Goal: Task Accomplishment & Management: Use online tool/utility

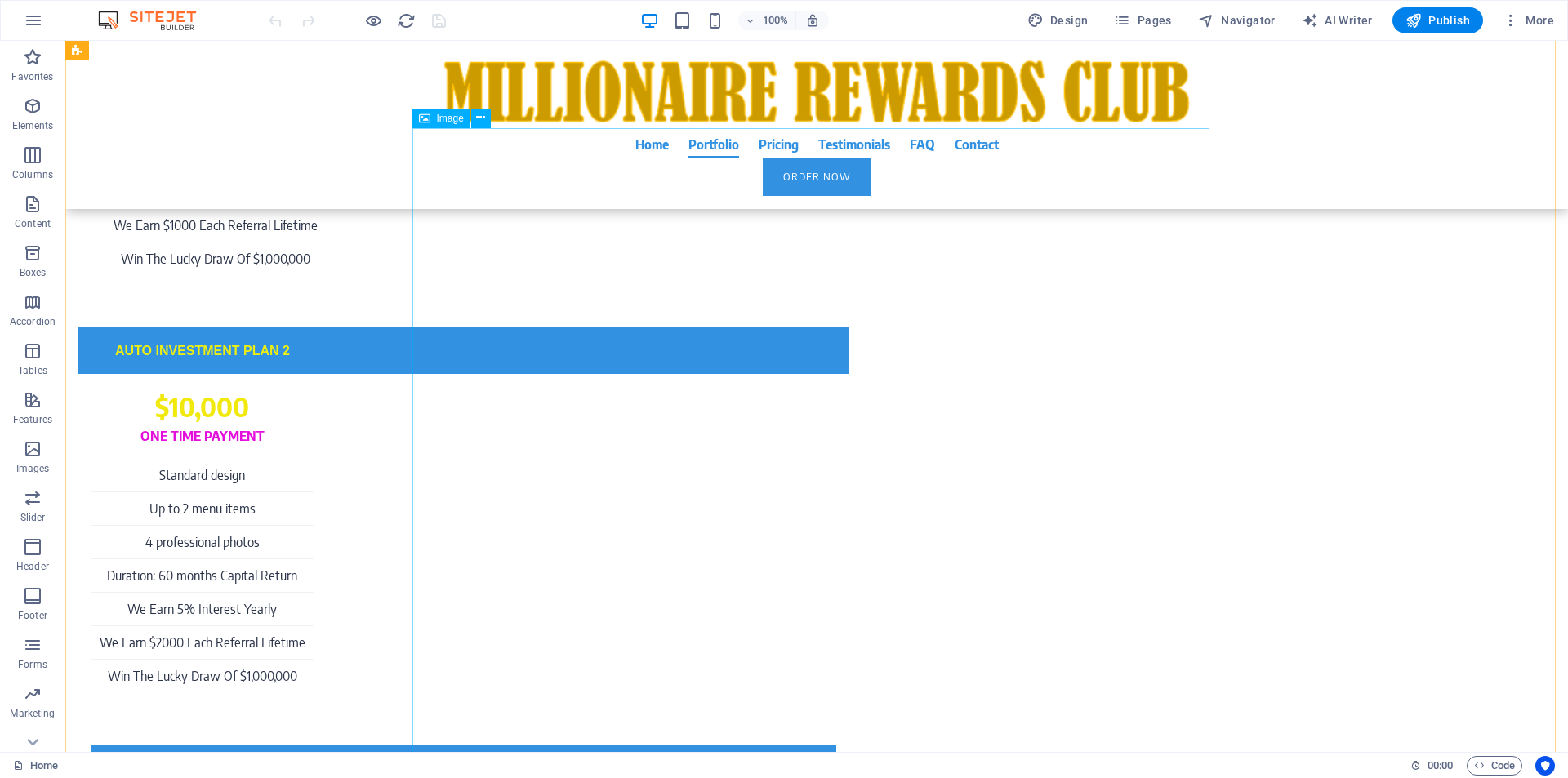
scroll to position [4979, 0]
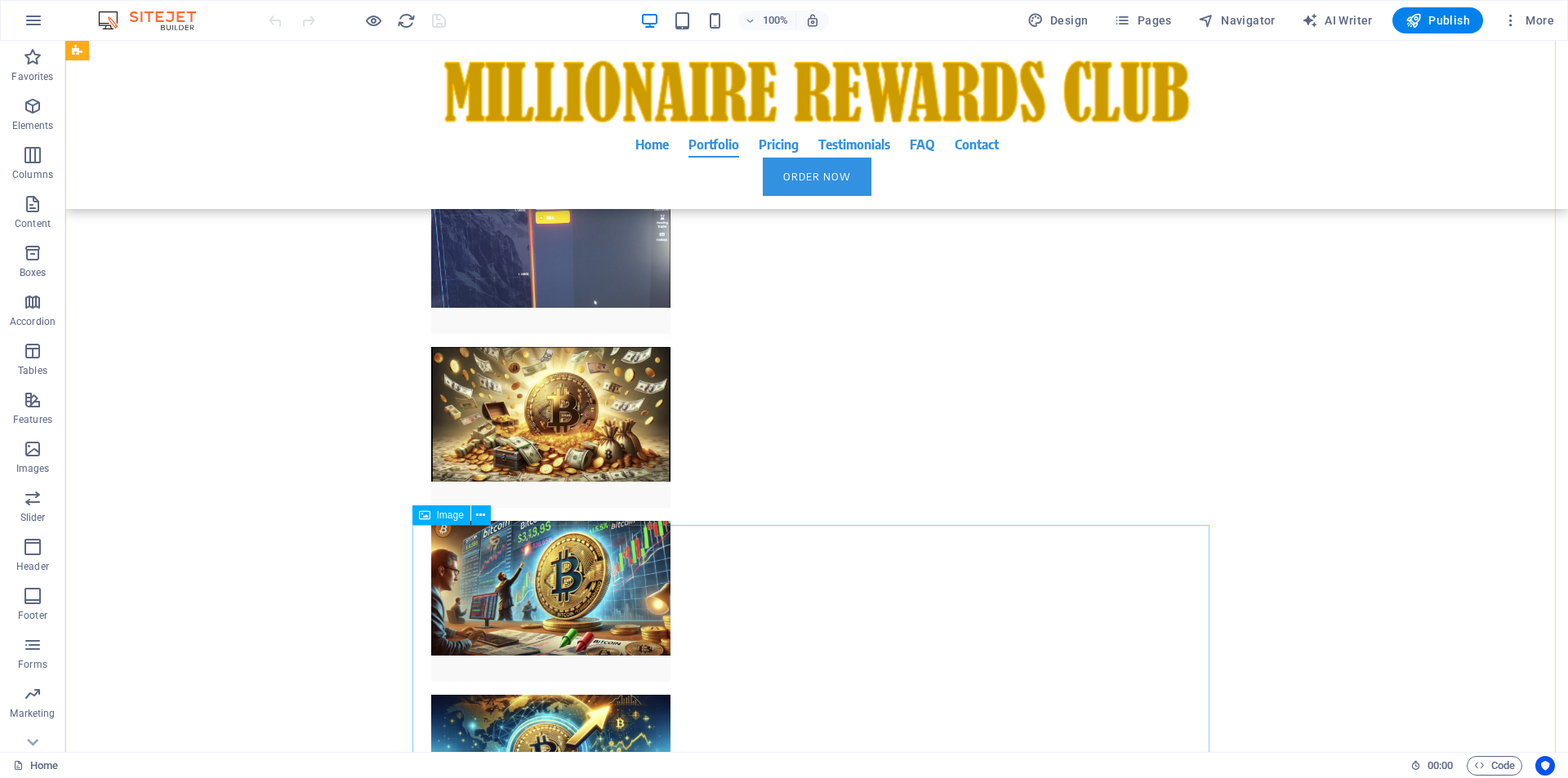
click at [481, 515] on icon at bounding box center [481, 515] width 9 height 17
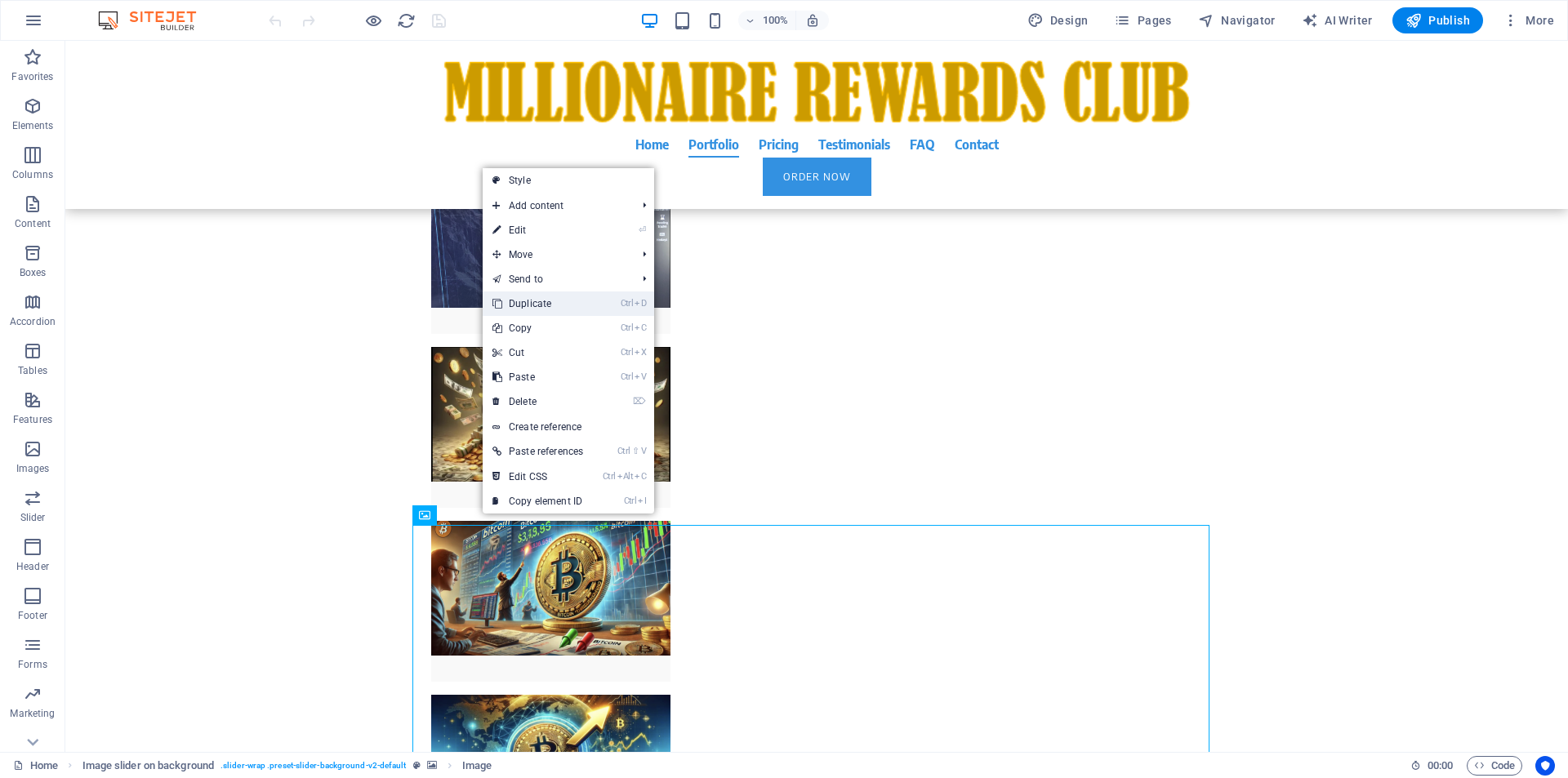
click at [549, 301] on link "Ctrl D Duplicate" at bounding box center [537, 303] width 110 height 25
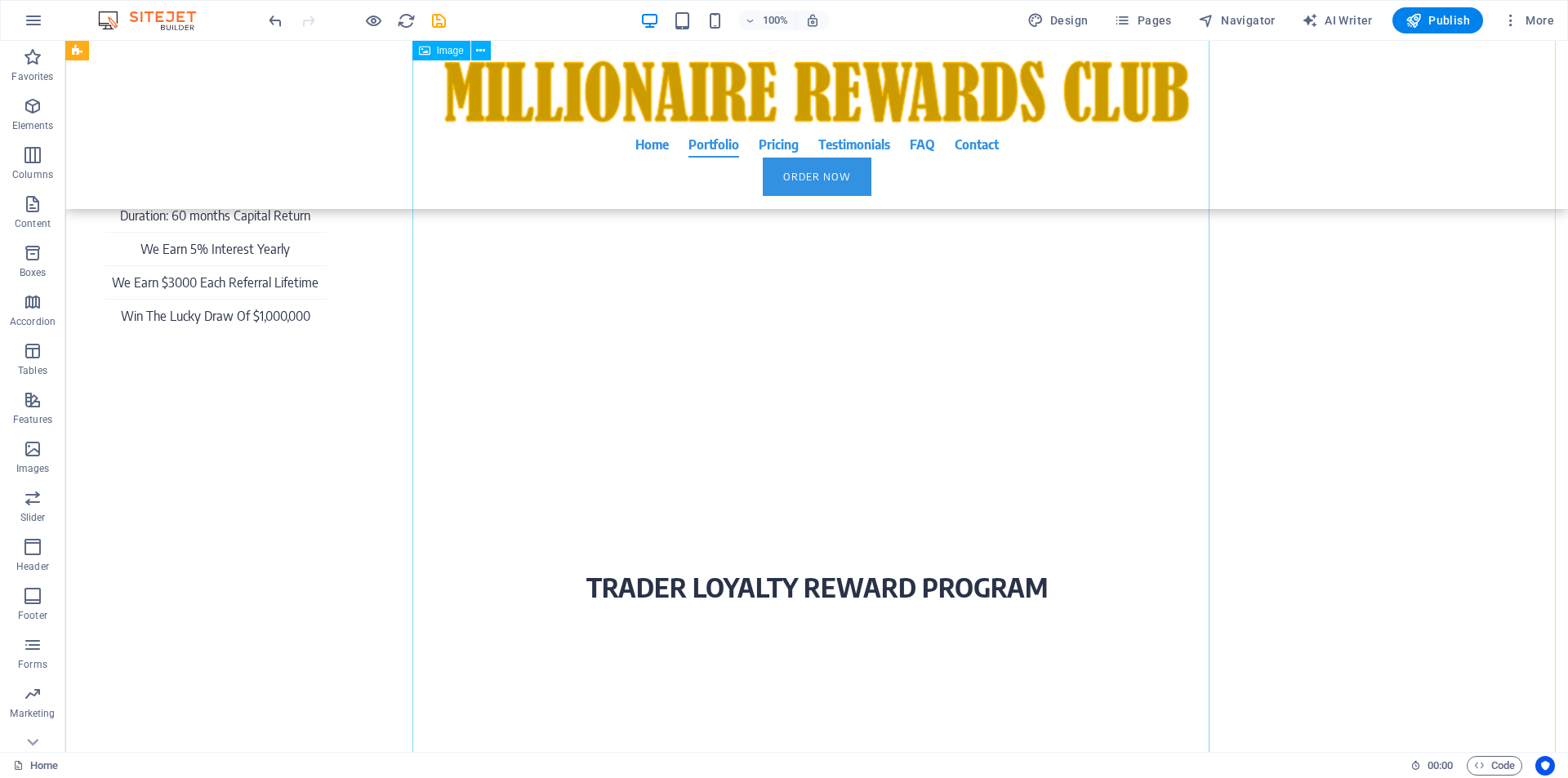
scroll to position [6378, 0]
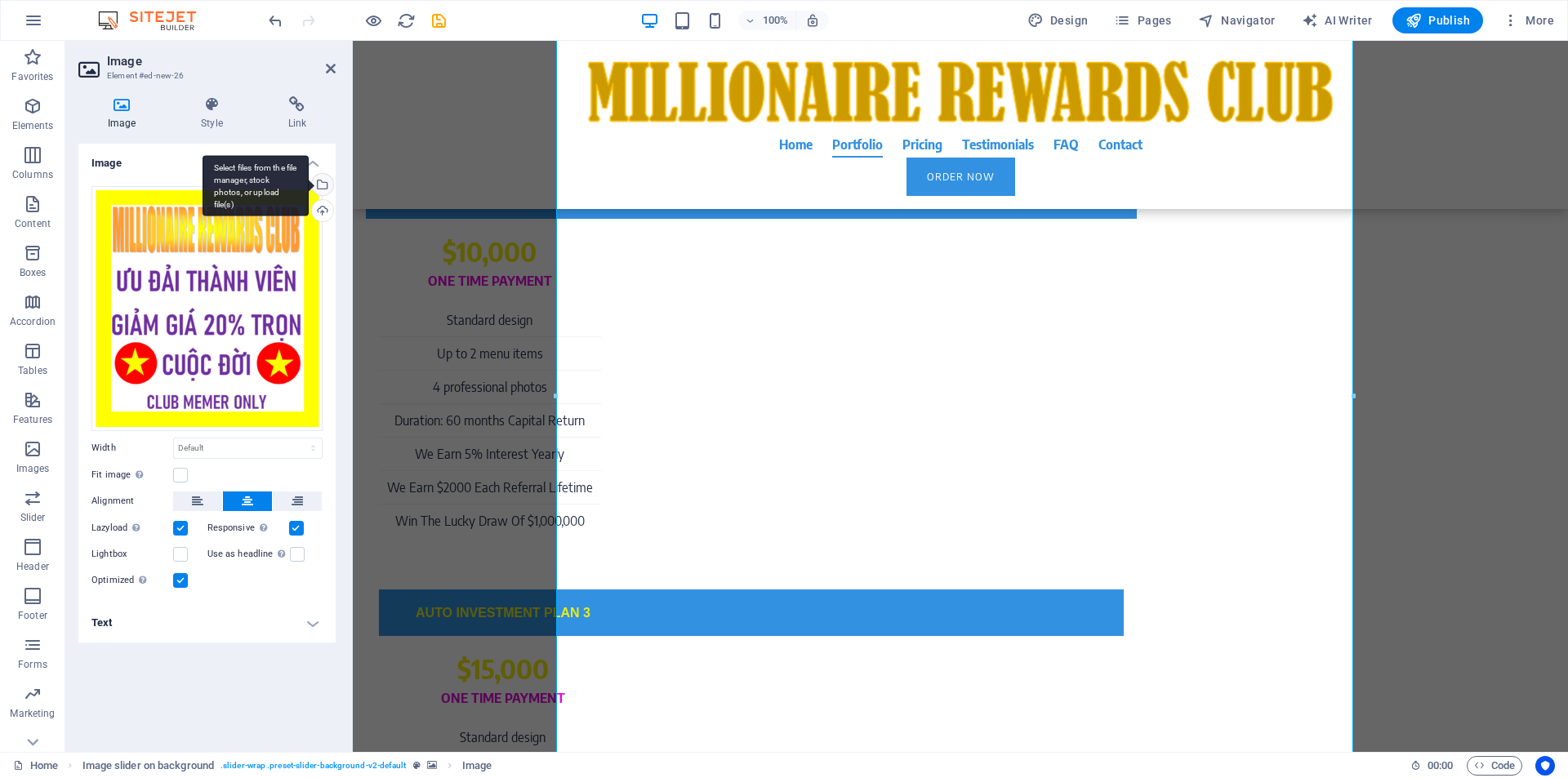
click at [326, 184] on div "Select files from the file manager, stock photos, or upload file(s)" at bounding box center [320, 186] width 25 height 25
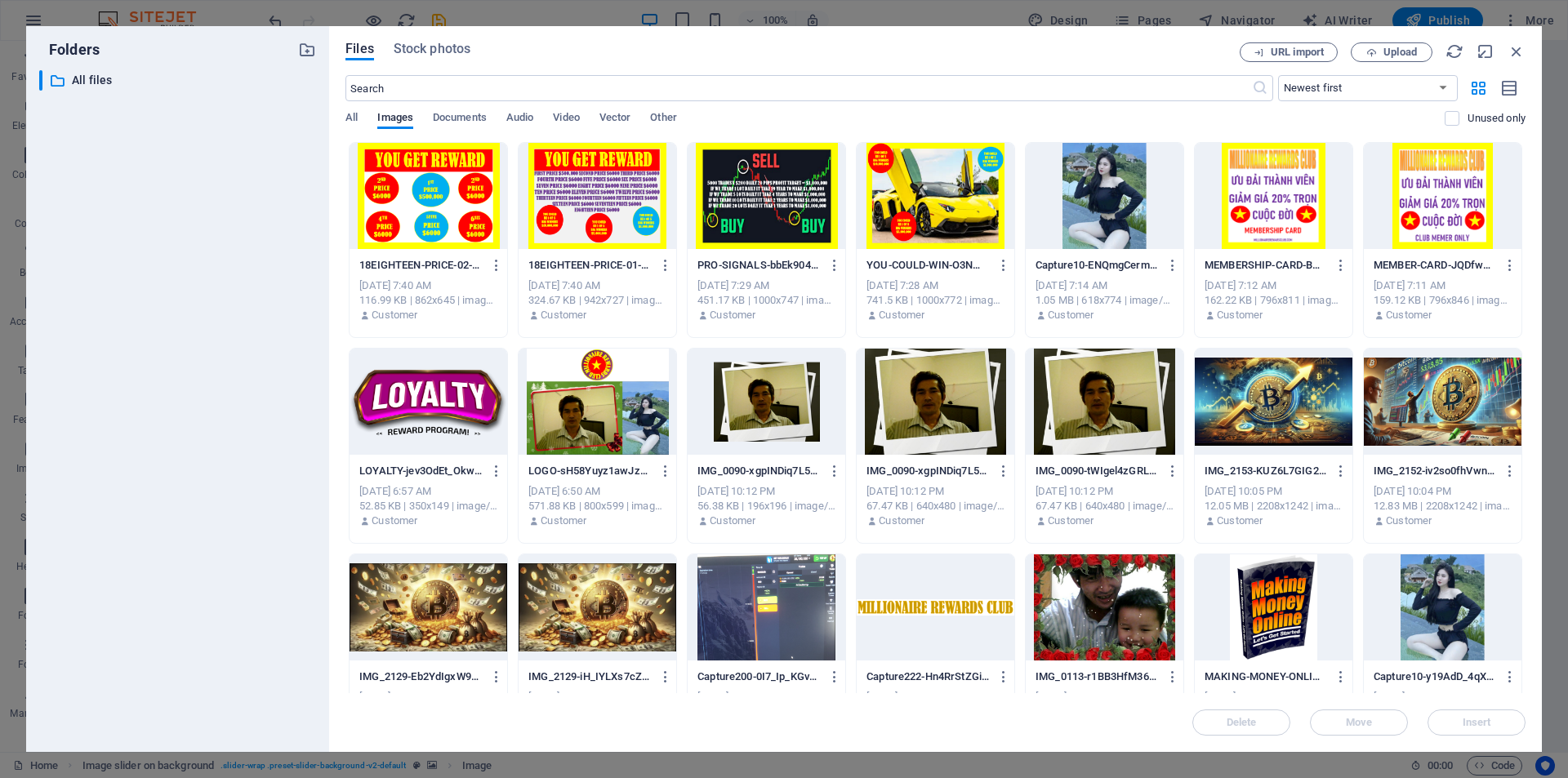
click at [1261, 203] on div at bounding box center [1274, 196] width 158 height 106
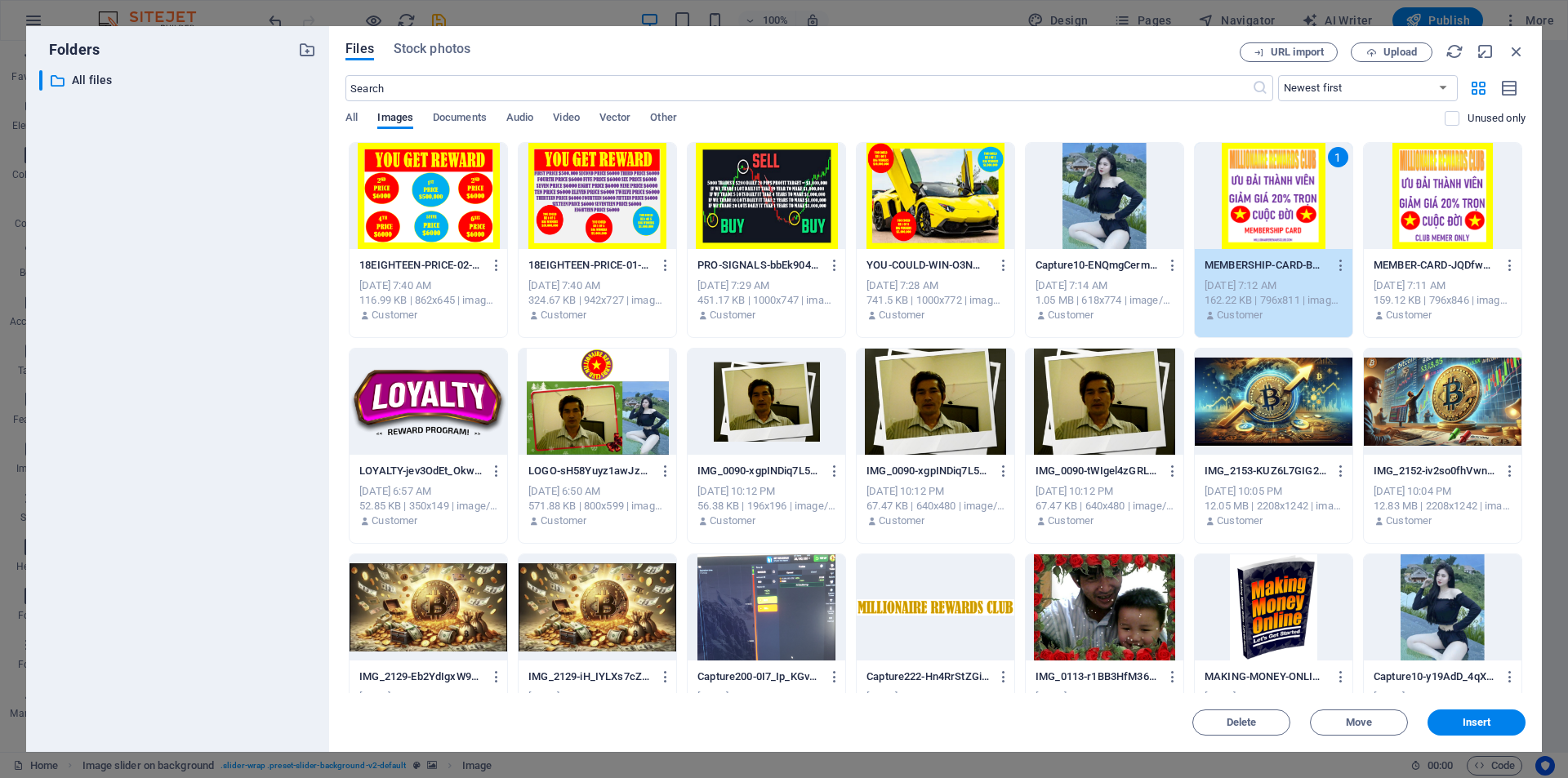
click at [1261, 202] on div "1" at bounding box center [1274, 196] width 158 height 106
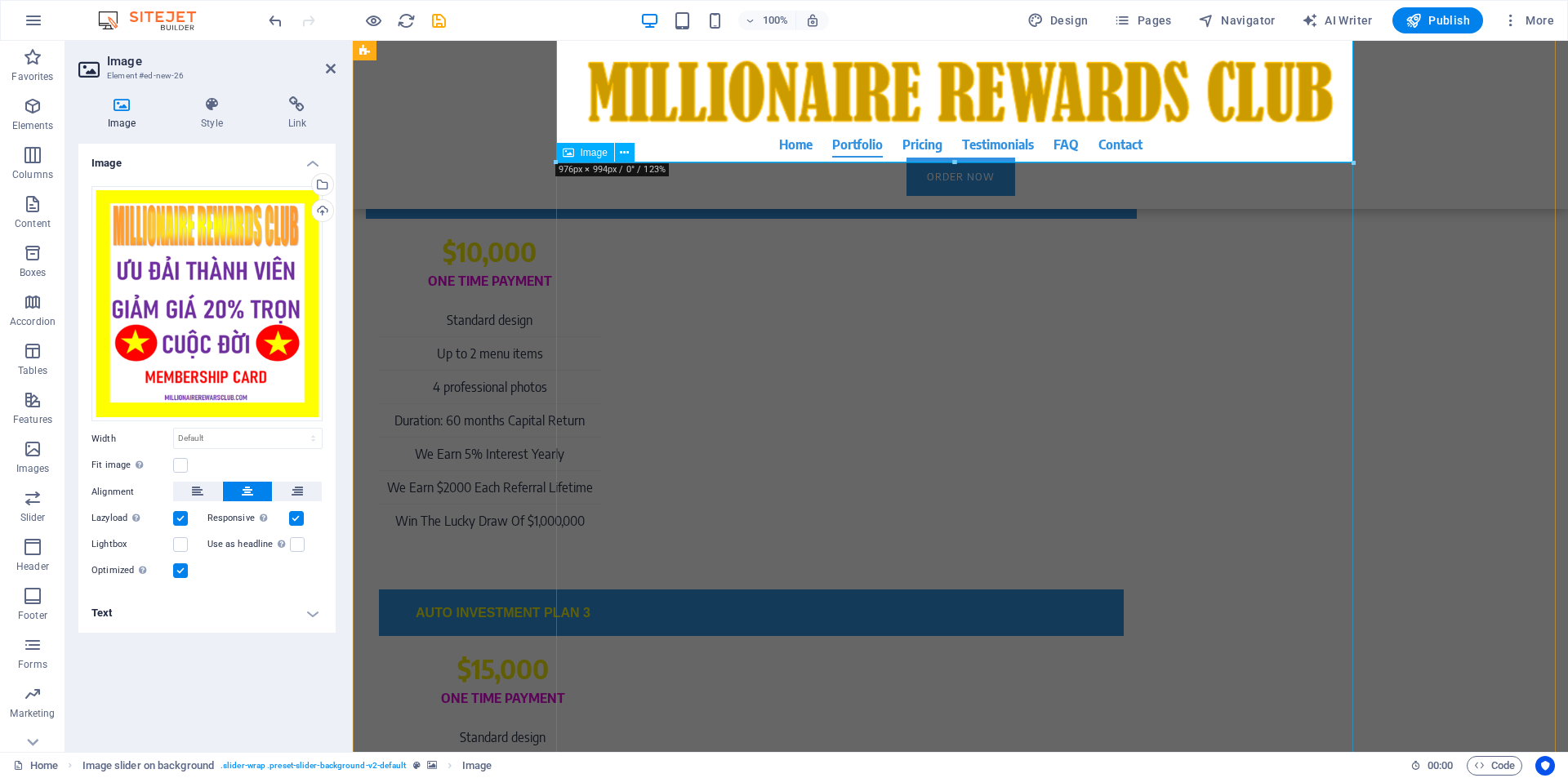
scroll to position [7000, 0]
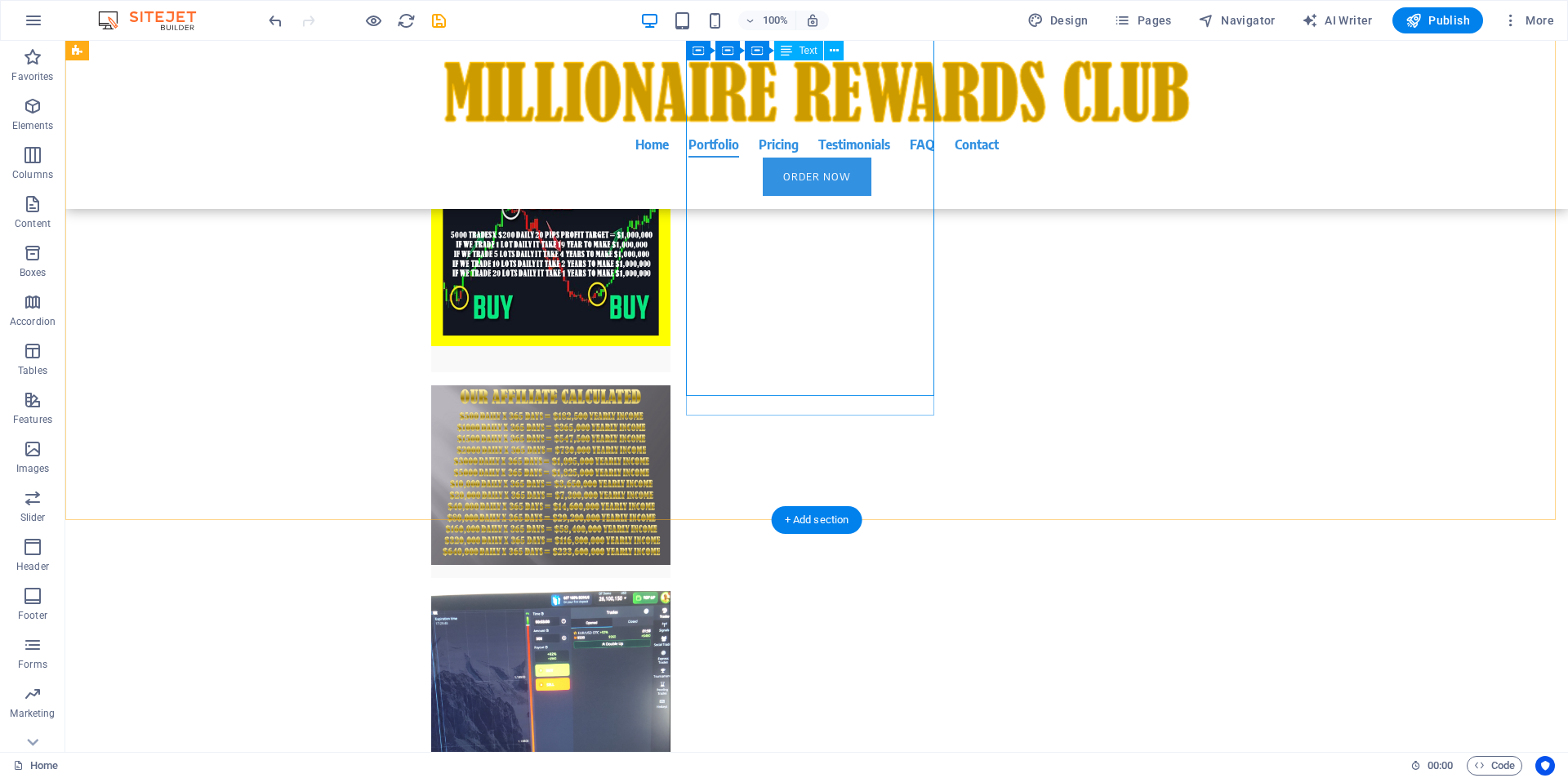
scroll to position [3889, 0]
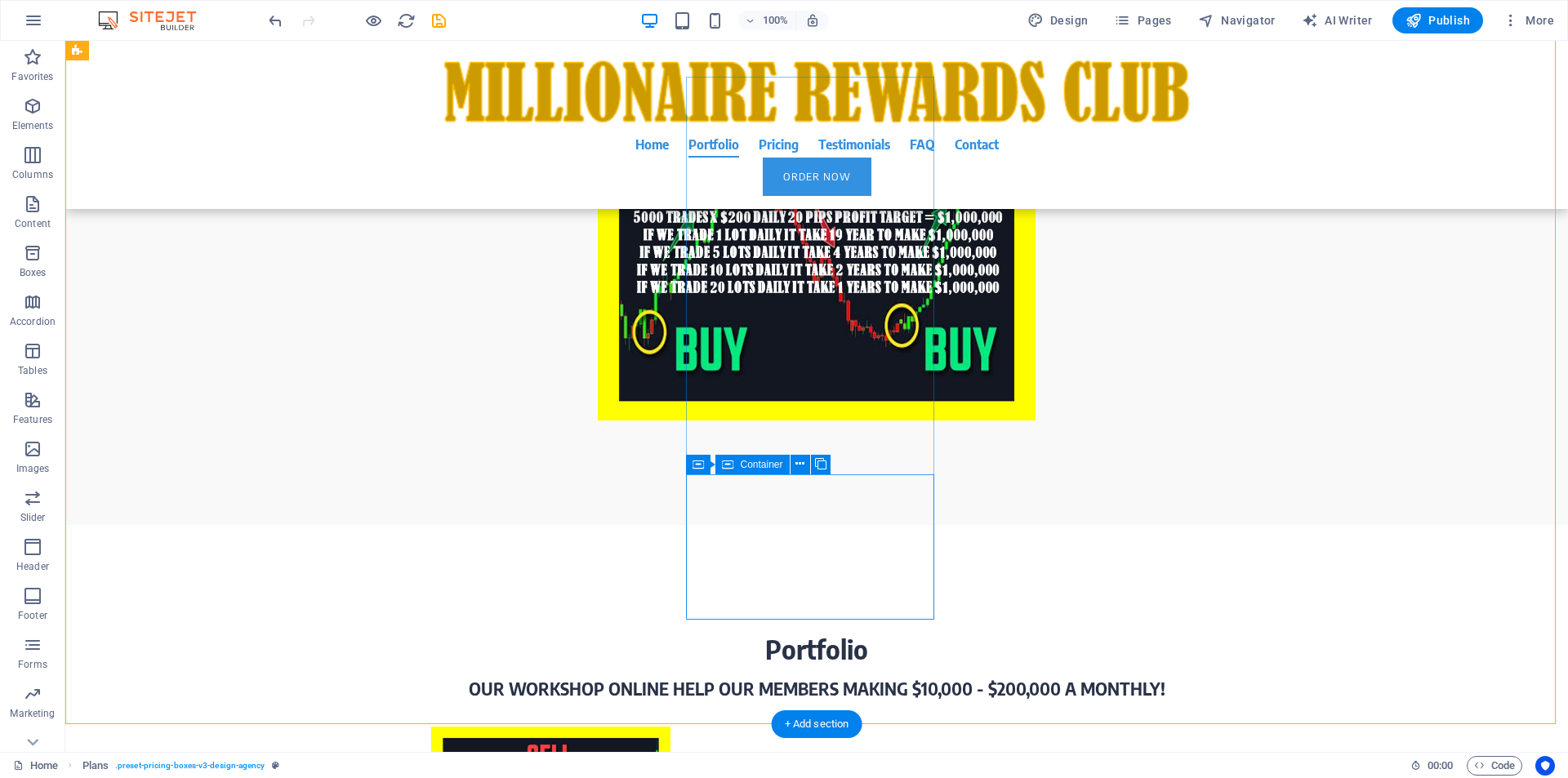
click at [798, 464] on icon at bounding box center [799, 464] width 9 height 17
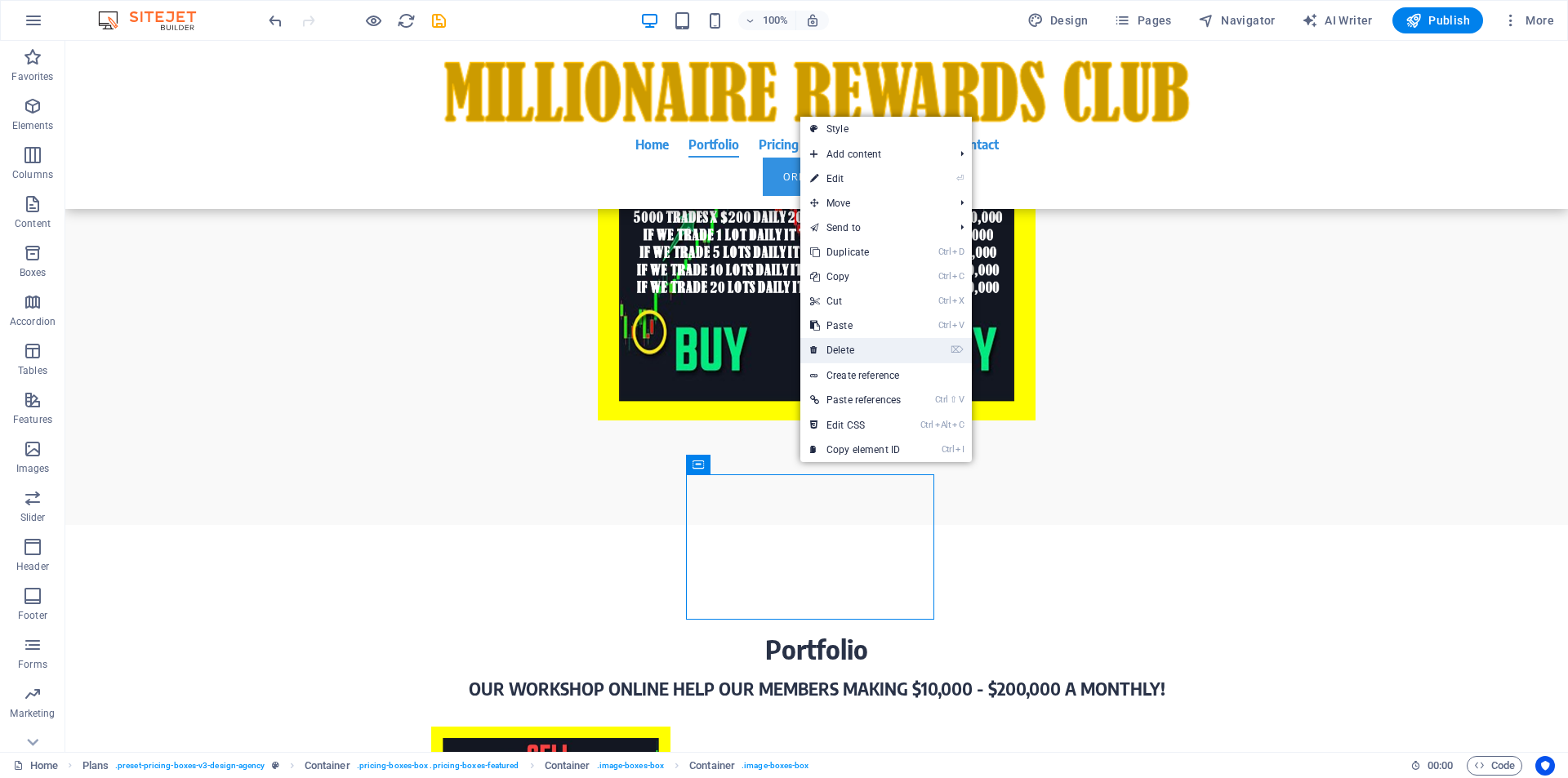
click at [848, 356] on link "⌦ Delete" at bounding box center [855, 350] width 110 height 25
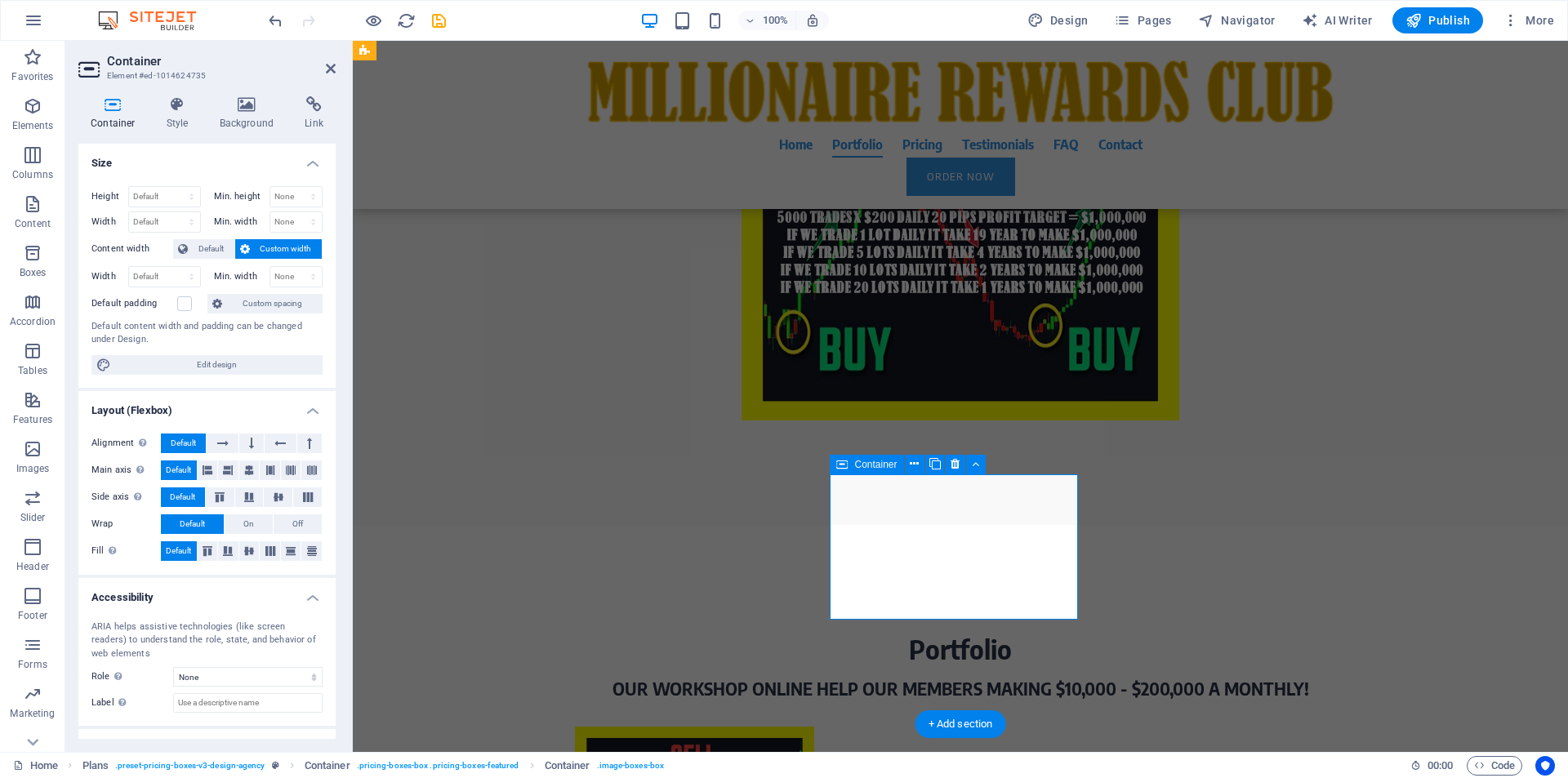
click at [915, 465] on icon at bounding box center [914, 464] width 9 height 17
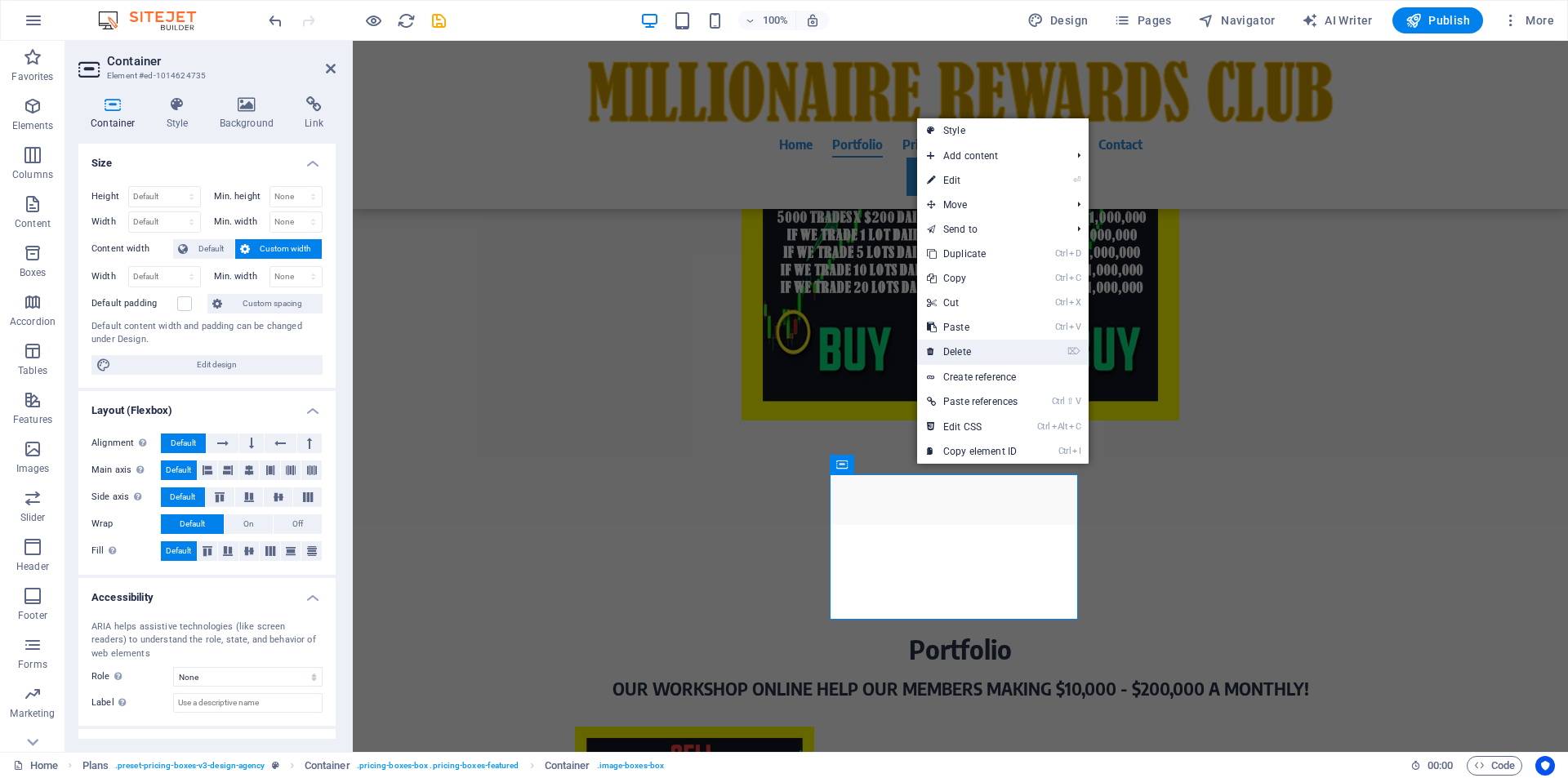
click at [954, 352] on link "⌦ Delete" at bounding box center [972, 352] width 110 height 25
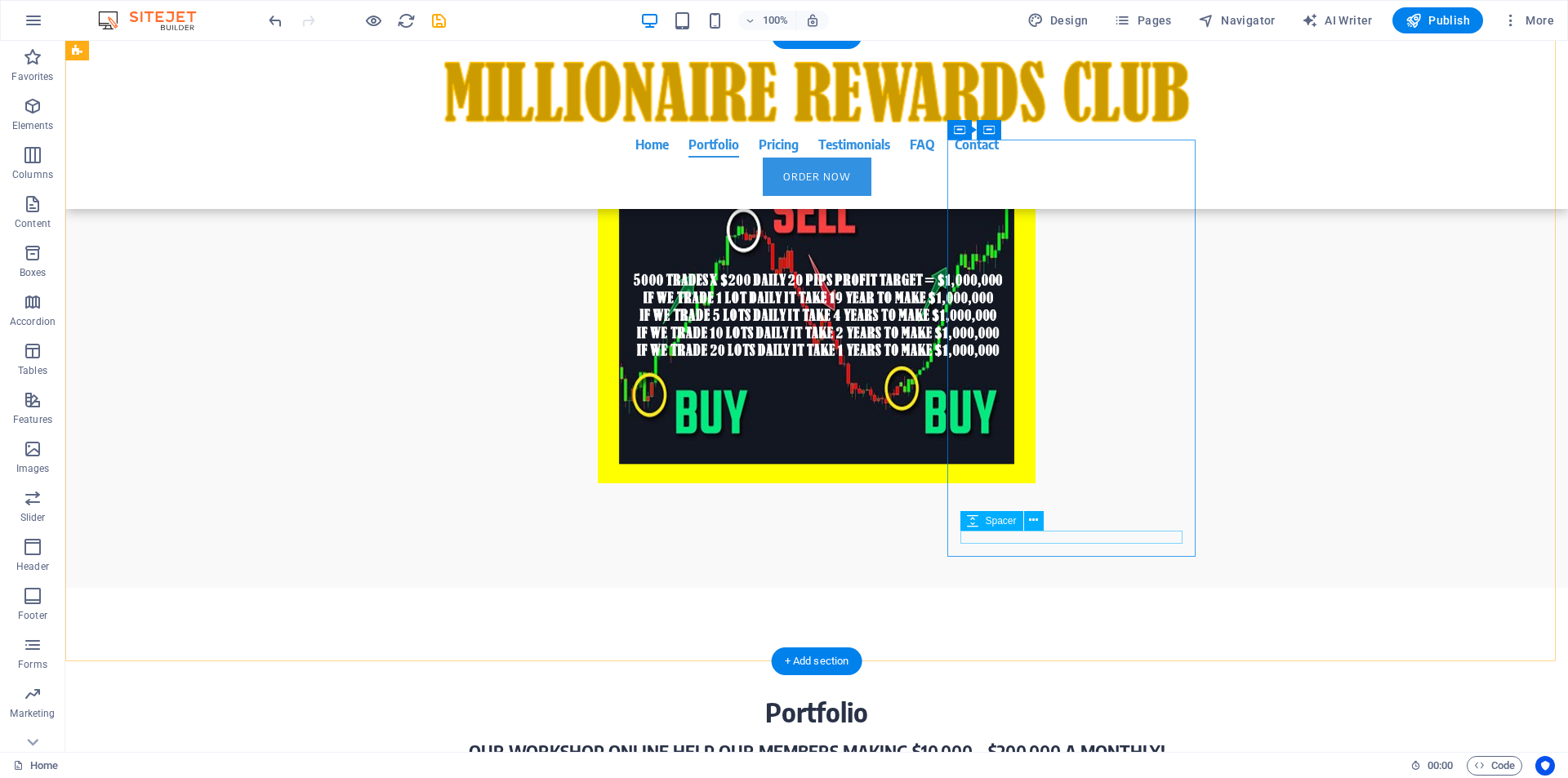
select select "px"
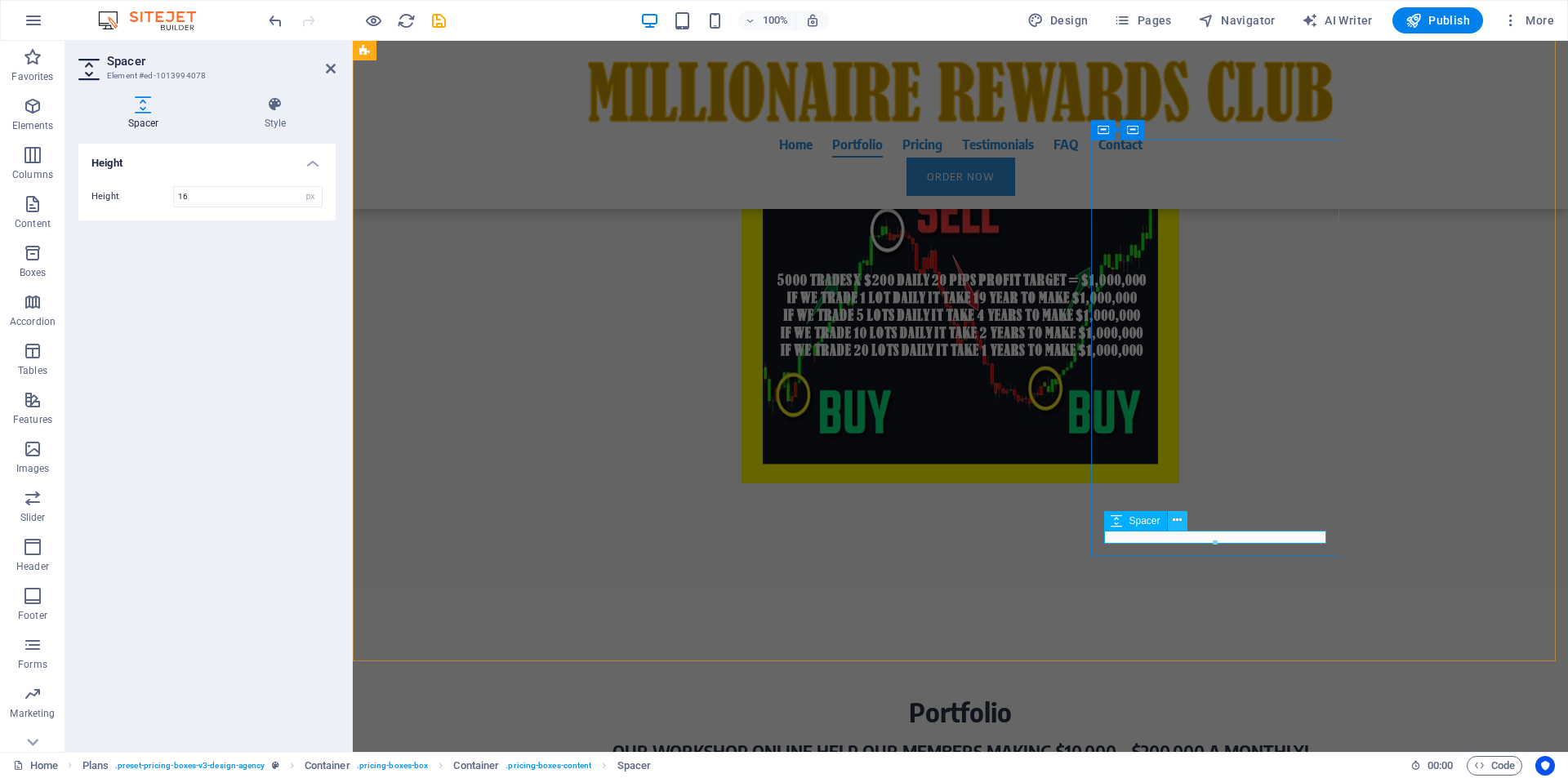
click at [1172, 525] on button at bounding box center [1177, 520] width 19 height 19
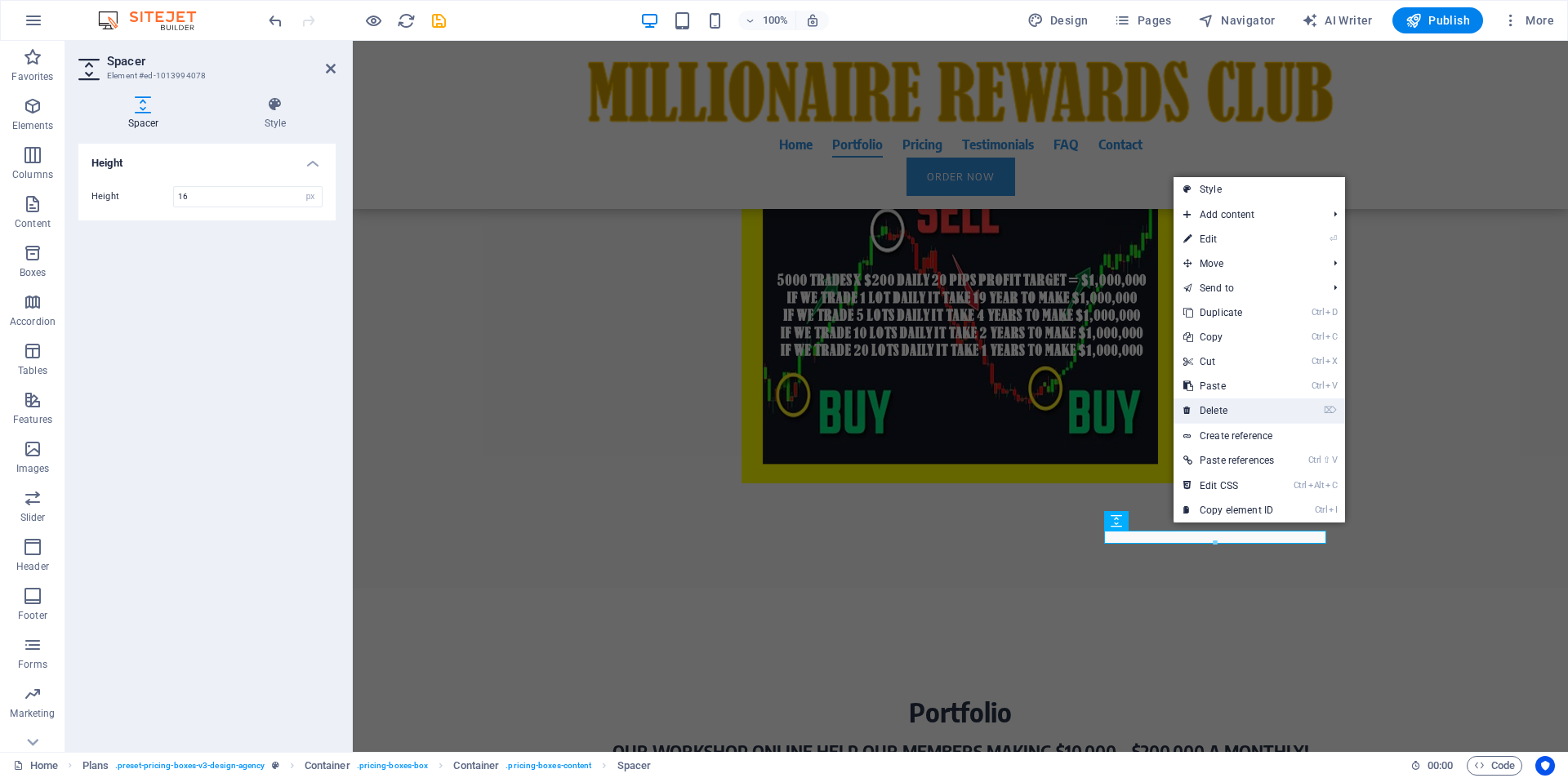
click at [1216, 414] on link "⌦ Delete" at bounding box center [1229, 410] width 110 height 25
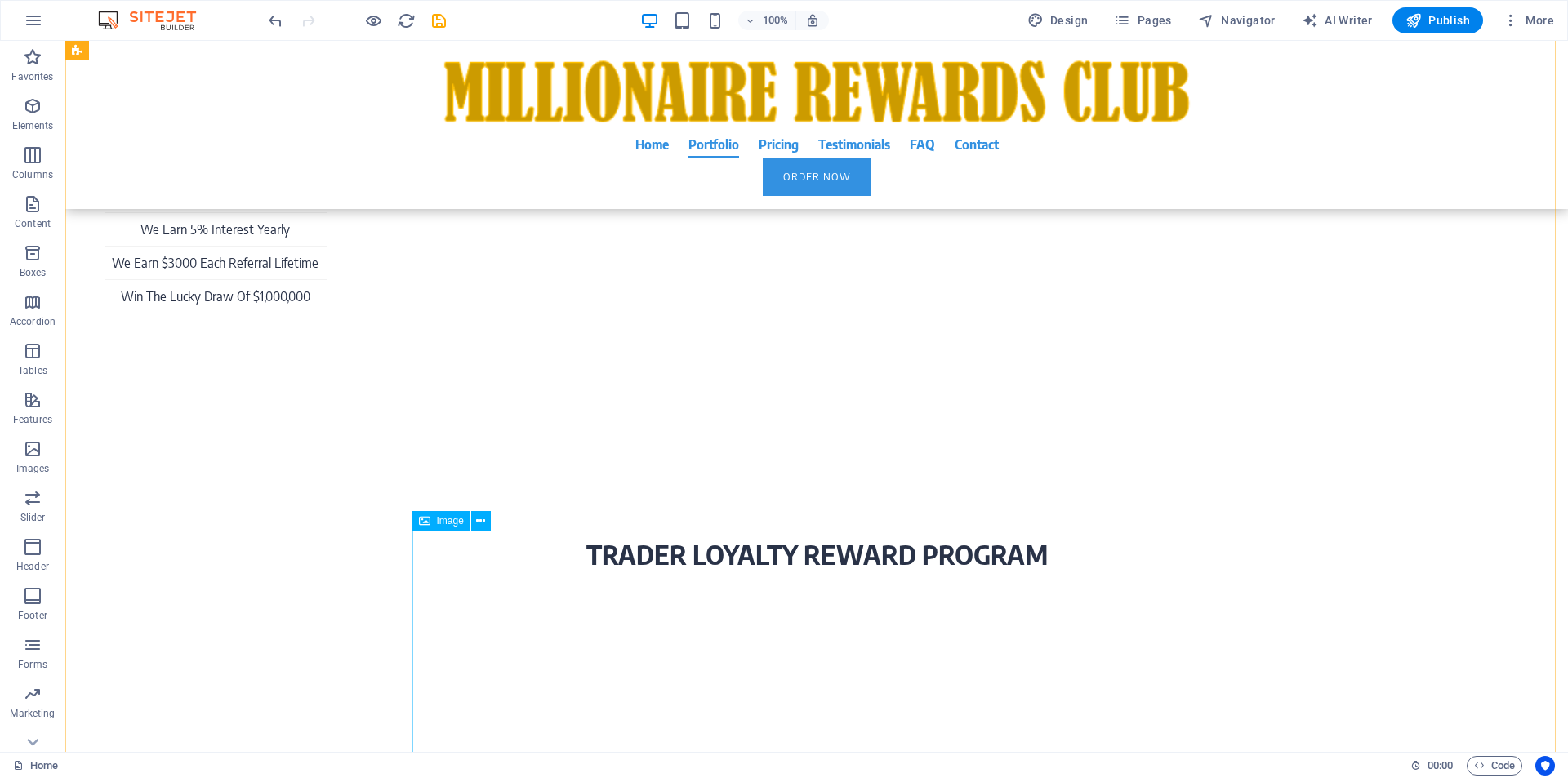
scroll to position [6378, 0]
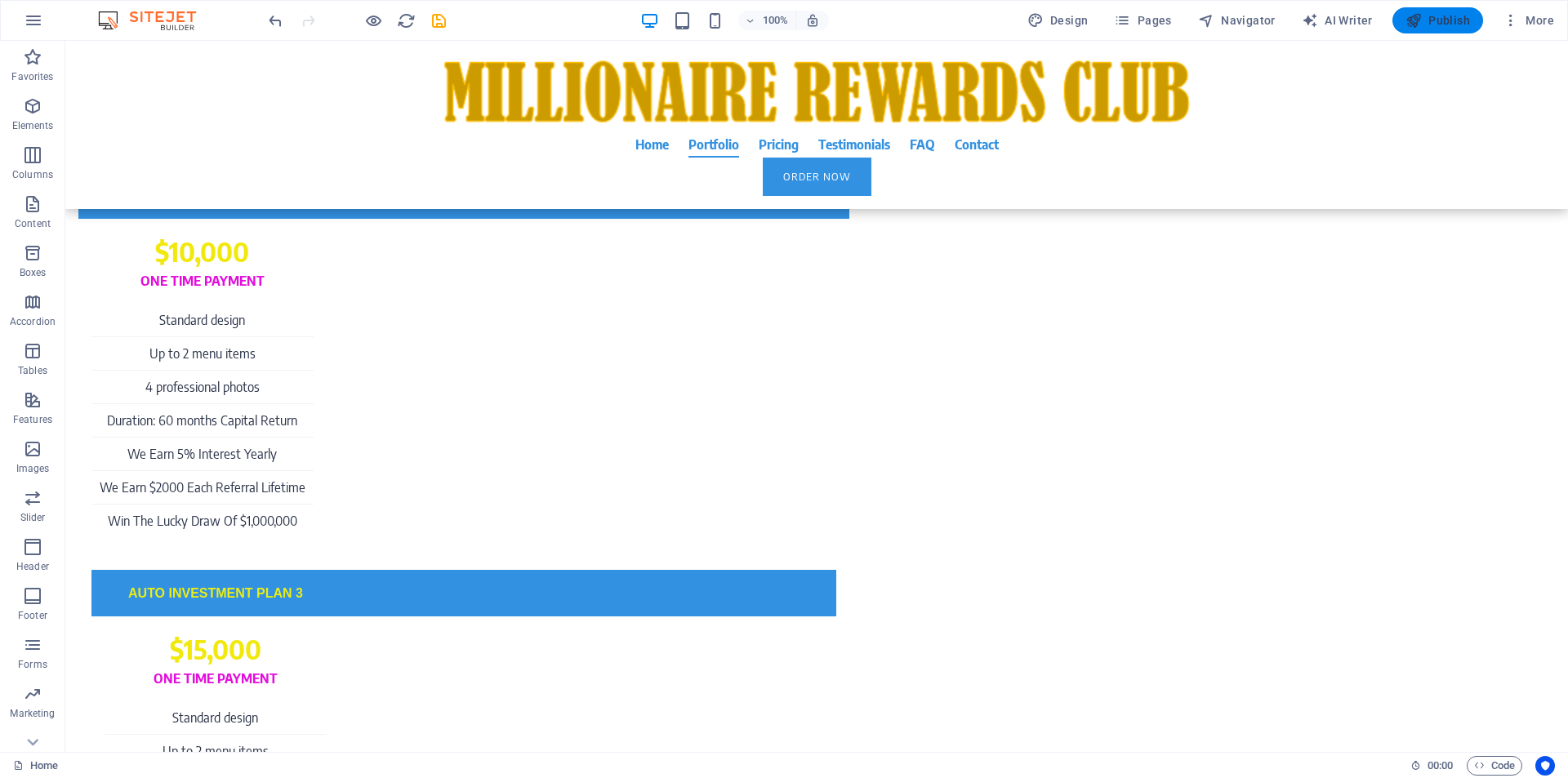
click at [1457, 24] on span "Publish" at bounding box center [1437, 19] width 64 height 16
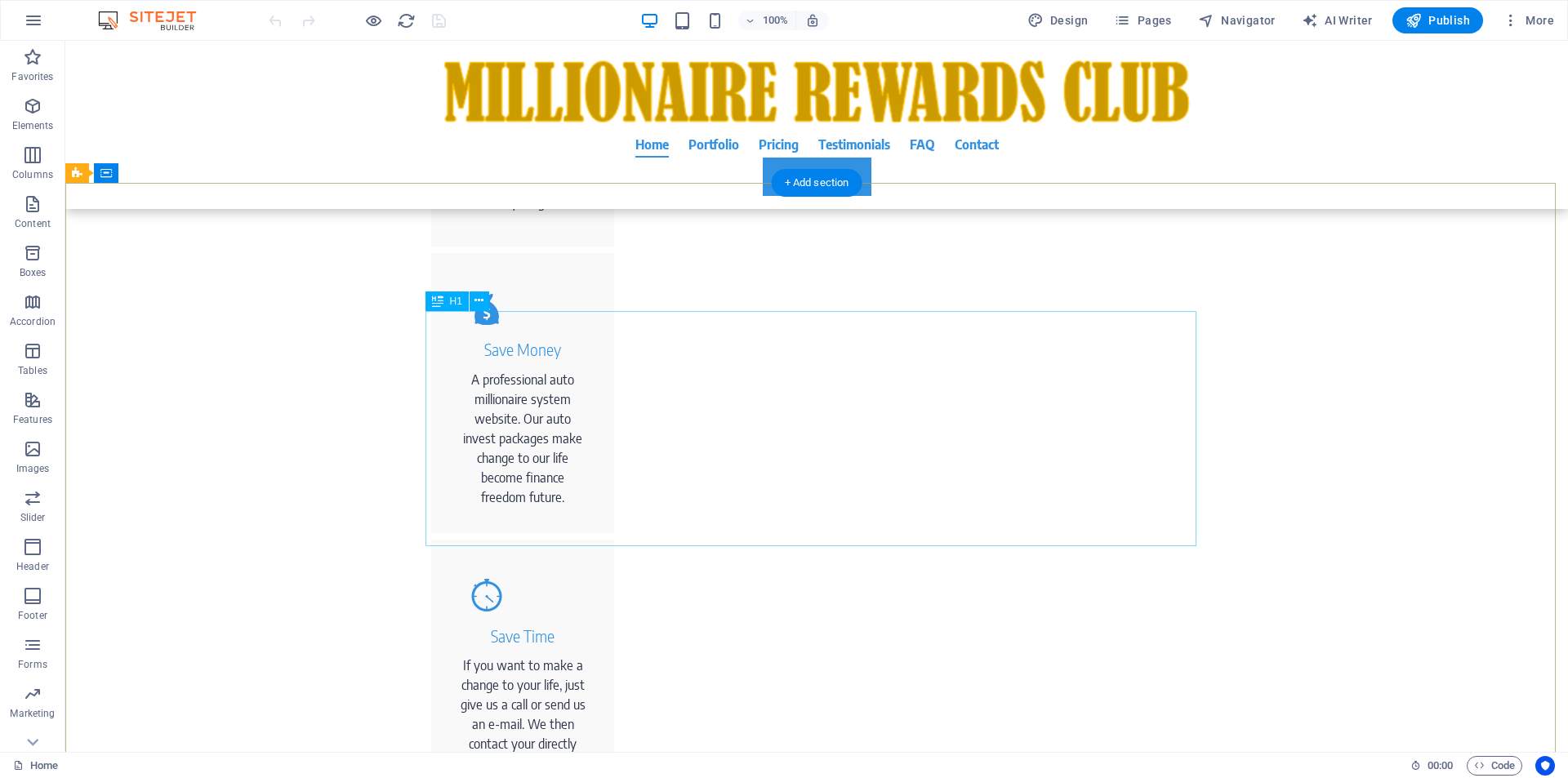
scroll to position [1244, 0]
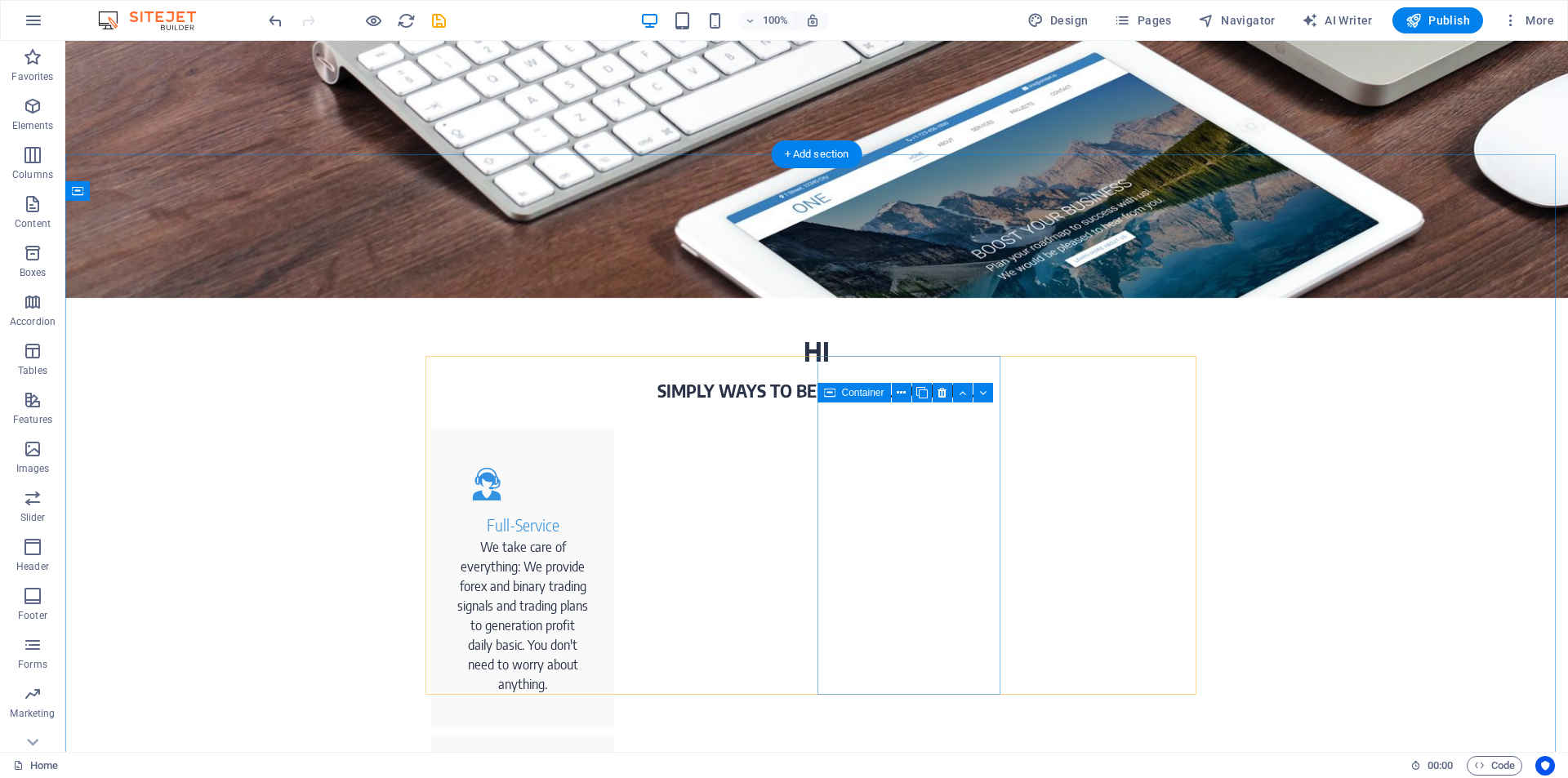
scroll to position [0, 0]
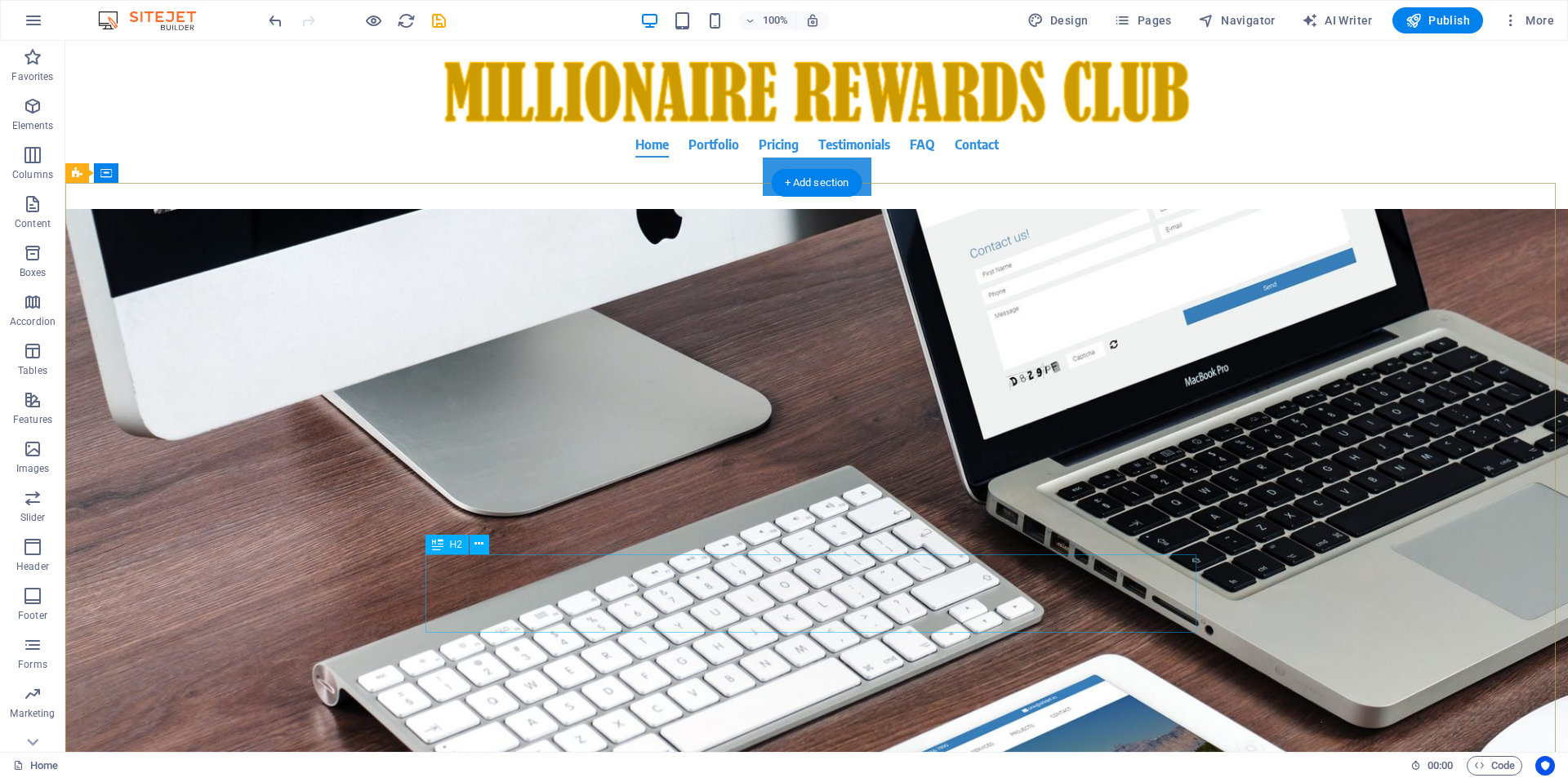
click at [534, 620] on div "Focus on our trading signals . We take care of your online trading account 25% …" at bounding box center [817, 596] width 771 height 78
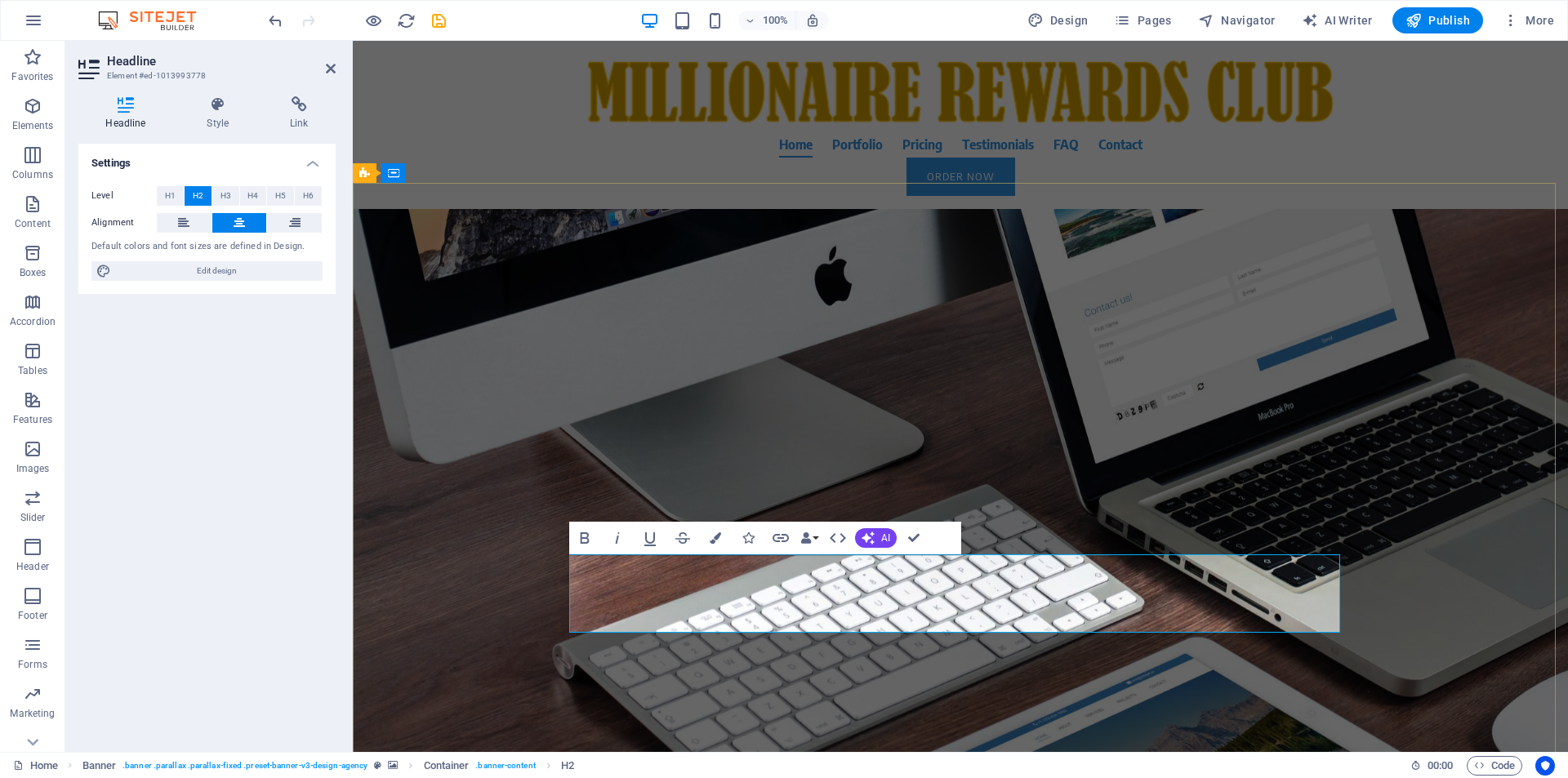
click at [682, 616] on span "Focus on our trading signals . We take care of your online trading account 25% …" at bounding box center [960, 596] width 752 height 72
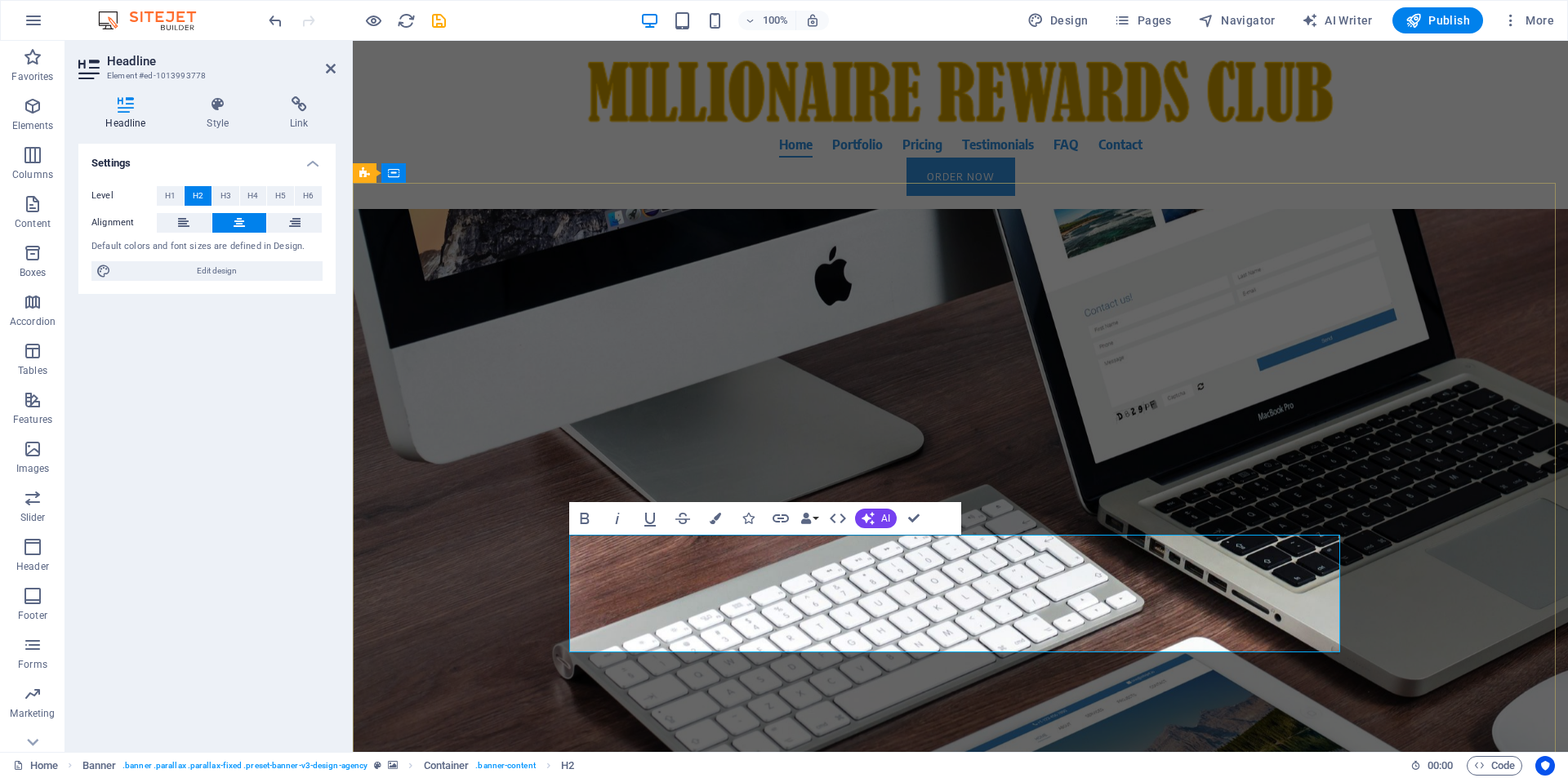
click at [977, 597] on span "Focus on our trading signals . We take care of your online trading account We C…" at bounding box center [961, 615] width 749 height 111
click at [1027, 638] on span "Focus on our trading signals . We take care of your online trading account We C…" at bounding box center [961, 615] width 749 height 111
click at [548, 651] on div "About Time We Create The AUTOMATION MILLIONAIRE SYSTEM. Focus on our trading si…" at bounding box center [960, 525] width 1215 height 633
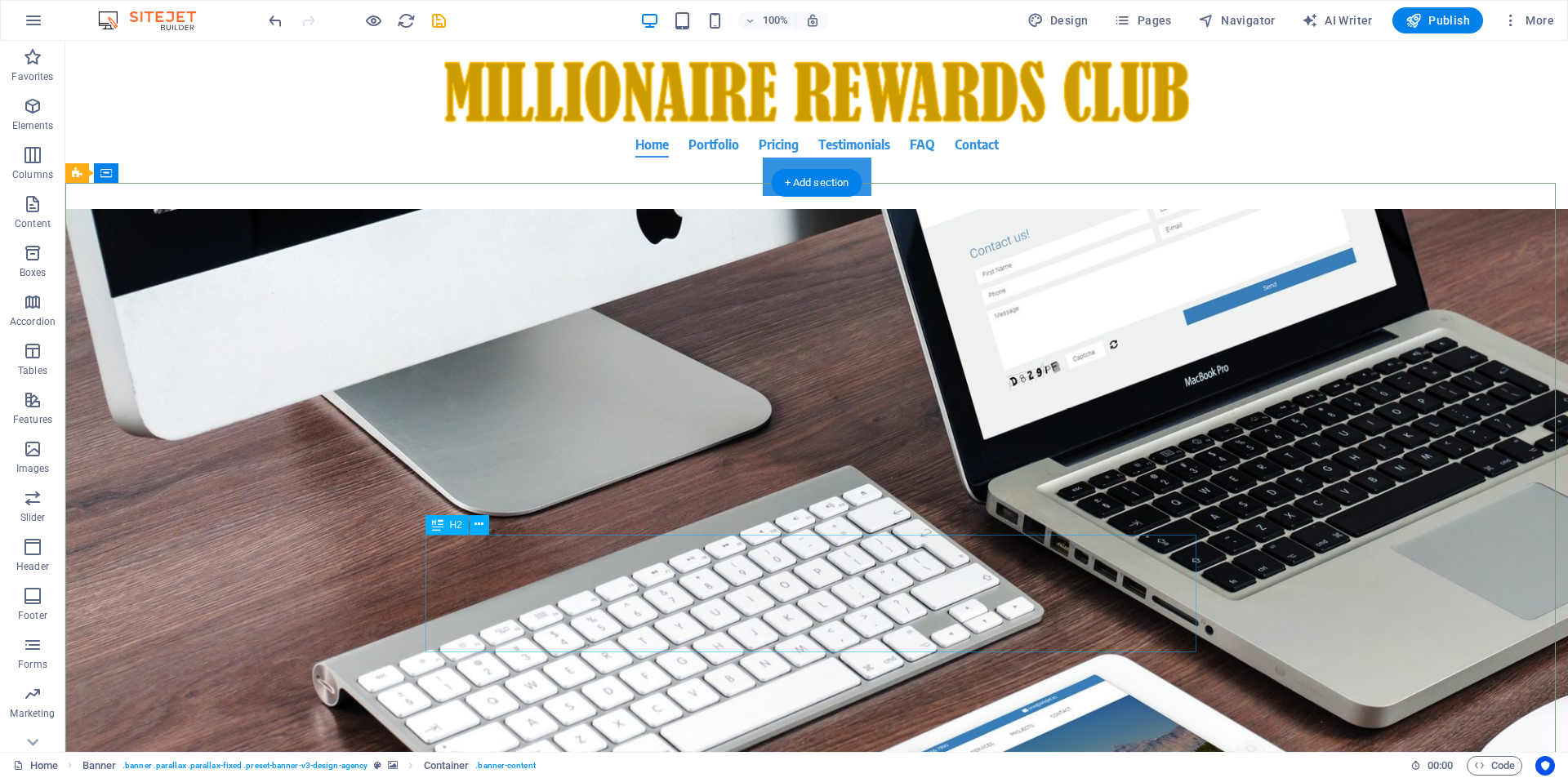
click at [848, 601] on div "Focus on our trading signals . We take care of your online trading account We C…" at bounding box center [817, 615] width 771 height 118
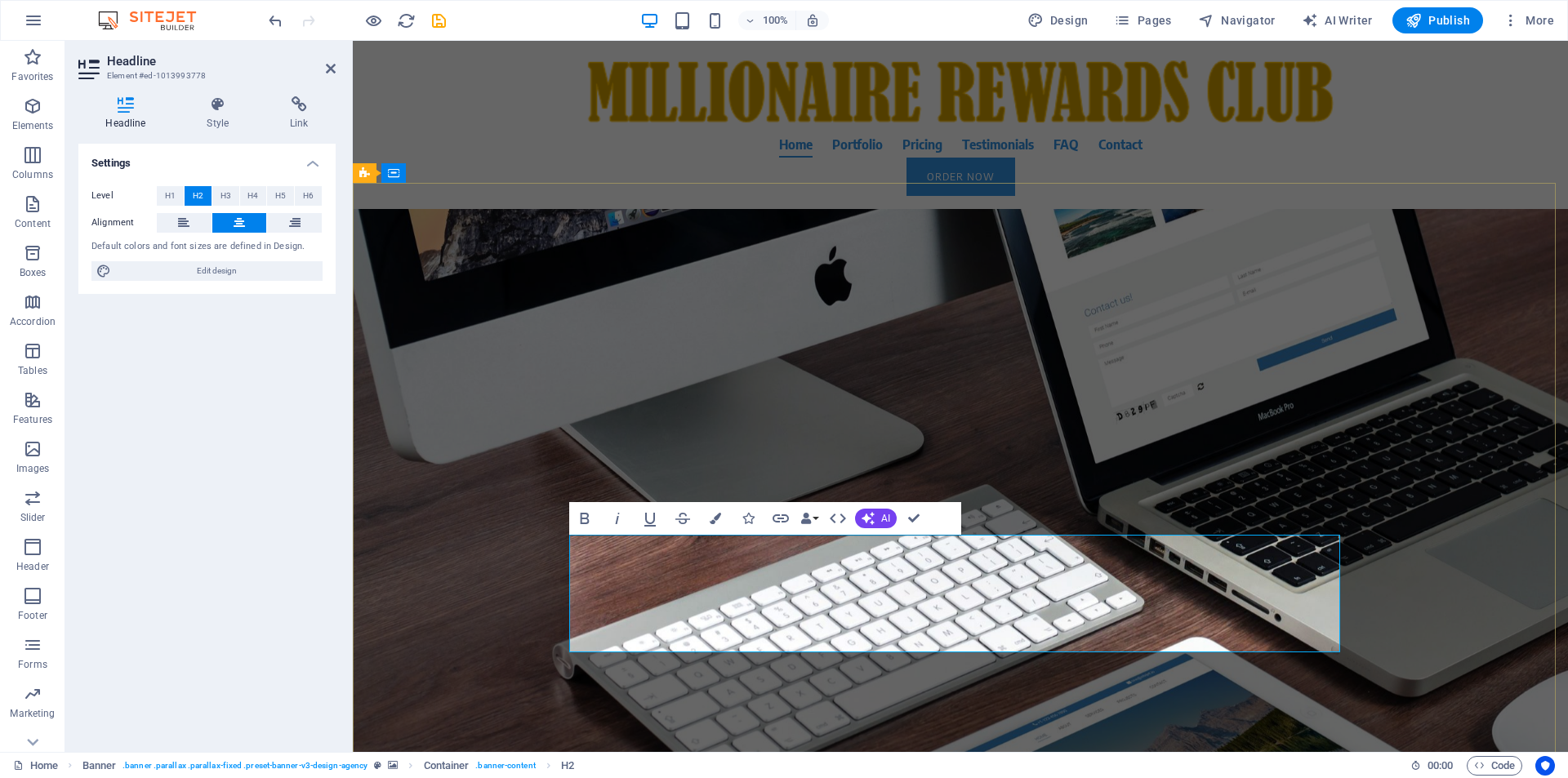
click at [1048, 614] on h2 "Focus on our trading signals . We take care of your online trading account We C…" at bounding box center [960, 615] width 771 height 118
click at [453, 616] on div "About Time We Create The AUTOMATION MILLIONAIRE SYSTEM. Focus on our trading si…" at bounding box center [960, 525] width 1215 height 633
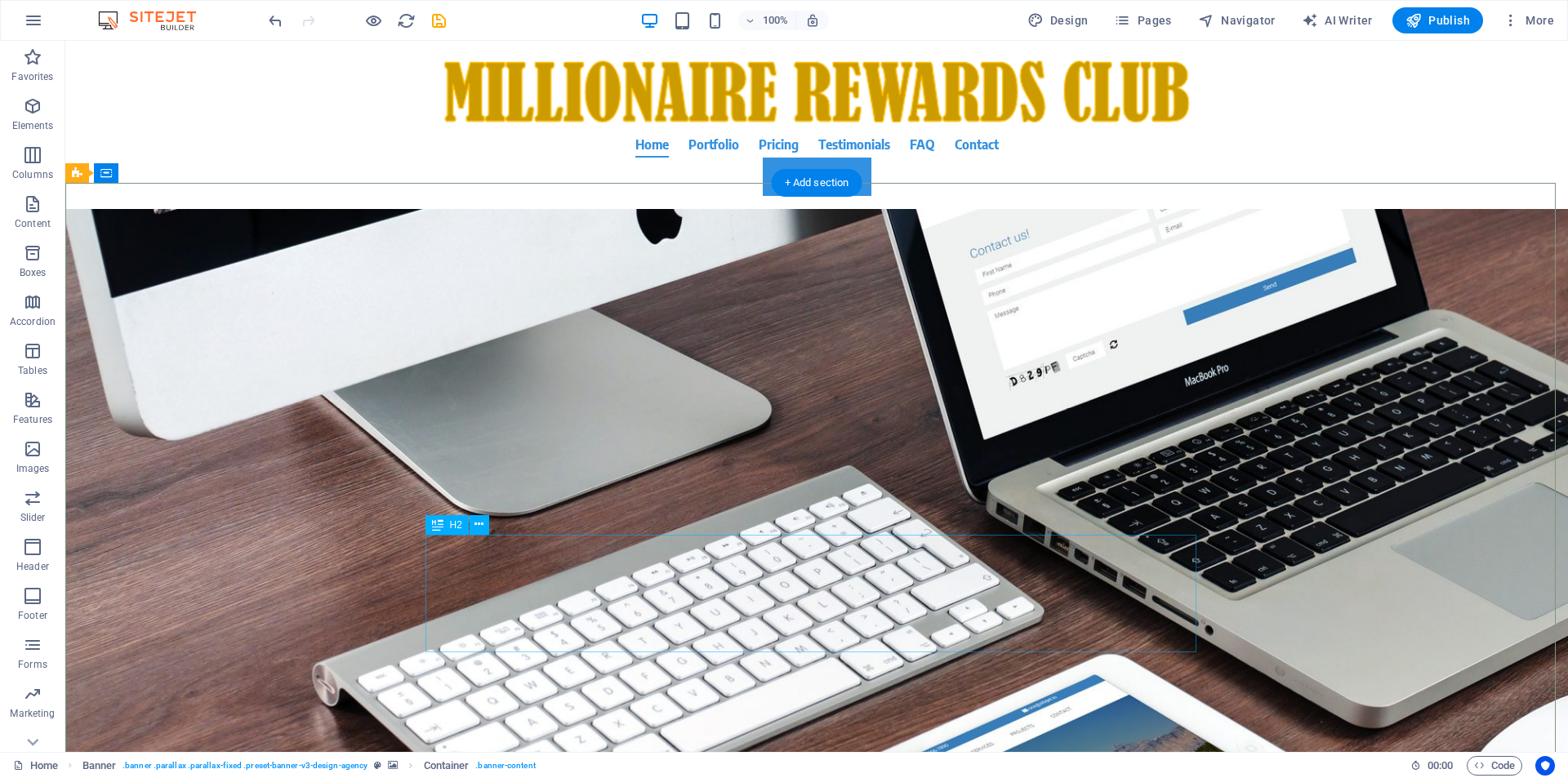
click at [1112, 597] on div "Focus on our trading signals . We take care of your online trading account We C…" at bounding box center [817, 615] width 771 height 118
click at [1116, 597] on div "Focus on our trading signals . We take care of your online trading account We C…" at bounding box center [817, 615] width 771 height 118
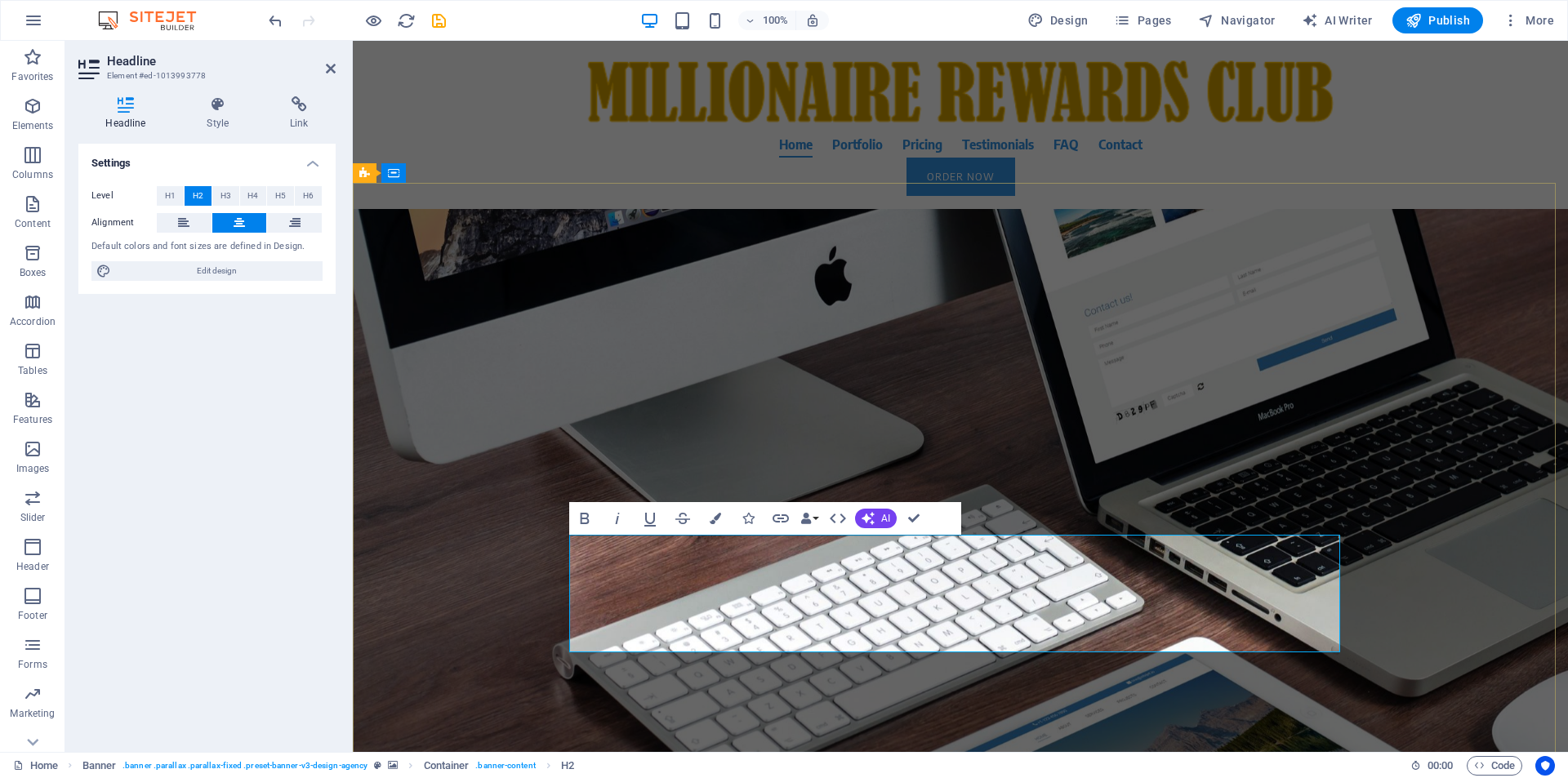
click at [1005, 600] on span "Focus on our trading signals . We take care of your online trading account We C…" at bounding box center [961, 615] width 749 height 111
click at [970, 596] on span "Focus on our trading signals . We take care of your online trading account We C…" at bounding box center [960, 615] width 766 height 111
drag, startPoint x: 1276, startPoint y: 598, endPoint x: 454, endPoint y: 602, distance: 822.0
click at [454, 602] on div "About Time We Create The AUTOMATION MILLIONAIRE SYSTEM. Focus on our trading si…" at bounding box center [960, 525] width 1215 height 633
click at [472, 576] on div "About Time We Create The AUTOMATION MILLIONAIRE SYSTEM. Focus on our trading si…" at bounding box center [960, 525] width 1215 height 633
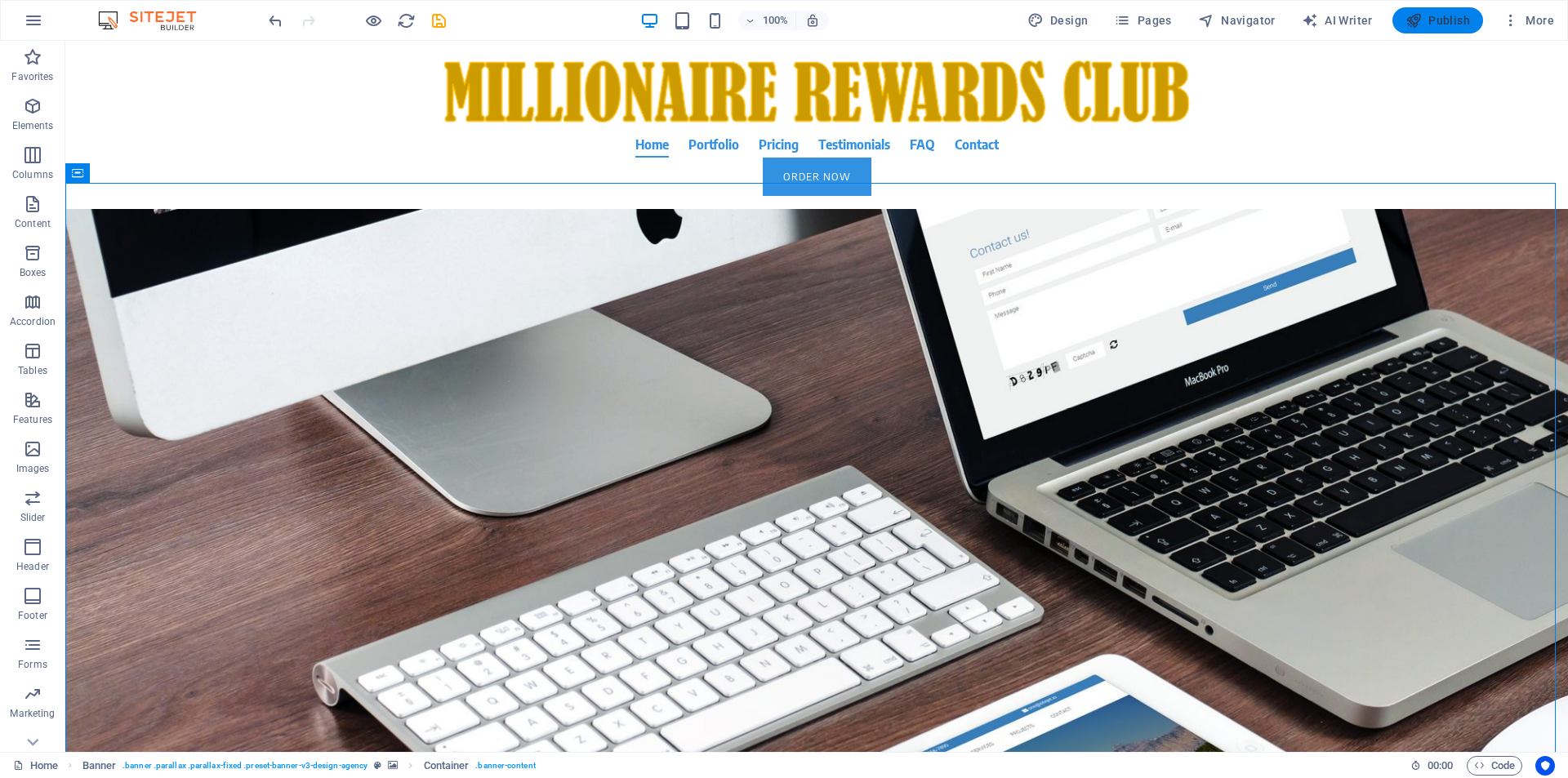
click at [1428, 28] on span "Publish" at bounding box center [1437, 19] width 64 height 16
click at [1435, 20] on span "Publish" at bounding box center [1437, 19] width 64 height 16
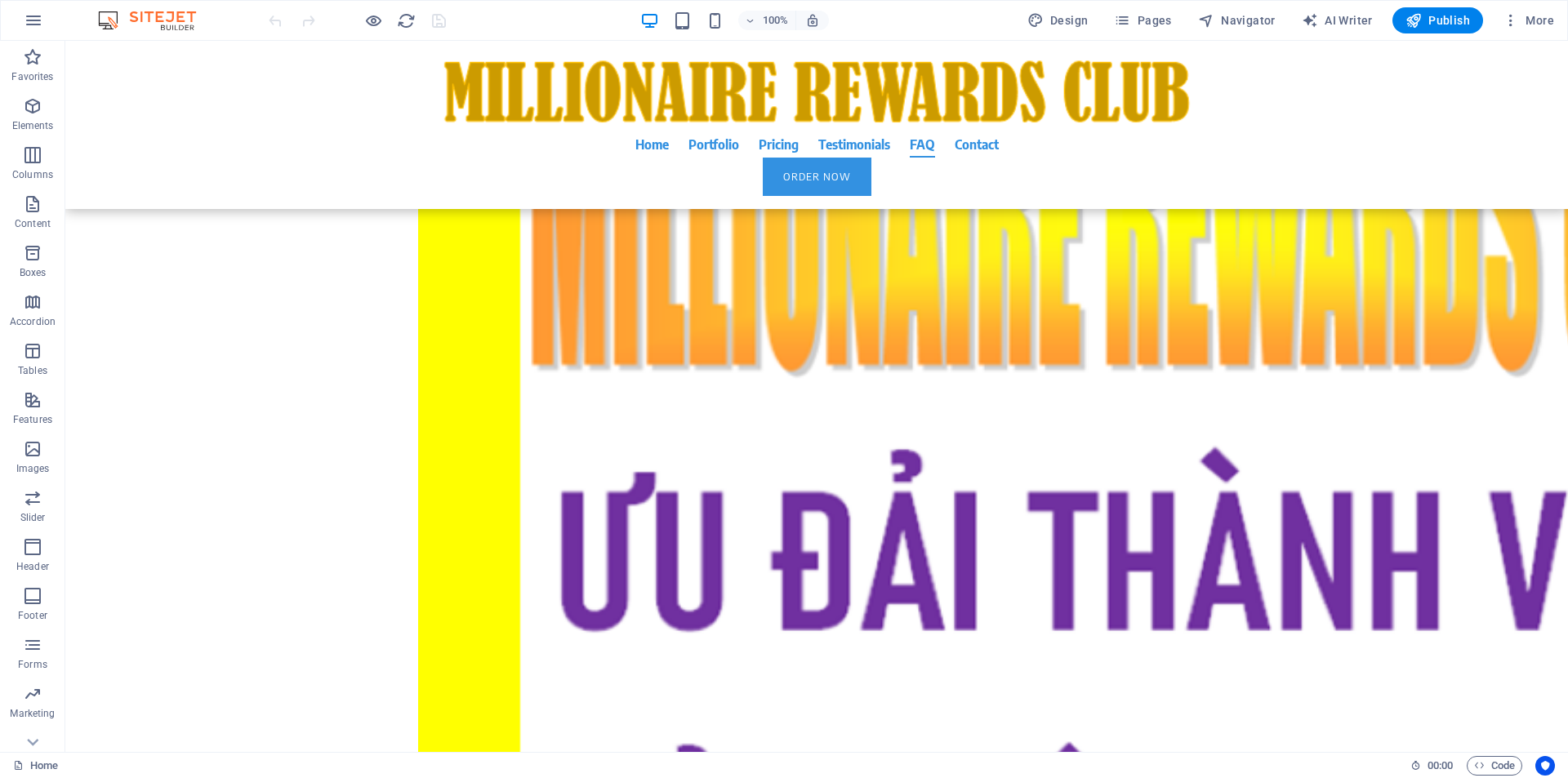
scroll to position [15985, 0]
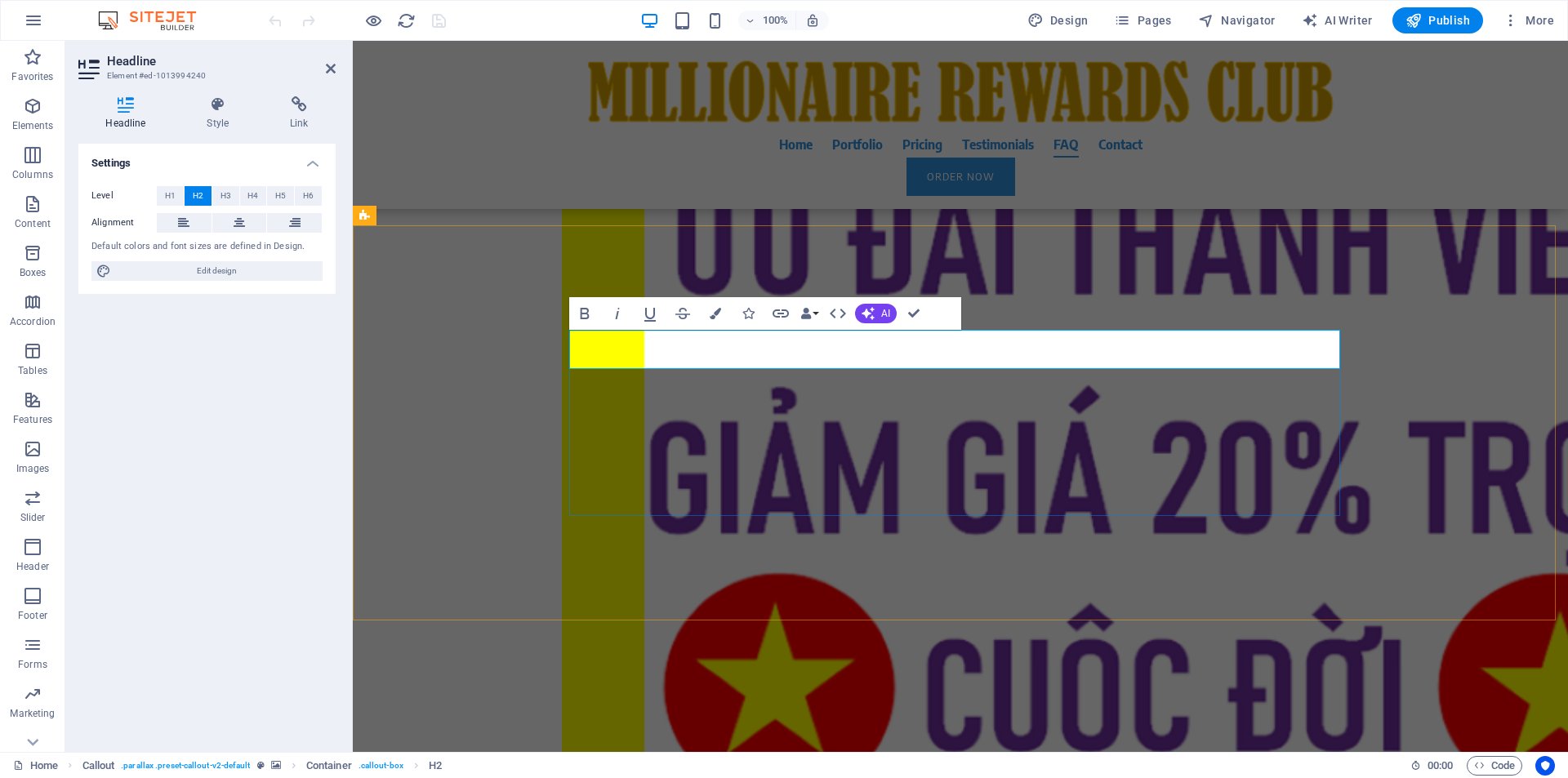
scroll to position [15889, 0]
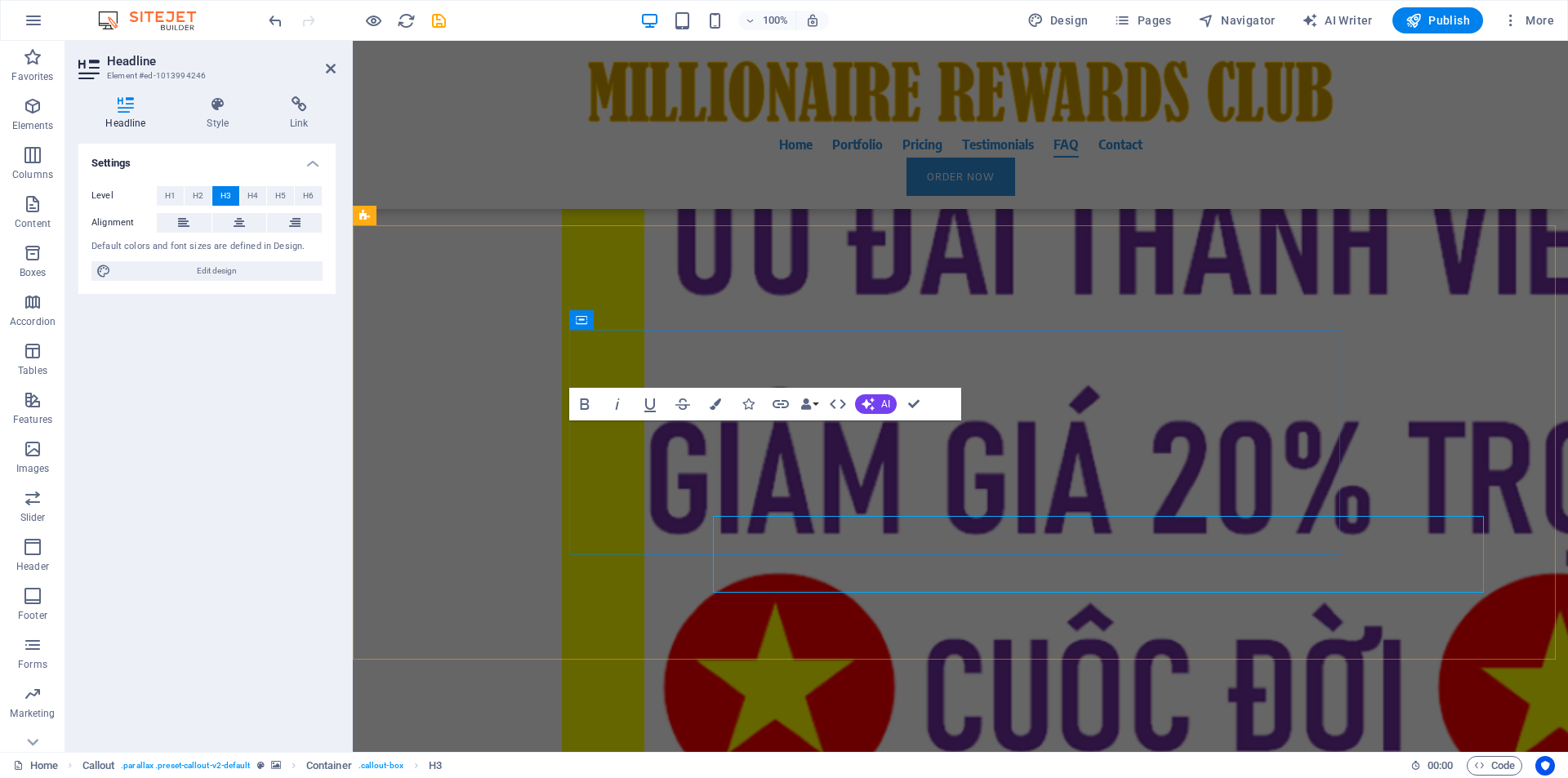
scroll to position [15889, 0]
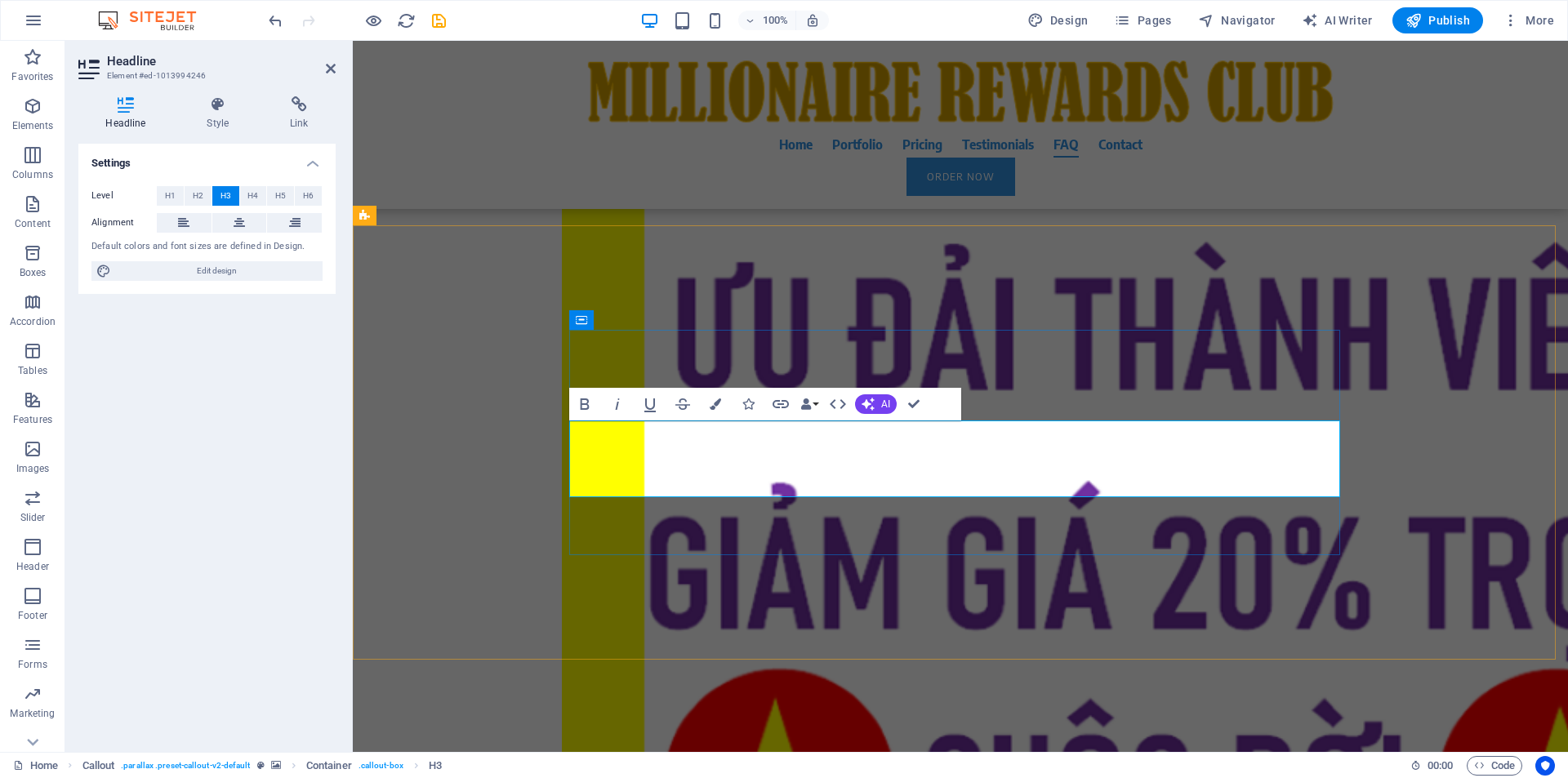
drag, startPoint x: 898, startPoint y: 436, endPoint x: 959, endPoint y: 436, distance: 61.0
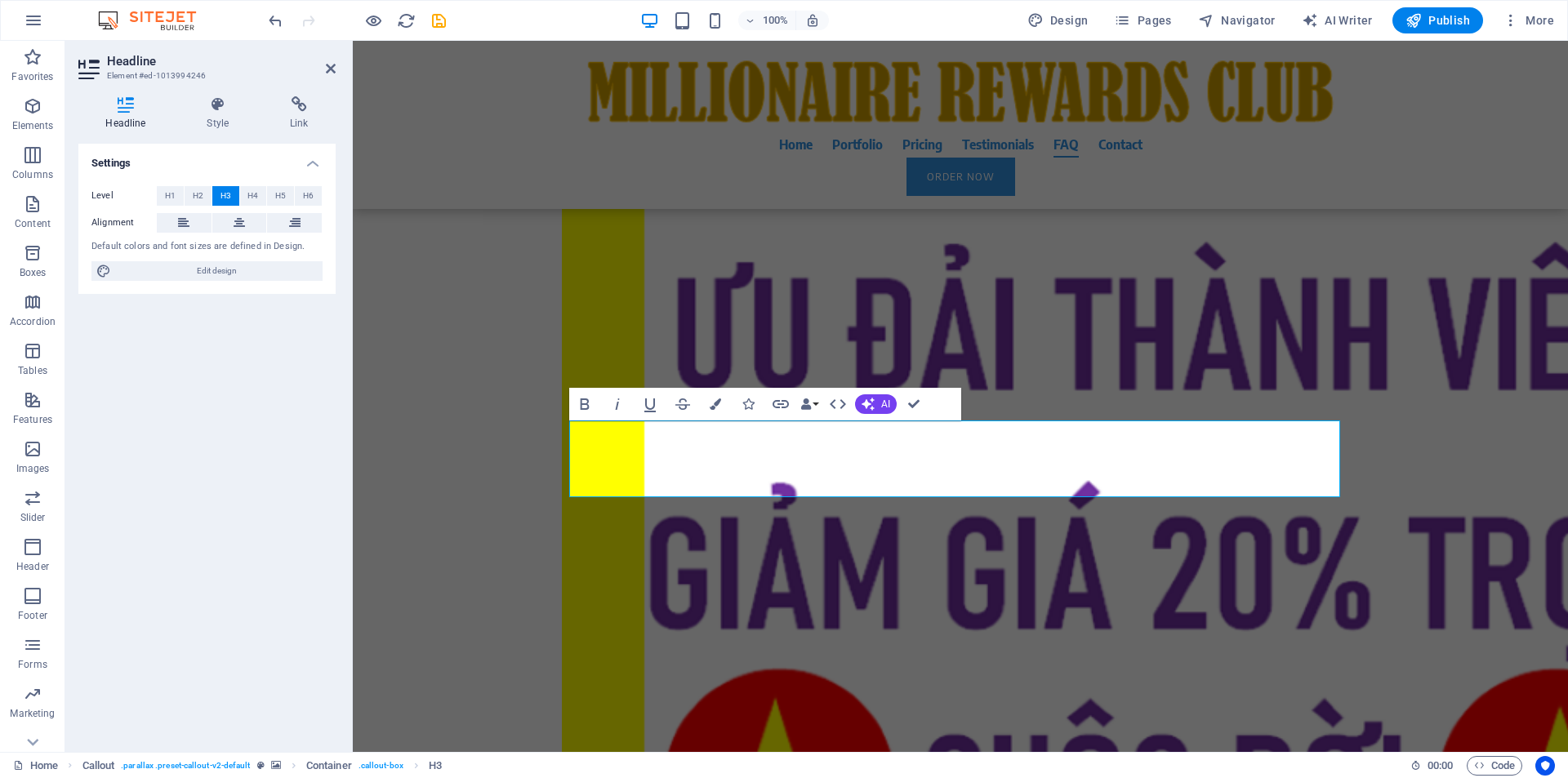
drag, startPoint x: 927, startPoint y: 486, endPoint x: 1465, endPoint y: 541, distance: 540.8
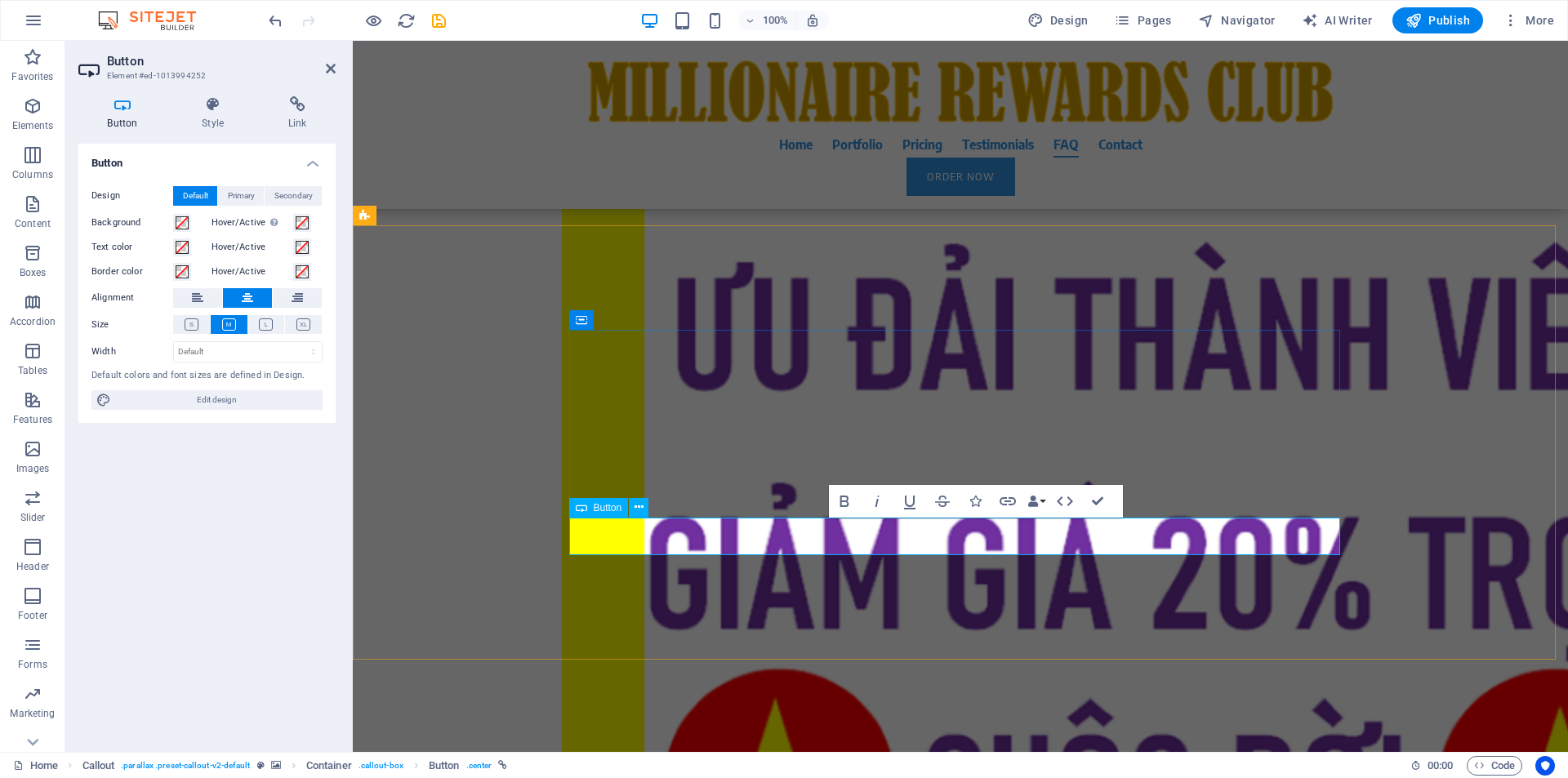
drag, startPoint x: 1070, startPoint y: 538, endPoint x: 924, endPoint y: 547, distance: 146.3
click at [847, 500] on icon "button" at bounding box center [843, 501] width 9 height 11
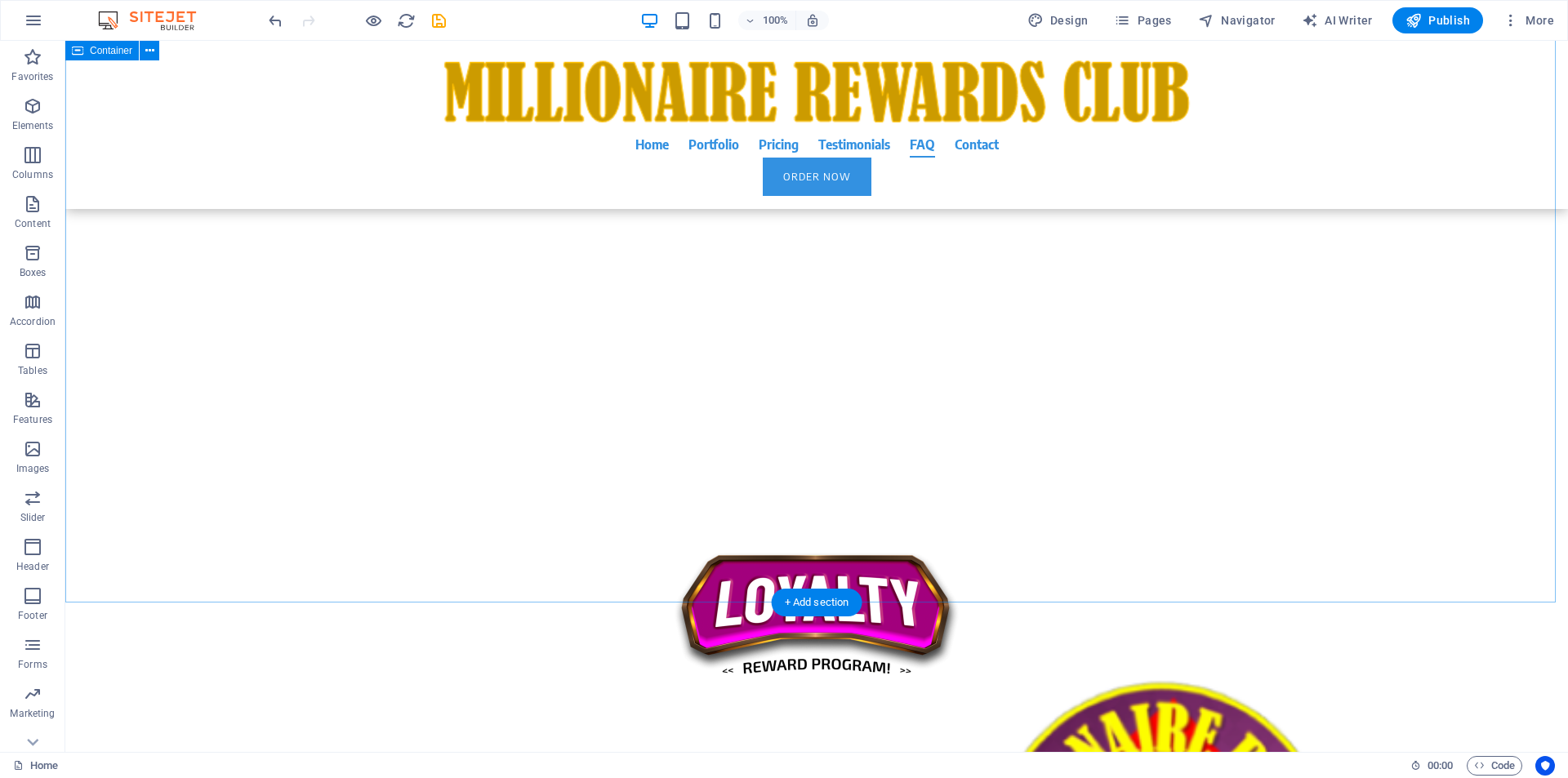
scroll to position [14435, 0]
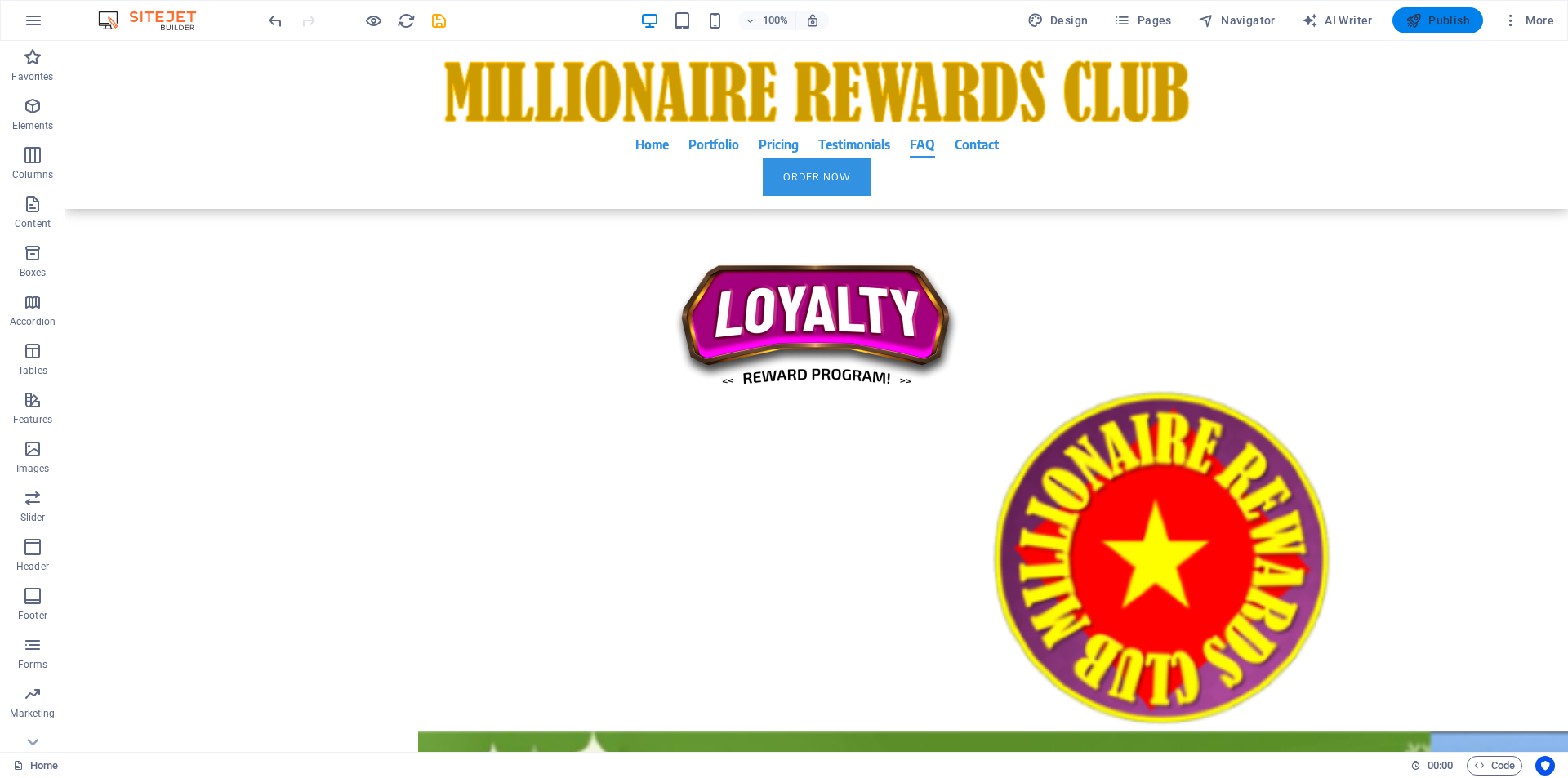
click at [1435, 20] on span "Publish" at bounding box center [1437, 19] width 64 height 16
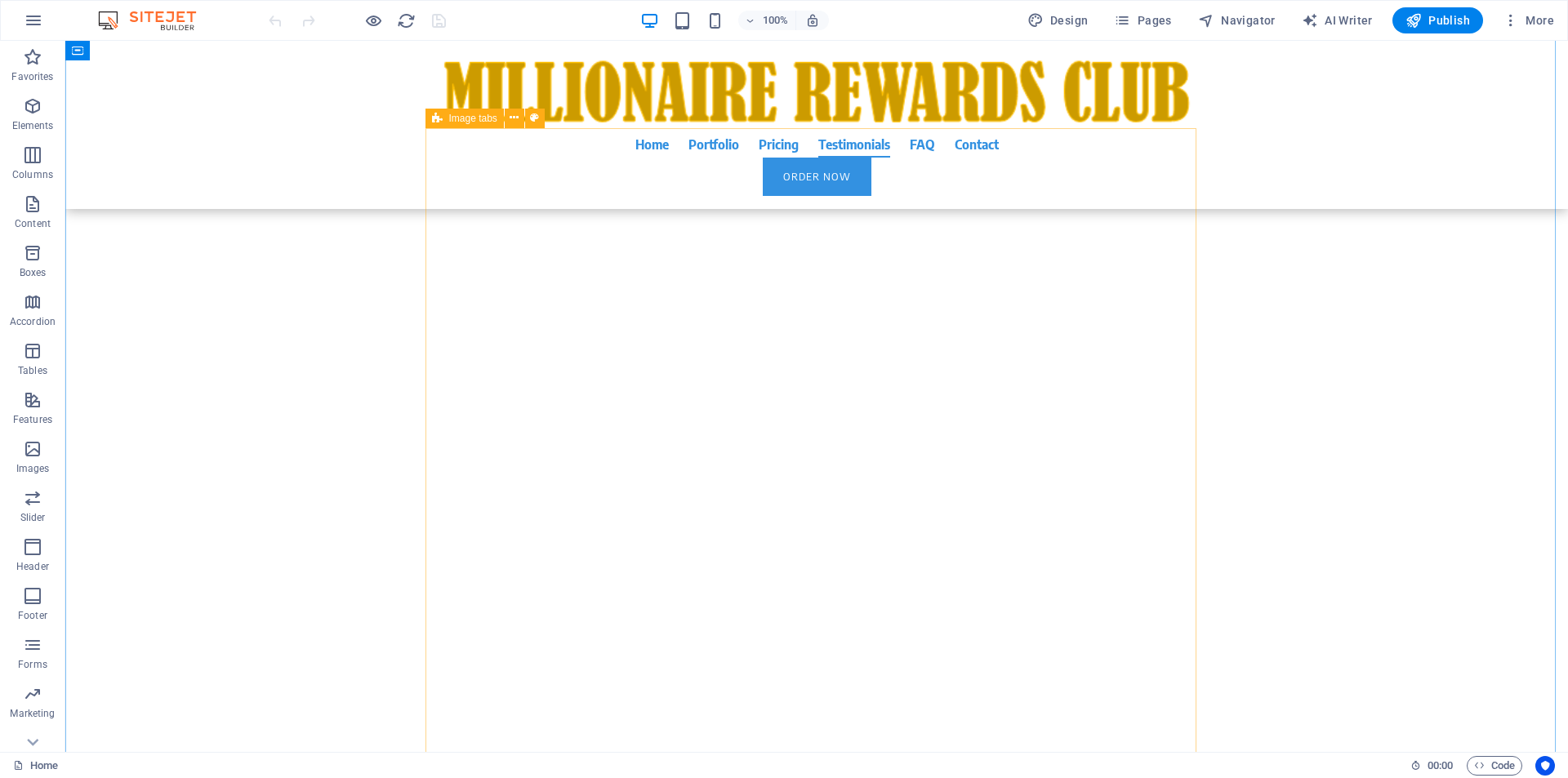
scroll to position [12447, 0]
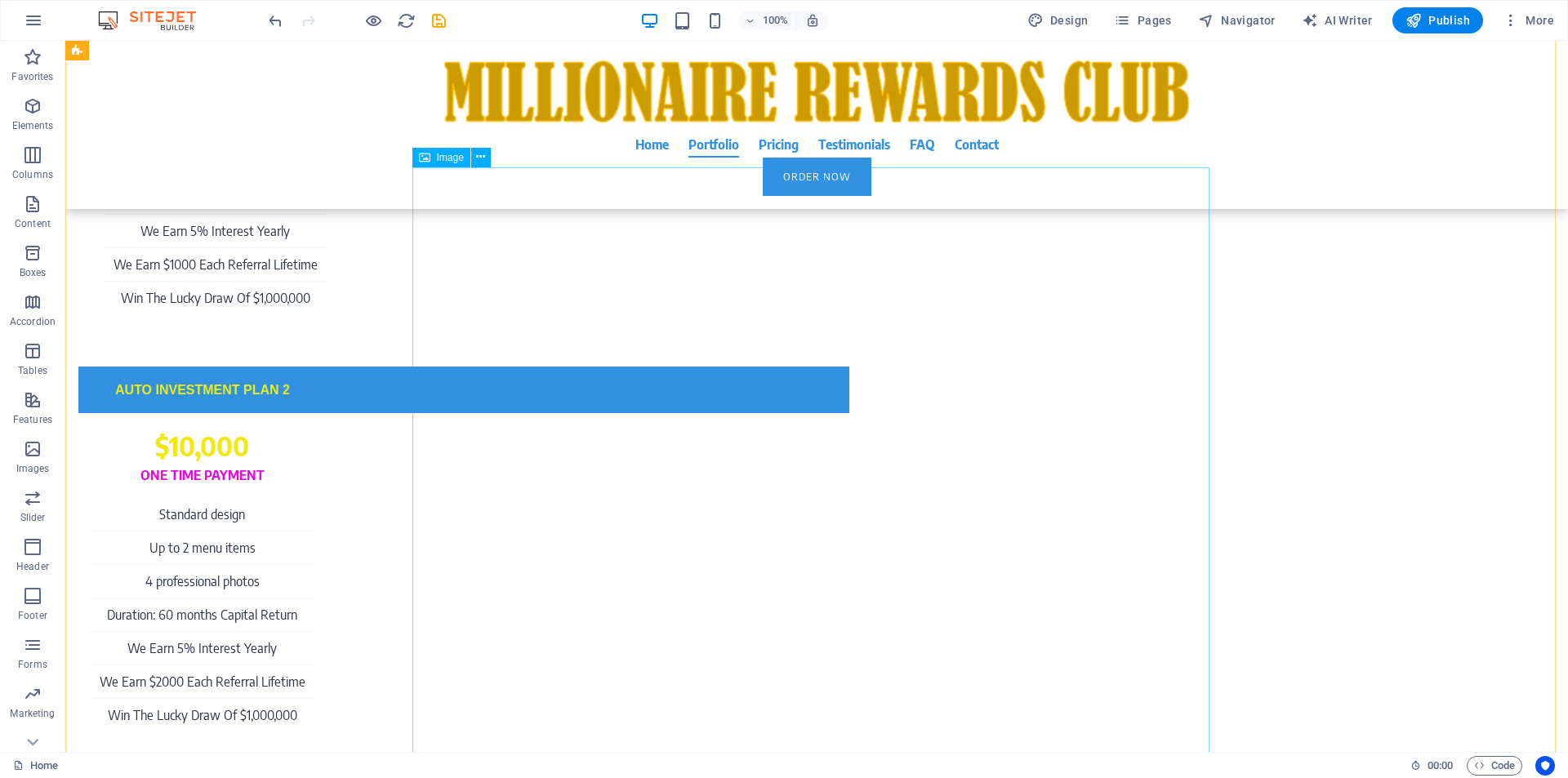
scroll to position [4979, 0]
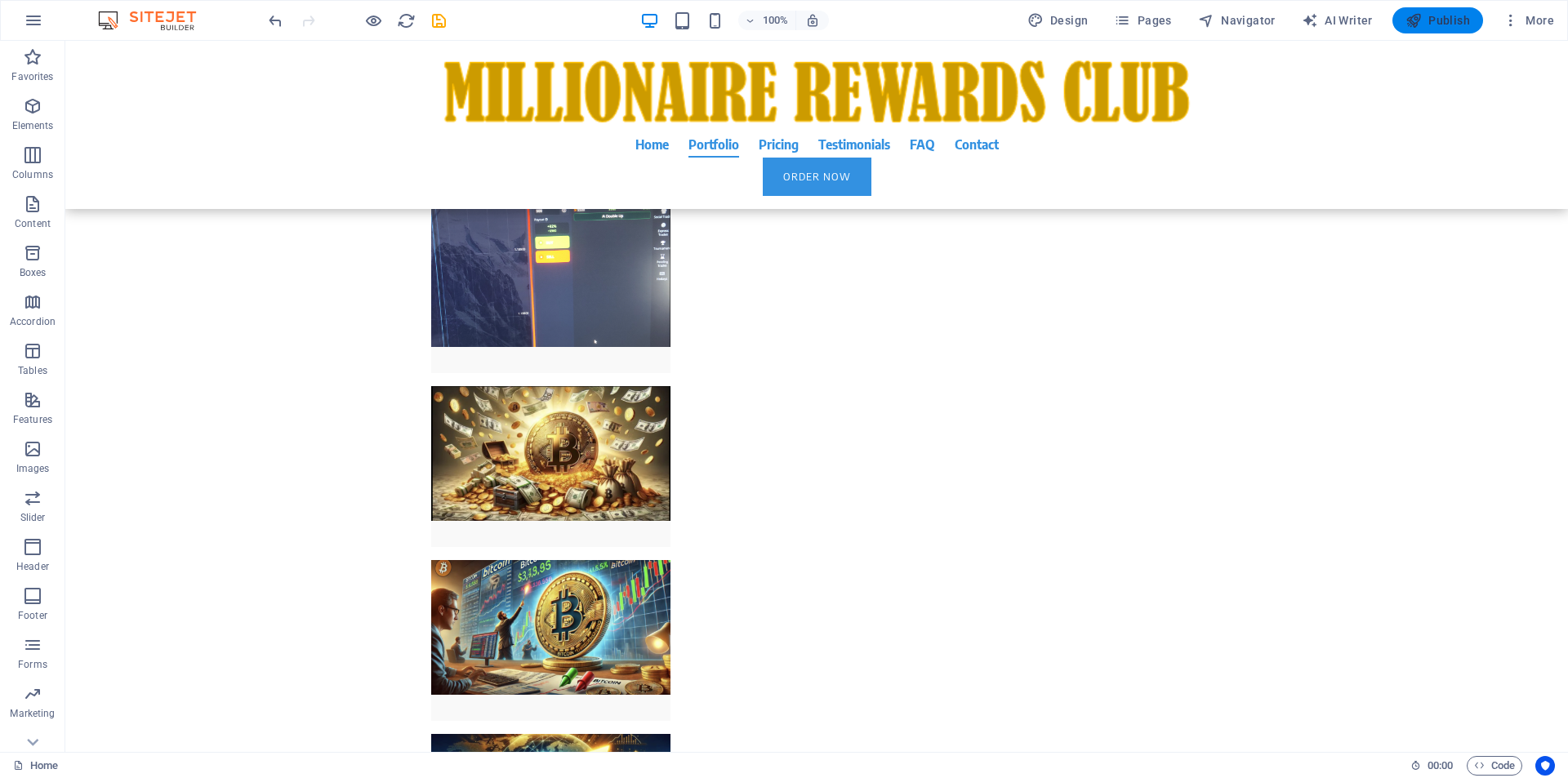
click at [1443, 26] on span "Publish" at bounding box center [1437, 19] width 64 height 16
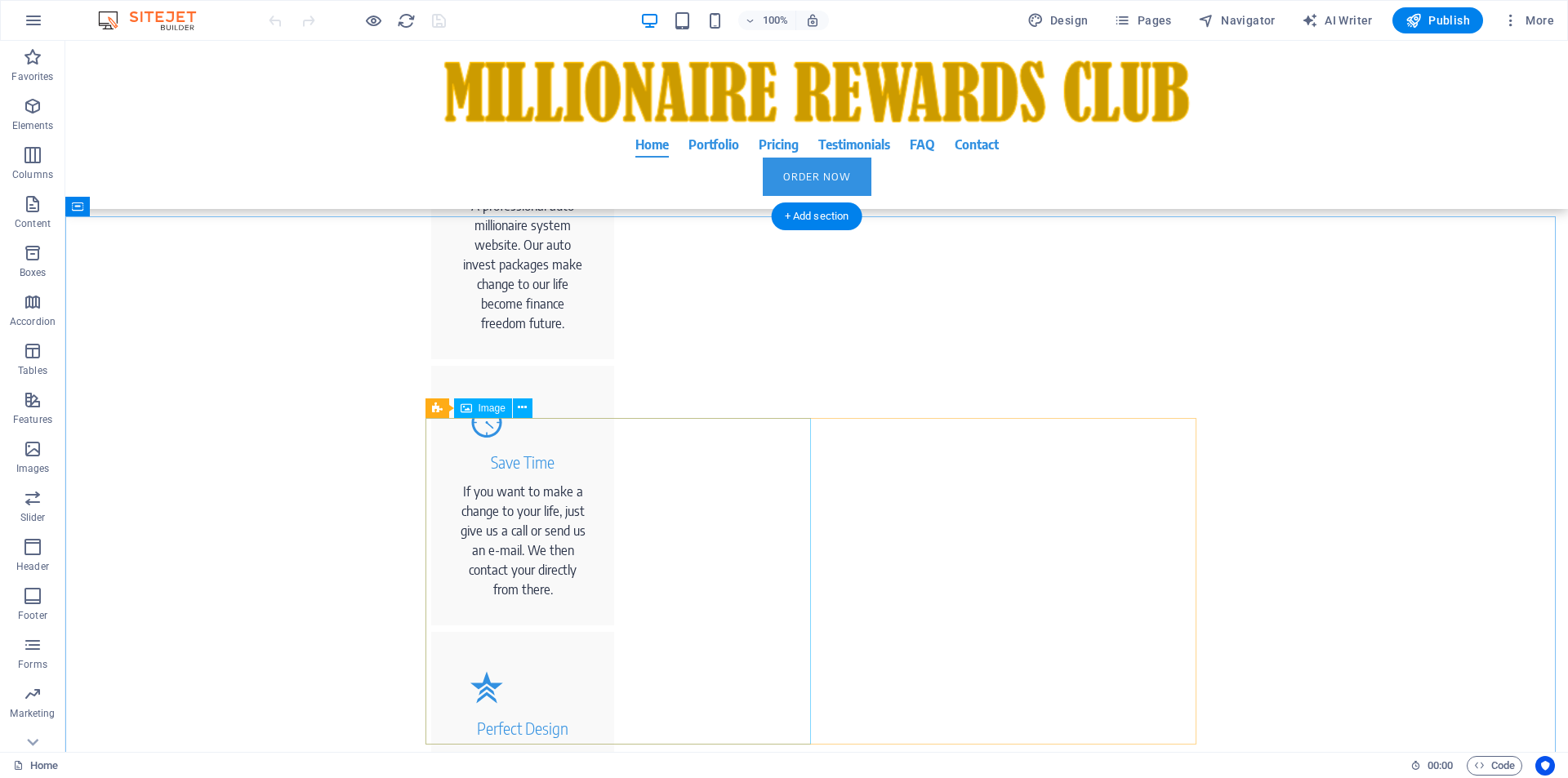
scroll to position [1867, 0]
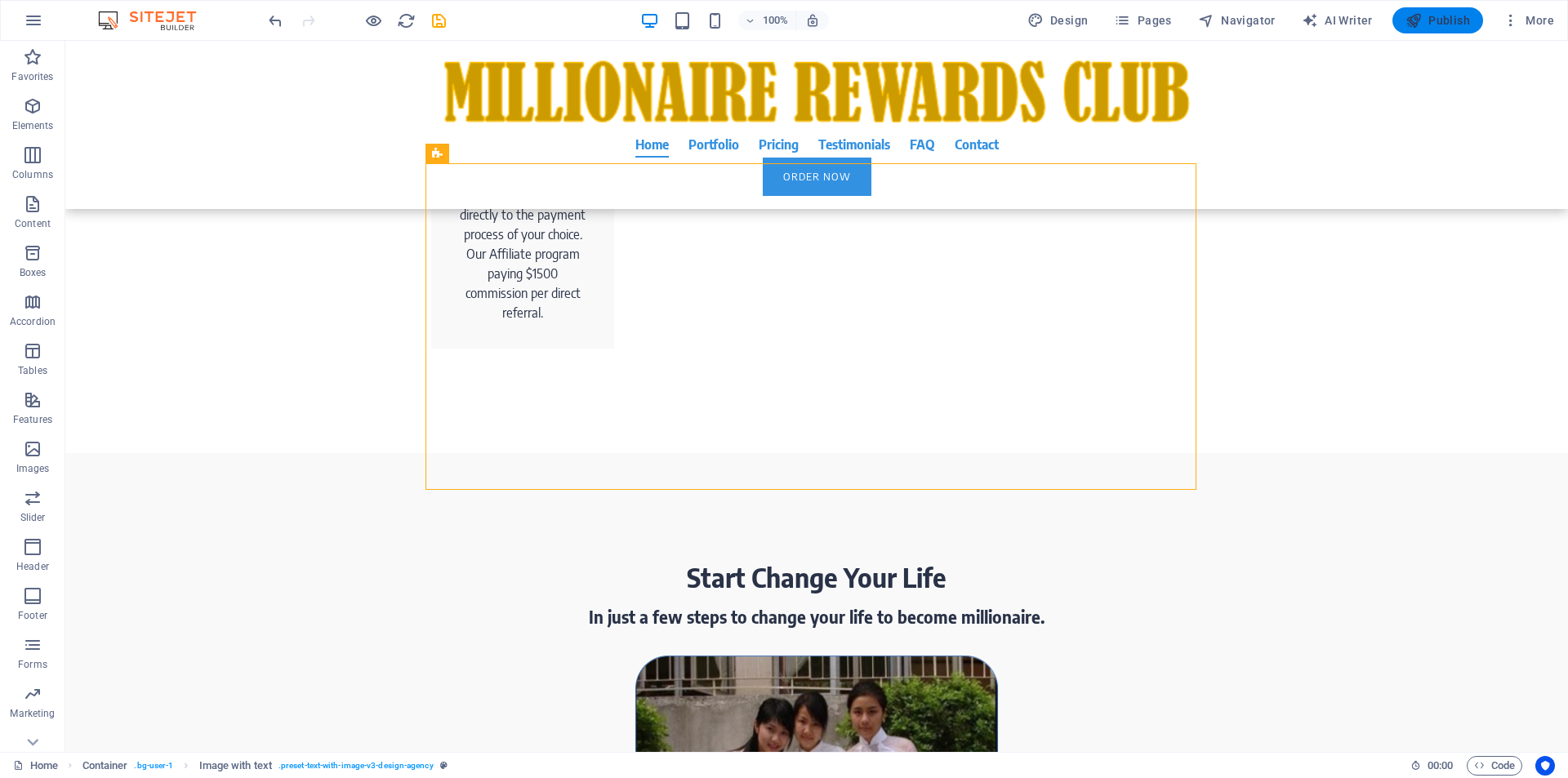
click at [1440, 26] on span "Publish" at bounding box center [1437, 19] width 64 height 16
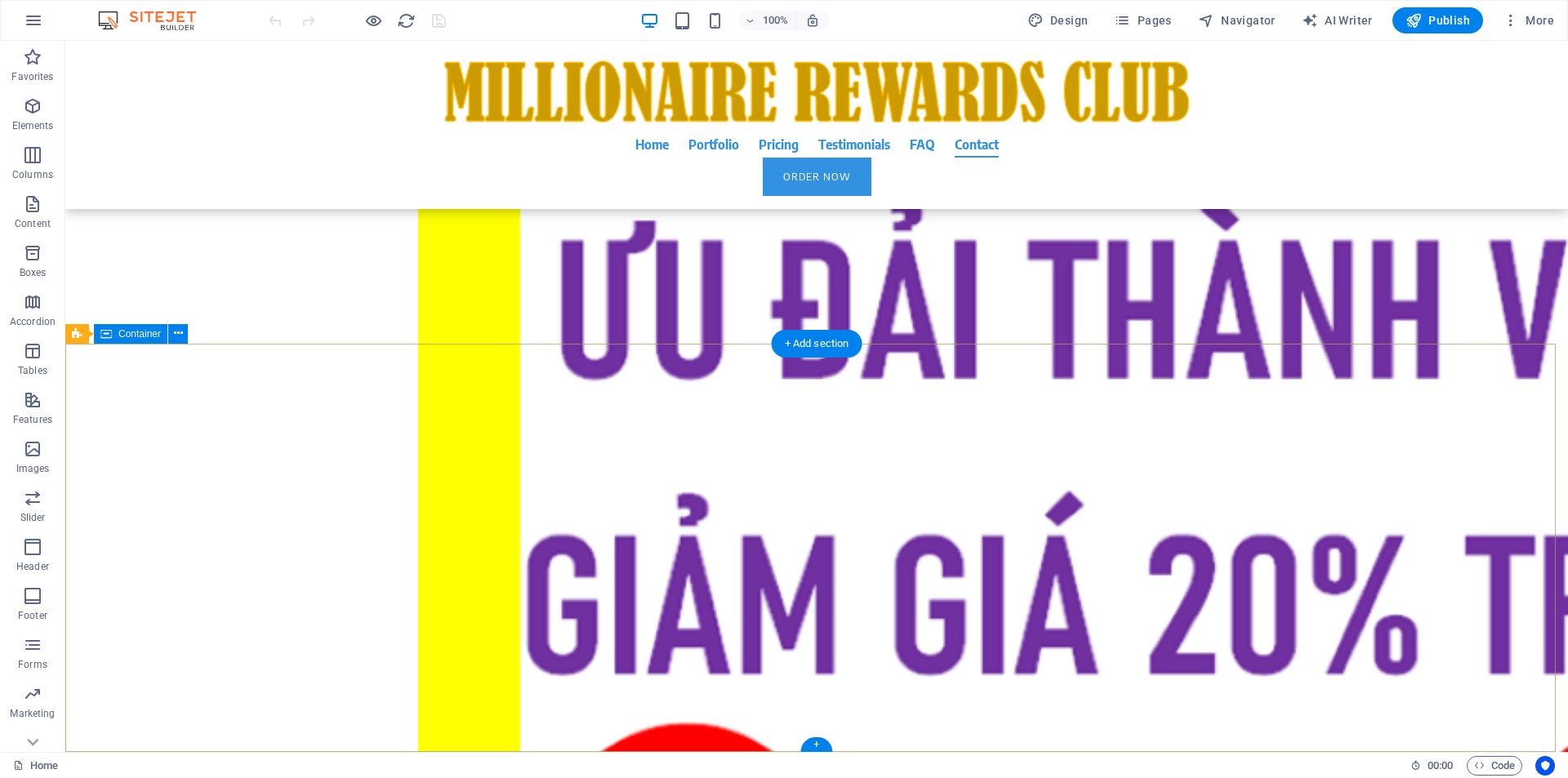
scroll to position [16302, 0]
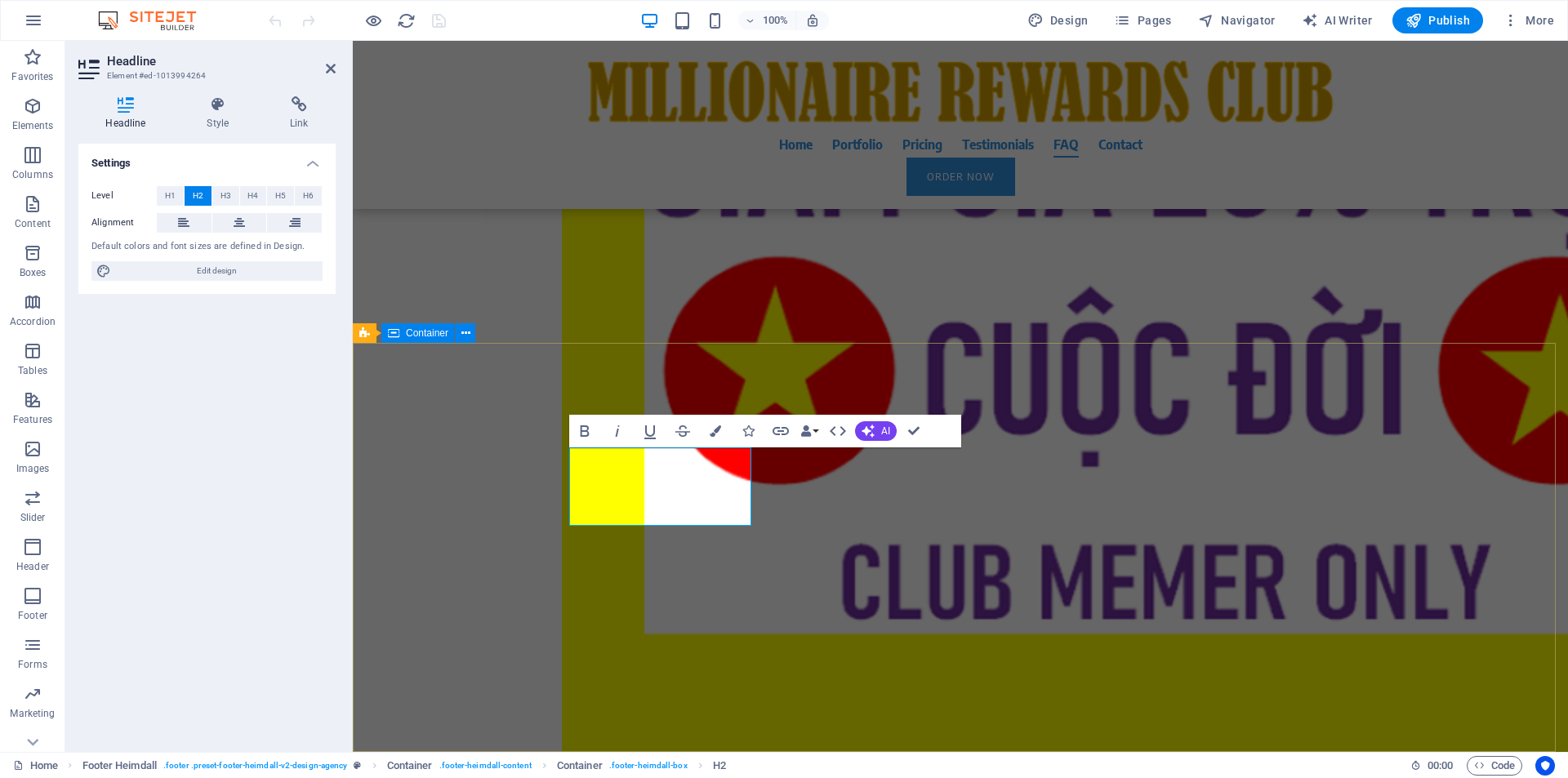
scroll to position [16206, 0]
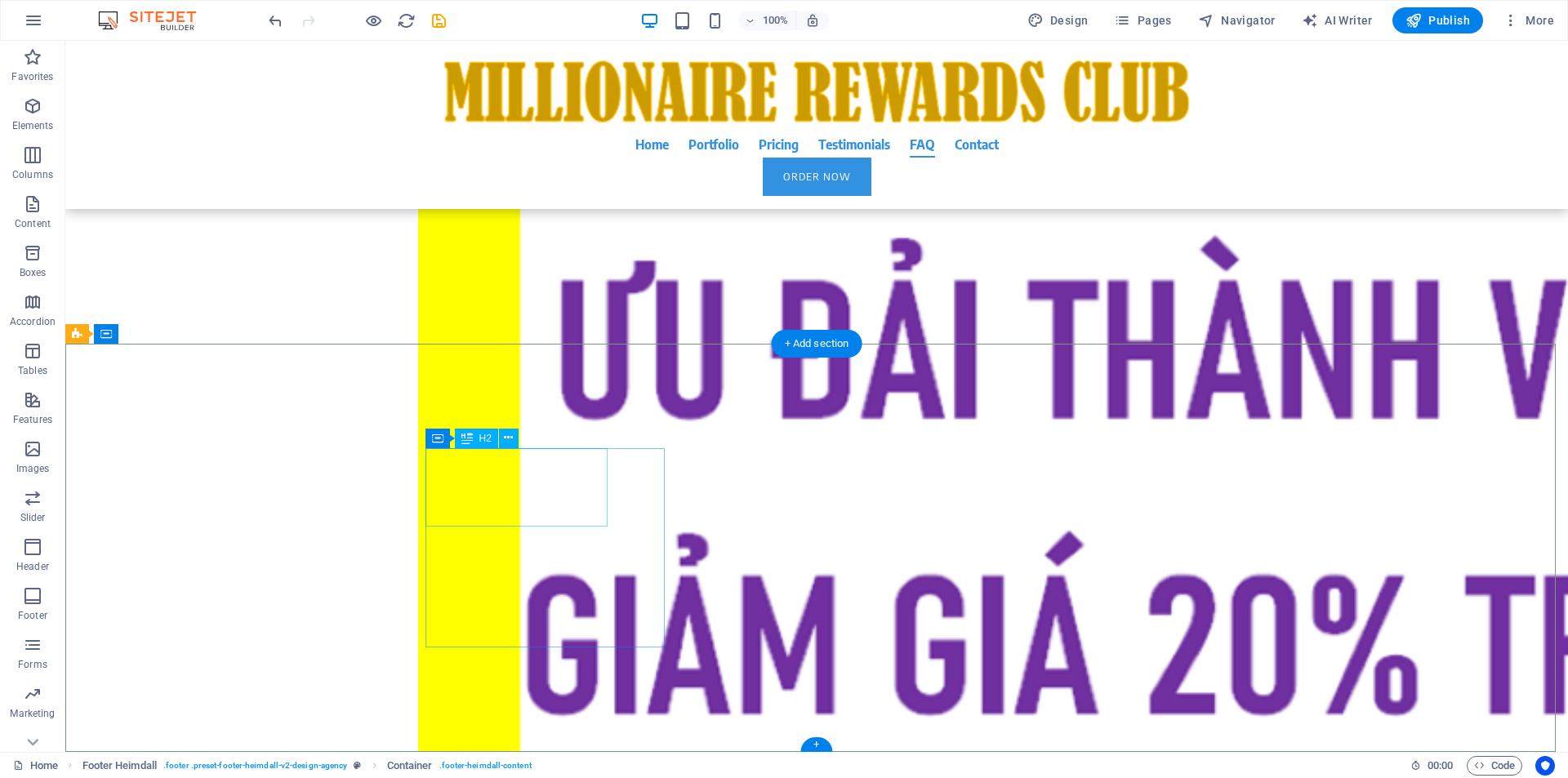
scroll to position [16302, 0]
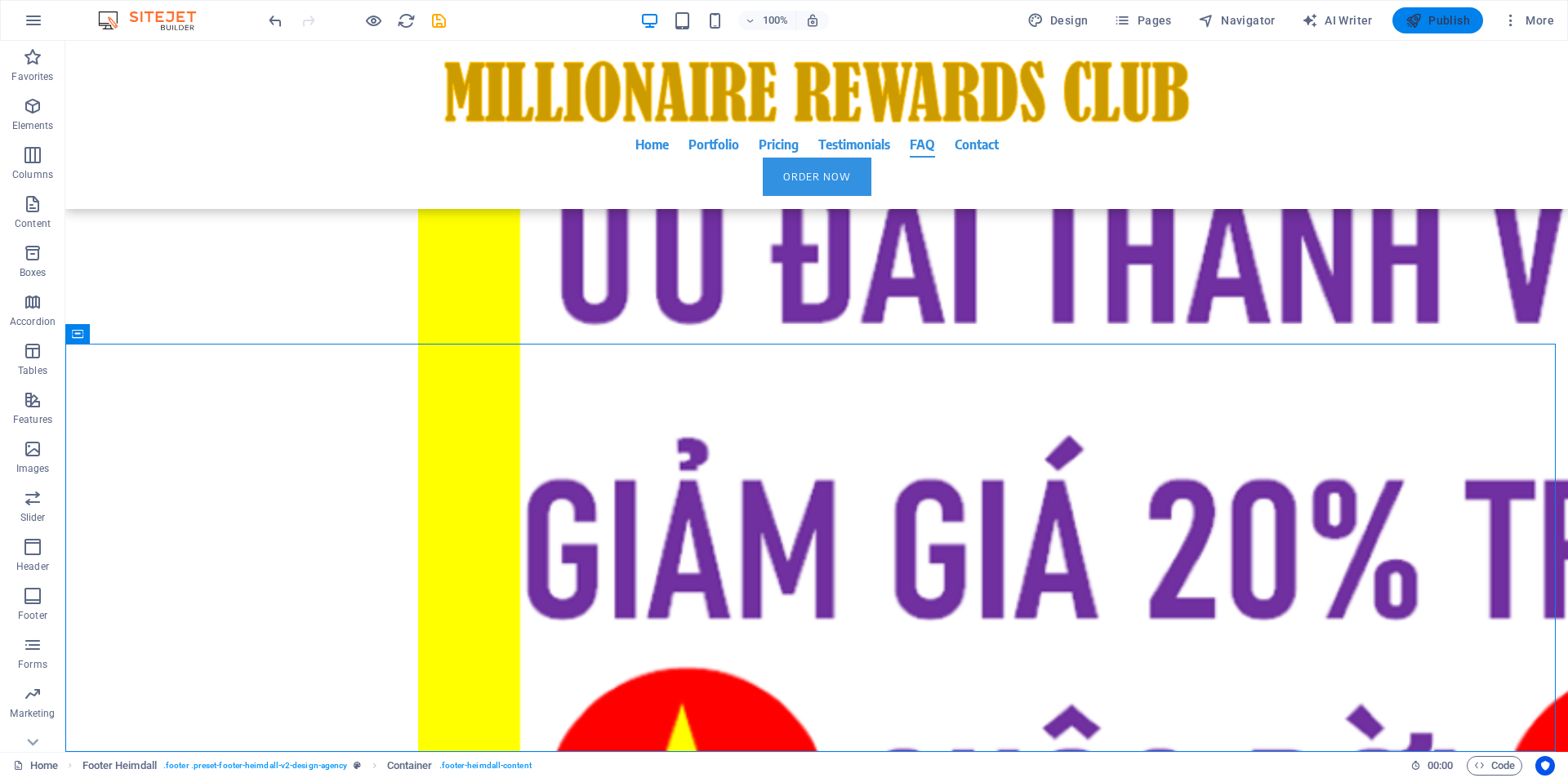
click at [1443, 21] on span "Publish" at bounding box center [1437, 19] width 64 height 16
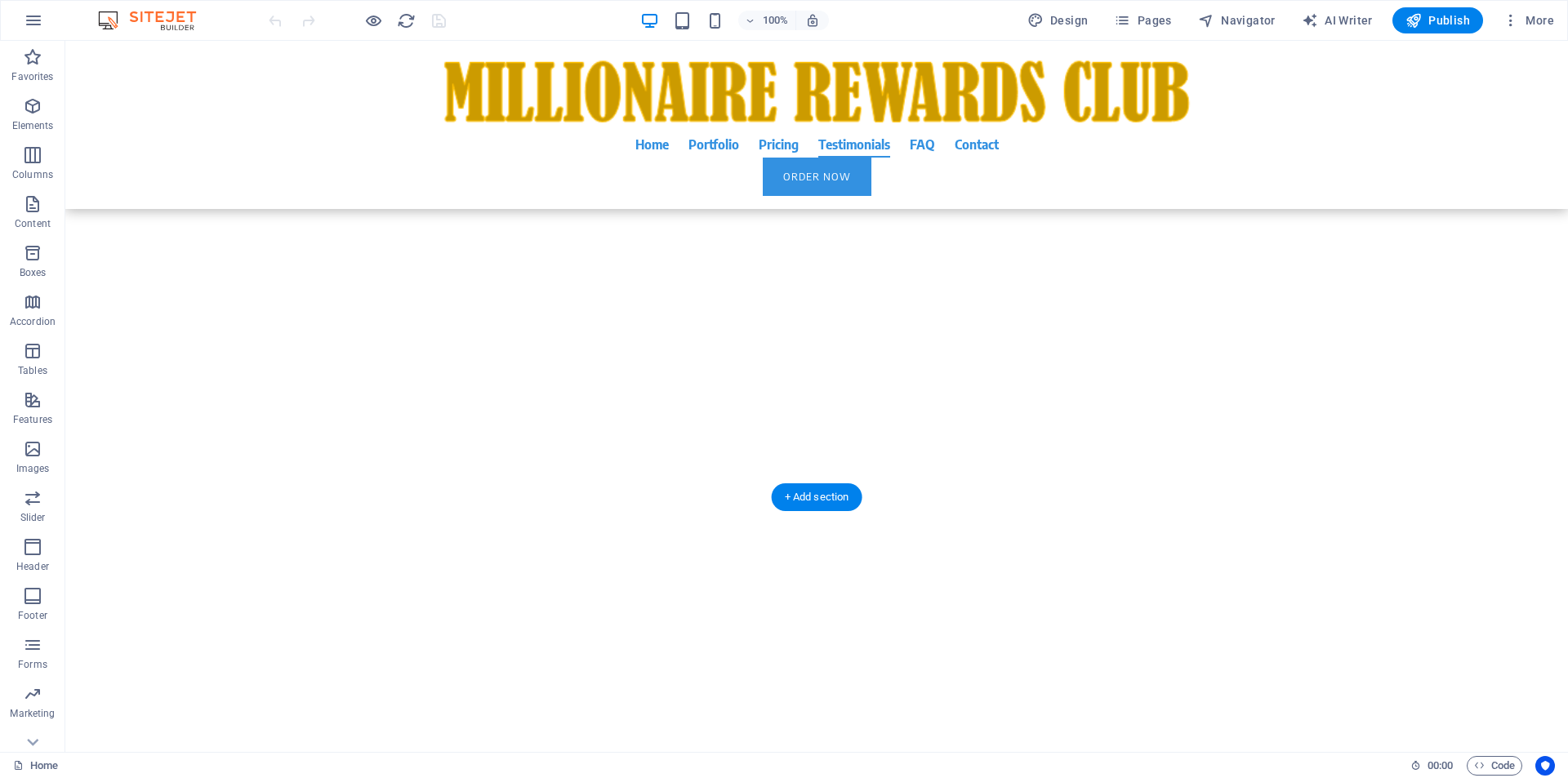
scroll to position [11824, 0]
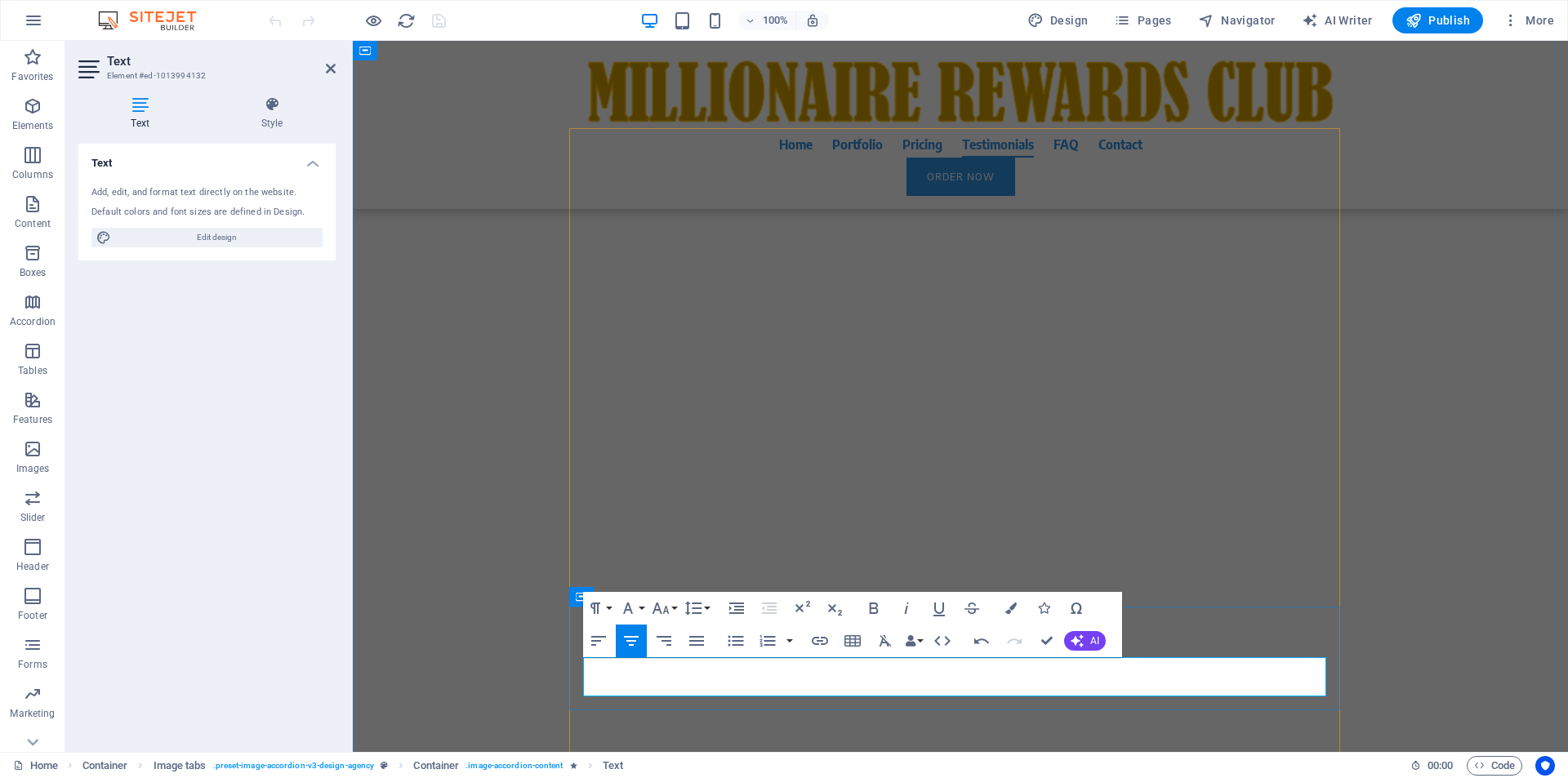
drag, startPoint x: 681, startPoint y: 665, endPoint x: 747, endPoint y: 670, distance: 66.2
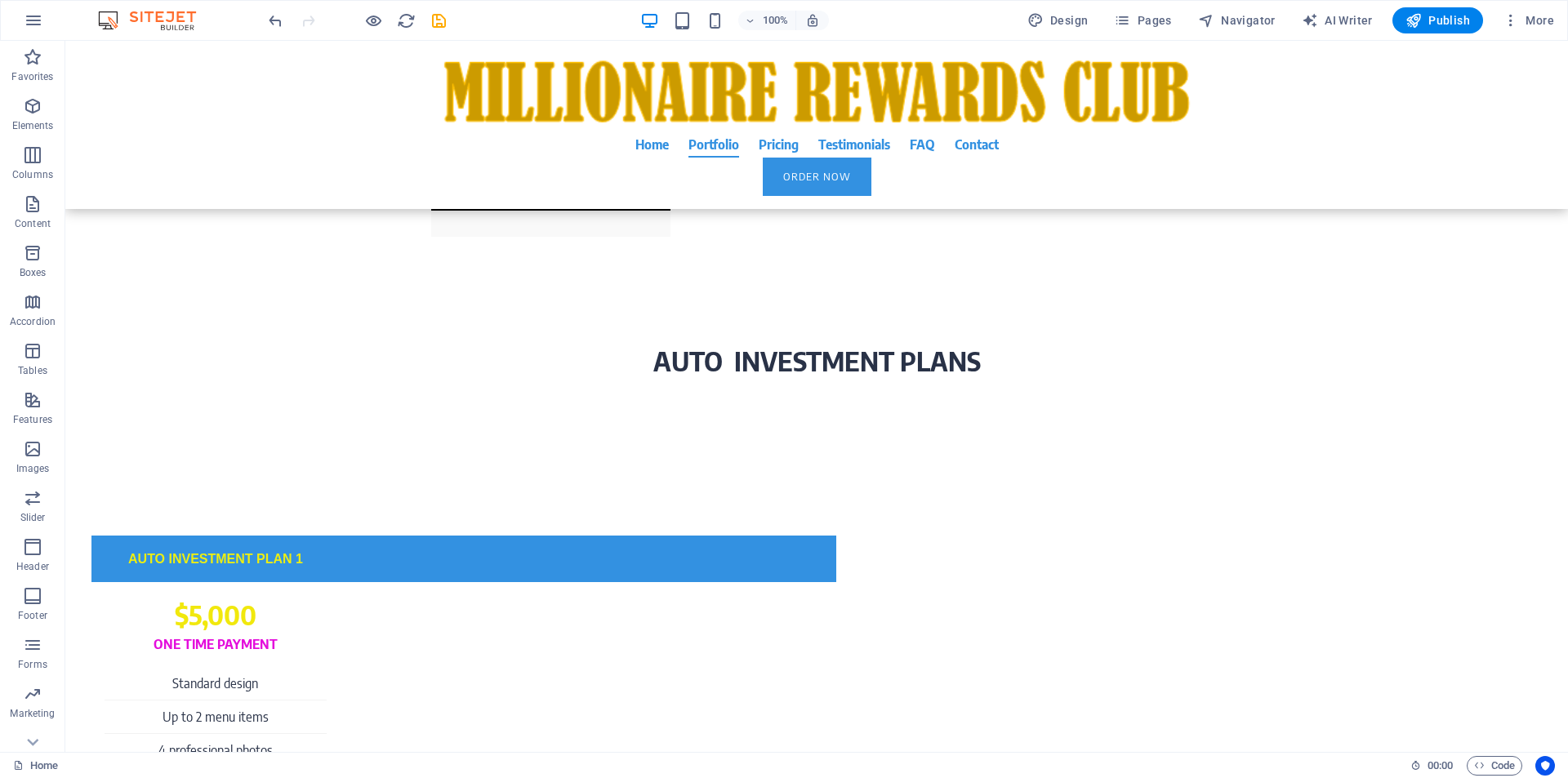
scroll to position [5601, 0]
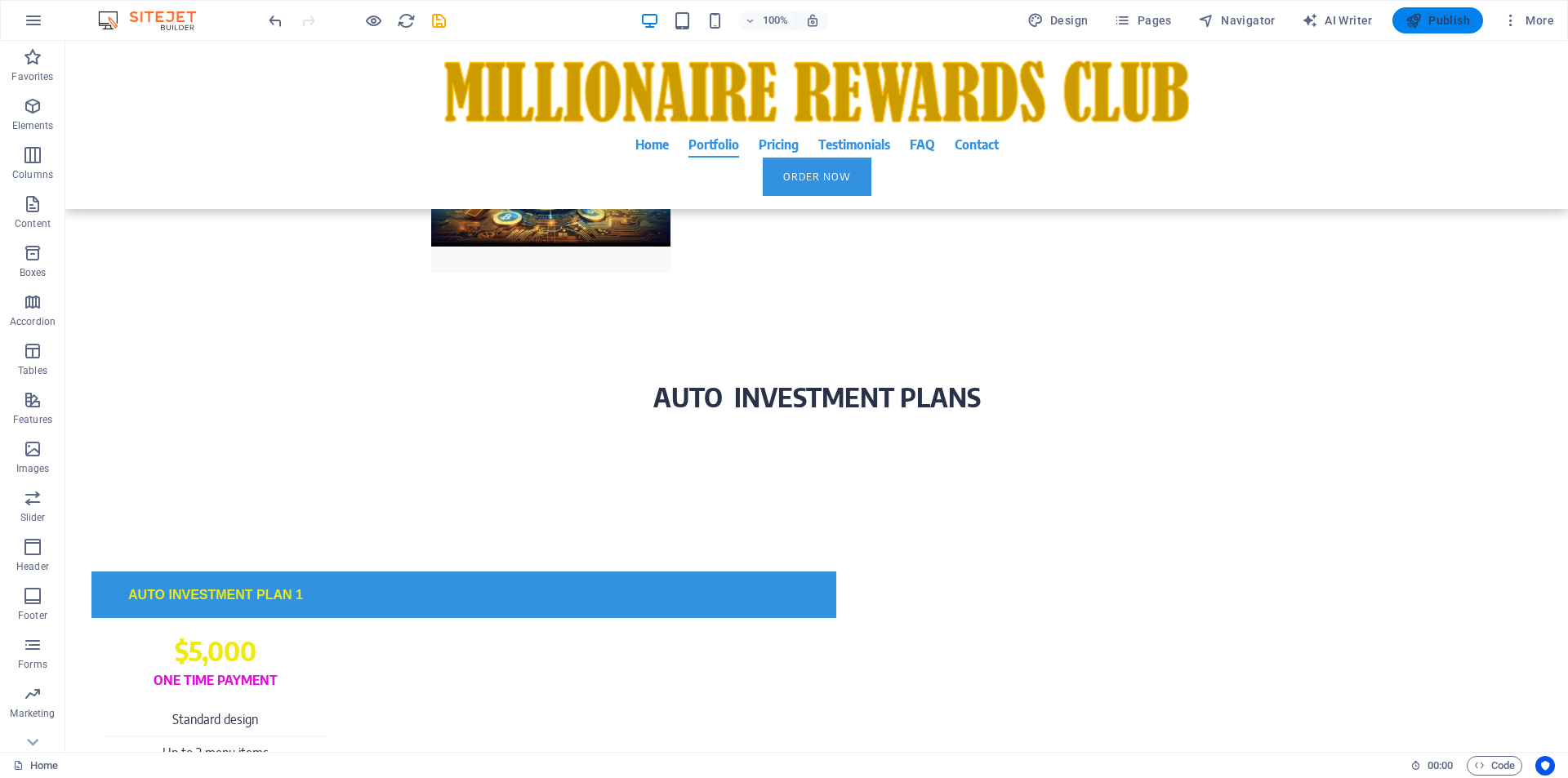
click at [1441, 16] on span "Publish" at bounding box center [1437, 19] width 64 height 16
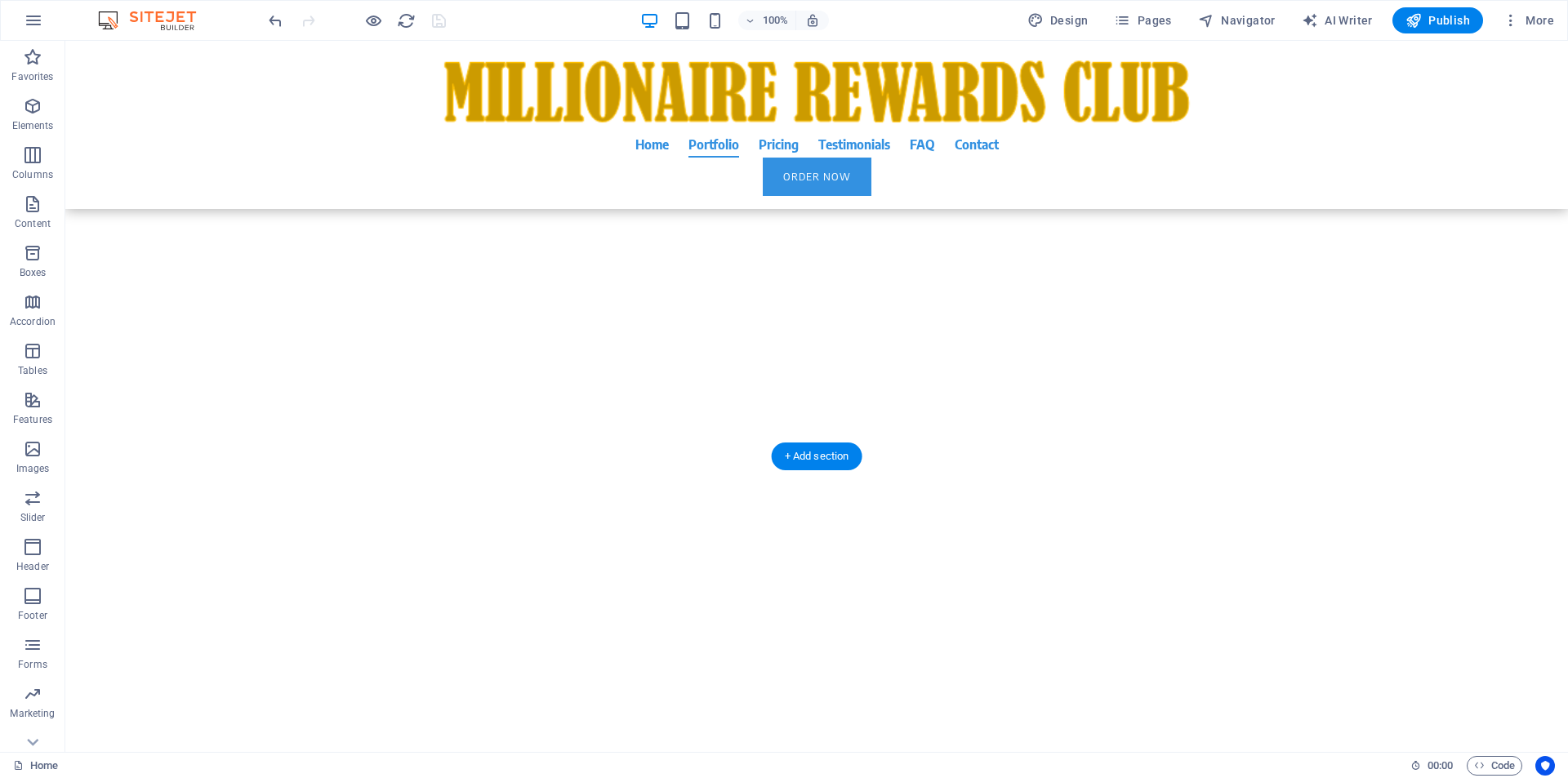
scroll to position [11824, 0]
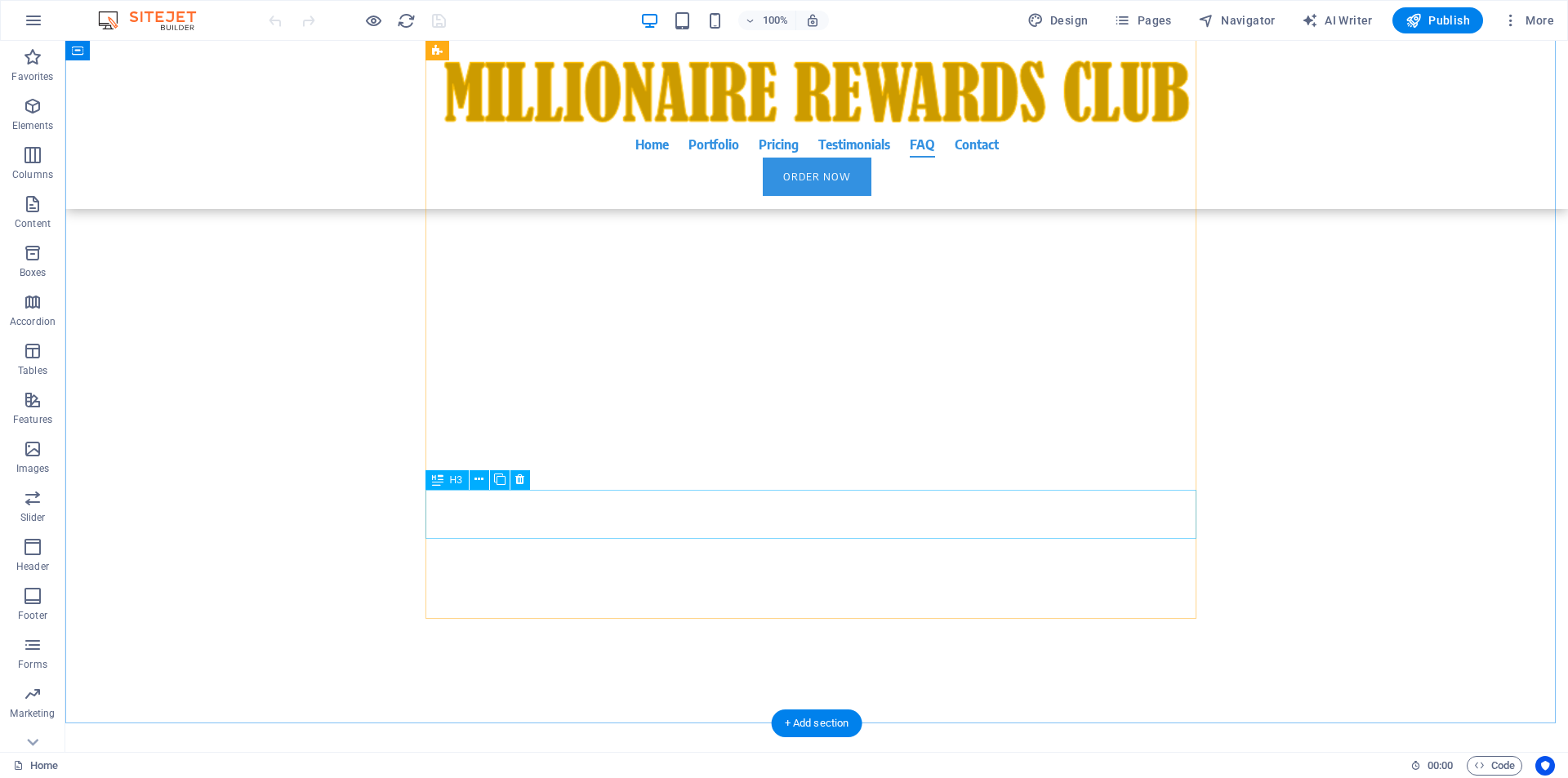
scroll to position [13069, 0]
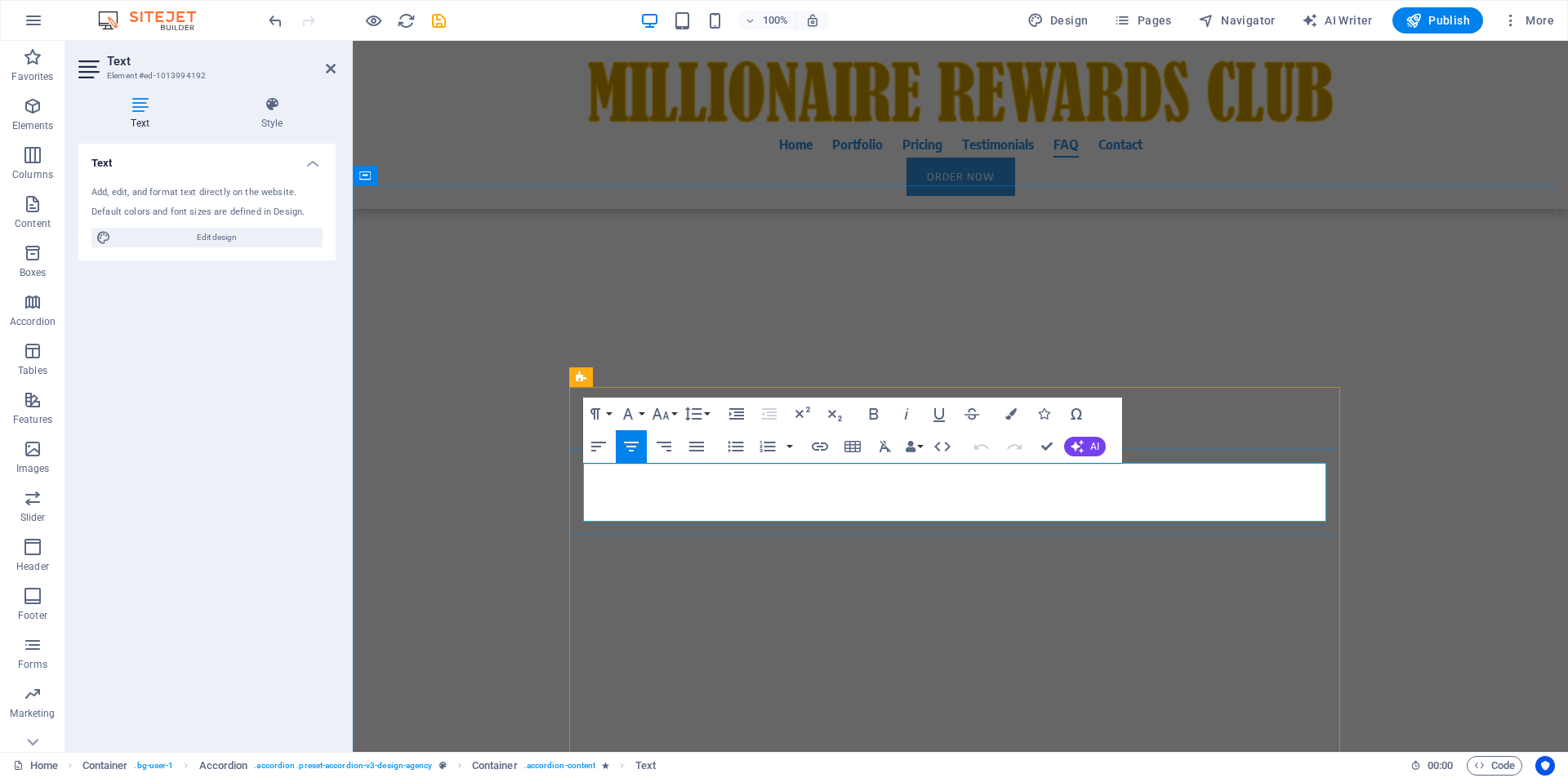
drag, startPoint x: 607, startPoint y: 474, endPoint x: 1114, endPoint y: 511, distance: 508.3
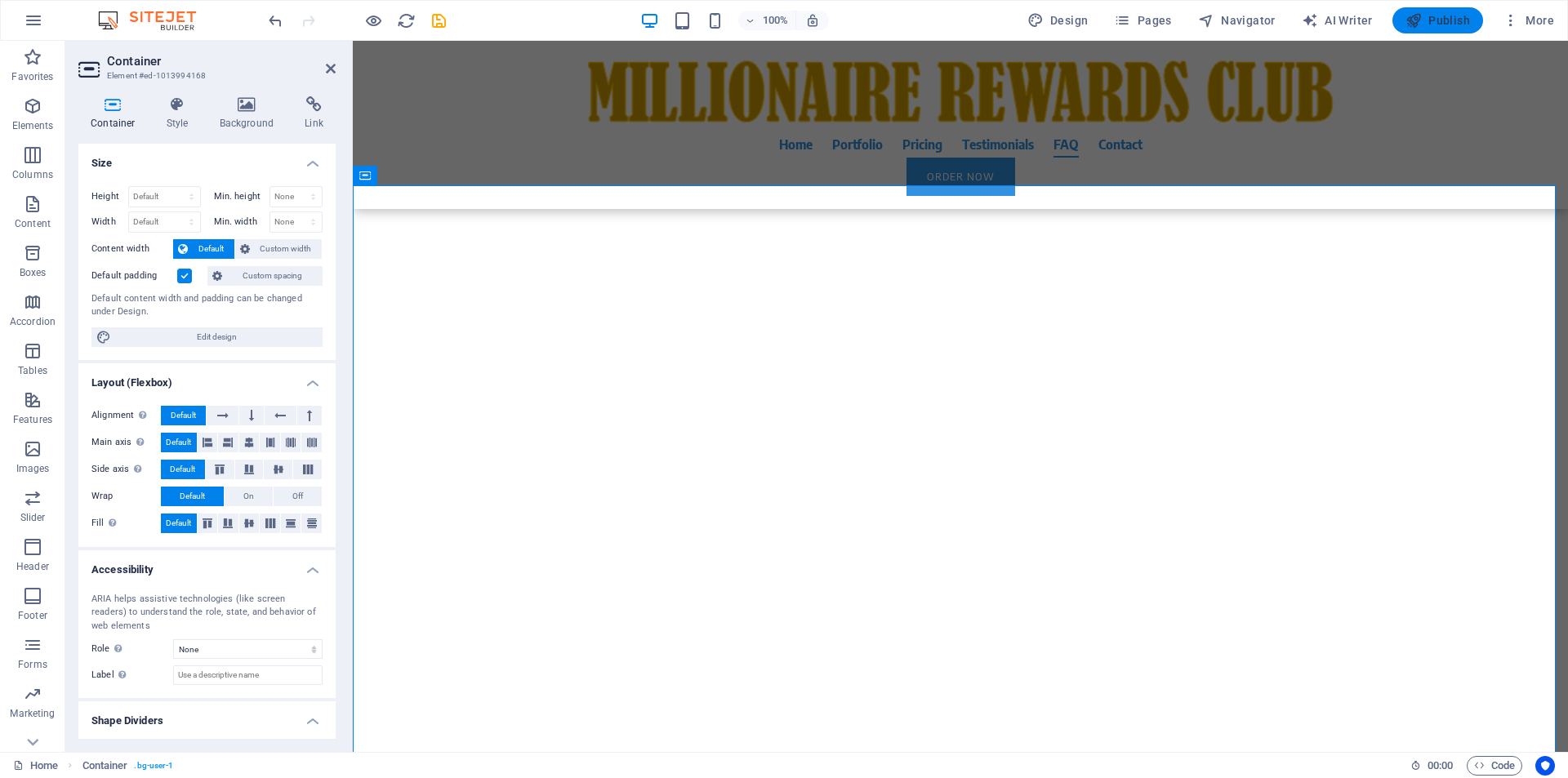
click at [1445, 18] on span "Publish" at bounding box center [1437, 19] width 64 height 16
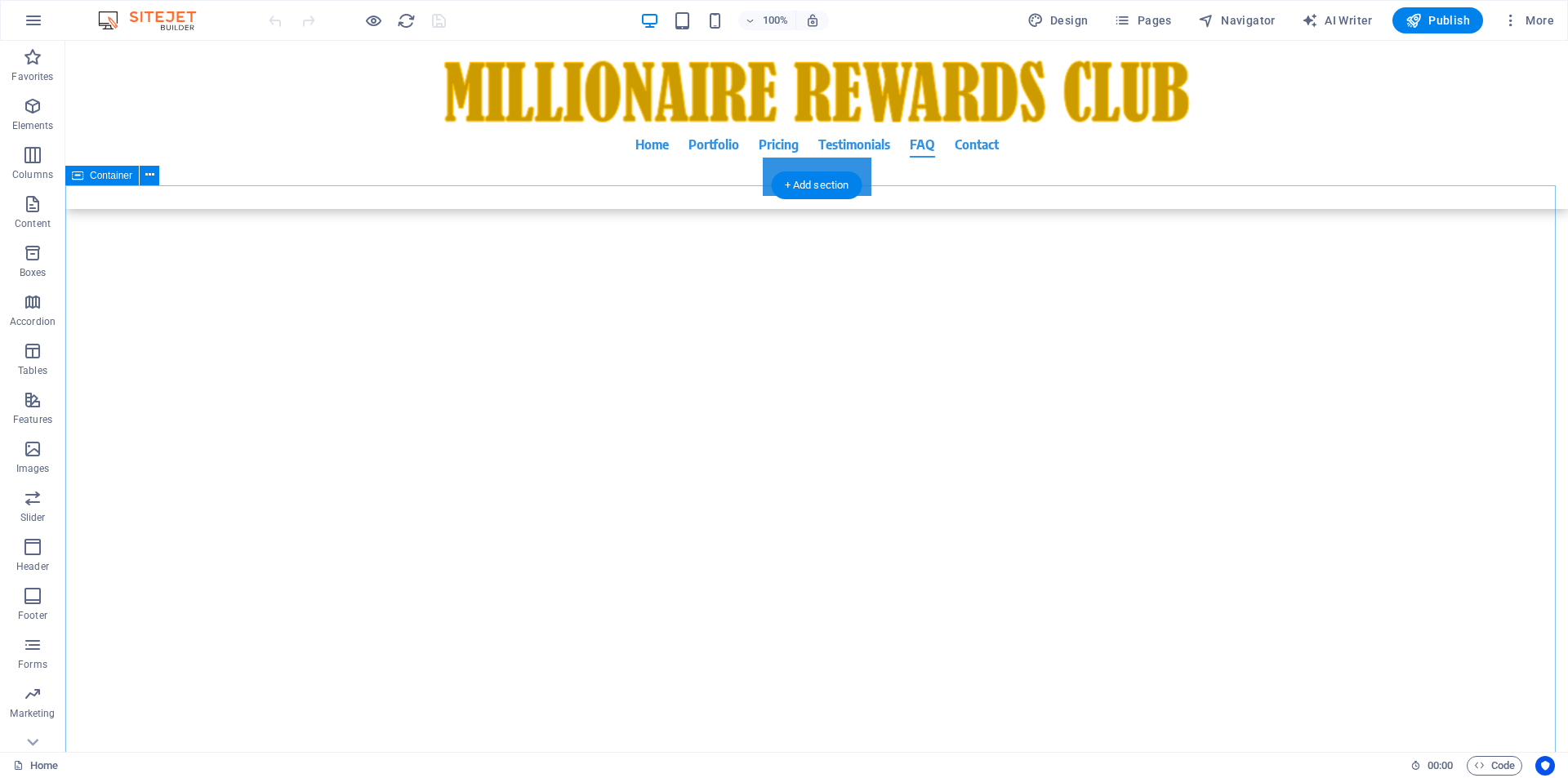
scroll to position [13069, 0]
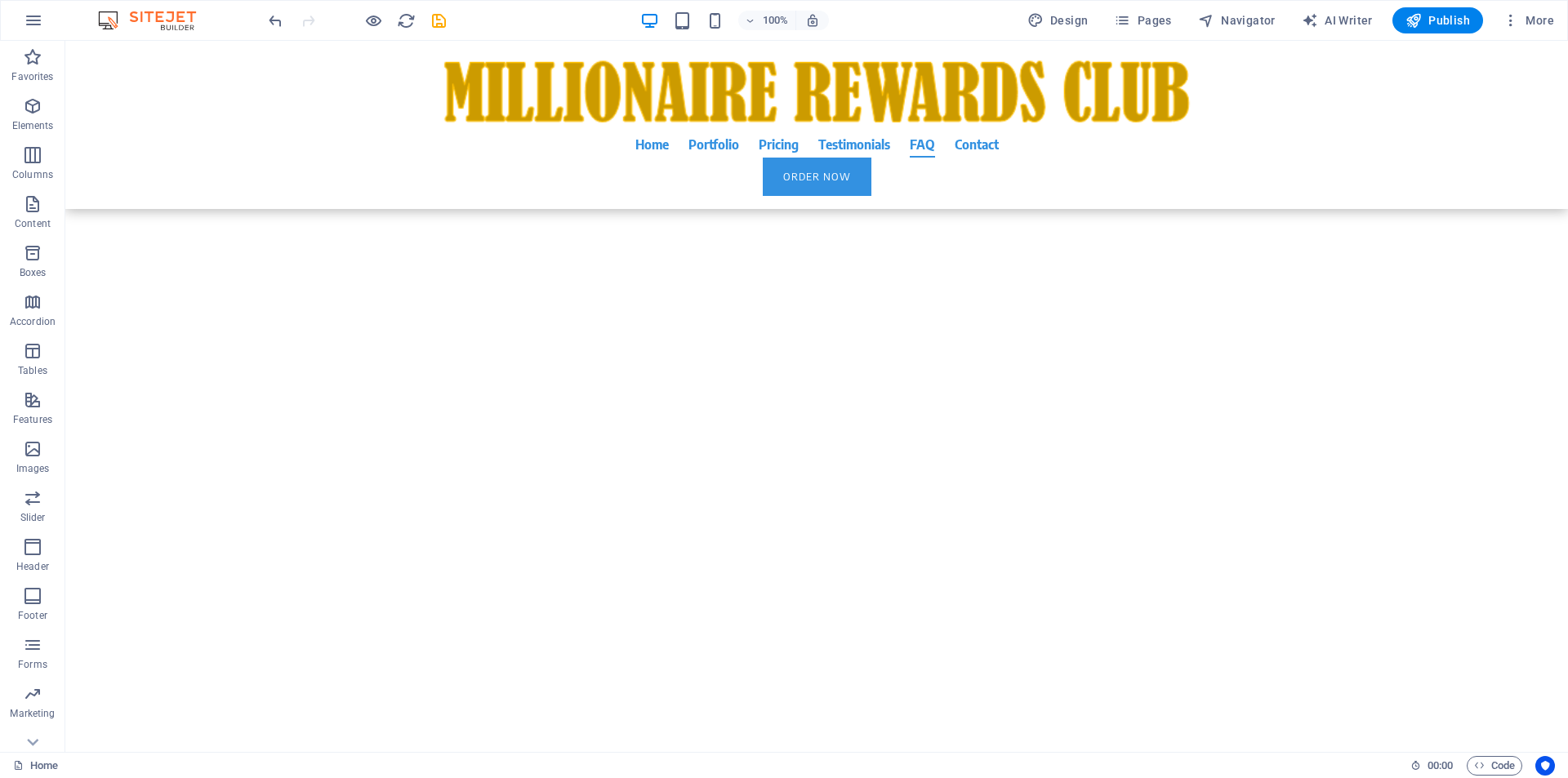
scroll to position [13265, 0]
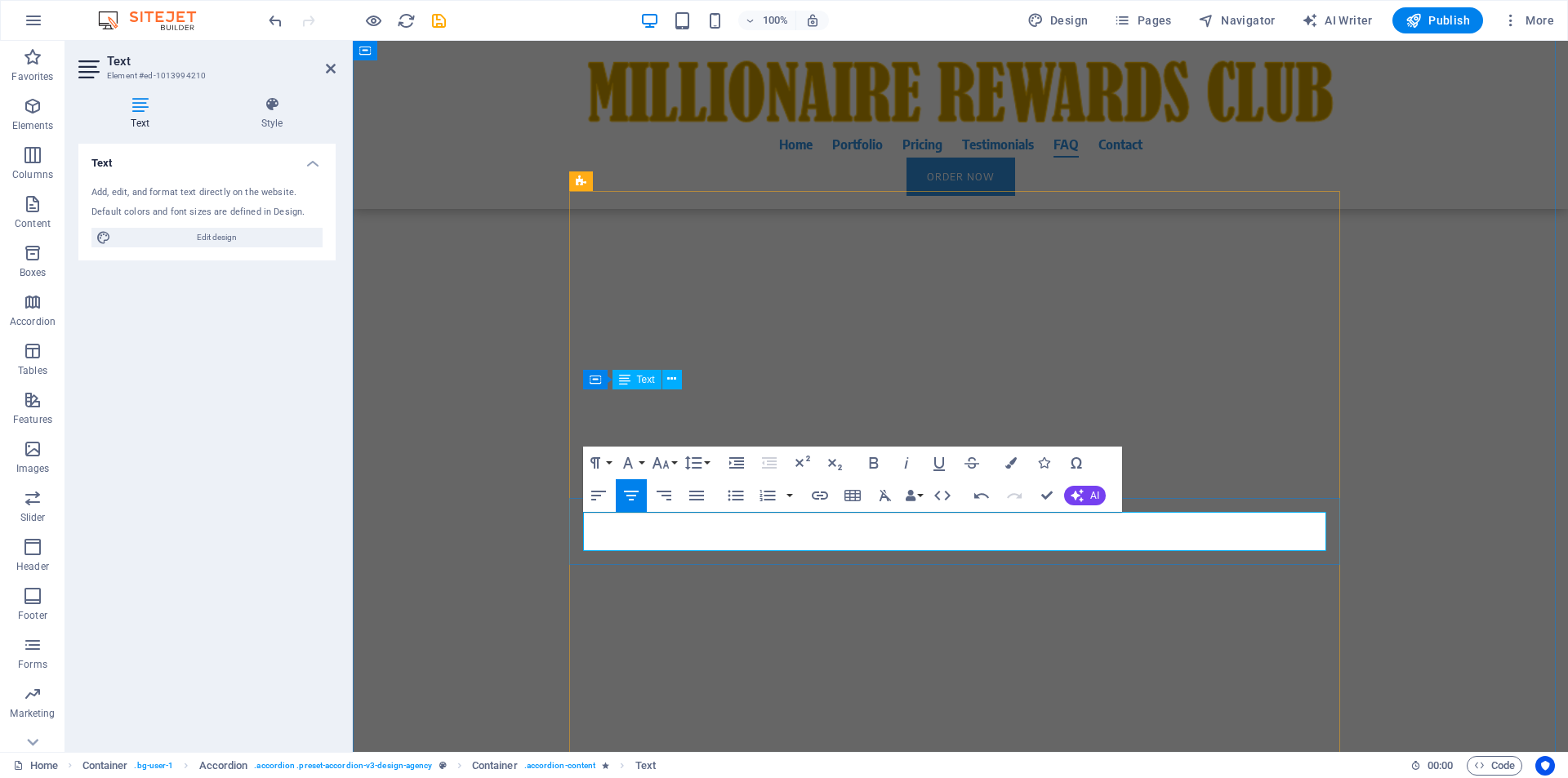
drag, startPoint x: 1189, startPoint y: 546, endPoint x: 617, endPoint y: 523, distance: 572.5
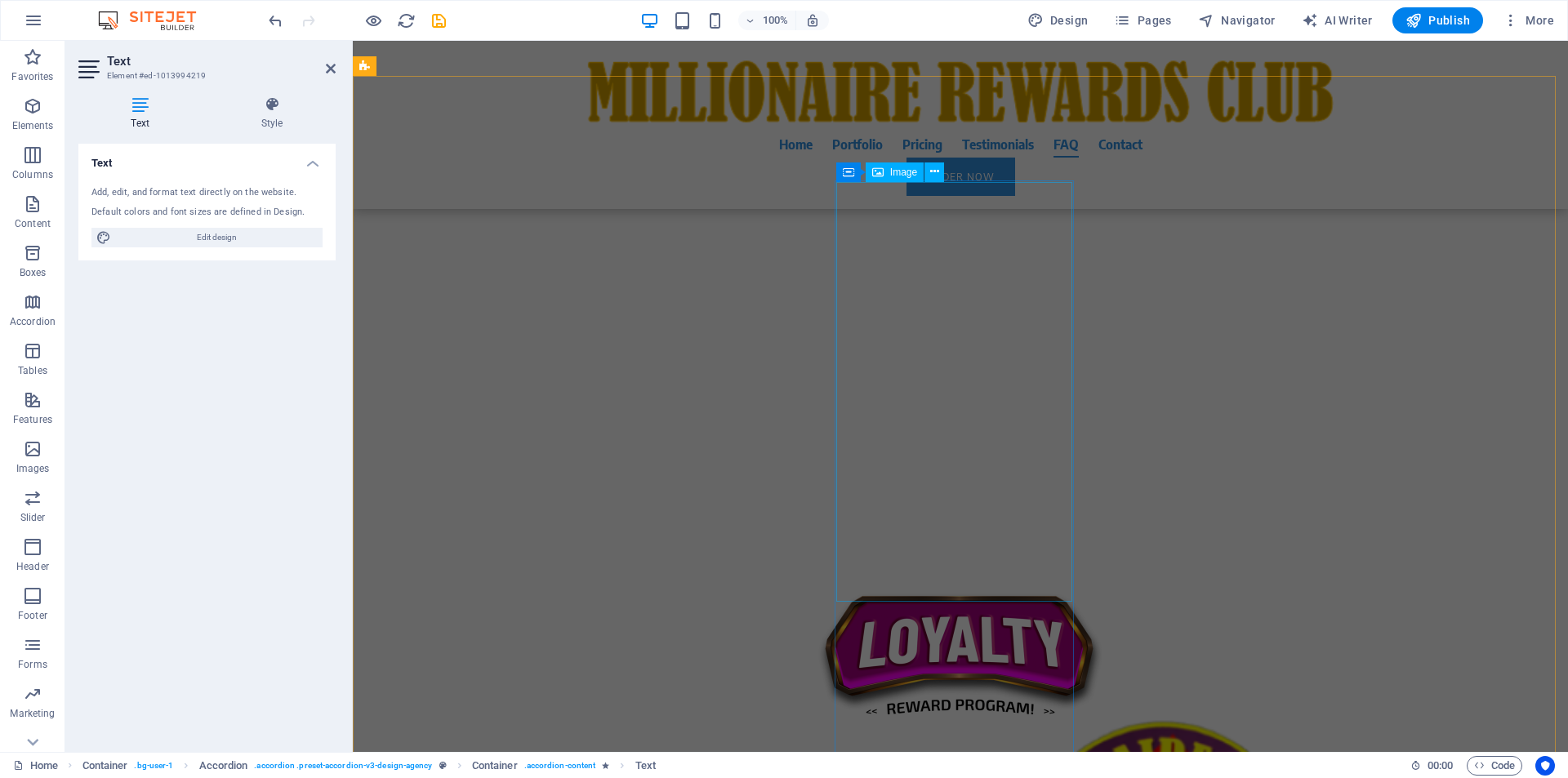
scroll to position [13482, 0]
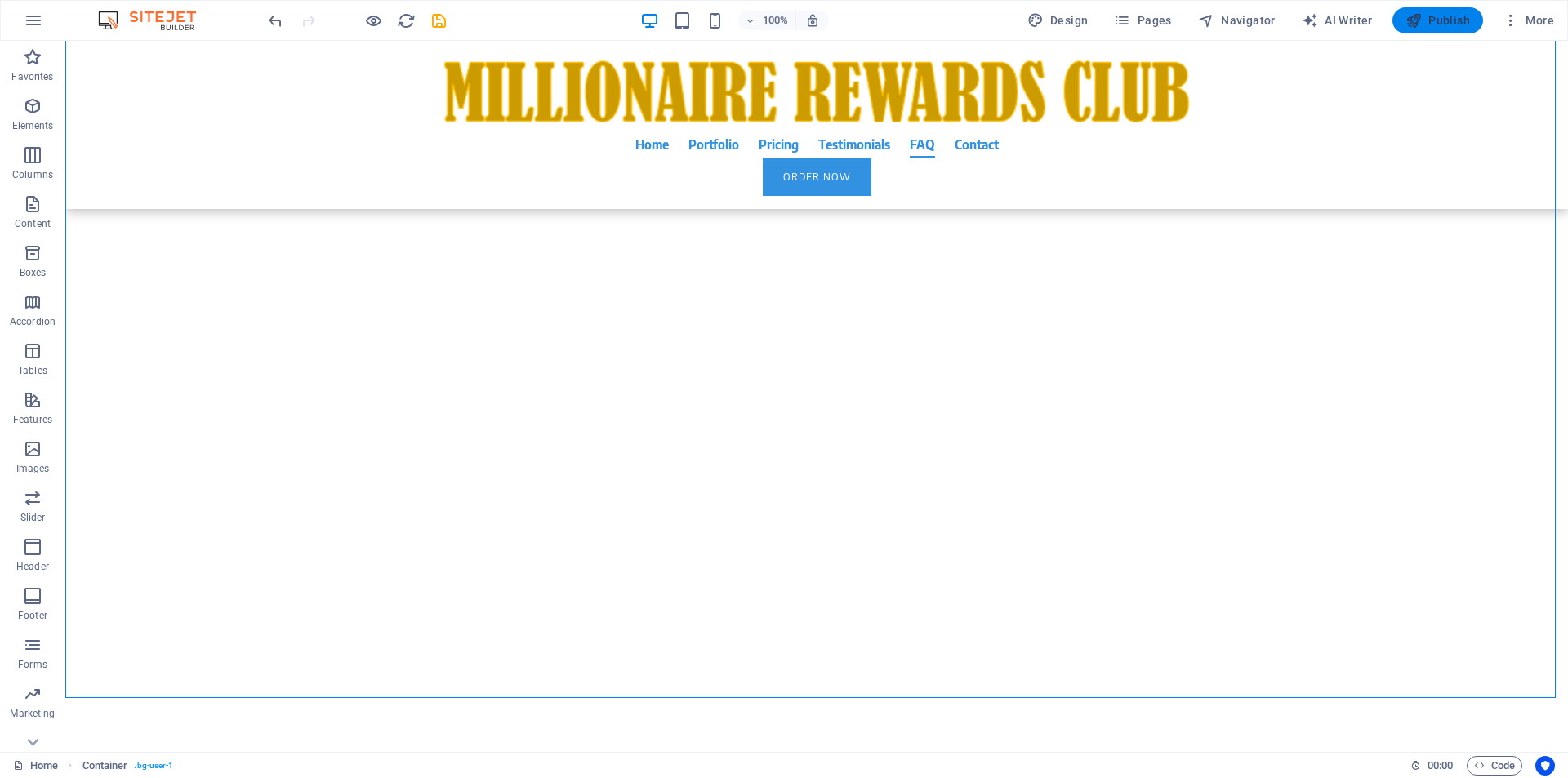
click at [1433, 22] on span "Publish" at bounding box center [1437, 19] width 64 height 16
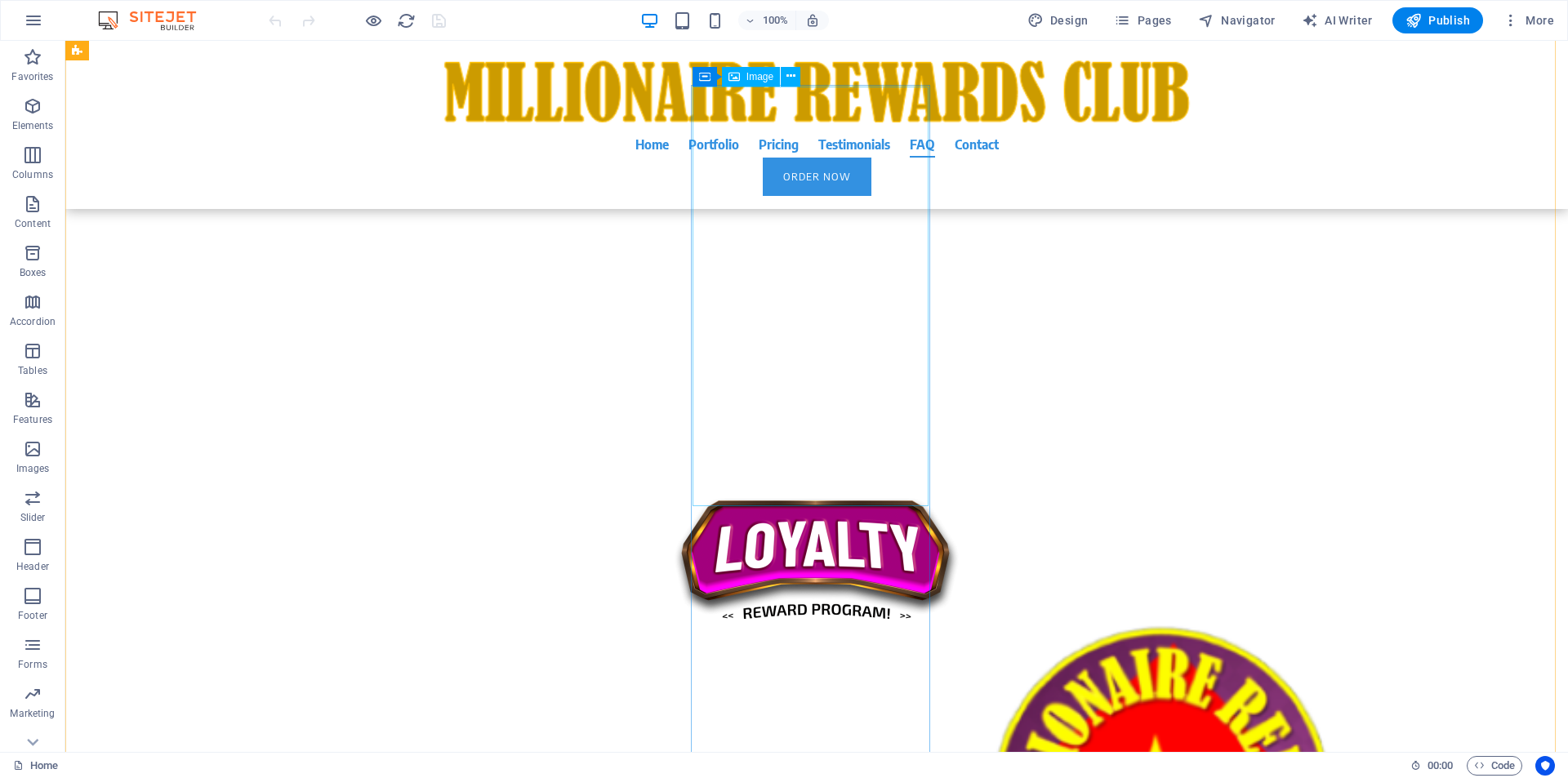
scroll to position [13577, 0]
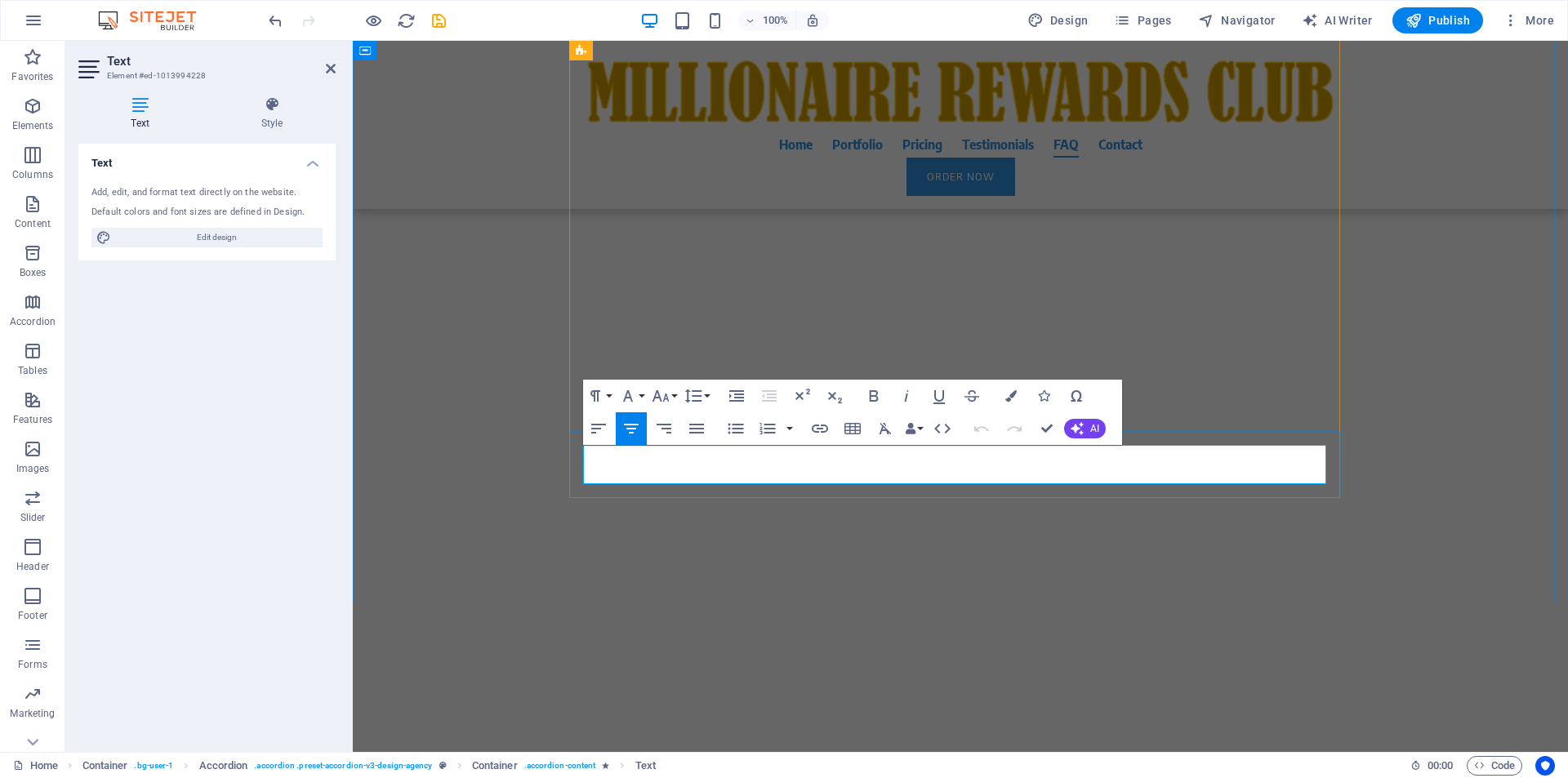
drag, startPoint x: 1026, startPoint y: 476, endPoint x: 589, endPoint y: 458, distance: 437.4
drag, startPoint x: 589, startPoint y: 458, endPoint x: 1025, endPoint y: 479, distance: 436.5
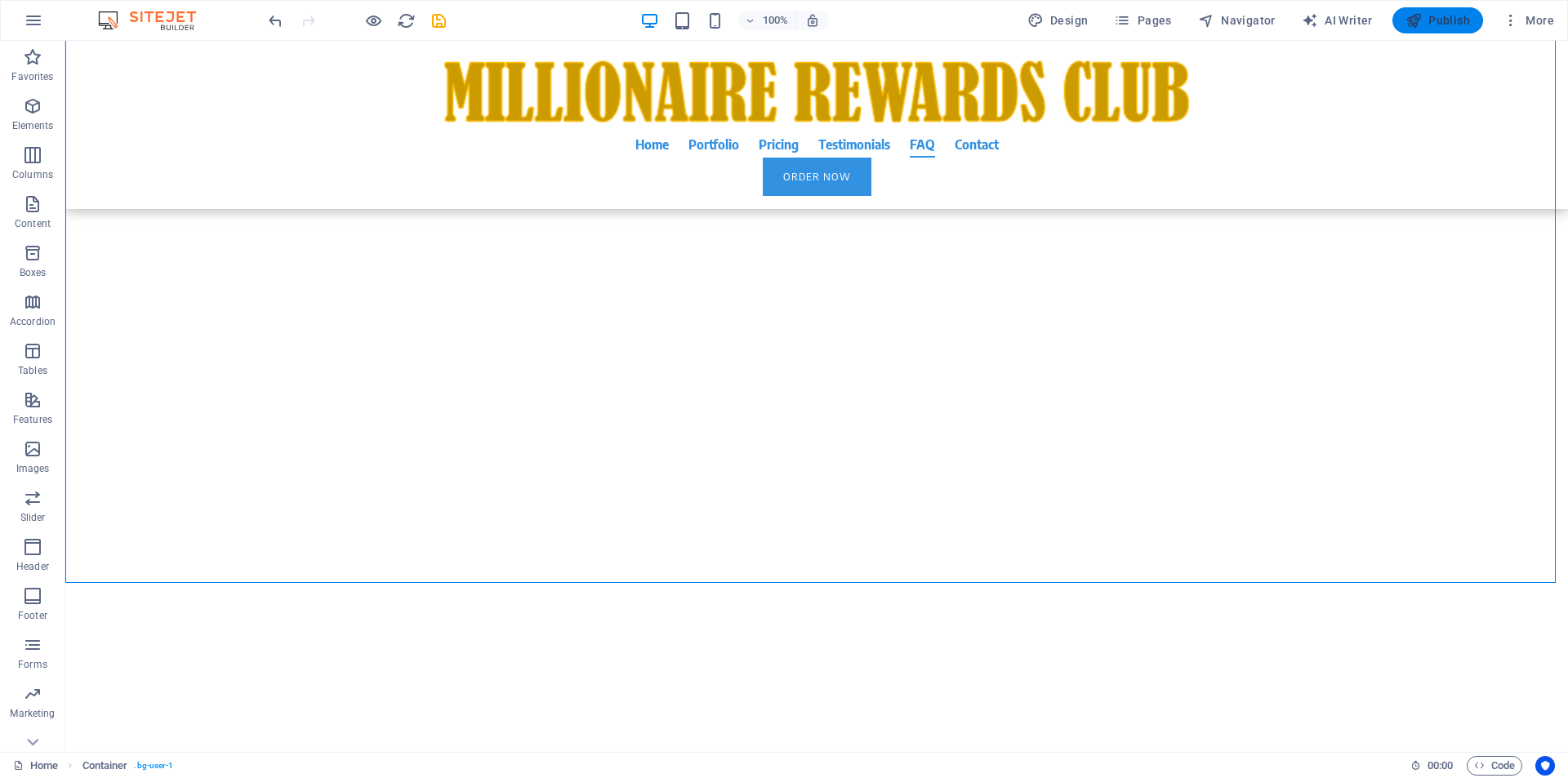
click at [1454, 22] on span "Publish" at bounding box center [1437, 19] width 64 height 16
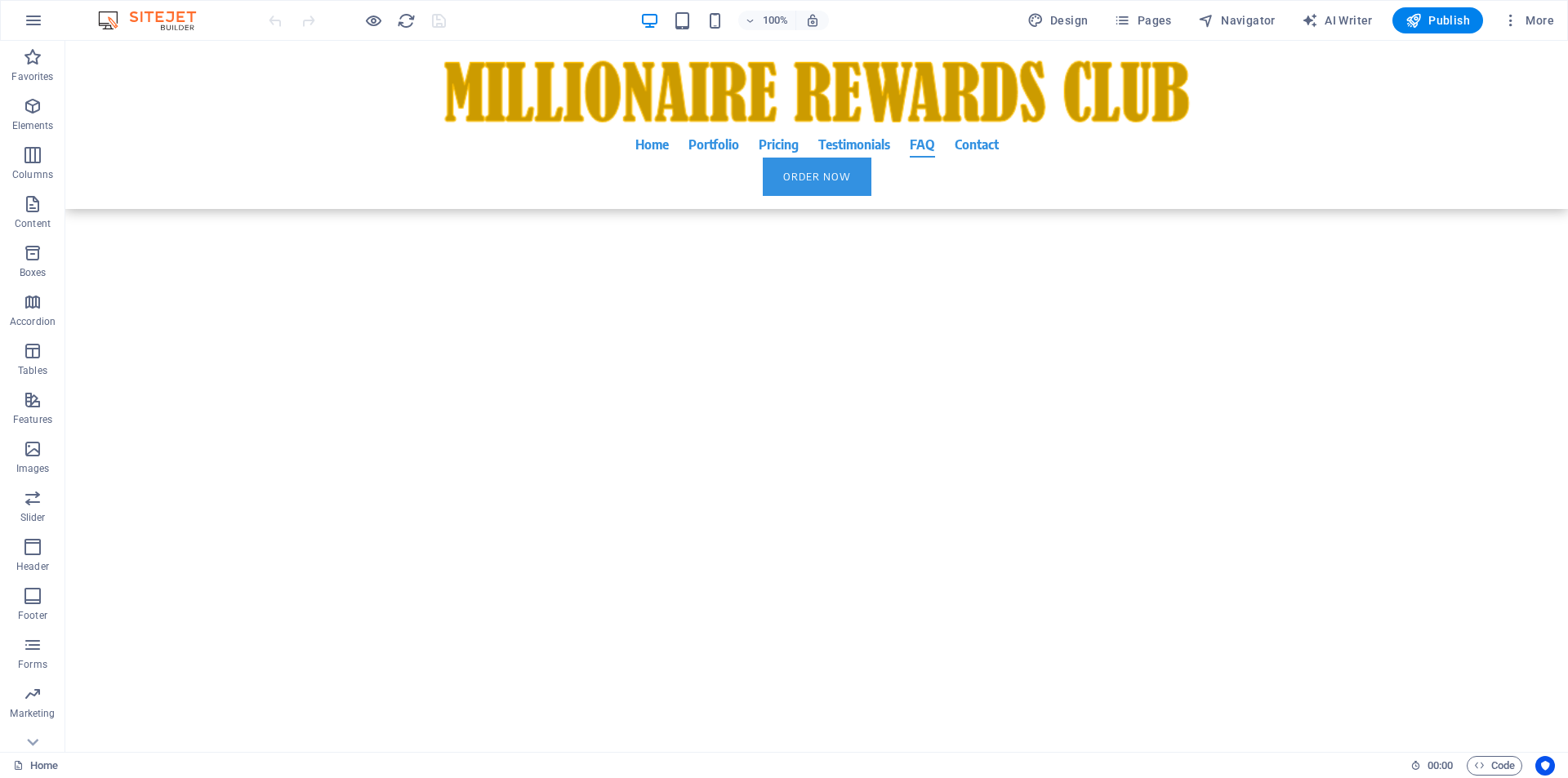
scroll to position [13579, 0]
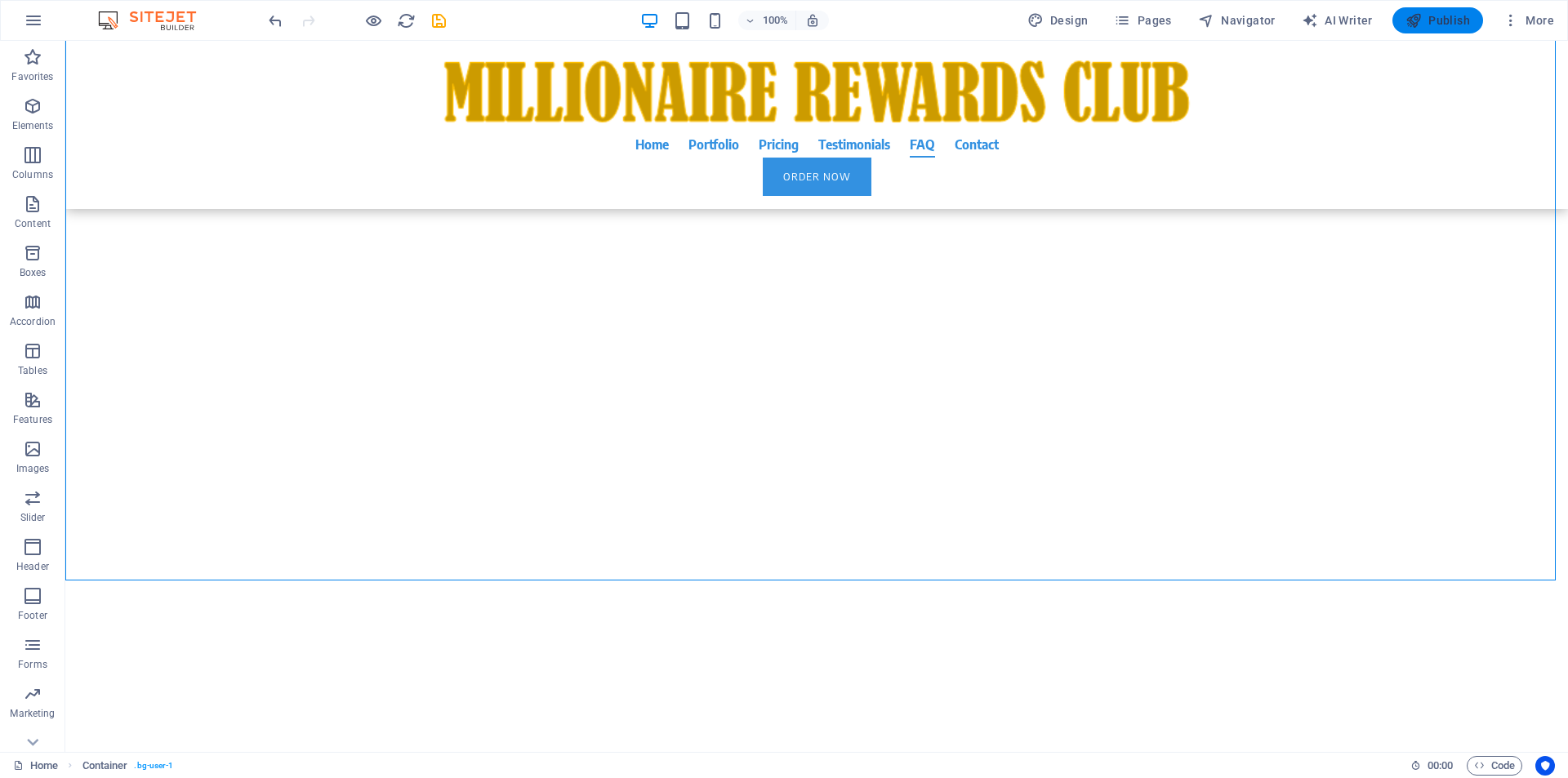
click at [1443, 17] on span "Publish" at bounding box center [1437, 19] width 64 height 16
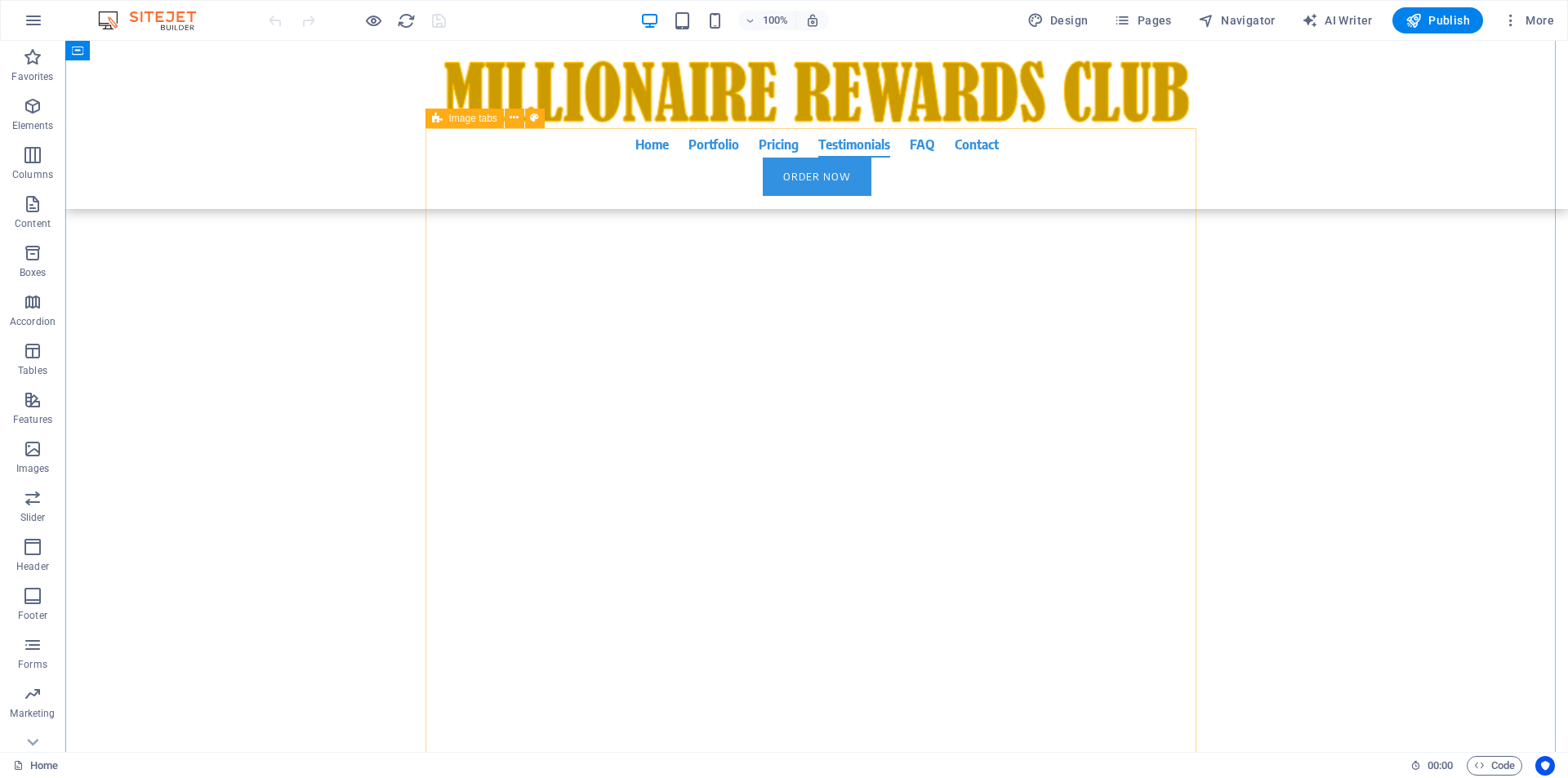
scroll to position [12447, 0]
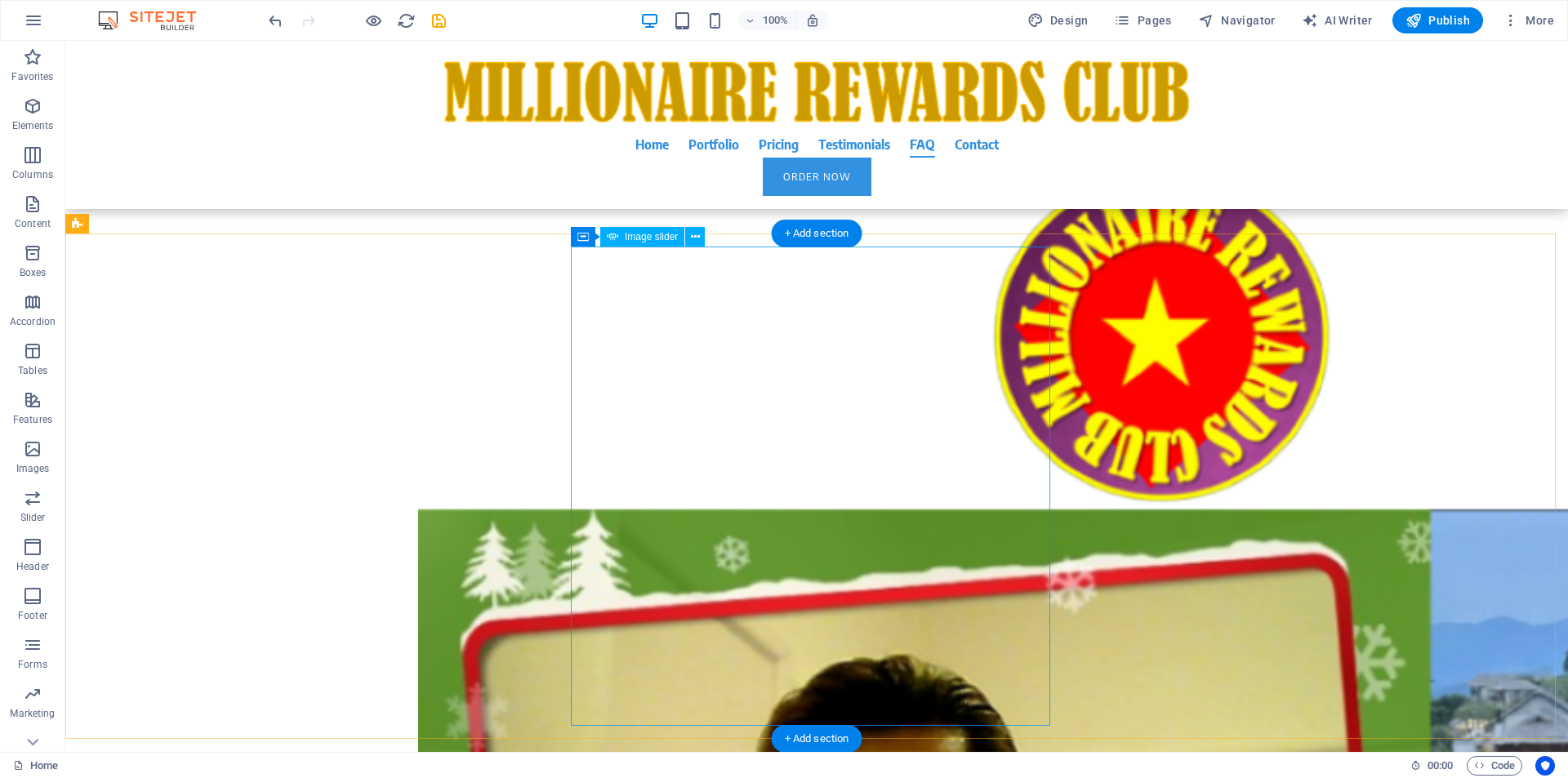
scroll to position [13557, 0]
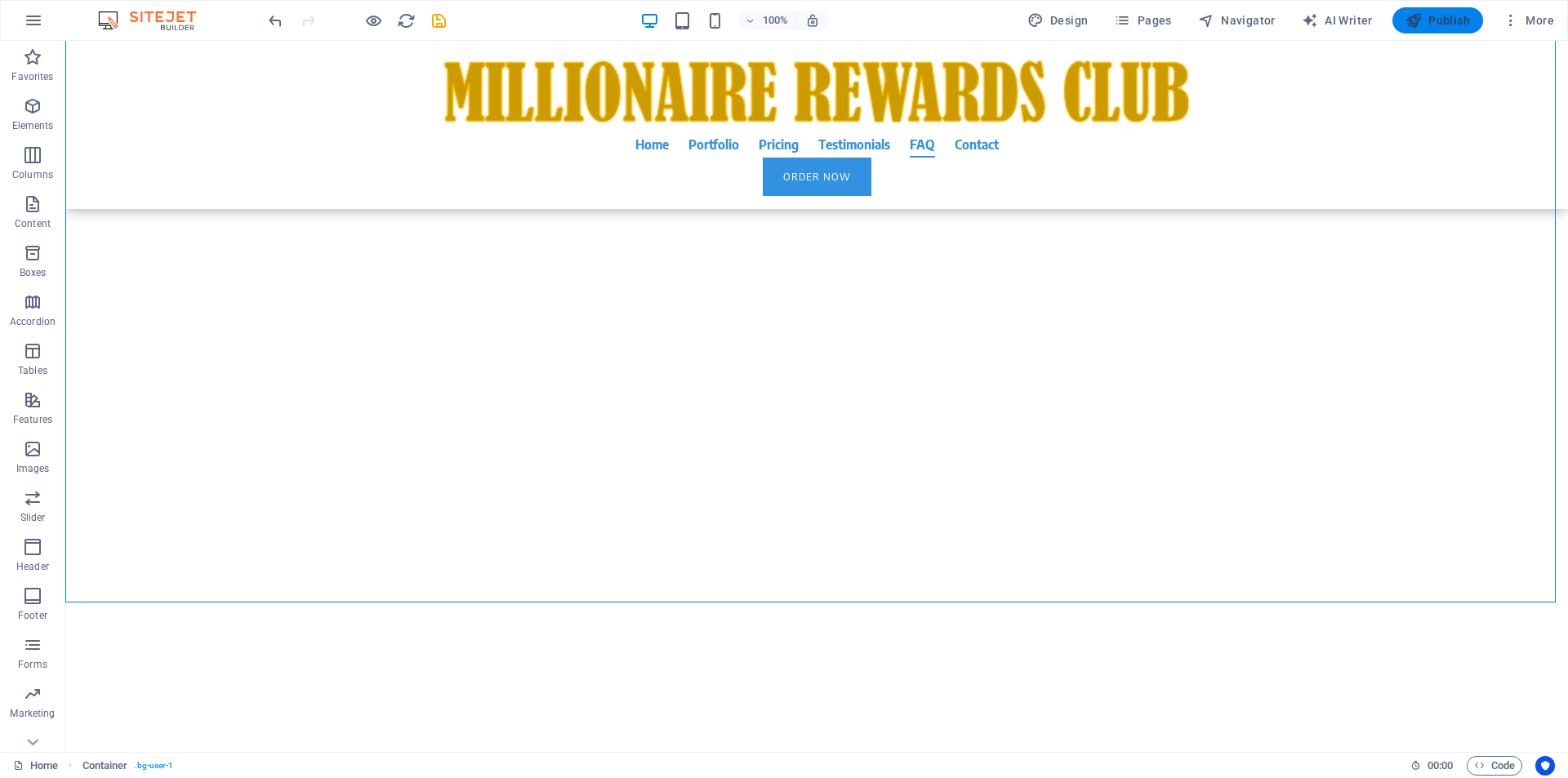
click at [1432, 25] on span "Publish" at bounding box center [1437, 19] width 64 height 16
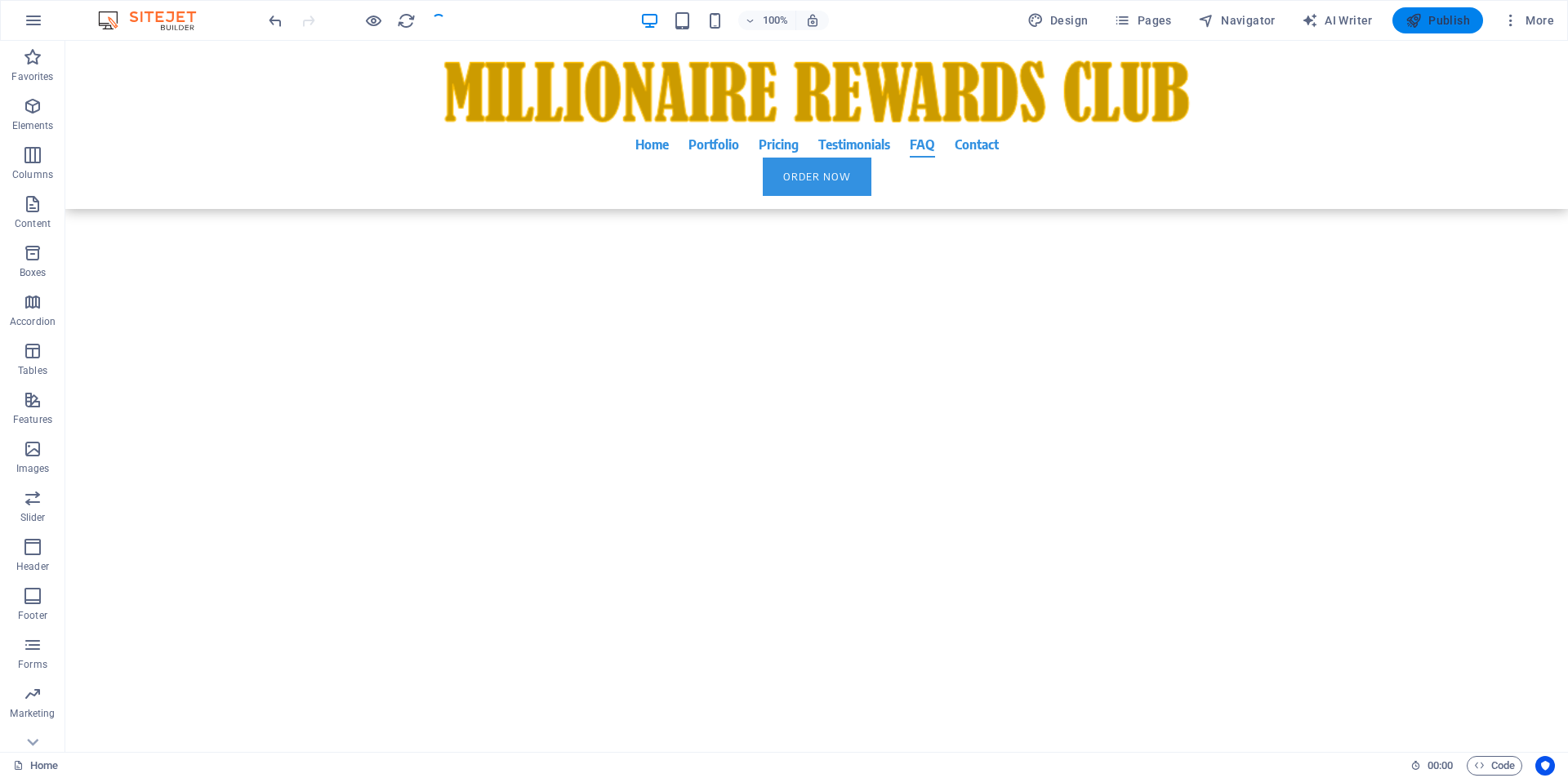
click at [1432, 25] on span "Publish" at bounding box center [1437, 19] width 64 height 16
click at [1436, 16] on span "Publish" at bounding box center [1437, 19] width 64 height 16
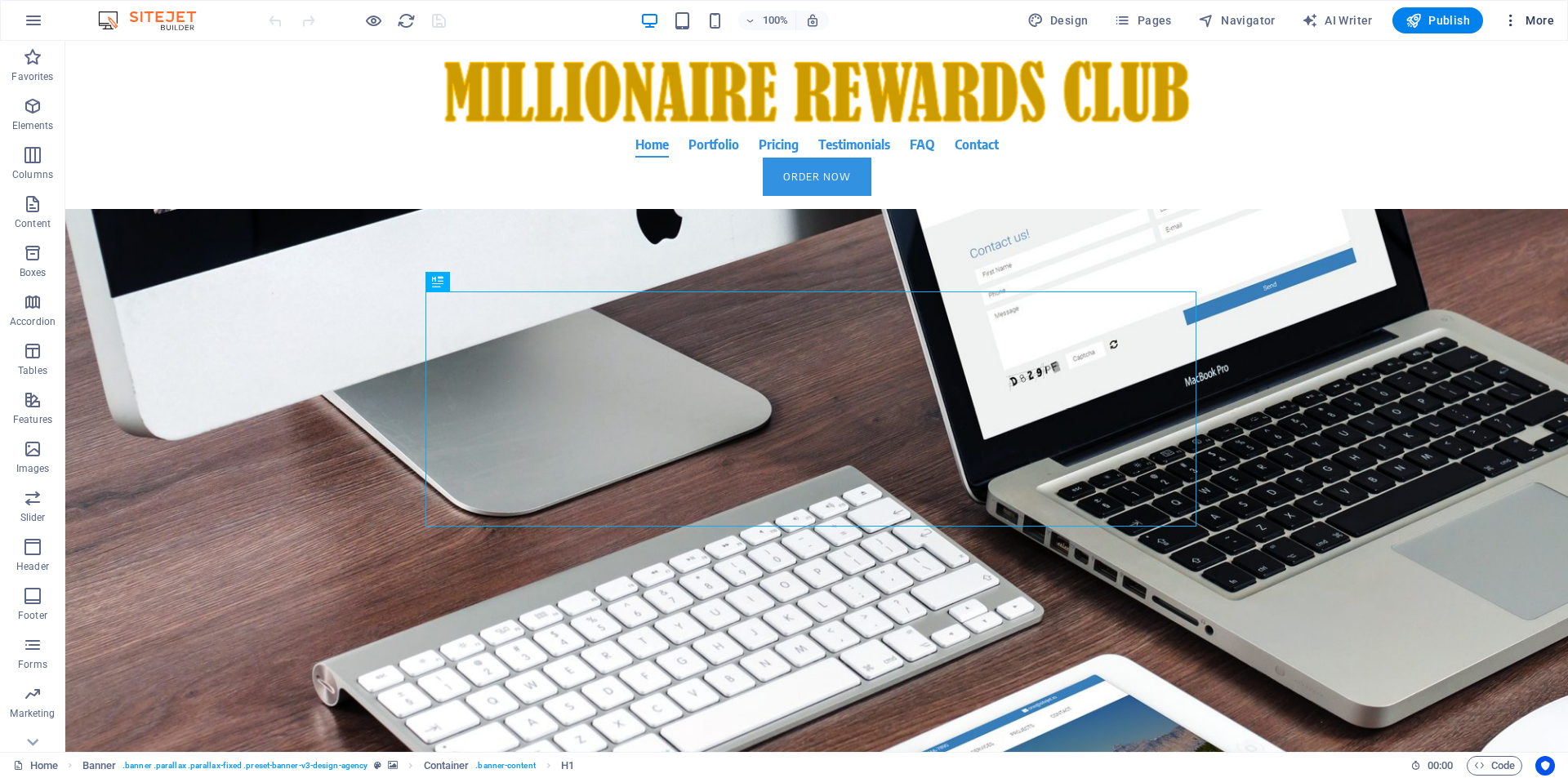
click at [1542, 25] on span "More" at bounding box center [1528, 19] width 52 height 16
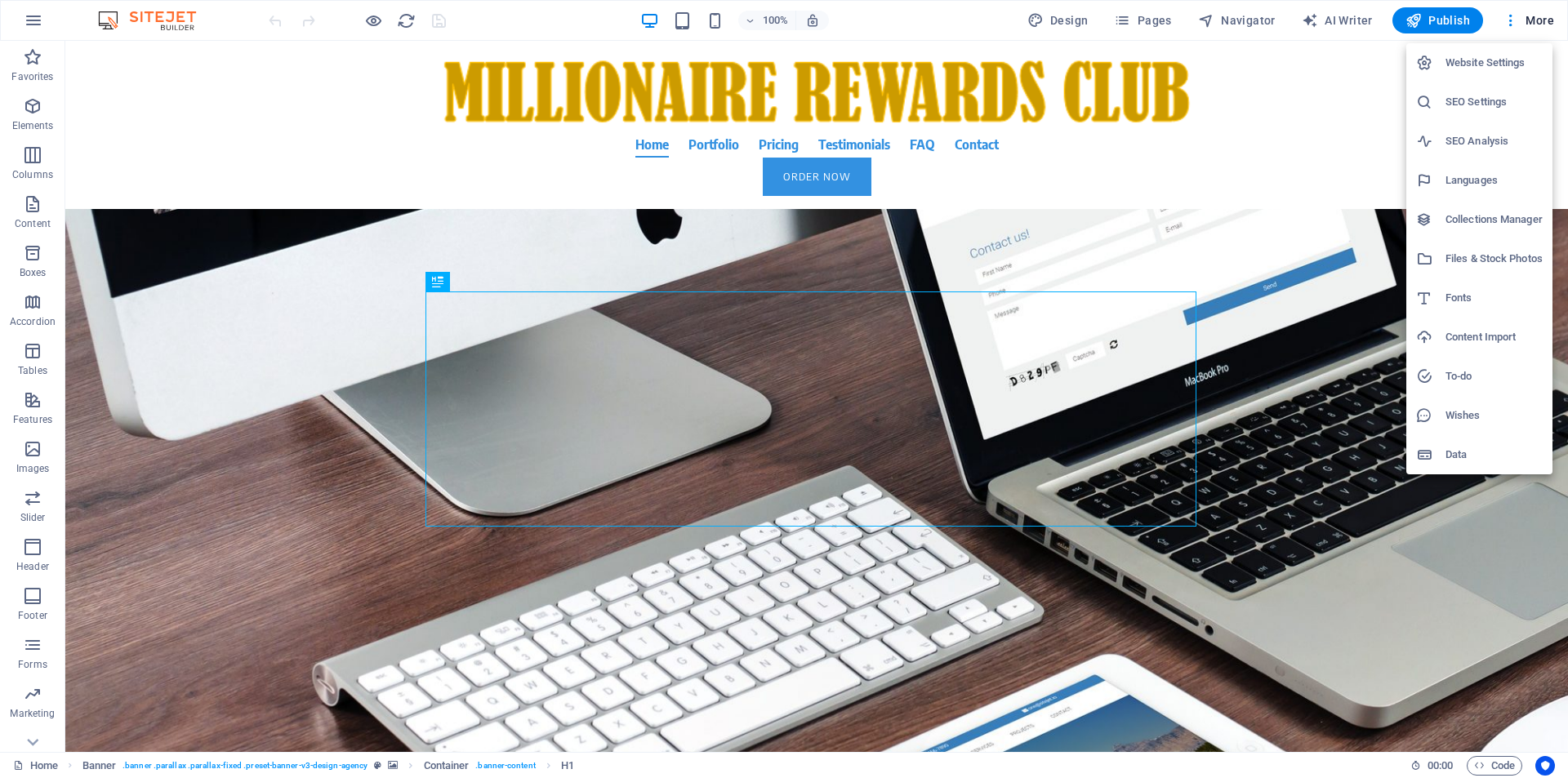
click at [1482, 58] on h6 "Website Settings" at bounding box center [1493, 63] width 97 height 19
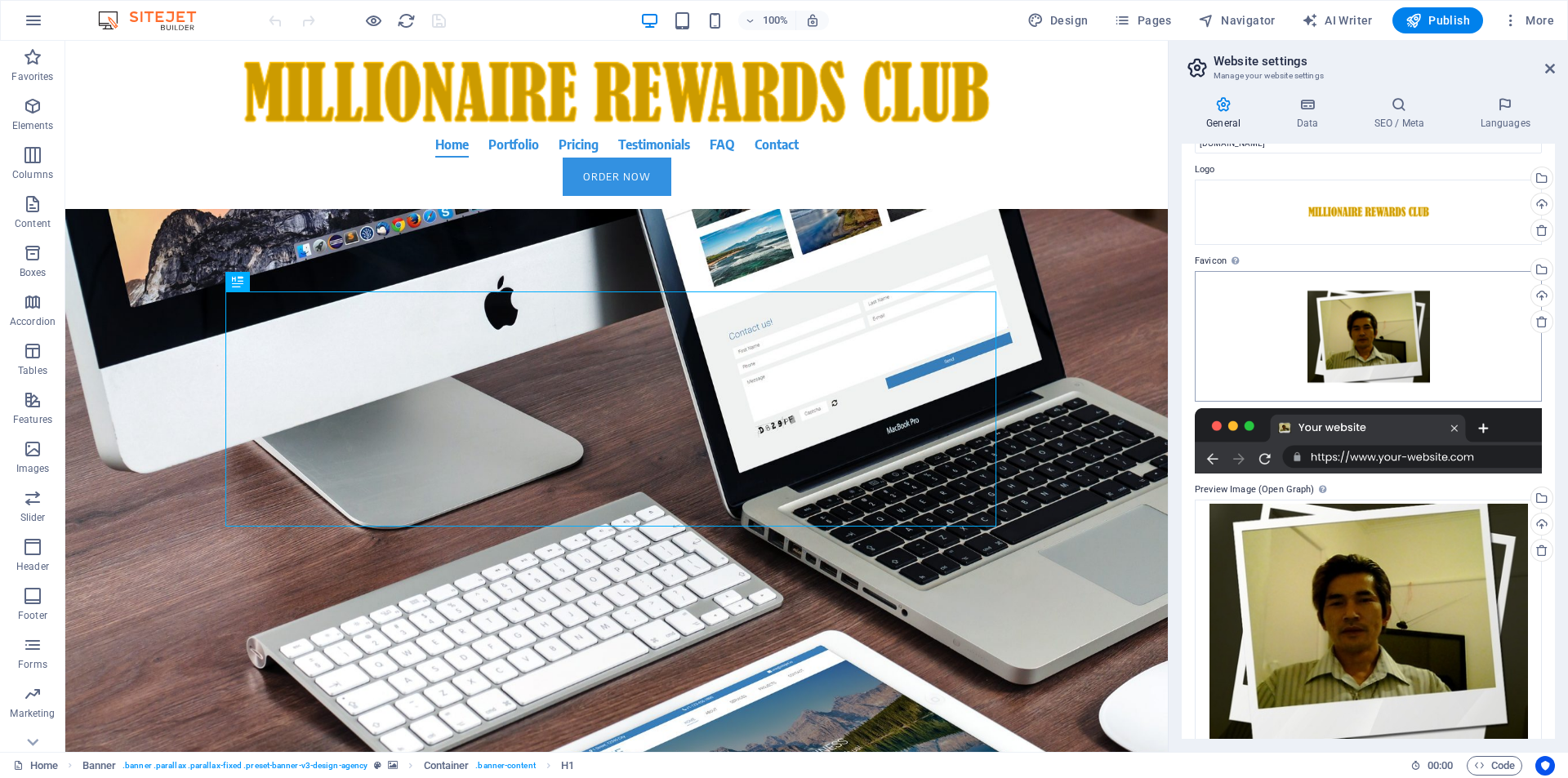
scroll to position [63, 0]
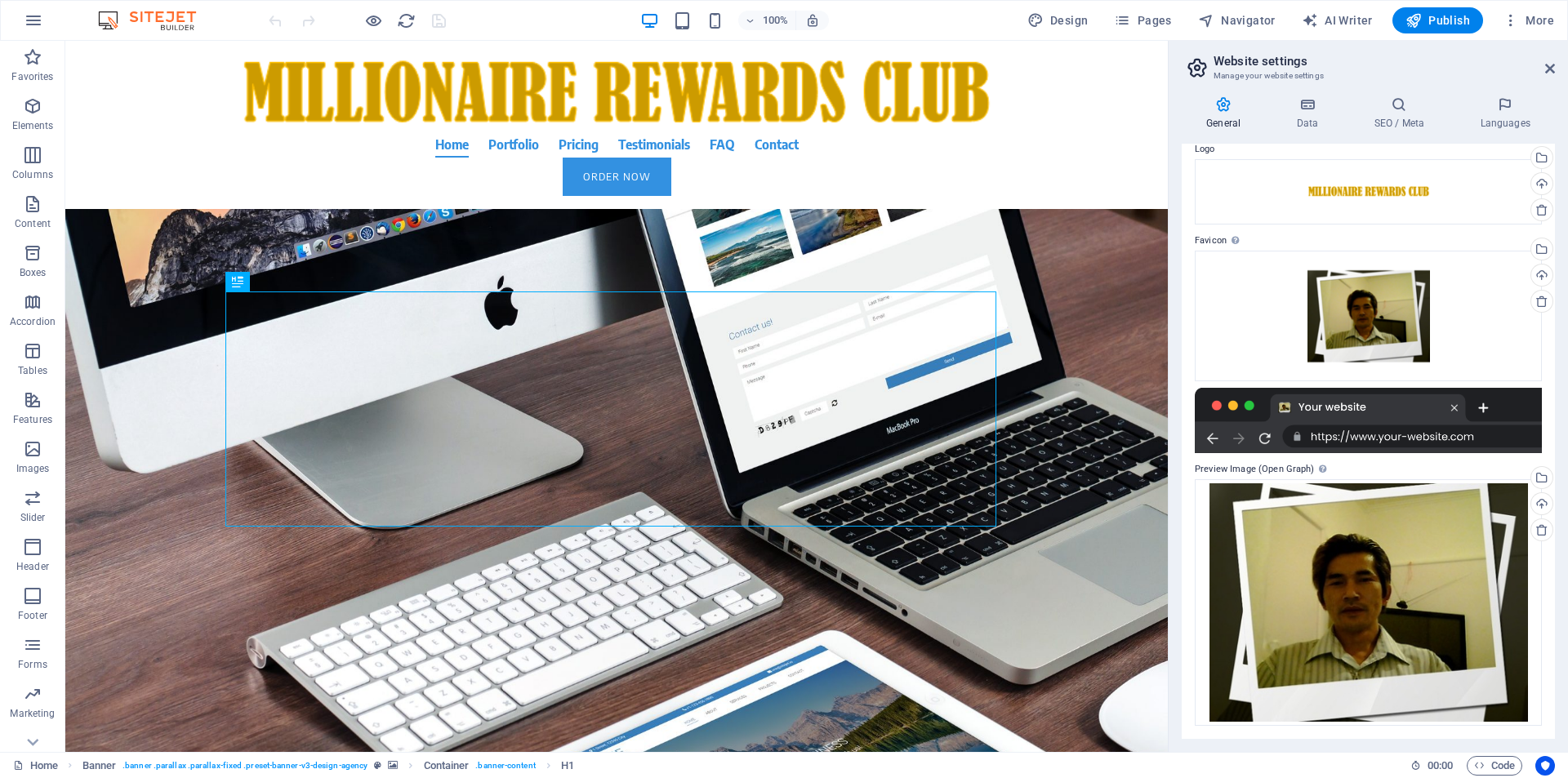
click at [1231, 123] on h4 "General" at bounding box center [1226, 114] width 90 height 34
click at [1300, 114] on h4 "Data" at bounding box center [1310, 114] width 78 height 34
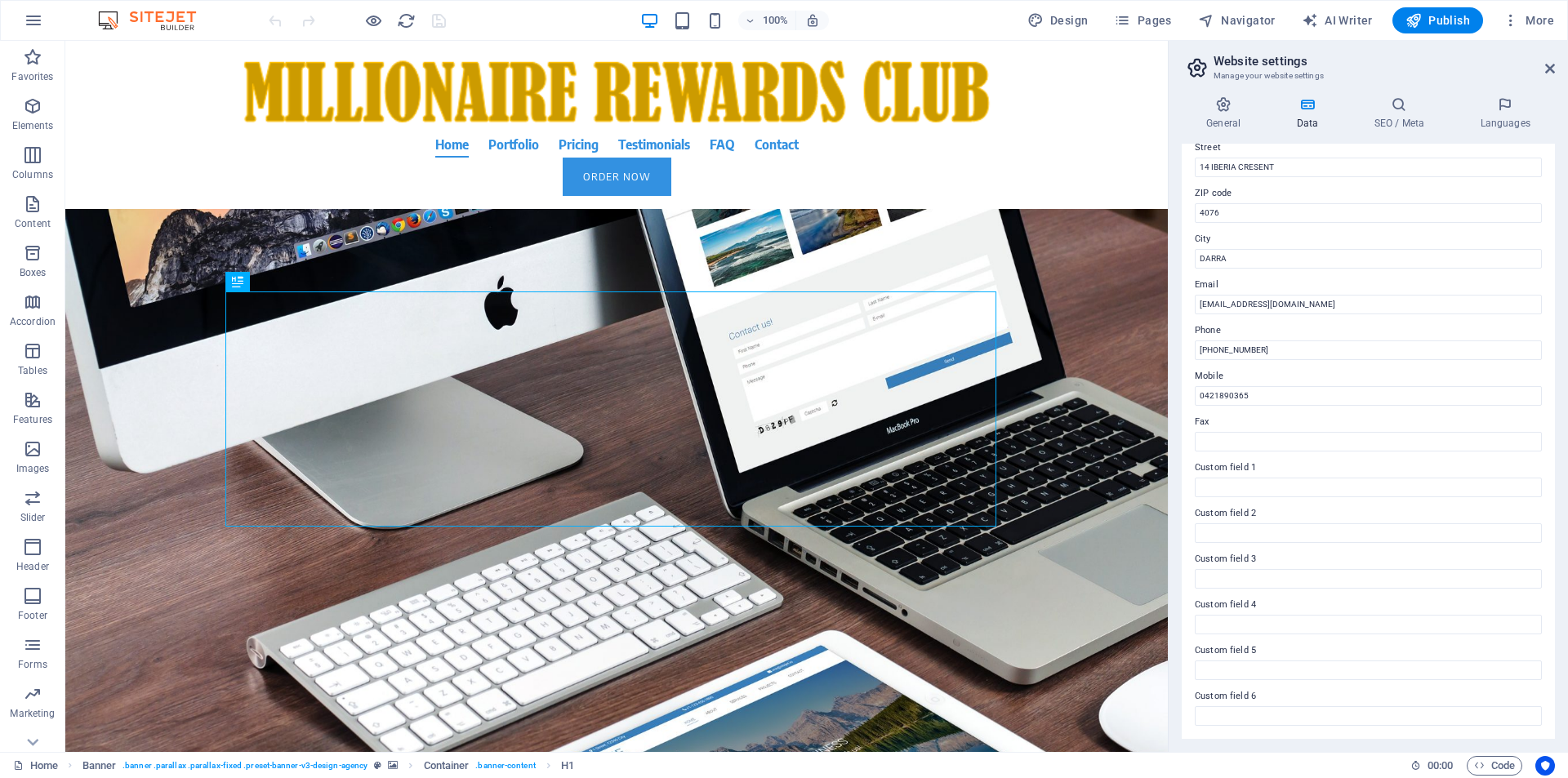
scroll to position [0, 0]
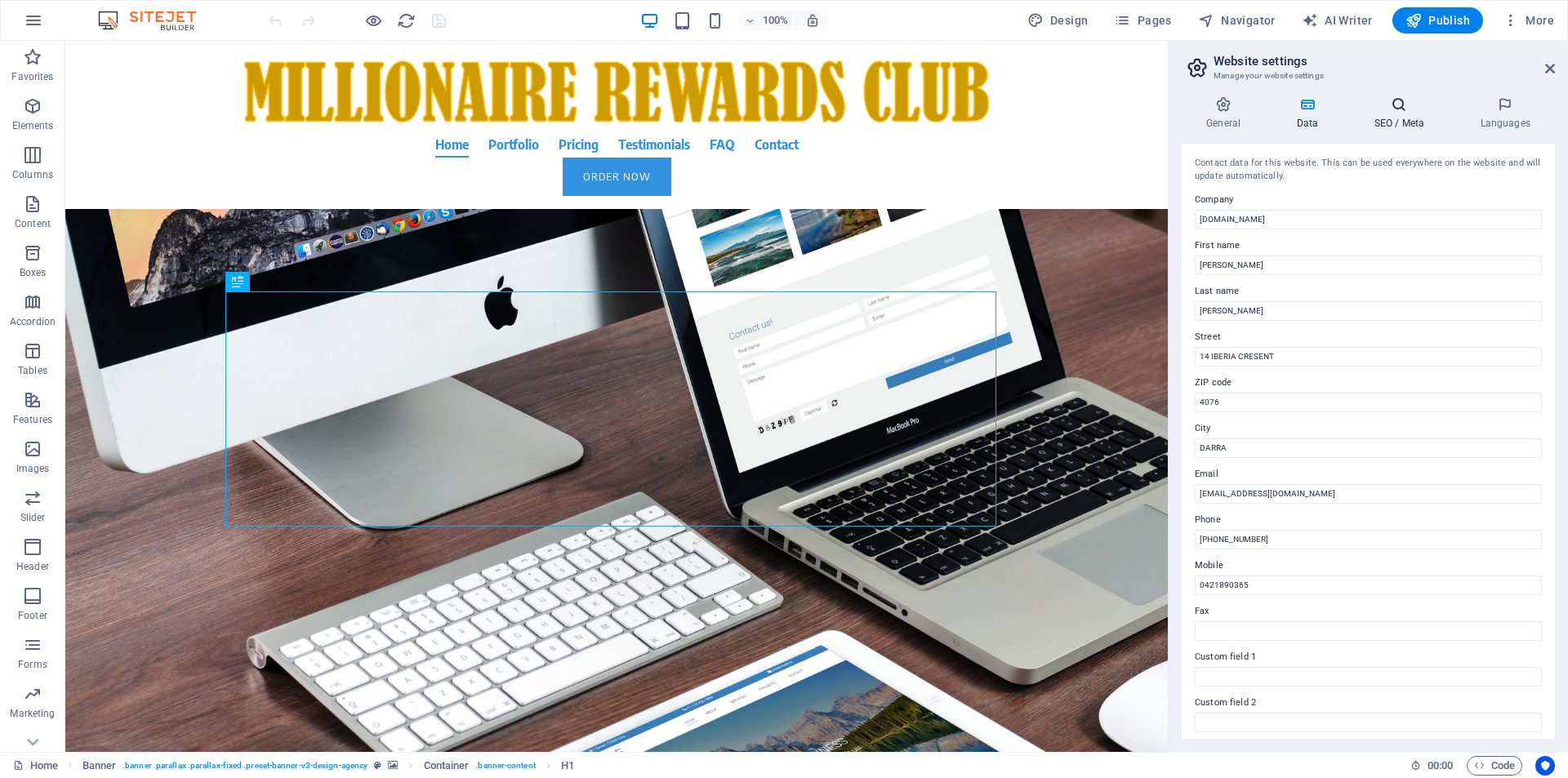
click at [1393, 100] on icon at bounding box center [1399, 104] width 100 height 16
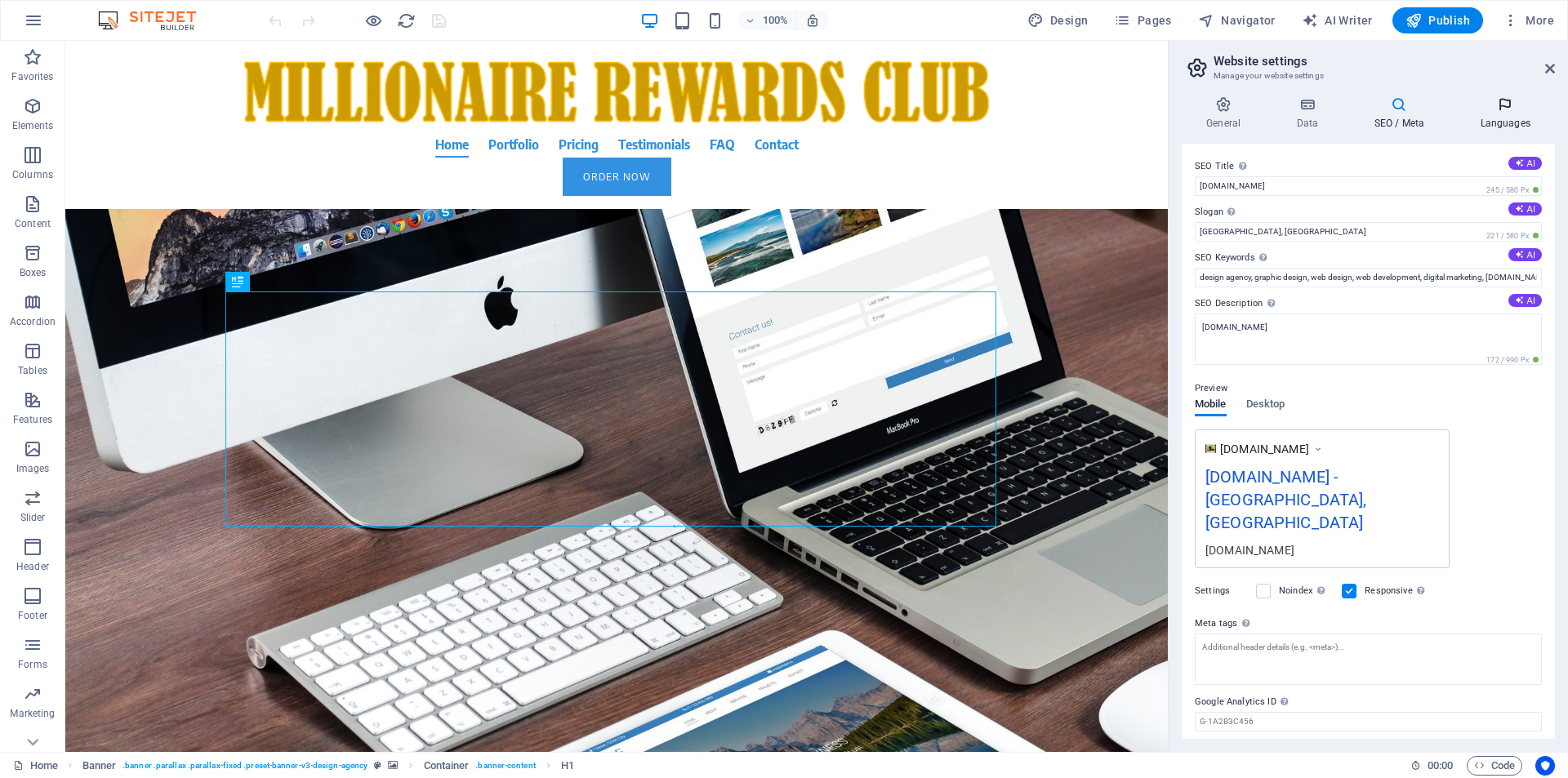
click at [1510, 118] on h4 "Languages" at bounding box center [1505, 114] width 100 height 34
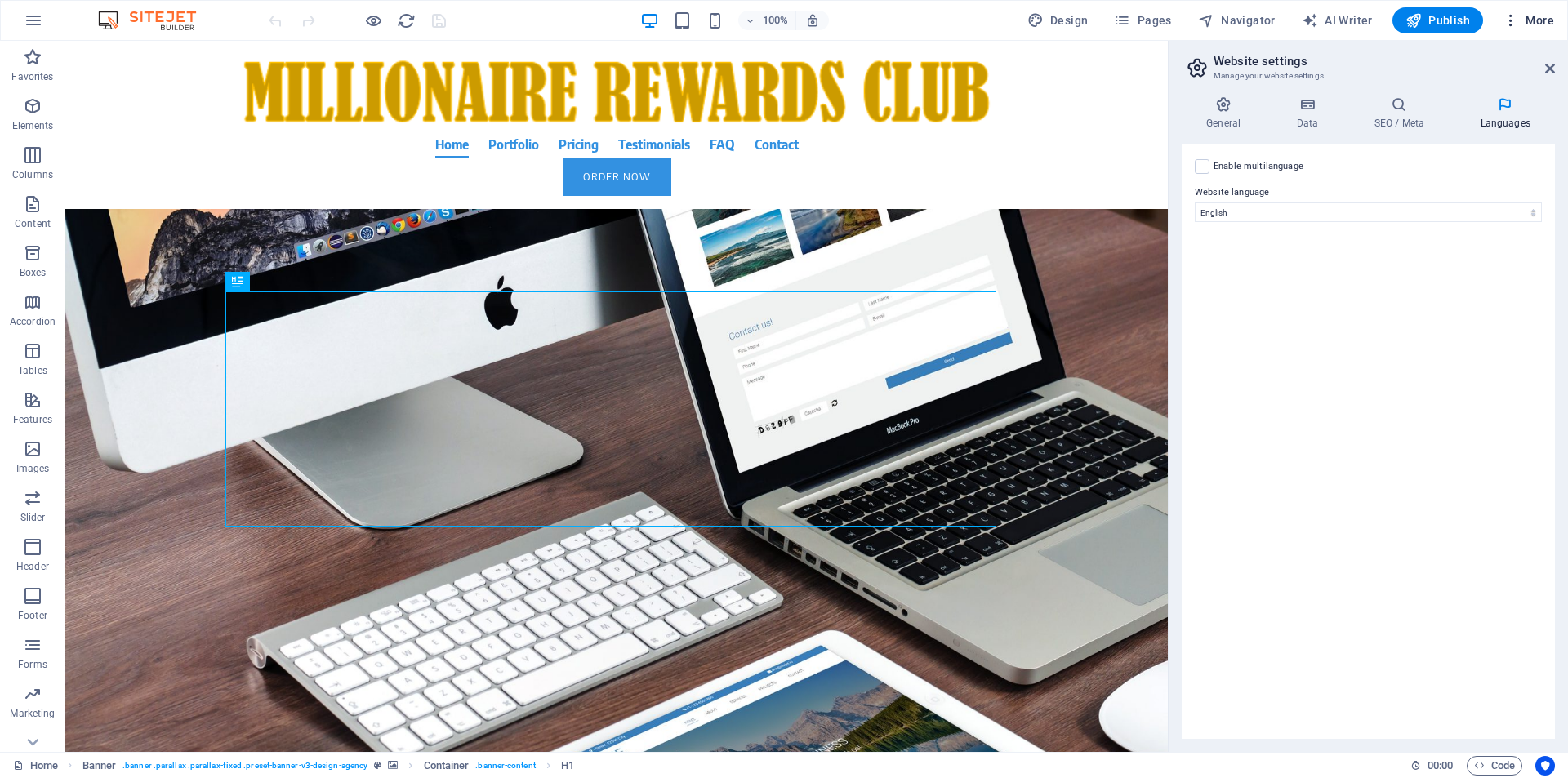
click at [1539, 17] on span "More" at bounding box center [1528, 19] width 52 height 16
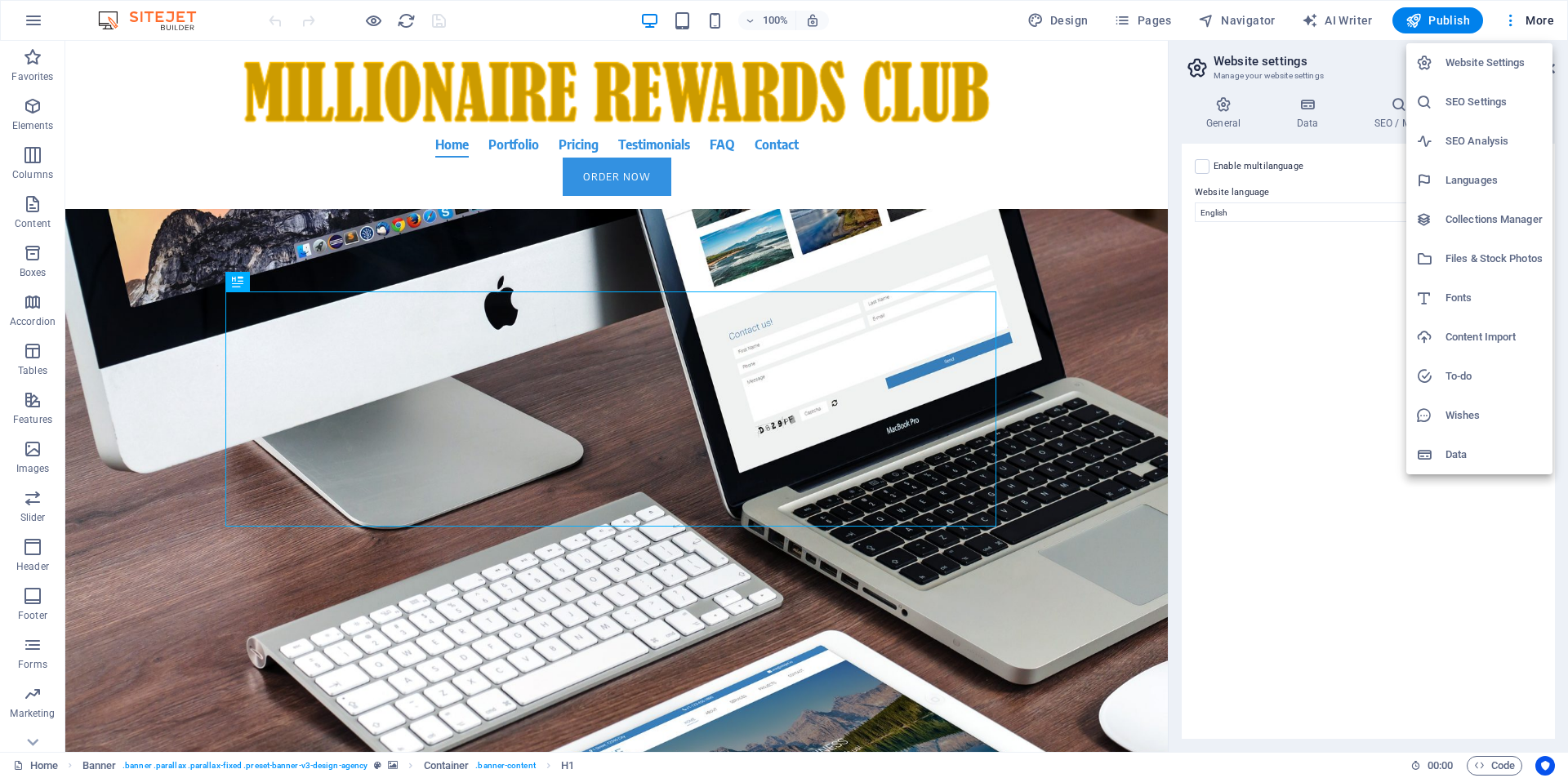
click at [1265, 280] on div at bounding box center [784, 389] width 1568 height 778
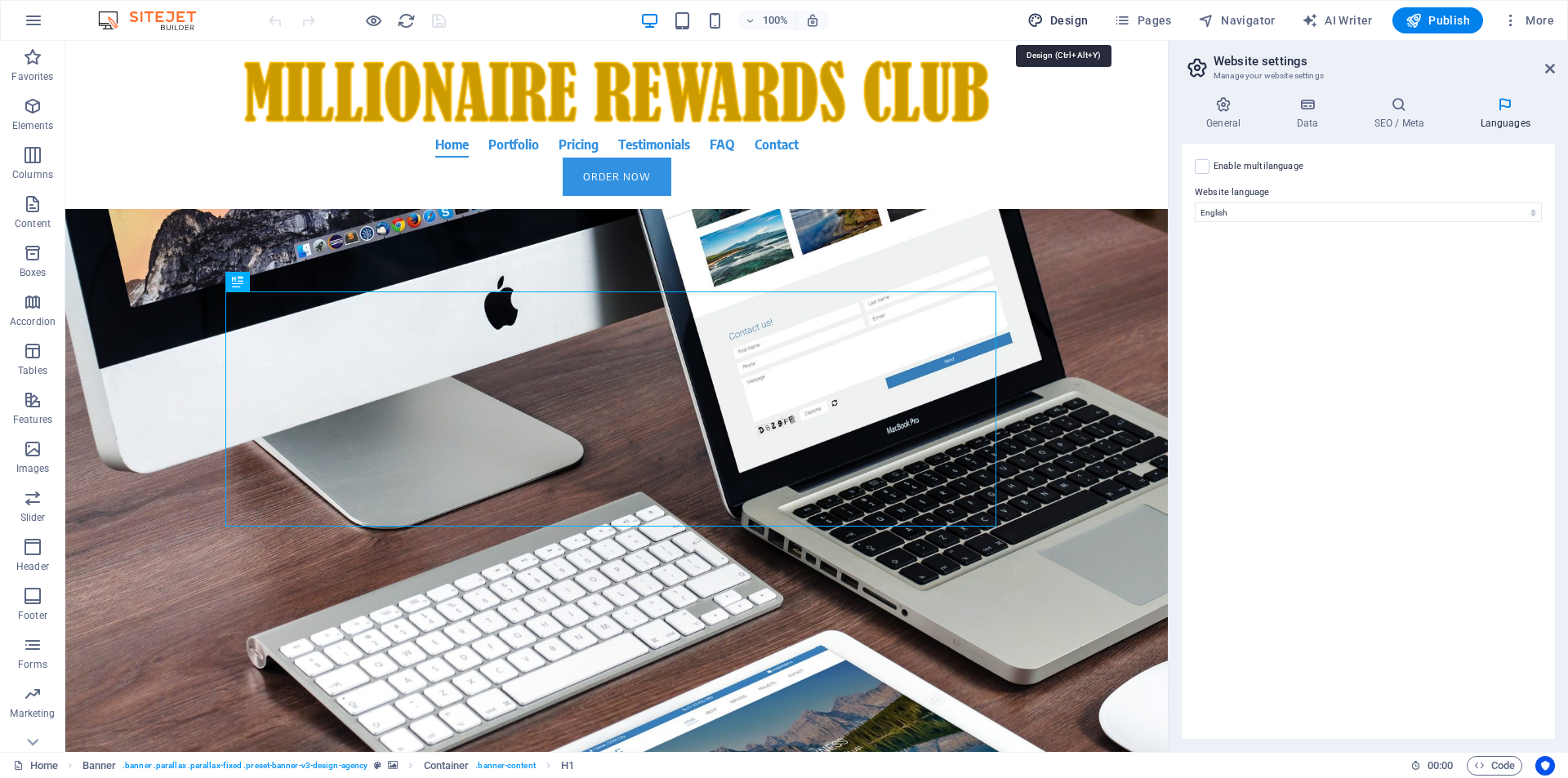
click at [1074, 19] on span "Design" at bounding box center [1058, 19] width 61 height 16
select select "600"
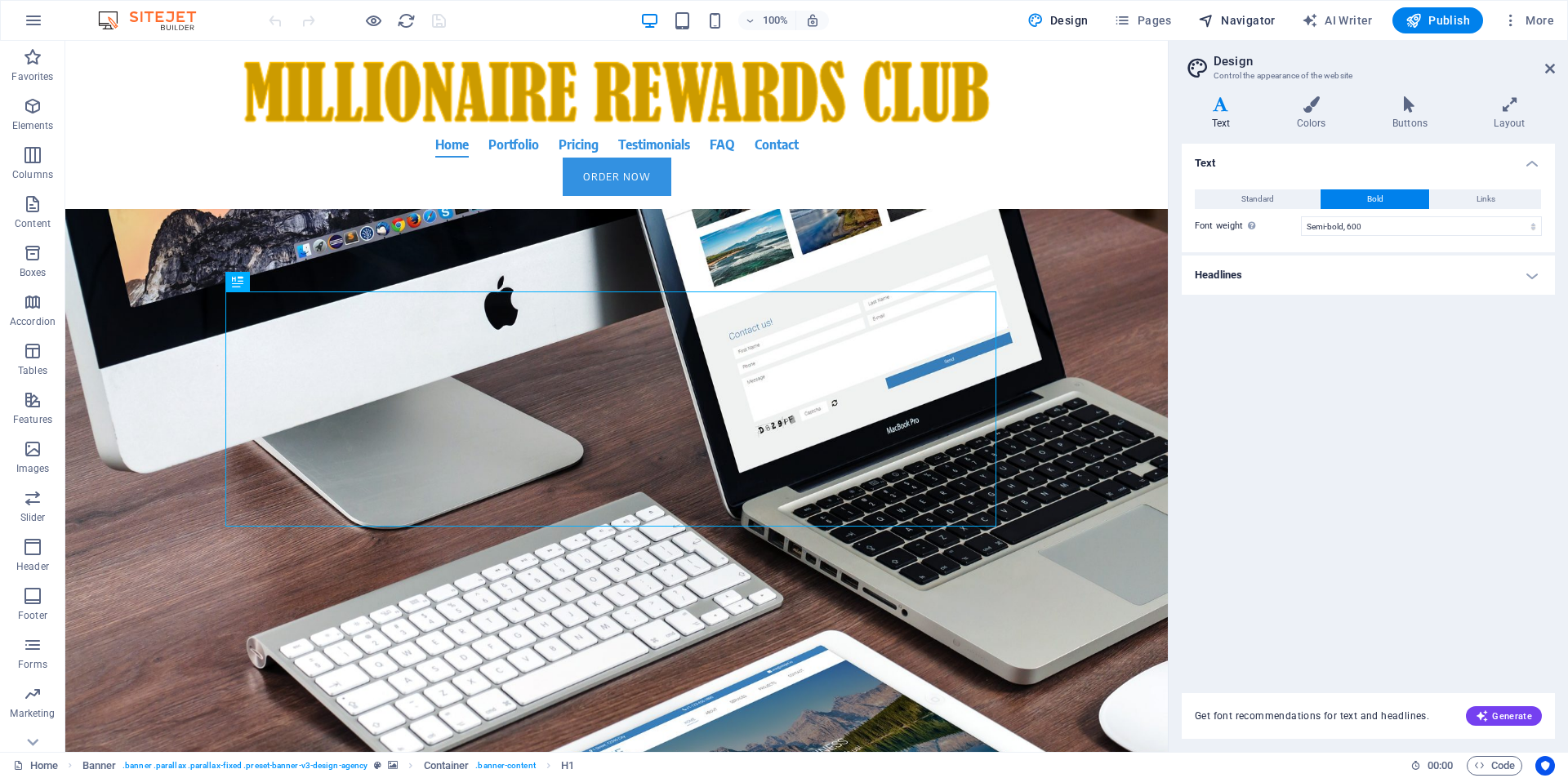
click at [1239, 20] on span "Navigator" at bounding box center [1237, 19] width 78 height 16
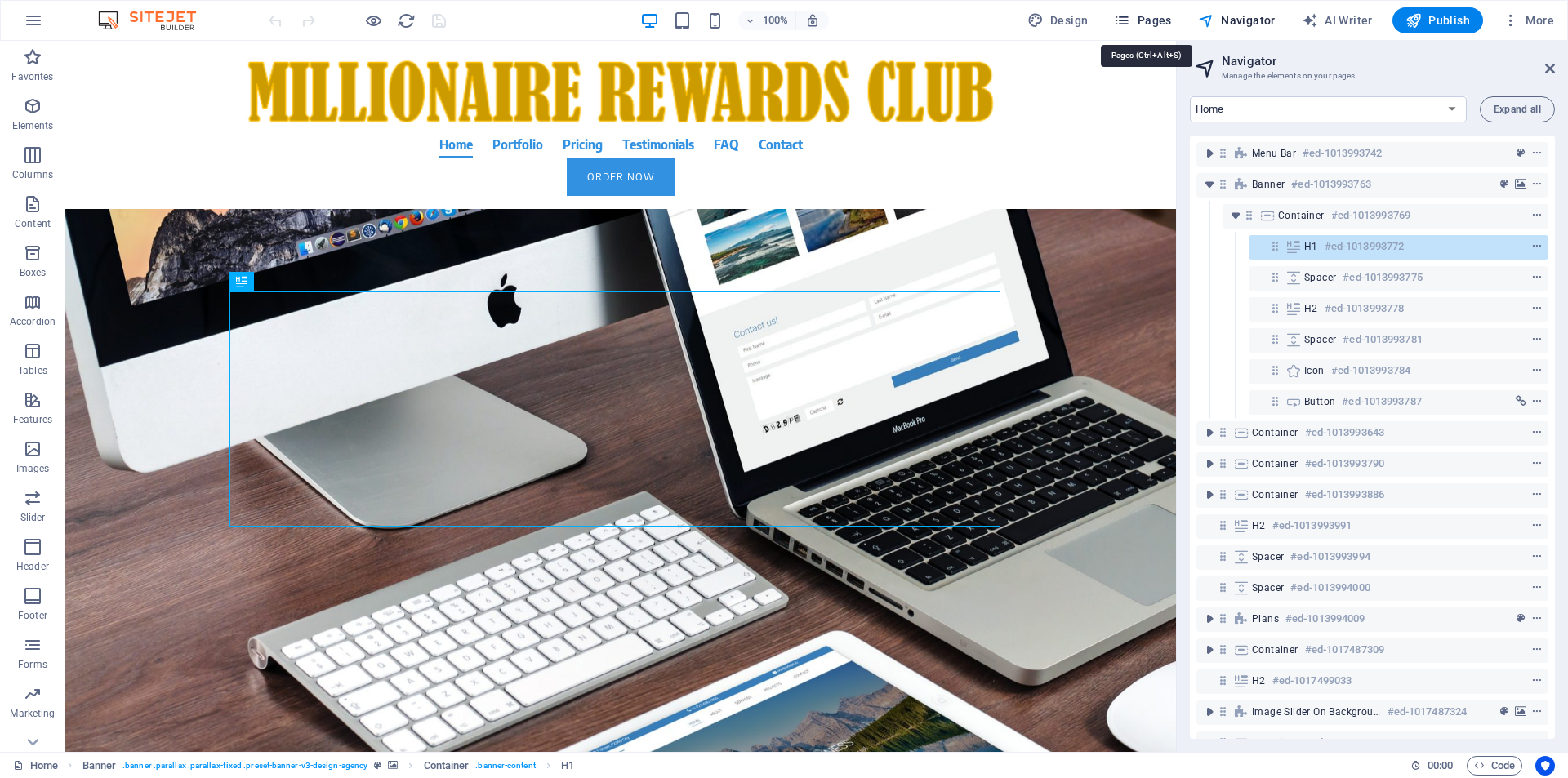
click at [1152, 21] on span "Pages" at bounding box center [1142, 19] width 57 height 16
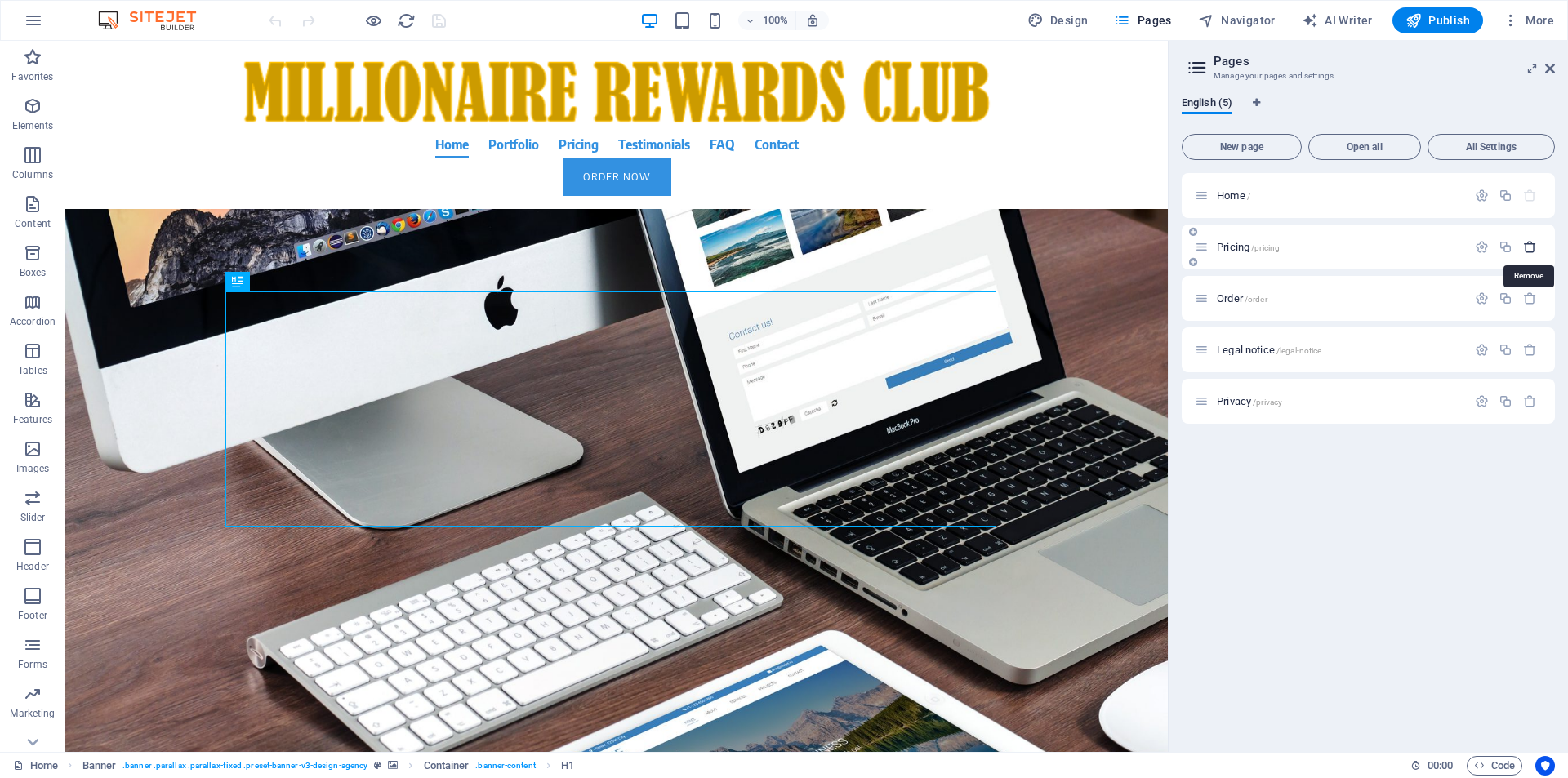
click at [1531, 251] on icon "button" at bounding box center [1530, 247] width 14 height 14
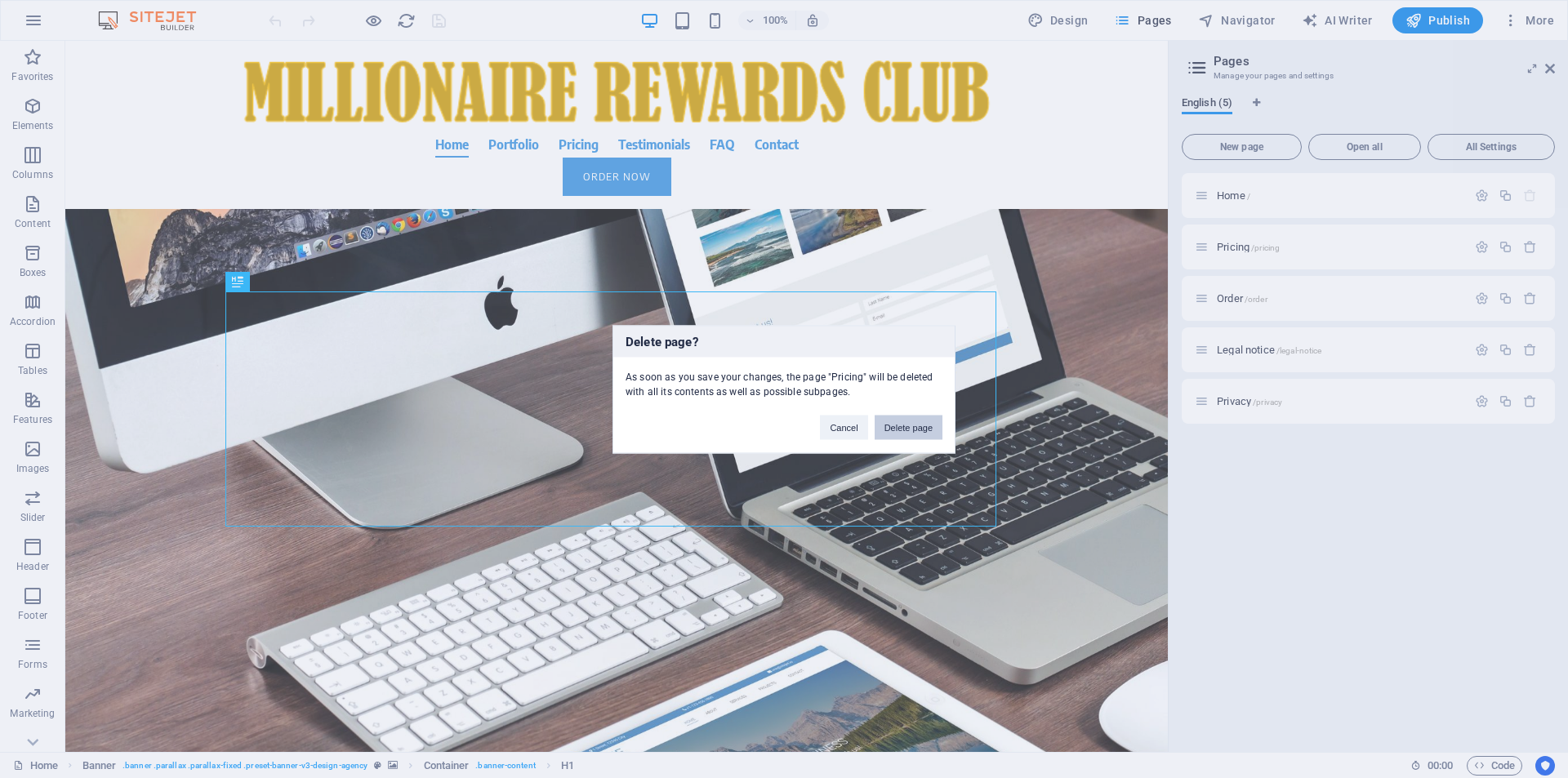
click at [915, 433] on button "Delete page" at bounding box center [909, 426] width 68 height 25
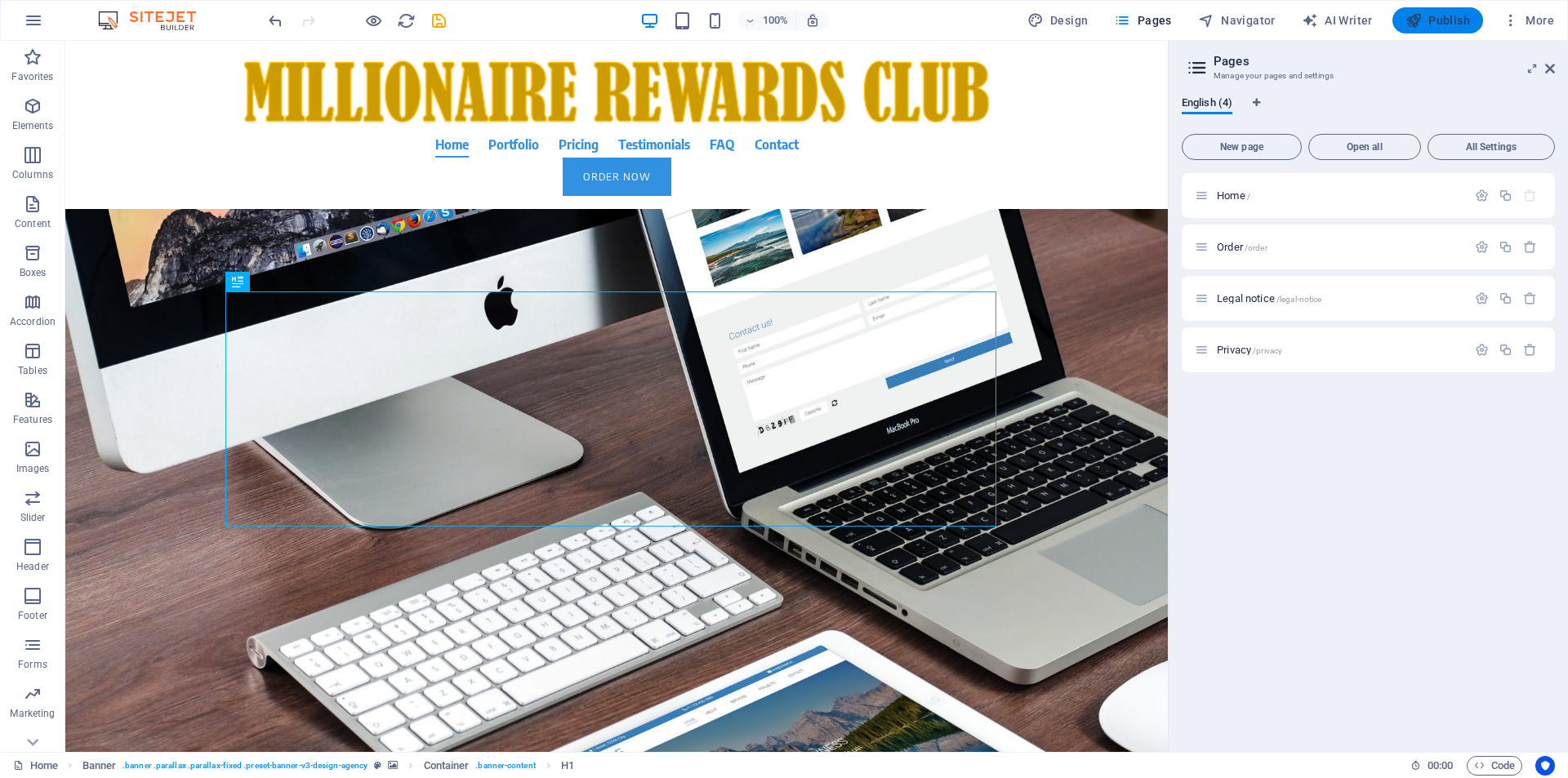
click at [1453, 21] on span "Publish" at bounding box center [1437, 19] width 64 height 16
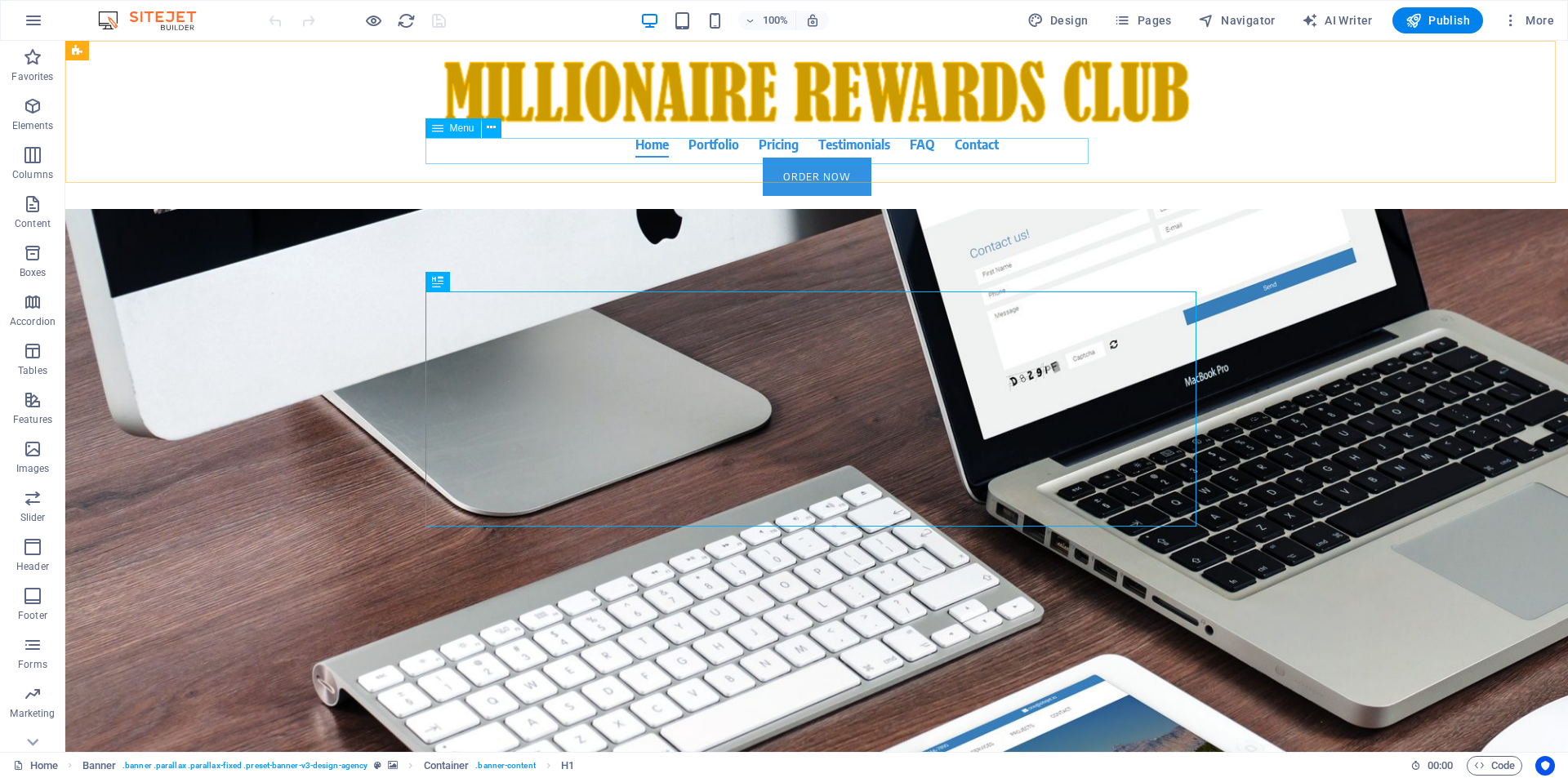
click at [463, 131] on span "Menu" at bounding box center [462, 128] width 25 height 10
click at [494, 128] on icon at bounding box center [491, 128] width 9 height 17
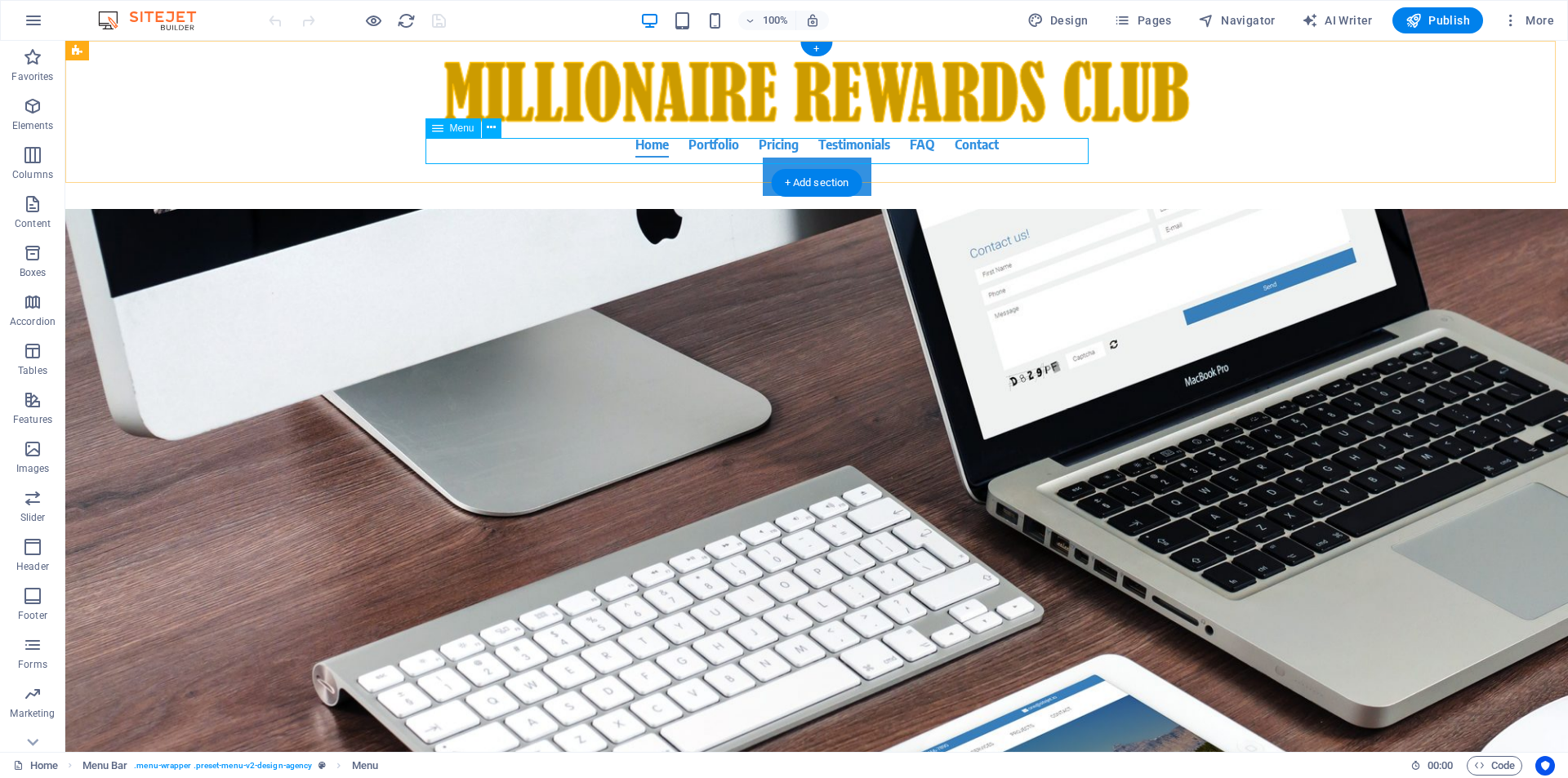
click at [751, 149] on nav "Home Portfolio Pricing Testimonials FAQ Contact" at bounding box center [817, 144] width 771 height 26
select select
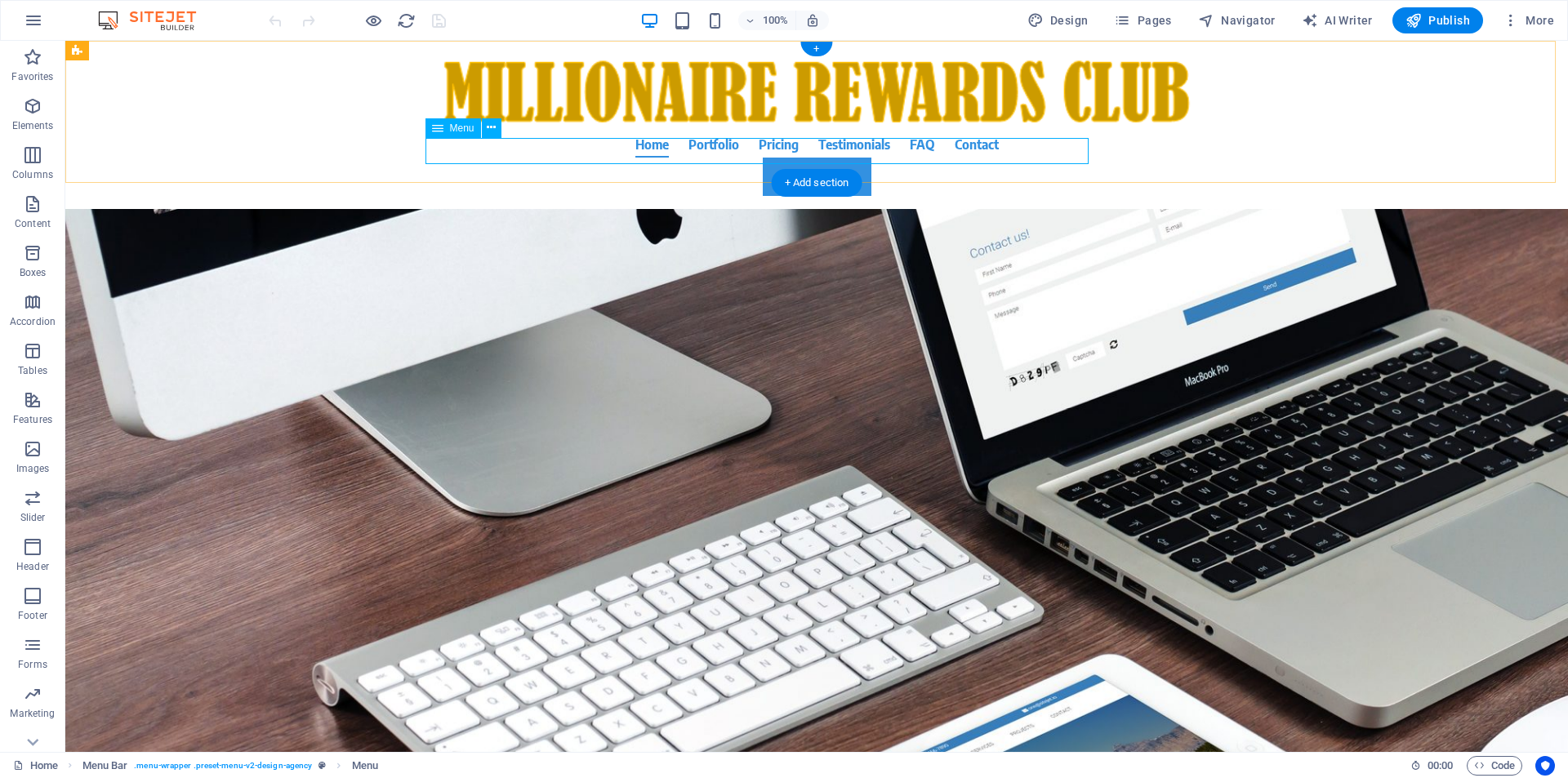
select select
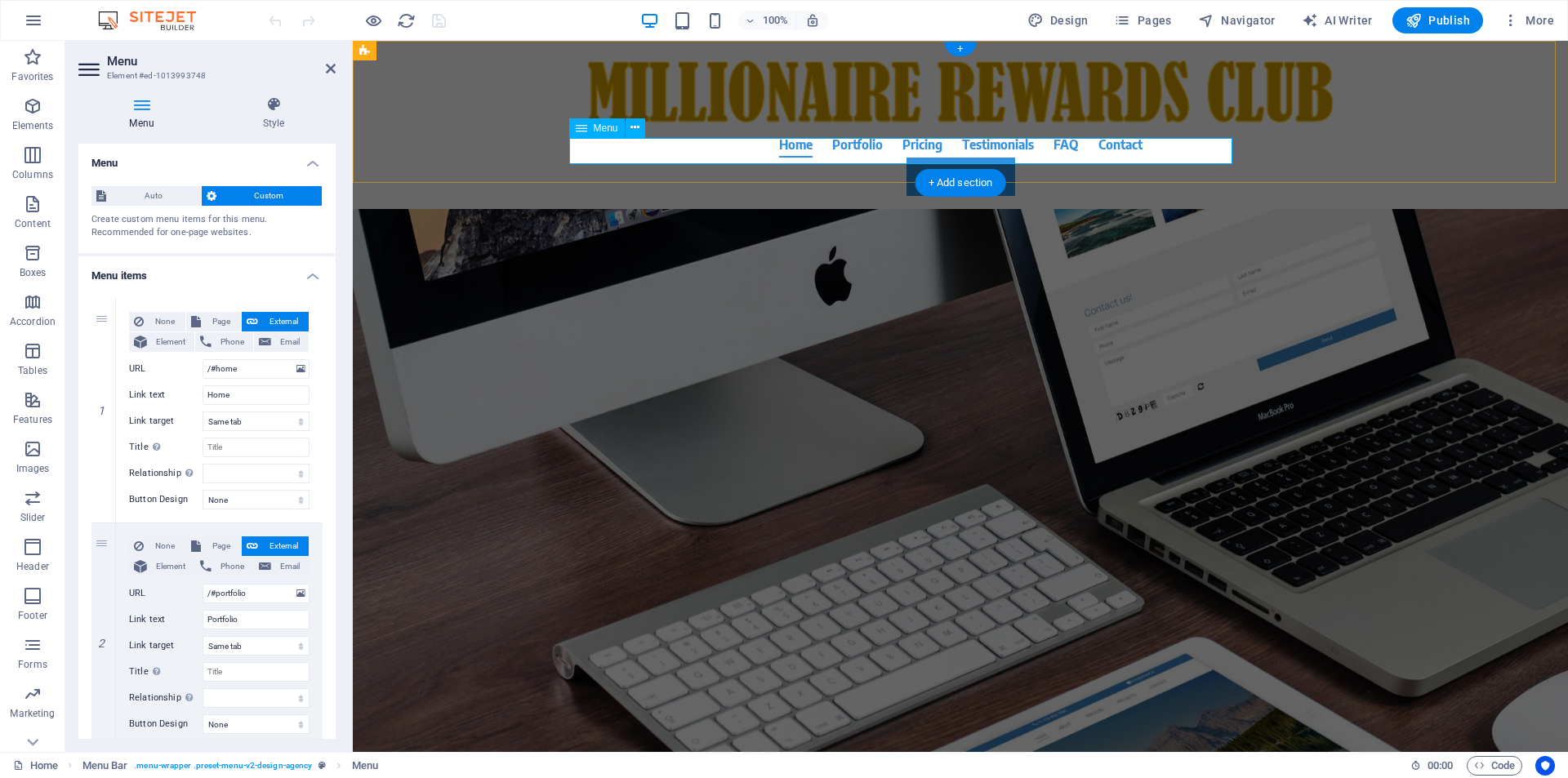
click at [892, 152] on nav "Home Portfolio Pricing Testimonials FAQ Contact" at bounding box center [960, 144] width 771 height 26
click at [876, 150] on nav "Home Portfolio Pricing Testimonials FAQ Contact" at bounding box center [960, 144] width 771 height 26
click at [641, 135] on button at bounding box center [635, 128] width 19 height 19
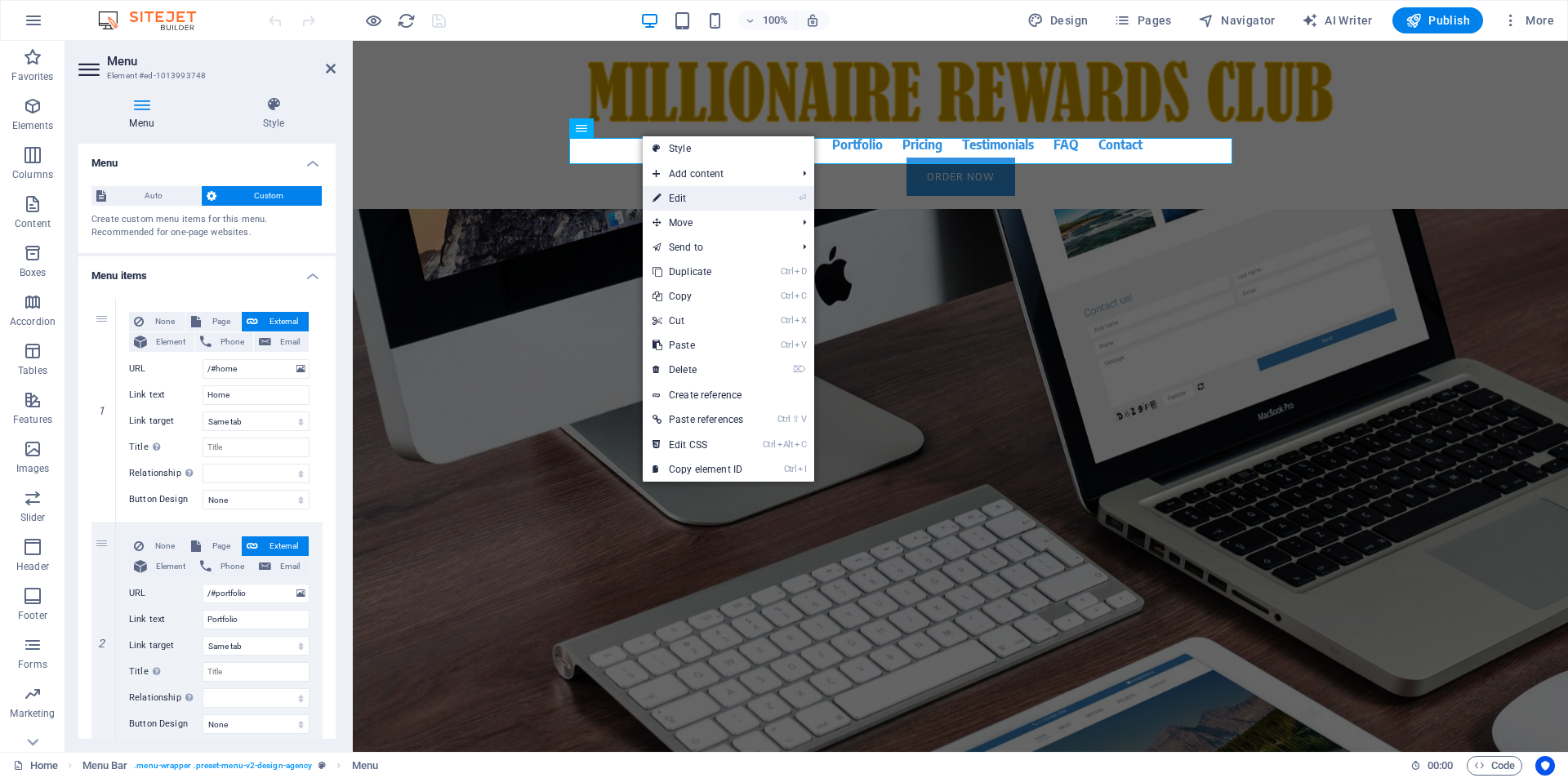
click at [668, 192] on link "⏎ Edit" at bounding box center [698, 198] width 110 height 25
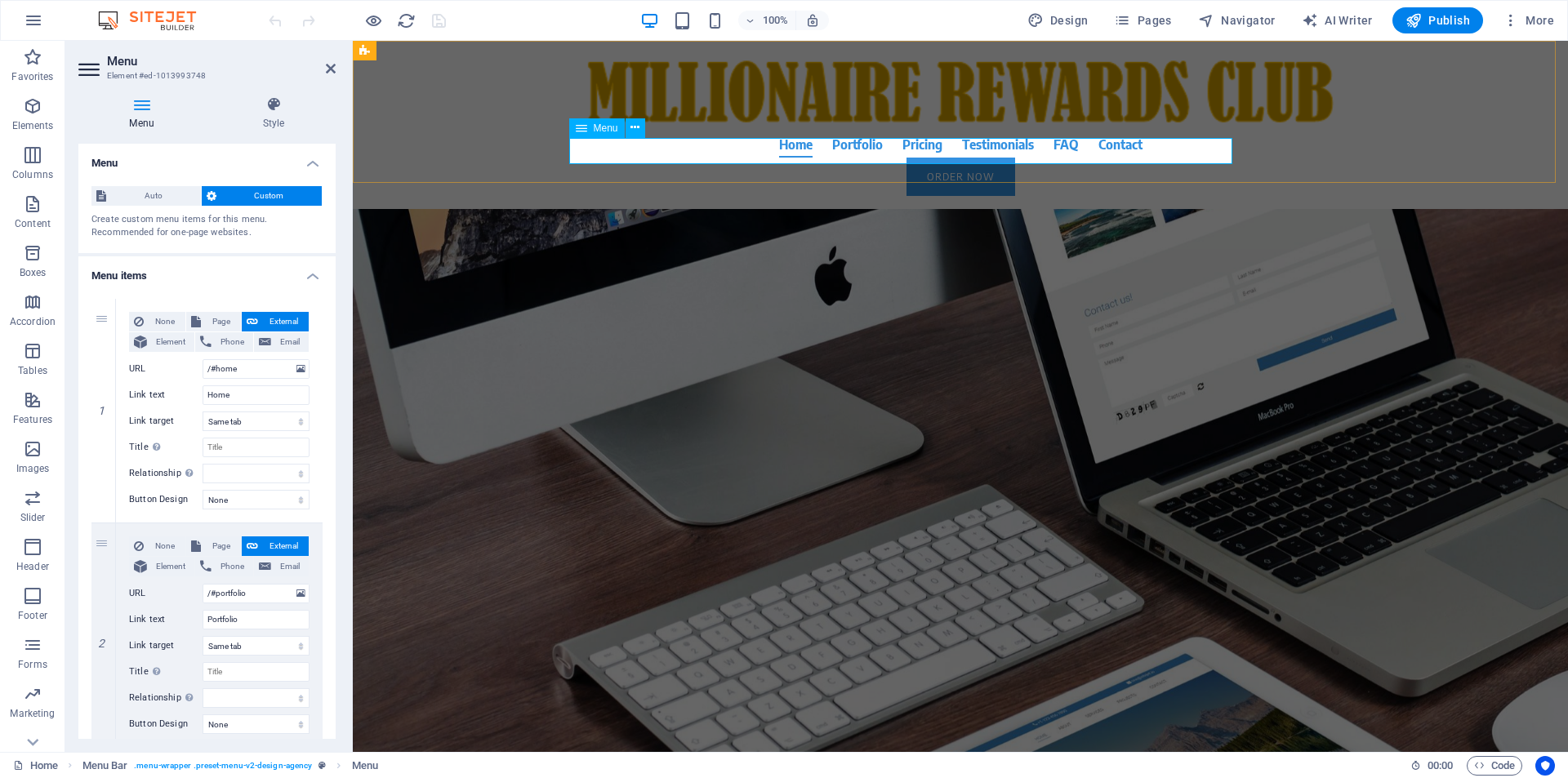
click at [862, 151] on nav "Home Portfolio Pricing Testimonials FAQ Contact" at bounding box center [960, 144] width 771 height 26
click at [1171, 164] on div "Home Portfolio Pricing Testimonials FAQ Contact Order Now Menu" at bounding box center [960, 125] width 1215 height 168
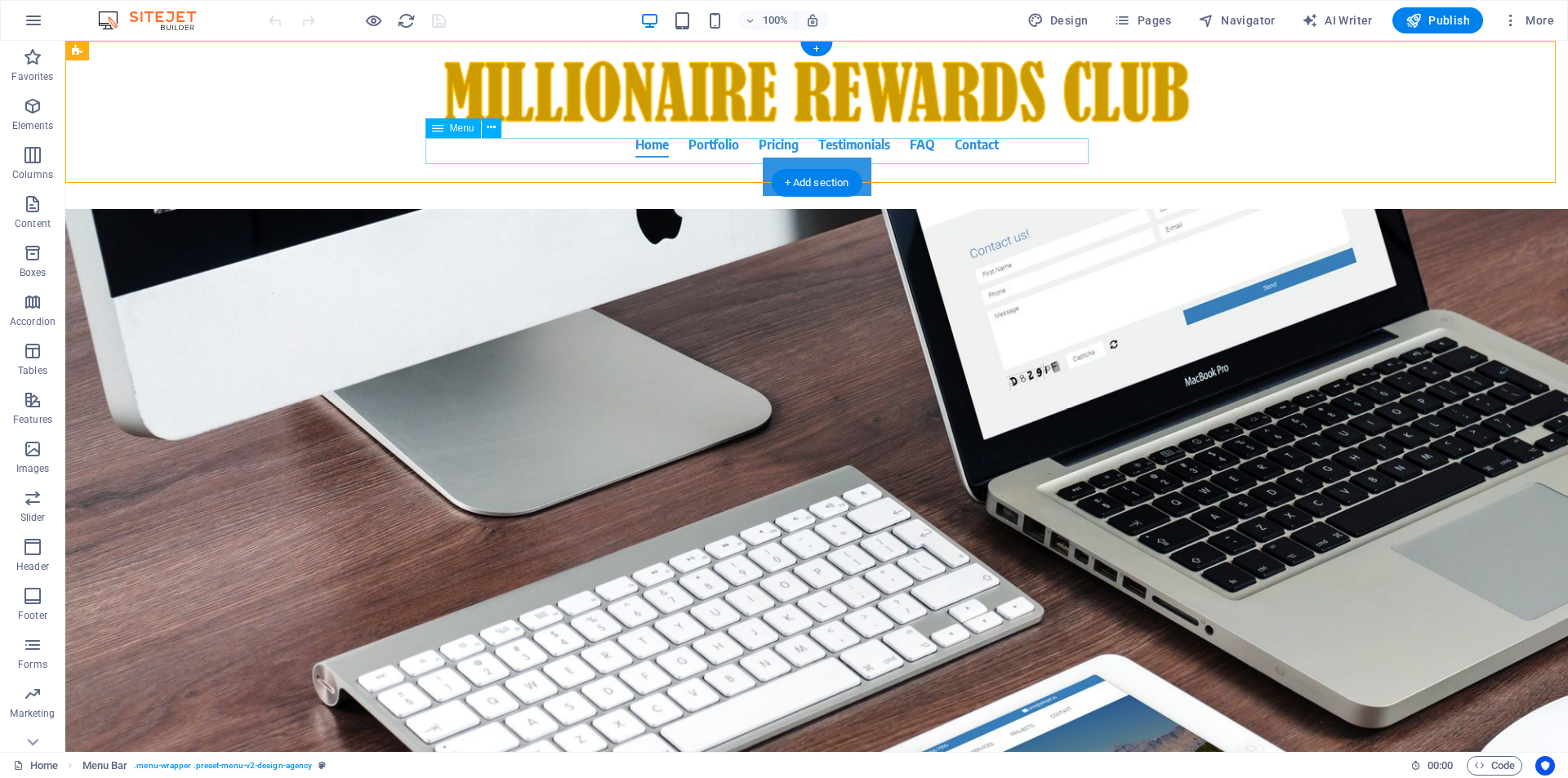
click at [740, 156] on nav "Home Portfolio Pricing Testimonials FAQ Contact" at bounding box center [817, 144] width 771 height 26
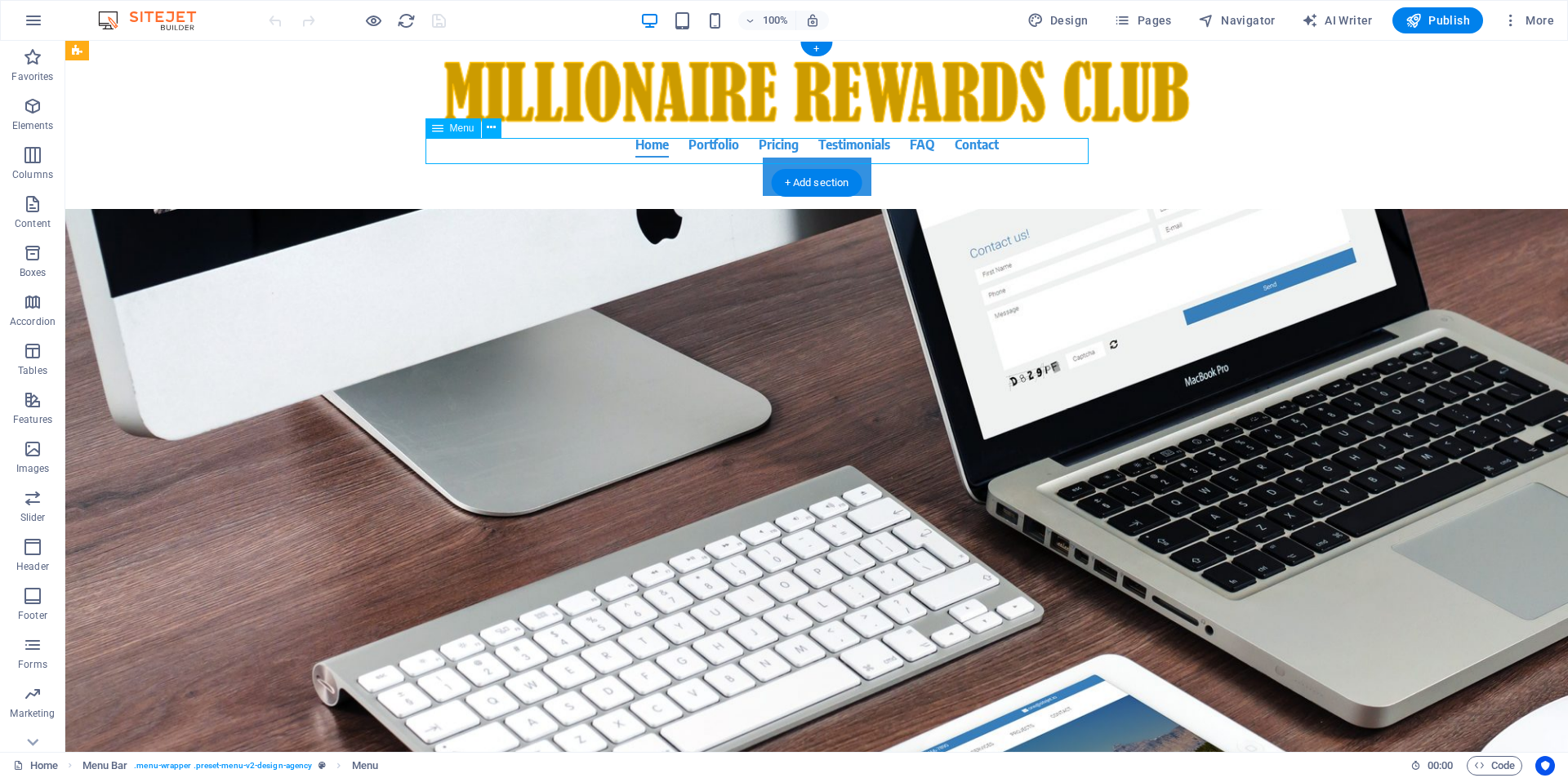
click at [740, 156] on nav "Home Portfolio Pricing Testimonials FAQ Contact" at bounding box center [817, 144] width 771 height 26
select select
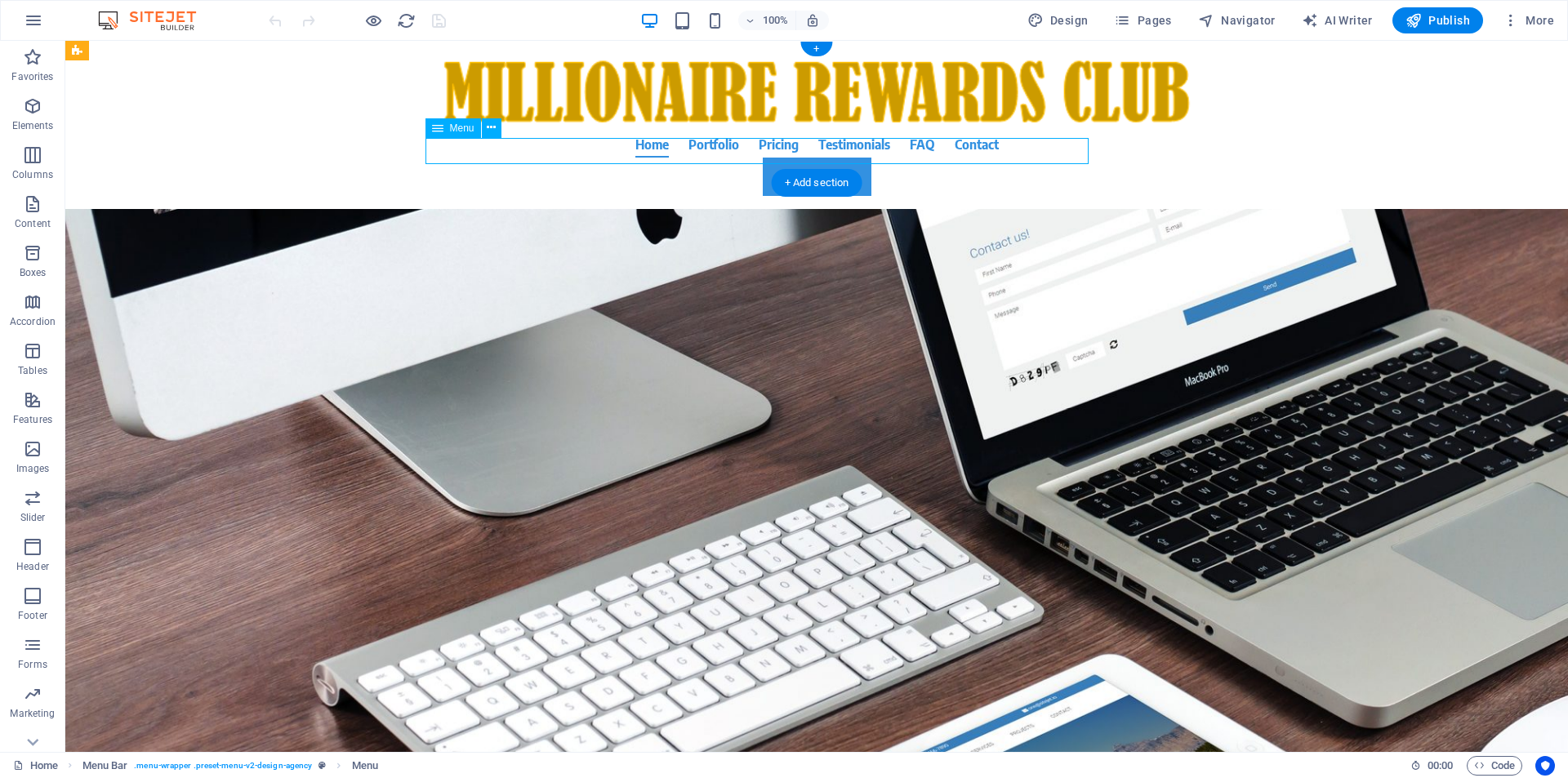
select select
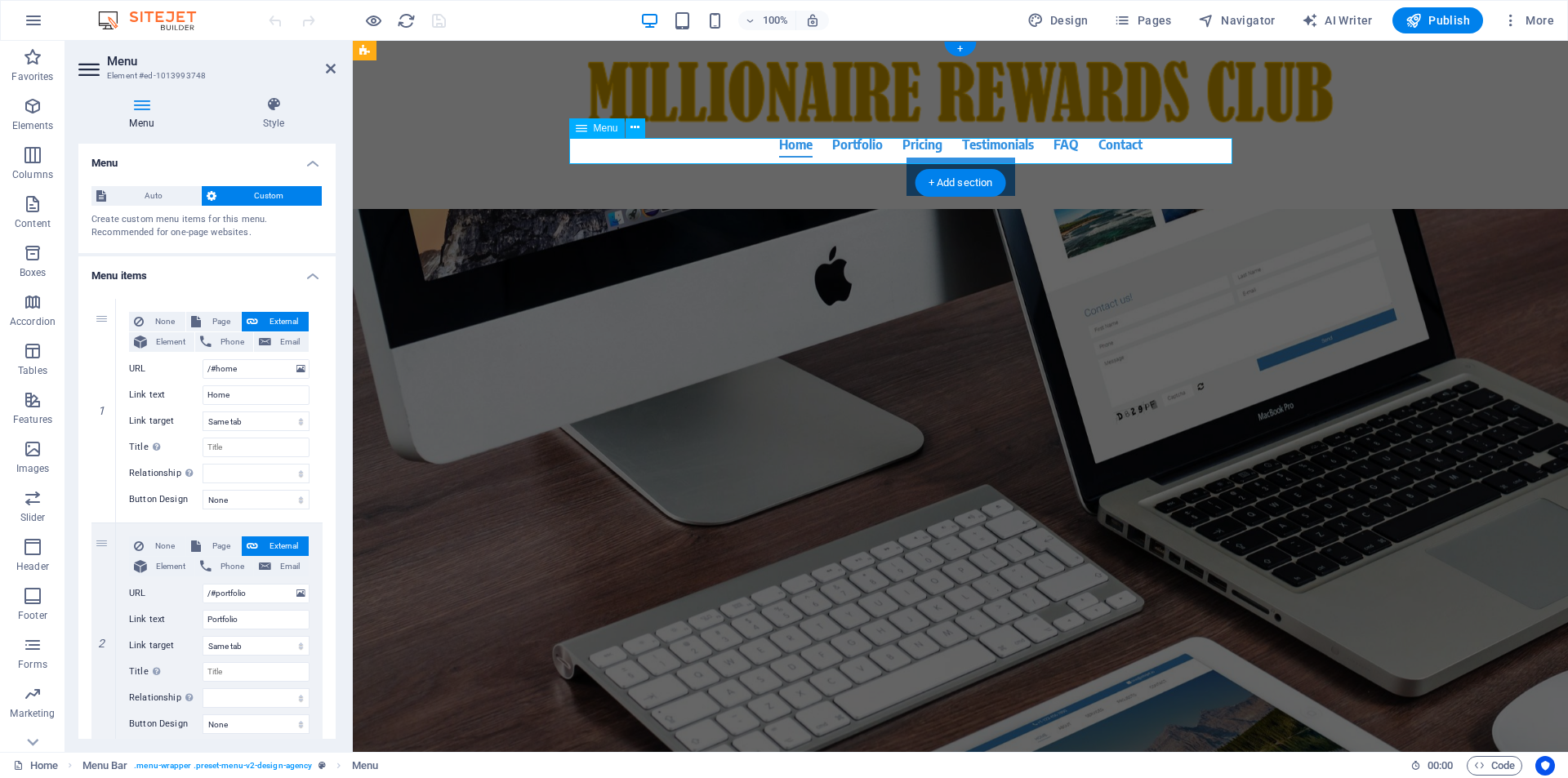
click at [843, 147] on nav "Home Portfolio Pricing Testimonials FAQ Contact" at bounding box center [960, 144] width 771 height 26
click at [629, 129] on button at bounding box center [635, 128] width 19 height 19
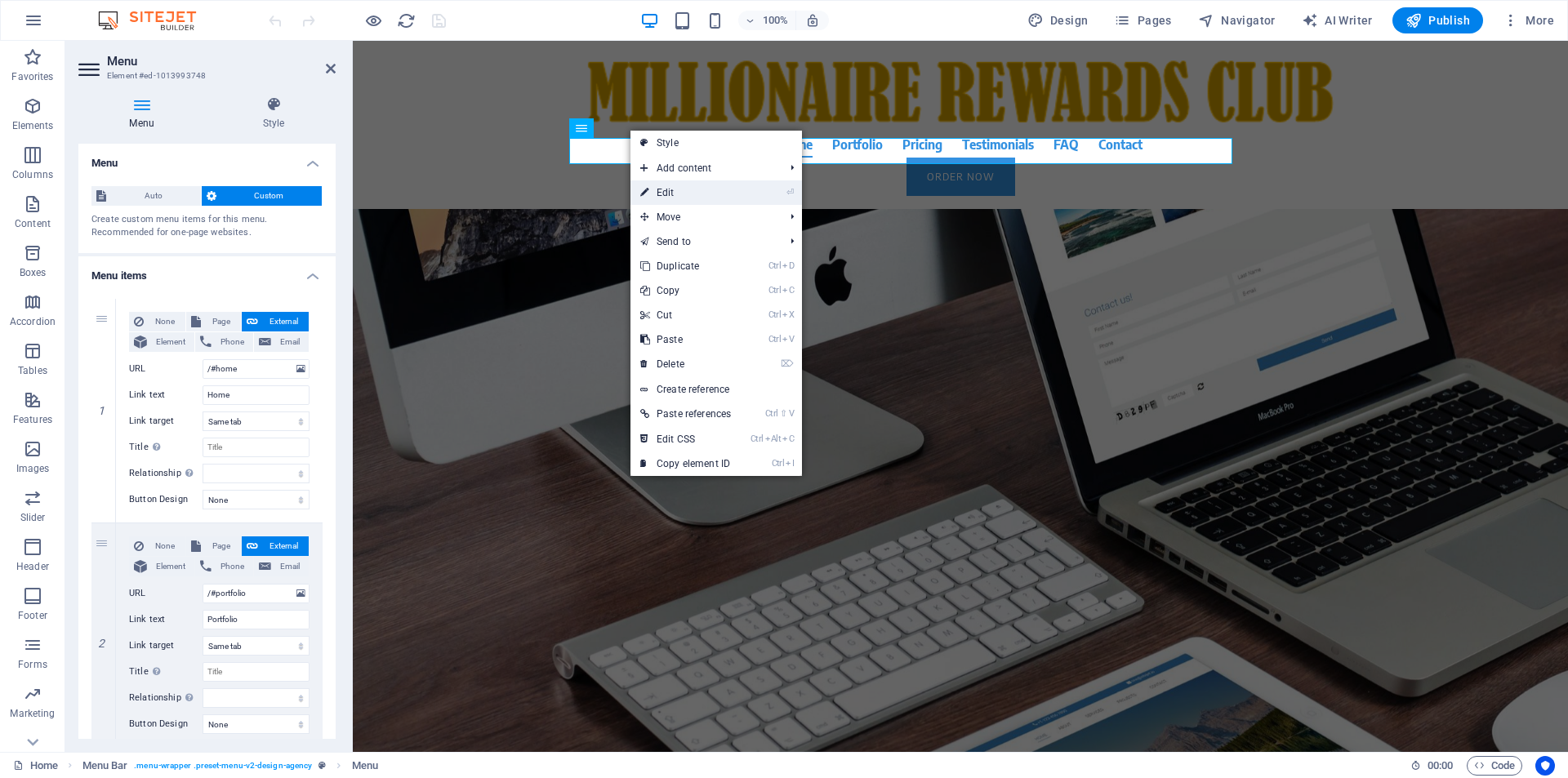
click at [674, 192] on link "⏎ Edit" at bounding box center [686, 192] width 110 height 25
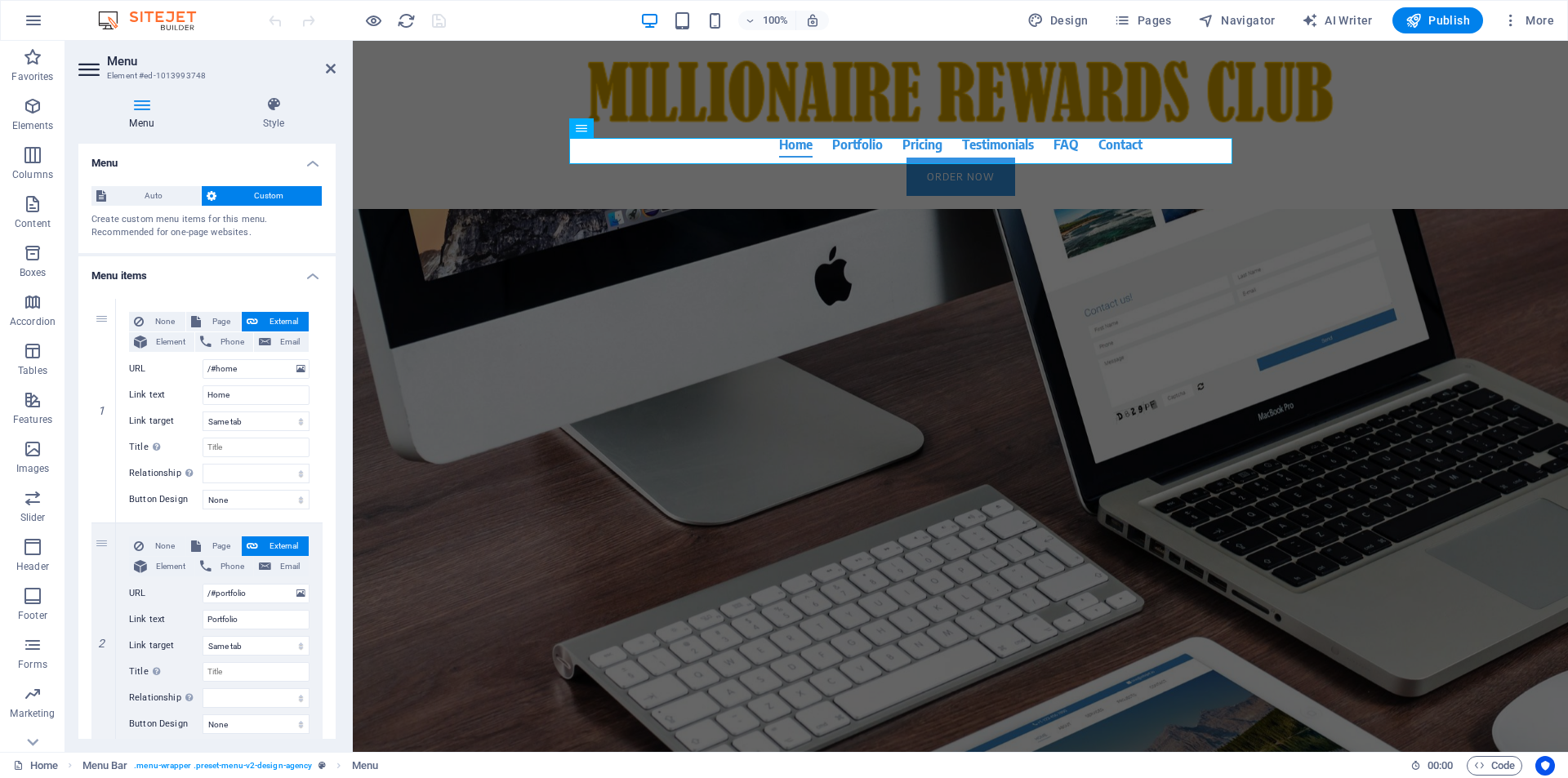
click at [137, 115] on h4 "Menu" at bounding box center [144, 114] width 133 height 34
click at [39, 17] on icon "button" at bounding box center [33, 20] width 19 height 19
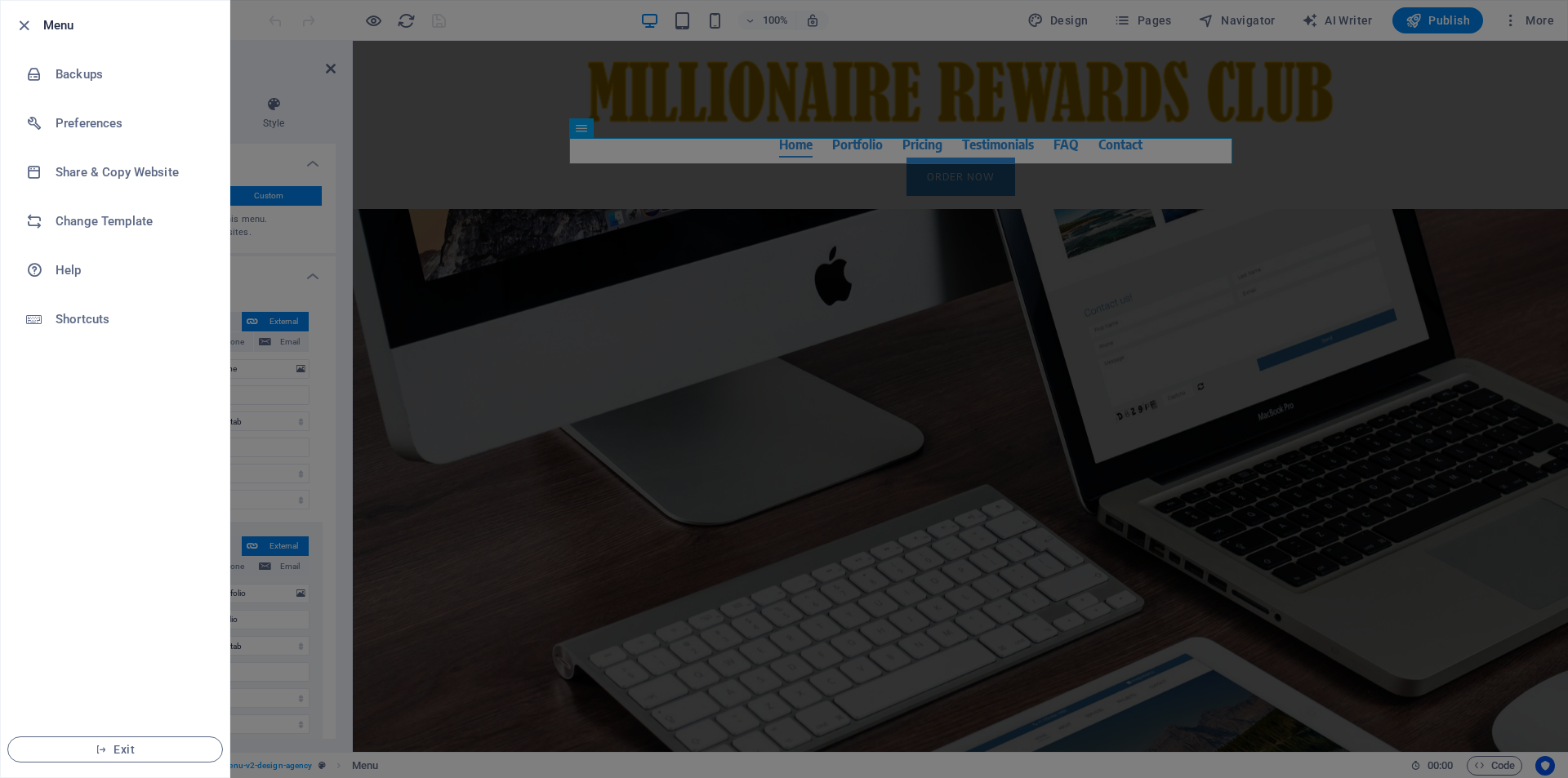
click at [436, 225] on div at bounding box center [784, 389] width 1568 height 778
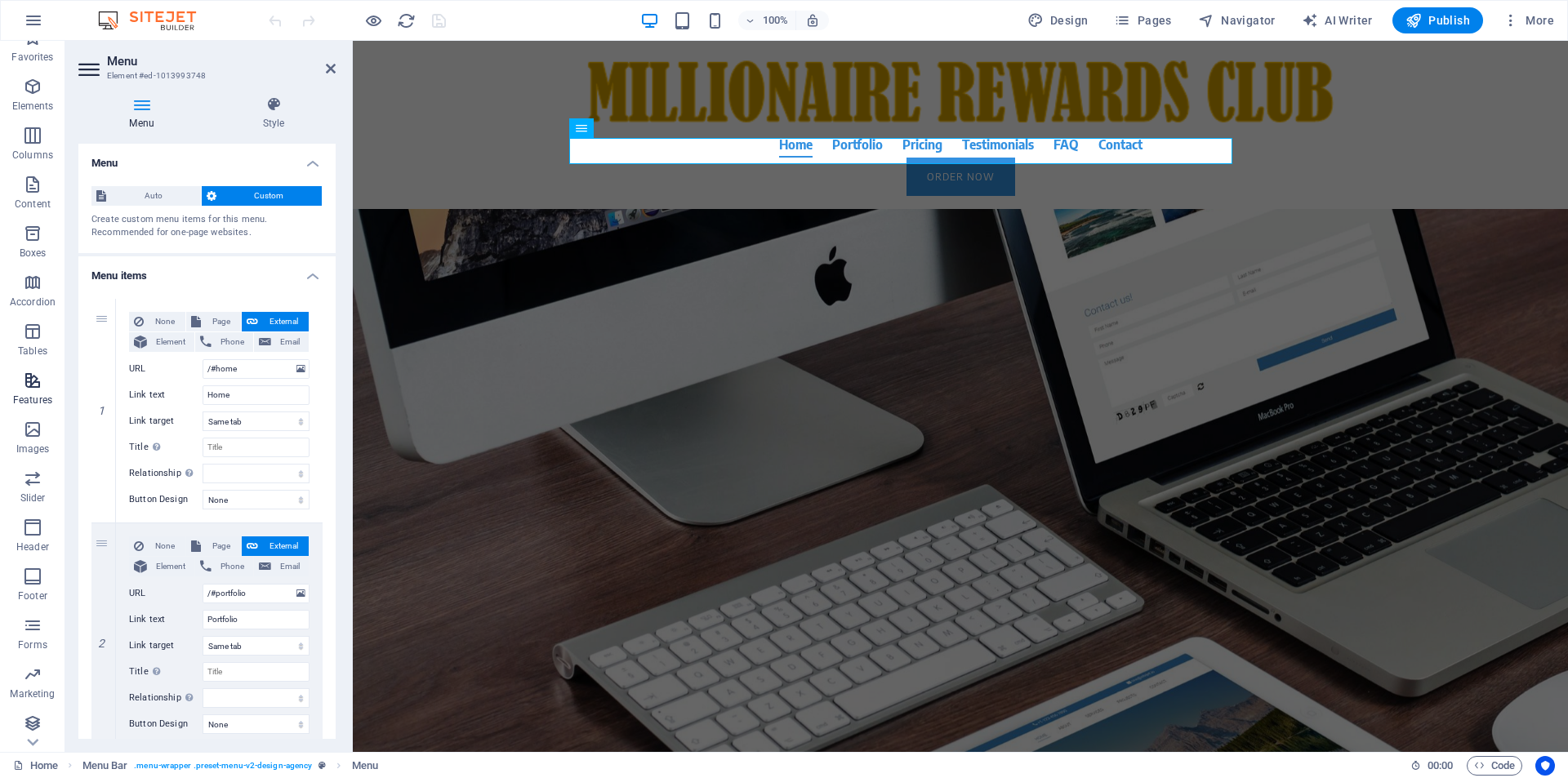
scroll to position [24, 0]
click at [604, 130] on span "Menu" at bounding box center [605, 128] width 25 height 10
click at [585, 135] on icon at bounding box center [581, 128] width 11 height 19
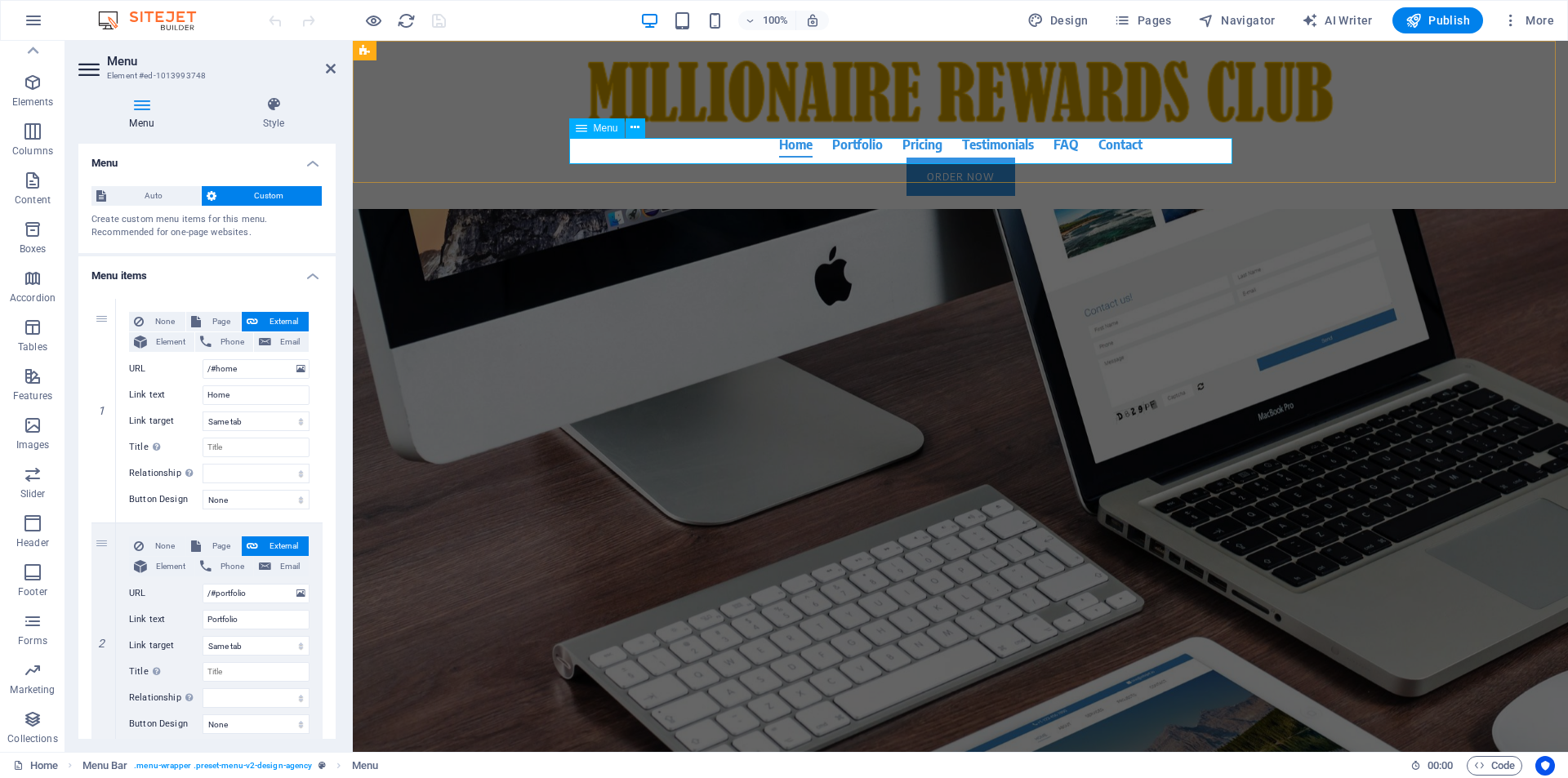
click at [585, 135] on icon at bounding box center [581, 128] width 11 height 19
click at [638, 129] on icon at bounding box center [635, 128] width 9 height 17
click at [1158, 155] on nav "Home Portfolio Pricing Testimonials FAQ Contact" at bounding box center [960, 144] width 771 height 26
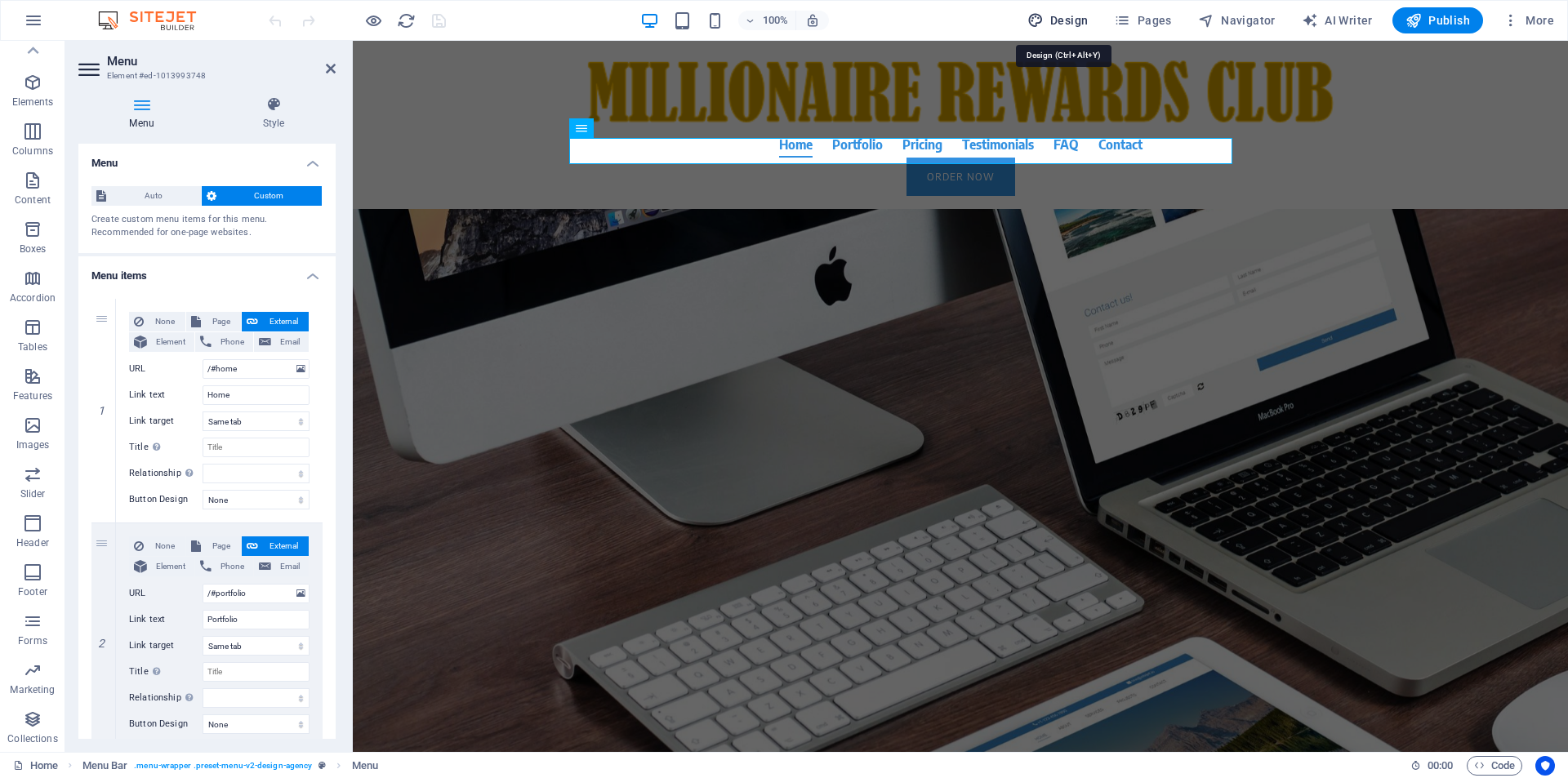
click at [1073, 19] on span "Design" at bounding box center [1058, 19] width 61 height 16
select select "600"
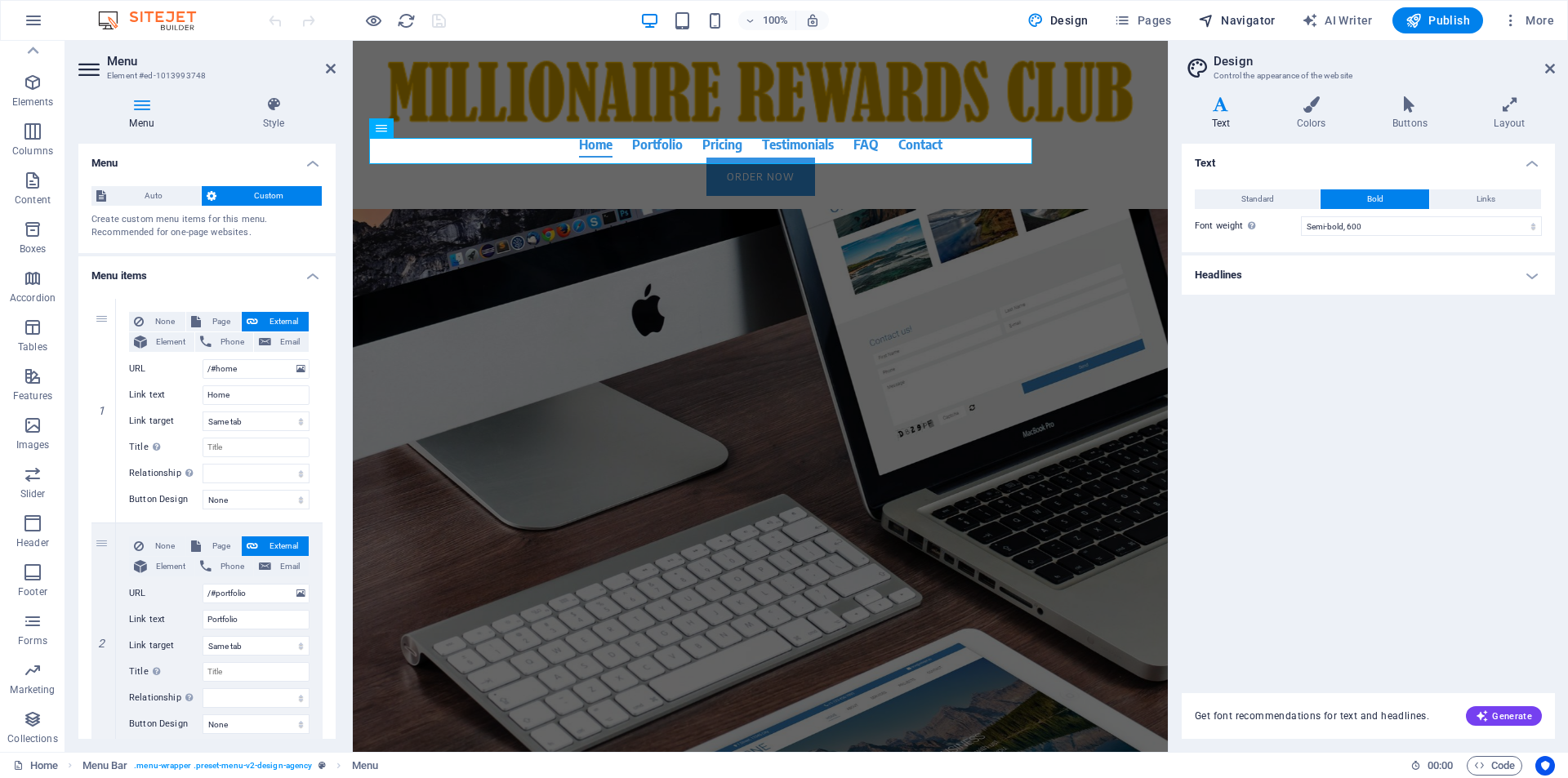
click at [1229, 22] on span "Navigator" at bounding box center [1237, 19] width 78 height 16
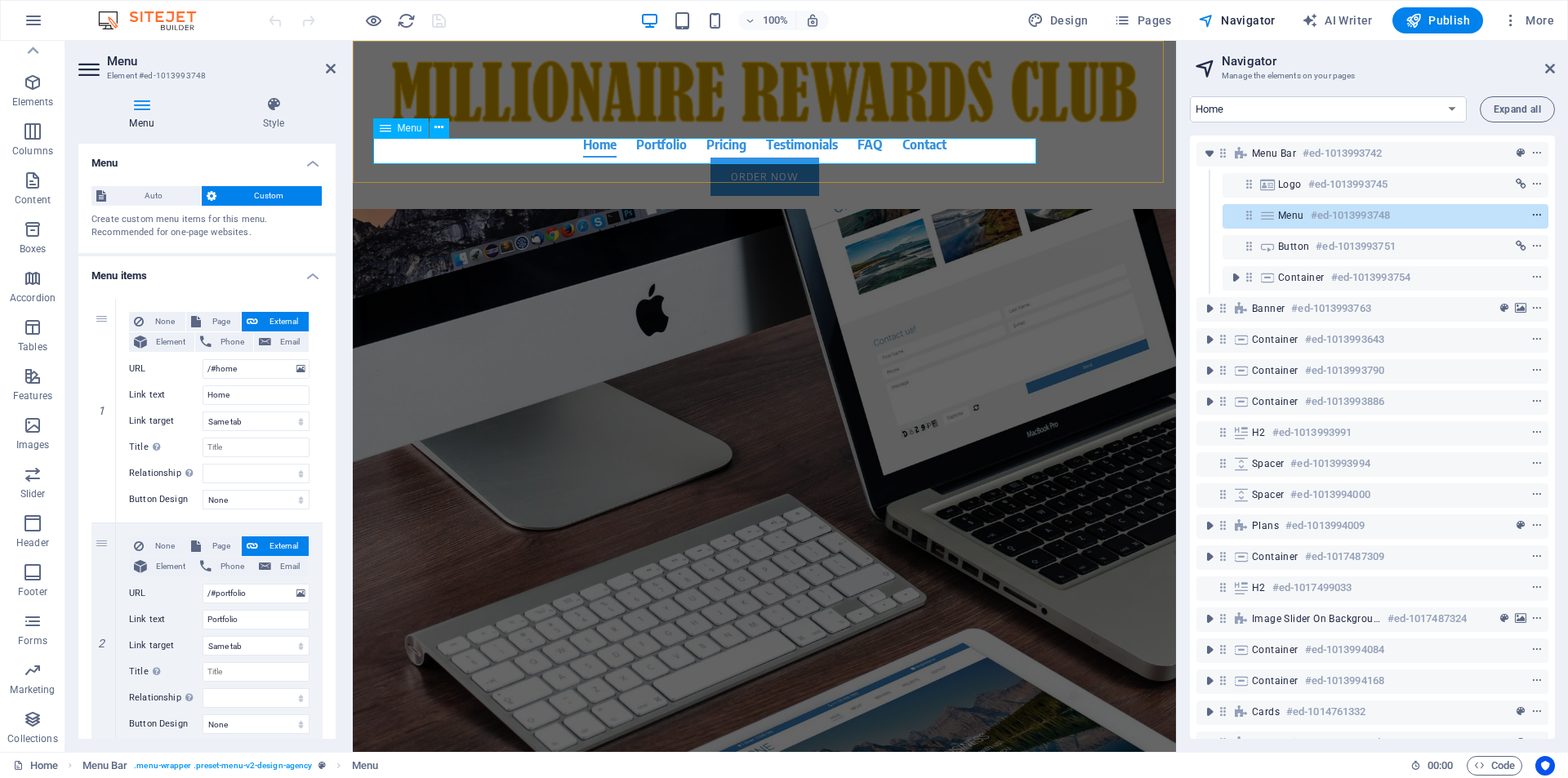
click at [1540, 214] on span "context-menu" at bounding box center [1537, 215] width 16 height 11
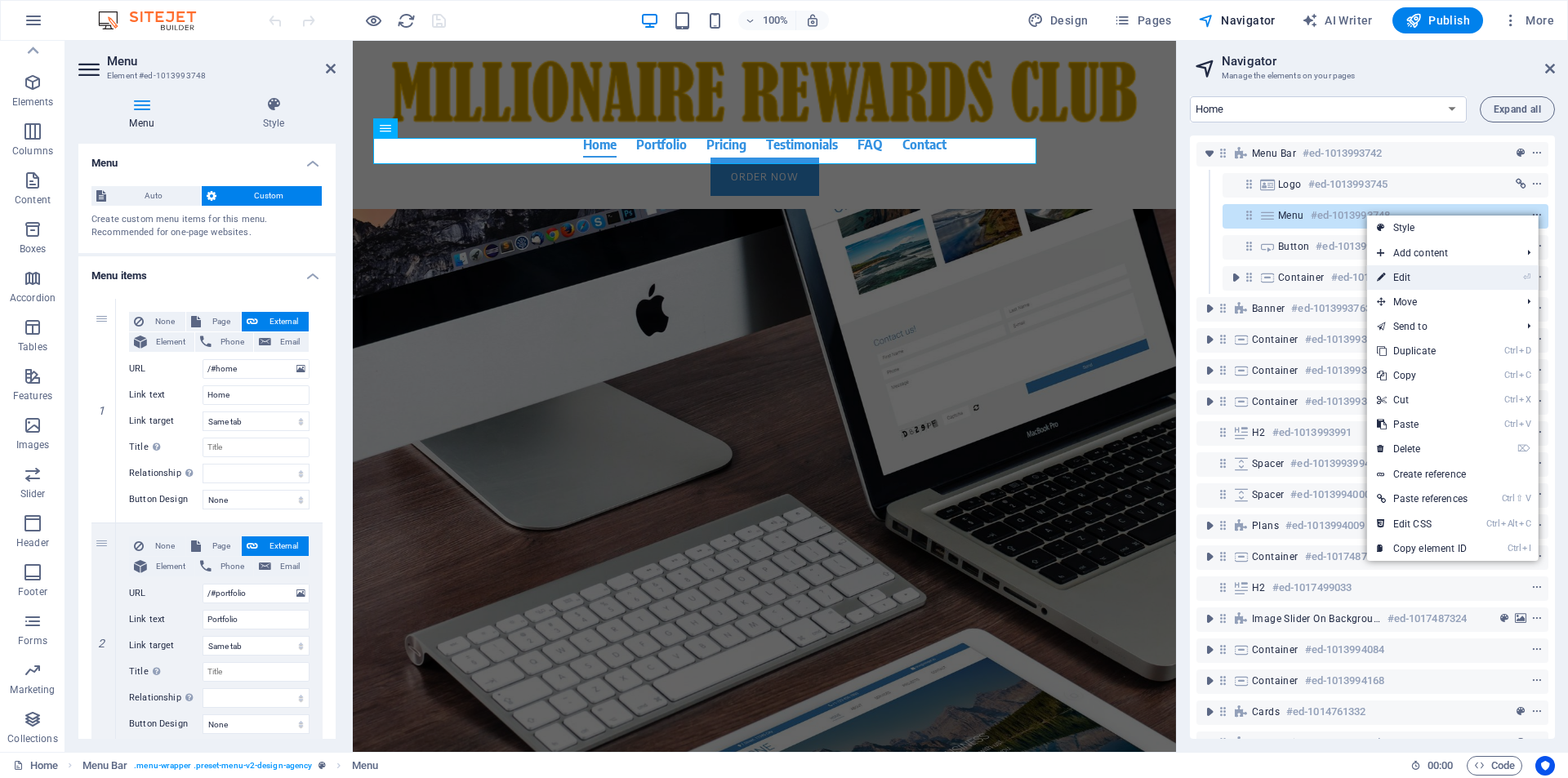
click at [1425, 275] on link "⏎ Edit" at bounding box center [1422, 277] width 110 height 25
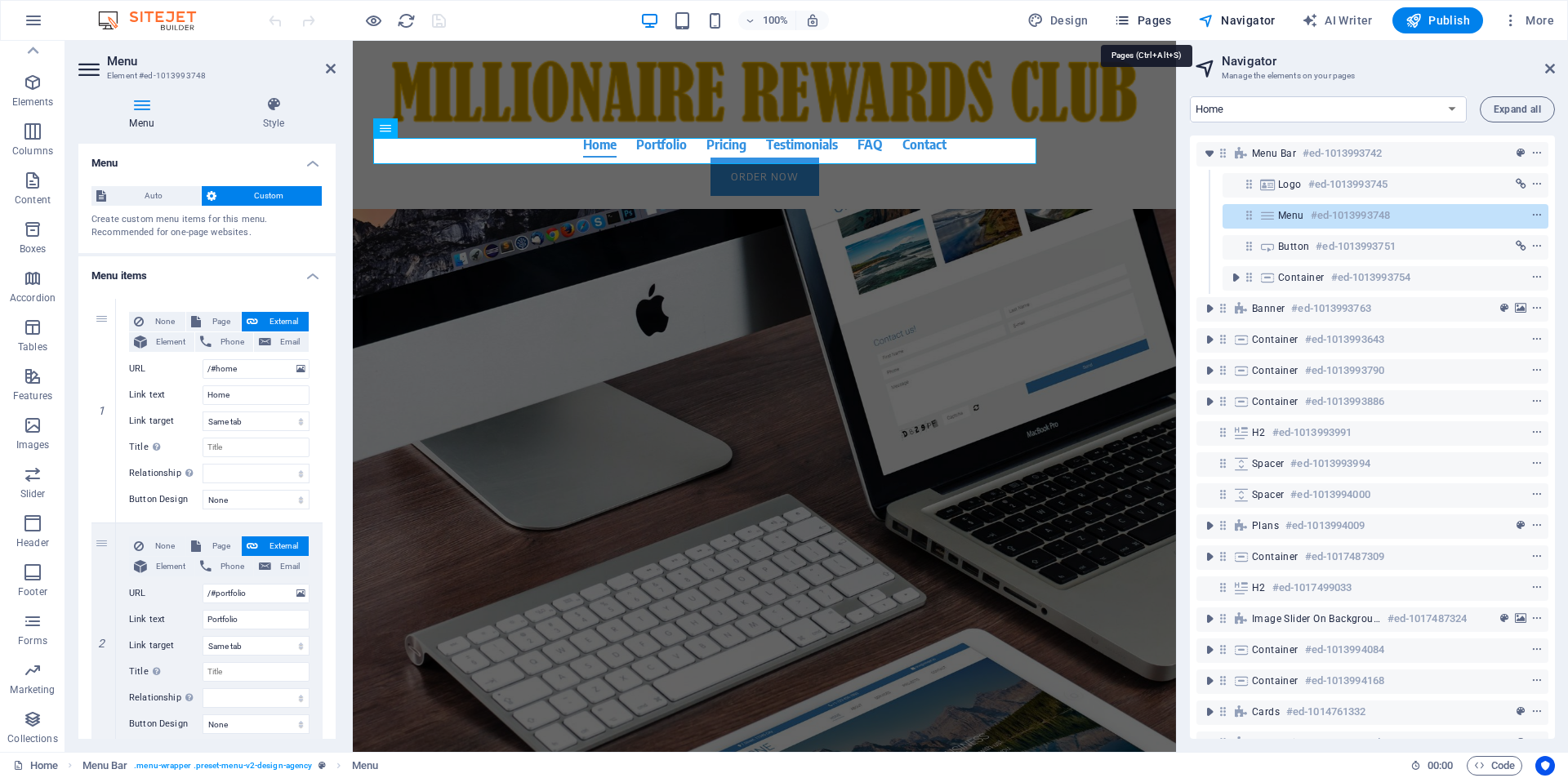
click at [1160, 19] on span "Pages" at bounding box center [1142, 19] width 57 height 16
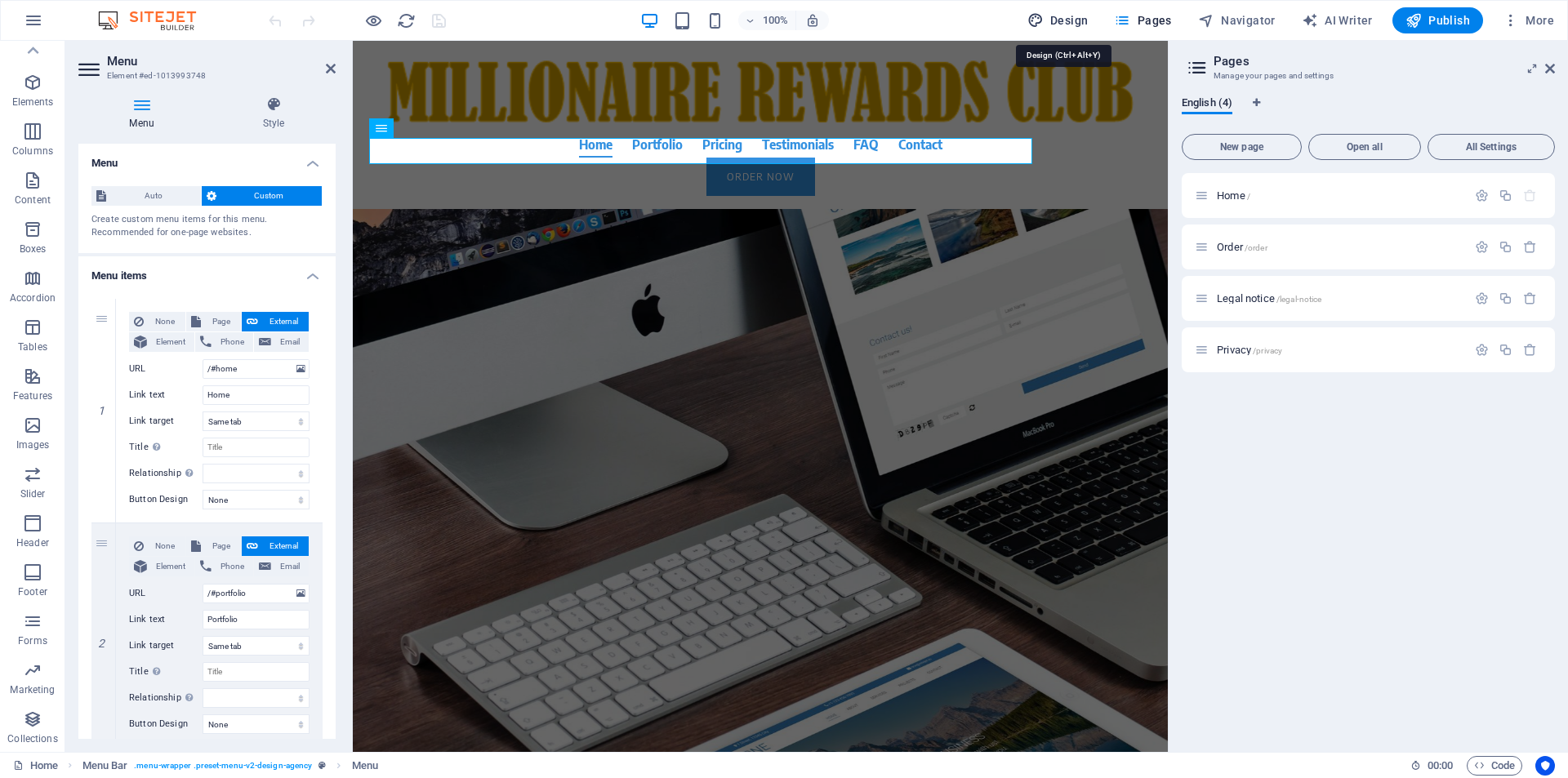
click at [1053, 17] on span "Design" at bounding box center [1058, 19] width 61 height 16
select select "600"
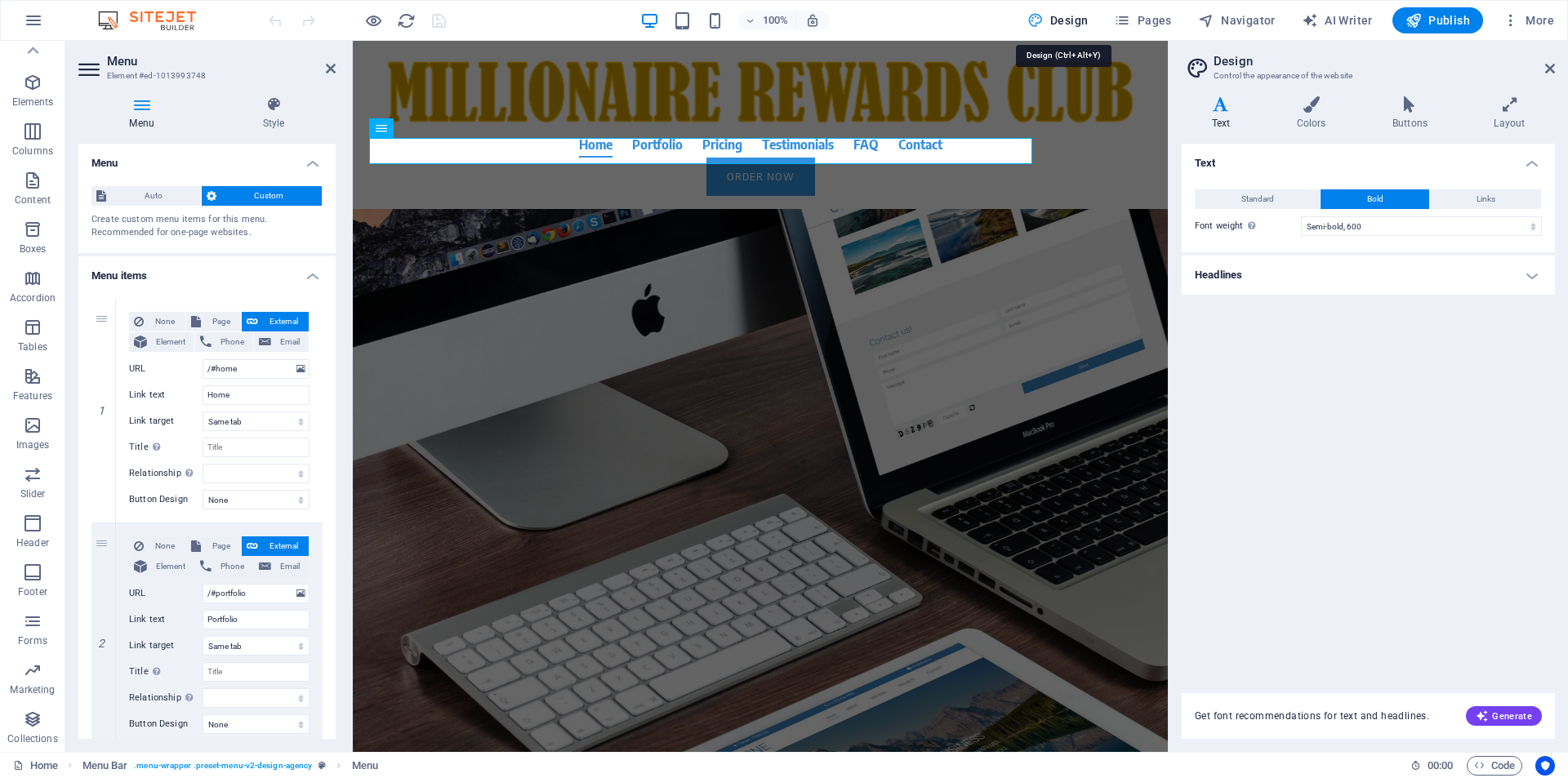
click at [1063, 16] on span "Design" at bounding box center [1058, 19] width 61 height 16
click at [148, 108] on icon at bounding box center [141, 104] width 126 height 16
click at [274, 112] on icon at bounding box center [274, 104] width 124 height 16
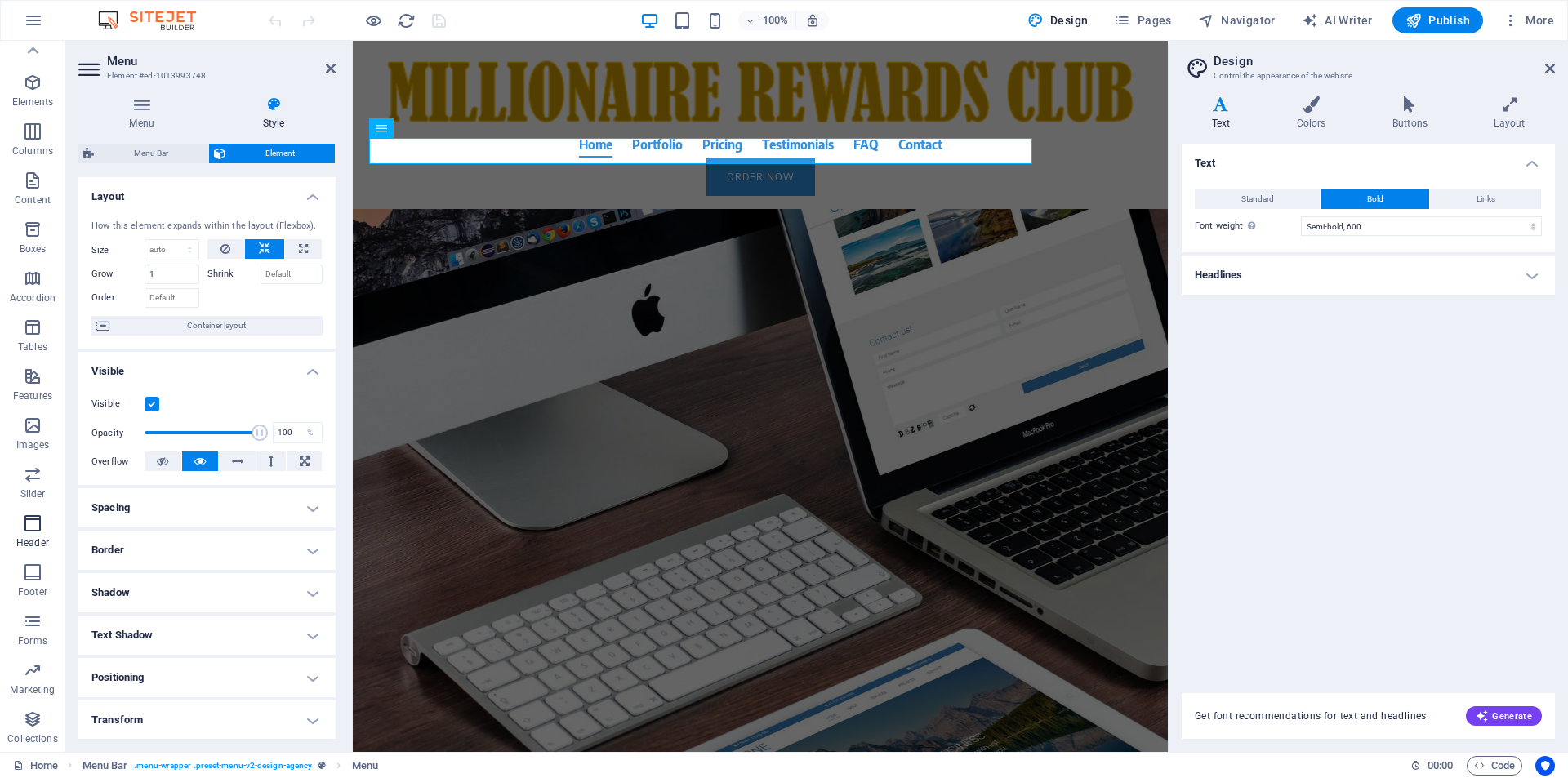
click at [28, 533] on span "Header" at bounding box center [32, 533] width 65 height 39
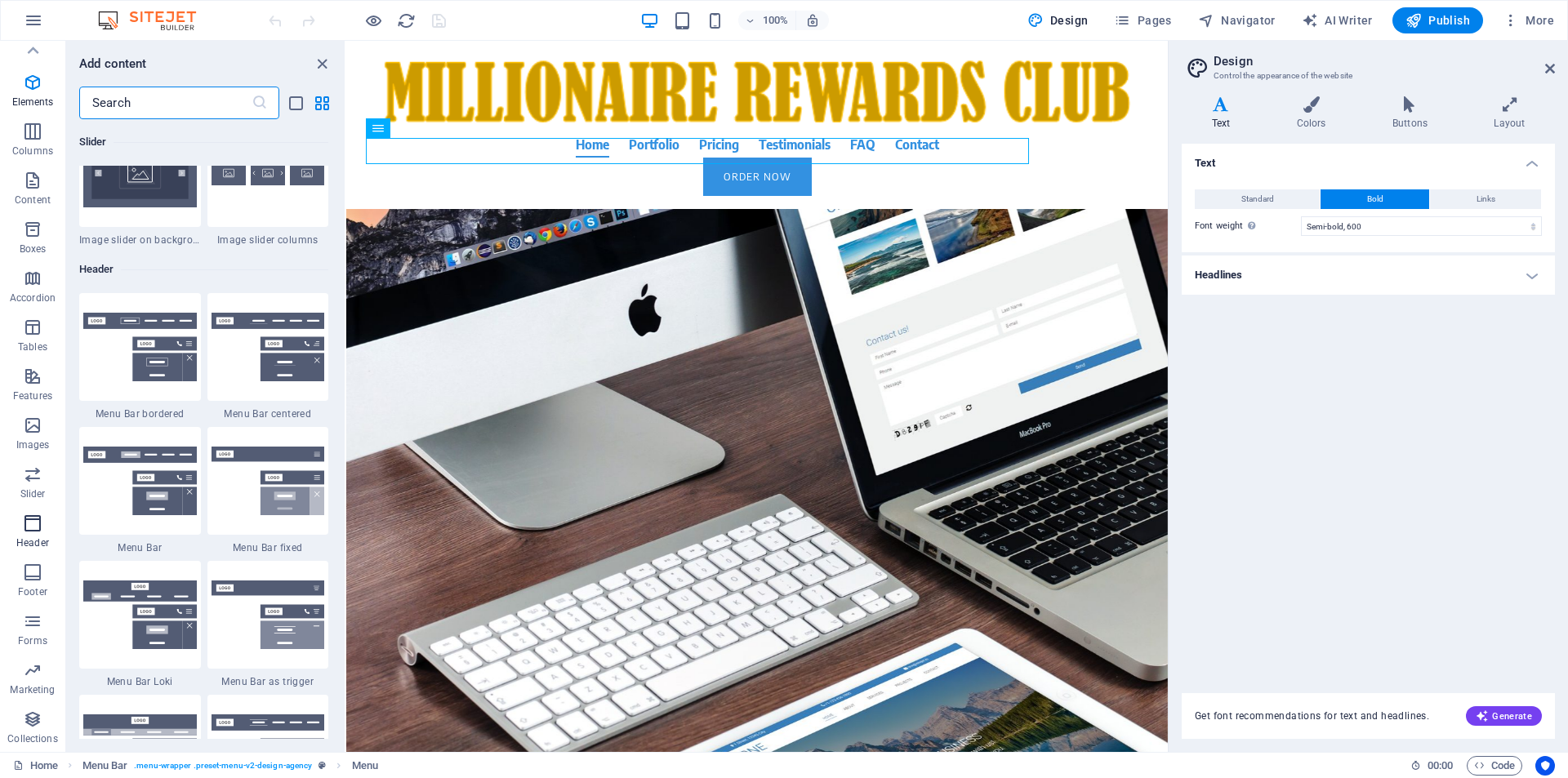
scroll to position [9967, 0]
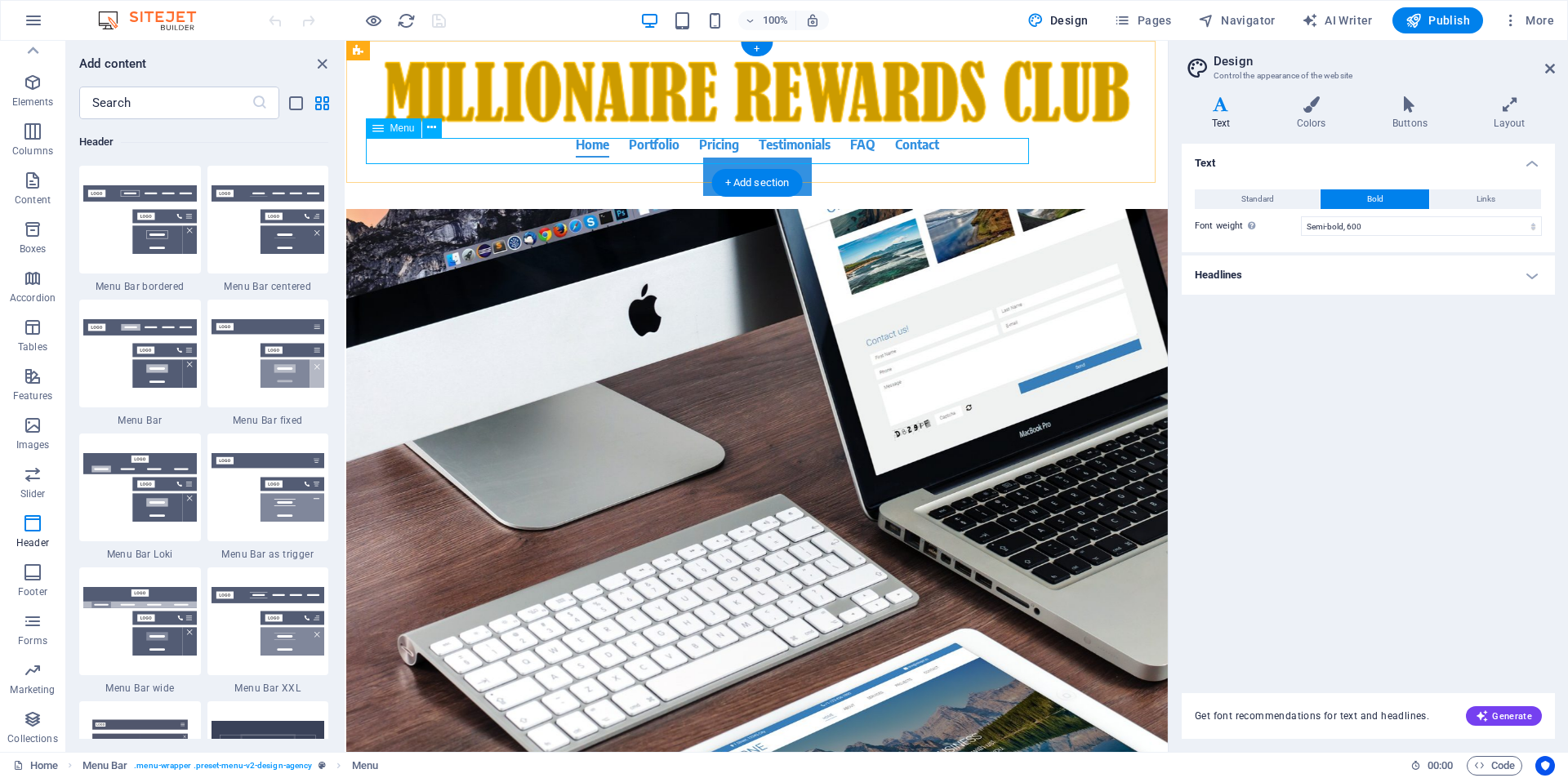
click at [722, 153] on nav "Home Portfolio Pricing Testimonials FAQ Contact" at bounding box center [757, 144] width 771 height 26
click at [667, 150] on nav "Home Portfolio Pricing Testimonials FAQ Contact" at bounding box center [757, 144] width 771 height 26
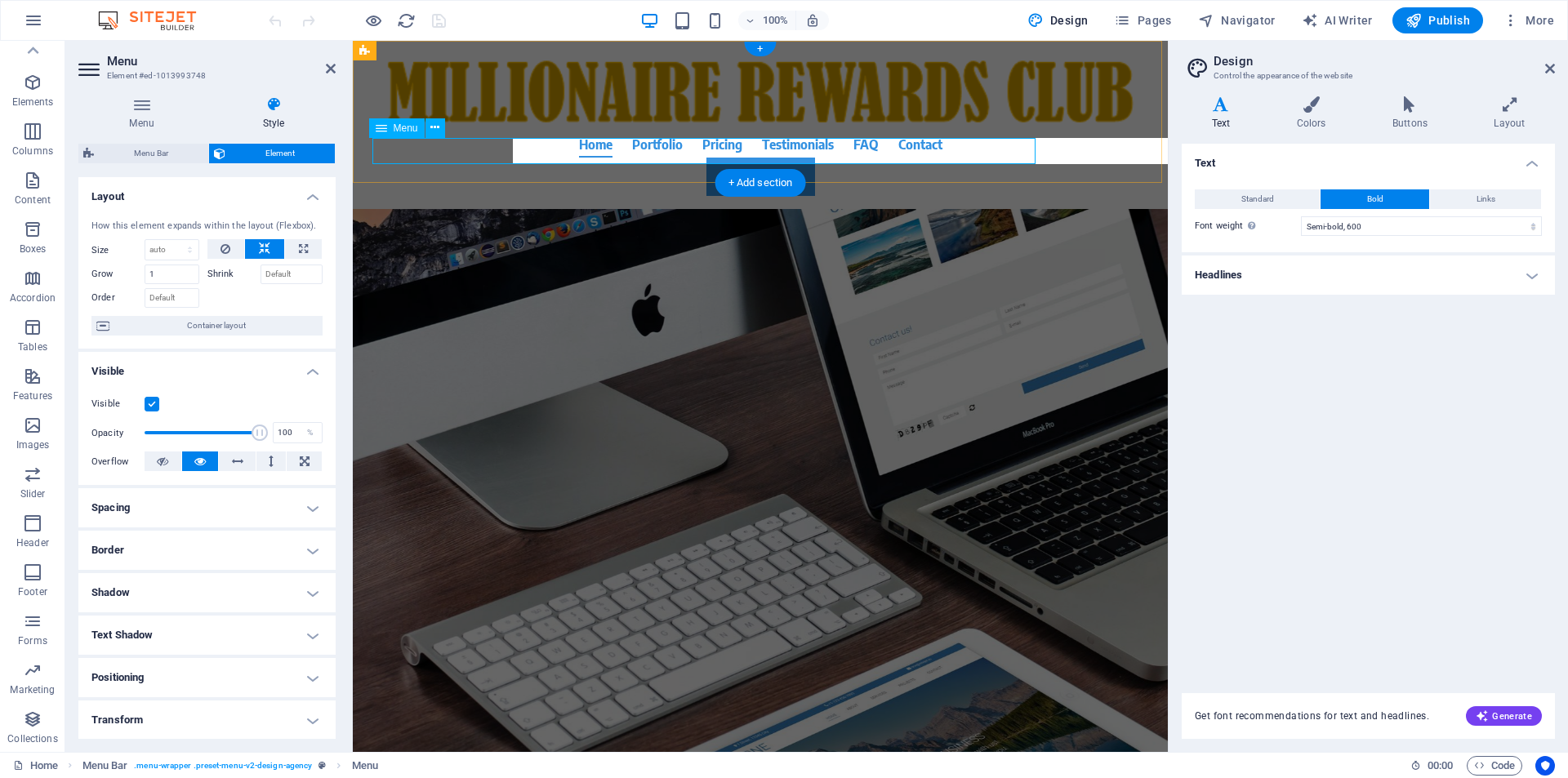
click at [667, 150] on nav "Home Portfolio Pricing Testimonials FAQ Contact" at bounding box center [760, 144] width 771 height 26
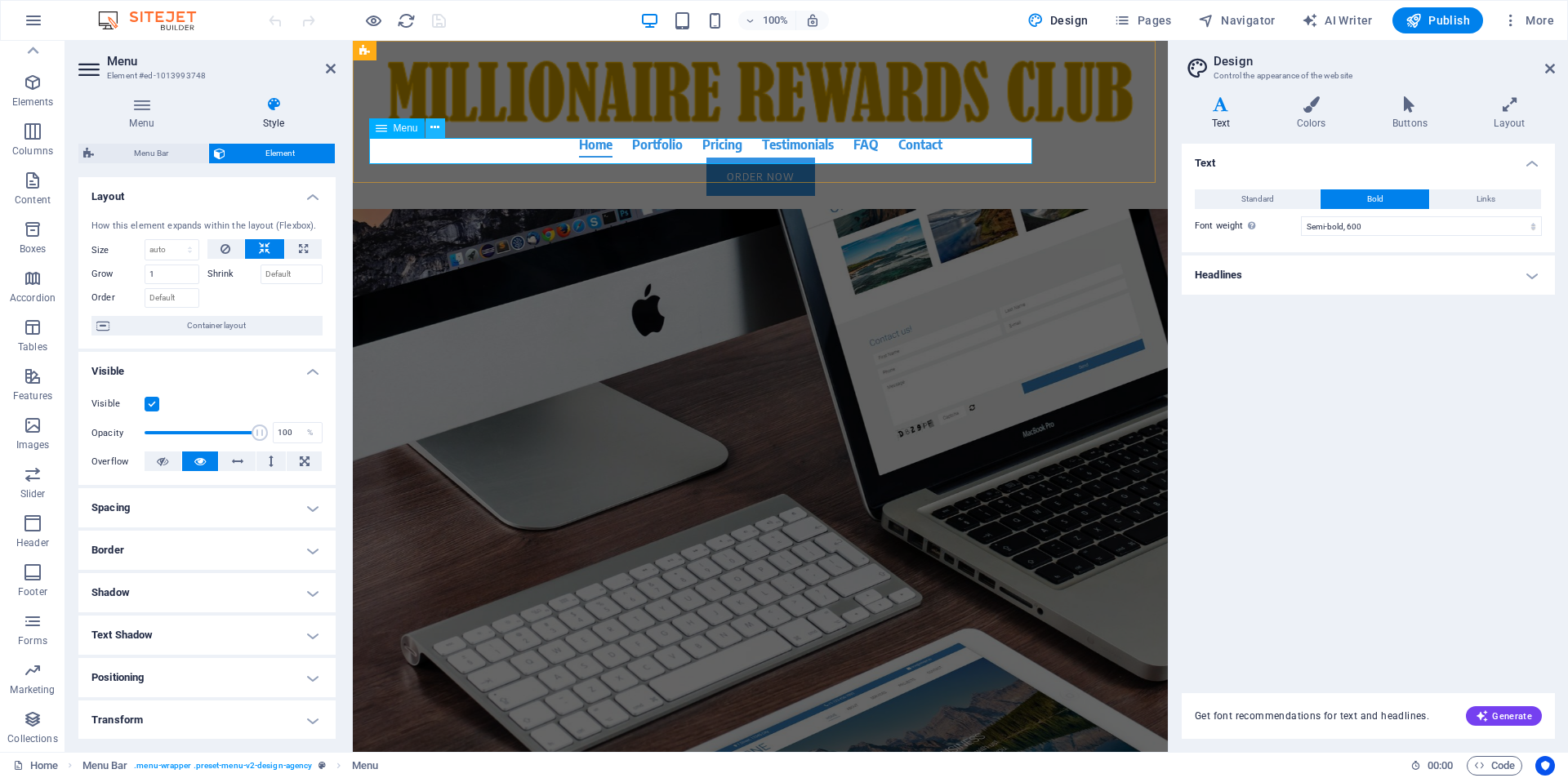
click at [436, 131] on icon at bounding box center [435, 128] width 9 height 17
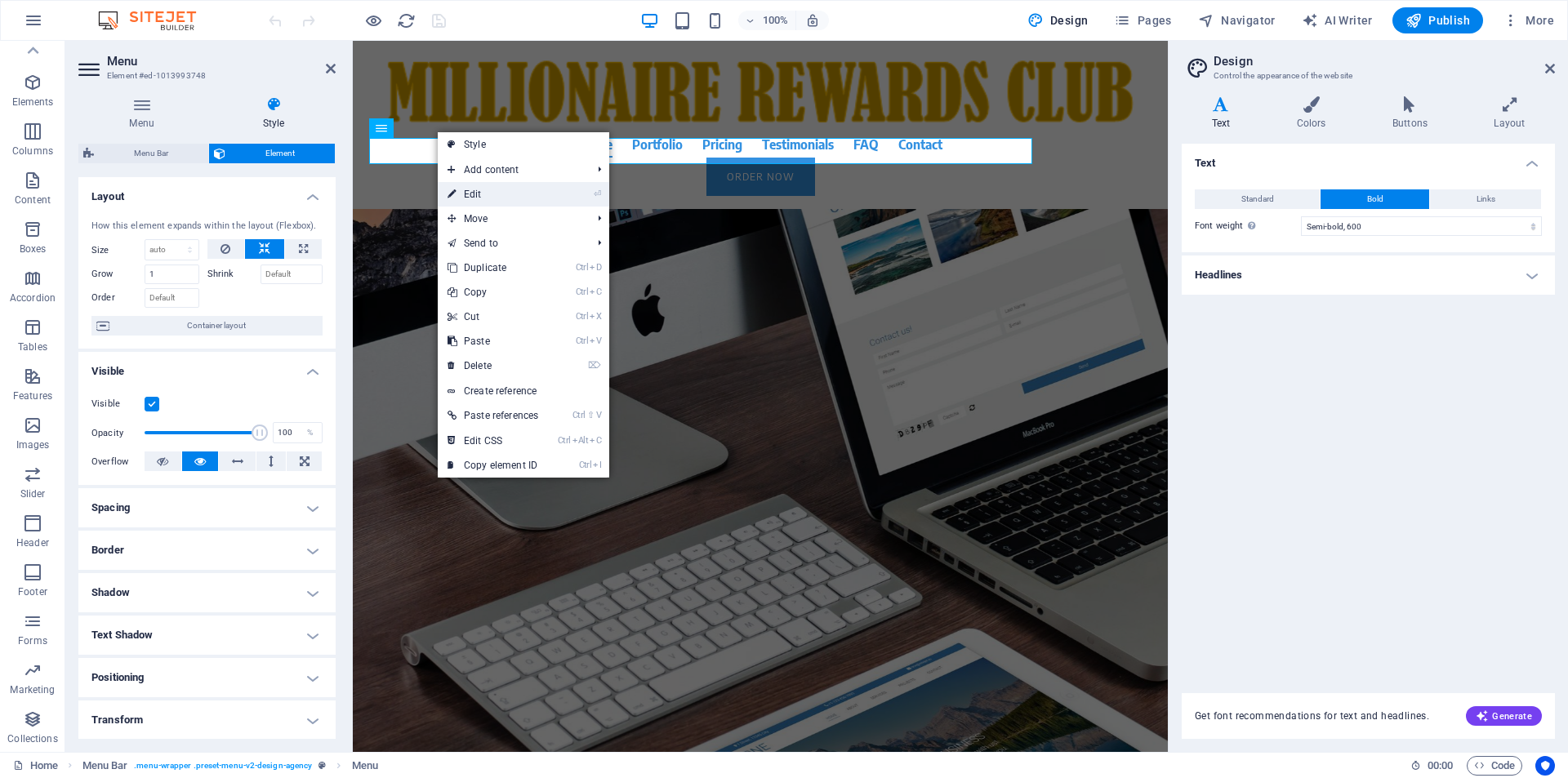
click at [481, 192] on link "⏎ Edit" at bounding box center [492, 194] width 110 height 25
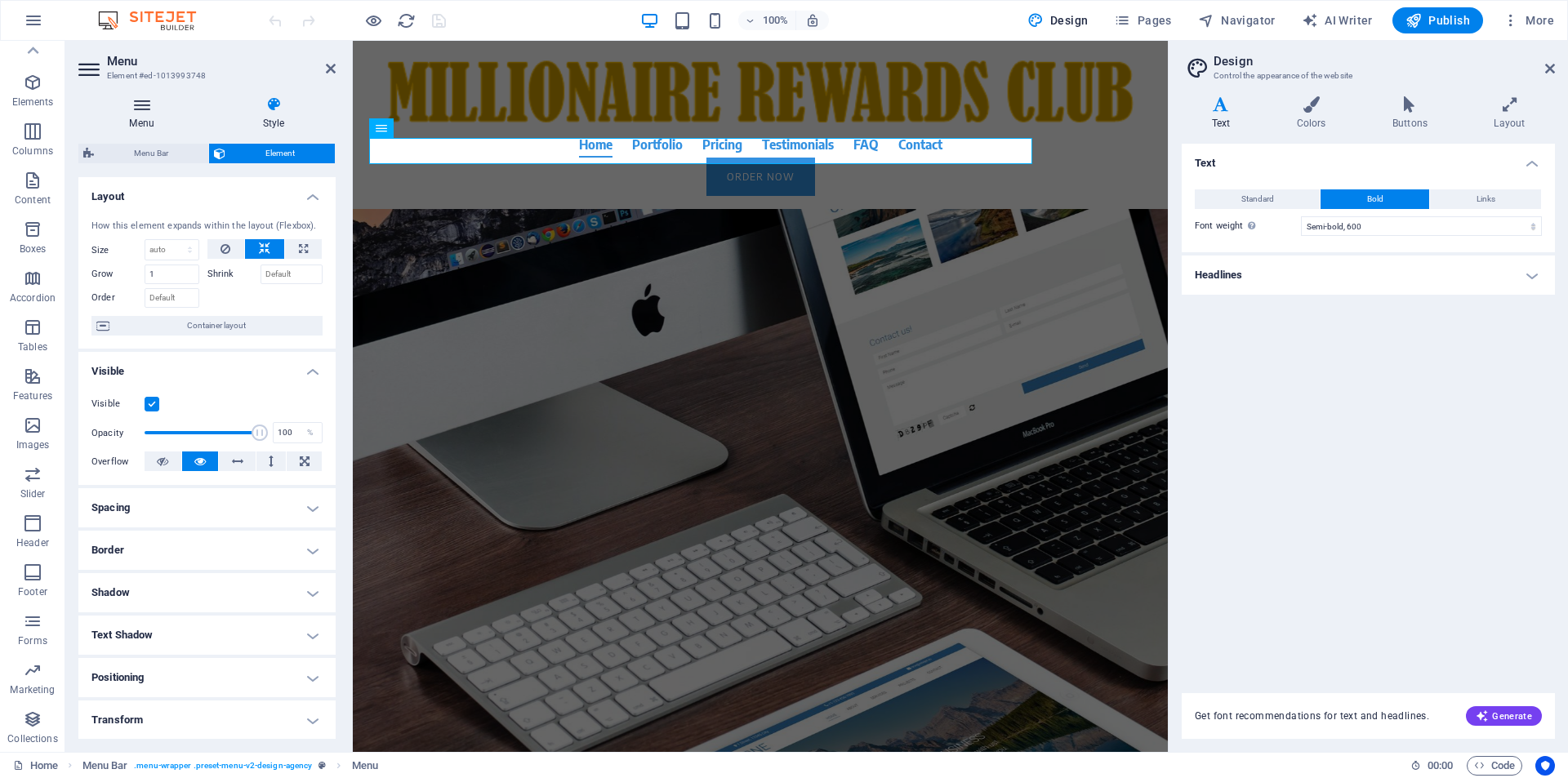
click at [139, 120] on h4 "Menu" at bounding box center [144, 114] width 133 height 34
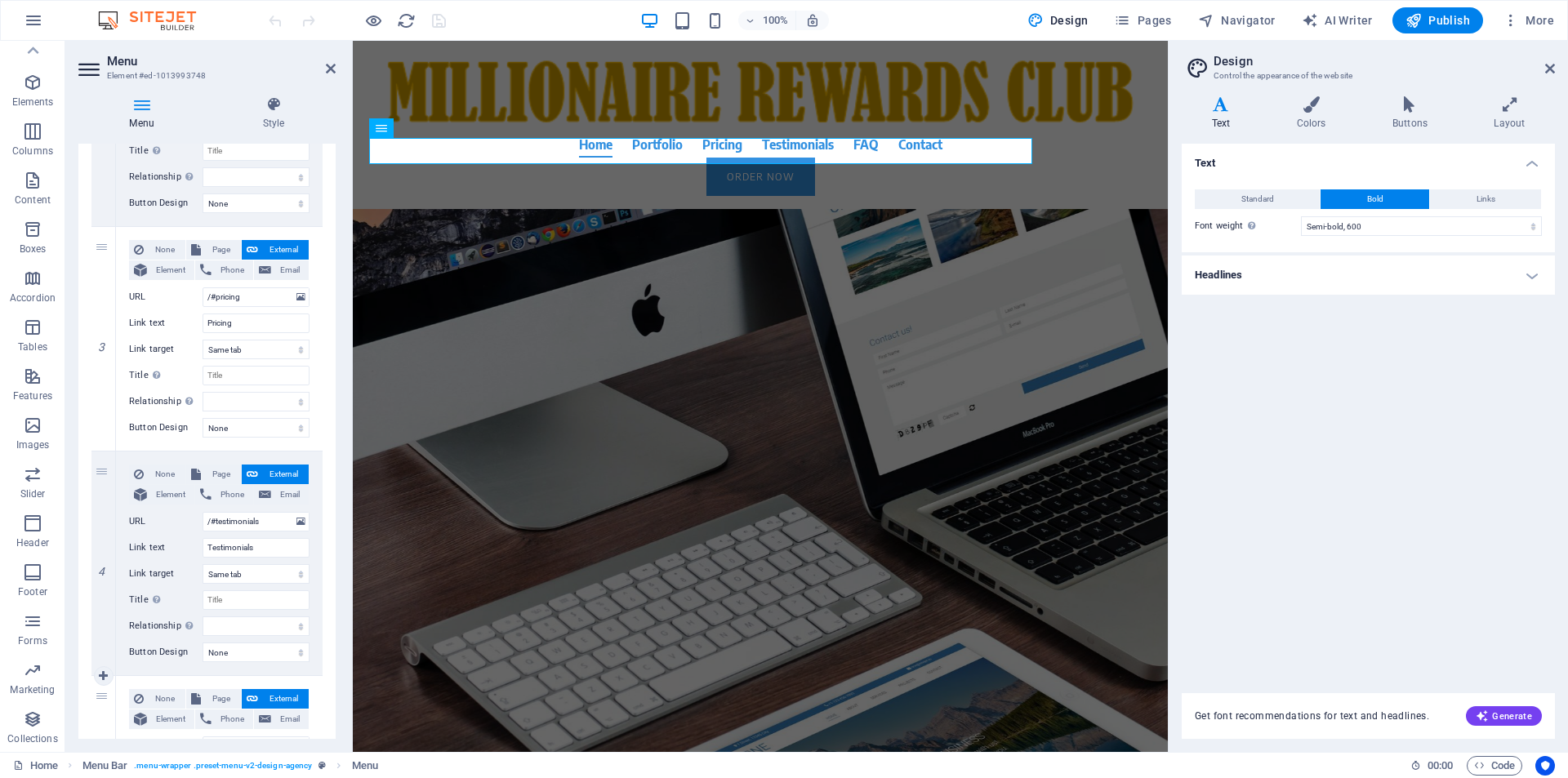
scroll to position [952, 0]
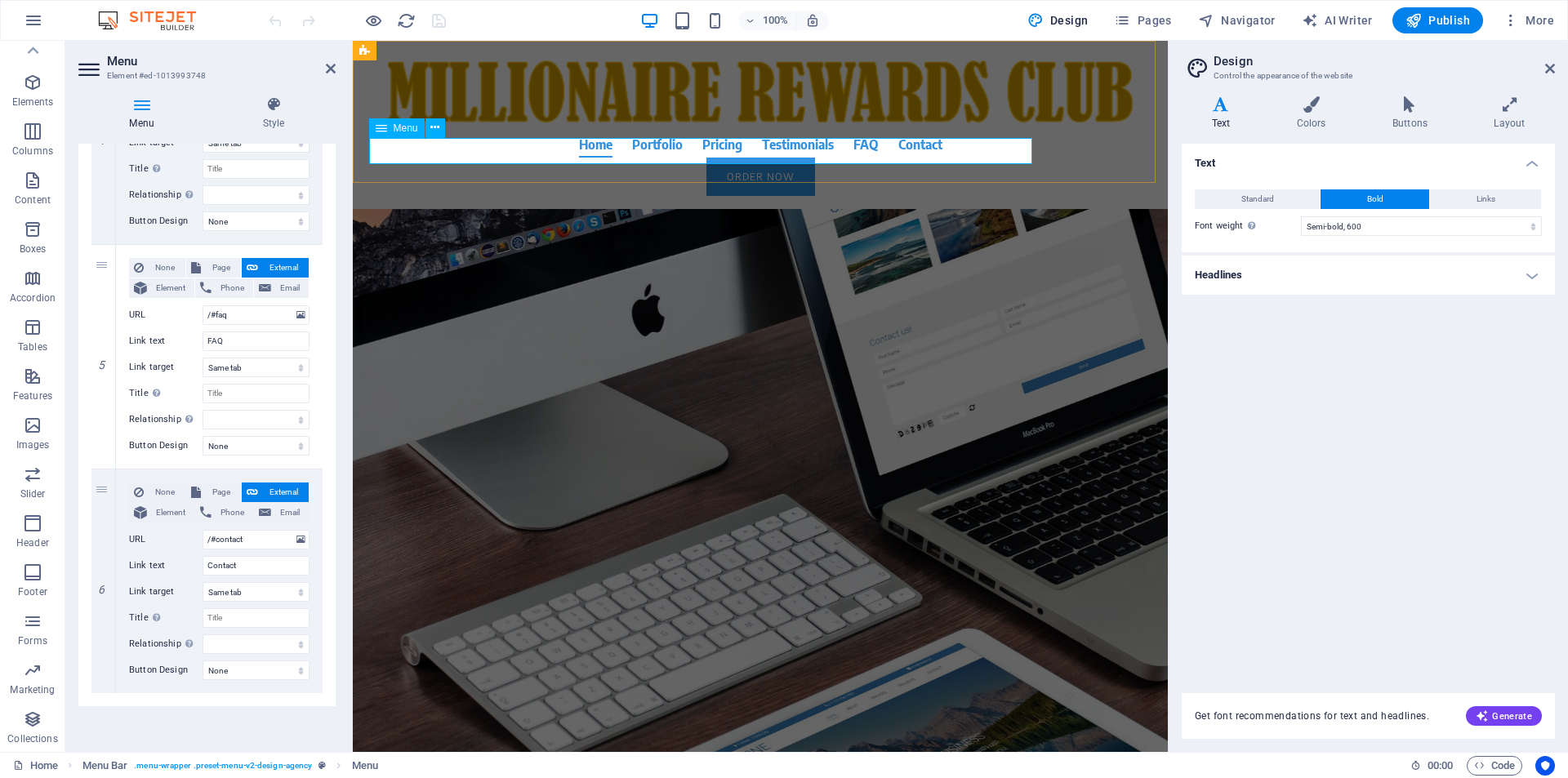
click at [661, 152] on nav "Home Portfolio Pricing Testimonials FAQ Contact" at bounding box center [760, 144] width 771 height 26
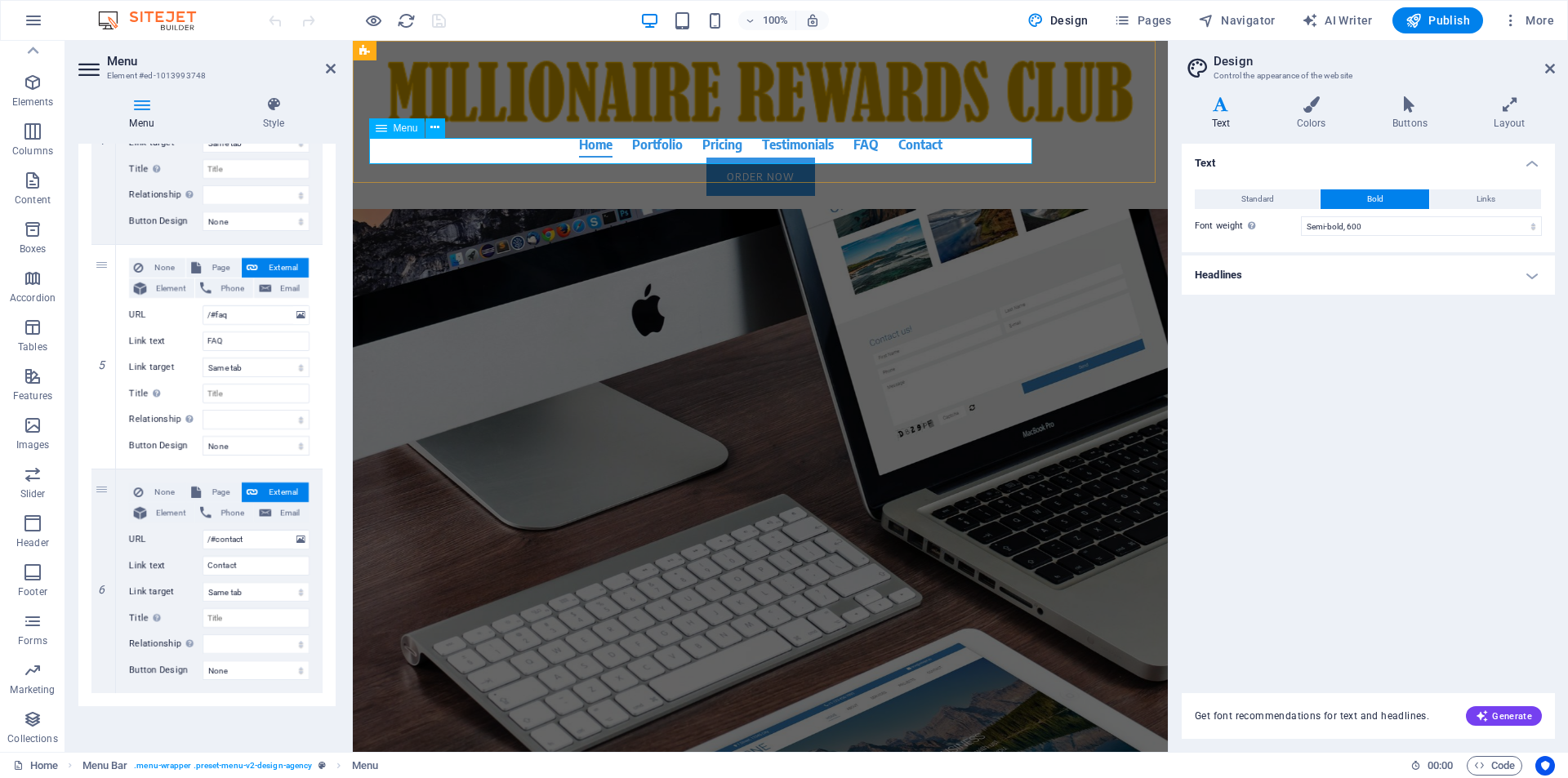
click at [661, 152] on nav "Home Portfolio Pricing Testimonials FAQ Contact" at bounding box center [760, 144] width 771 height 26
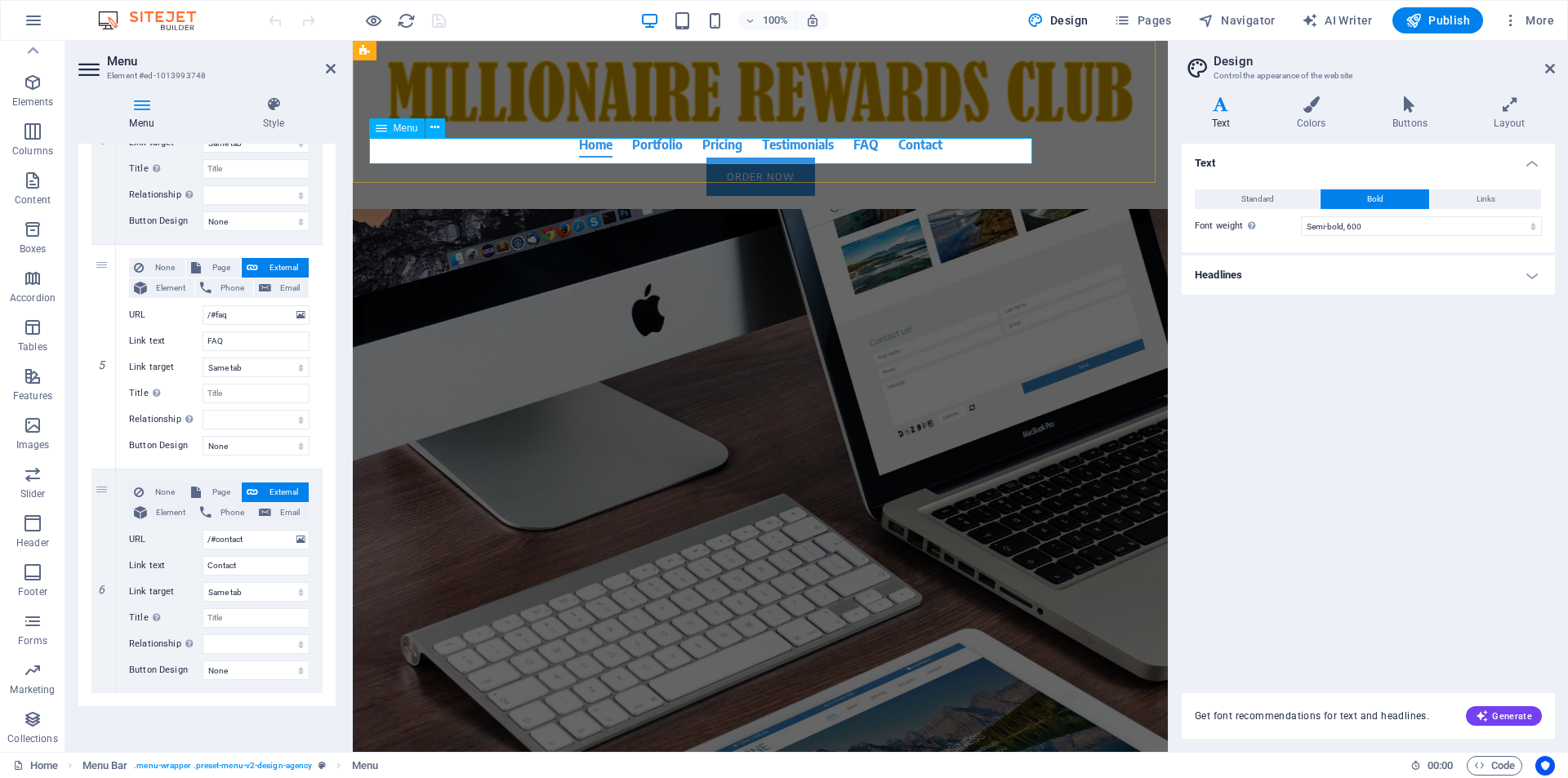
click at [661, 152] on nav "Home Portfolio Pricing Testimonials FAQ Contact" at bounding box center [760, 144] width 771 height 26
click at [1544, 23] on span "More" at bounding box center [1528, 19] width 52 height 16
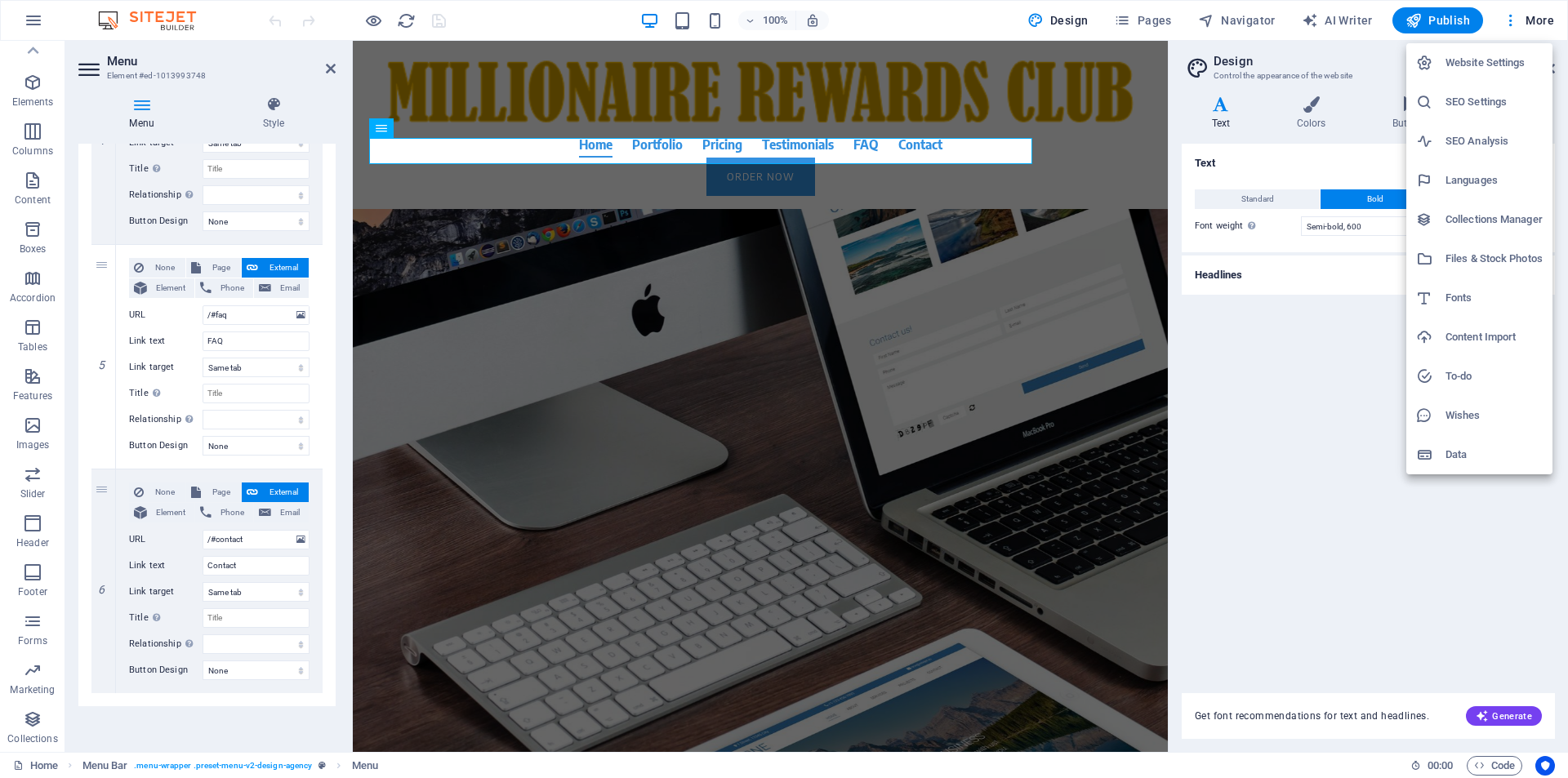
click at [1159, 19] on div at bounding box center [784, 389] width 1568 height 778
click at [1159, 19] on div "Website Settings SEO Settings SEO Analysis Languages Collections Manager Files …" at bounding box center [784, 394] width 1568 height 769
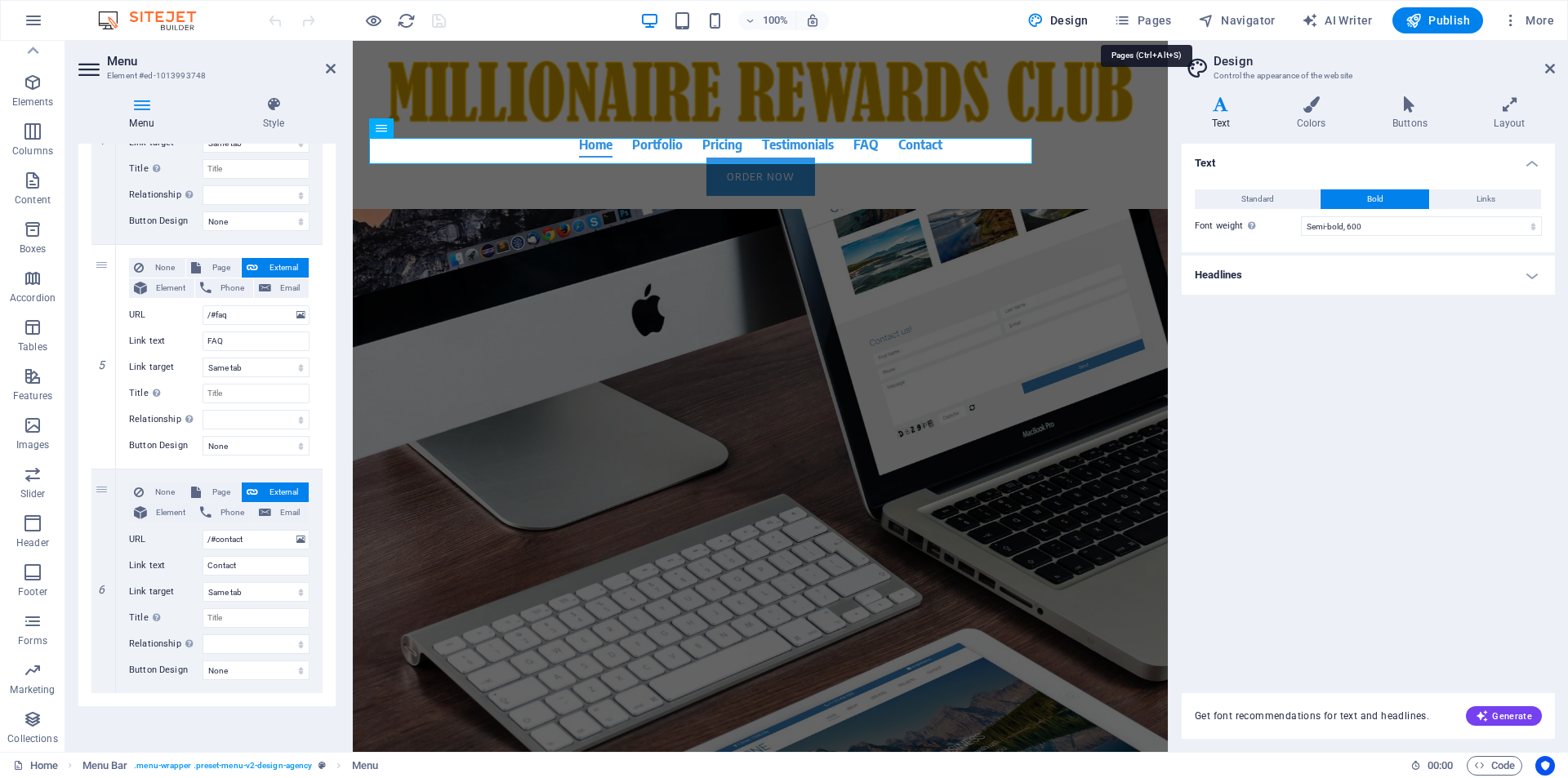
click at [1159, 19] on span "Pages" at bounding box center [1142, 19] width 57 height 16
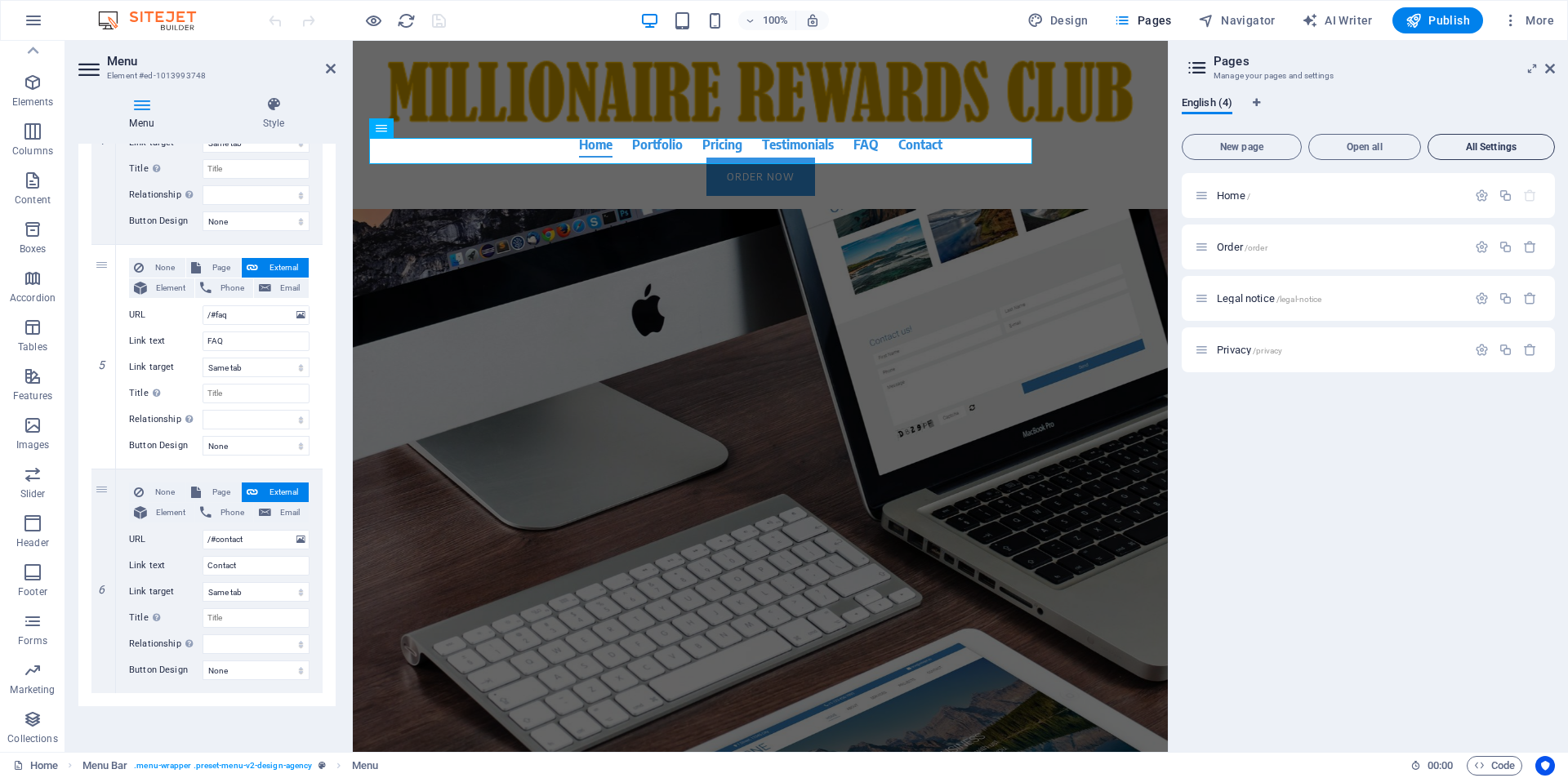
click at [1487, 142] on span "All Settings" at bounding box center [1491, 147] width 113 height 10
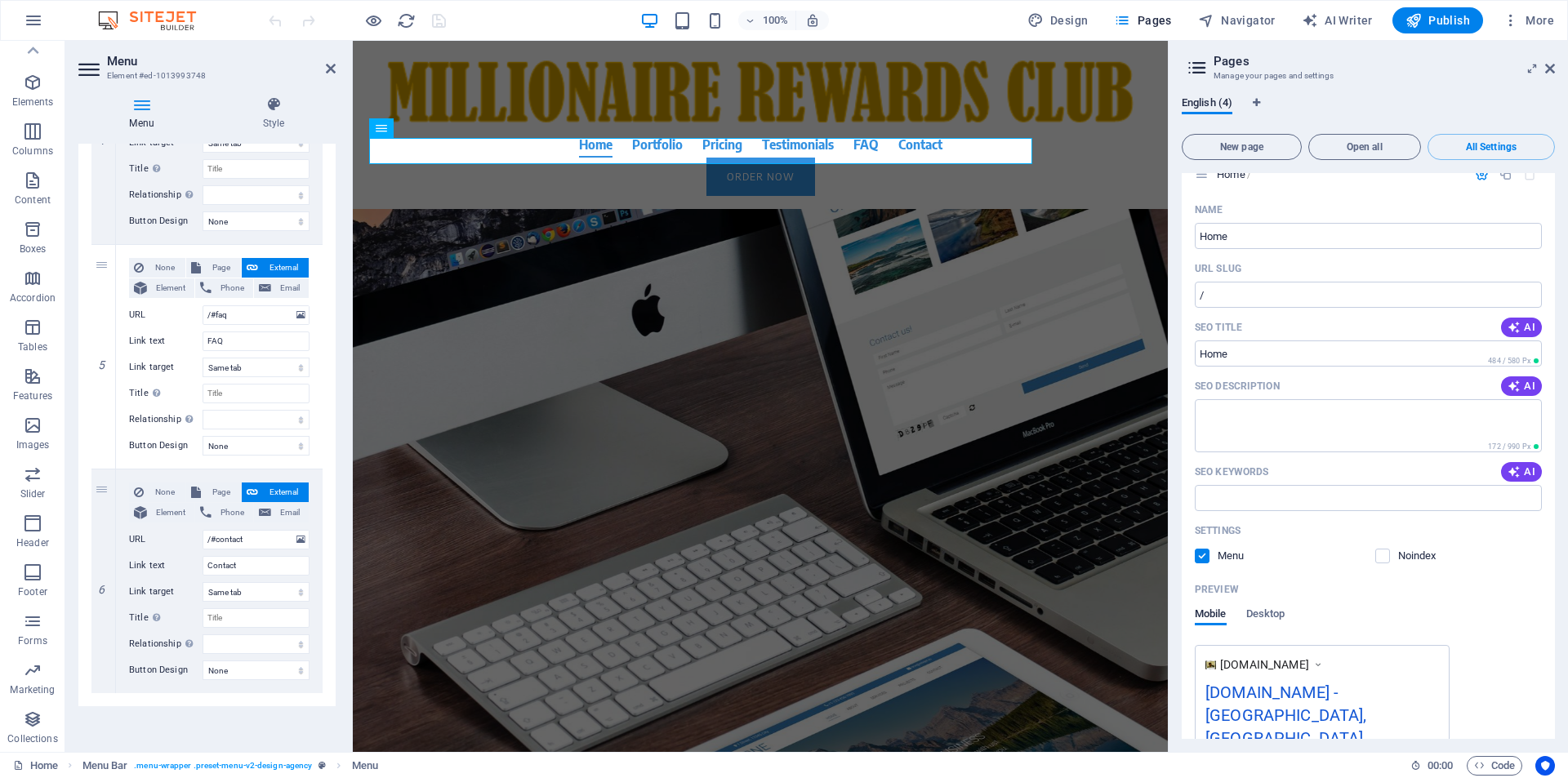
scroll to position [0, 0]
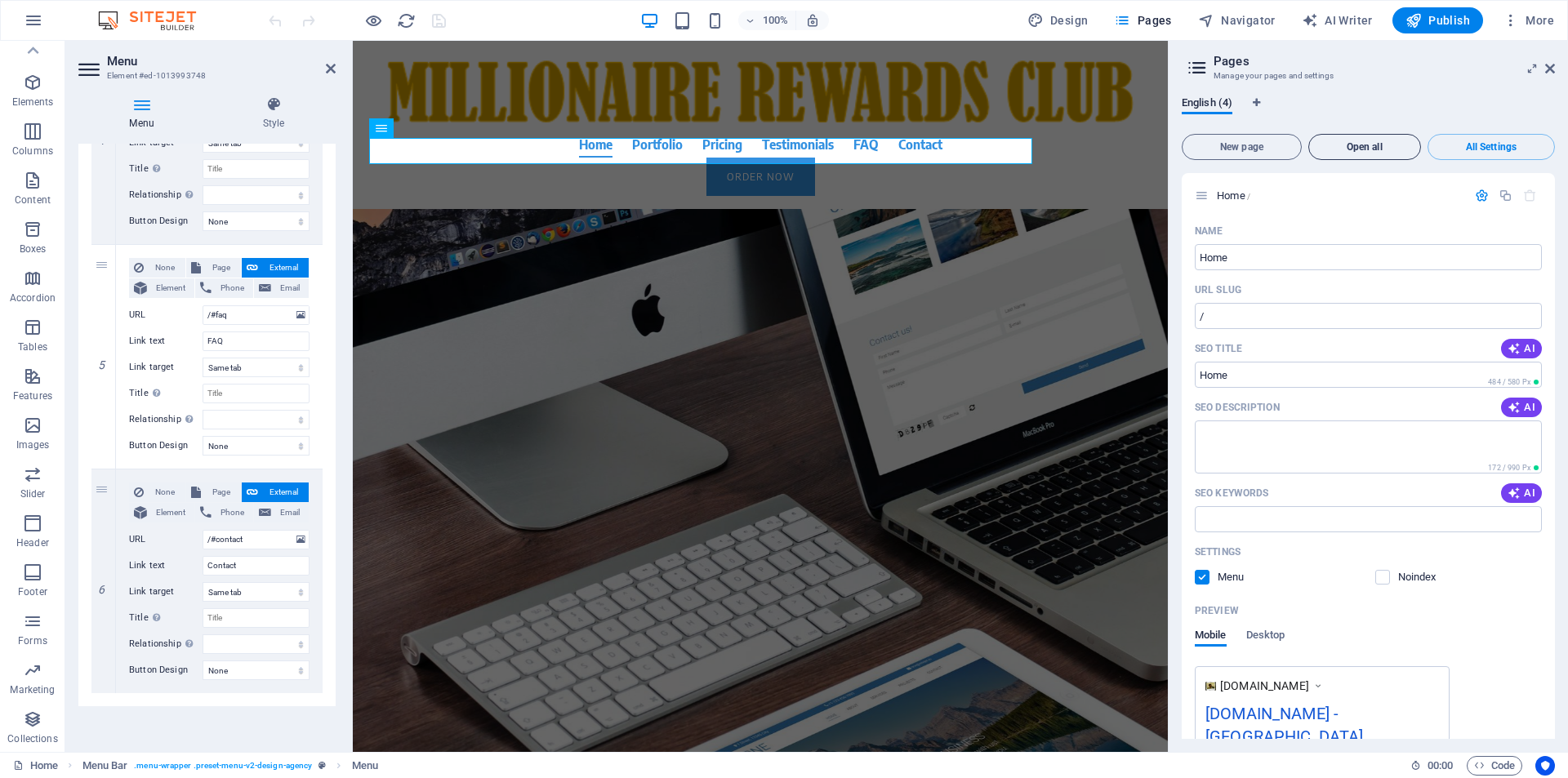
click at [1382, 147] on span "Open all" at bounding box center [1365, 147] width 98 height 10
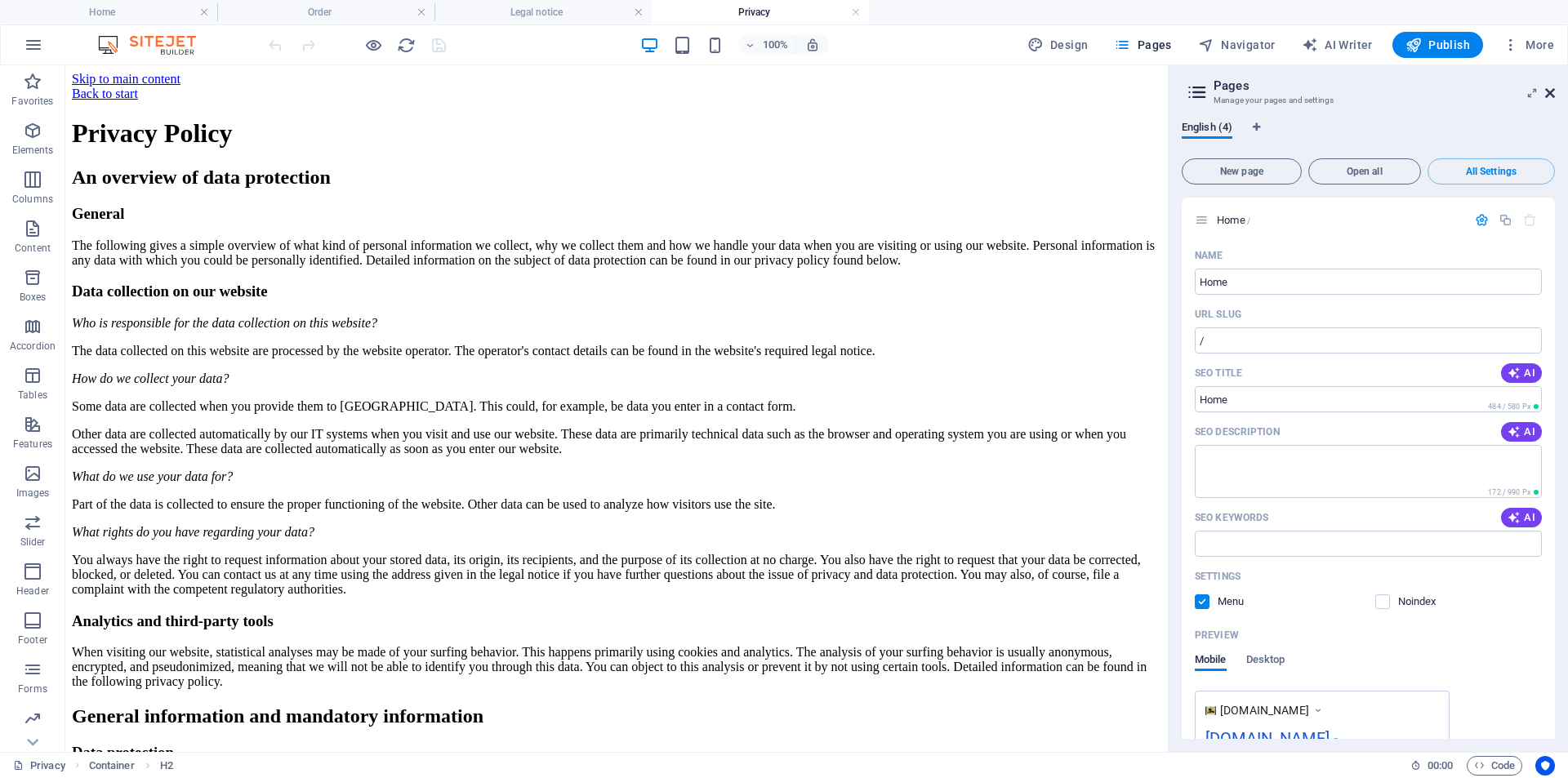
click at [1552, 92] on icon at bounding box center [1550, 92] width 10 height 13
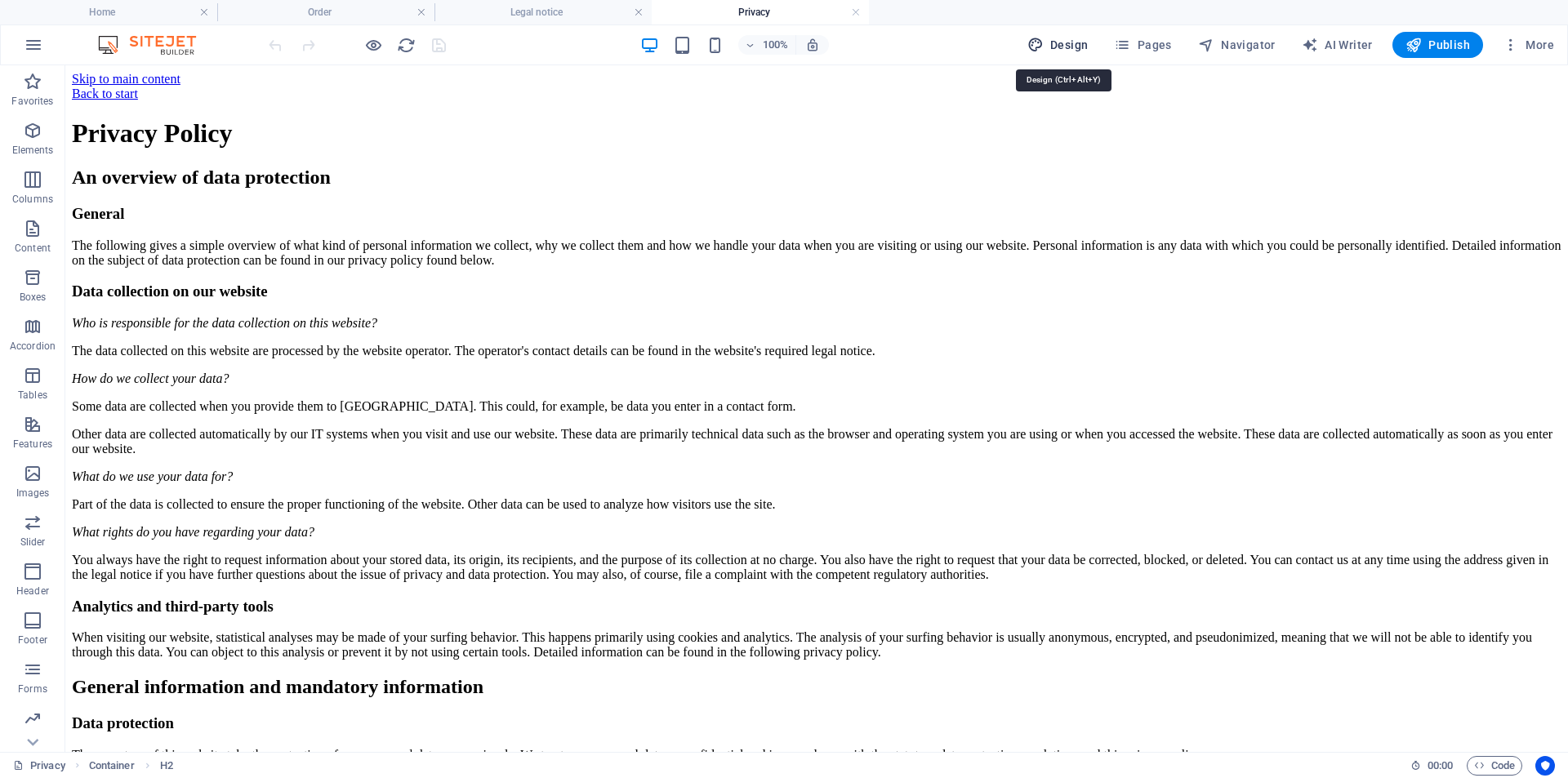
click at [1070, 46] on span "Design" at bounding box center [1058, 44] width 61 height 16
select select "600"
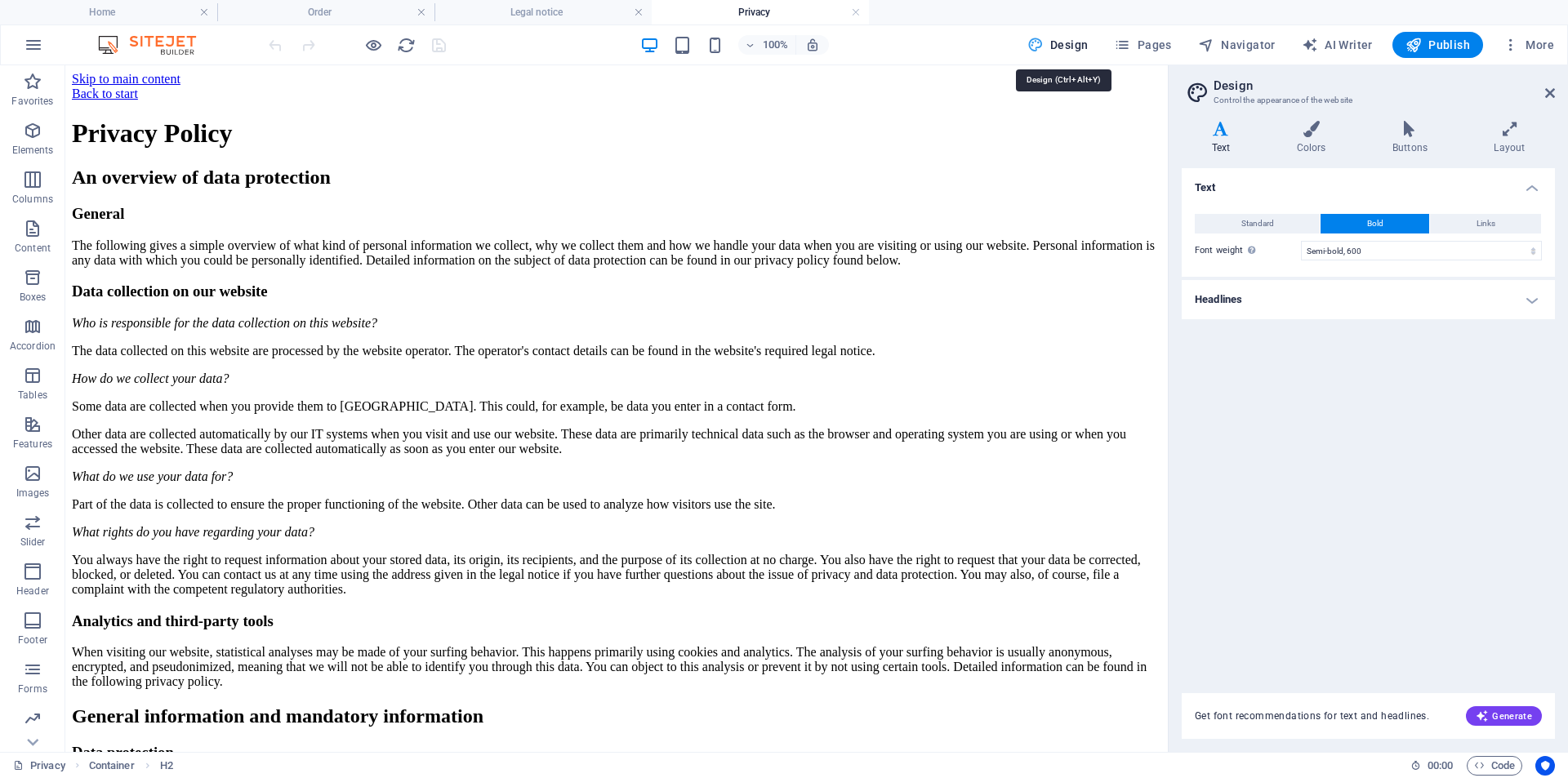
click at [1060, 47] on span "Design" at bounding box center [1058, 44] width 61 height 16
click at [1059, 47] on span "Design" at bounding box center [1058, 44] width 61 height 16
click at [1155, 45] on span "Pages" at bounding box center [1142, 44] width 57 height 16
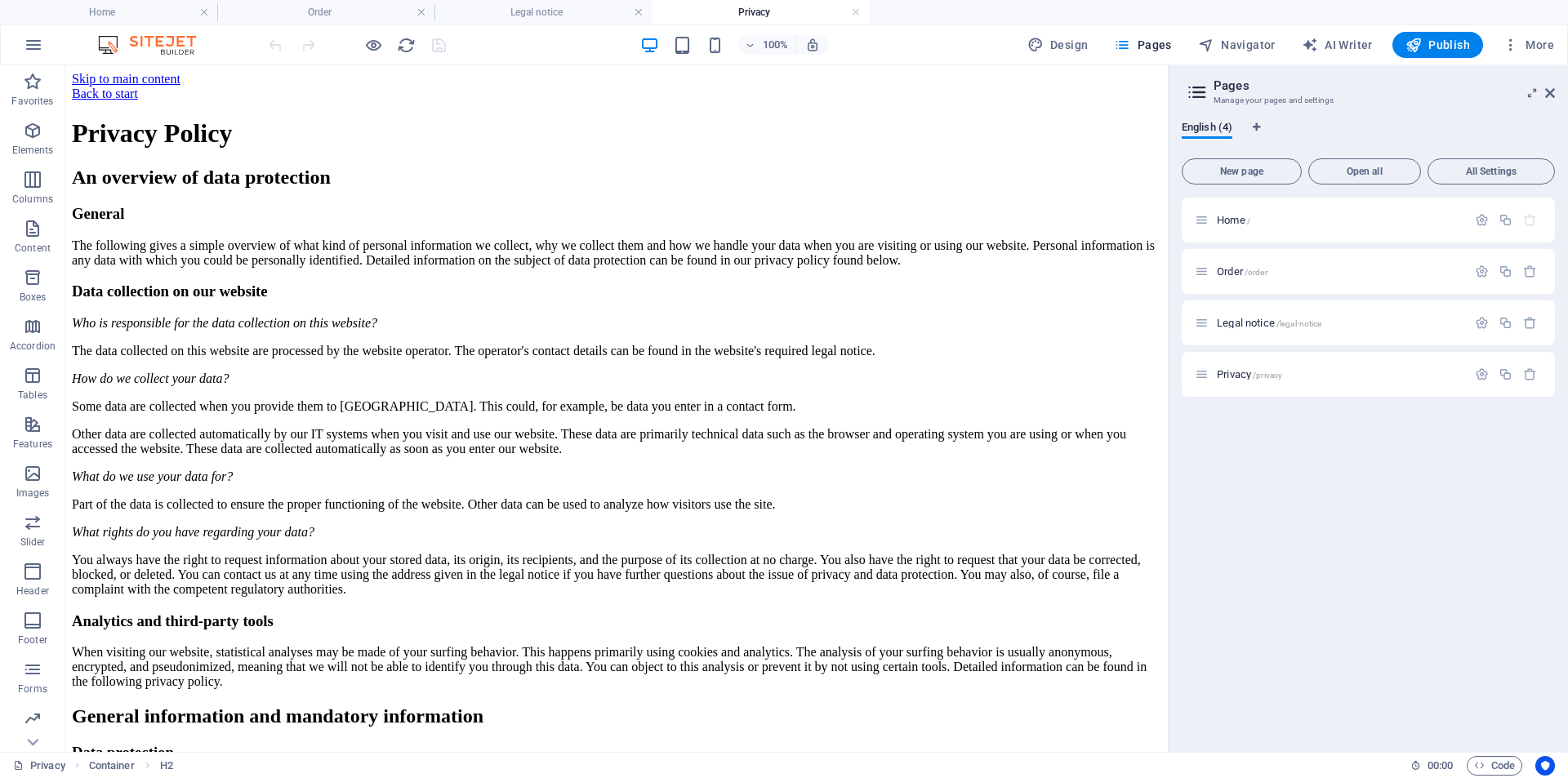
click at [1557, 92] on aside "Pages Manage your pages and settings English (4) New page Open all All Settings…" at bounding box center [1368, 408] width 400 height 686
click at [1555, 93] on aside "Pages Manage your pages and settings English (4) New page Open all All Settings…" at bounding box center [1368, 408] width 400 height 686
click at [1532, 96] on icon at bounding box center [1532, 92] width 0 height 13
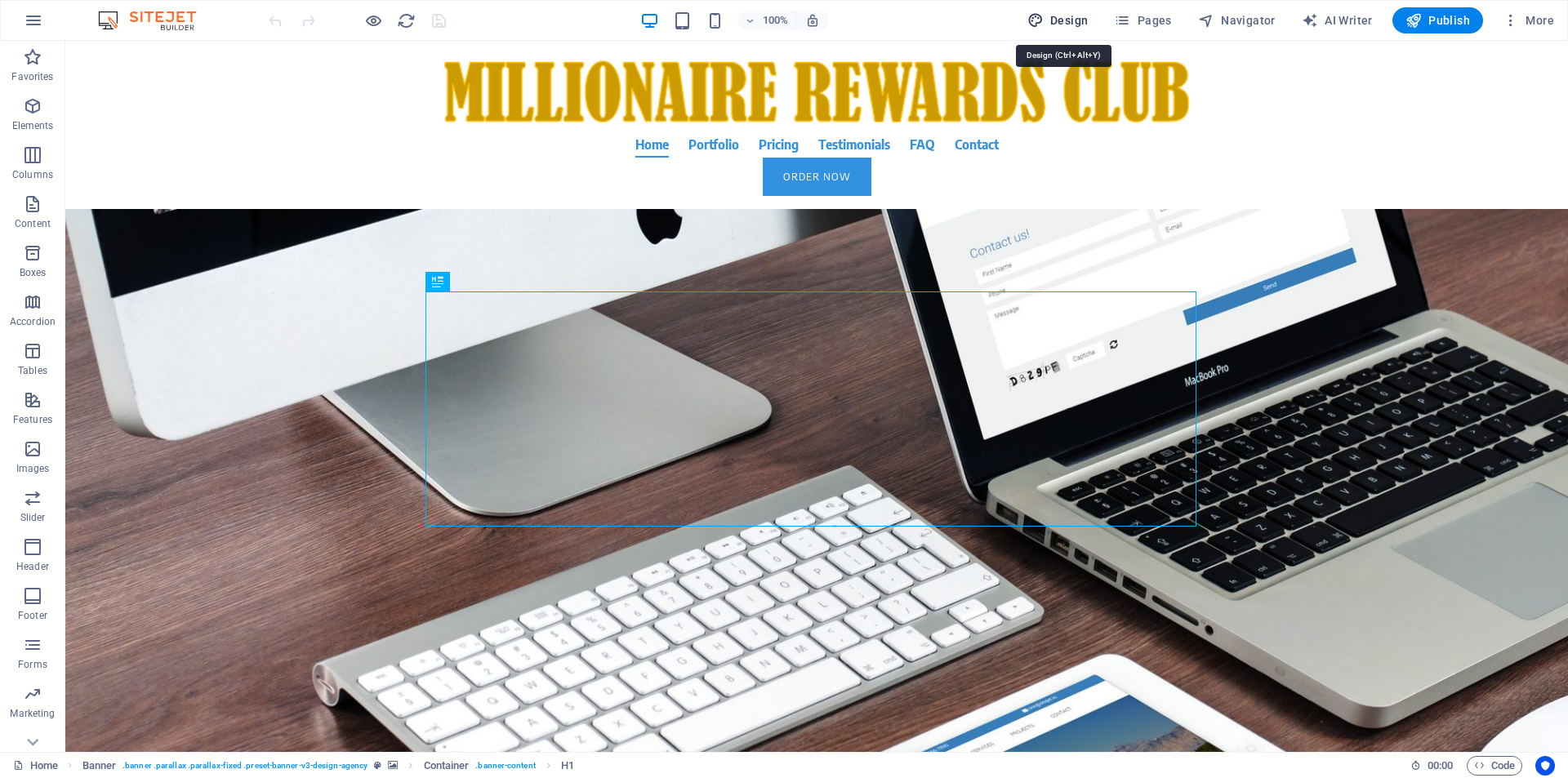
click at [1075, 21] on span "Design" at bounding box center [1058, 19] width 61 height 16
select select "600"
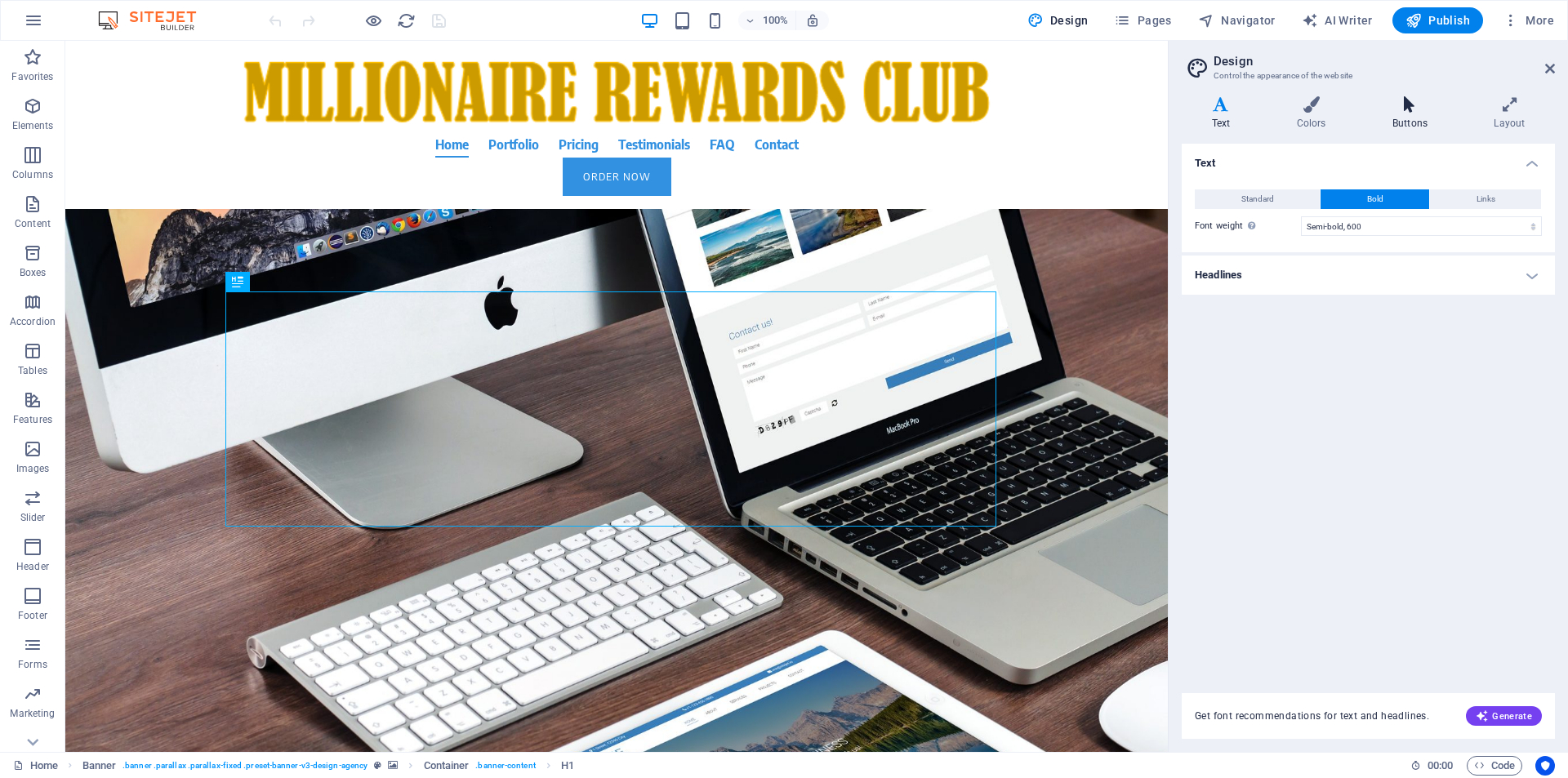
click at [1421, 118] on h4 "Buttons" at bounding box center [1412, 114] width 101 height 34
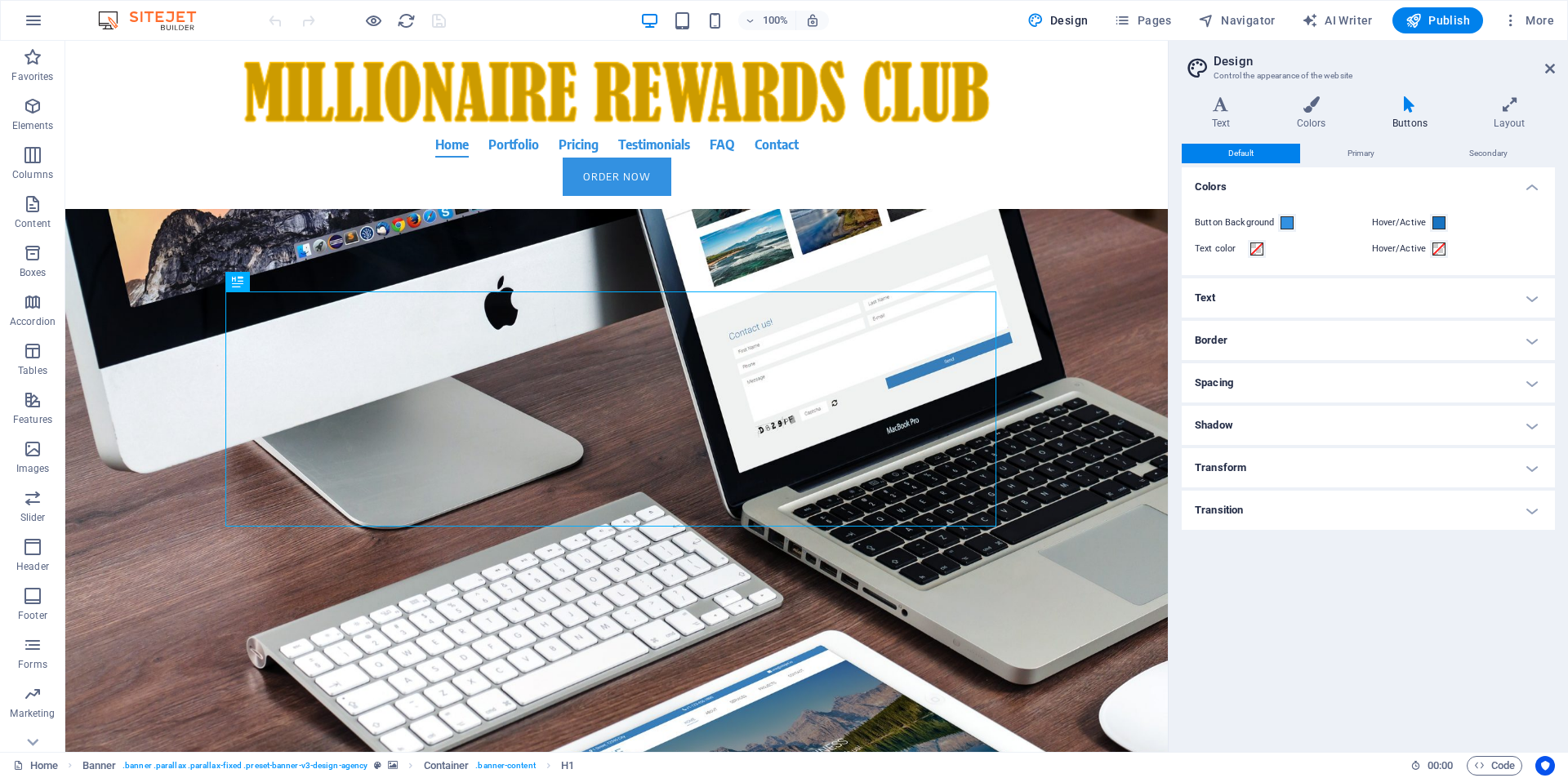
click at [1421, 118] on h4 "Buttons" at bounding box center [1412, 114] width 101 height 34
click at [1081, 25] on span "Design" at bounding box center [1058, 19] width 61 height 16
click at [1226, 109] on icon at bounding box center [1220, 104] width 78 height 16
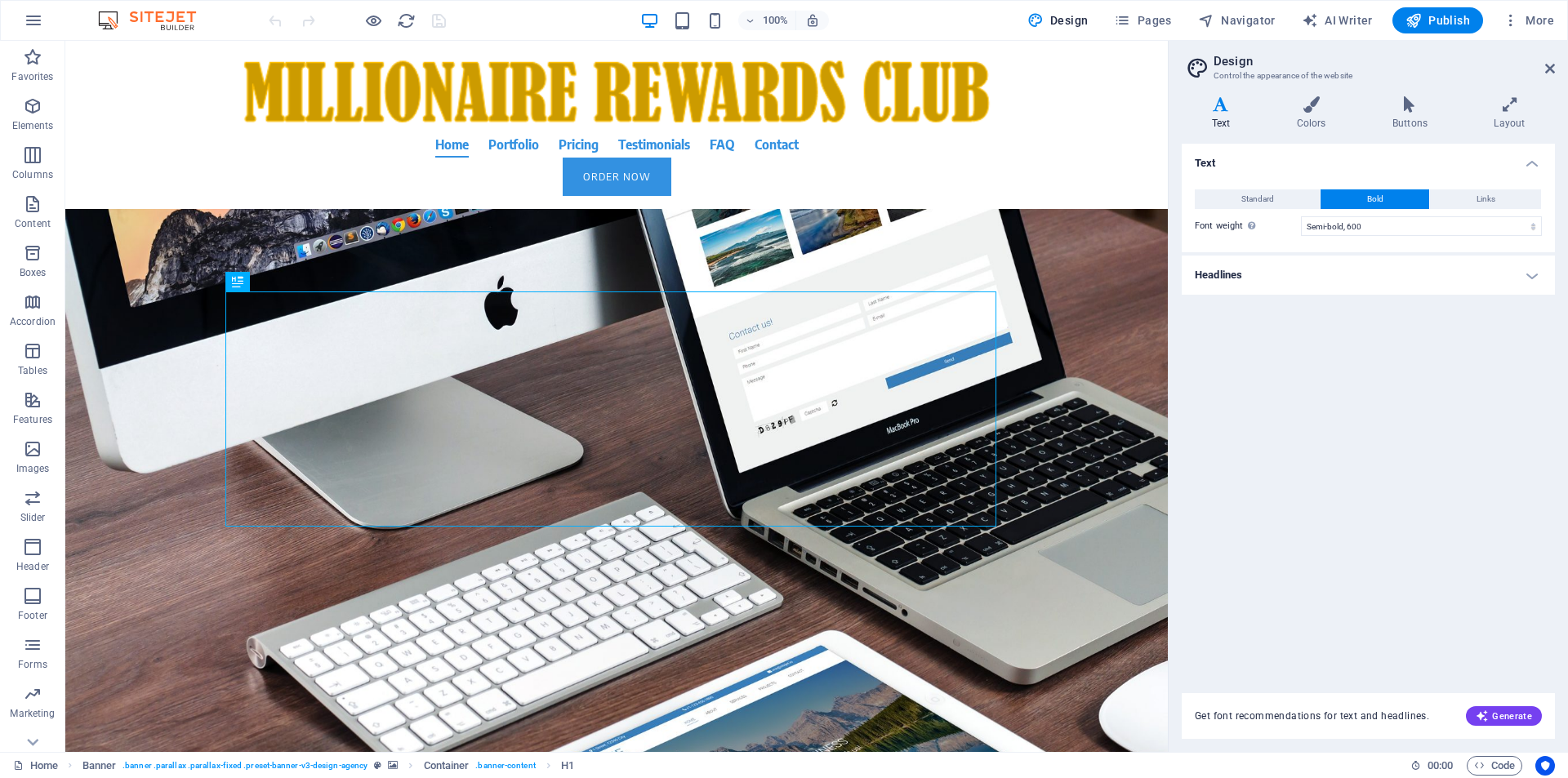
click at [1421, 476] on div "Text Standard Bold Links Font color Font Encode Sans Semi Condensed Font size 1…" at bounding box center [1368, 408] width 373 height 530
click at [1165, 22] on span "Pages" at bounding box center [1142, 19] width 57 height 16
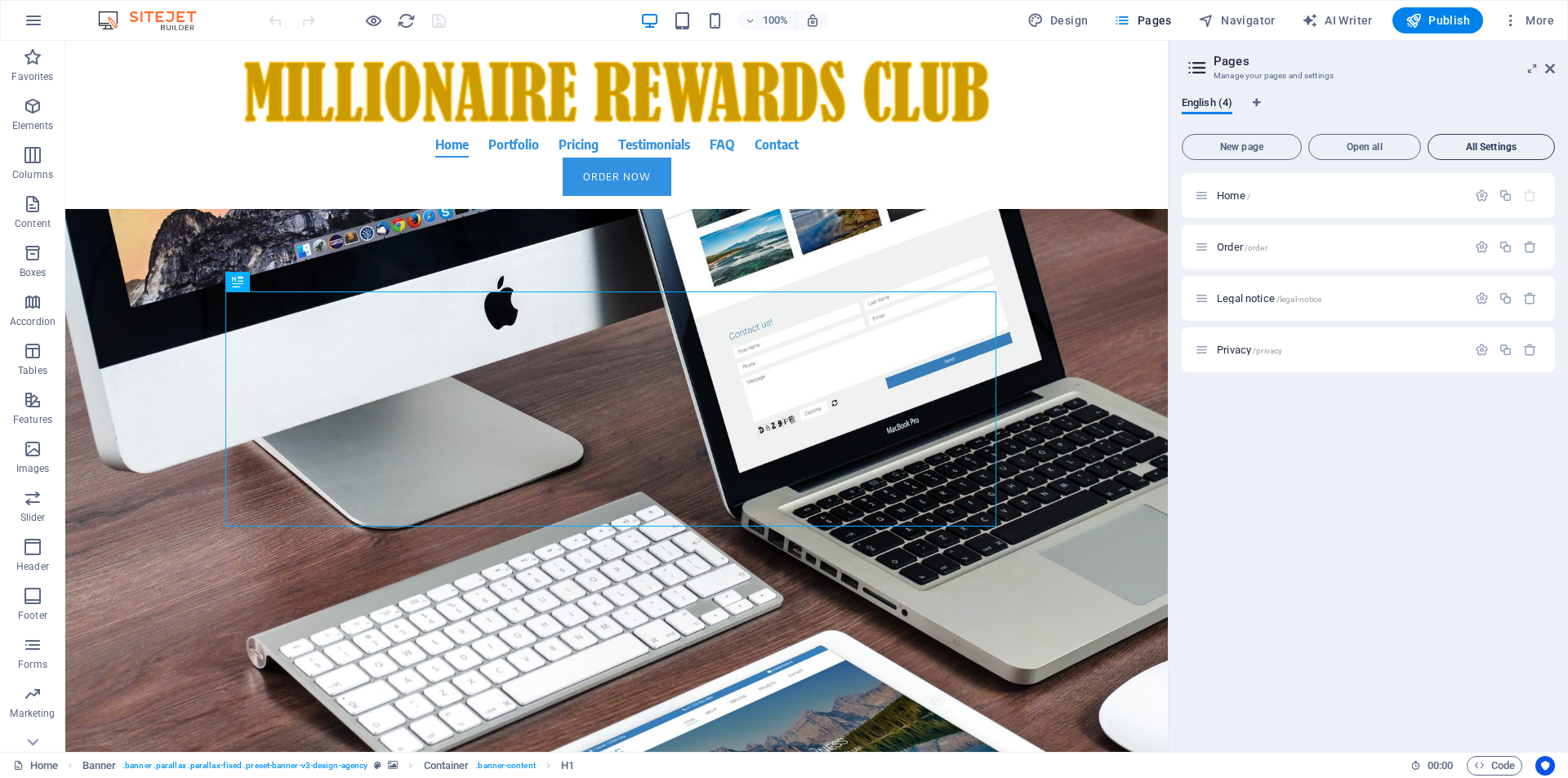
click at [1484, 143] on span "All Settings" at bounding box center [1491, 147] width 113 height 10
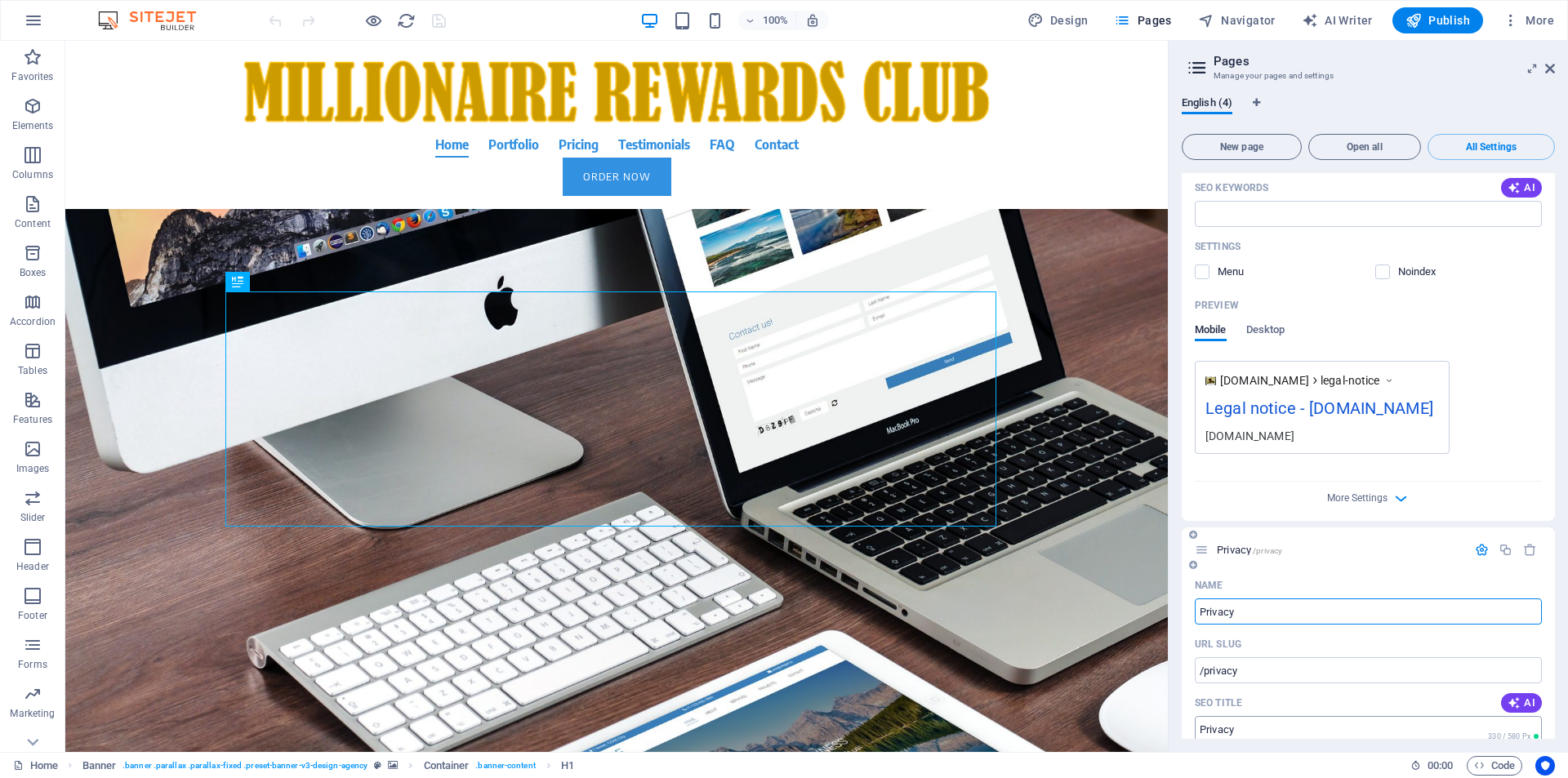
scroll to position [1175, 0]
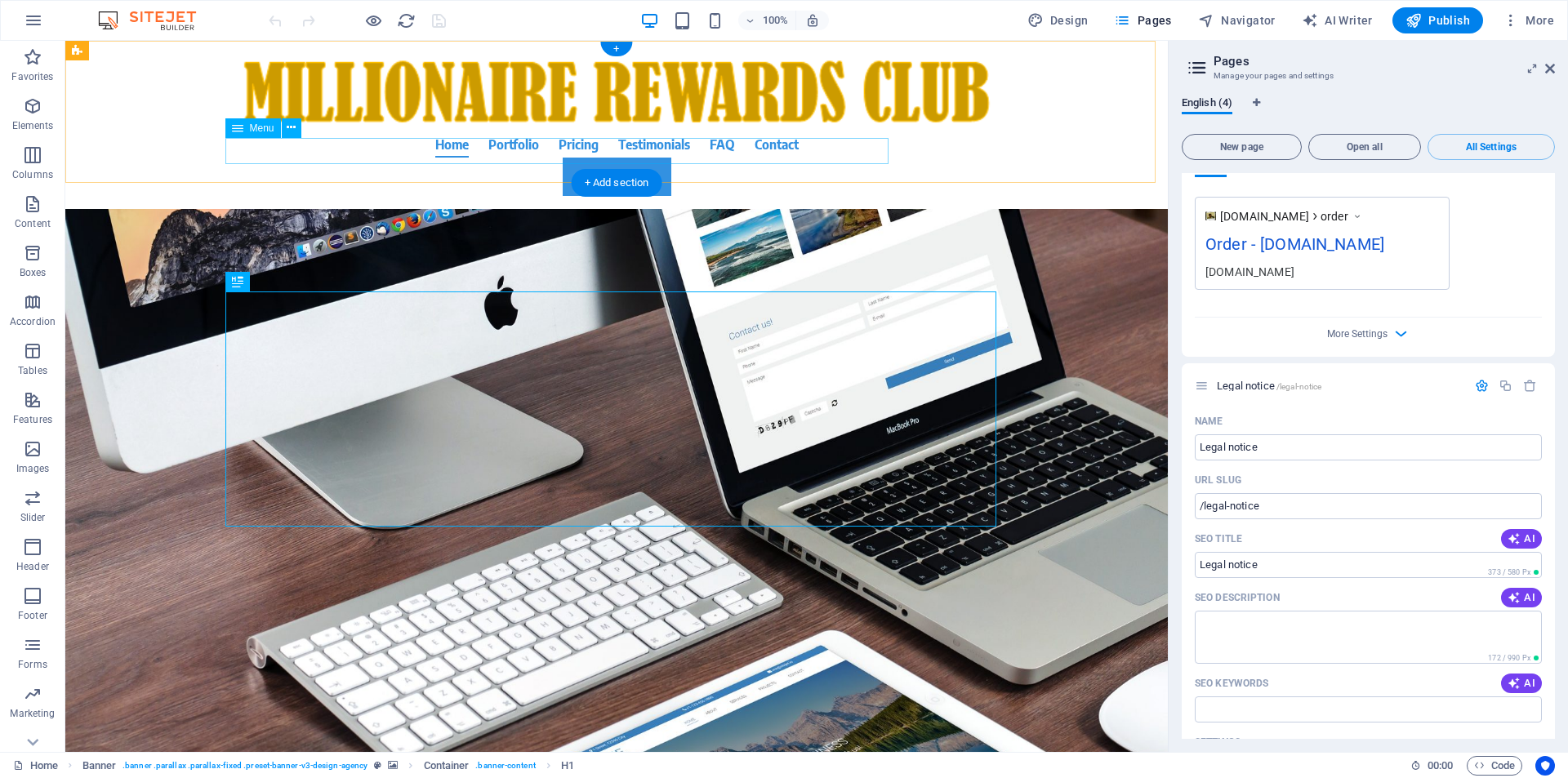
click at [511, 150] on nav "Home Portfolio Pricing Testimonials FAQ Contact" at bounding box center [617, 144] width 771 height 26
select select
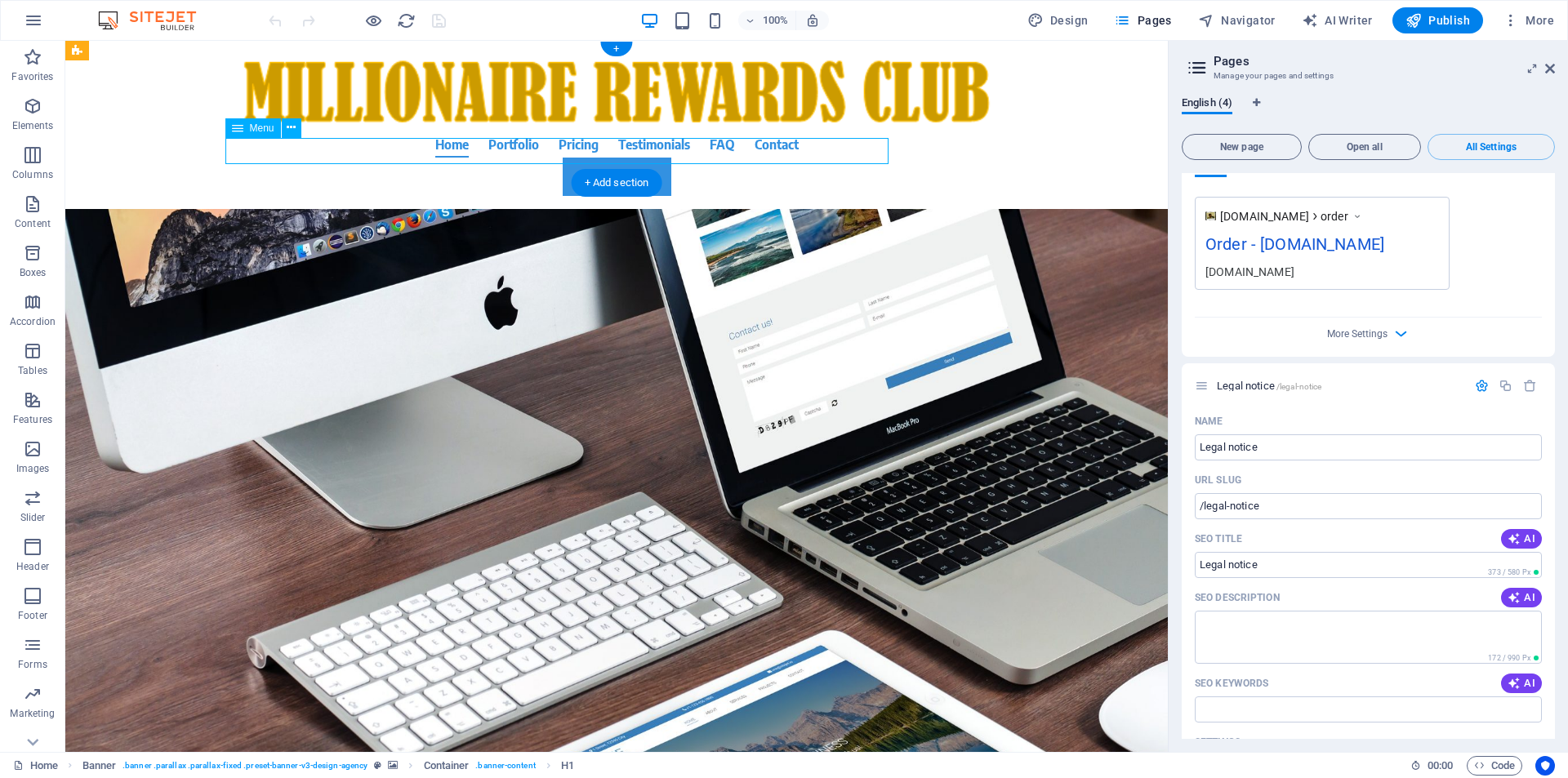
select select
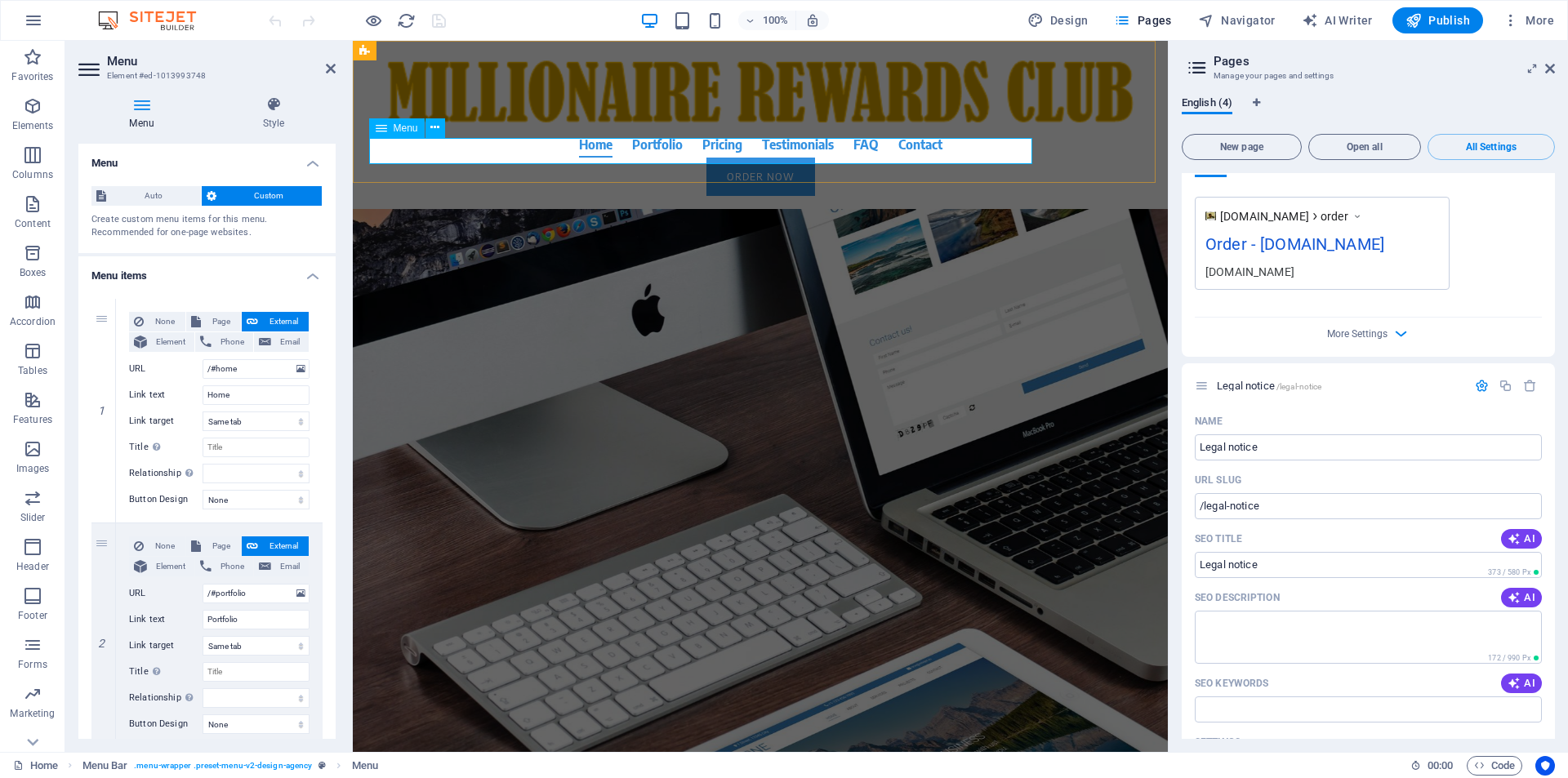
click at [653, 151] on nav "Home Portfolio Pricing Testimonials FAQ Contact" at bounding box center [760, 144] width 771 height 26
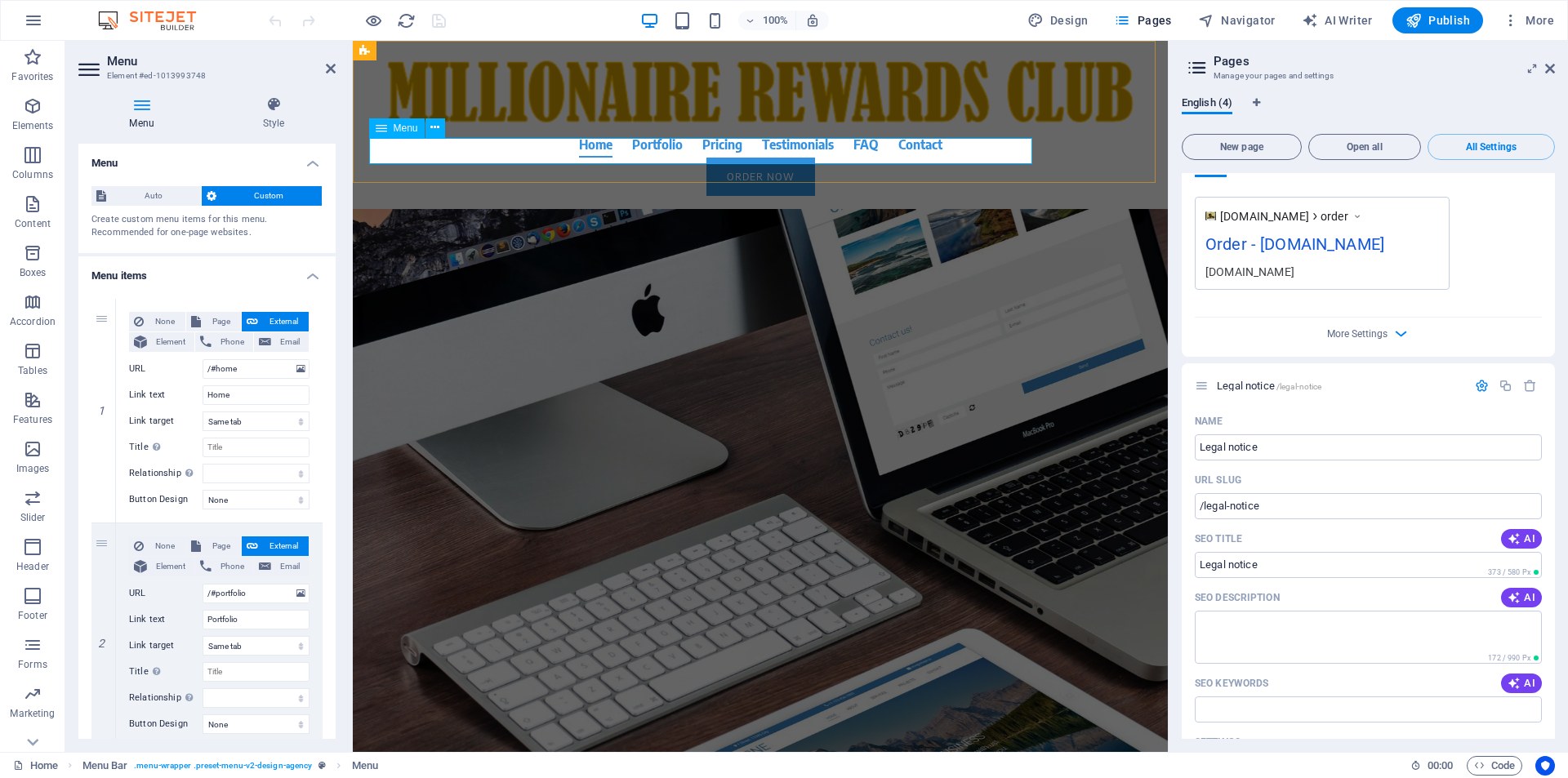
click at [653, 151] on nav "Home Portfolio Pricing Testimonials FAQ Contact" at bounding box center [760, 144] width 771 height 26
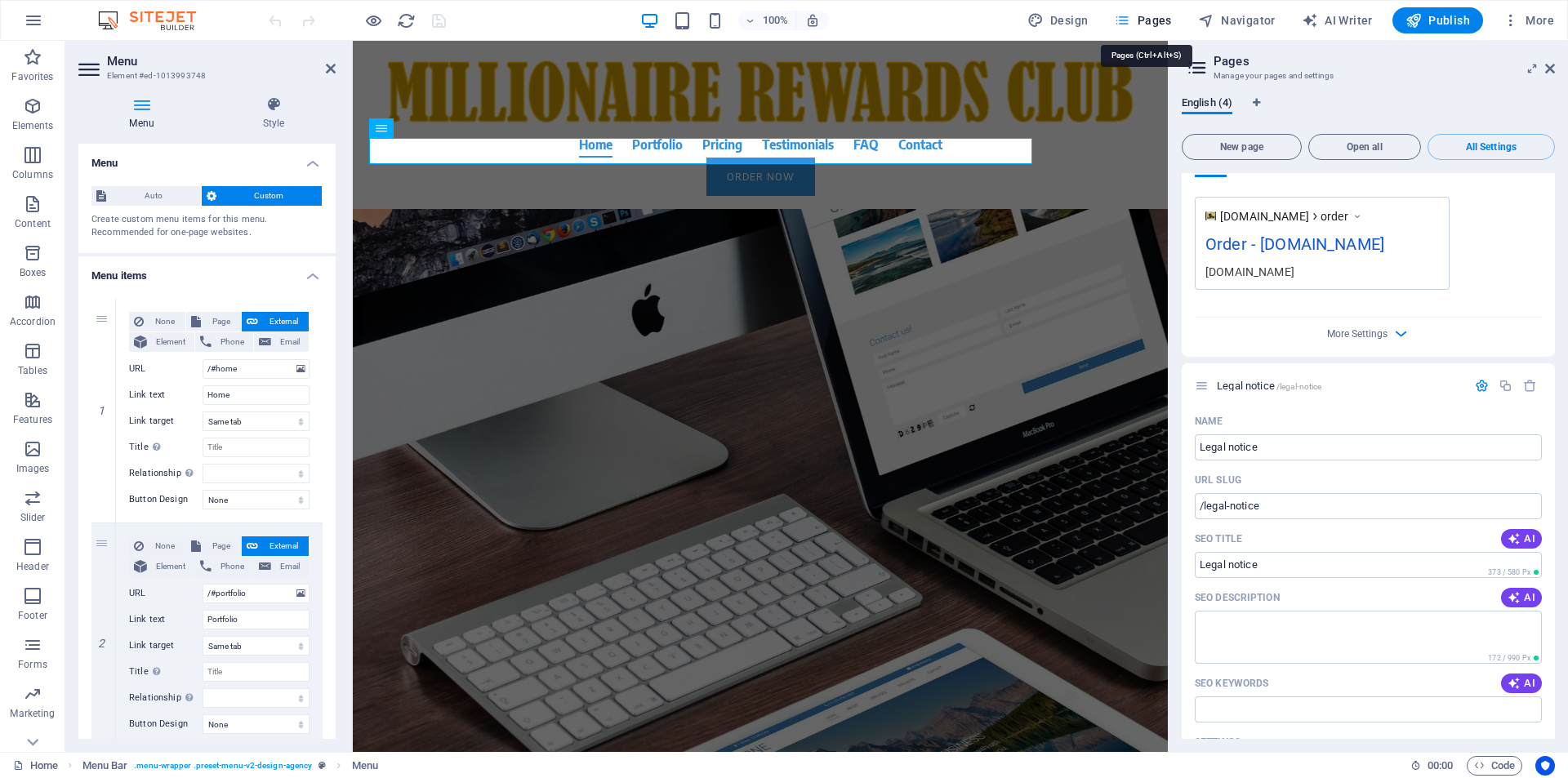
click at [1150, 20] on span "Pages" at bounding box center [1142, 19] width 57 height 16
click at [1254, 22] on span "Navigator" at bounding box center [1237, 19] width 78 height 16
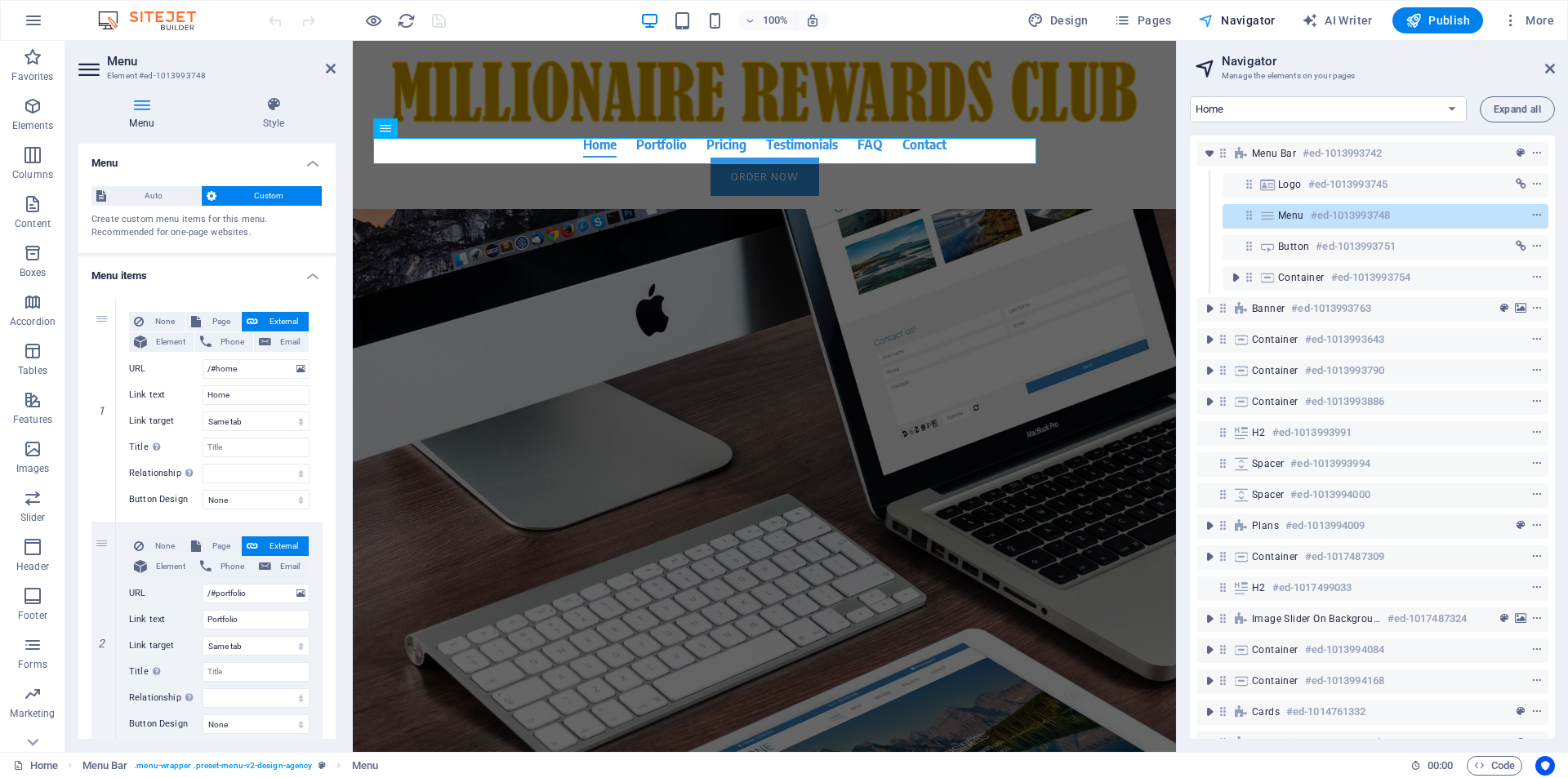
click at [1254, 22] on span "Navigator" at bounding box center [1237, 19] width 78 height 16
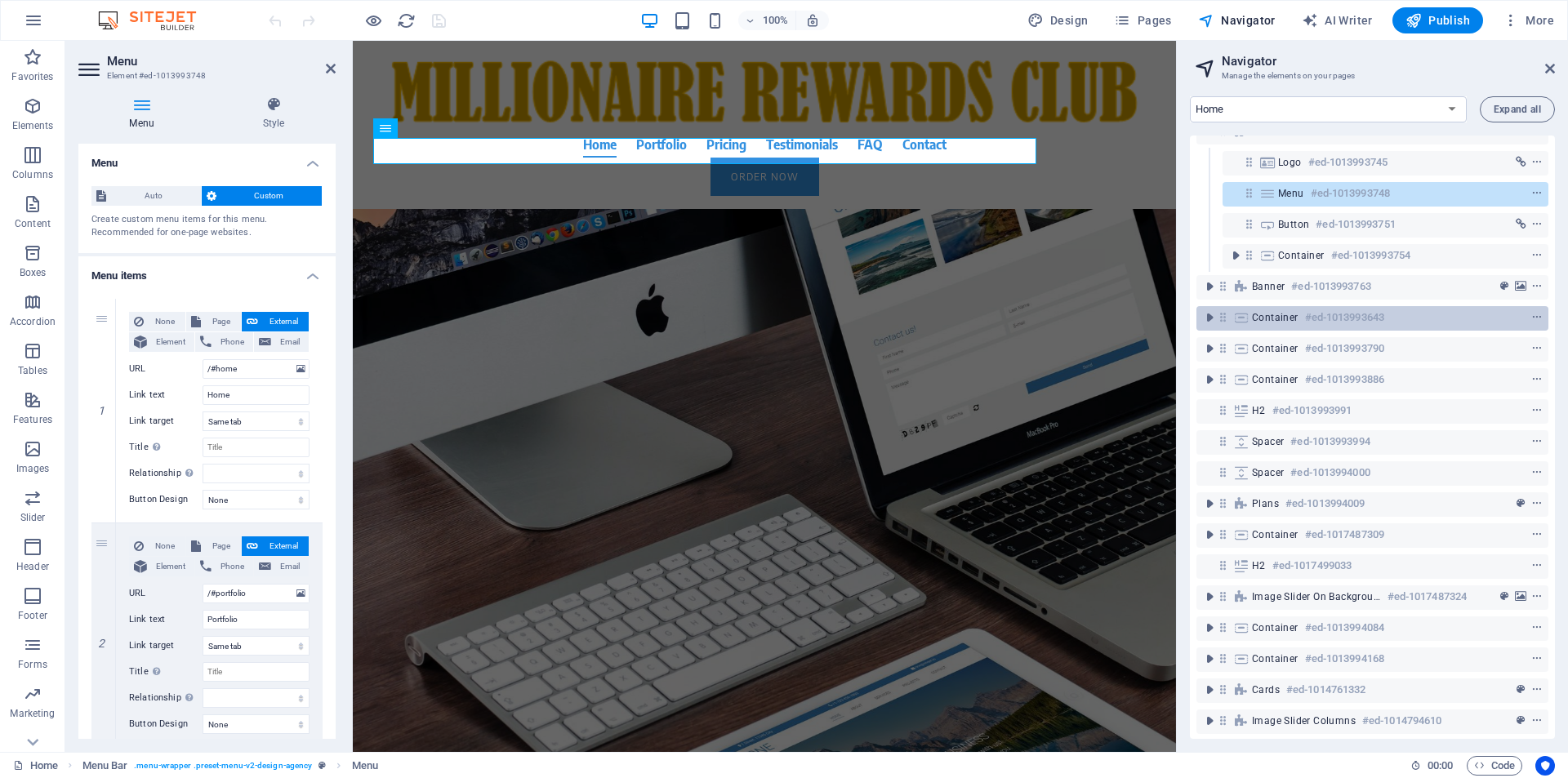
scroll to position [0, 0]
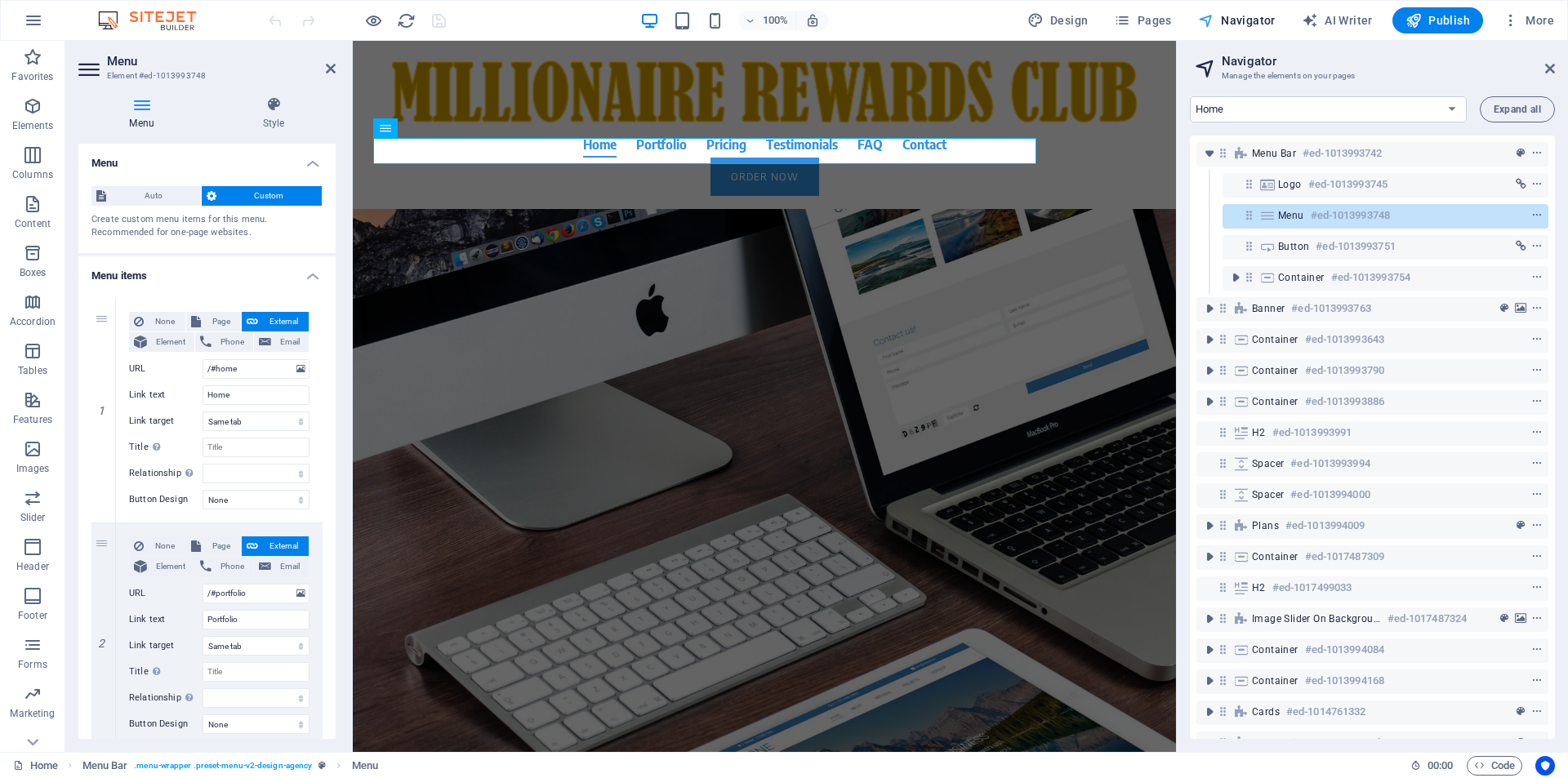
click at [1226, 22] on span "Navigator" at bounding box center [1237, 19] width 78 height 16
click at [1073, 25] on span "Design" at bounding box center [1058, 19] width 61 height 16
select select "600"
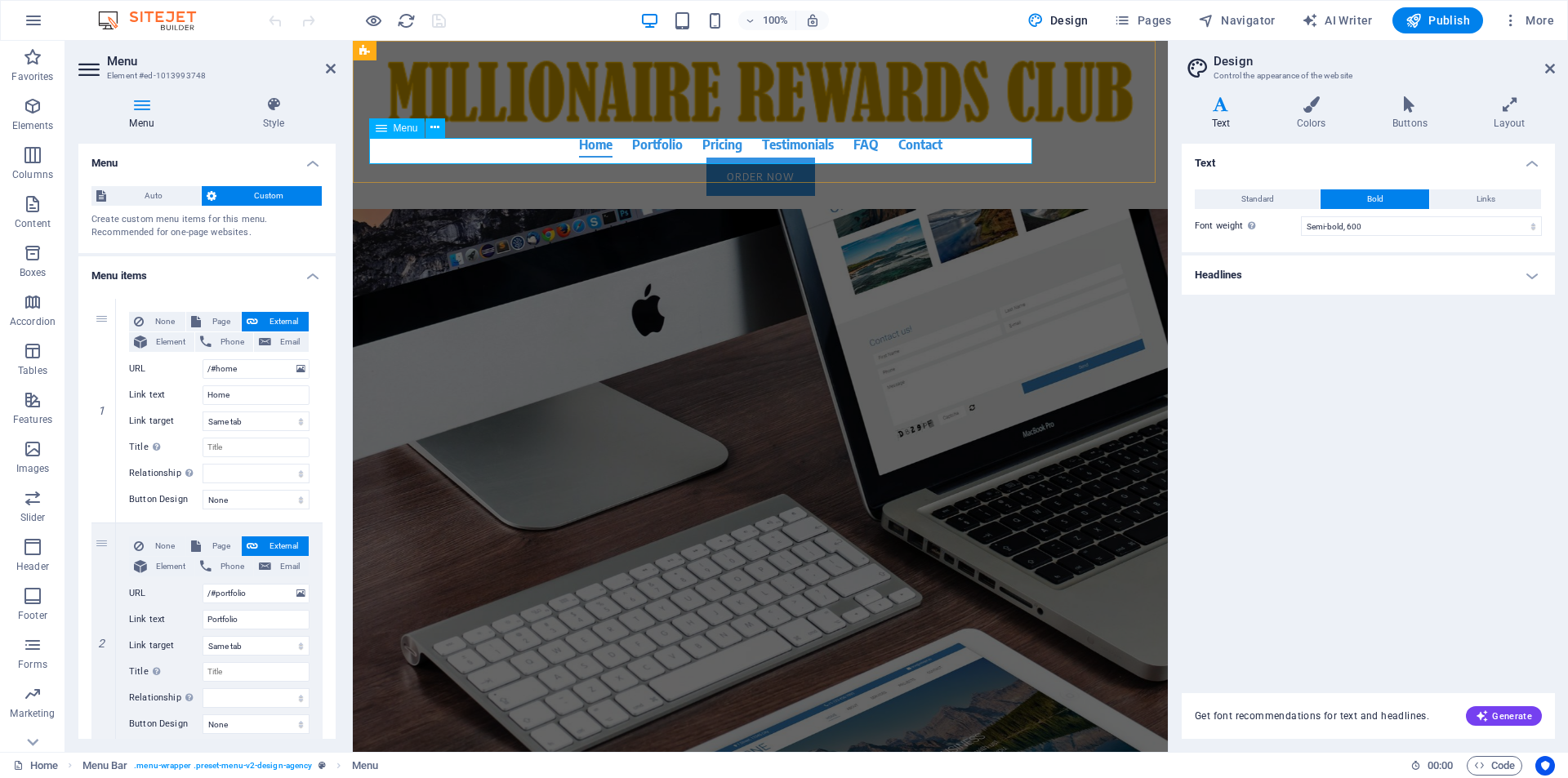
click at [649, 155] on nav "Home Portfolio Pricing Testimonials FAQ Contact" at bounding box center [760, 144] width 771 height 26
click at [379, 131] on icon at bounding box center [381, 128] width 11 height 19
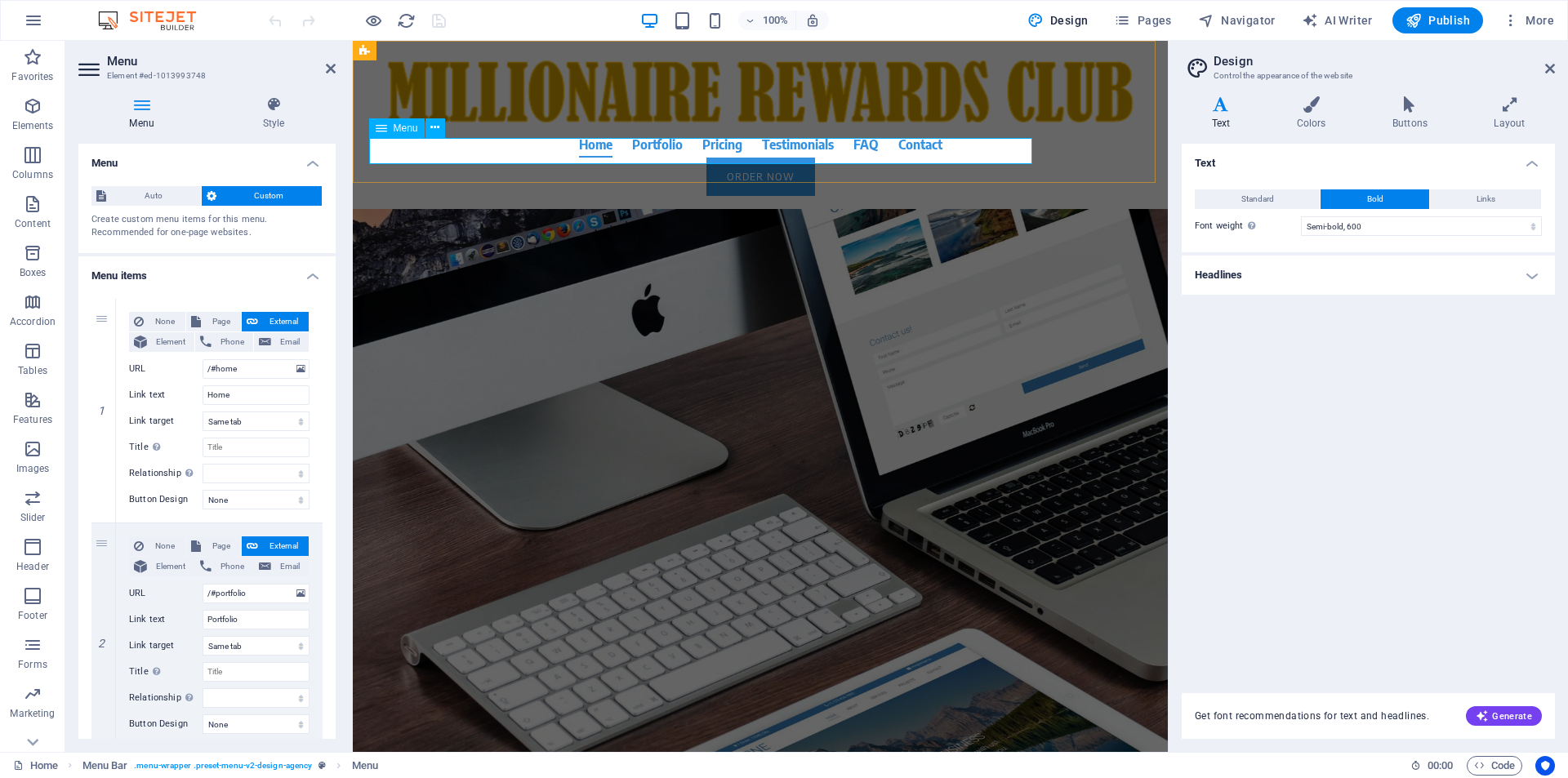
click at [392, 129] on div "Menu" at bounding box center [398, 128] width 56 height 19
click at [436, 126] on icon at bounding box center [435, 128] width 9 height 17
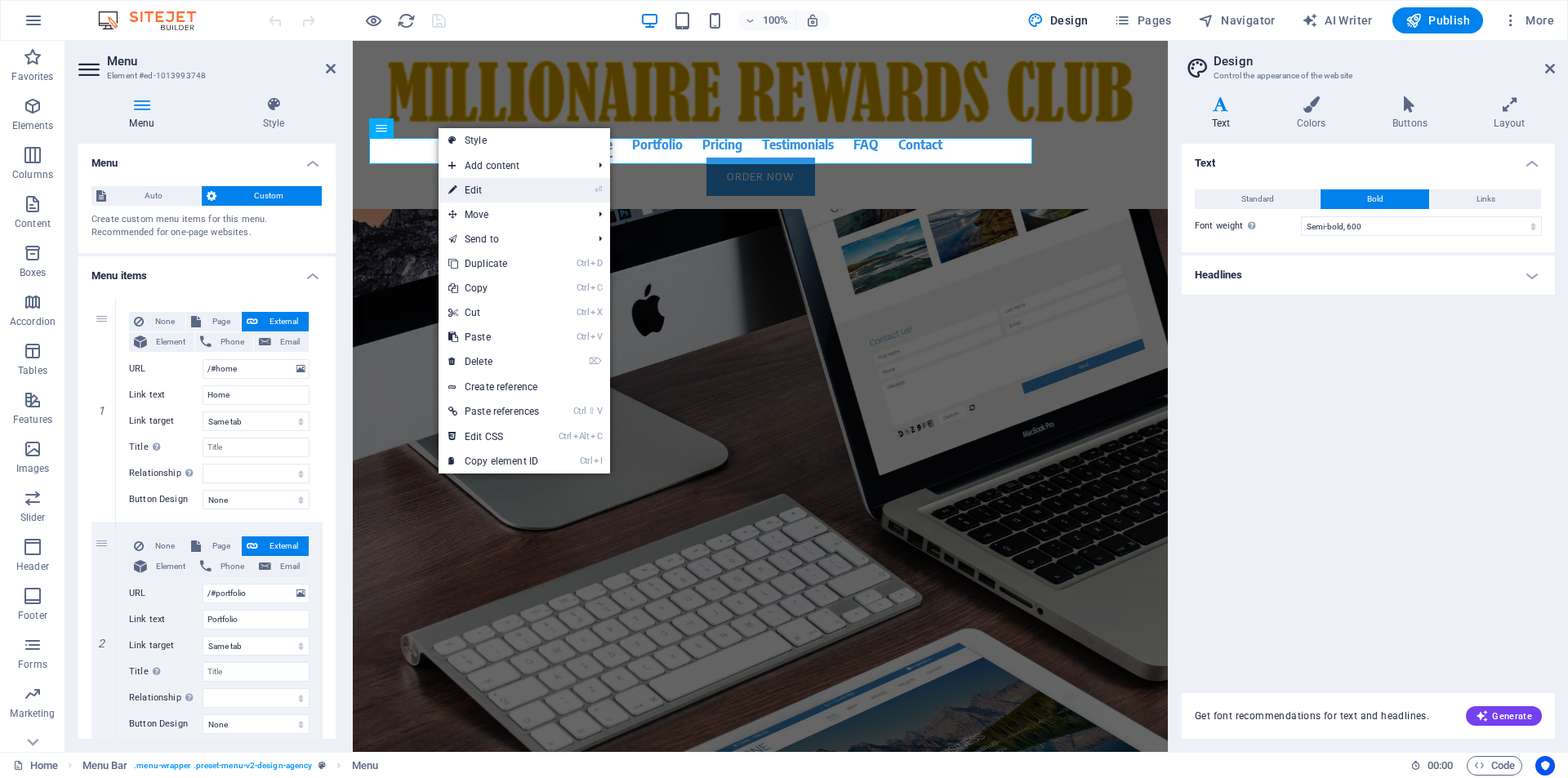
click at [503, 195] on link "⏎ Edit" at bounding box center [493, 190] width 110 height 25
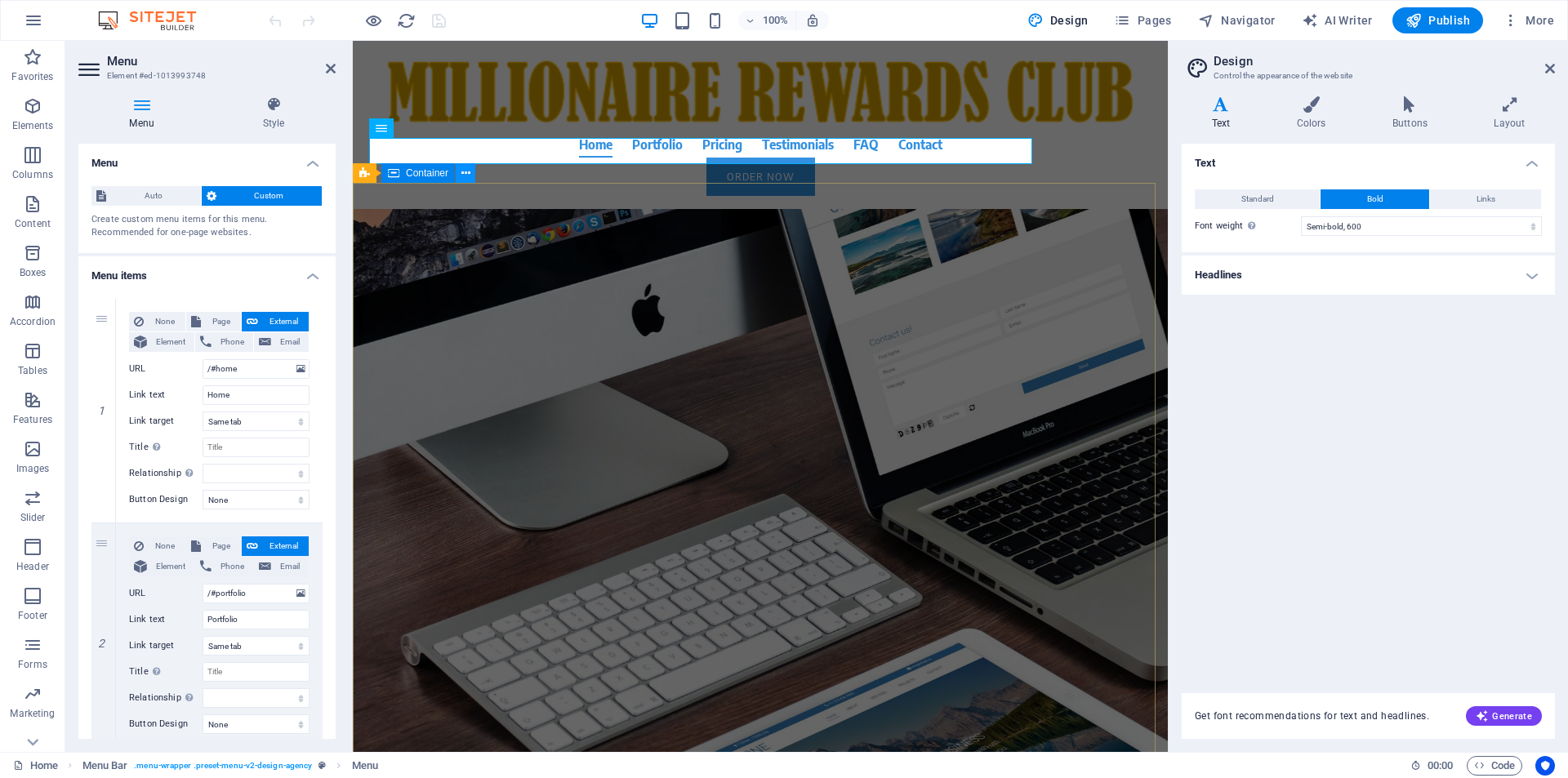
click at [465, 175] on icon at bounding box center [465, 174] width 9 height 17
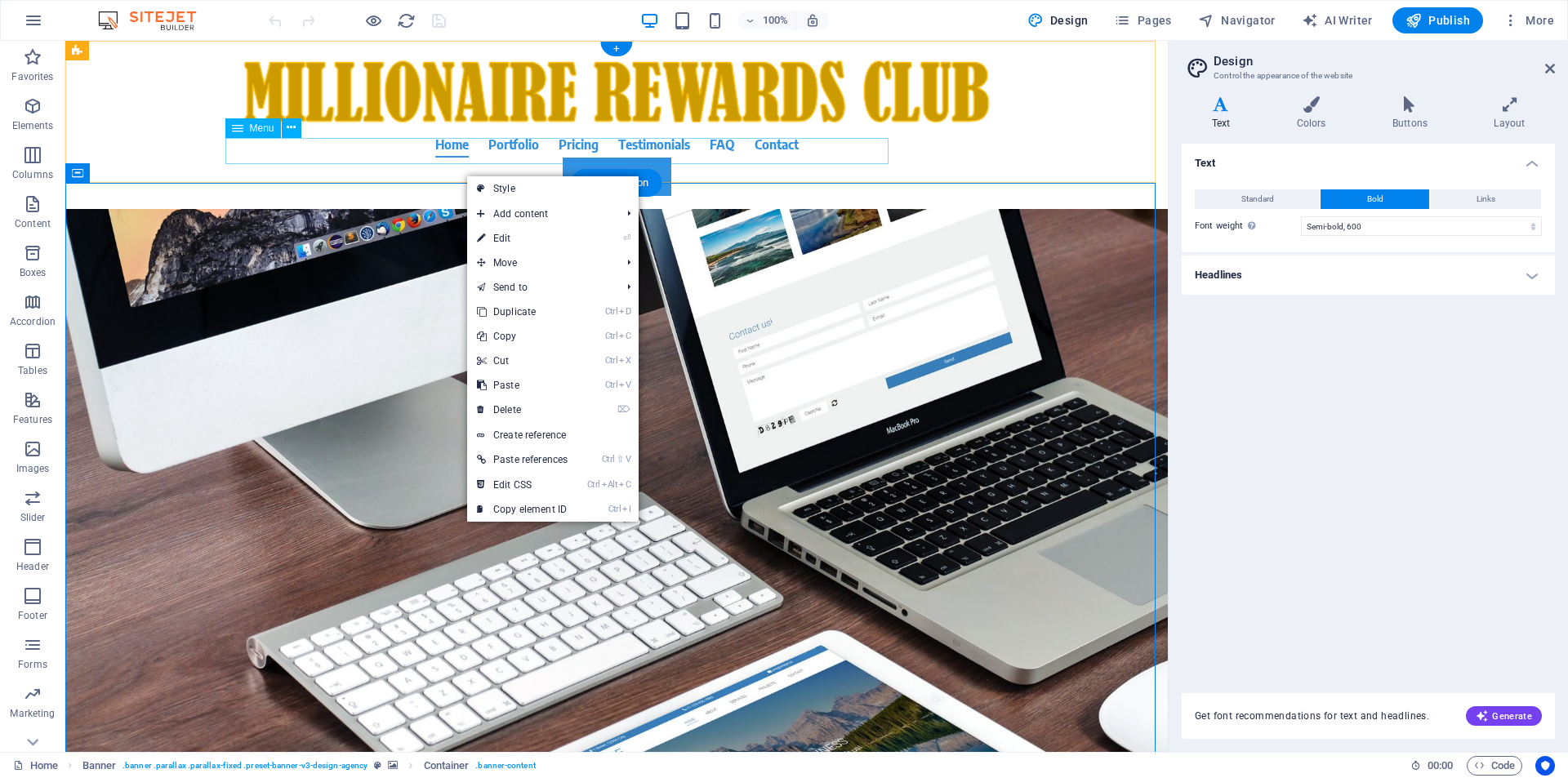
click at [514, 150] on nav "Home Portfolio Pricing Testimonials FAQ Contact" at bounding box center [617, 144] width 771 height 26
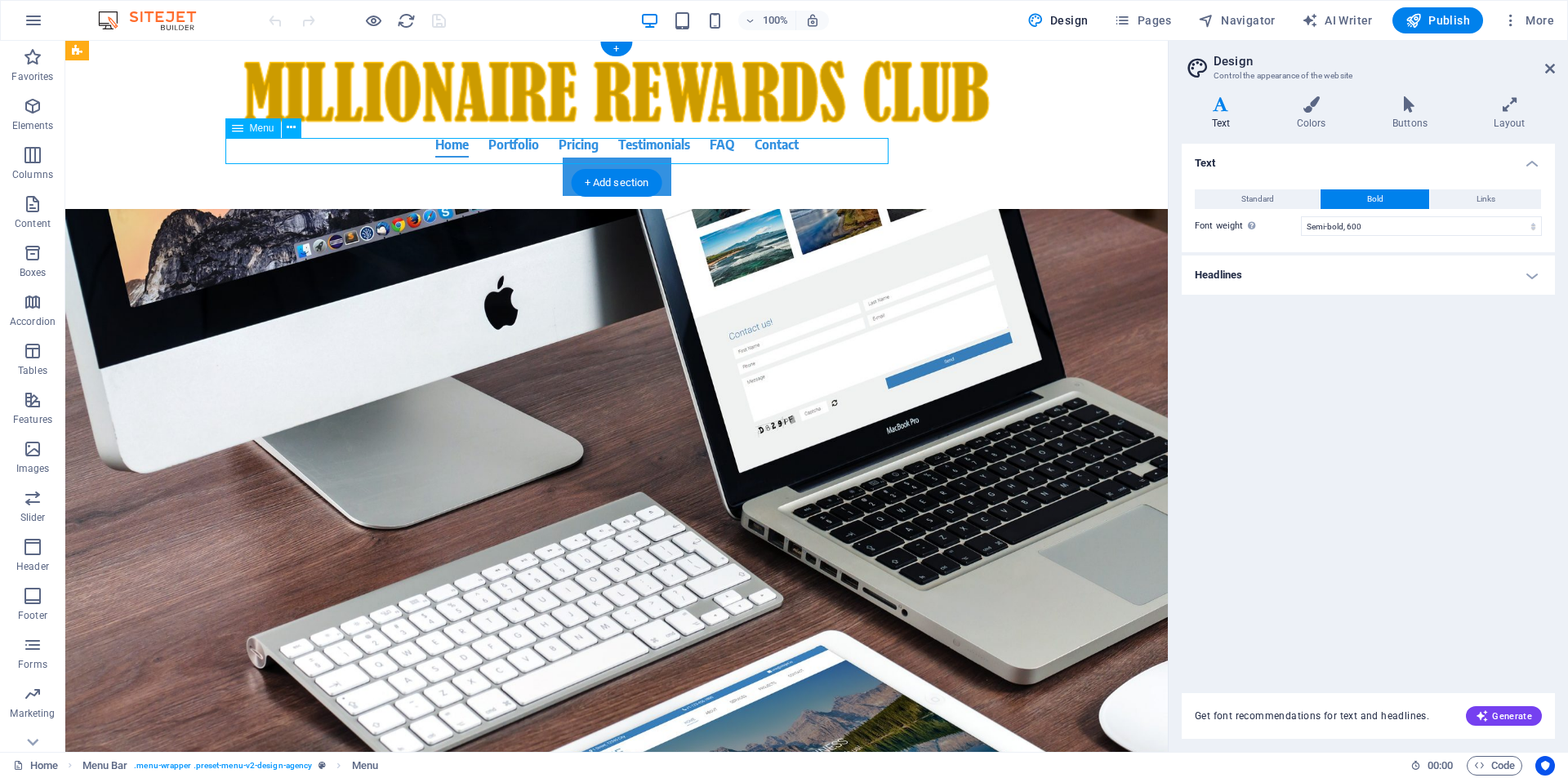
click at [514, 150] on nav "Home Portfolio Pricing Testimonials FAQ Contact" at bounding box center [617, 144] width 771 height 26
select select
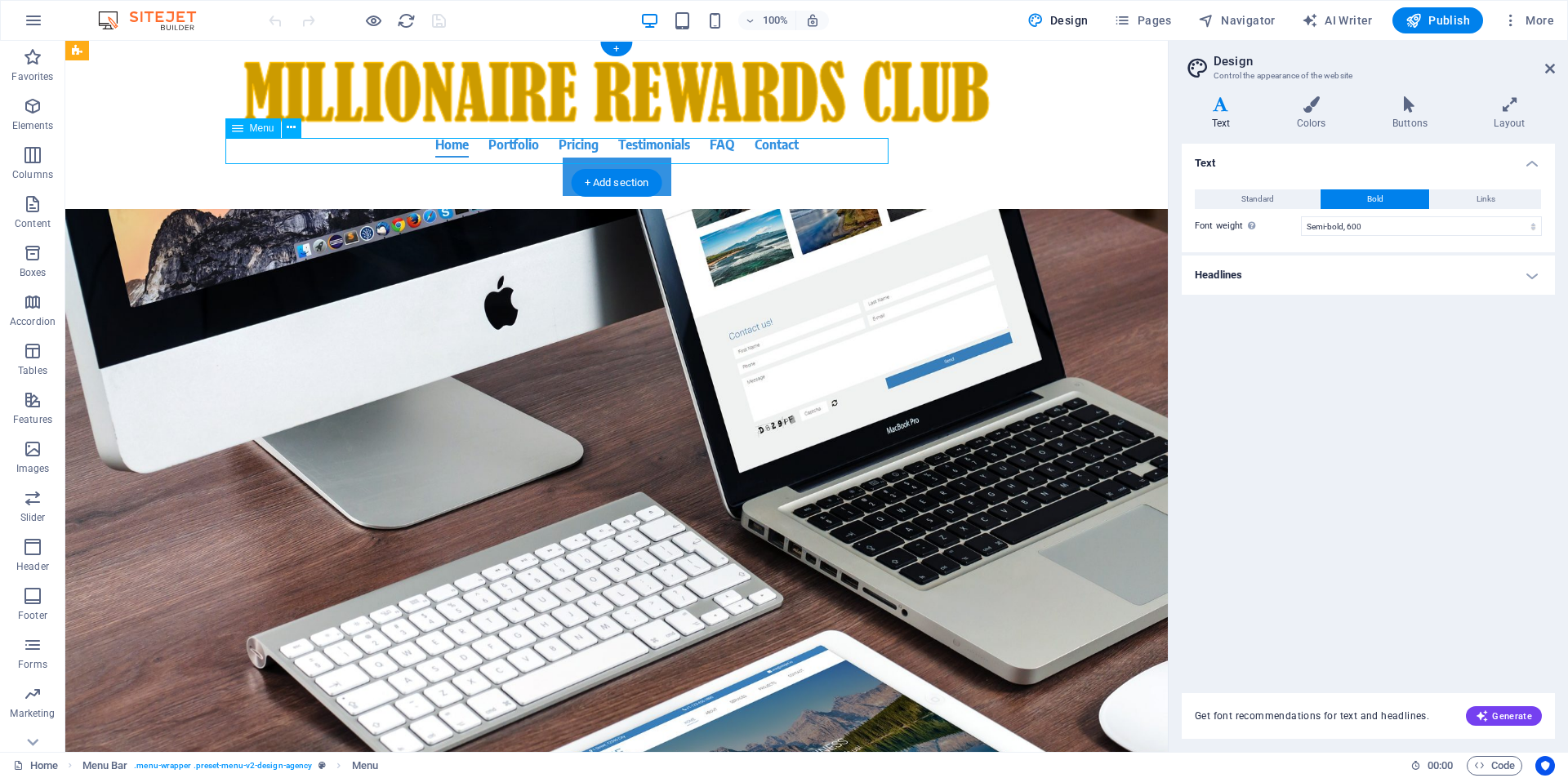
select select
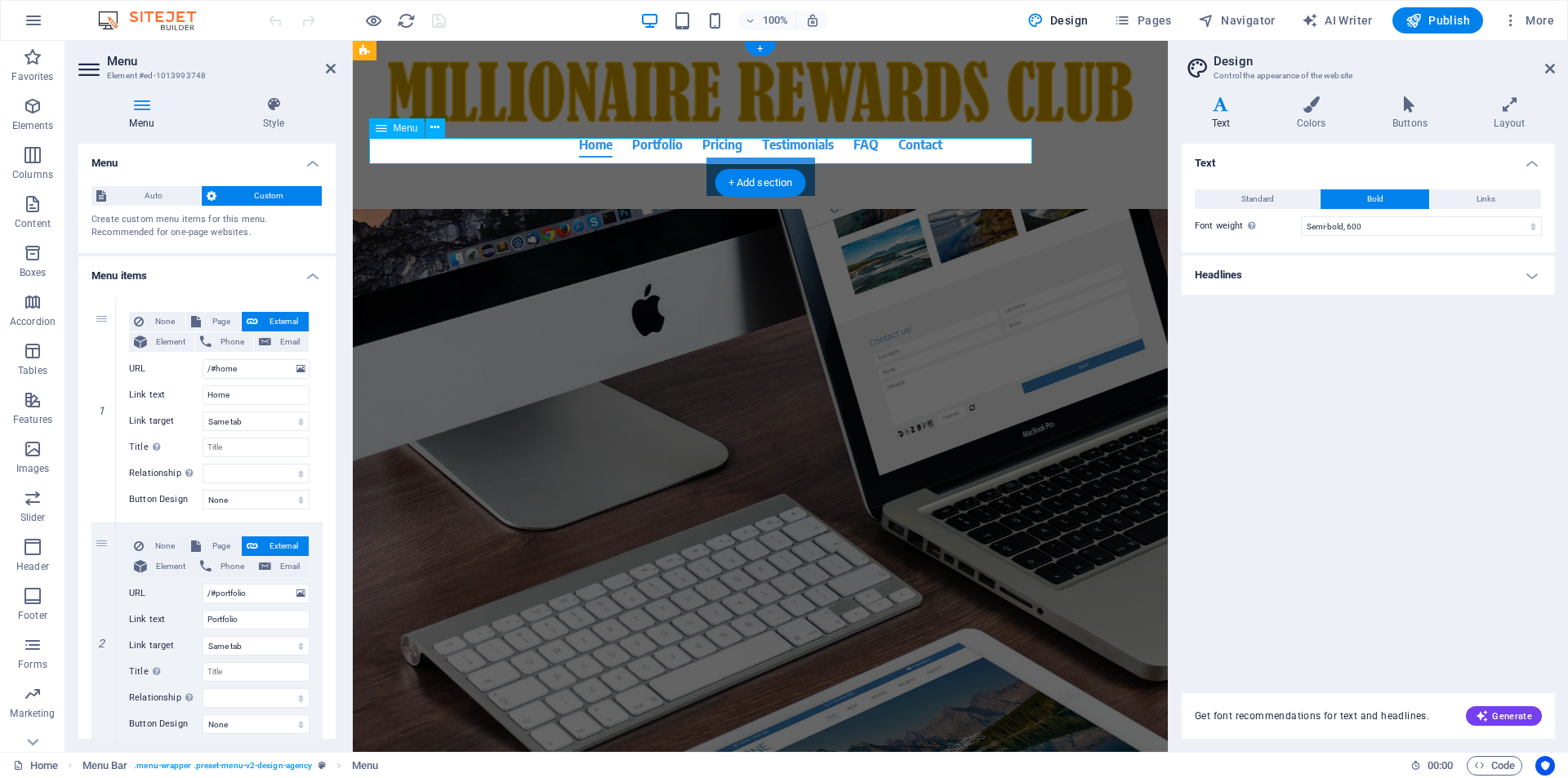
click at [514, 150] on nav "Home Portfolio Pricing Testimonials FAQ Contact" at bounding box center [760, 144] width 771 height 26
click at [656, 156] on nav "Home Portfolio Pricing Testimonials FAQ Contact" at bounding box center [760, 144] width 771 height 26
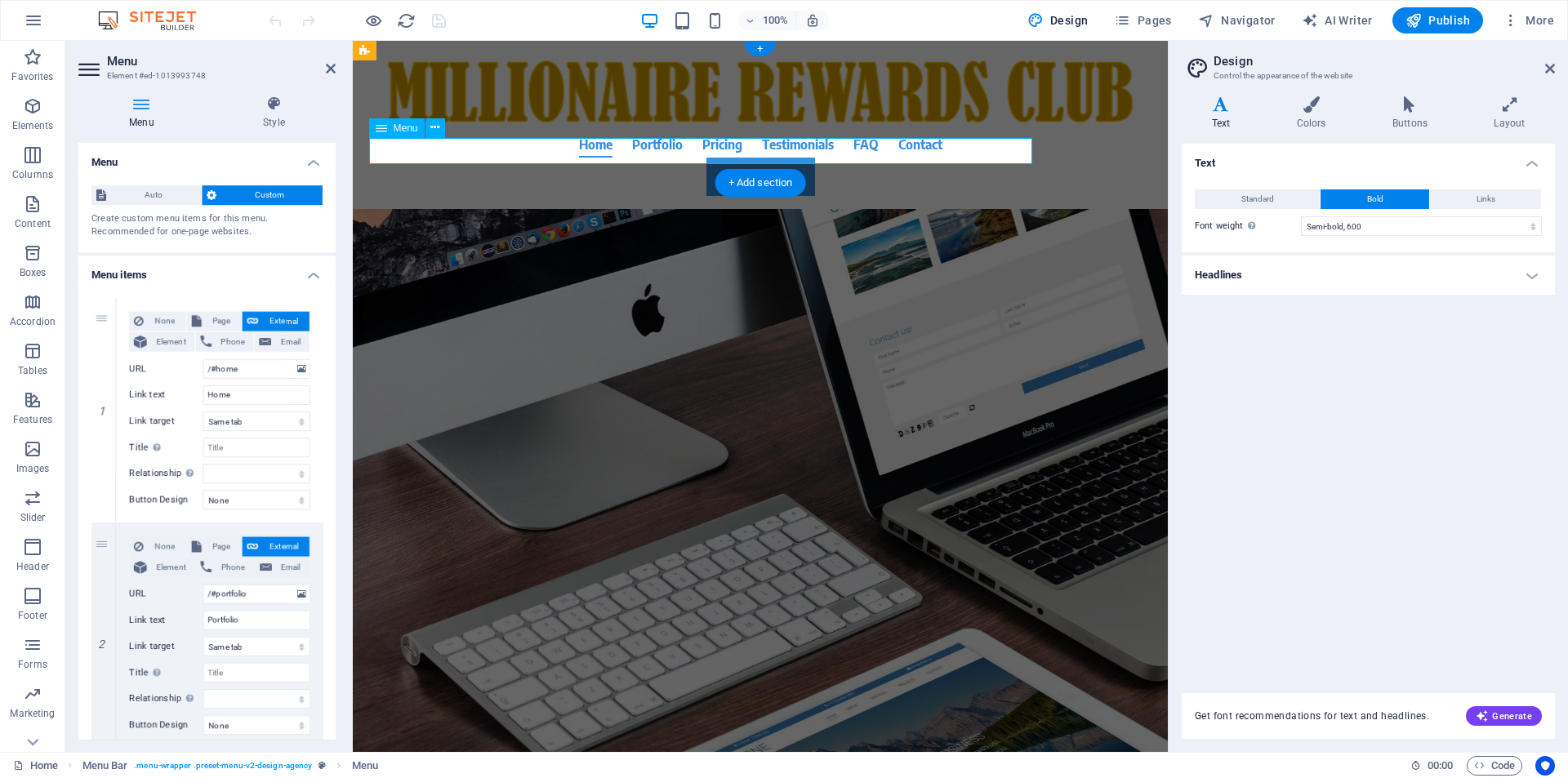
click at [656, 156] on nav "Home Portfolio Pricing Testimonials FAQ Contact" at bounding box center [760, 144] width 771 height 26
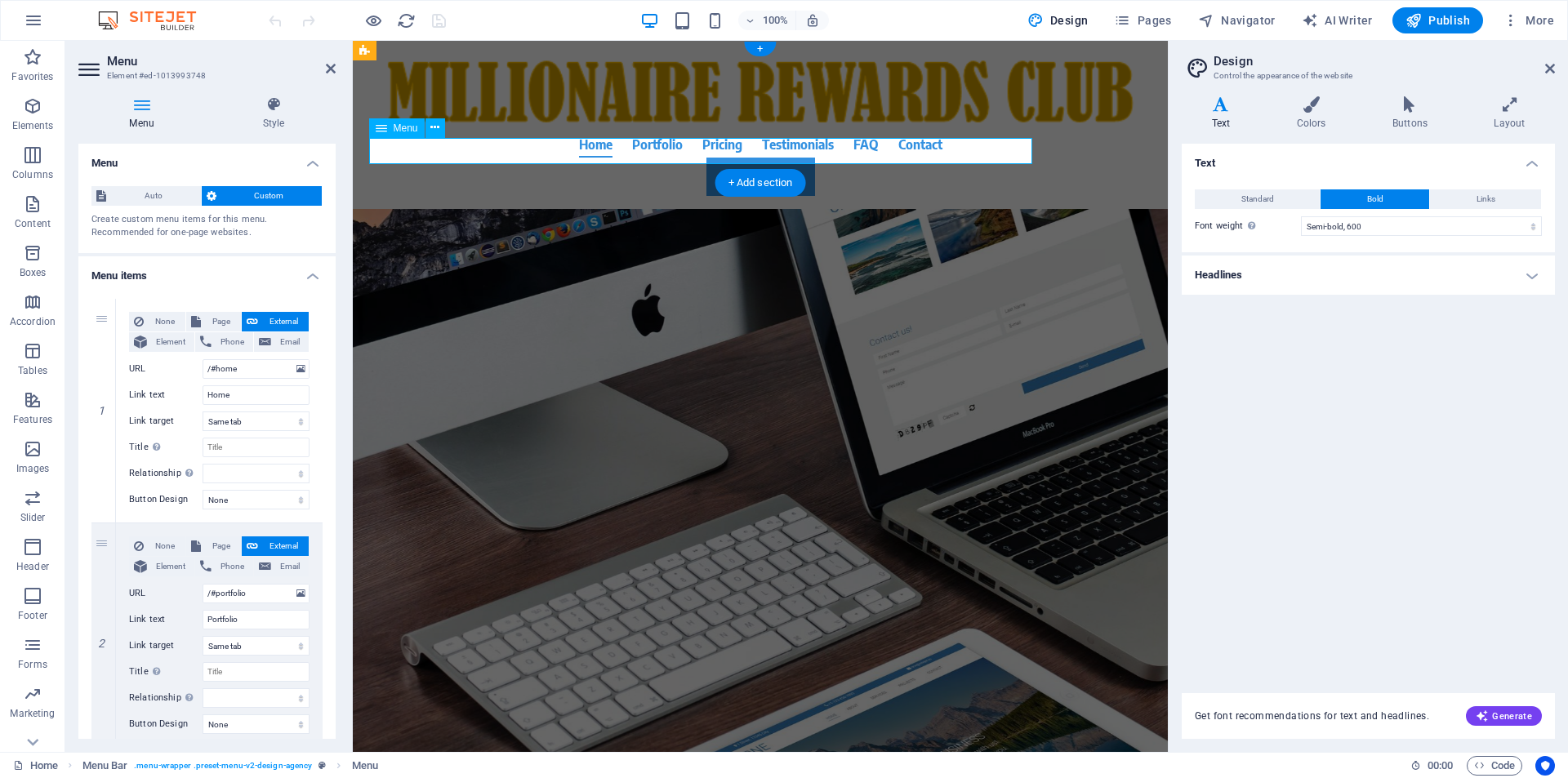
click at [656, 156] on nav "Home Portfolio Pricing Testimonials FAQ Contact" at bounding box center [760, 144] width 771 height 26
click at [208, 316] on span "Page" at bounding box center [221, 321] width 31 height 19
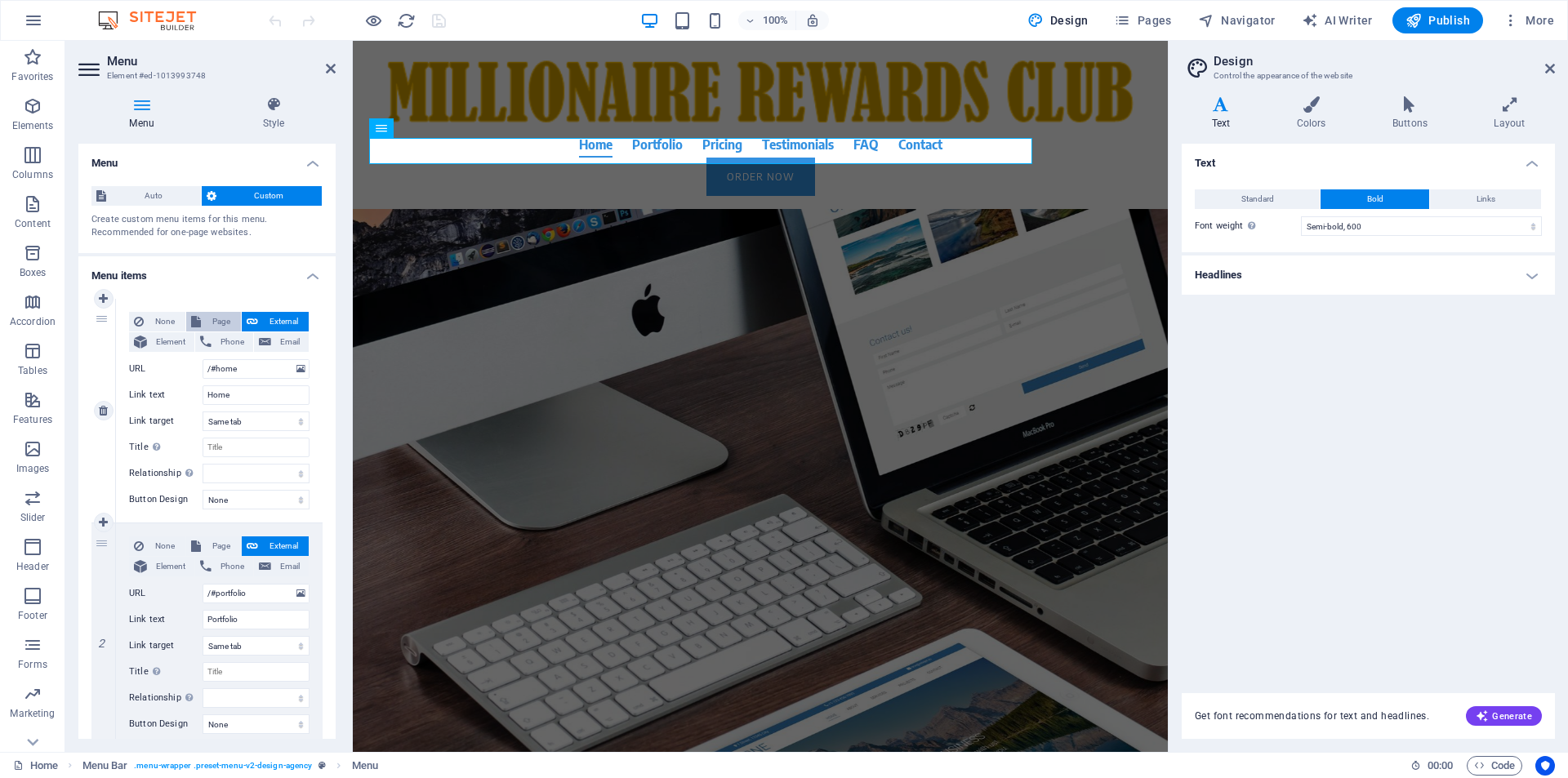
select select
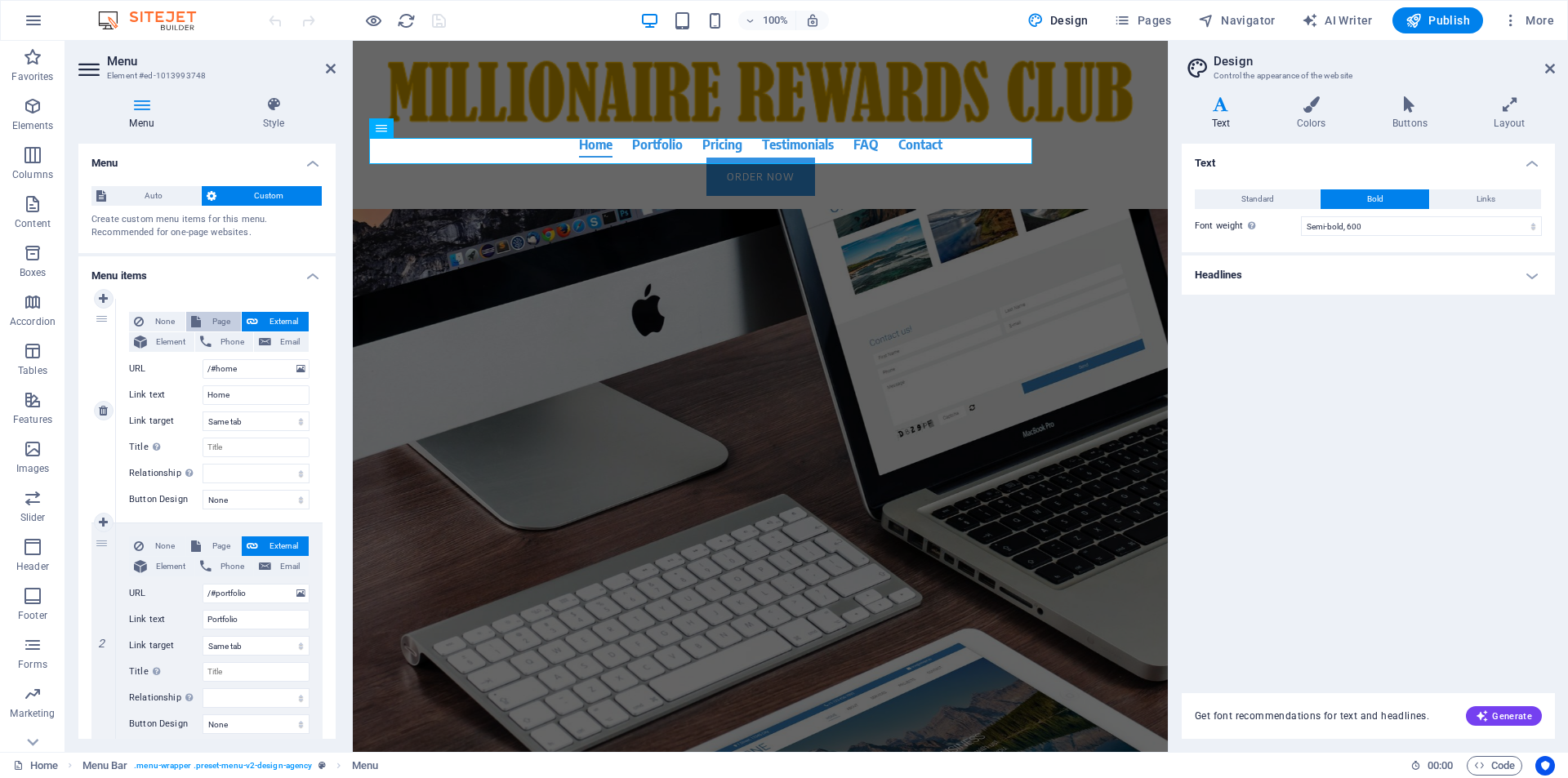
select select
click at [275, 315] on span "External" at bounding box center [283, 321] width 41 height 19
select select "blank"
select select
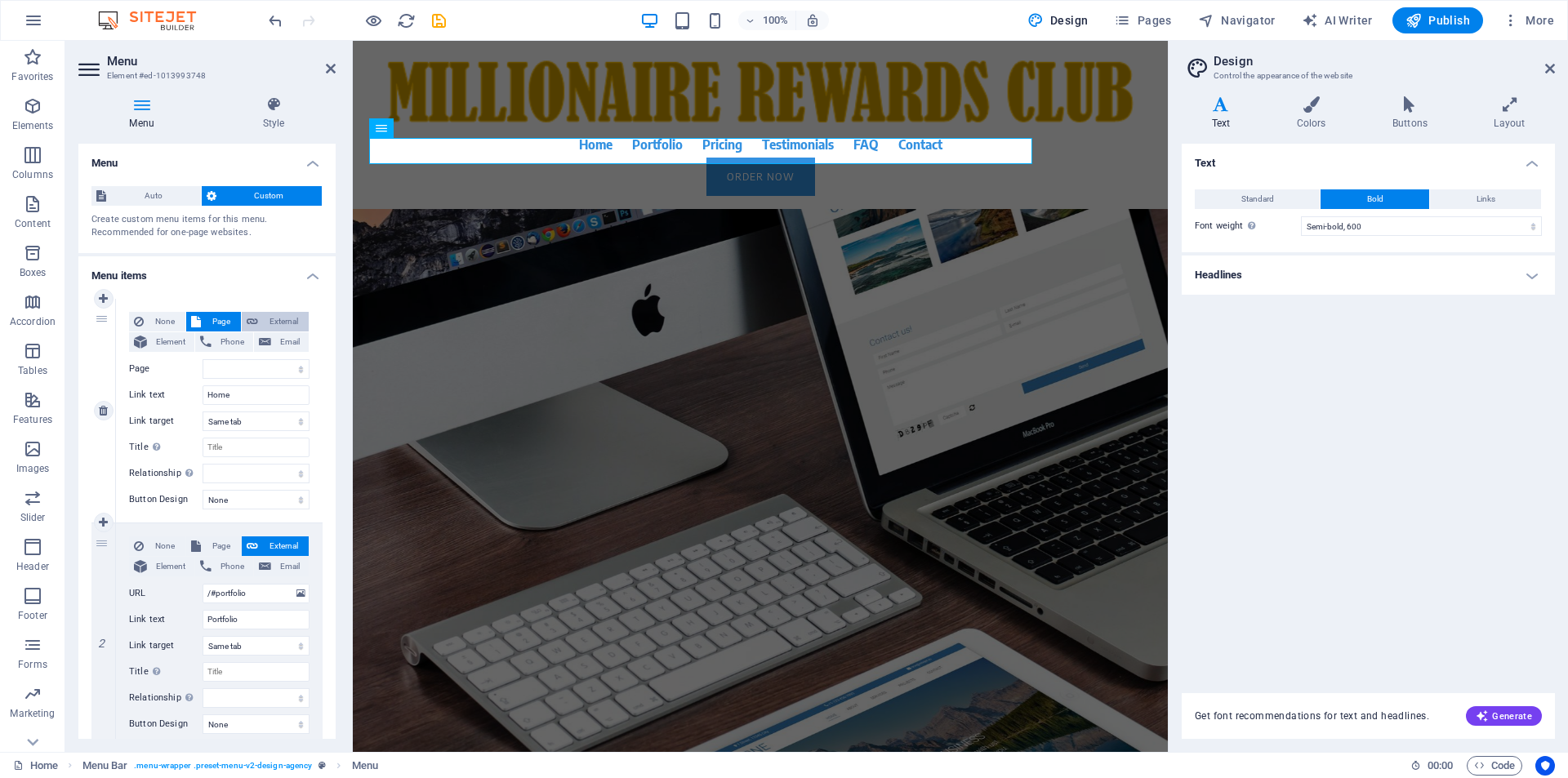
select select
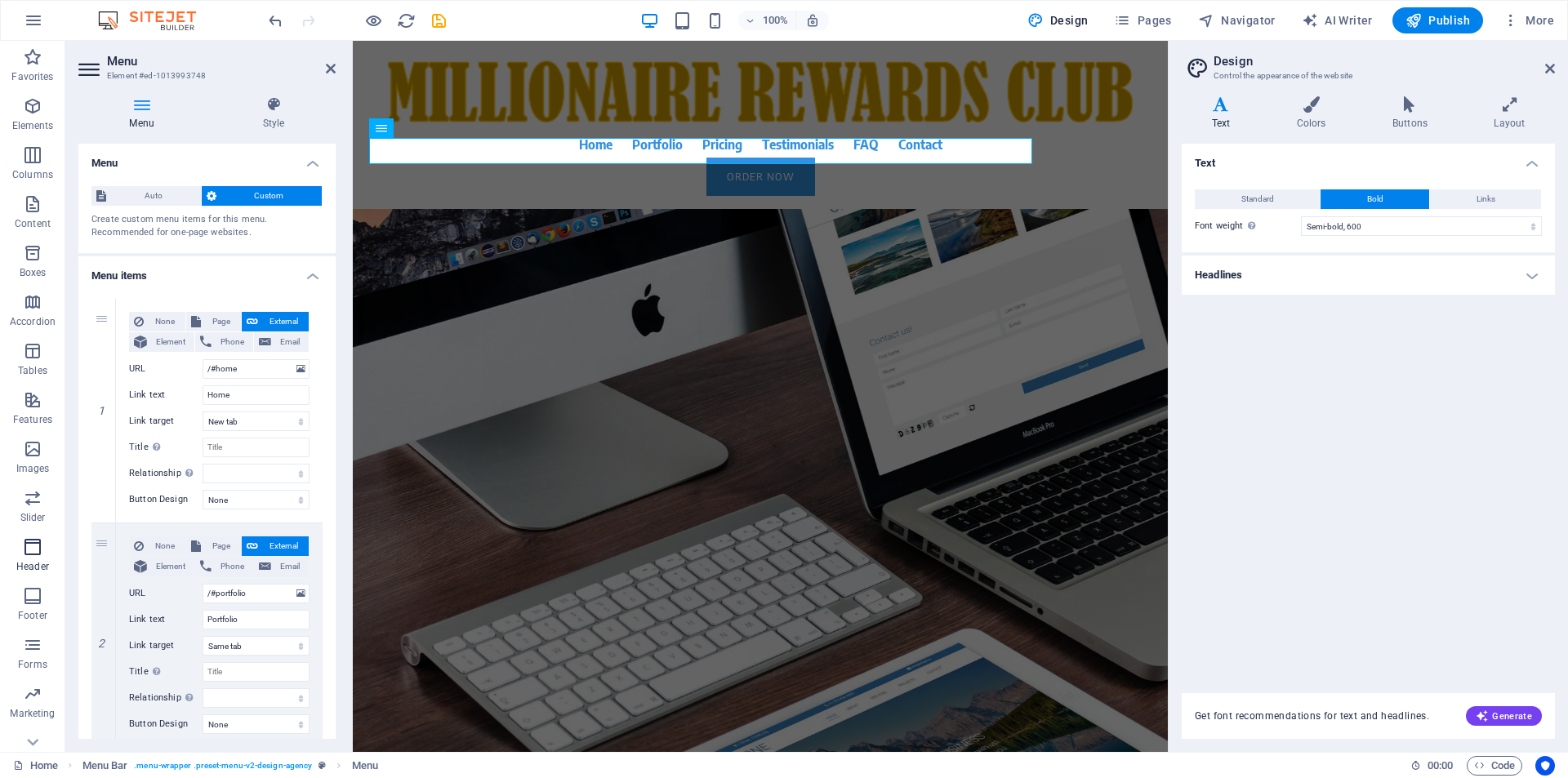
click at [34, 552] on icon "button" at bounding box center [32, 547] width 19 height 19
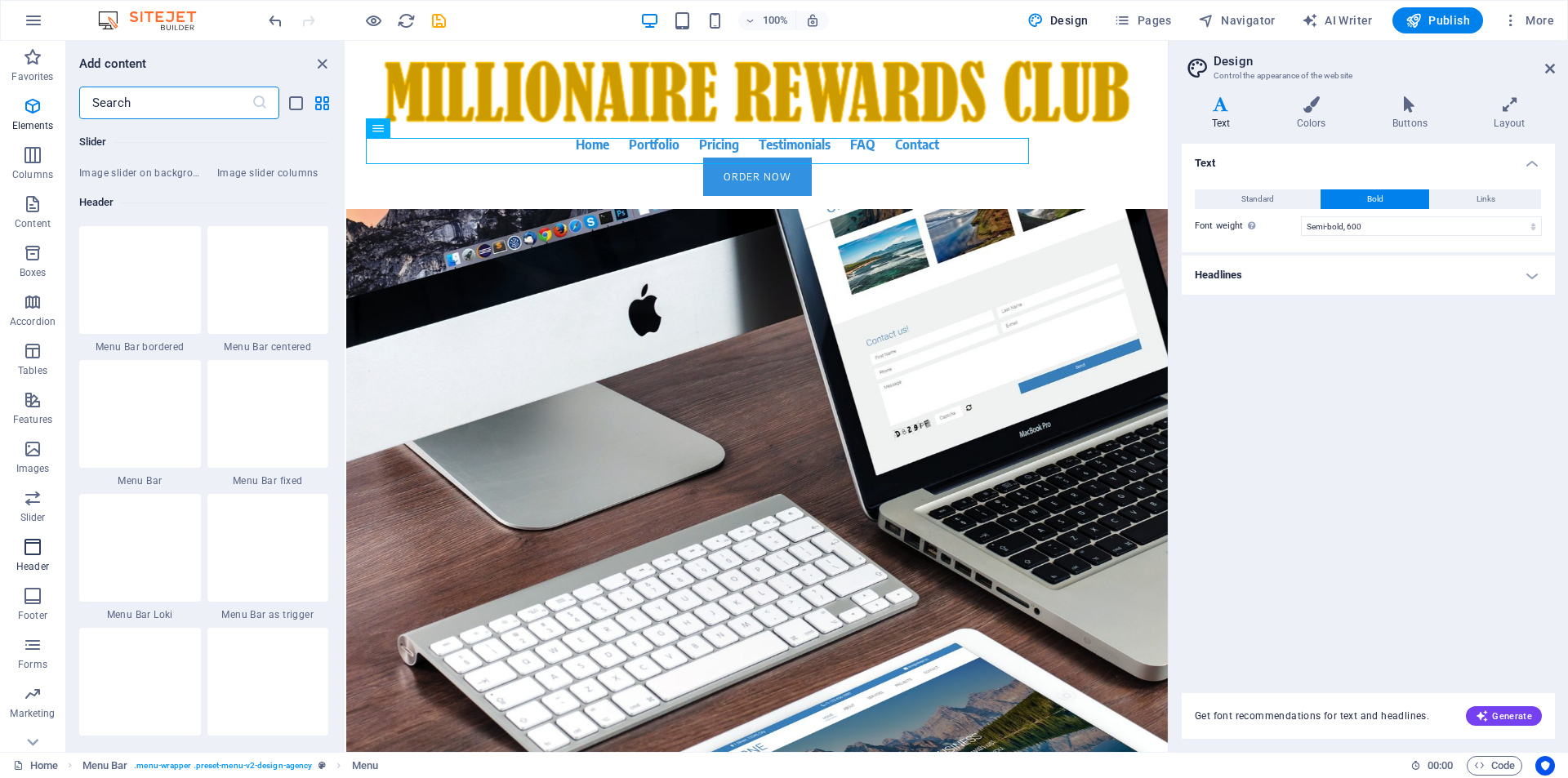
scroll to position [9967, 0]
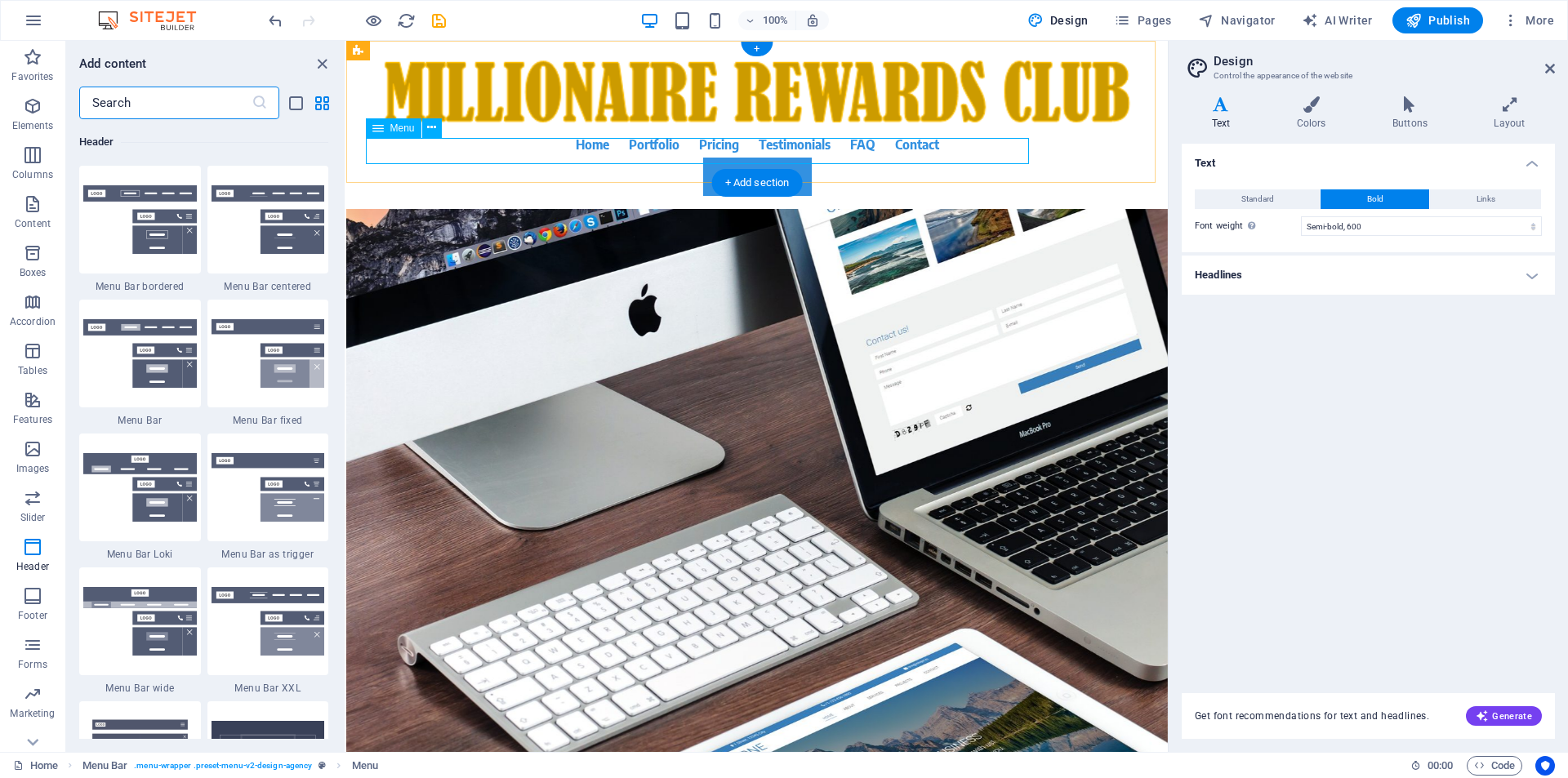
click at [663, 153] on nav "Home Portfolio Pricing Testimonials FAQ Contact" at bounding box center [757, 144] width 771 height 26
click at [657, 153] on nav "Home Portfolio Pricing Testimonials FAQ Contact" at bounding box center [757, 144] width 771 height 26
select select
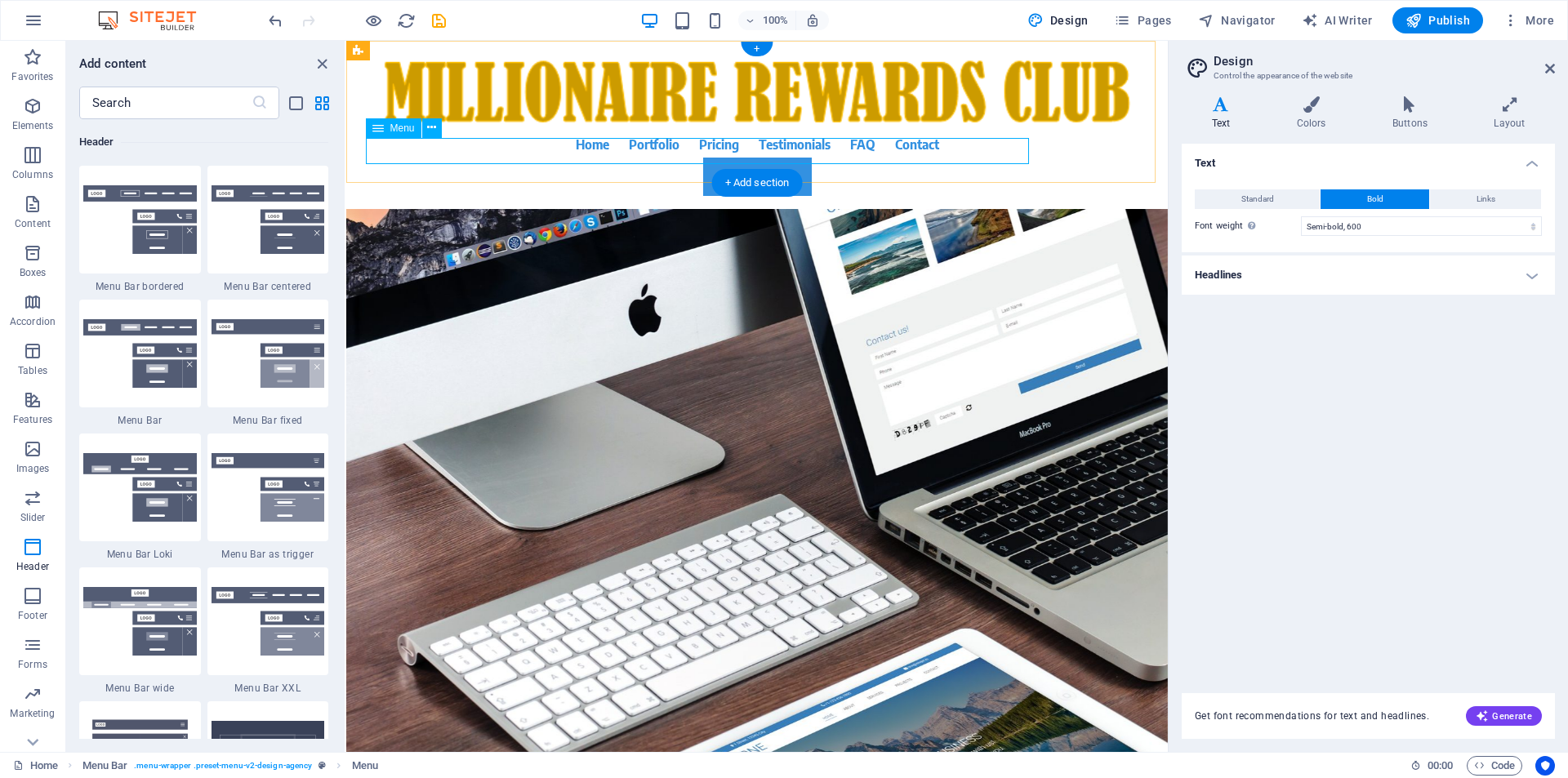
select select
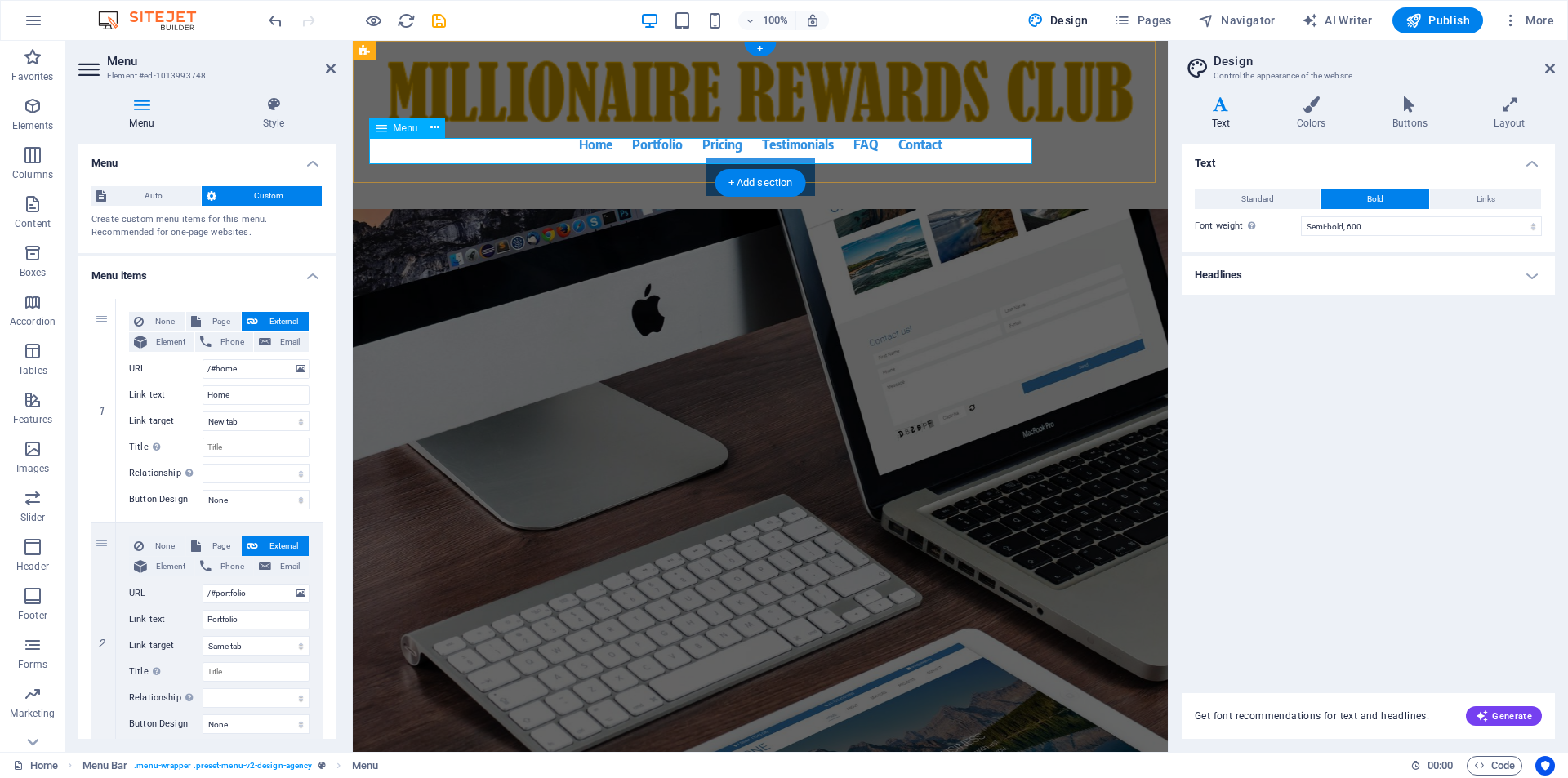
click at [663, 153] on nav "Home Portfolio Pricing Testimonials FAQ Contact" at bounding box center [760, 144] width 771 height 26
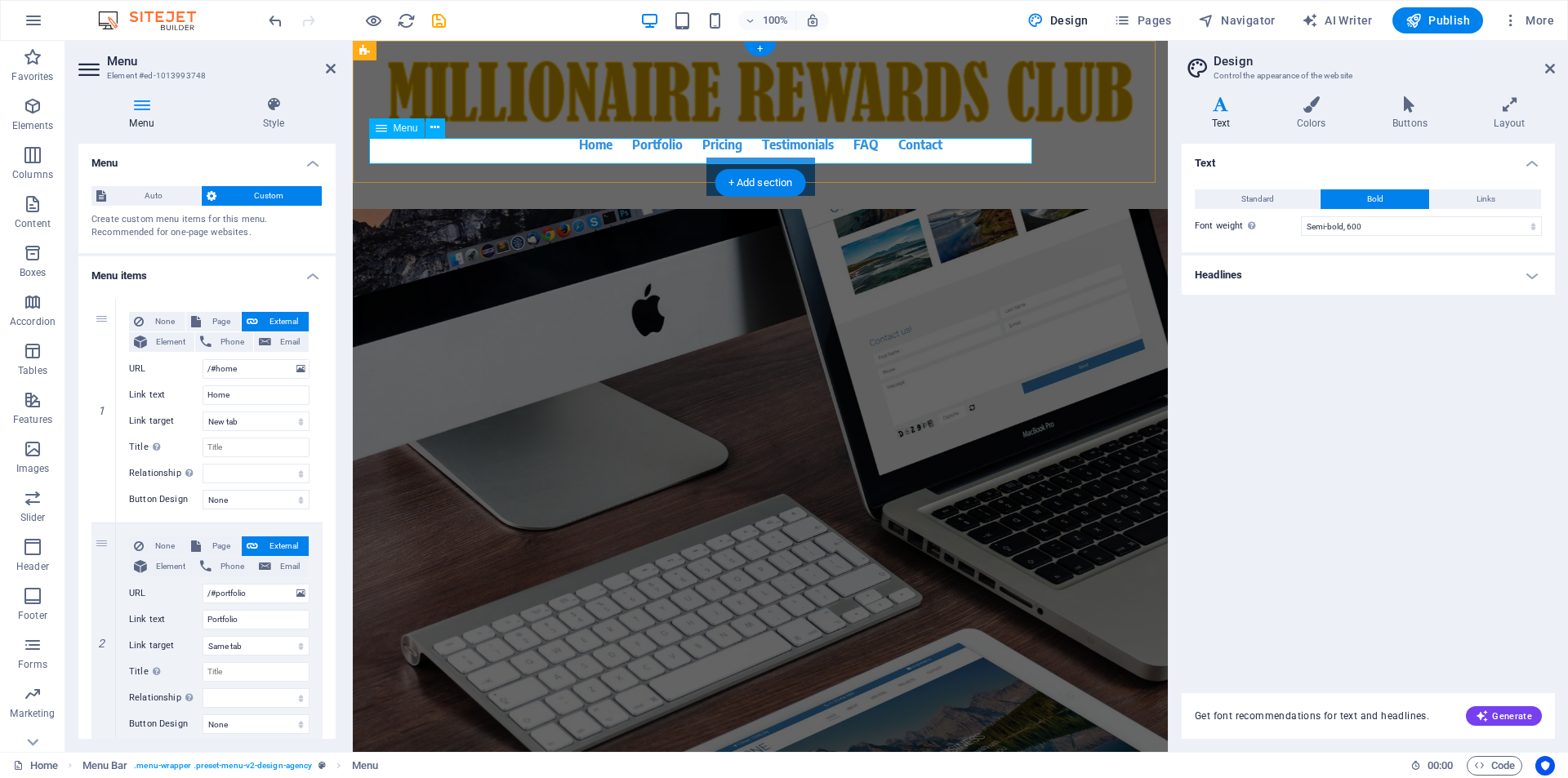
click at [663, 153] on nav "Home Portfolio Pricing Testimonials FAQ Contact" at bounding box center [760, 144] width 771 height 26
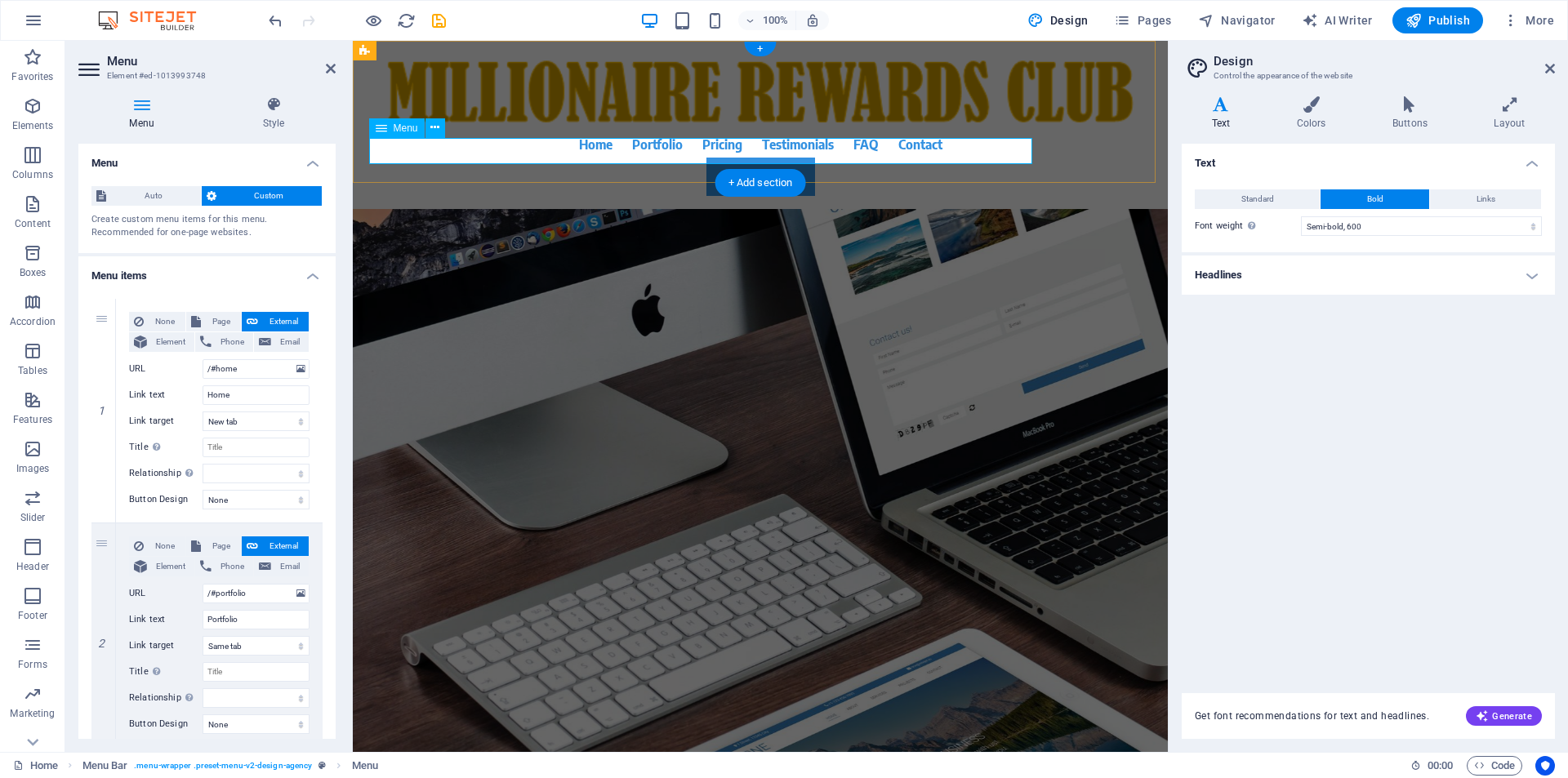
click at [663, 153] on nav "Home Portfolio Pricing Testimonials FAQ Contact" at bounding box center [760, 144] width 771 height 26
click at [432, 126] on icon at bounding box center [435, 128] width 9 height 17
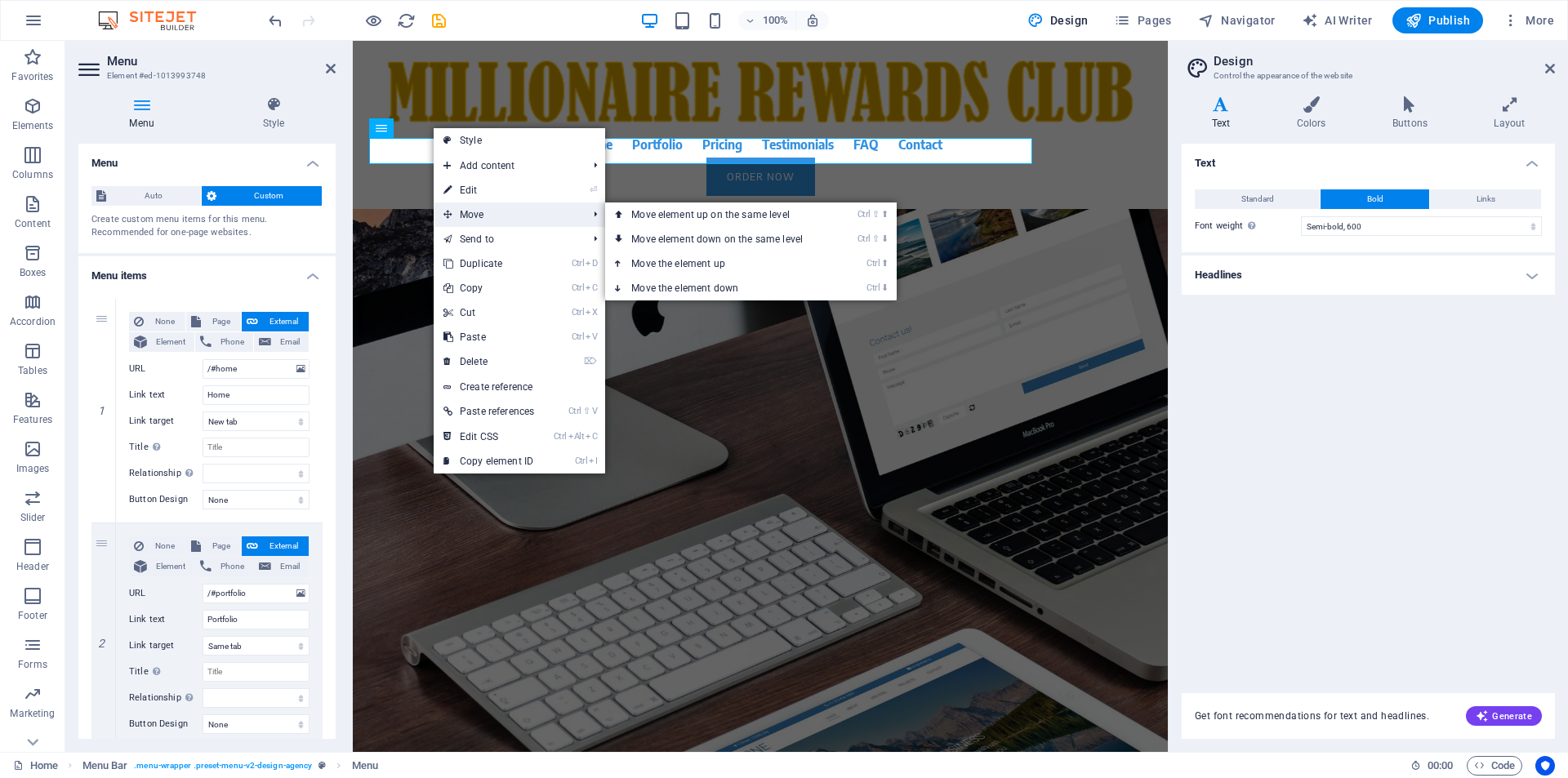
click at [483, 217] on span "Move" at bounding box center [507, 214] width 147 height 25
click at [672, 215] on link "Ctrl ⇧ ⬆ Move element up on the same level" at bounding box center [720, 214] width 231 height 25
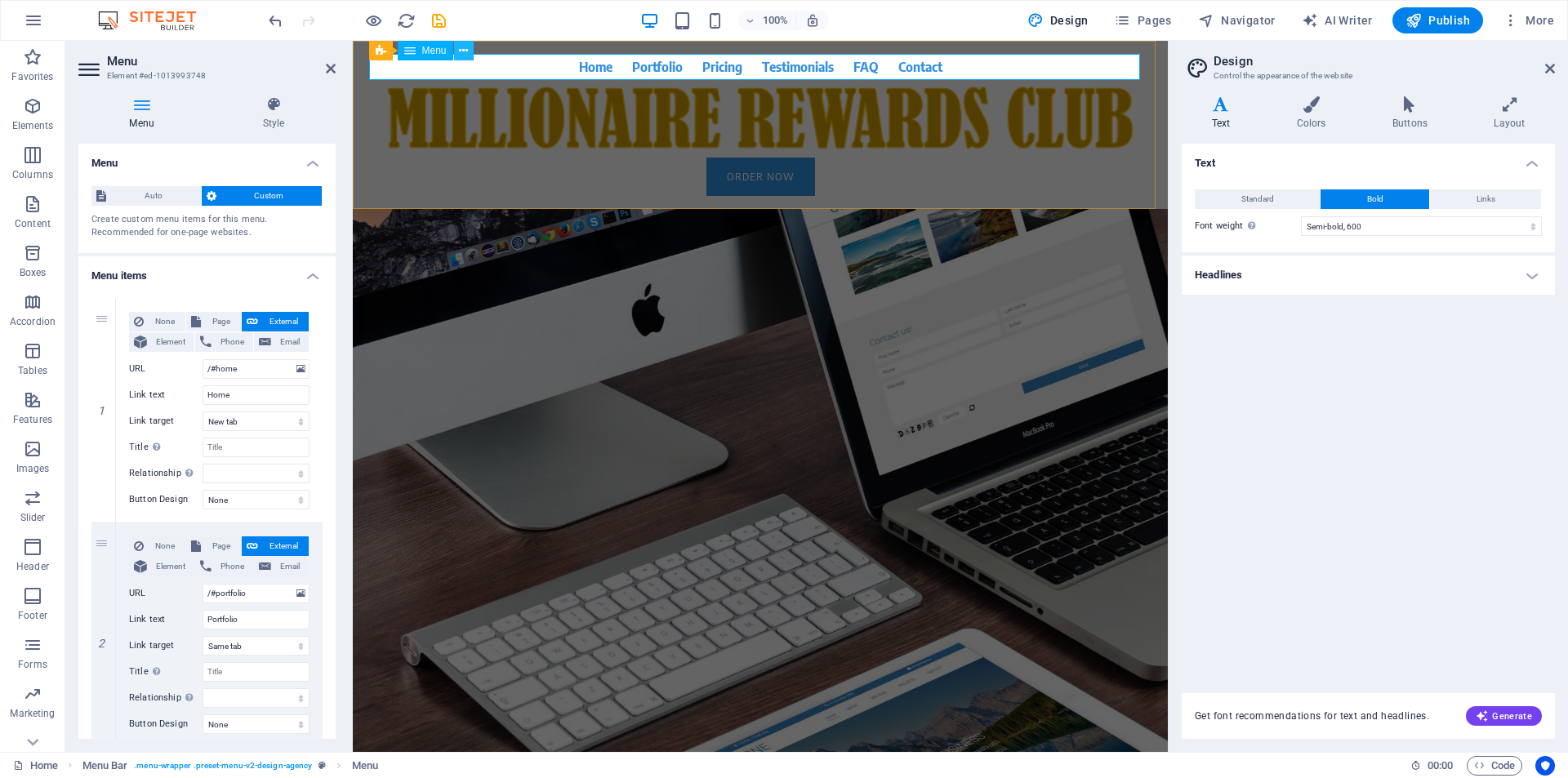
click at [462, 52] on icon at bounding box center [463, 51] width 9 height 17
click at [464, 56] on icon at bounding box center [463, 51] width 9 height 17
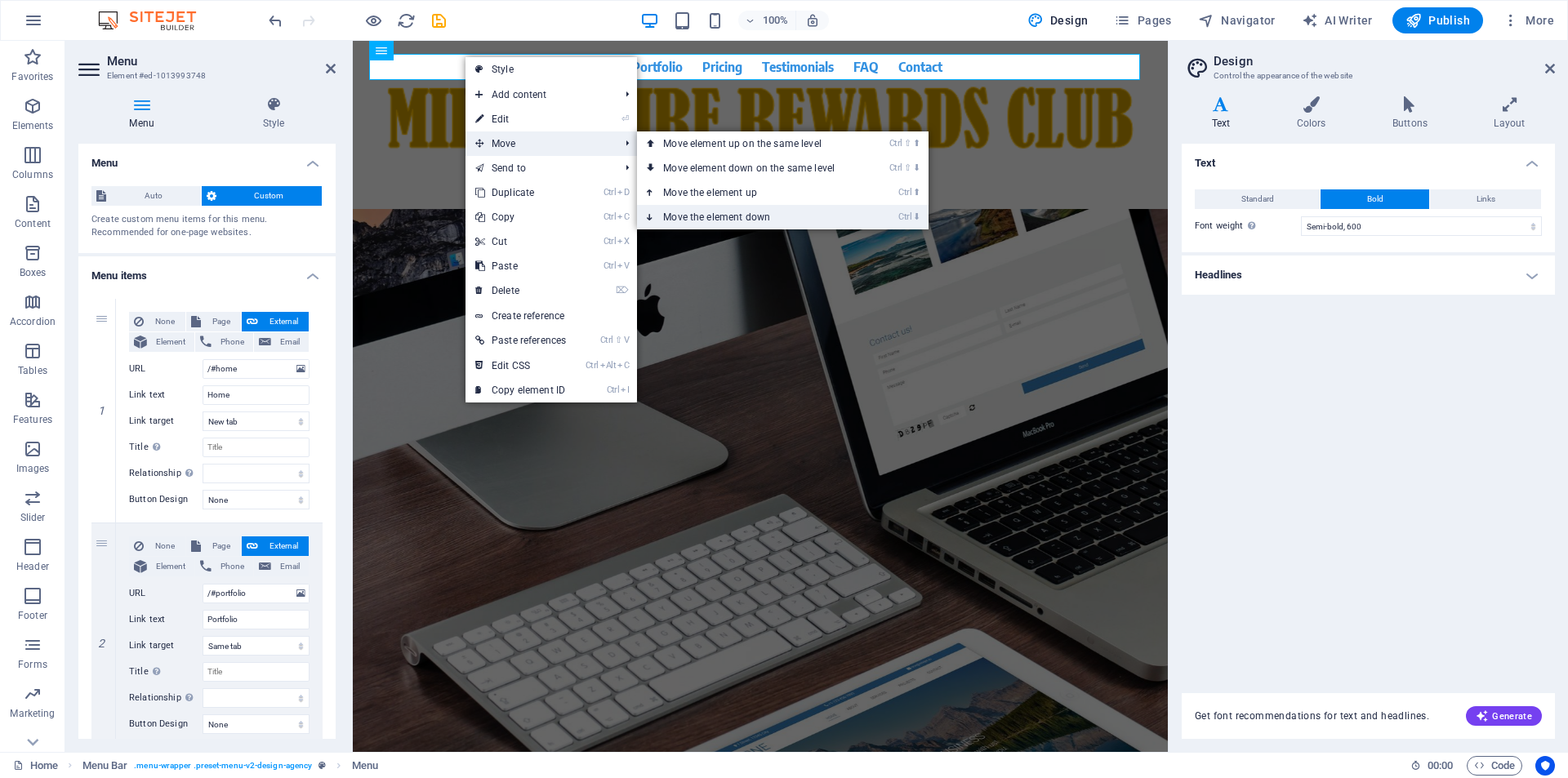
click at [731, 214] on link "Ctrl ⬇ Move the element down" at bounding box center [753, 217] width 231 height 25
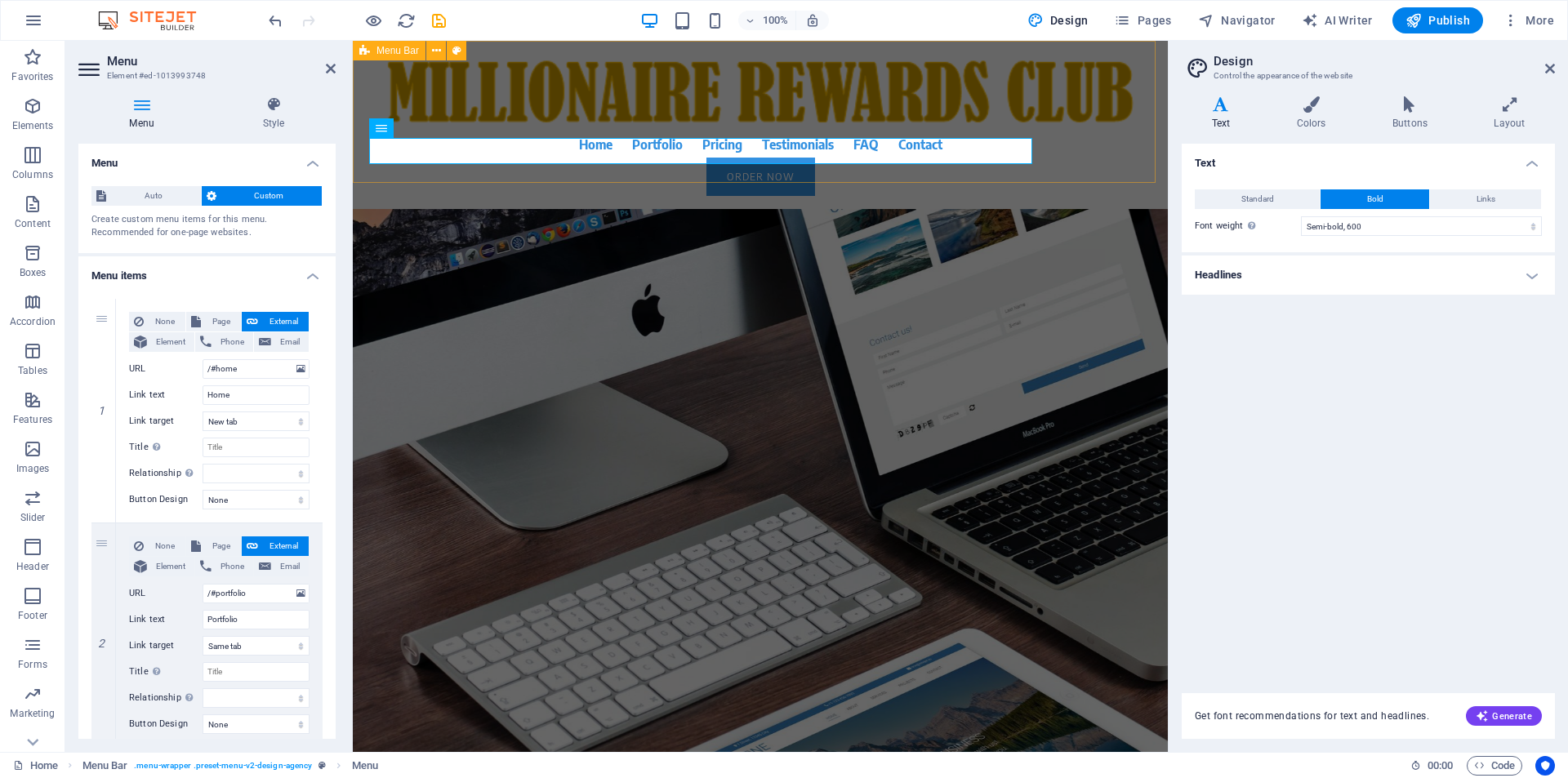
click at [459, 175] on div "Home Portfolio Pricing Testimonials FAQ Contact Order Now Menu" at bounding box center [760, 125] width 815 height 168
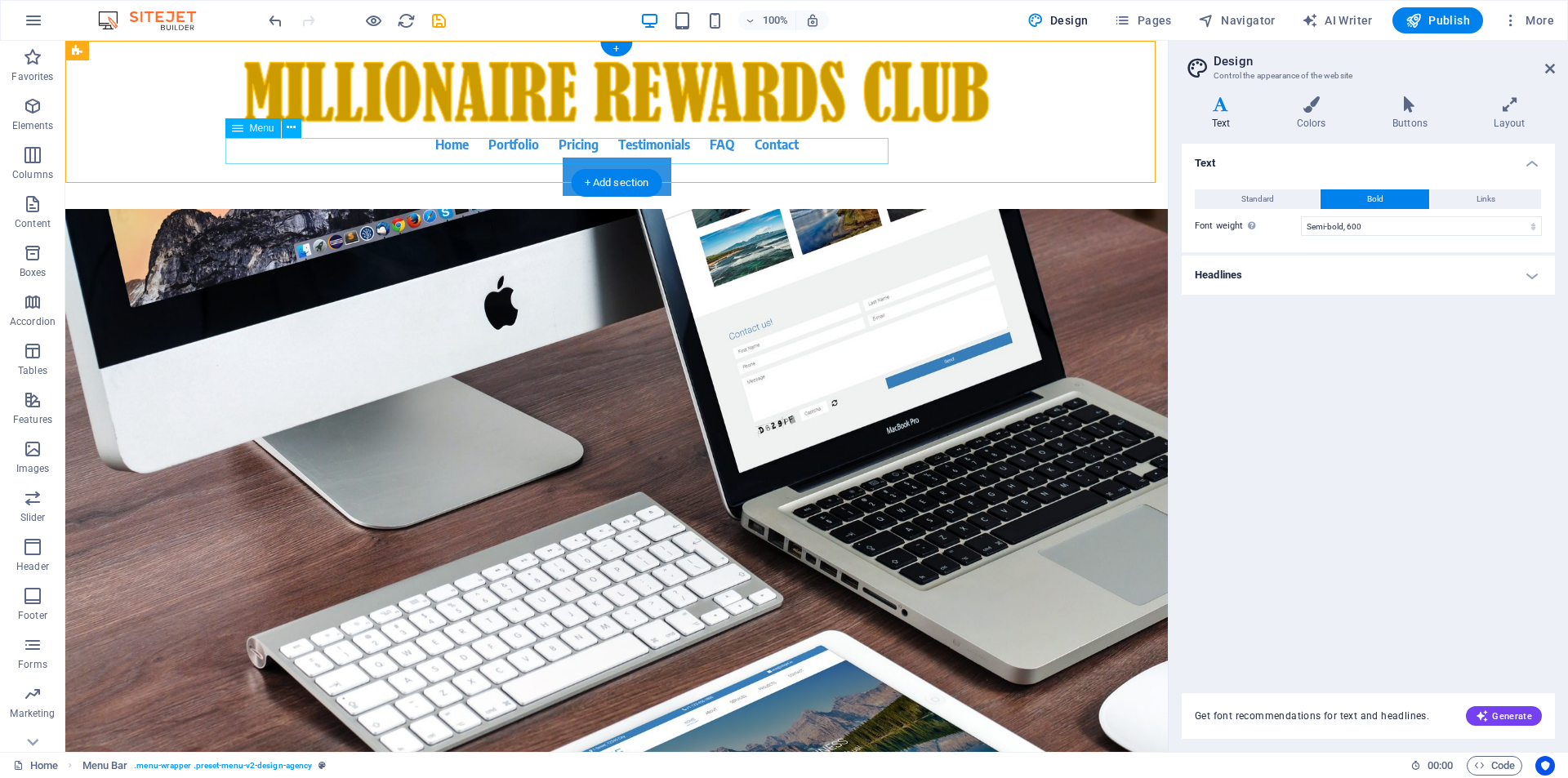
click at [717, 156] on nav "Home Portfolio Pricing Testimonials FAQ Contact" at bounding box center [617, 144] width 771 height 26
select select
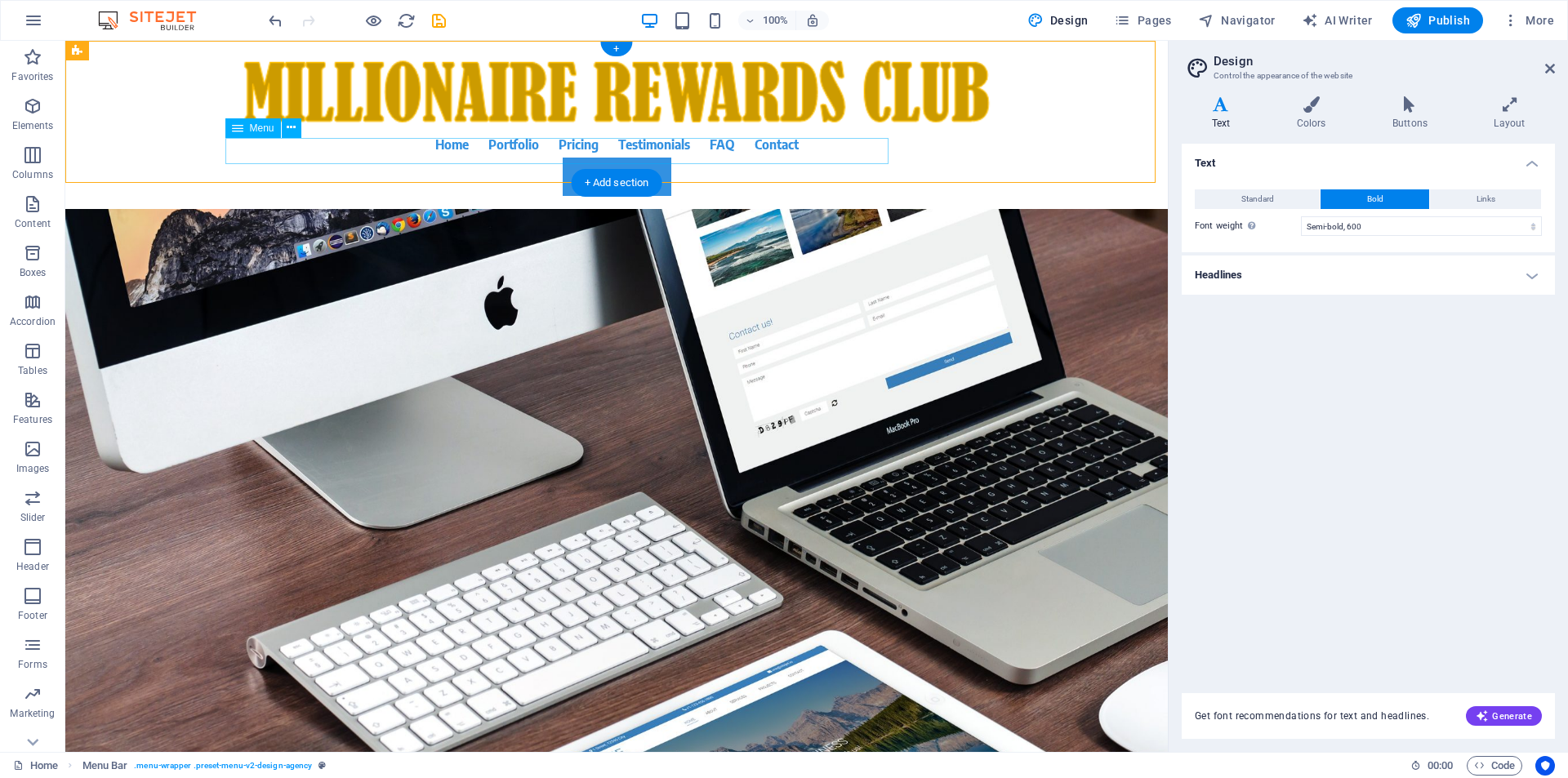
select select
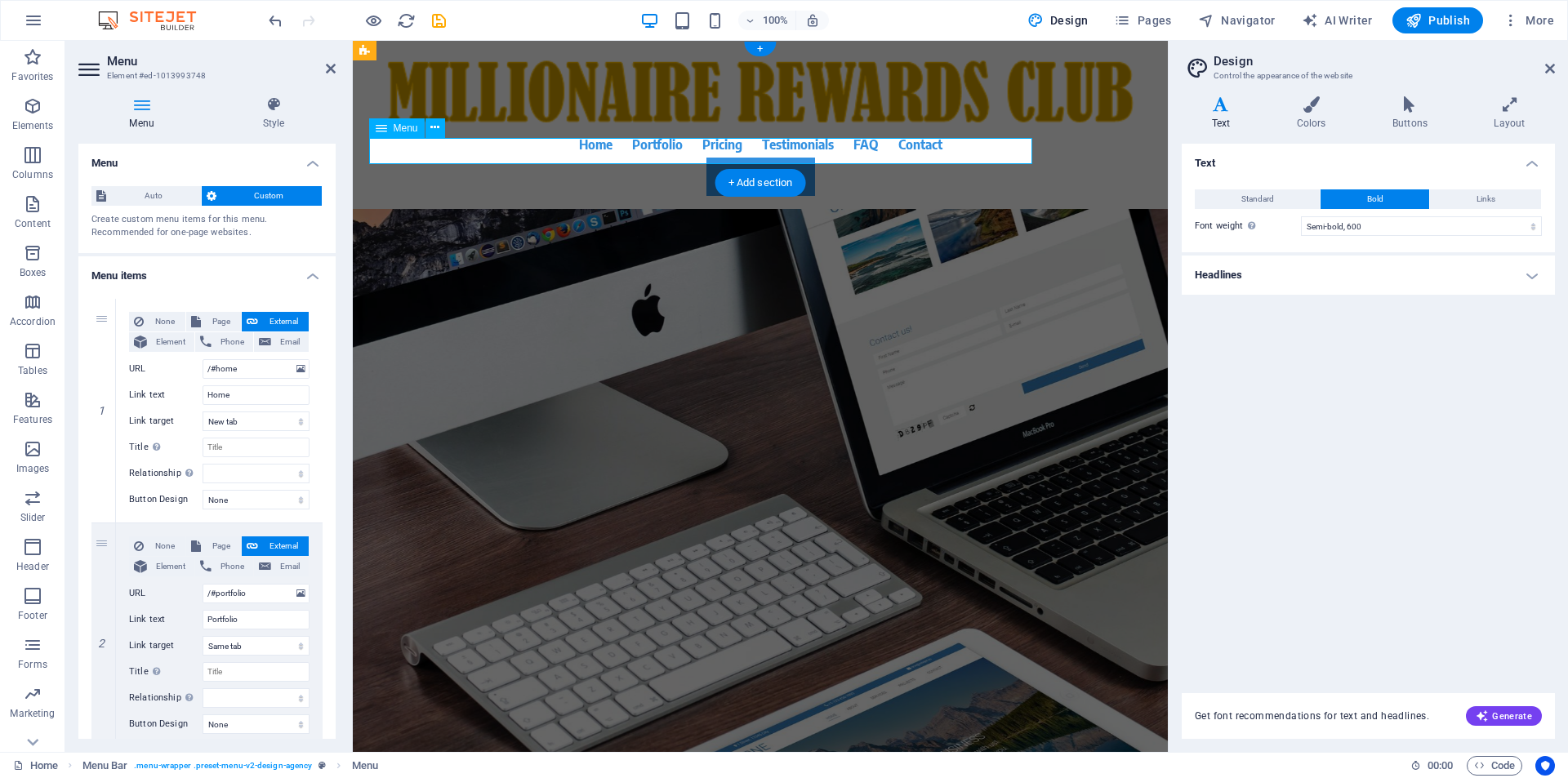
click at [720, 152] on nav "Home Portfolio Pricing Testimonials FAQ Contact" at bounding box center [760, 144] width 771 height 26
click at [681, 153] on nav "Home Portfolio Pricing Testimonials FAQ Contact" at bounding box center [760, 144] width 771 height 26
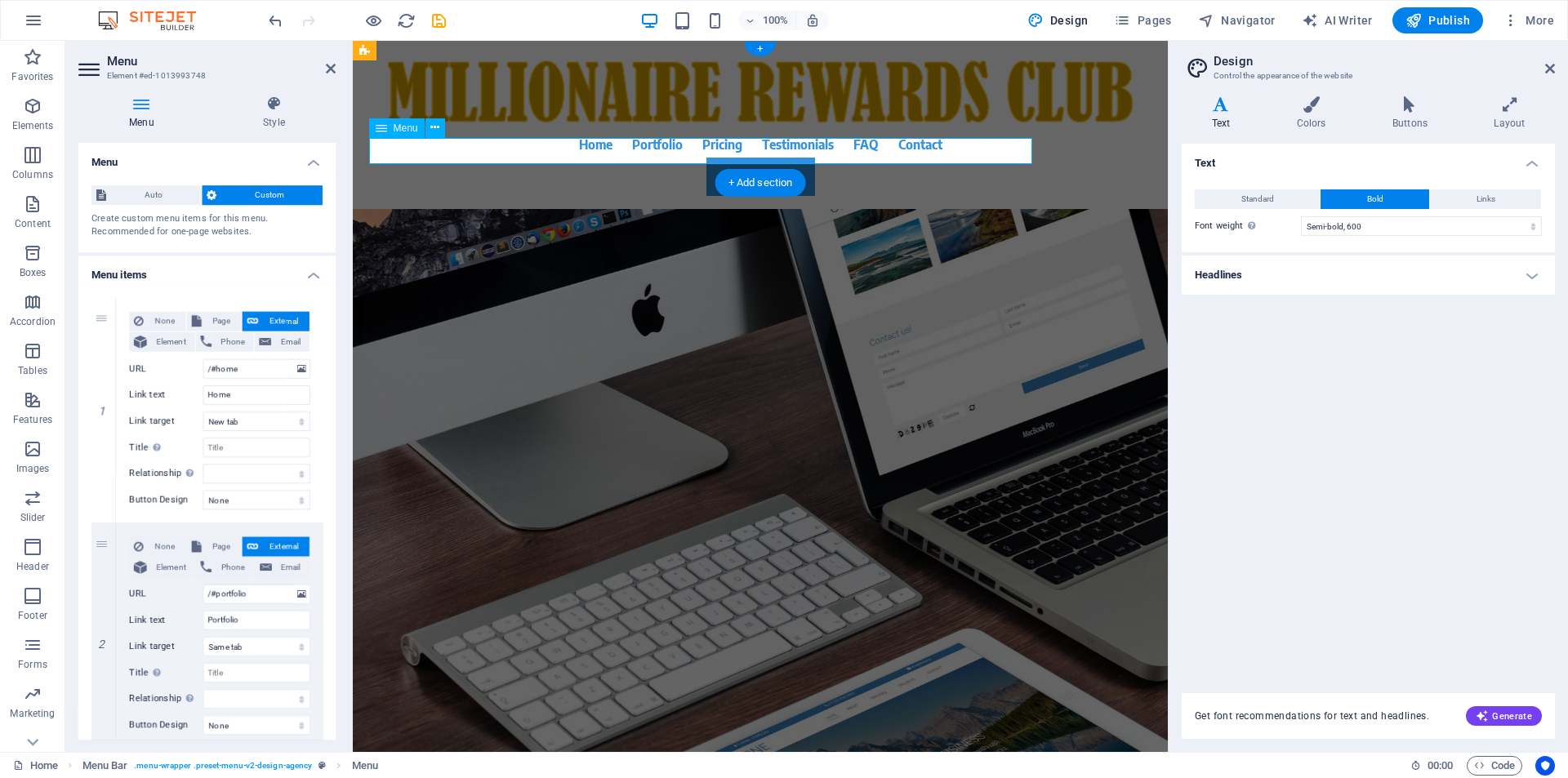
click at [681, 153] on nav "Home Portfolio Pricing Testimonials FAQ Contact" at bounding box center [760, 144] width 771 height 26
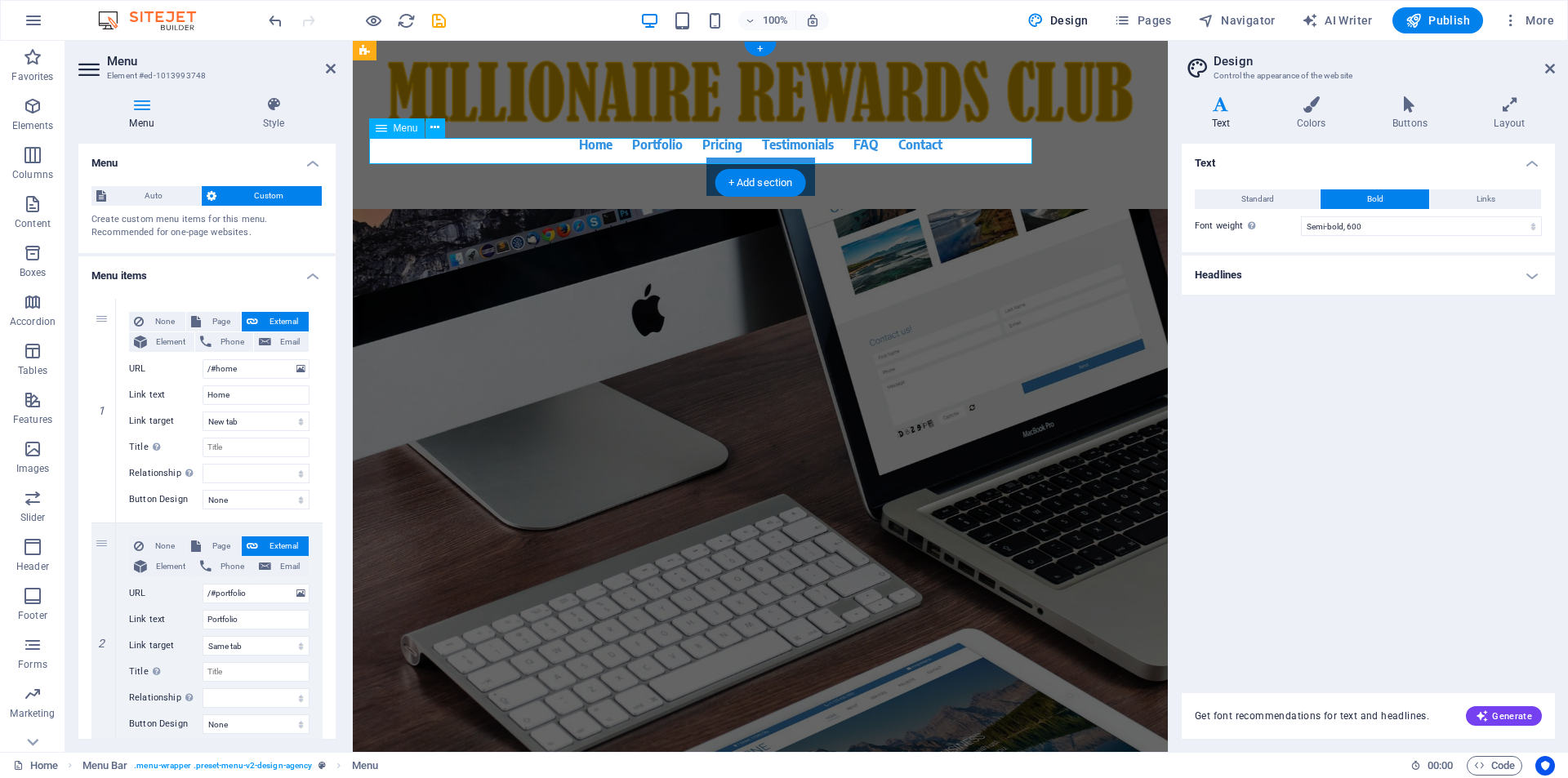
click at [681, 153] on nav "Home Portfolio Pricing Testimonials FAQ Contact" at bounding box center [760, 144] width 771 height 26
click at [275, 121] on h4 "Style" at bounding box center [274, 114] width 124 height 34
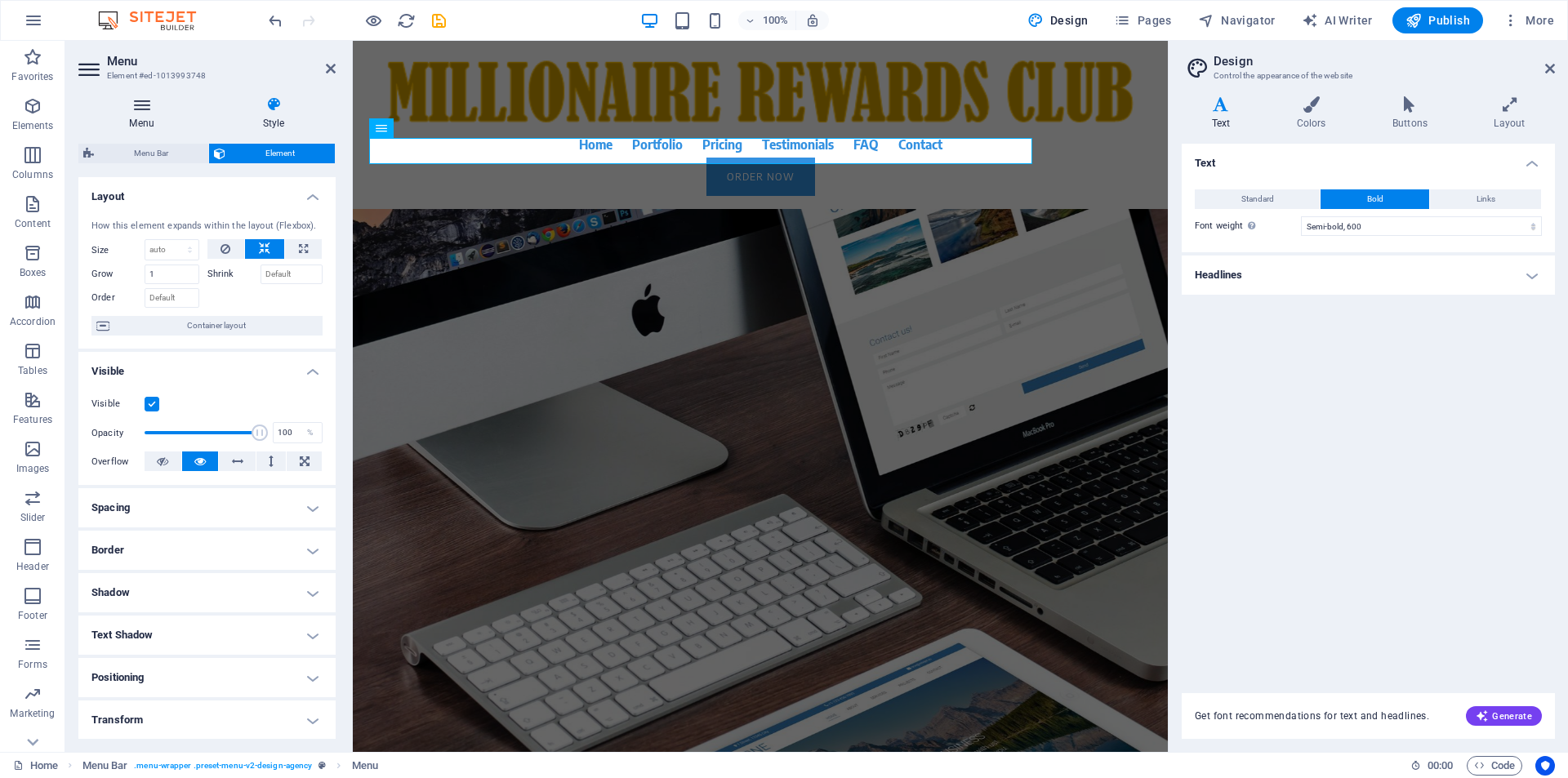
click at [138, 114] on h4 "Menu" at bounding box center [144, 114] width 133 height 34
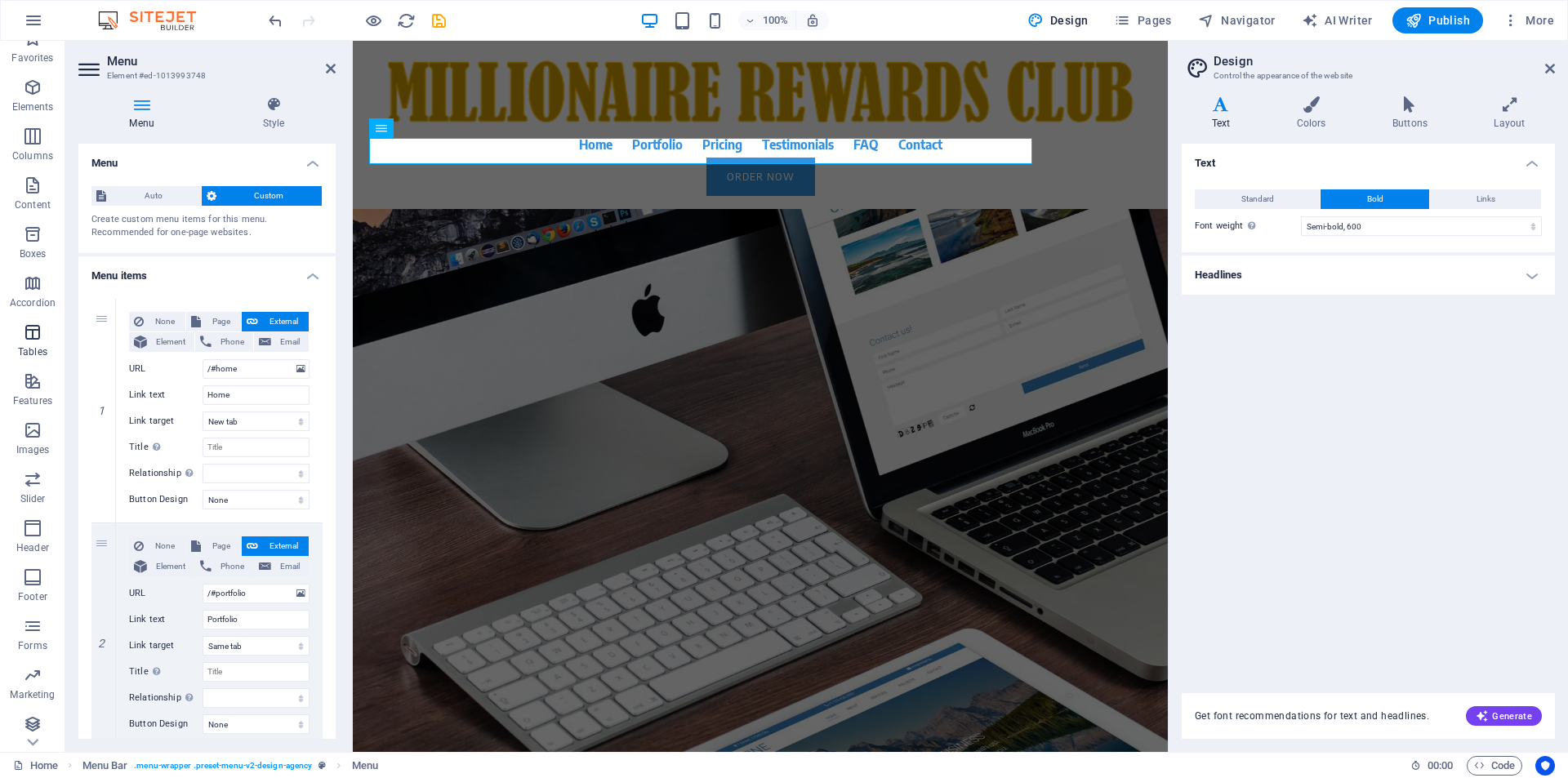
scroll to position [24, 0]
click at [1513, 105] on icon at bounding box center [1510, 104] width 91 height 16
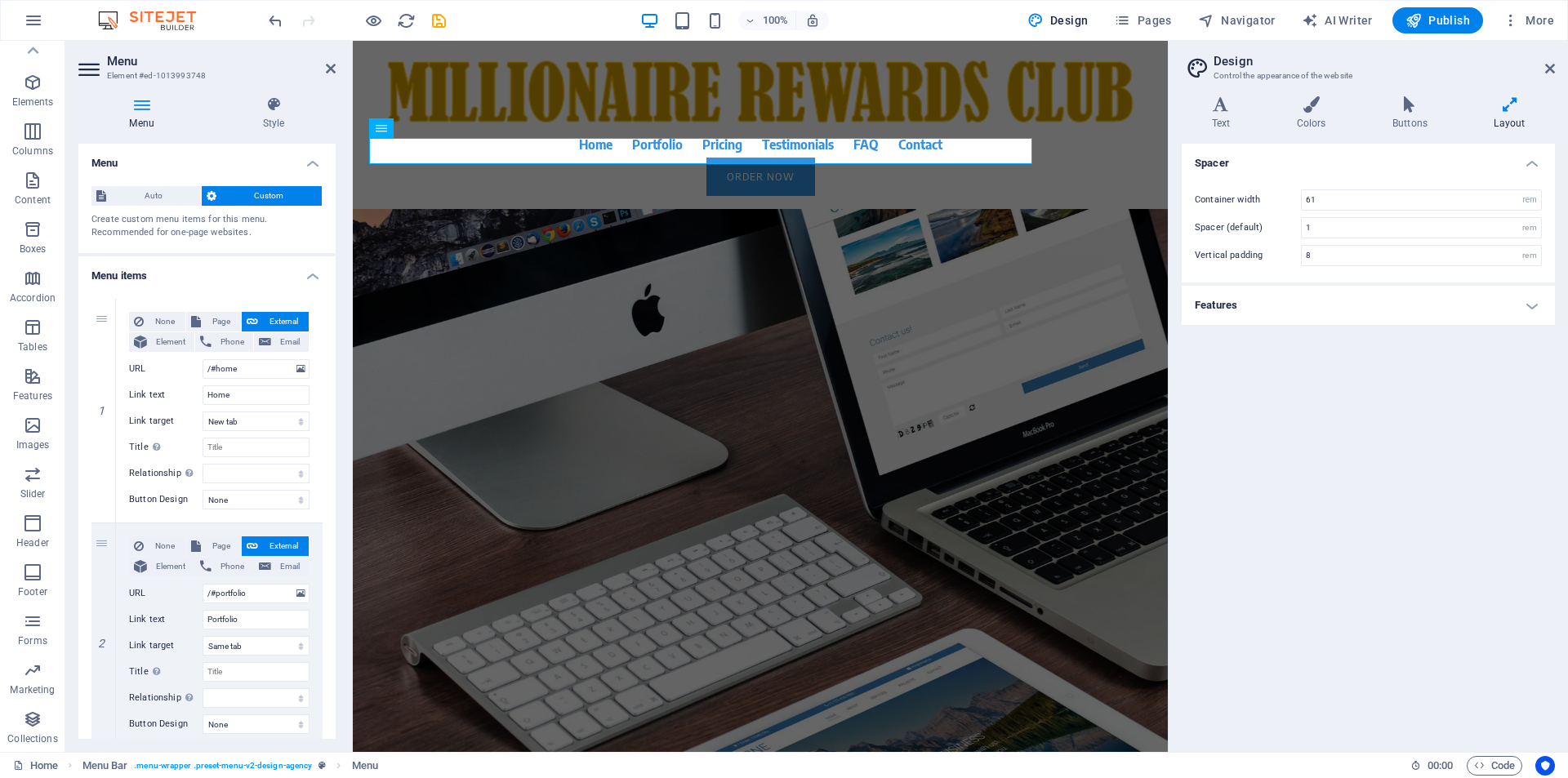
click at [1513, 105] on icon at bounding box center [1510, 104] width 91 height 16
click at [1255, 21] on span "Navigator" at bounding box center [1237, 19] width 78 height 16
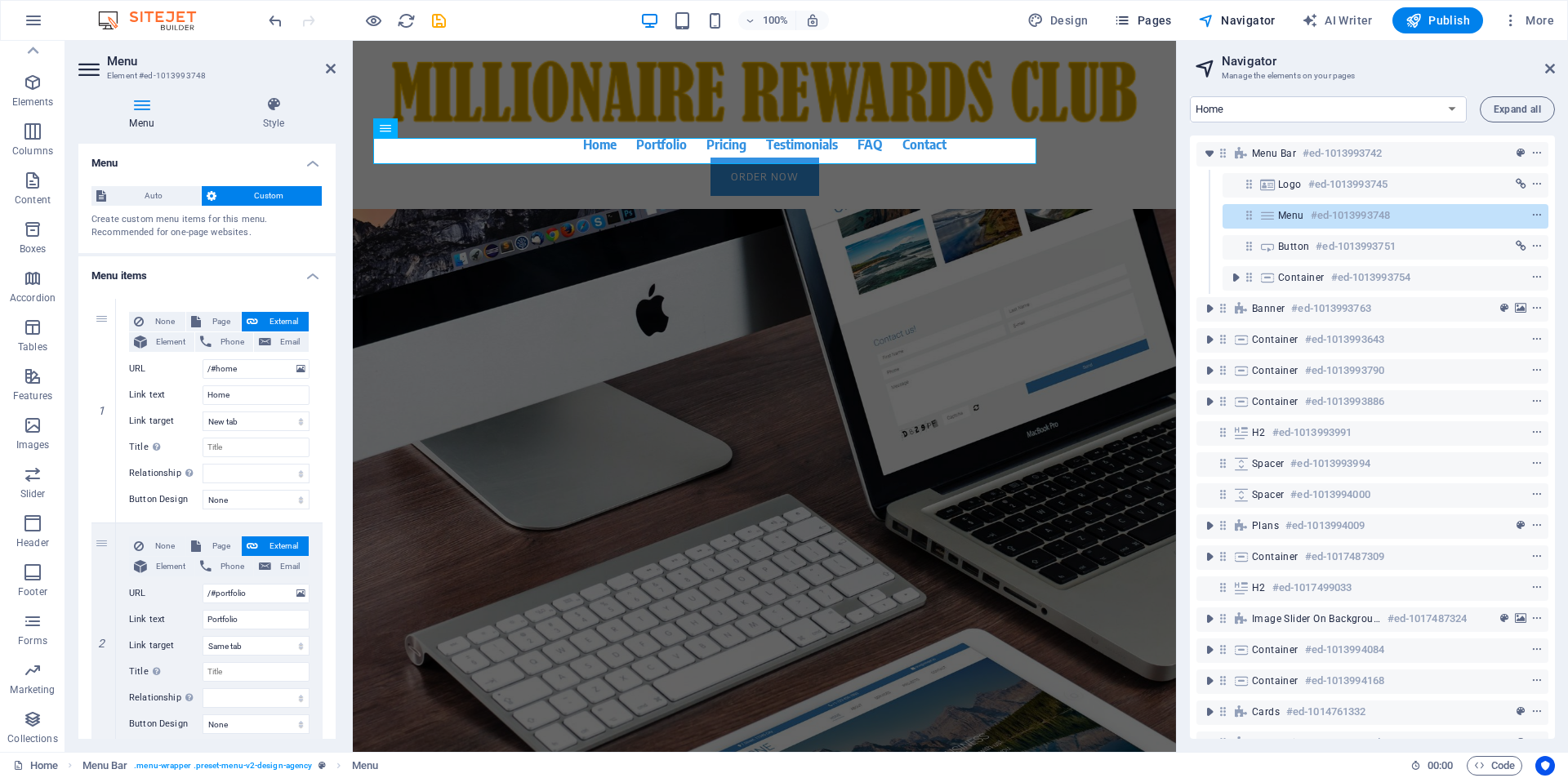
click at [1154, 22] on span "Pages" at bounding box center [1142, 19] width 57 height 16
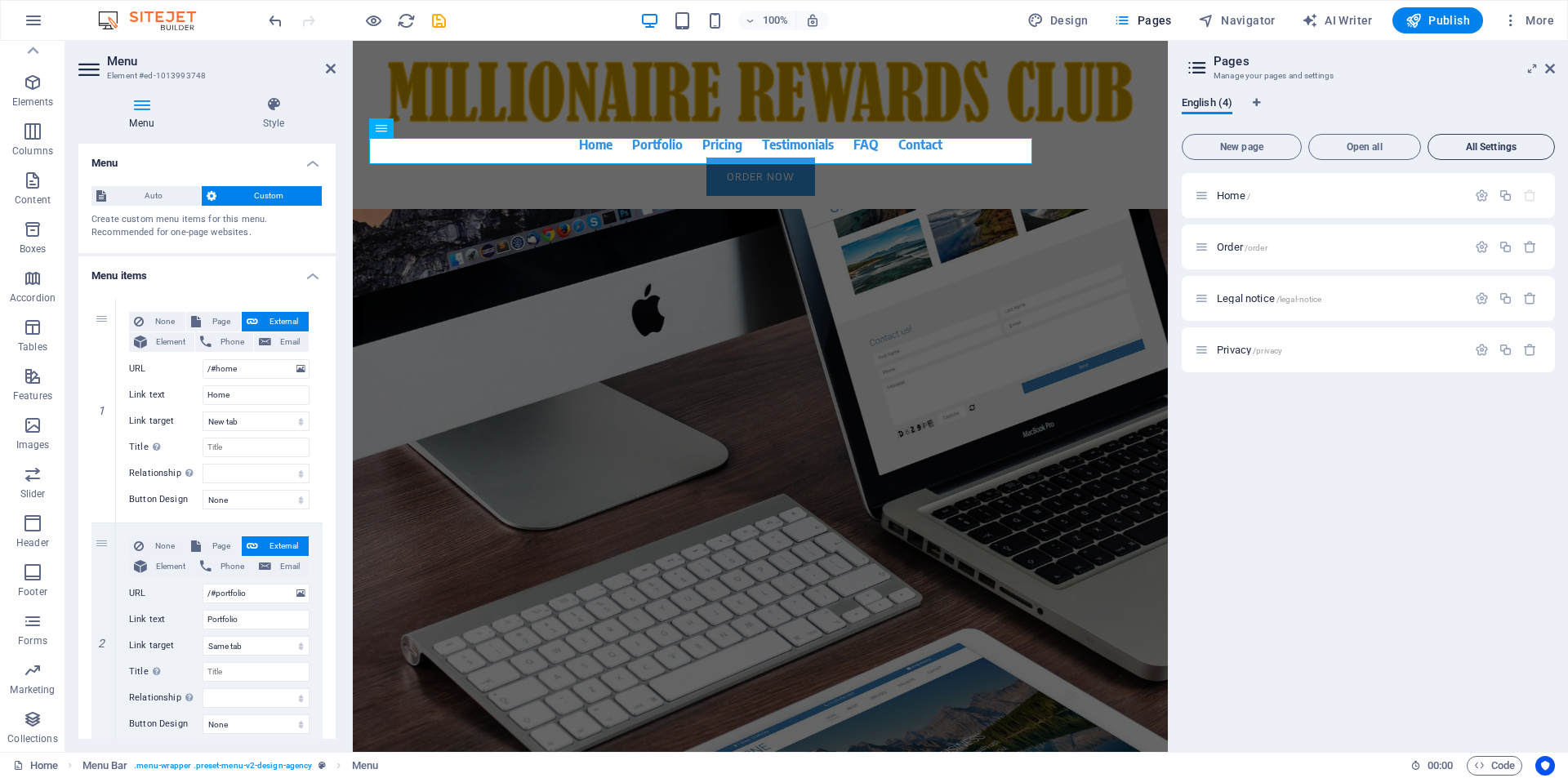
click at [1514, 147] on span "All Settings" at bounding box center [1491, 147] width 113 height 10
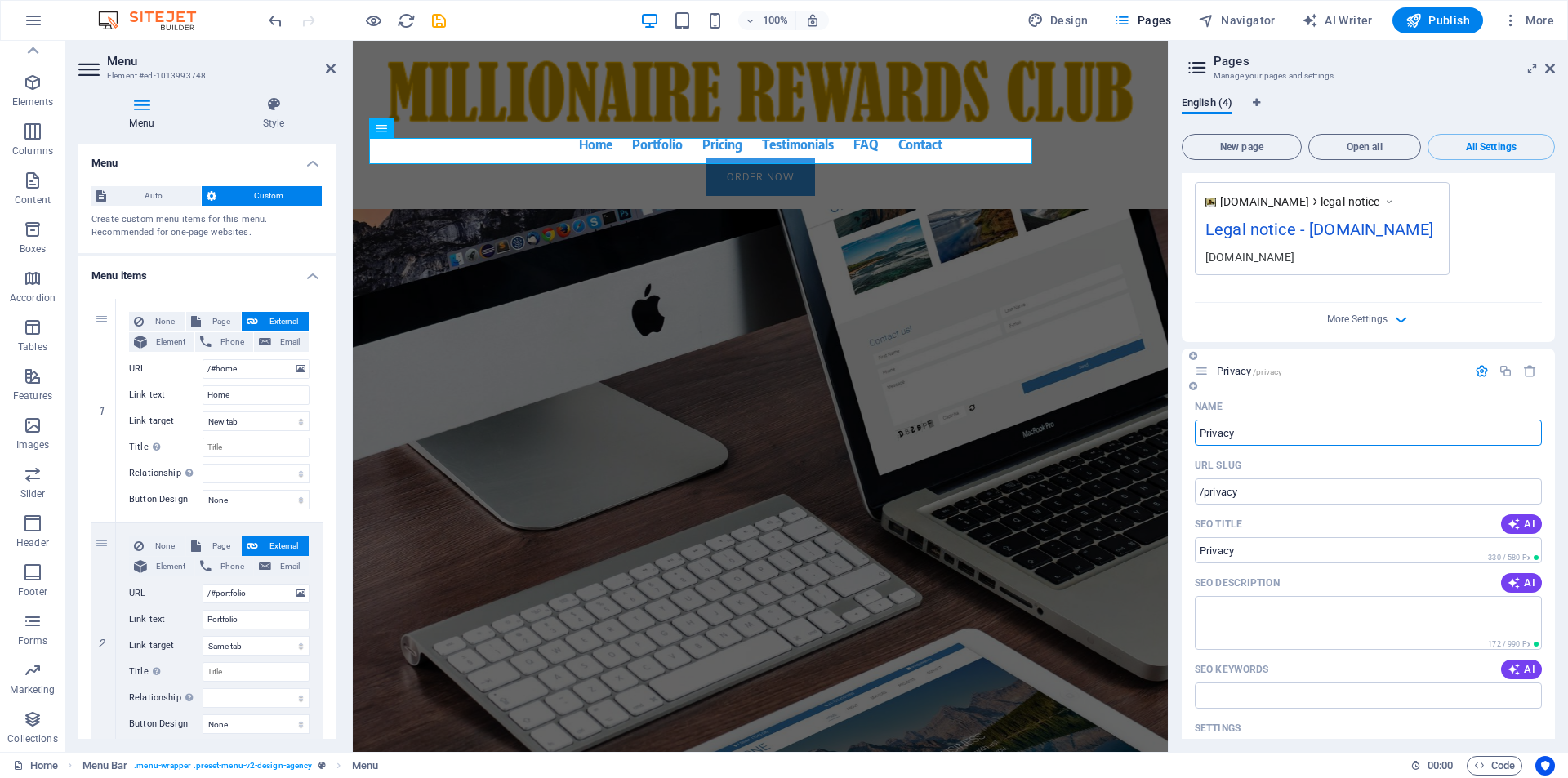
scroll to position [2166, 0]
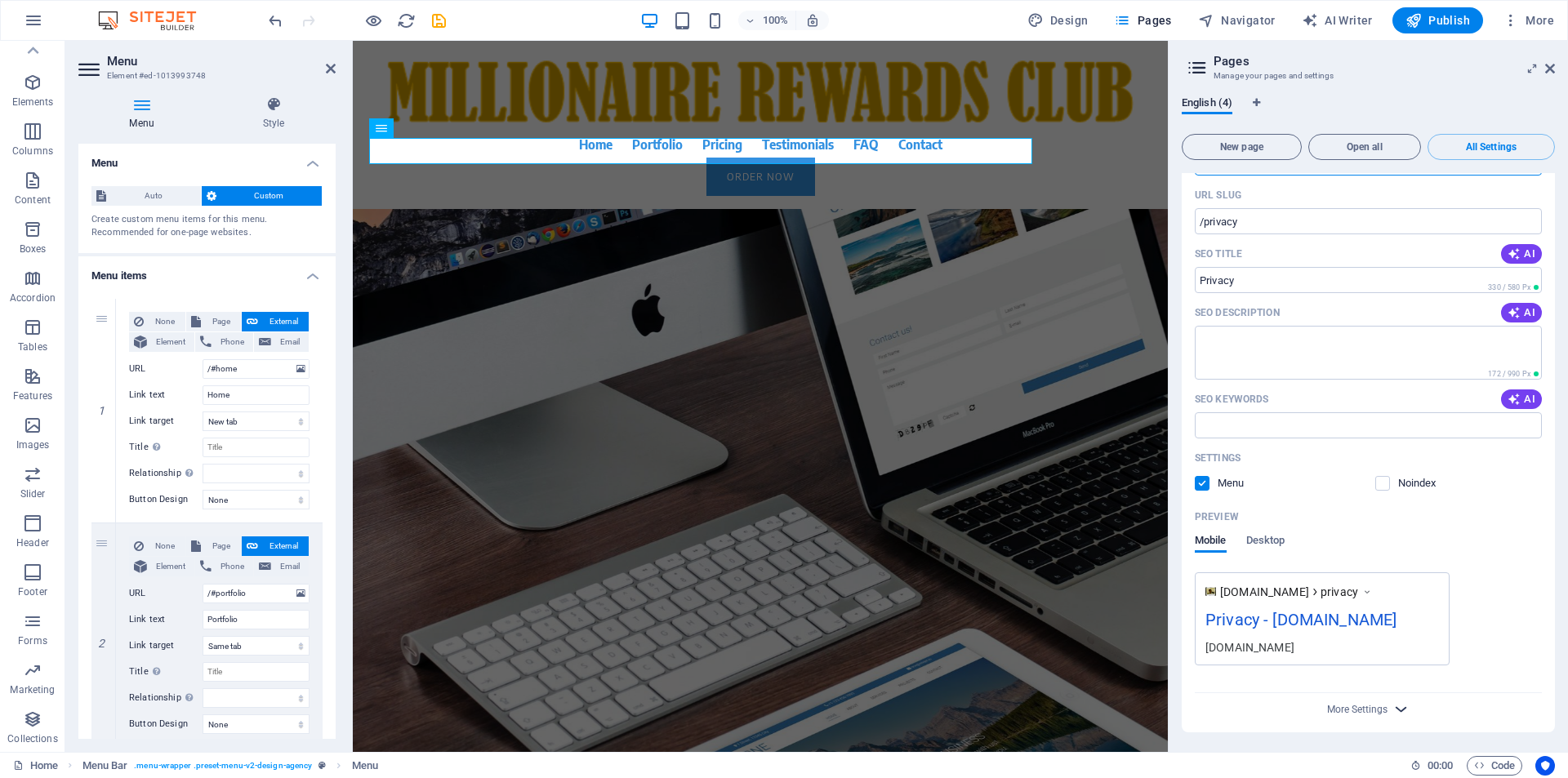
click at [1398, 706] on icon "button" at bounding box center [1401, 709] width 19 height 19
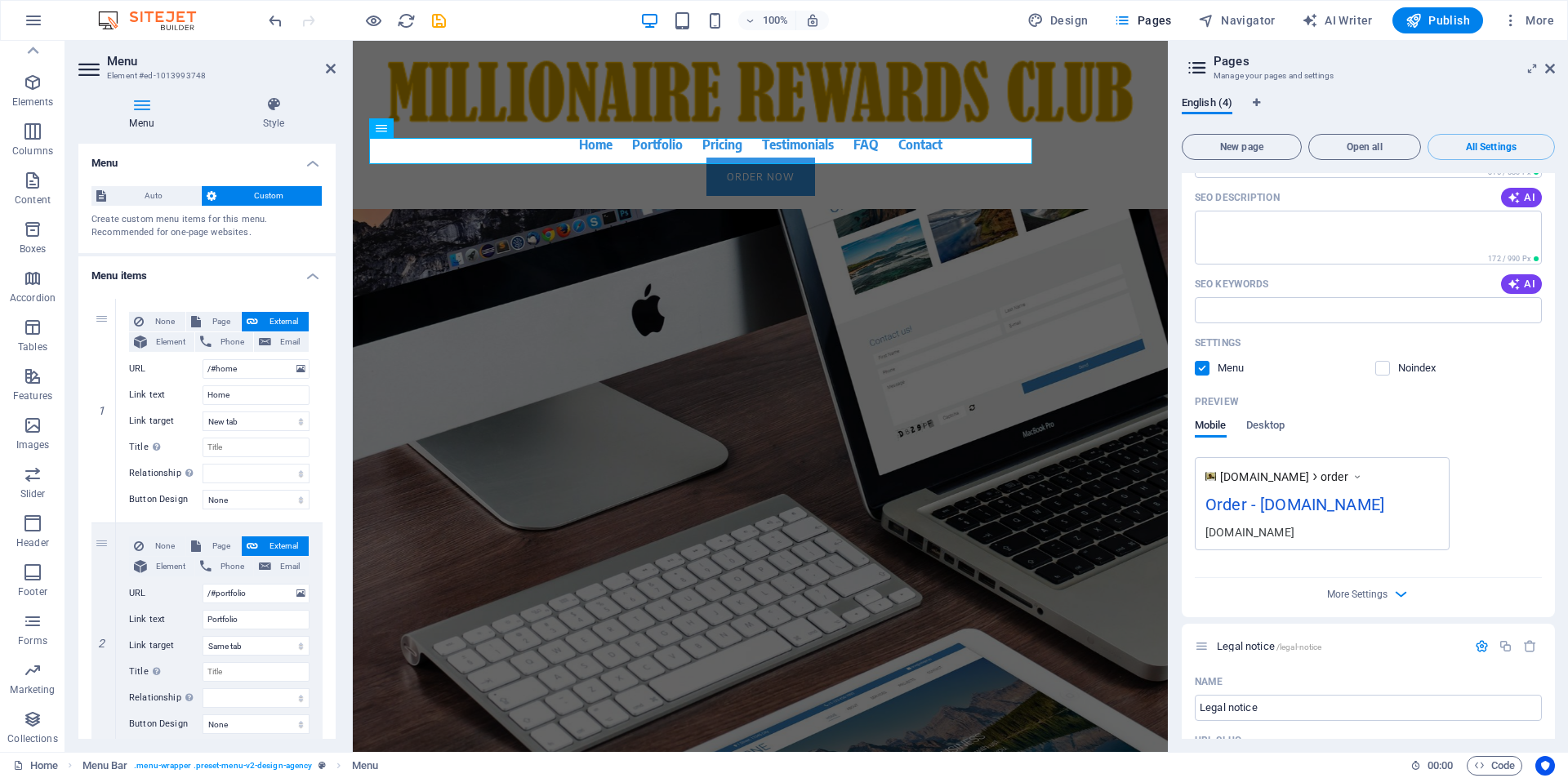
scroll to position [0, 0]
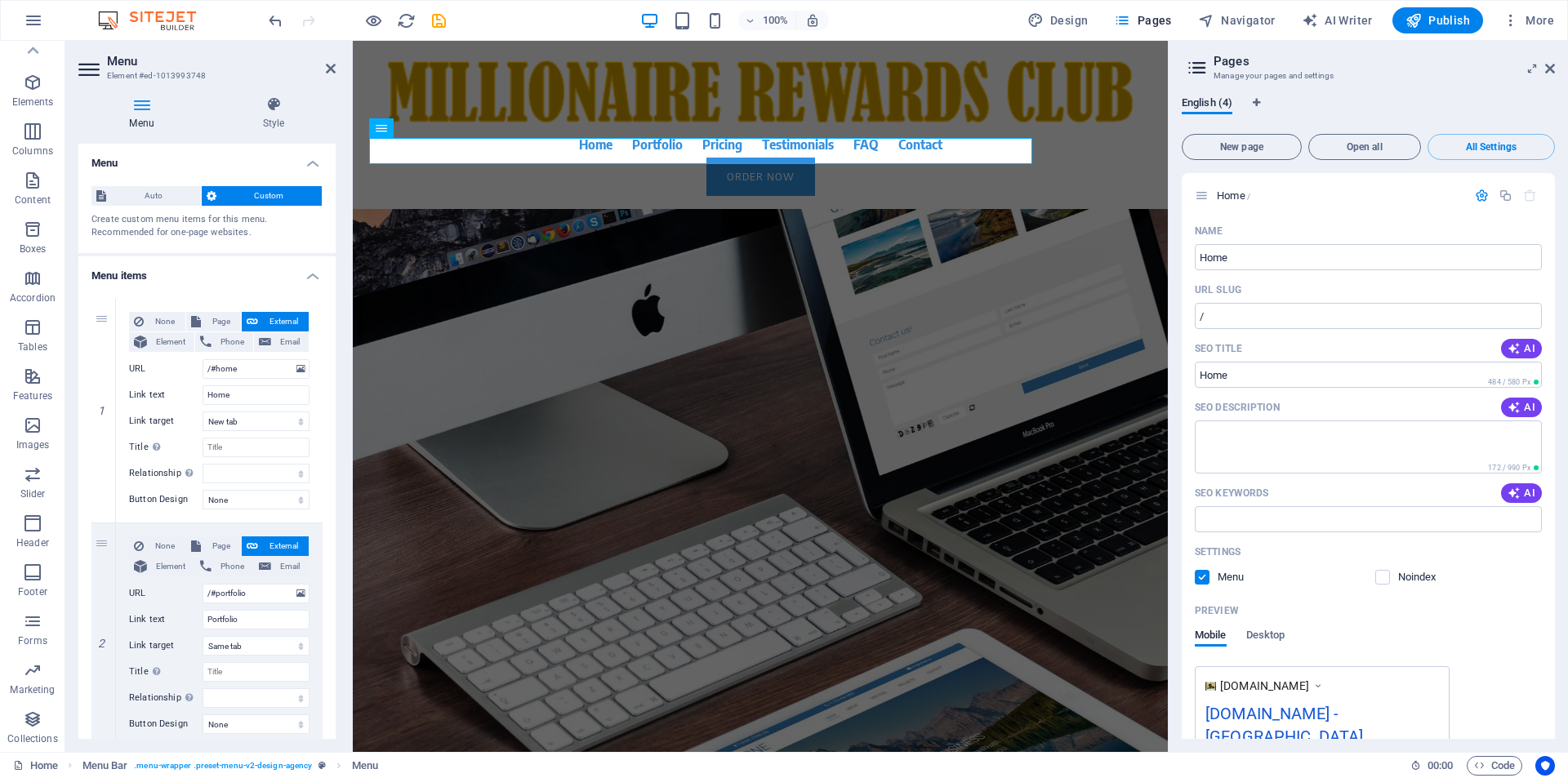
click at [1209, 70] on icon at bounding box center [1197, 67] width 25 height 23
drag, startPoint x: 1209, startPoint y: 70, endPoint x: 1226, endPoint y: 69, distance: 17.0
click at [1208, 70] on icon at bounding box center [1197, 67] width 25 height 23
click at [1548, 68] on icon at bounding box center [1550, 68] width 10 height 13
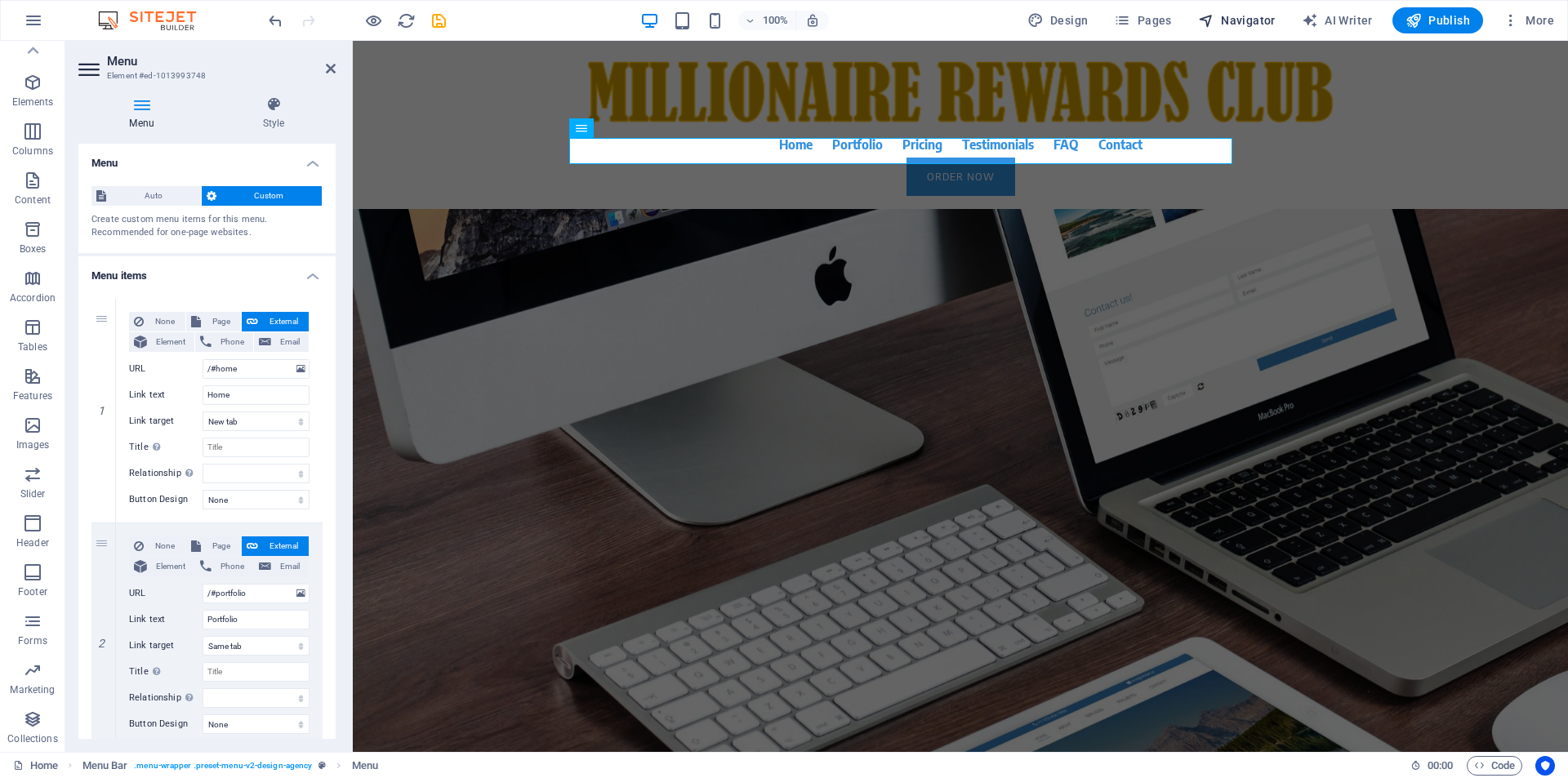
click at [1256, 22] on span "Navigator" at bounding box center [1237, 19] width 78 height 16
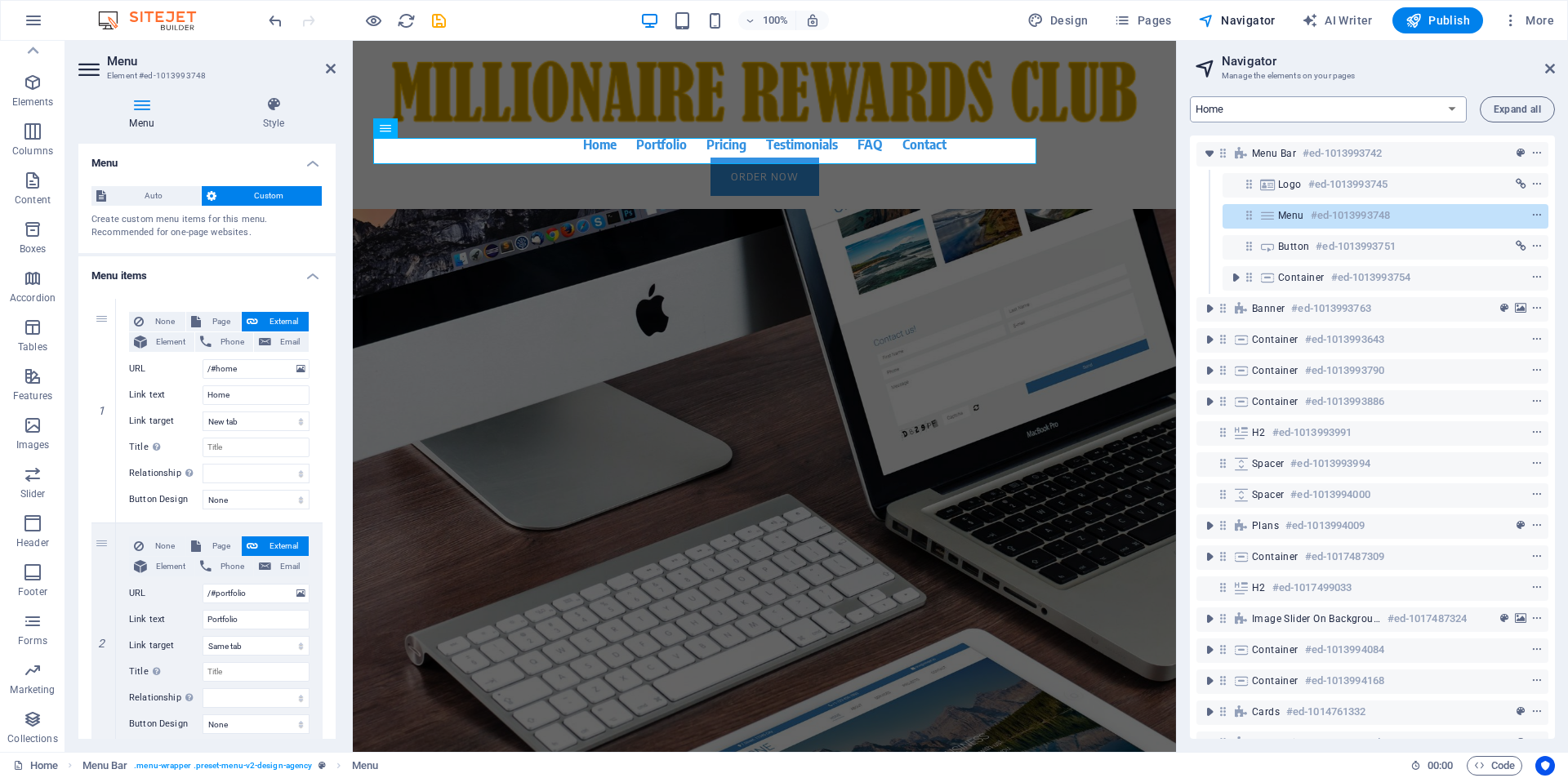
click at [1446, 110] on select "Home Order Legal notice Privacy" at bounding box center [1328, 109] width 277 height 26
click at [1190, 97] on select "Home Order Legal notice Privacy" at bounding box center [1328, 109] width 277 height 26
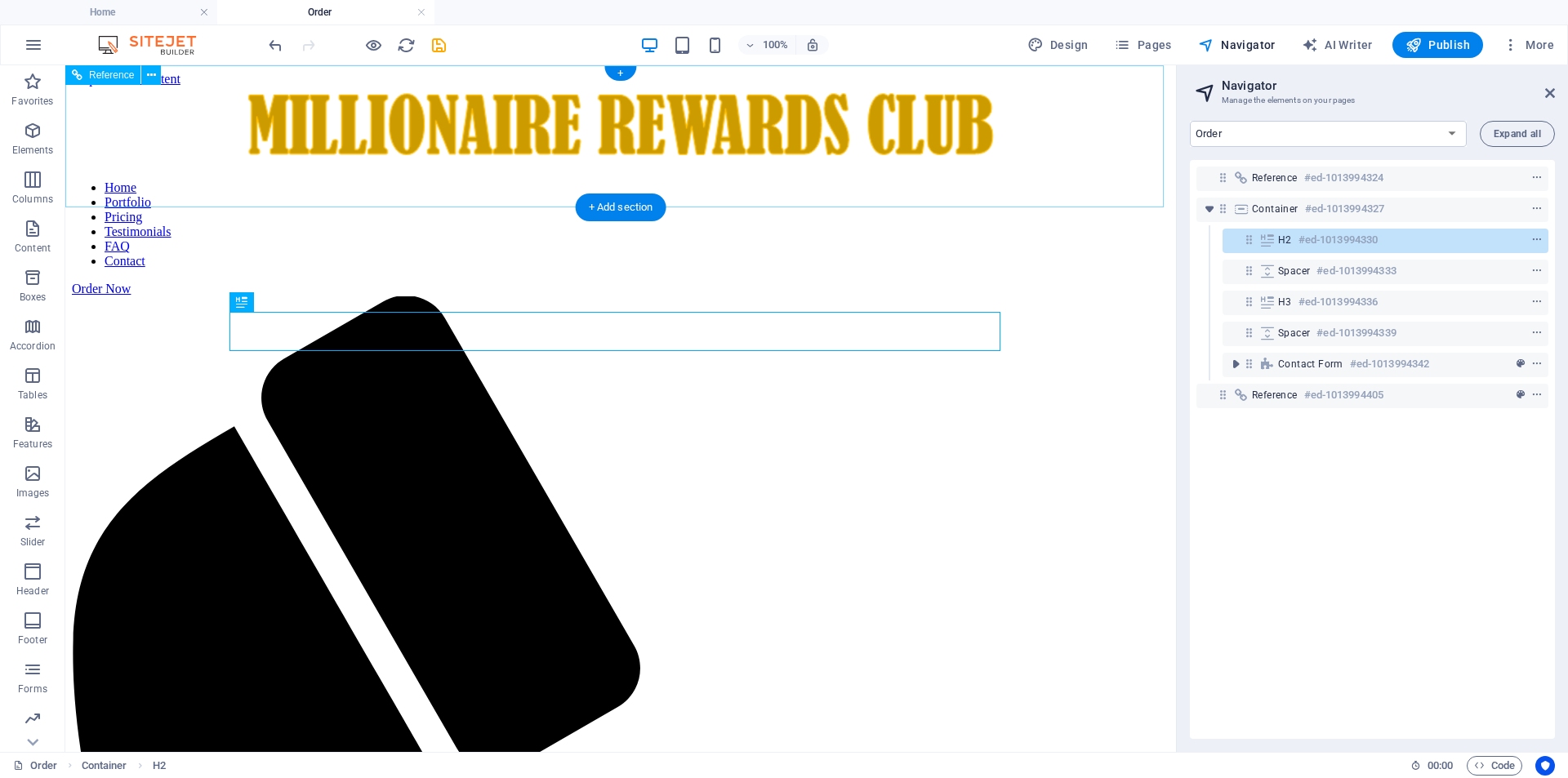
click at [531, 181] on nav "Home Portfolio Pricing Testimonials FAQ Contact" at bounding box center [620, 225] width 1098 height 88
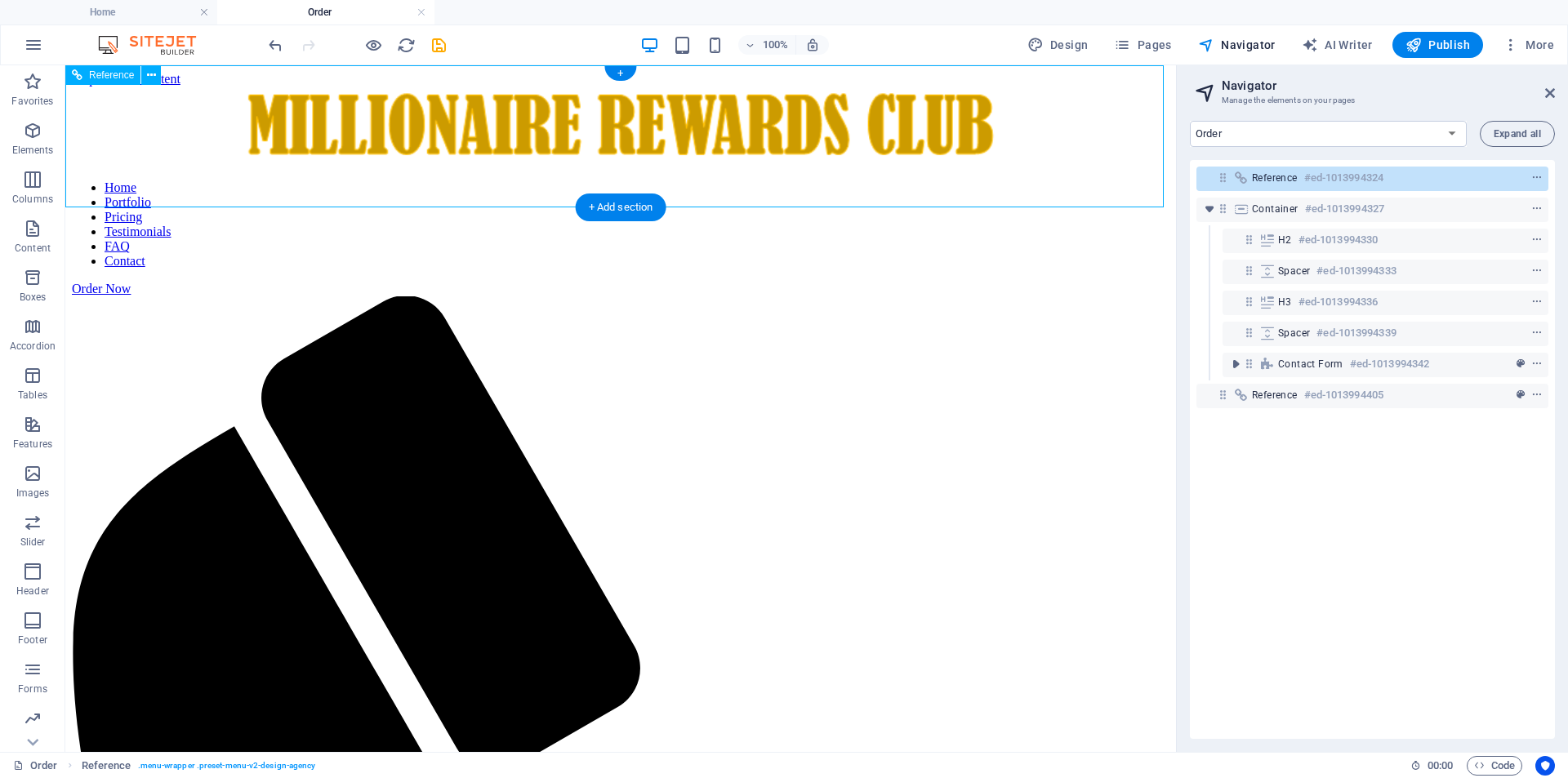
click at [531, 181] on nav "Home Portfolio Pricing Testimonials FAQ Contact" at bounding box center [620, 225] width 1098 height 88
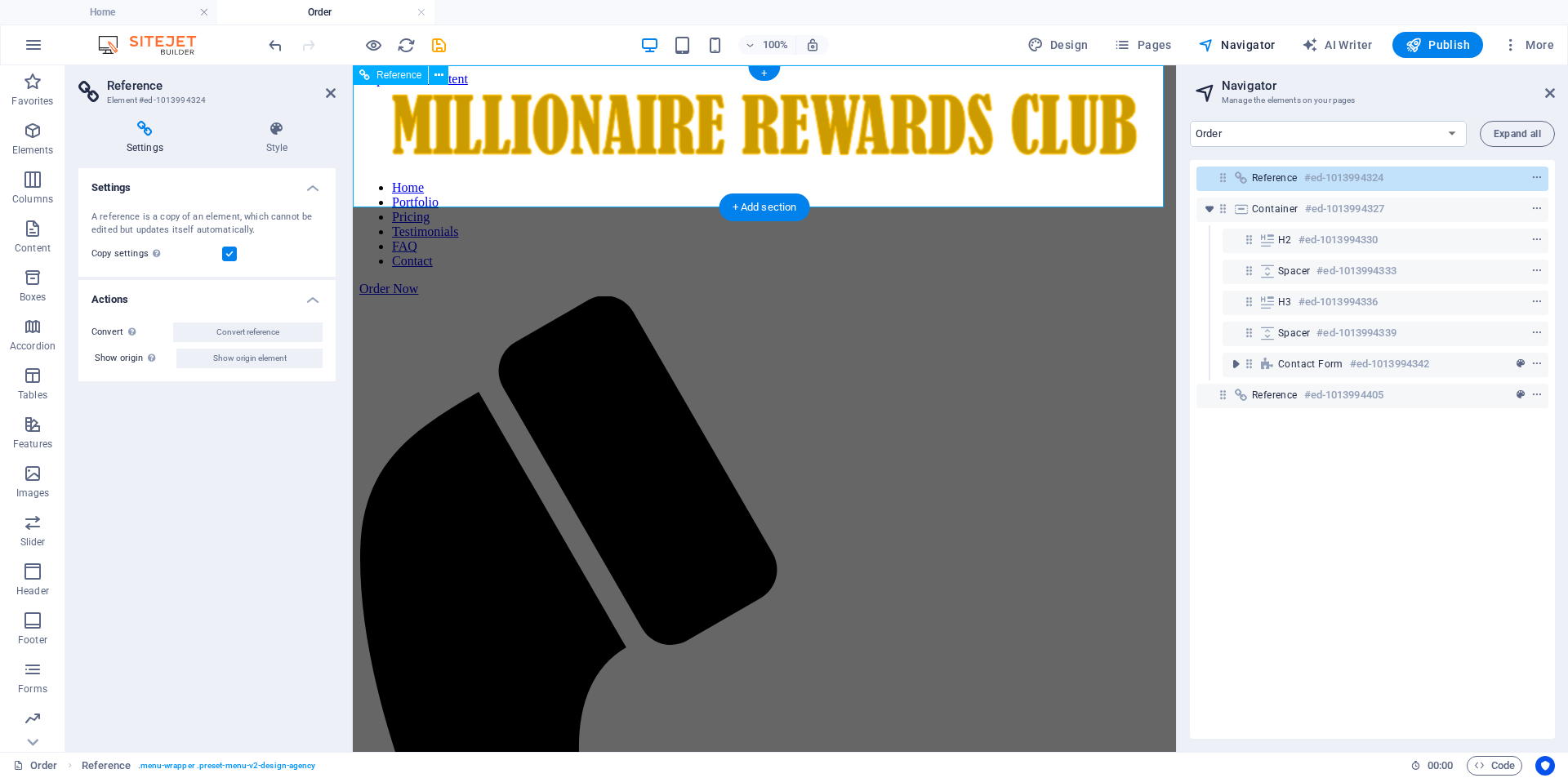
click at [611, 181] on nav "Home Portfolio Pricing Testimonials FAQ Contact" at bounding box center [765, 225] width 810 height 88
click at [544, 181] on nav "Home Portfolio Pricing Testimonials FAQ Contact" at bounding box center [765, 225] width 810 height 88
click at [658, 181] on nav "Home Portfolio Pricing Testimonials FAQ Contact" at bounding box center [765, 225] width 810 height 88
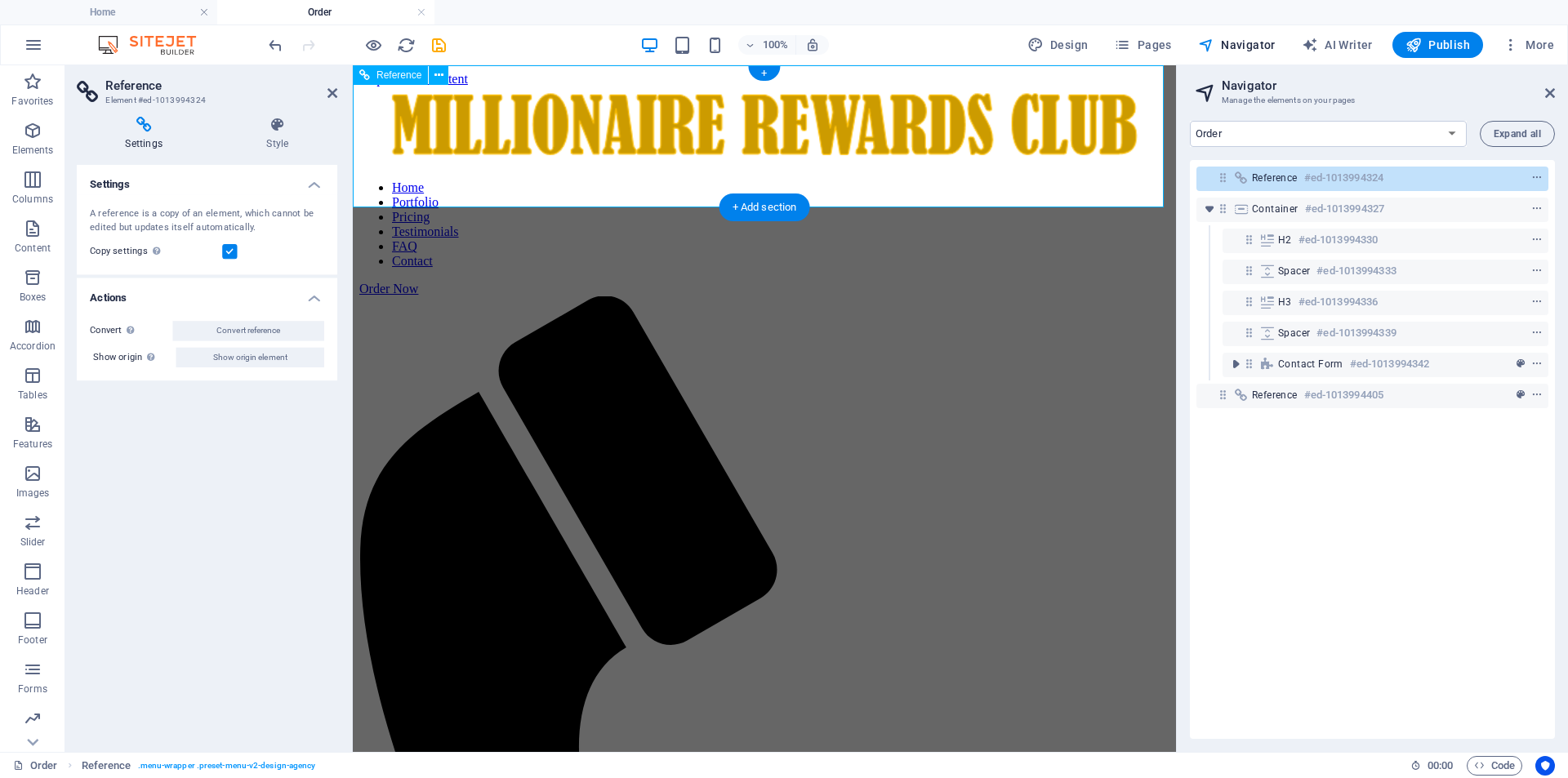
click at [658, 181] on nav "Home Portfolio Pricing Testimonials FAQ Contact" at bounding box center [765, 225] width 810 height 88
click at [1348, 124] on select "Home Order Legal notice Privacy" at bounding box center [1328, 134] width 277 height 26
click at [32, 47] on icon "button" at bounding box center [33, 44] width 19 height 19
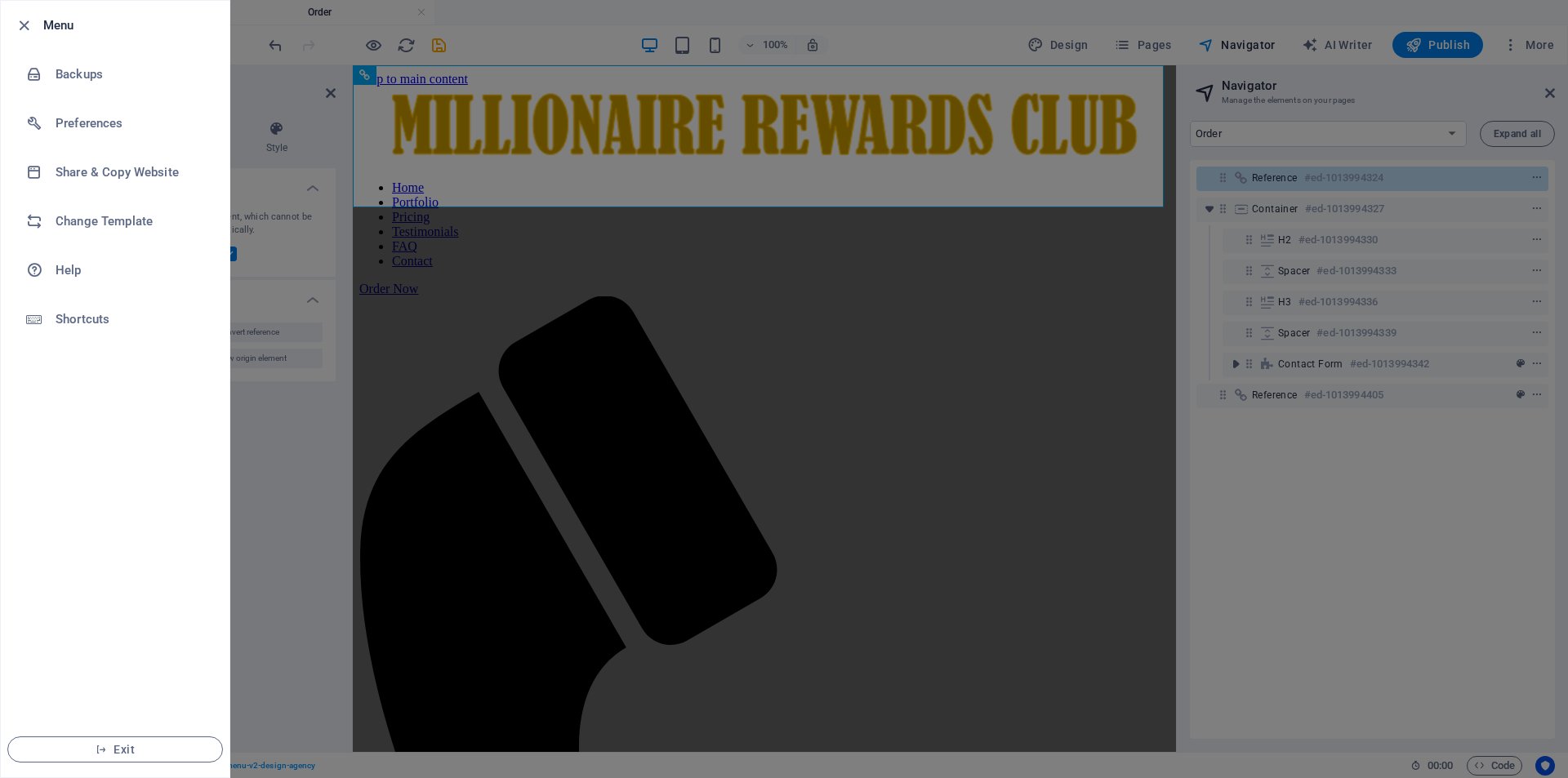
click at [75, 32] on h6 "Menu" at bounding box center [130, 25] width 173 height 19
click at [1281, 133] on div at bounding box center [784, 389] width 1568 height 778
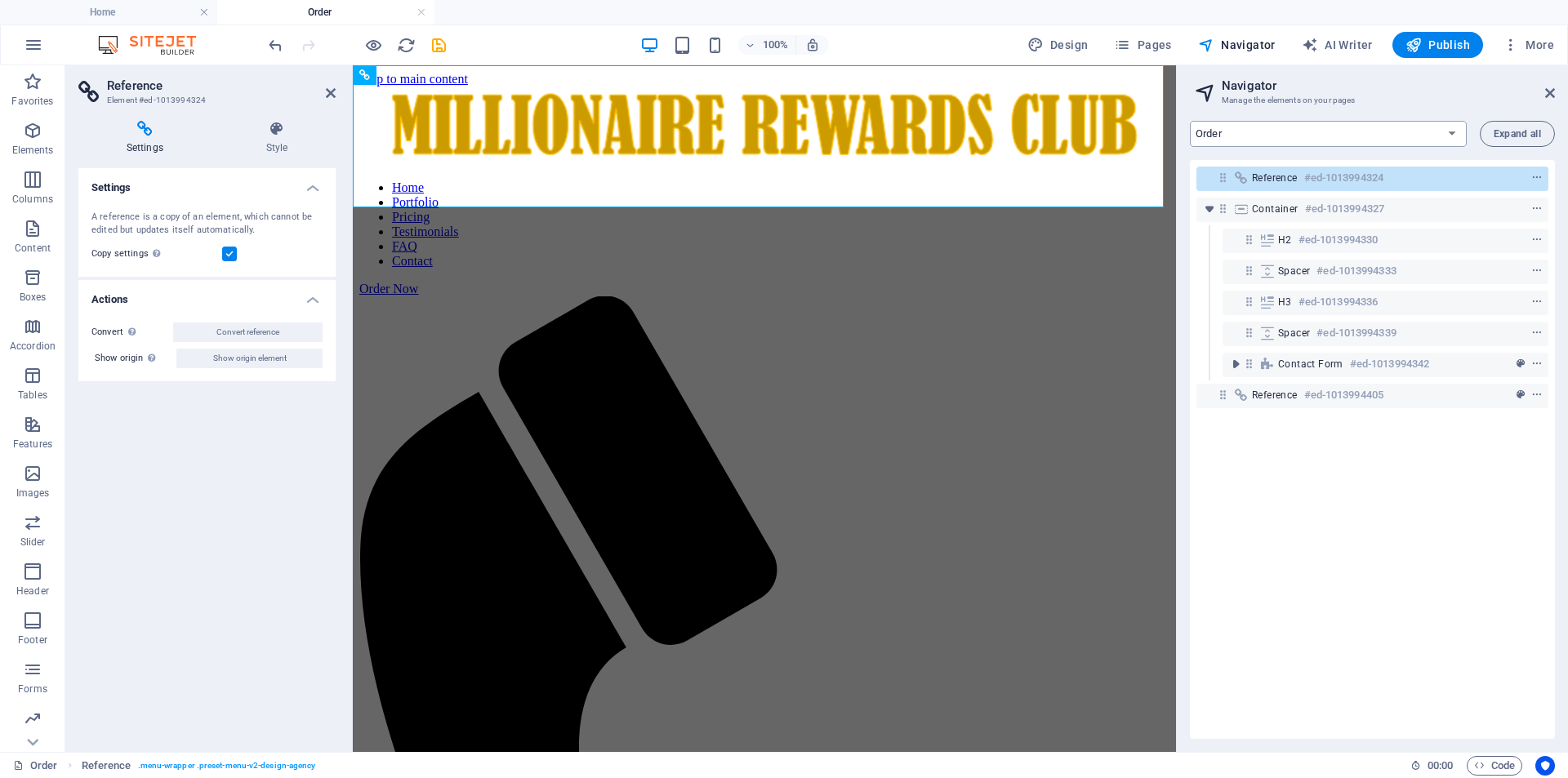
click at [1316, 130] on select "Home Order Legal notice Privacy" at bounding box center [1328, 134] width 277 height 26
click at [1190, 121] on select "Home Order Legal notice Privacy" at bounding box center [1328, 134] width 277 height 26
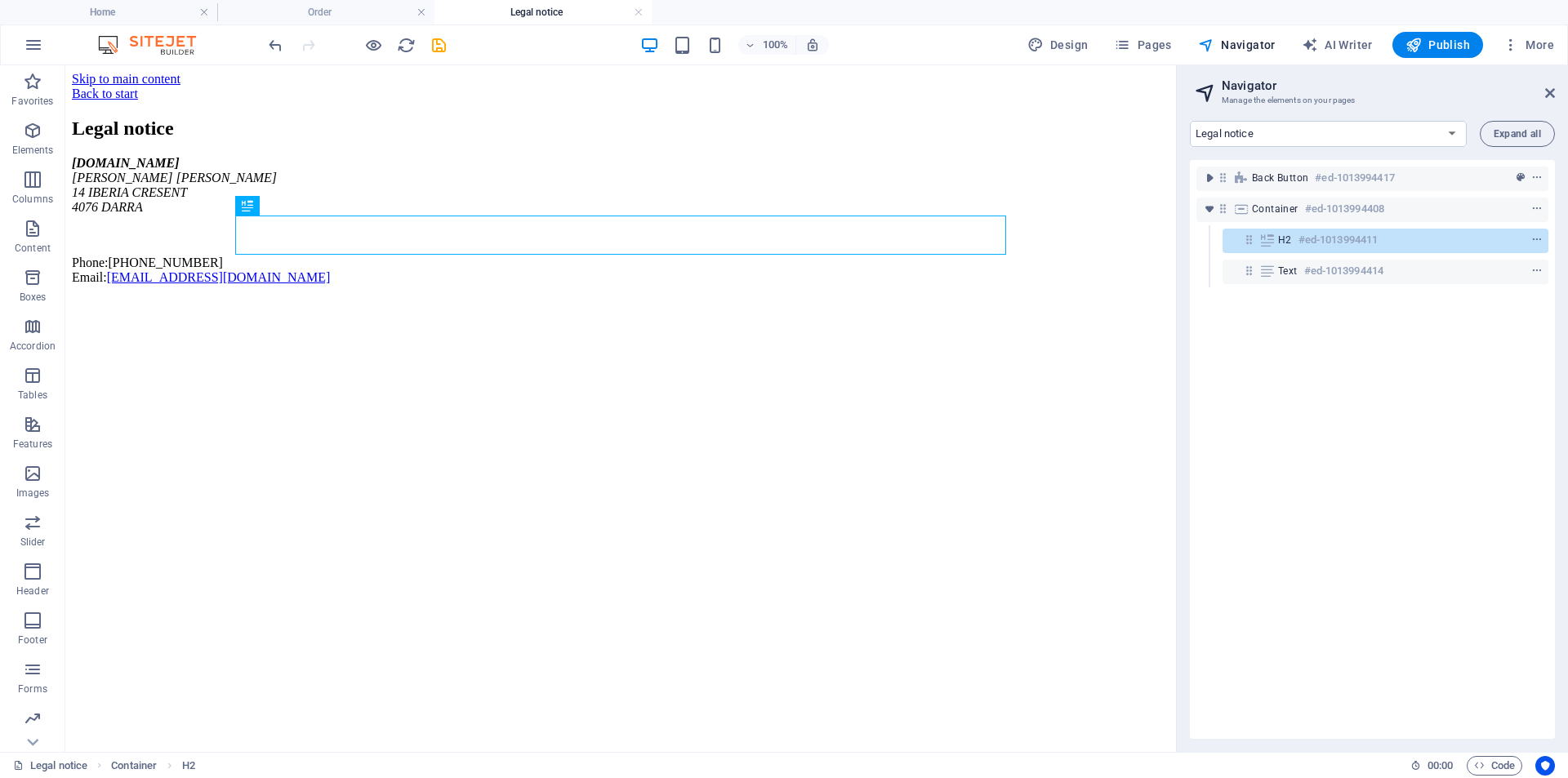
click at [1271, 96] on h3 "Manage the elements on your pages" at bounding box center [1371, 100] width 301 height 14
click at [1264, 131] on select "Home Order Legal notice Privacy" at bounding box center [1328, 134] width 277 height 26
click at [1190, 121] on select "Home Order Legal notice Privacy" at bounding box center [1328, 134] width 277 height 26
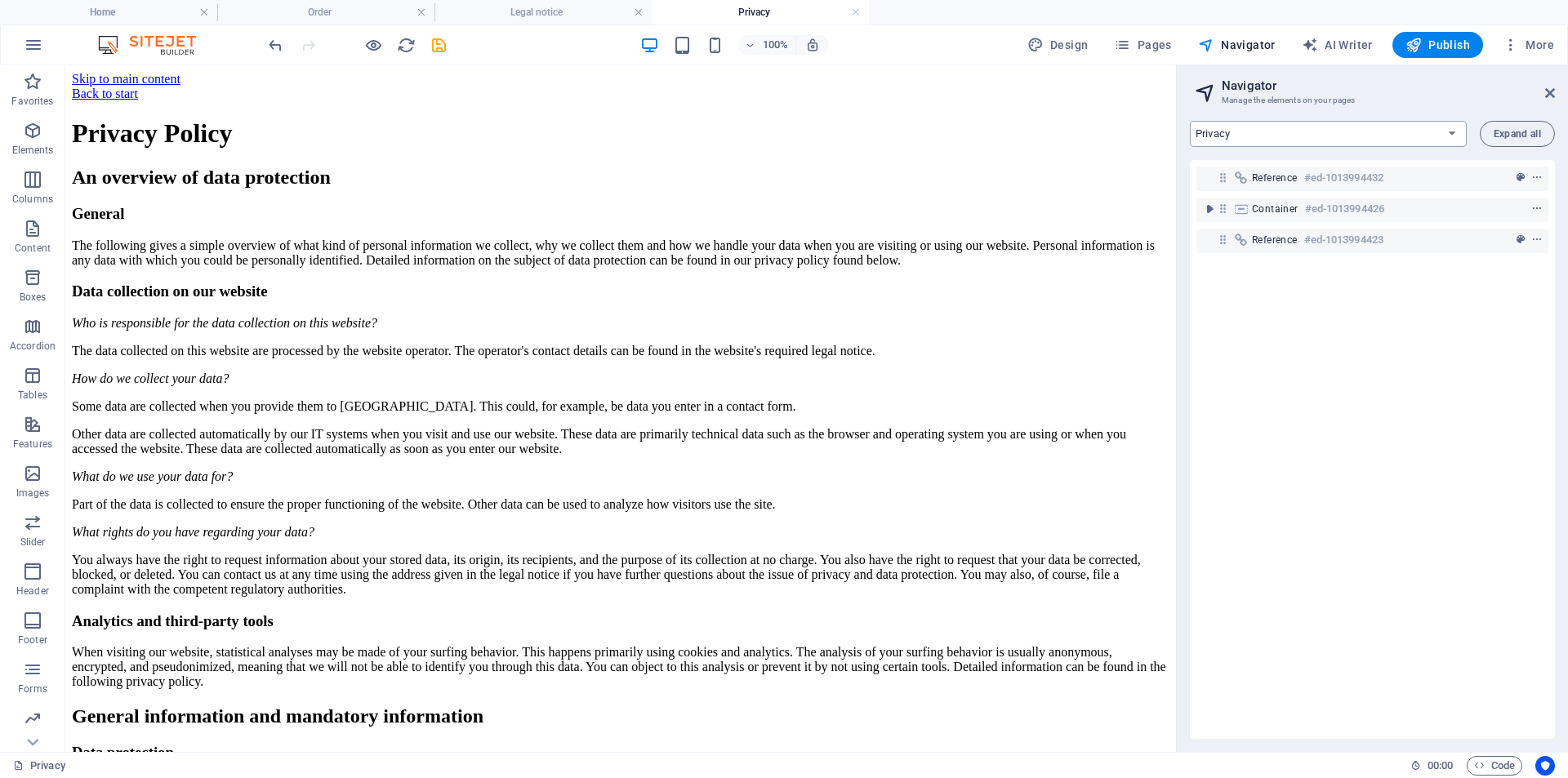
click at [1253, 137] on select "Home Order Legal notice Privacy" at bounding box center [1328, 134] width 277 height 26
select select "18235998-en"
click at [1190, 121] on select "Home Order Legal notice Privacy" at bounding box center [1328, 134] width 277 height 26
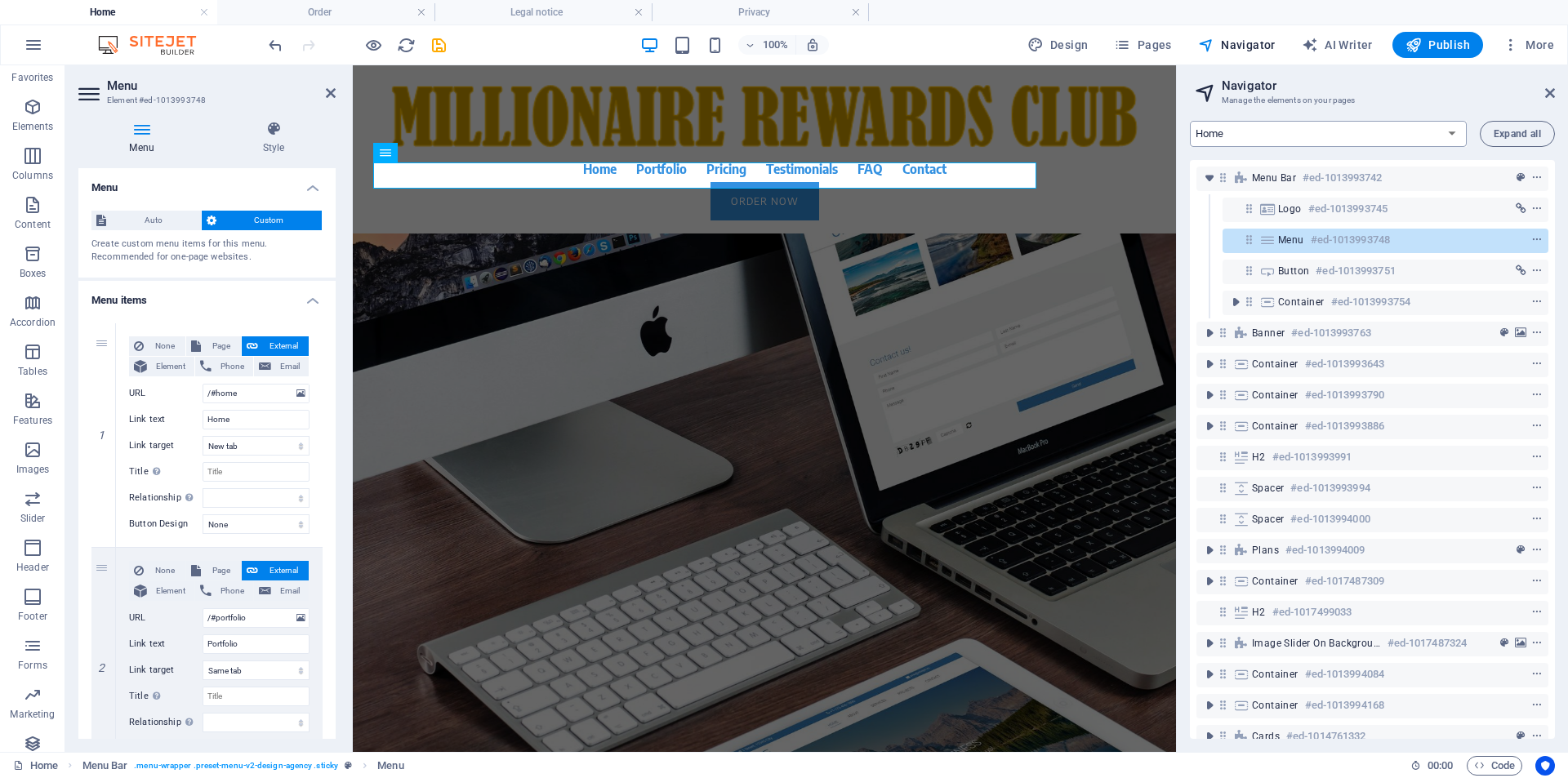
click at [1259, 136] on select "Home Order Legal notice Privacy" at bounding box center [1328, 134] width 277 height 26
click at [1515, 134] on span "Expand all" at bounding box center [1517, 134] width 47 height 10
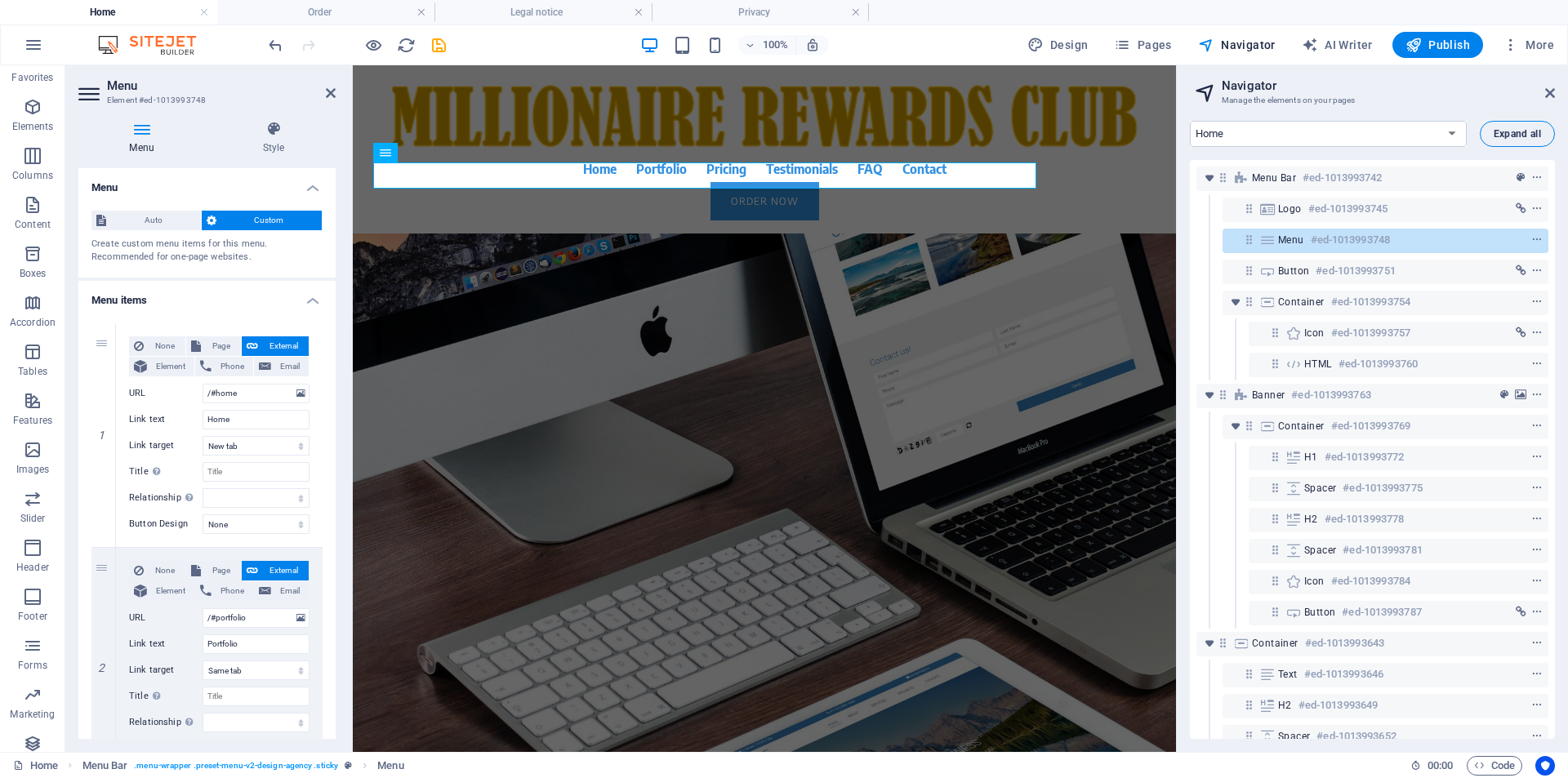
click at [1515, 134] on span "Expand all" at bounding box center [1517, 134] width 47 height 10
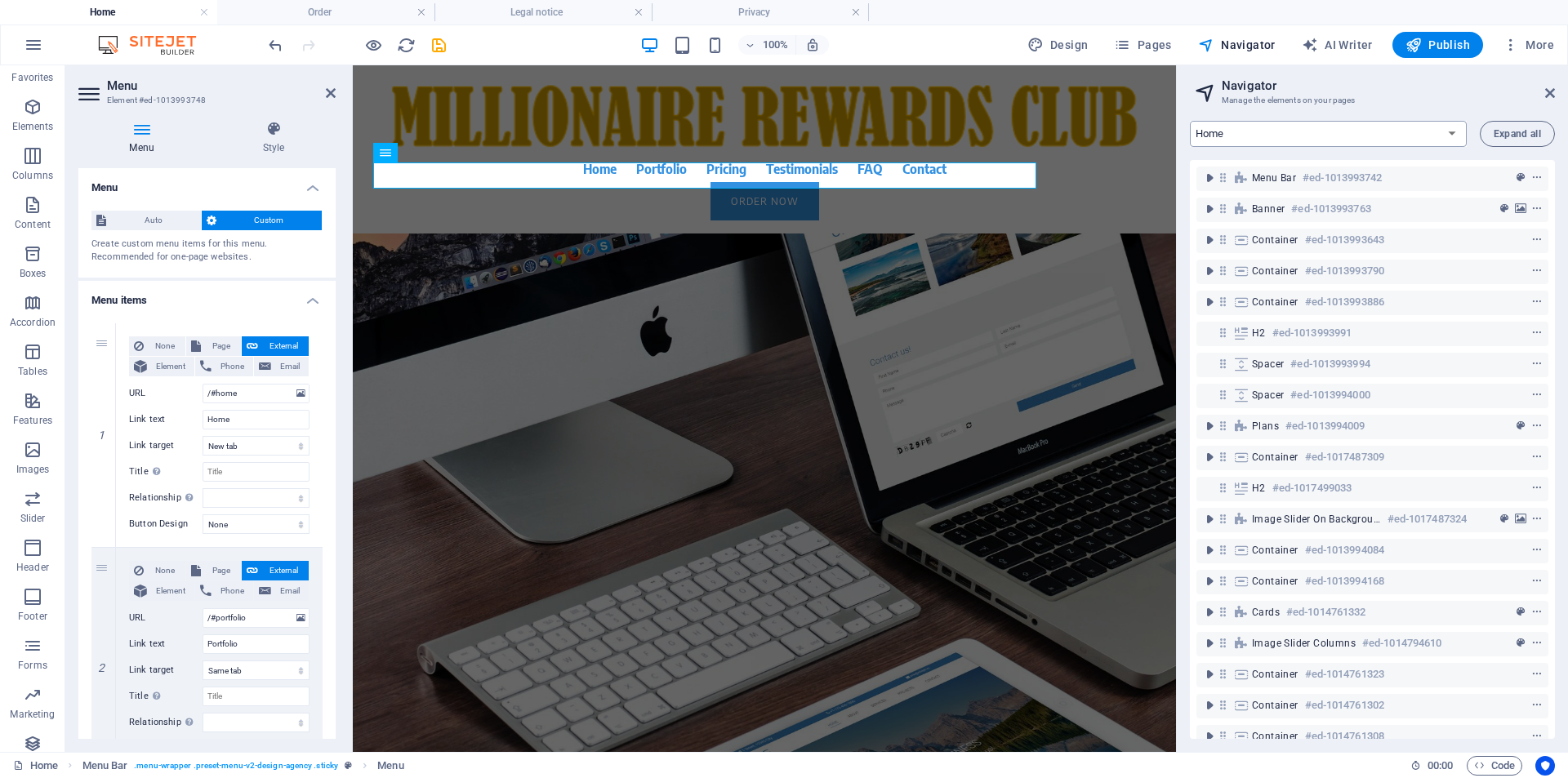
click at [1252, 124] on select "Home Order Legal notice Privacy" at bounding box center [1328, 134] width 277 height 26
click at [1254, 45] on span "Navigator" at bounding box center [1237, 44] width 78 height 16
click at [1165, 46] on span "Pages" at bounding box center [1142, 44] width 57 height 16
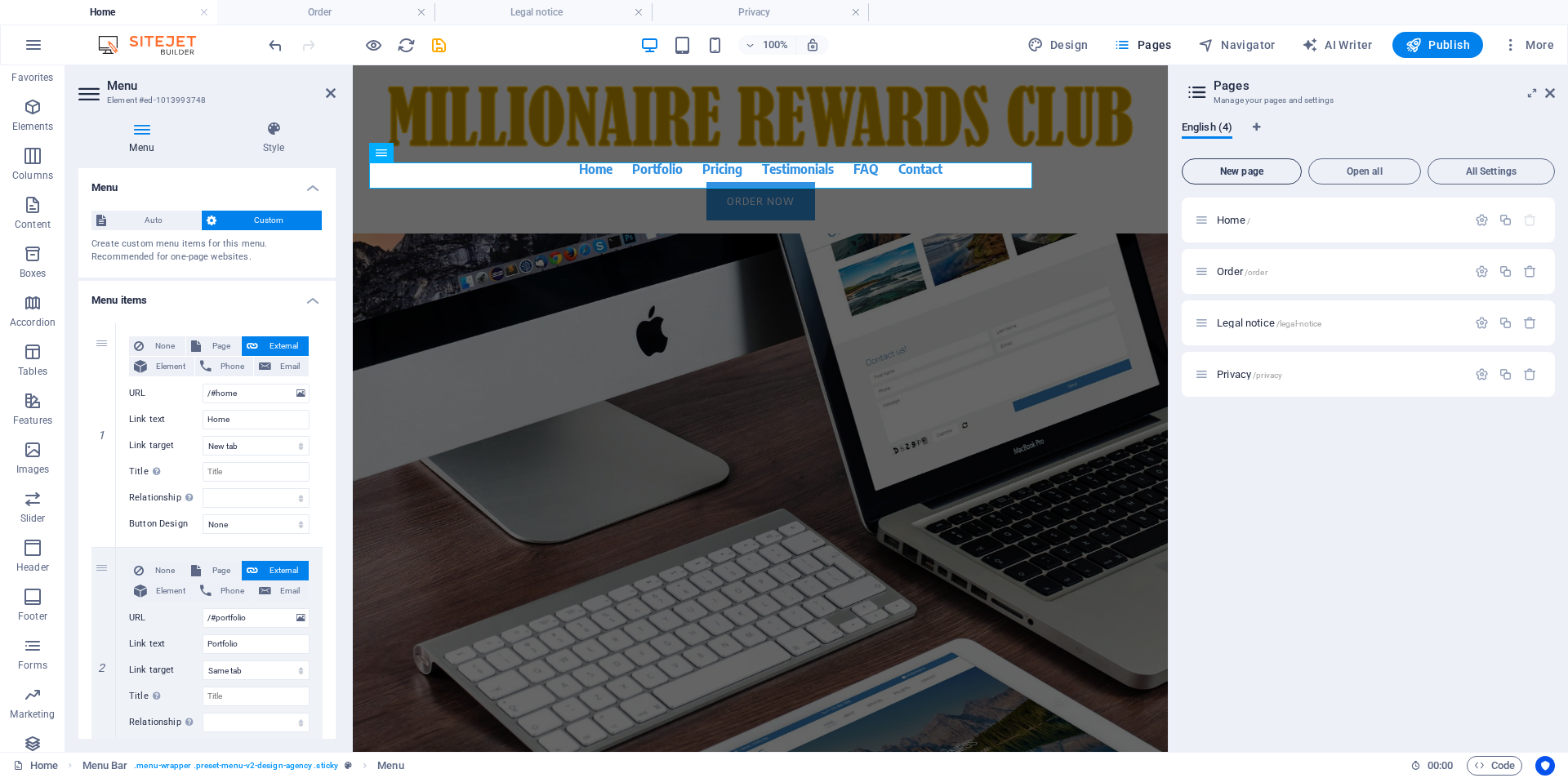
click at [1221, 174] on span "New page" at bounding box center [1242, 172] width 105 height 10
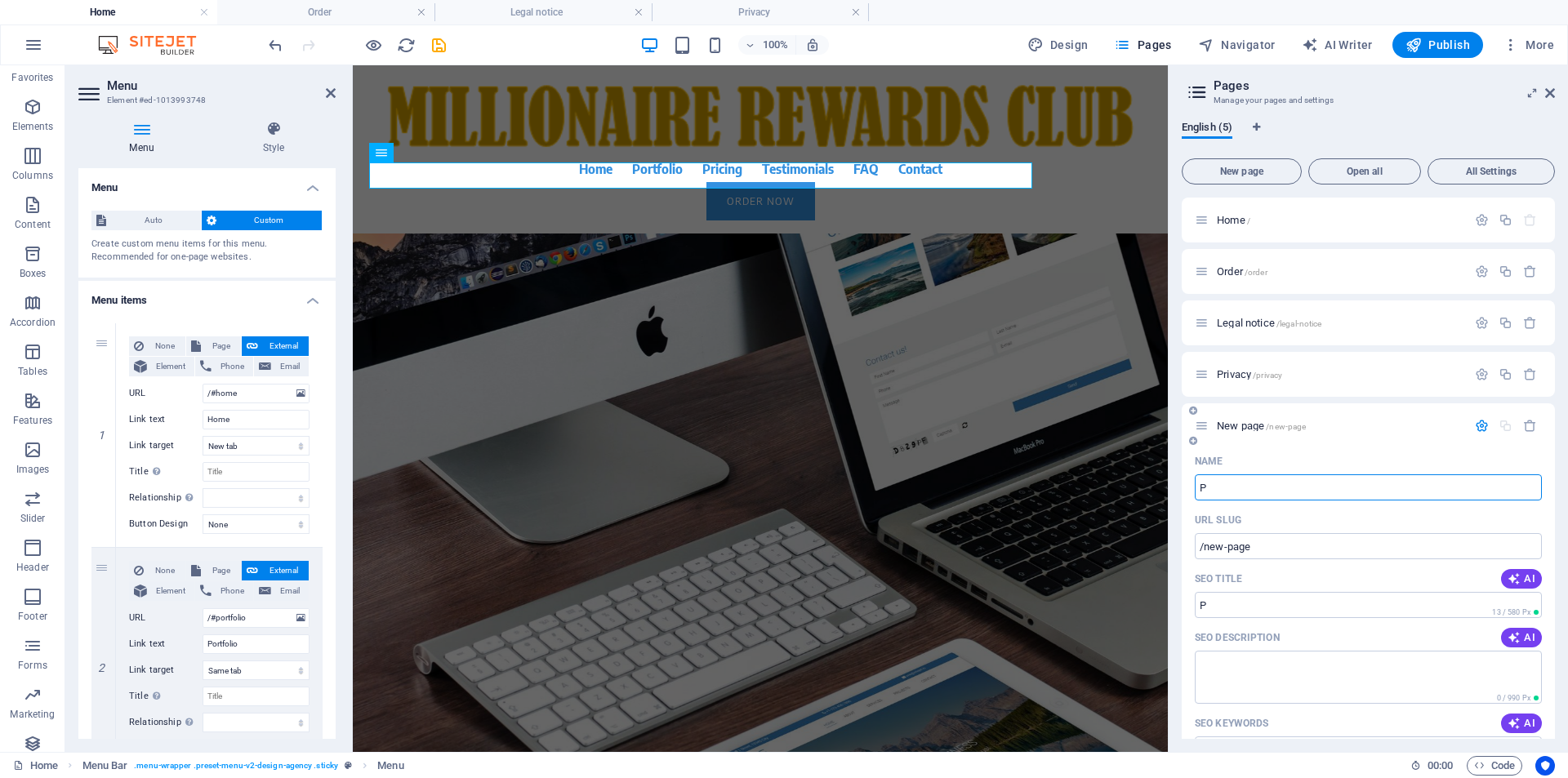
type input "P"
type input "/p"
type input "Pric"
type input "/pri"
type input "Price"
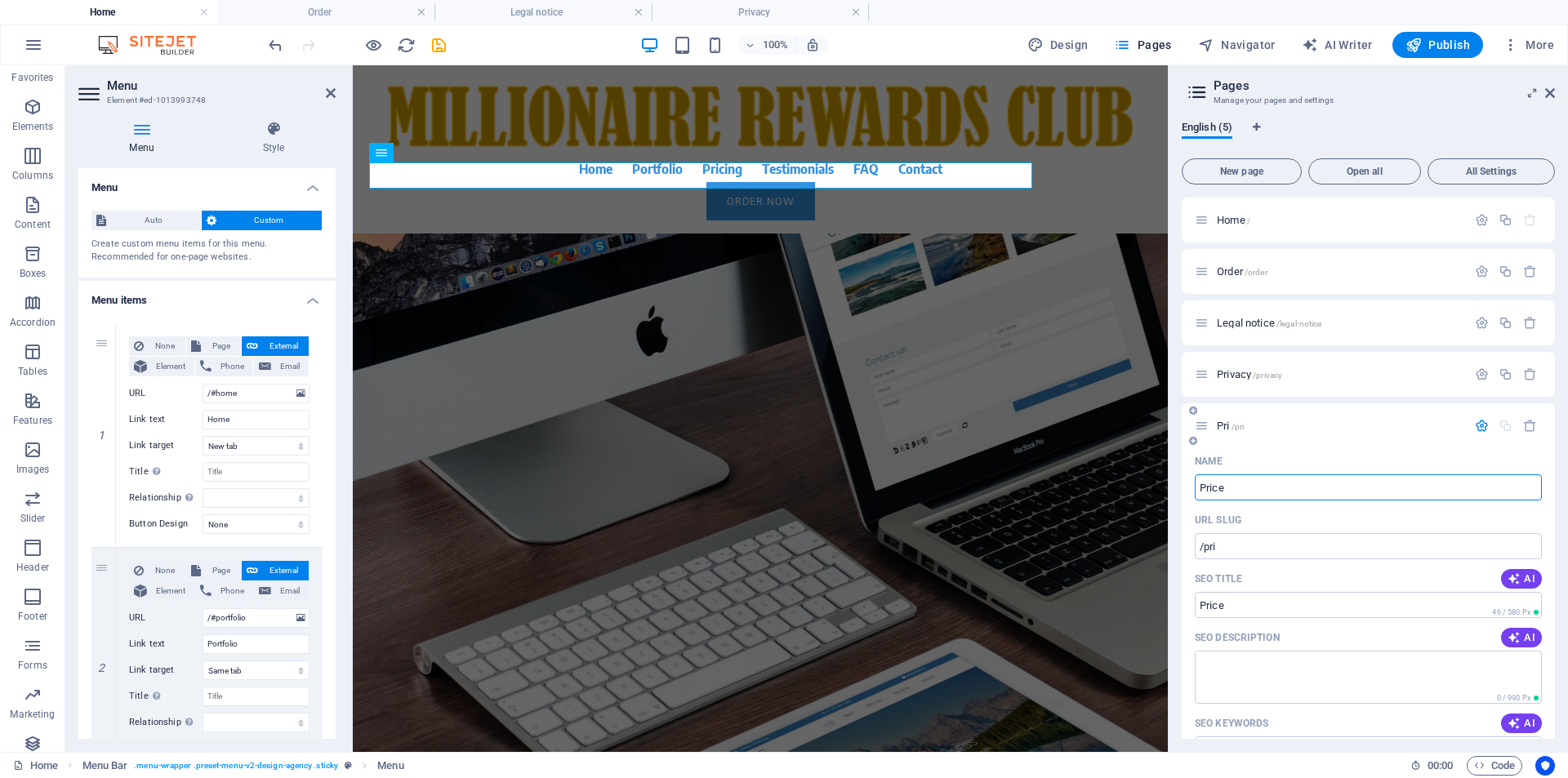
type input "/price"
type input "Pricing"
type input "/pricing"
type input "Pricing"
click at [1480, 428] on icon "button" at bounding box center [1482, 425] width 14 height 14
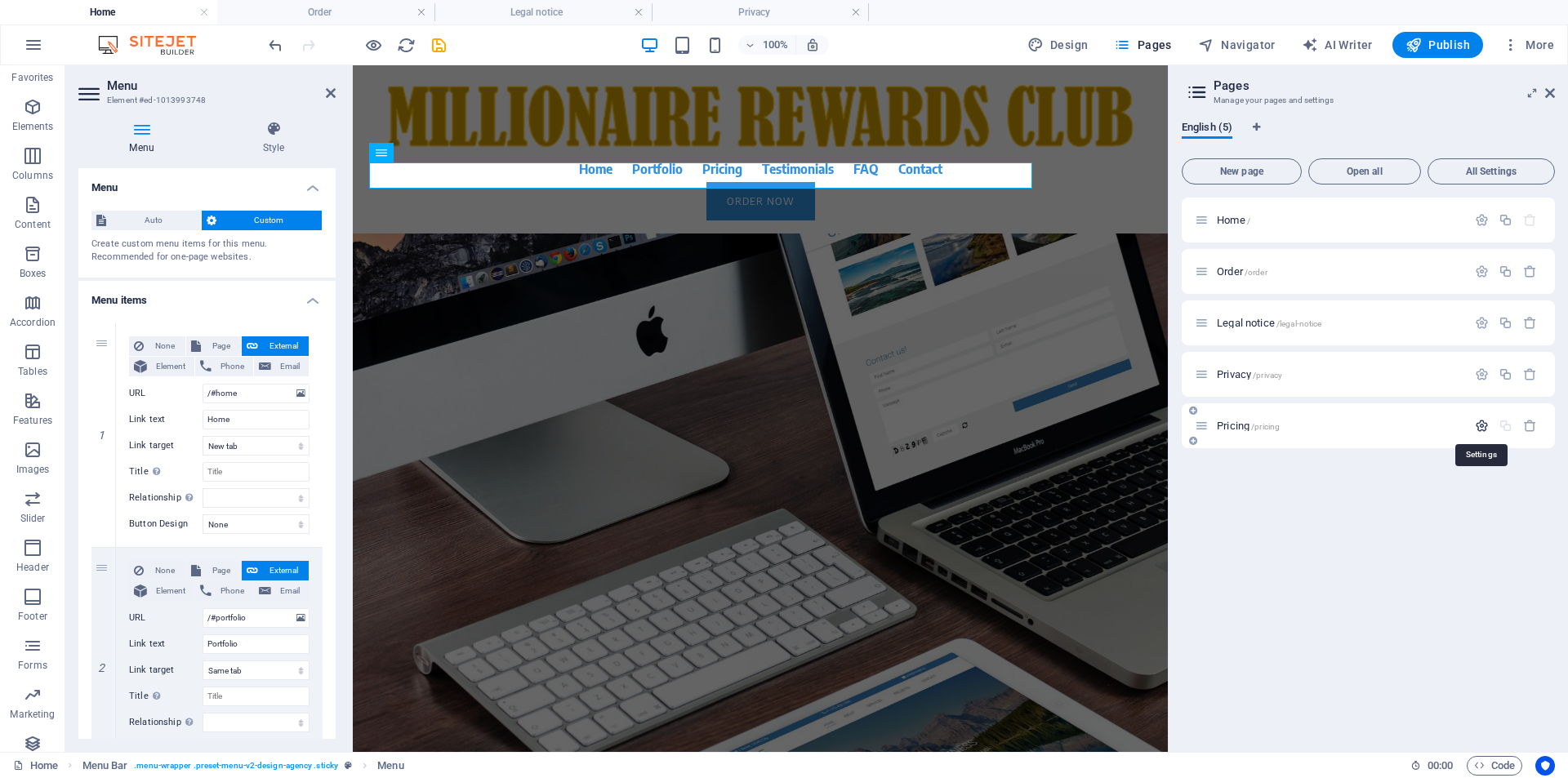
click at [1480, 428] on icon "button" at bounding box center [1482, 425] width 14 height 14
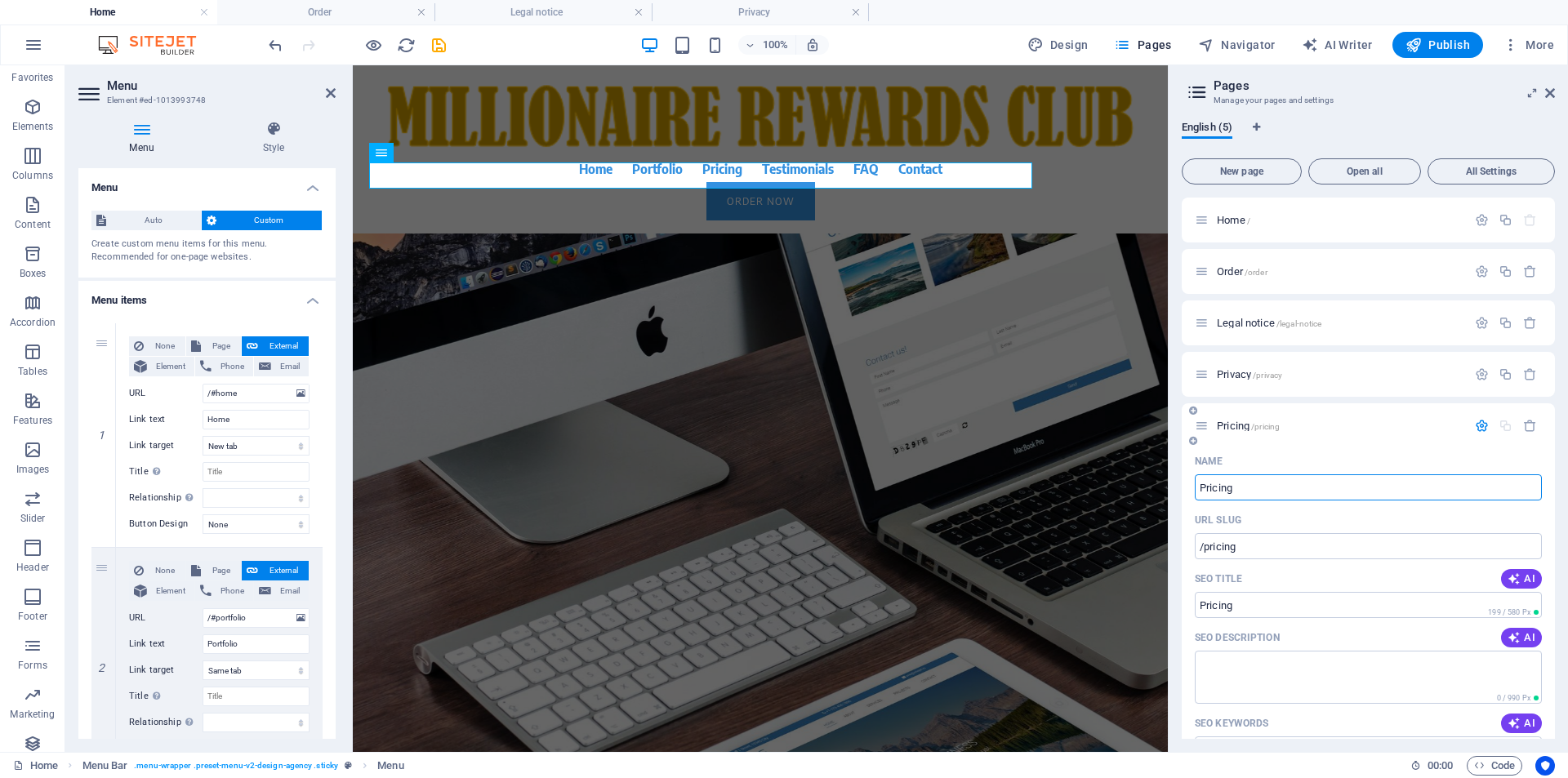
scroll to position [285, 0]
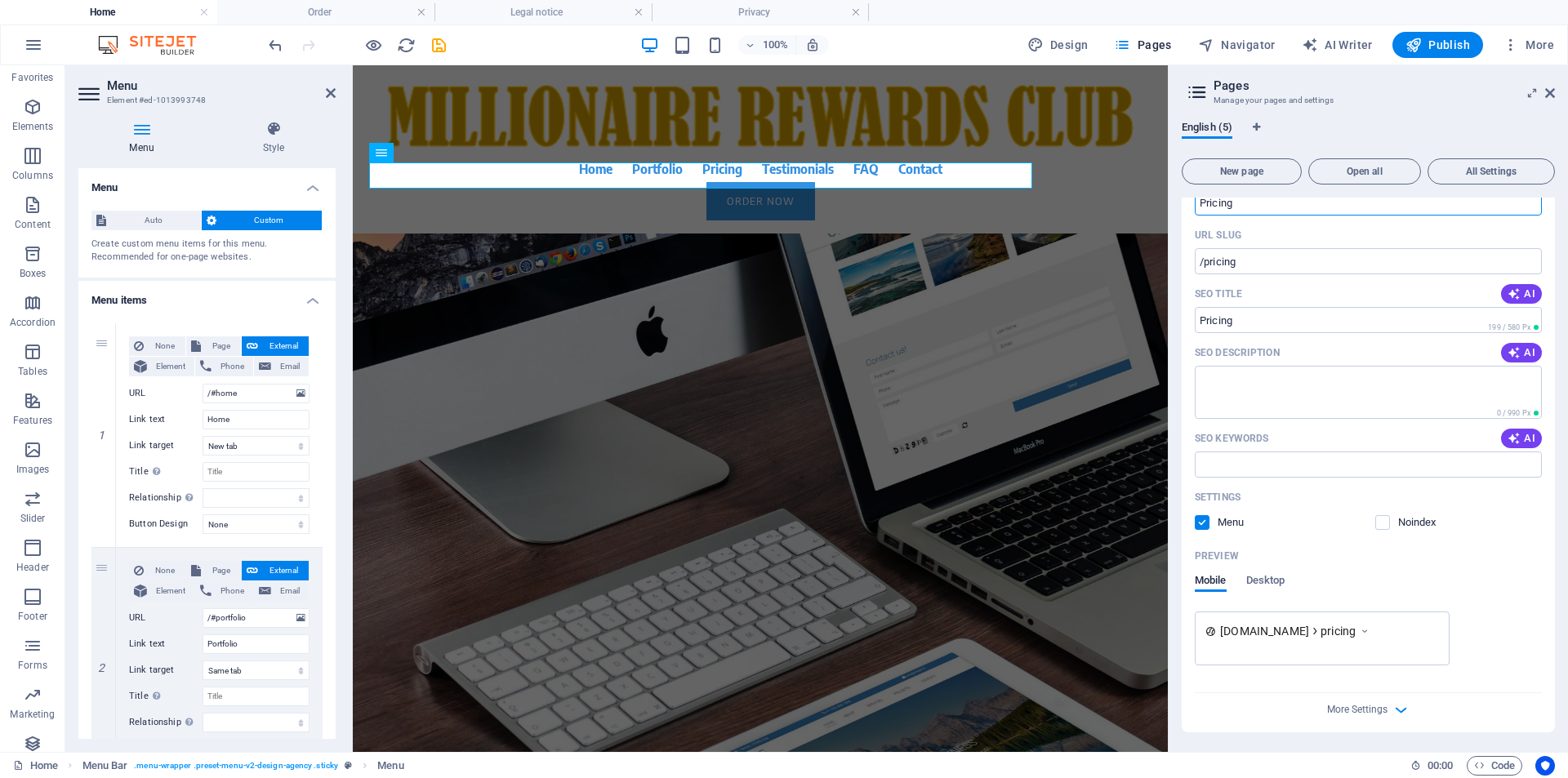
click at [1199, 522] on label at bounding box center [1202, 522] width 14 height 14
click at [0, 0] on input "checkbox" at bounding box center [0, 0] width 0 height 0
click at [1199, 523] on label at bounding box center [1202, 522] width 14 height 14
click at [0, 0] on input "checkbox" at bounding box center [0, 0] width 0 height 0
click at [1199, 523] on label at bounding box center [1202, 522] width 14 height 14
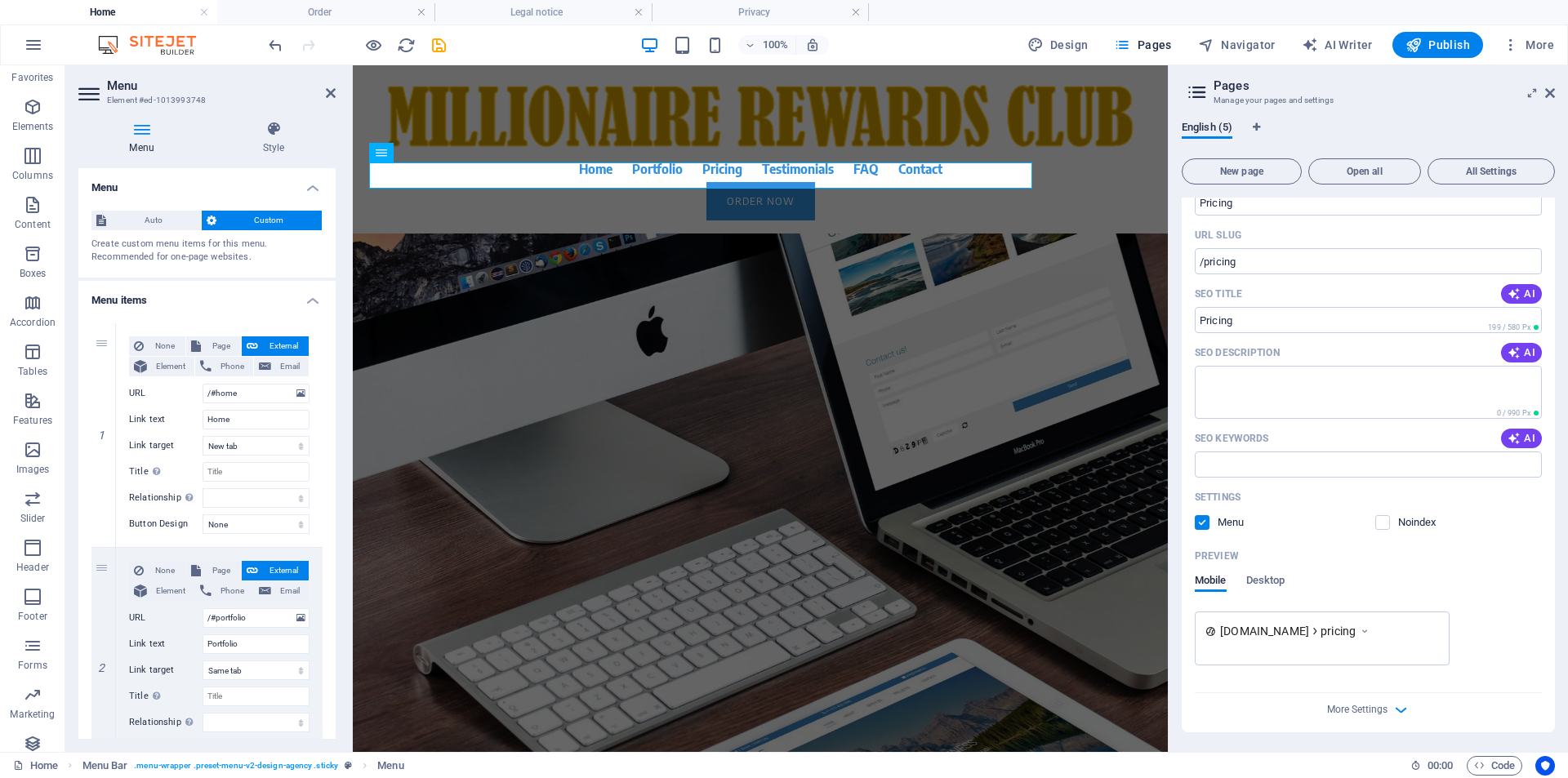
click at [0, 0] on input "checkbox" at bounding box center [0, 0] width 0 height 0
click at [1199, 523] on label at bounding box center [1202, 522] width 14 height 14
click at [0, 0] on input "checkbox" at bounding box center [0, 0] width 0 height 0
click at [1199, 523] on label at bounding box center [1202, 522] width 14 height 14
click at [0, 0] on input "checkbox" at bounding box center [0, 0] width 0 height 0
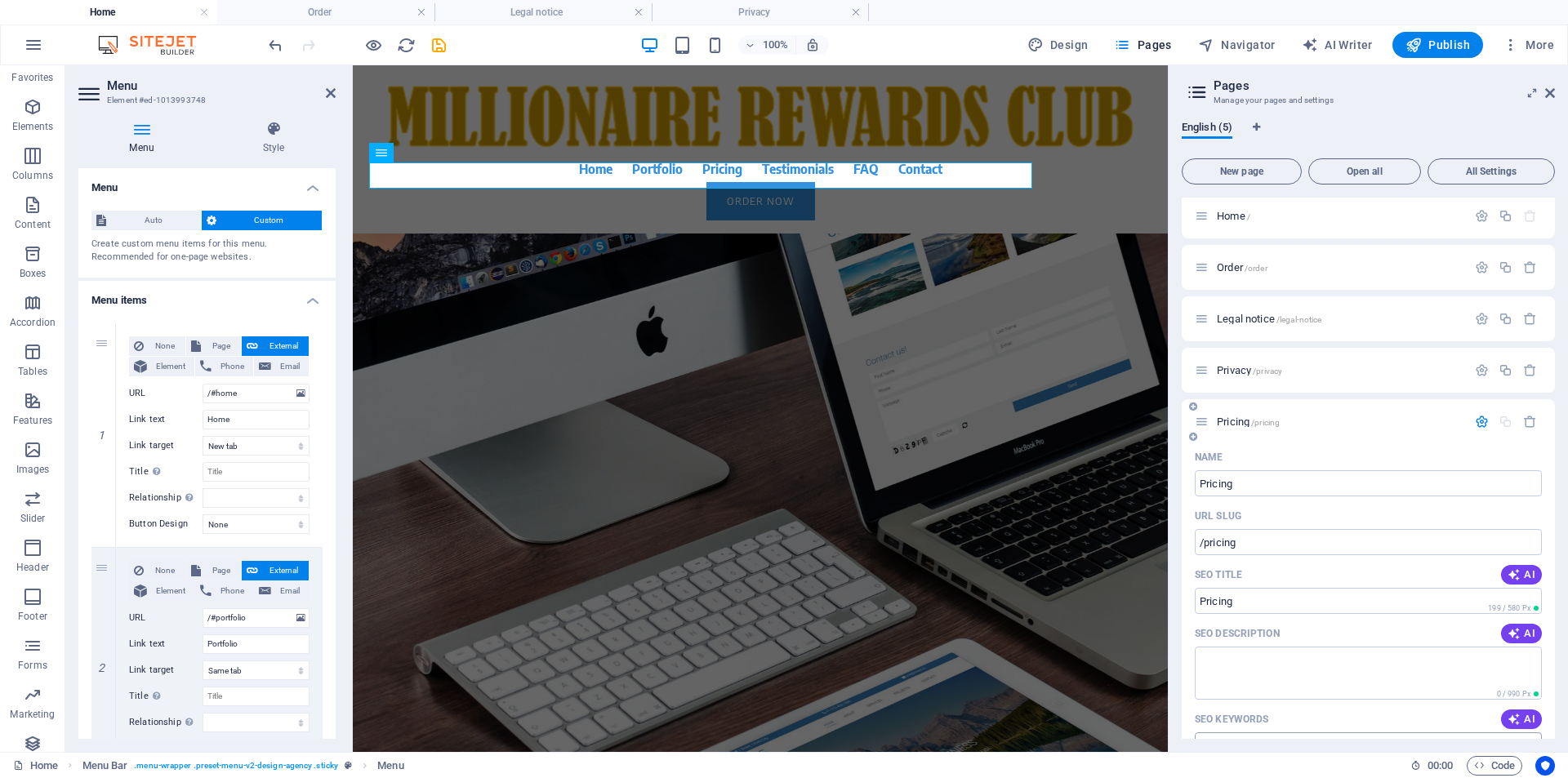
scroll to position [0, 0]
click at [1194, 442] on icon at bounding box center [1193, 442] width 8 height 10
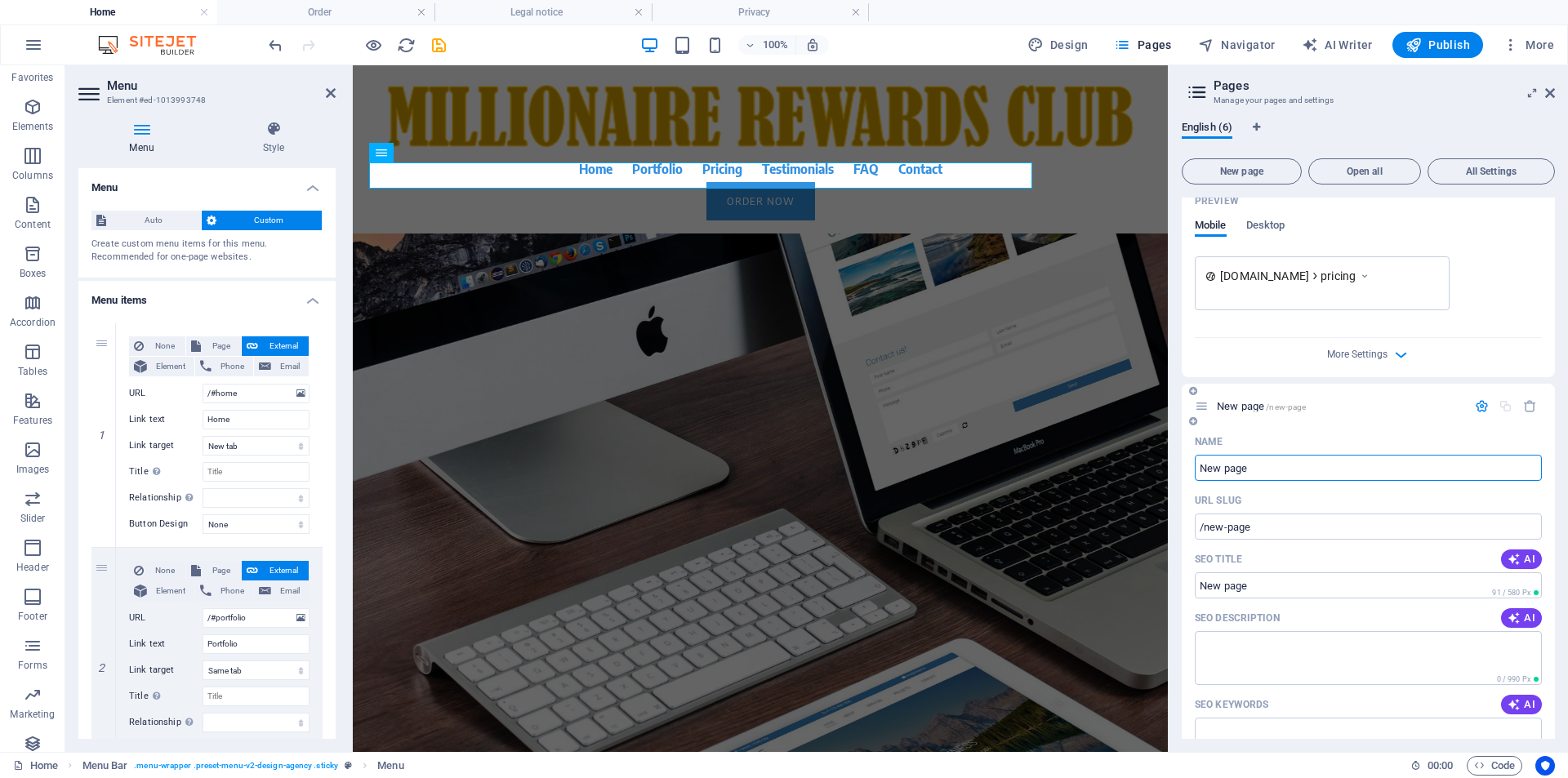
click at [1195, 394] on icon at bounding box center [1193, 392] width 8 height 10
click at [1528, 408] on icon "button" at bounding box center [1530, 406] width 14 height 14
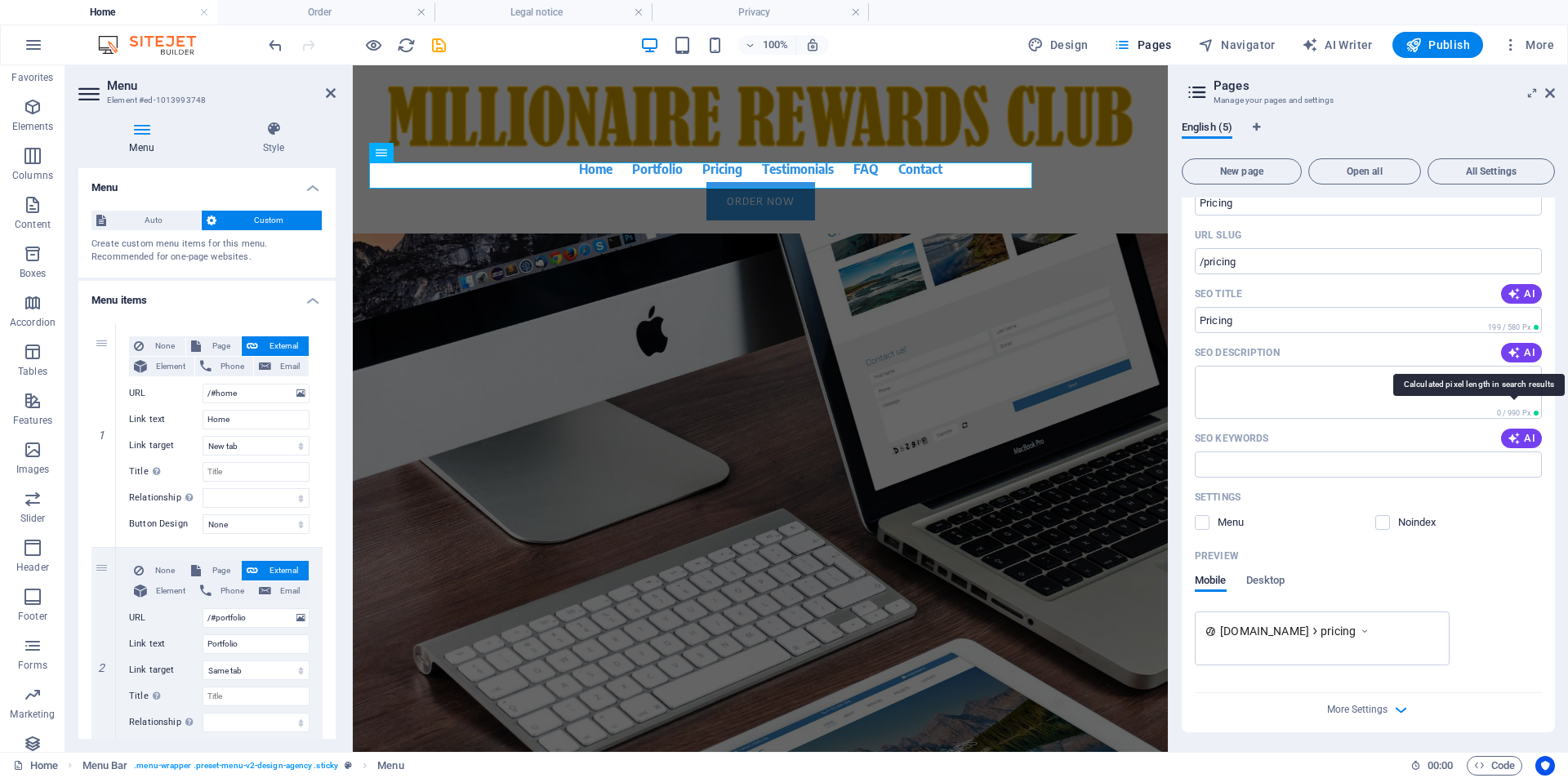
scroll to position [285, 0]
click at [1448, 44] on span "Publish" at bounding box center [1437, 44] width 64 height 16
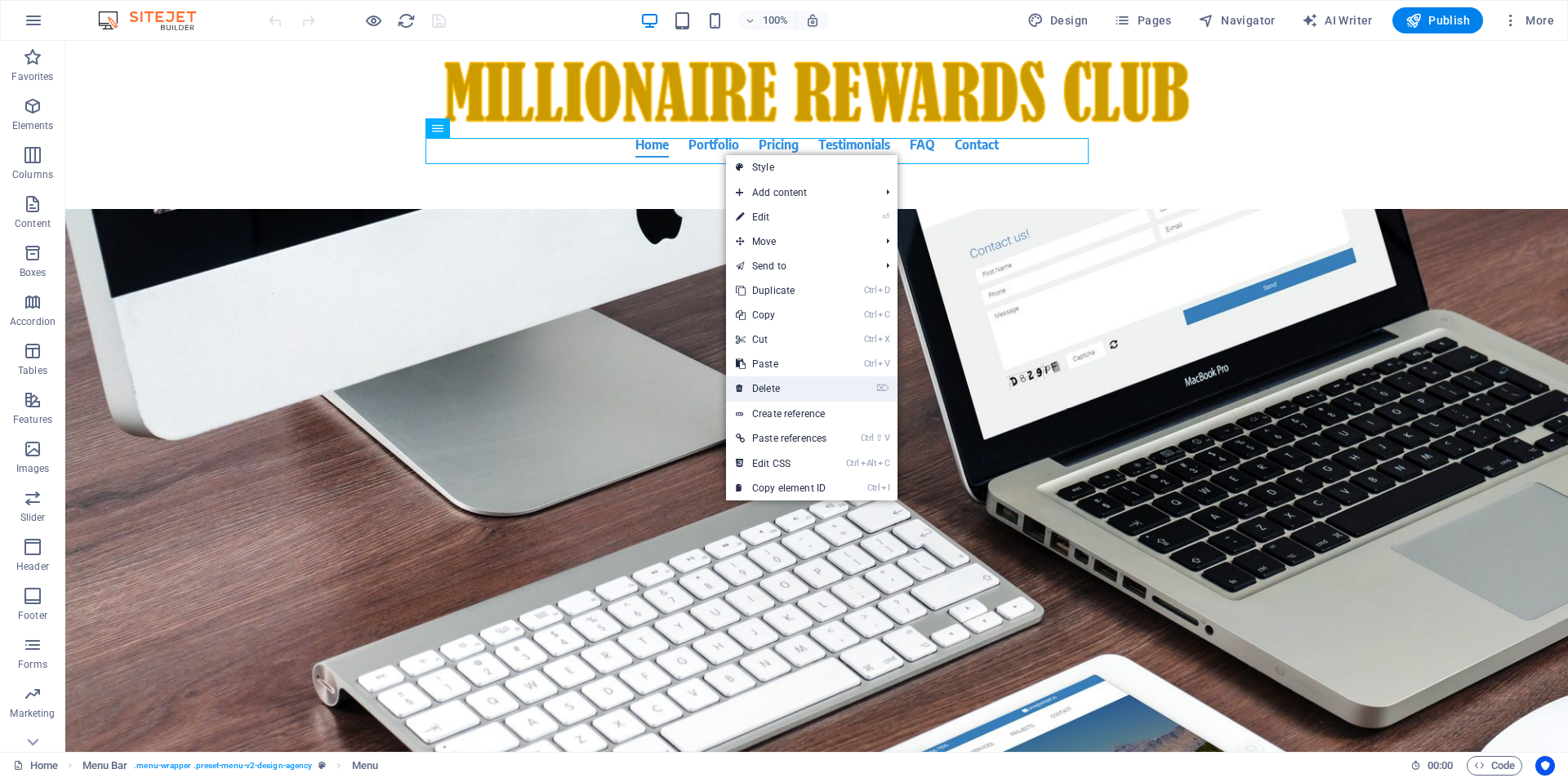
click at [777, 387] on link "⌦ Delete" at bounding box center [781, 388] width 110 height 25
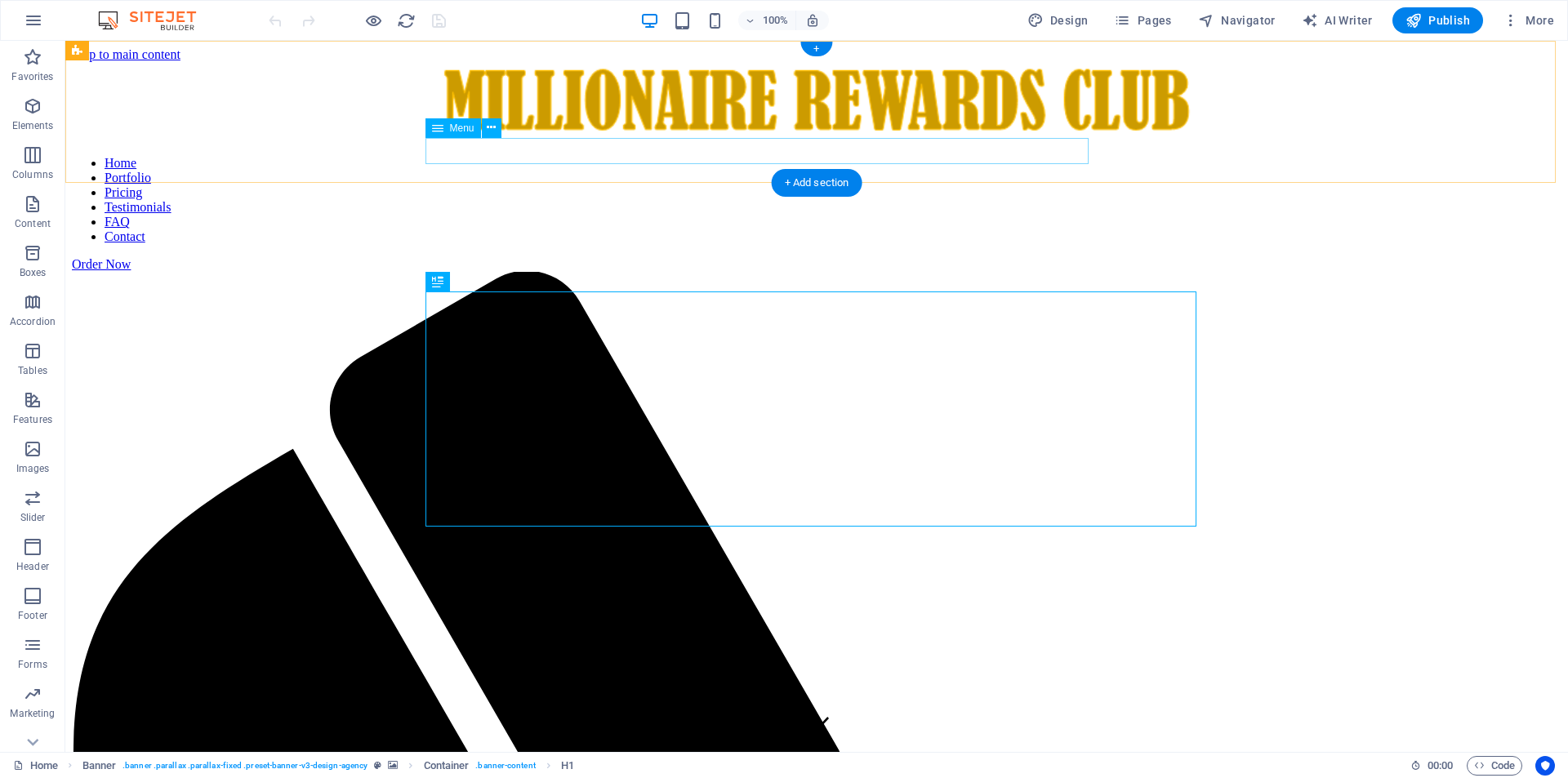
click at [717, 156] on nav "Home Portfolio Pricing Testimonials FAQ Contact" at bounding box center [816, 200] width 1489 height 88
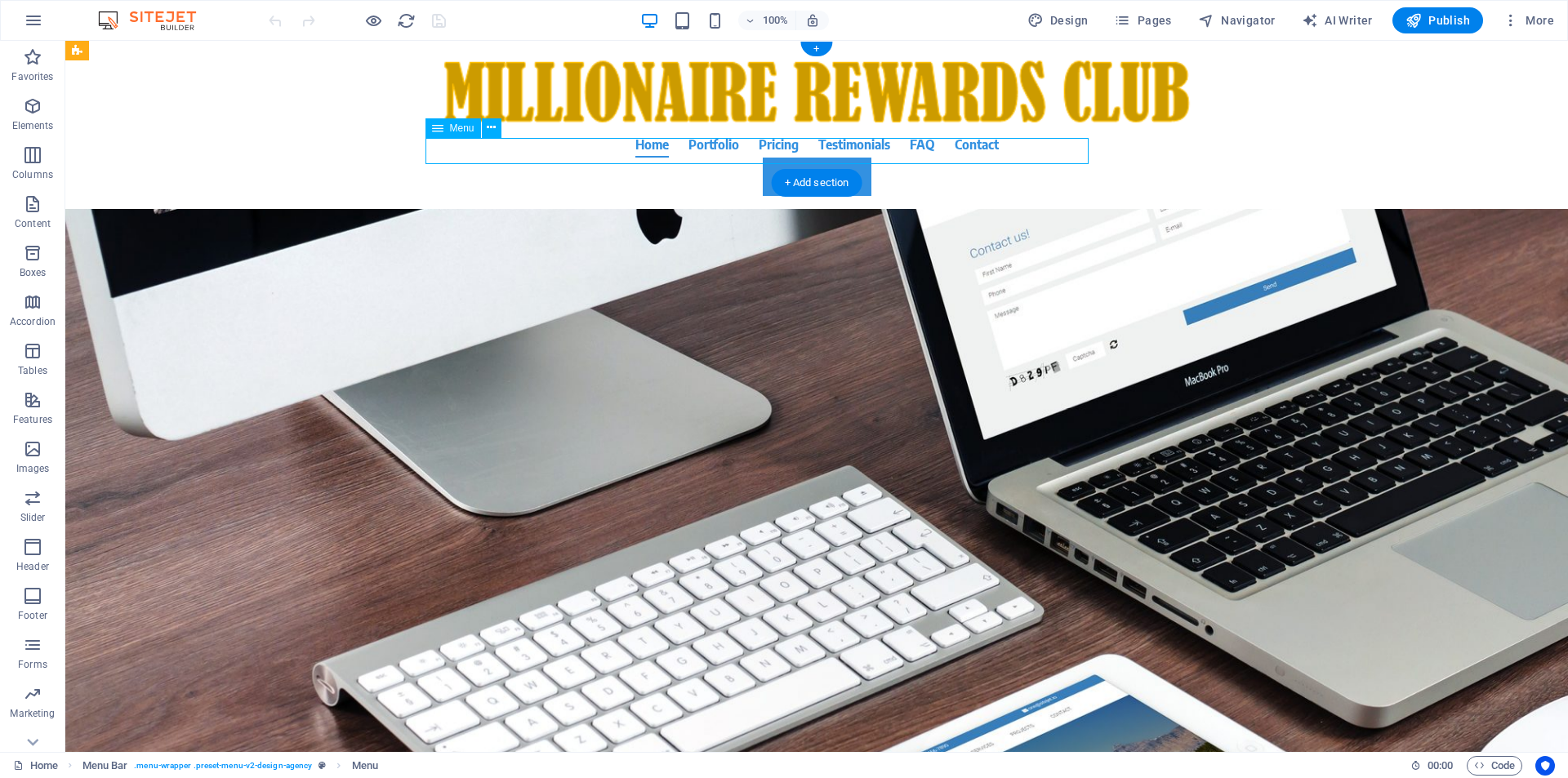
click at [730, 152] on nav "Home Portfolio Pricing Testimonials FAQ Contact" at bounding box center [817, 144] width 771 height 26
click at [442, 152] on nav "Home Portfolio Pricing Testimonials FAQ Contact" at bounding box center [817, 144] width 771 height 26
select select
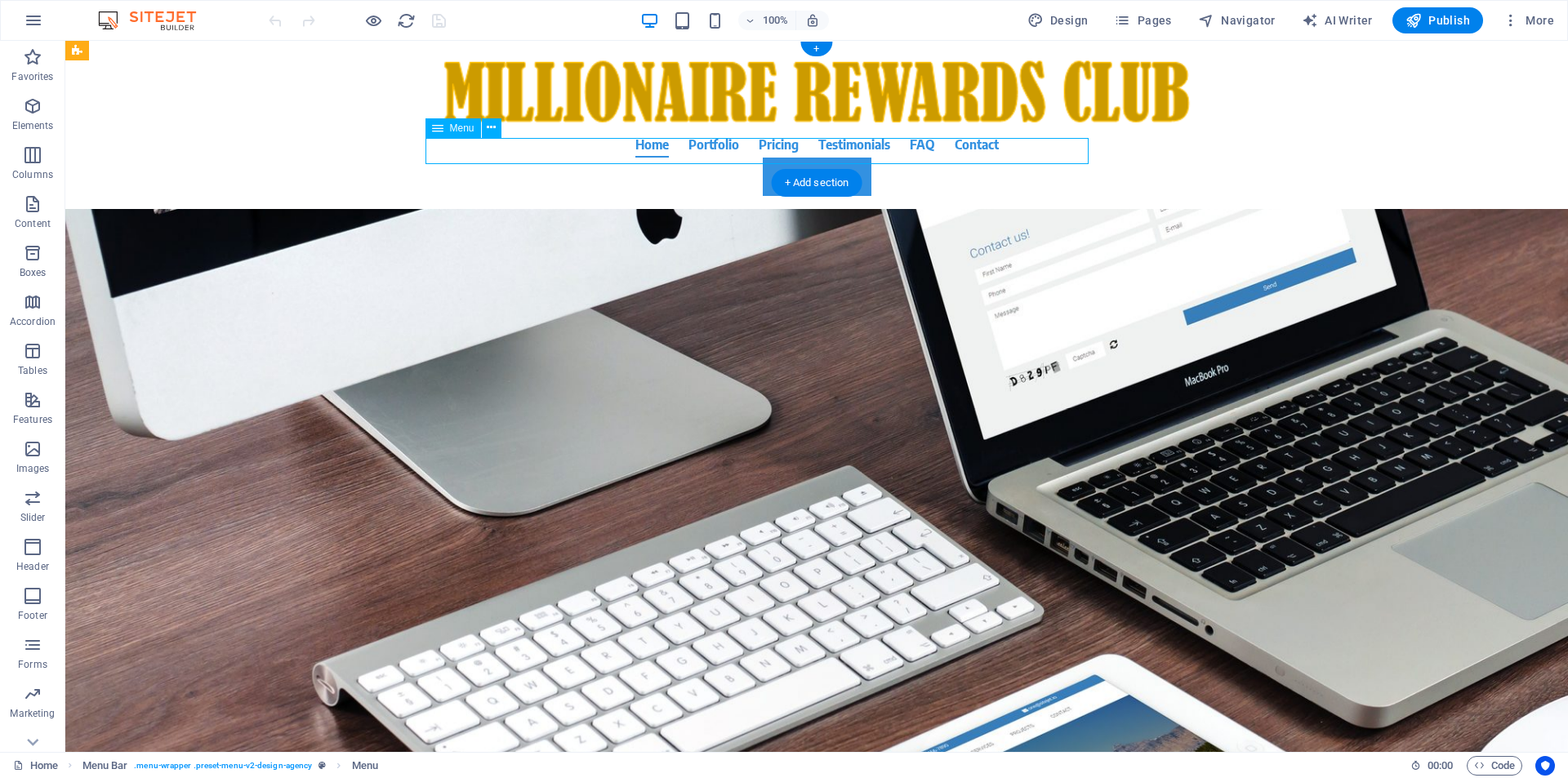
select select
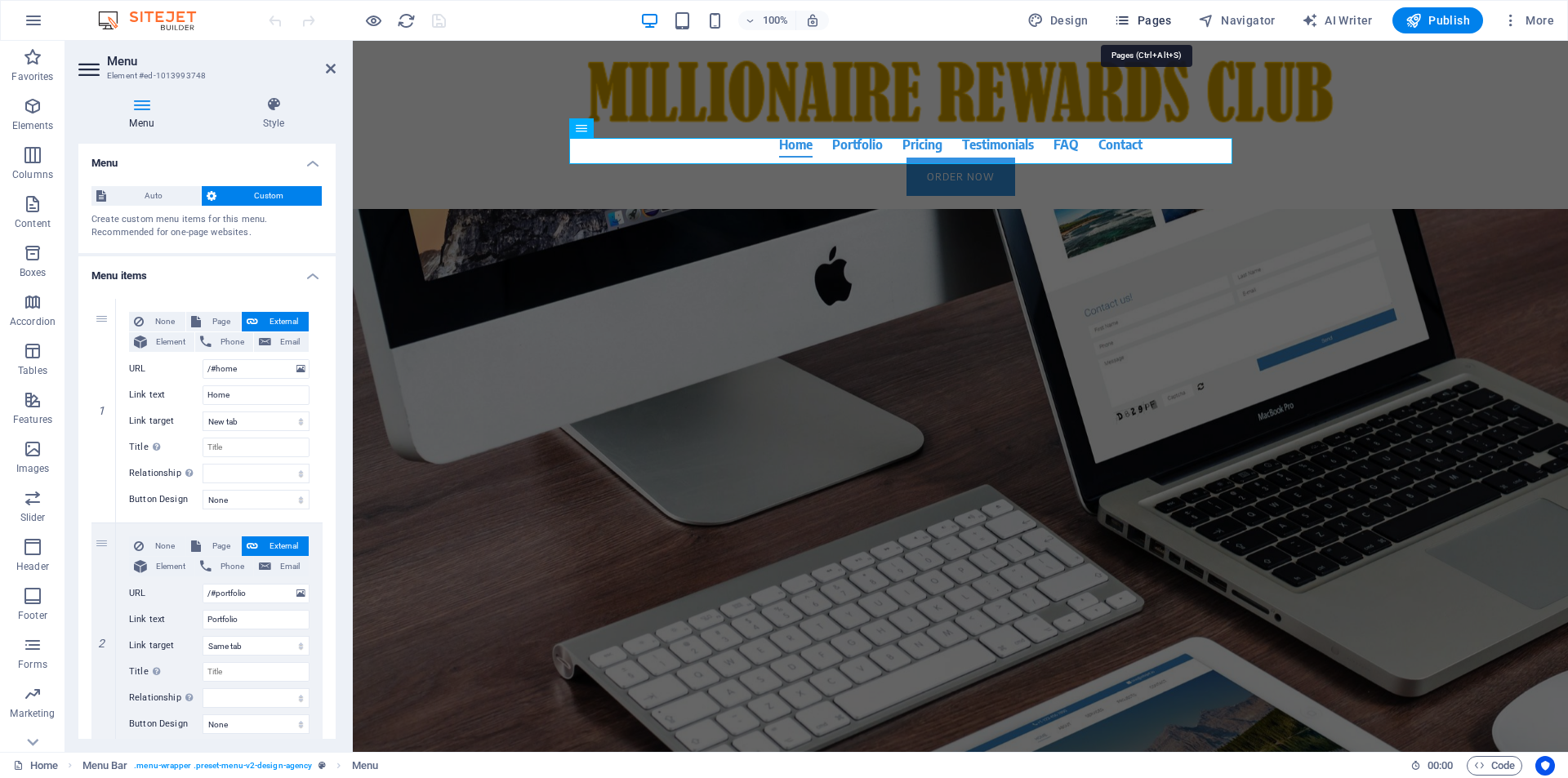
click at [1154, 23] on span "Pages" at bounding box center [1142, 19] width 57 height 16
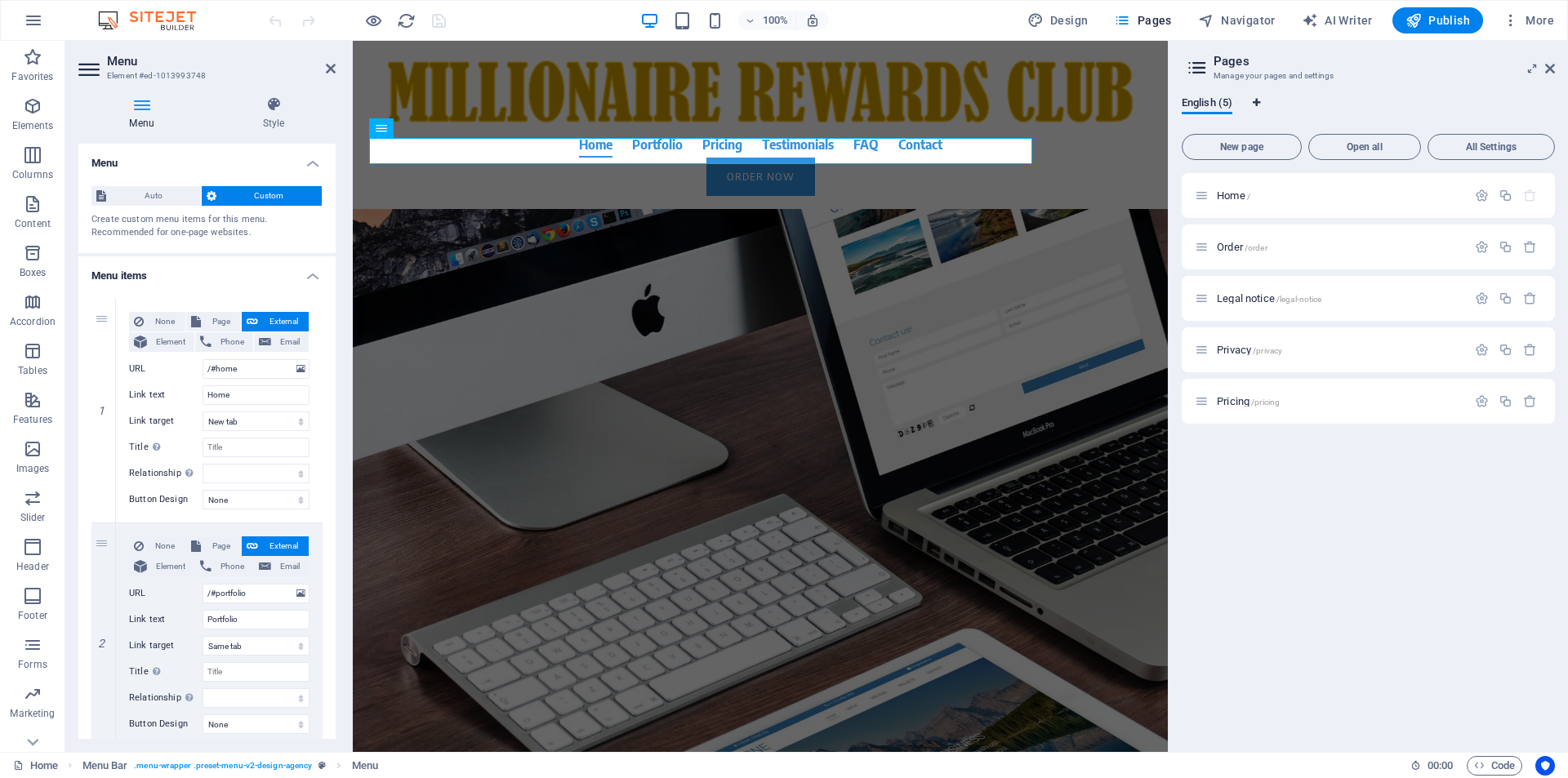
click at [1259, 105] on icon "Language Tabs" at bounding box center [1256, 103] width 8 height 10
select select "41"
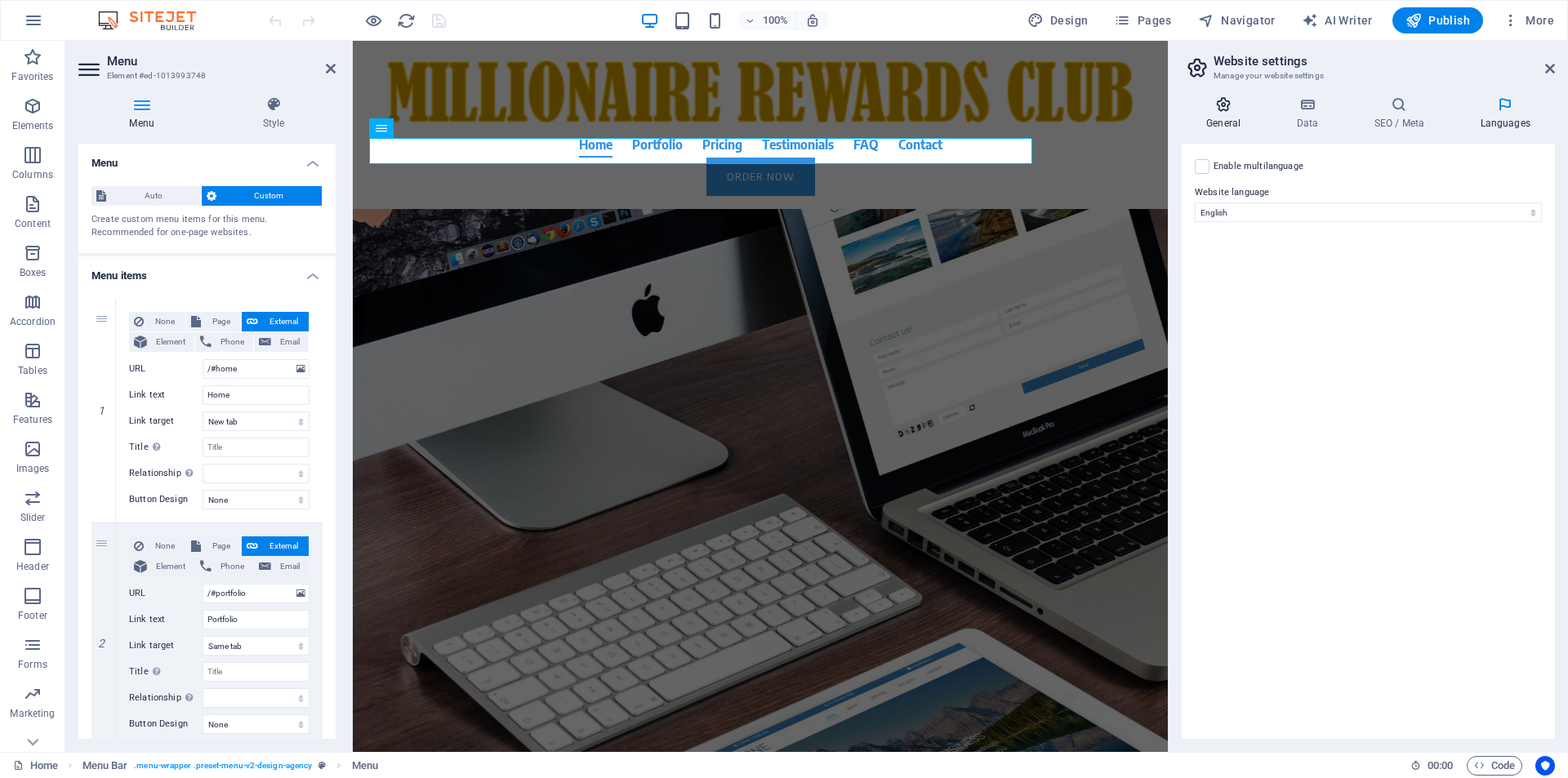
click at [1220, 119] on h4 "General" at bounding box center [1226, 114] width 90 height 34
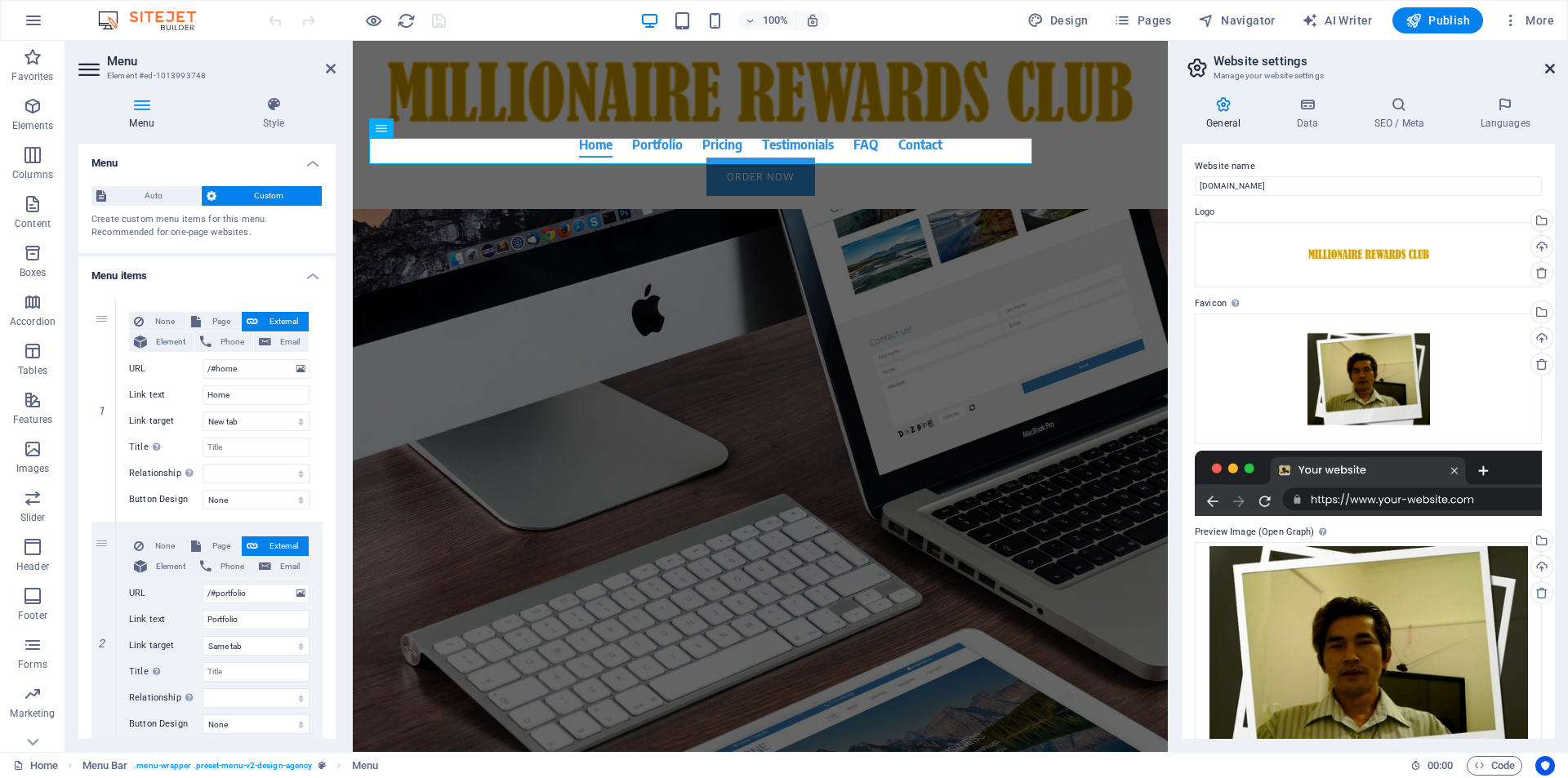
click at [1548, 68] on icon at bounding box center [1550, 68] width 10 height 13
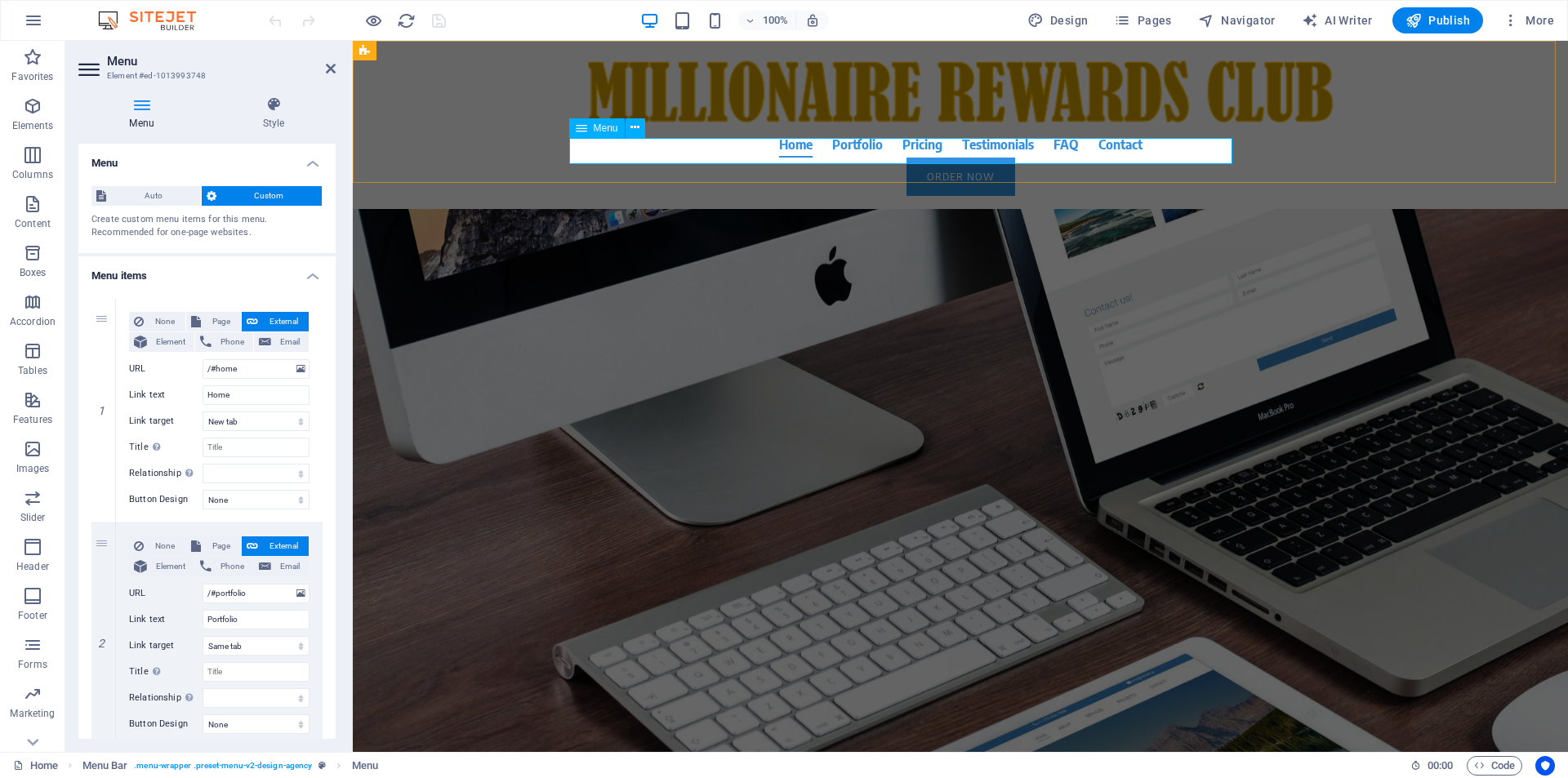
click at [875, 150] on nav "Home Portfolio Pricing Testimonials FAQ Contact" at bounding box center [960, 144] width 771 height 26
click at [598, 131] on span "Menu" at bounding box center [605, 128] width 25 height 10
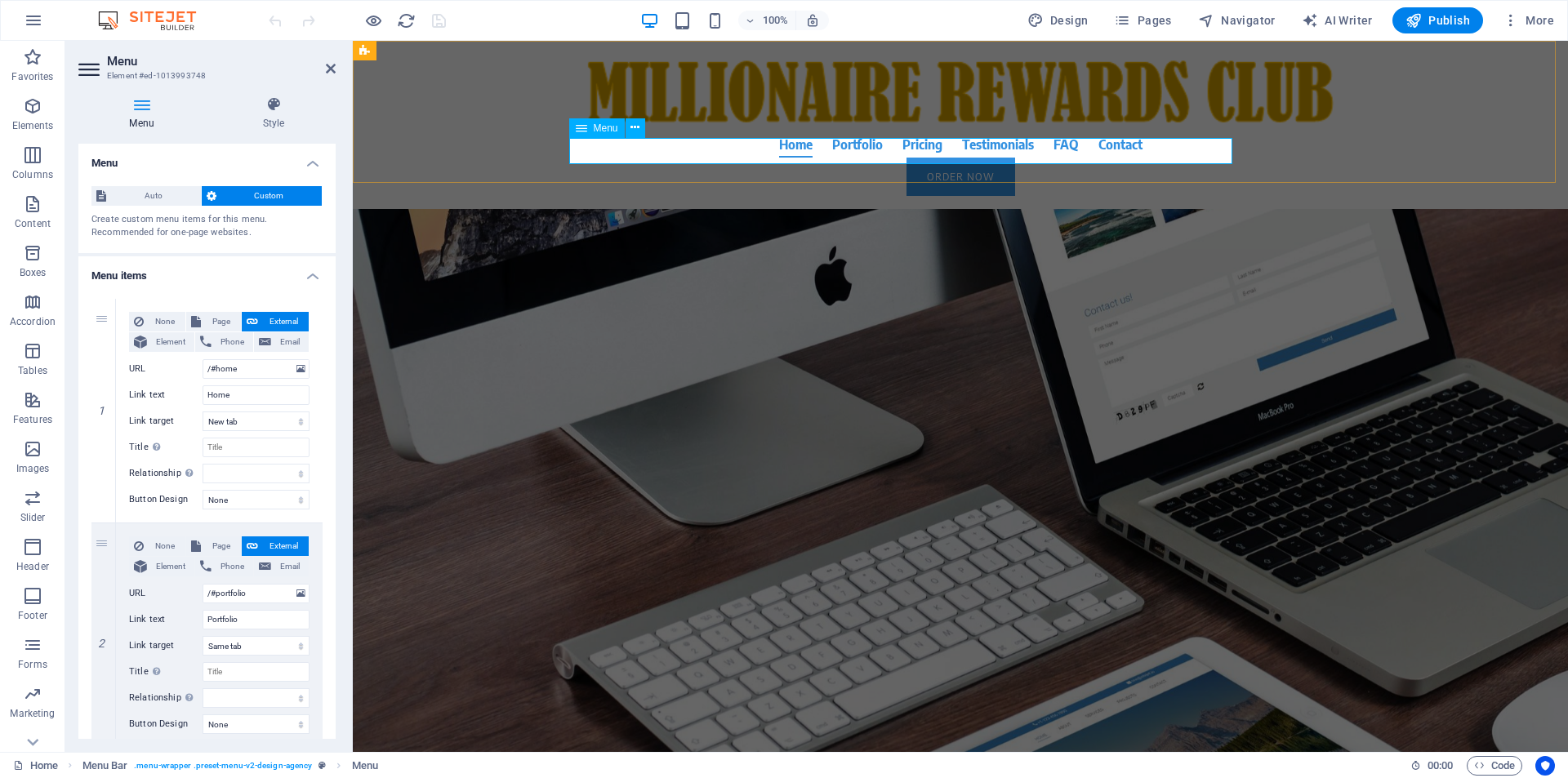
click at [593, 130] on span "Menu" at bounding box center [605, 128] width 25 height 10
click at [279, 121] on h4 "Style" at bounding box center [274, 114] width 124 height 34
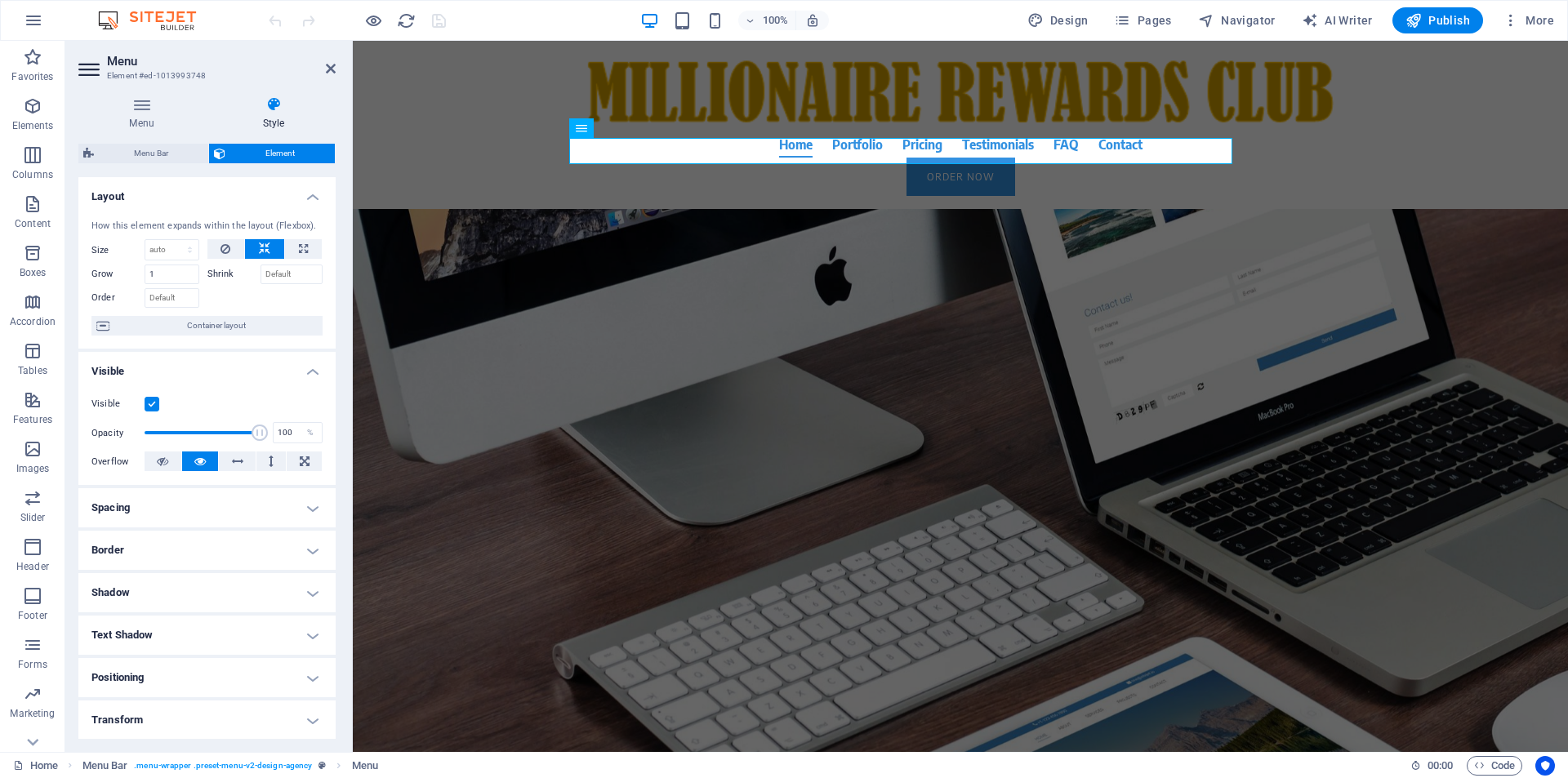
scroll to position [128, 0]
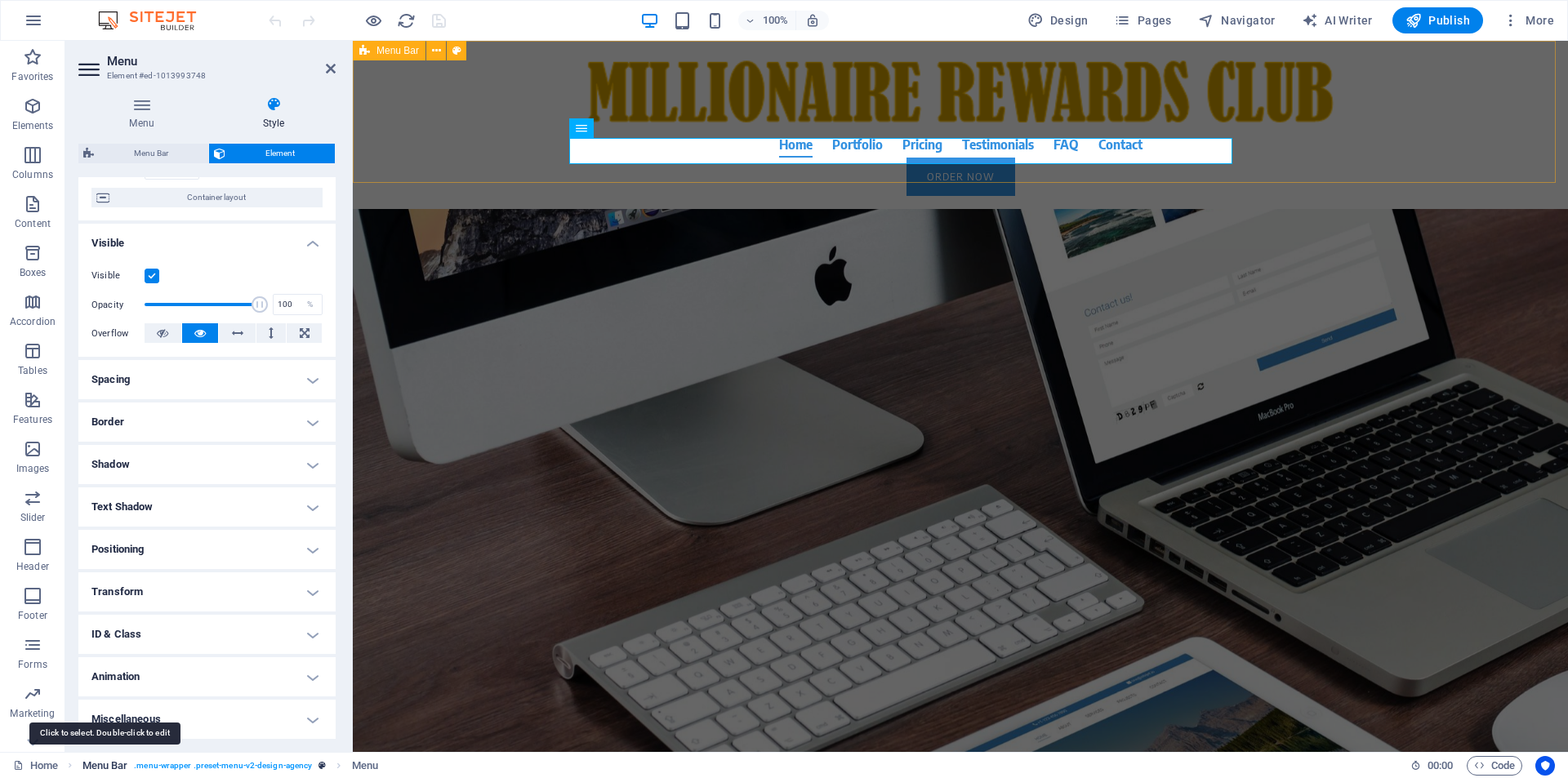
click at [110, 769] on span "Menu Bar" at bounding box center [105, 765] width 46 height 19
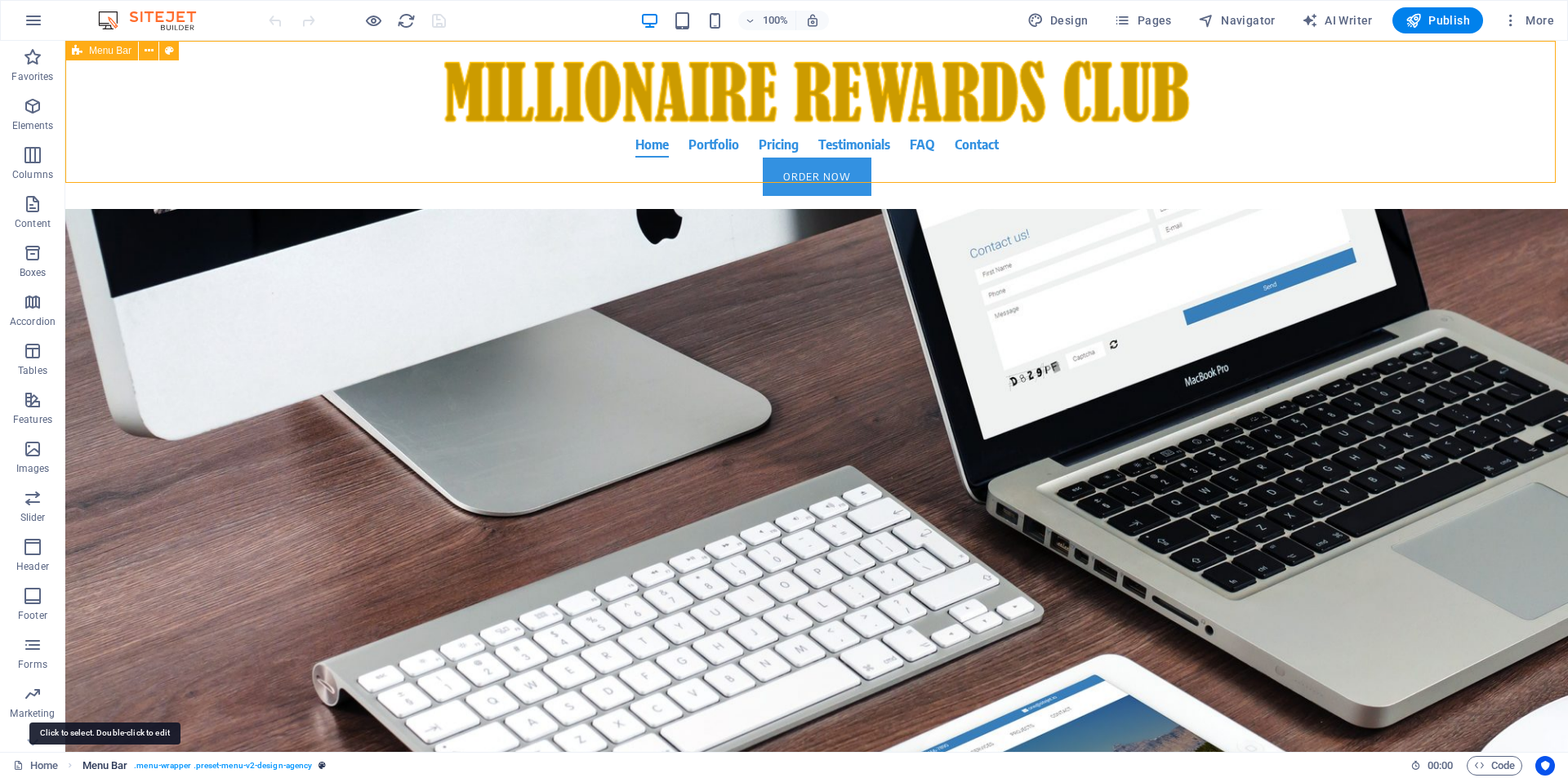
click at [110, 769] on span "Menu Bar" at bounding box center [105, 765] width 46 height 19
click at [178, 765] on span ". menu-wrapper .preset-menu-v2-design-agency" at bounding box center [223, 765] width 178 height 19
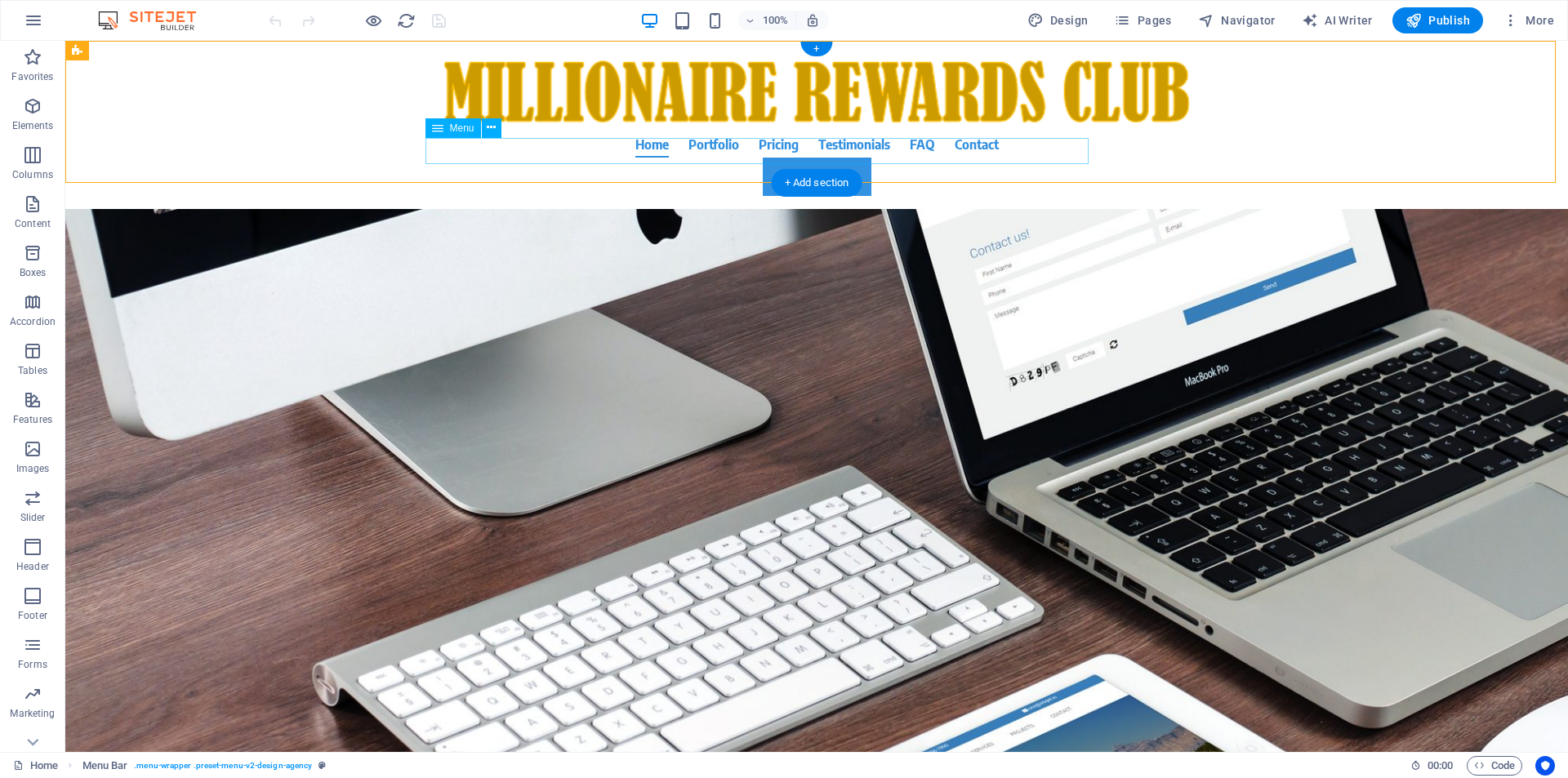
click at [716, 153] on nav "Home Portfolio Pricing Testimonials FAQ Contact" at bounding box center [817, 144] width 771 height 26
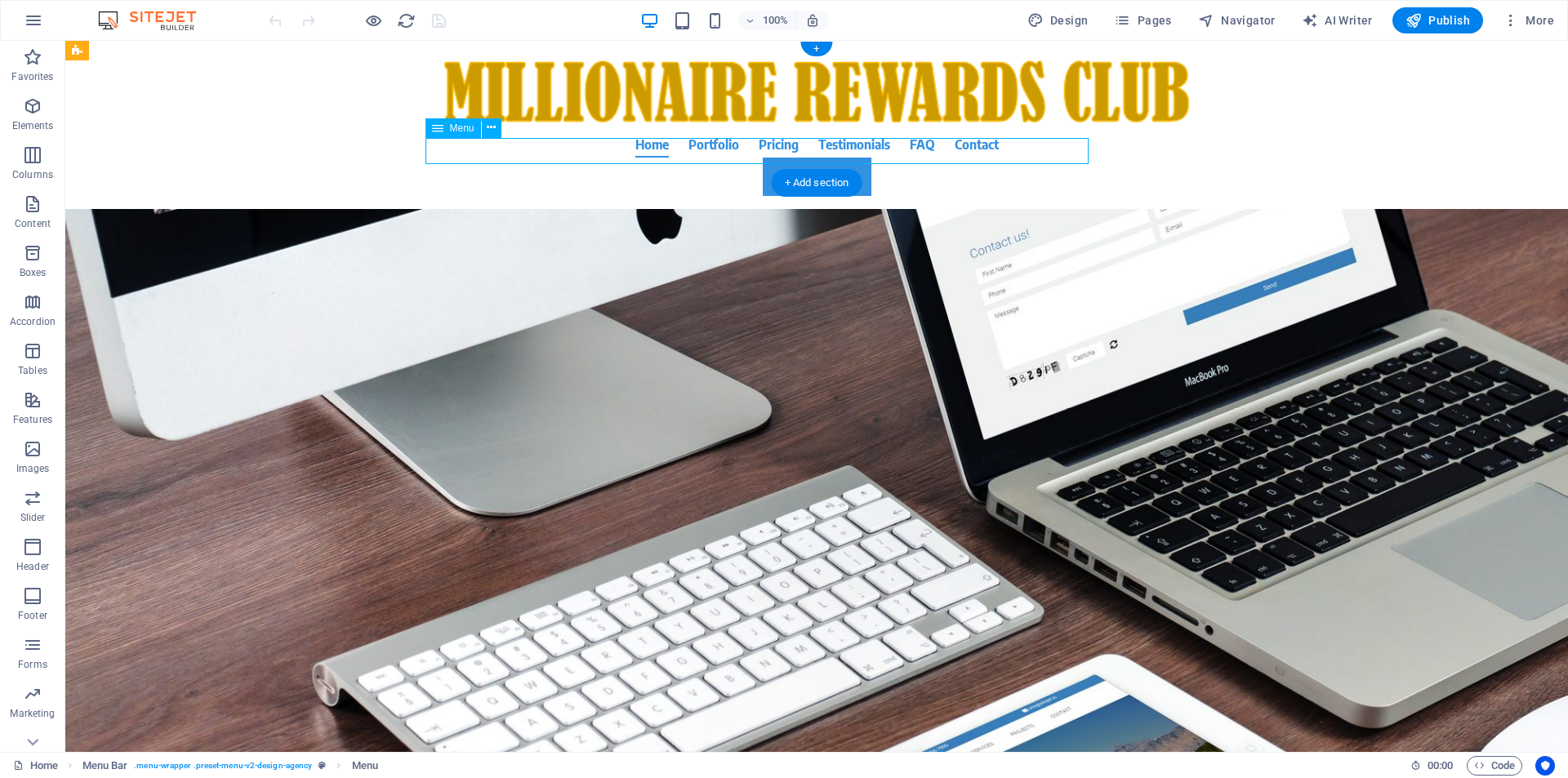
click at [716, 153] on nav "Home Portfolio Pricing Testimonials FAQ Contact" at bounding box center [817, 144] width 771 height 26
click at [431, 153] on nav "Home Portfolio Pricing Testimonials FAQ Contact" at bounding box center [817, 144] width 771 height 26
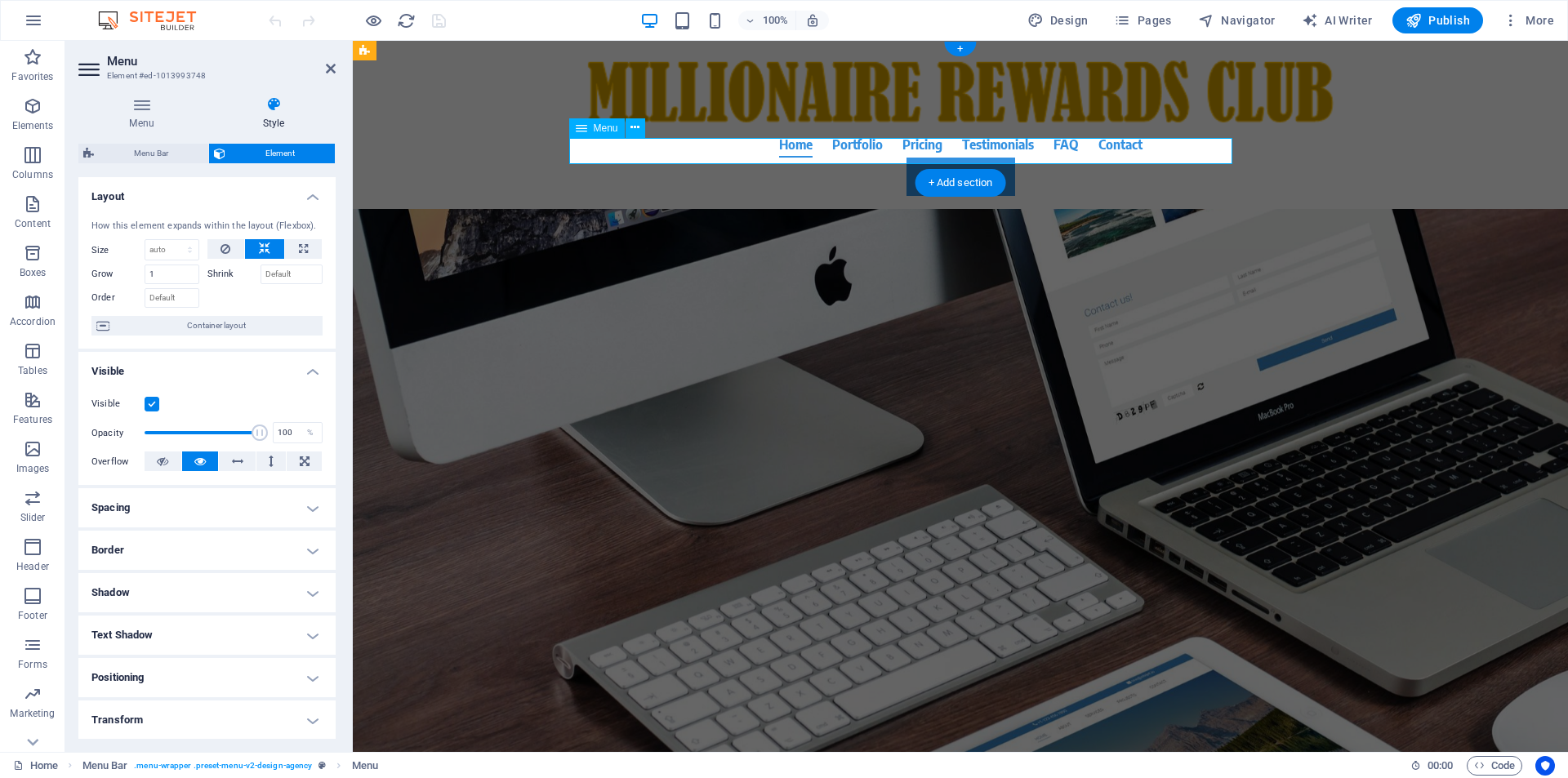
click at [716, 153] on nav "Home Portfolio Pricing Testimonials FAQ Contact" at bounding box center [960, 144] width 771 height 26
click at [800, 152] on nav "Home Portfolio Pricing Testimonials FAQ Contact" at bounding box center [960, 144] width 771 height 26
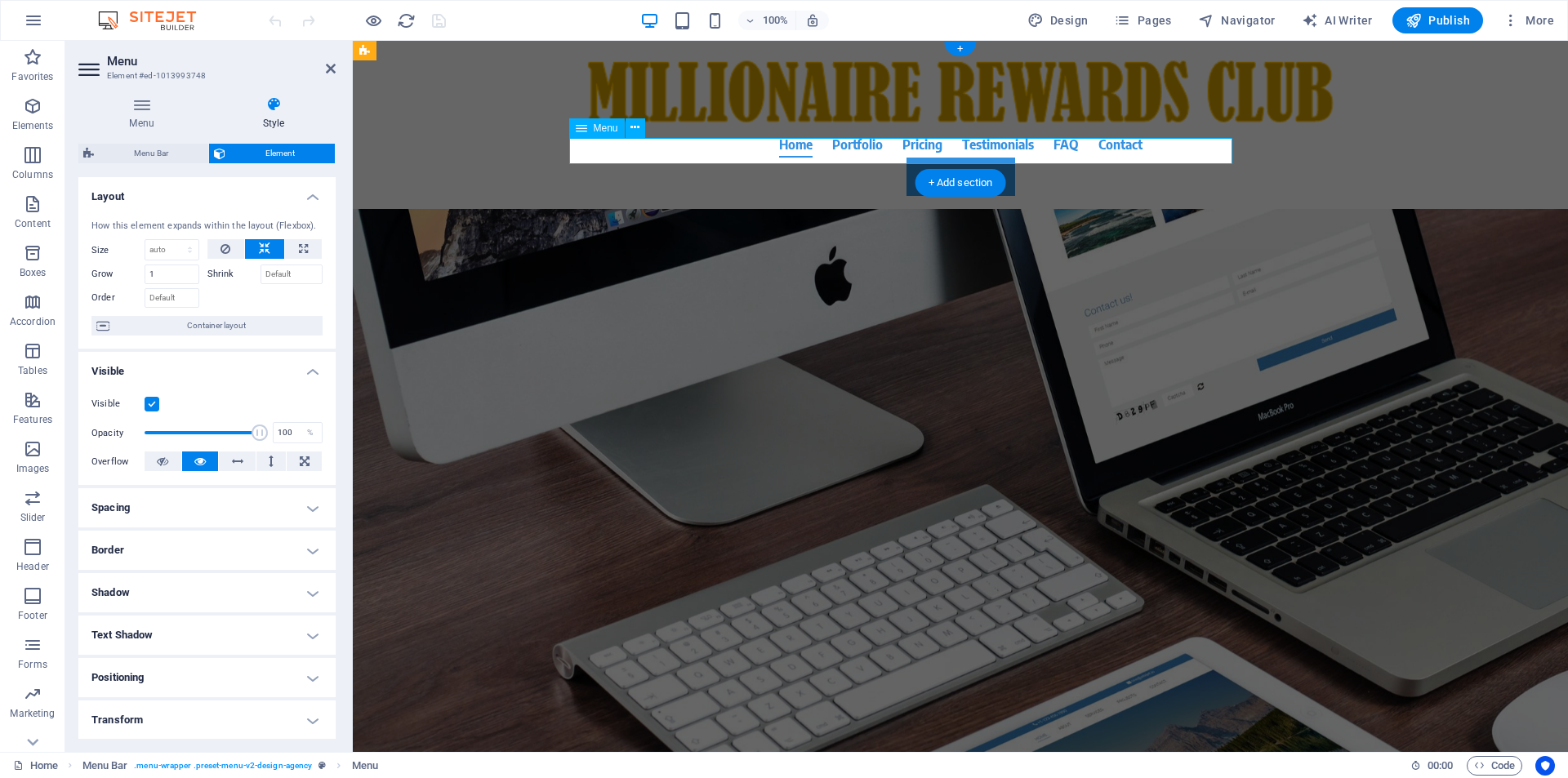
click at [800, 152] on nav "Home Portfolio Pricing Testimonials FAQ Contact" at bounding box center [960, 144] width 771 height 26
click at [291, 106] on icon at bounding box center [274, 104] width 124 height 16
click at [130, 108] on icon at bounding box center [141, 104] width 126 height 16
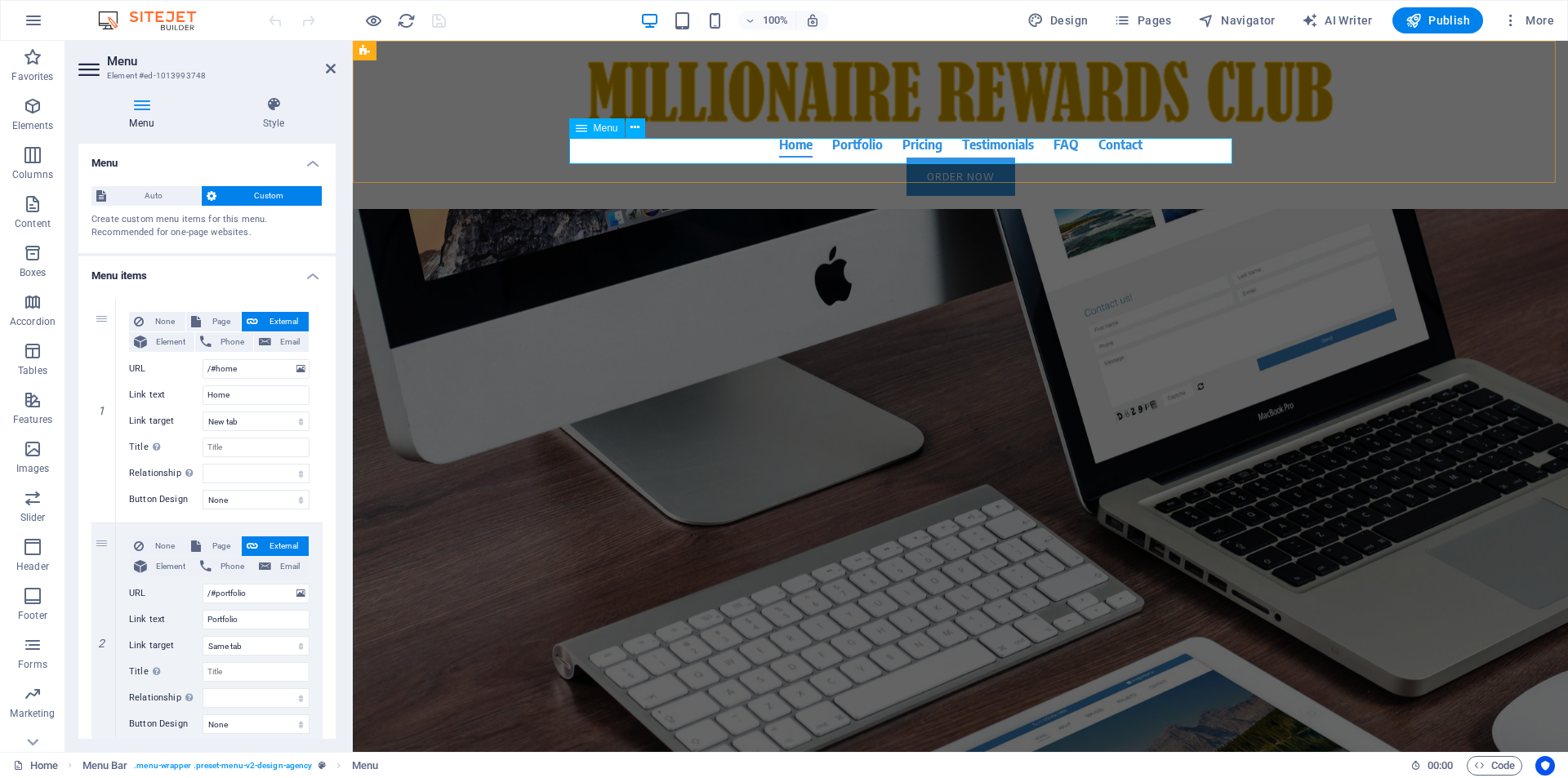
click at [863, 153] on nav "Home Portfolio Pricing Testimonials FAQ Contact" at bounding box center [960, 144] width 771 height 26
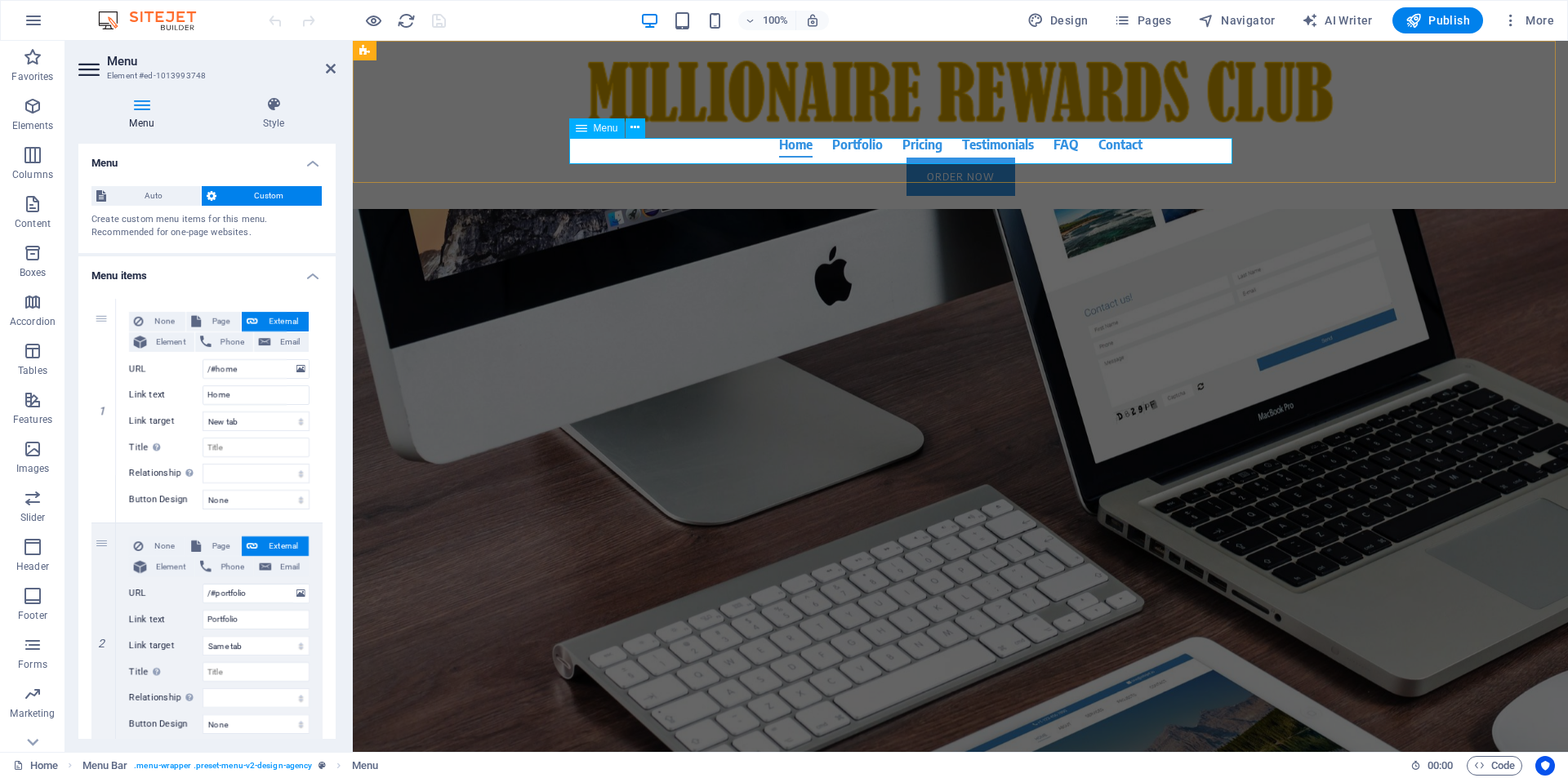
click at [863, 153] on nav "Home Portfolio Pricing Testimonials FAQ Contact" at bounding box center [960, 144] width 771 height 26
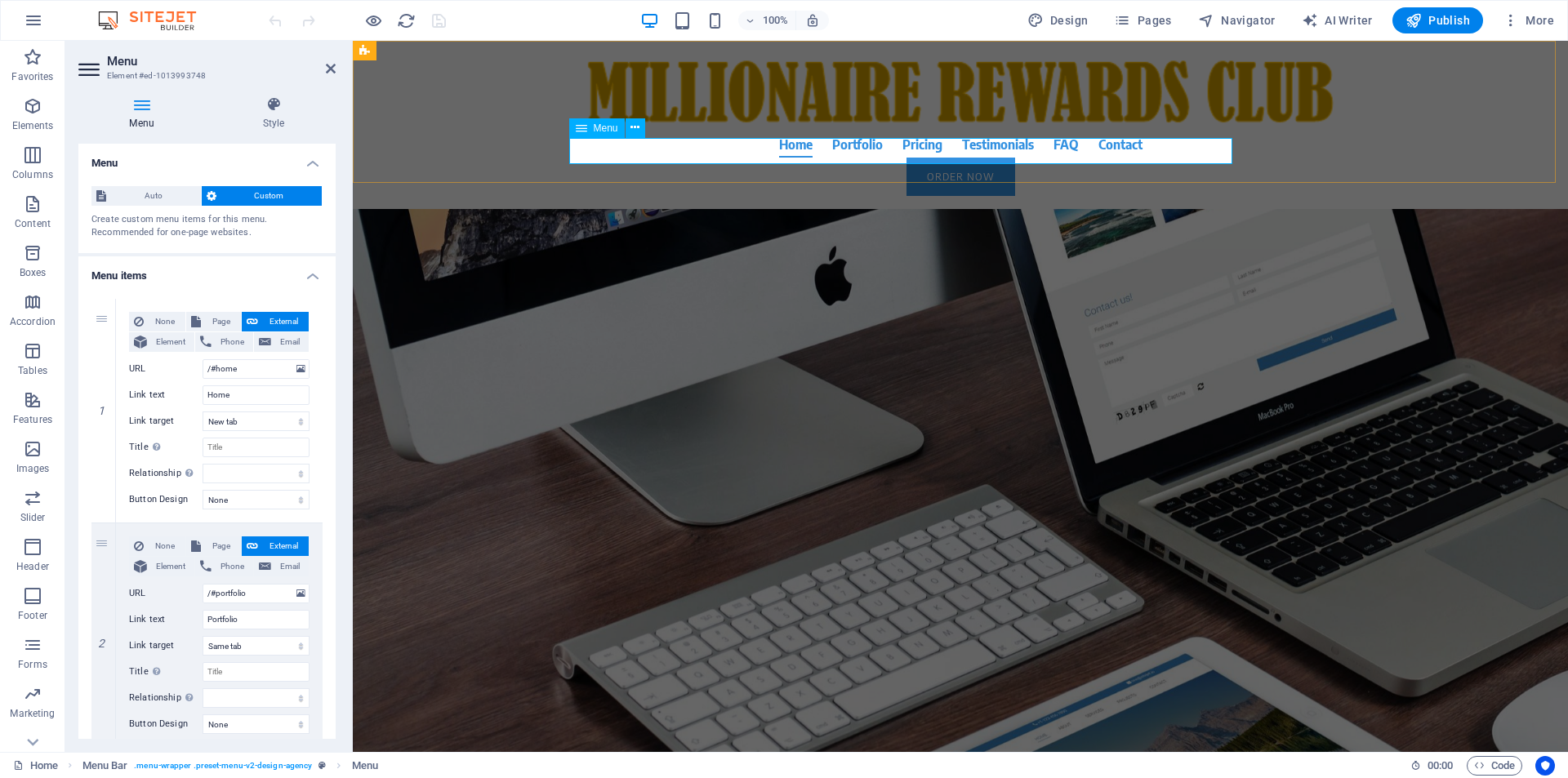
click at [863, 153] on nav "Home Portfolio Pricing Testimonials FAQ Contact" at bounding box center [960, 144] width 771 height 26
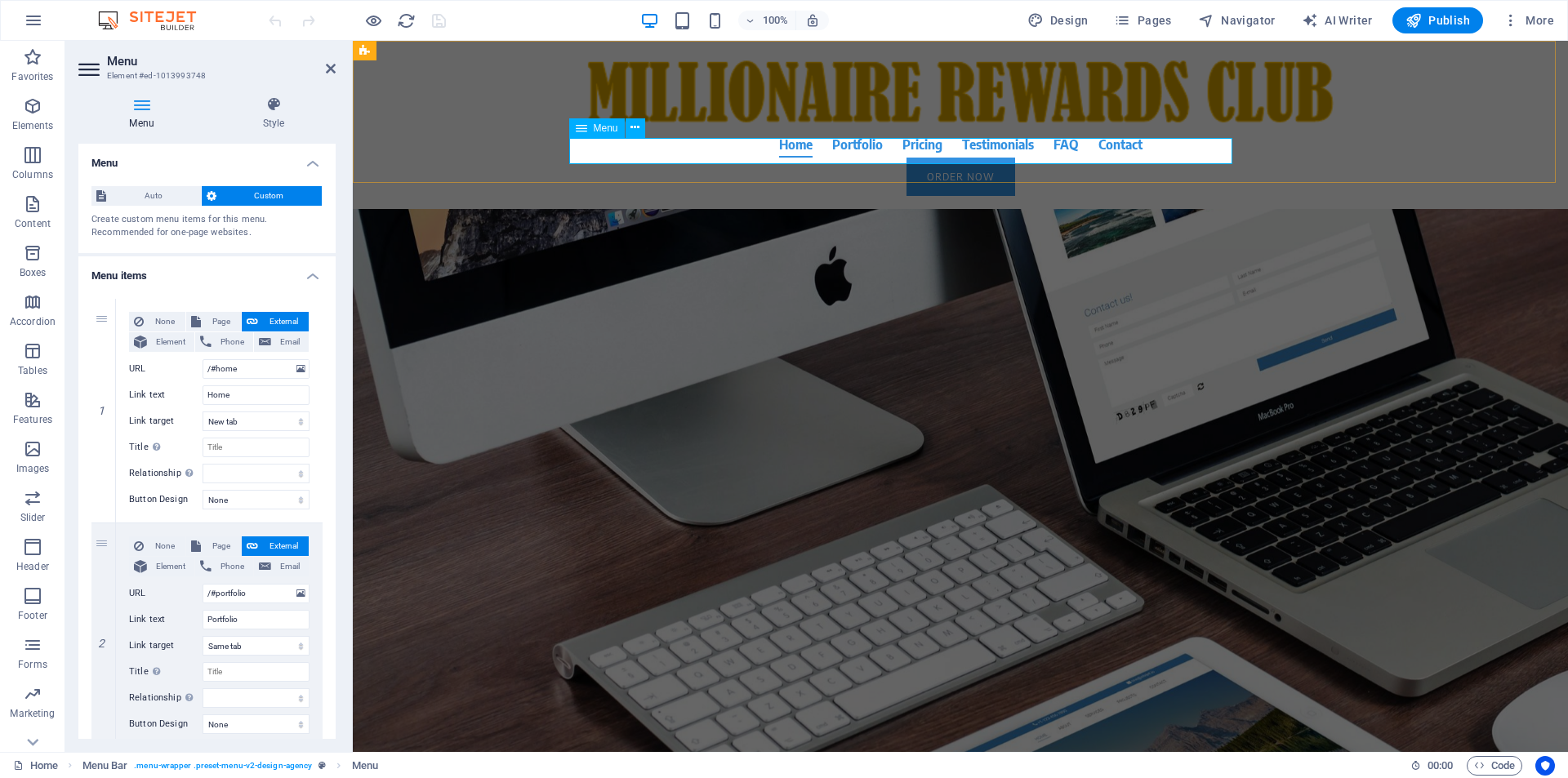
click at [863, 153] on nav "Home Portfolio Pricing Testimonials FAQ Contact" at bounding box center [960, 144] width 771 height 26
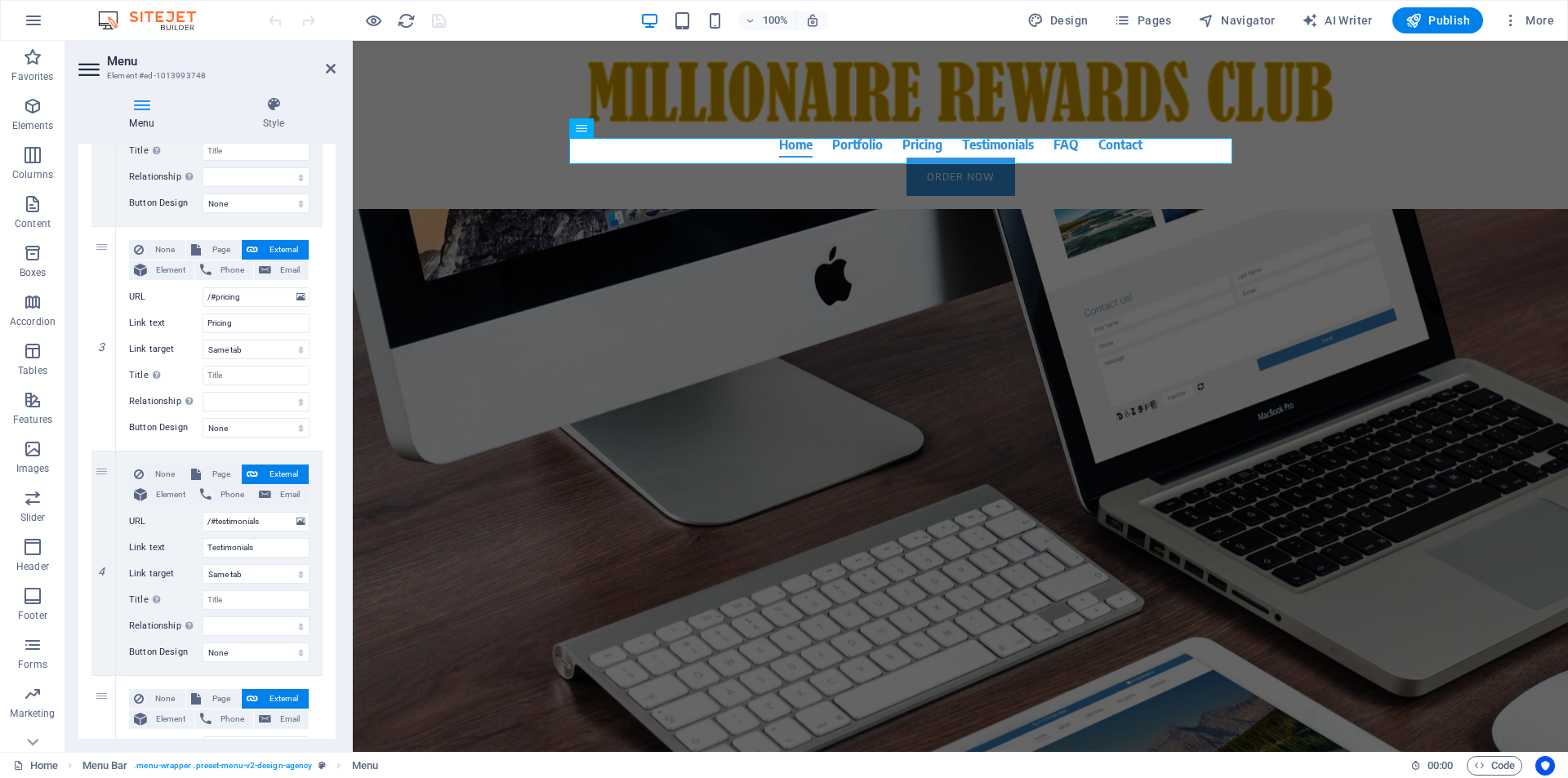
scroll to position [952, 0]
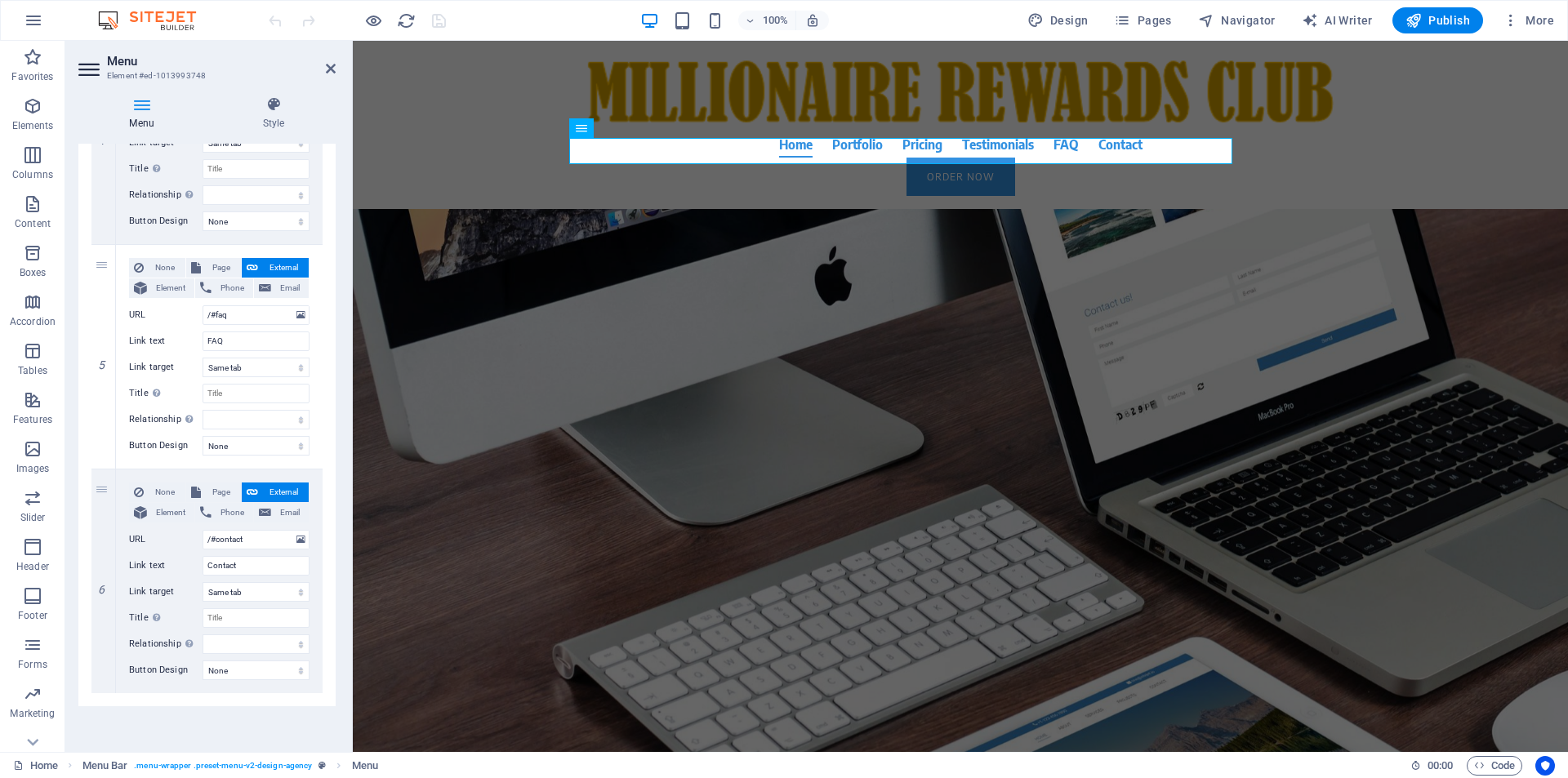
drag, startPoint x: 336, startPoint y: 541, endPoint x: 336, endPoint y: 553, distance: 12.0
click at [336, 553] on div "Menu Style Menu Auto Custom Create custom menu items for this menu. Recommended…" at bounding box center [207, 417] width 283 height 669
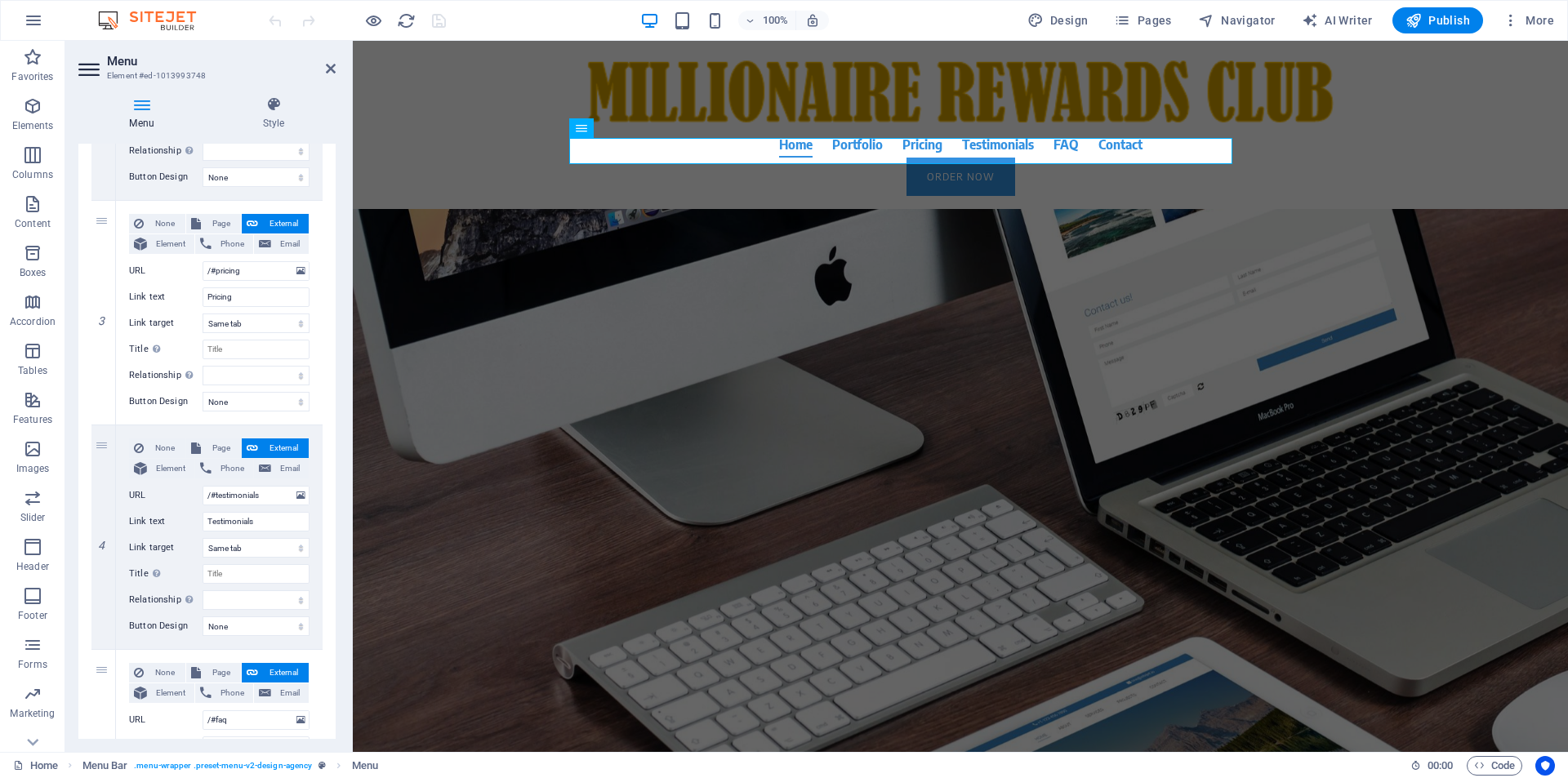
scroll to position [508, 0]
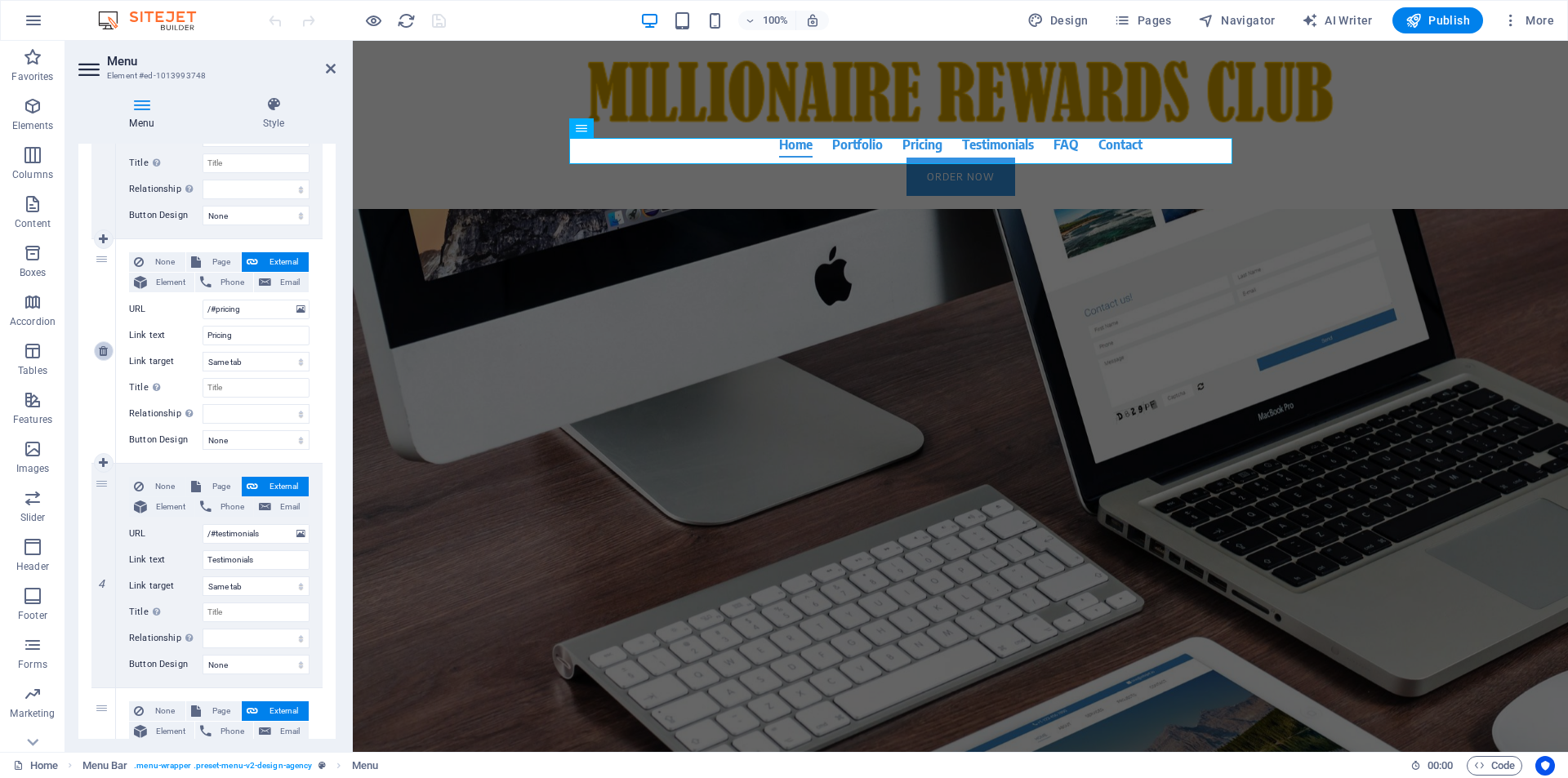
click at [105, 356] on icon at bounding box center [103, 351] width 9 height 11
select select
type input "/#testimonials"
type input "Testimonials"
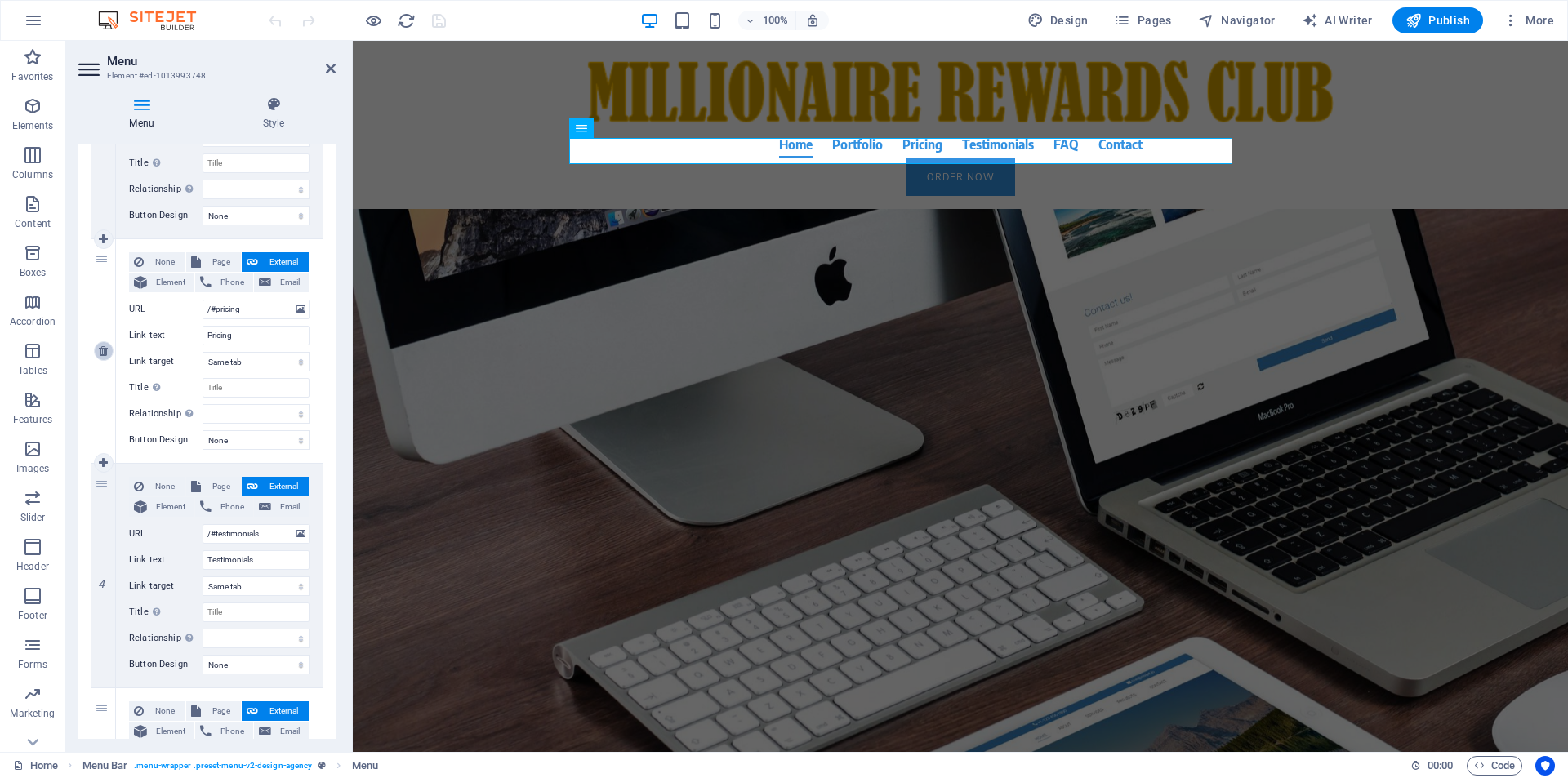
select select
type input "/#faq"
type input "FAQ"
select select
type input "/#contact"
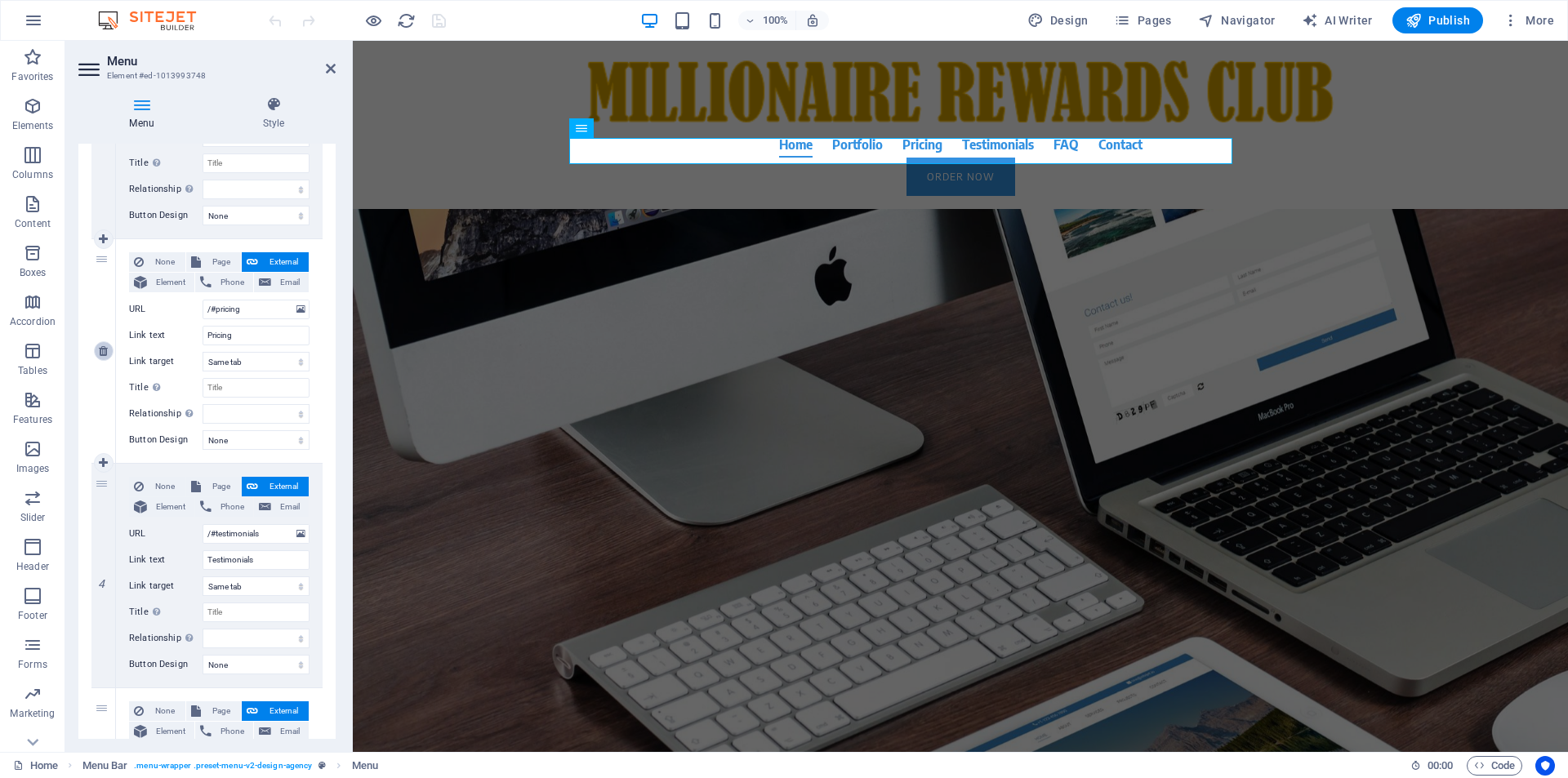
type input "Contact"
select select
click at [525, 142] on div "Home Portfolio Testimonials FAQ Contact Order Now Menu" at bounding box center [960, 125] width 1215 height 168
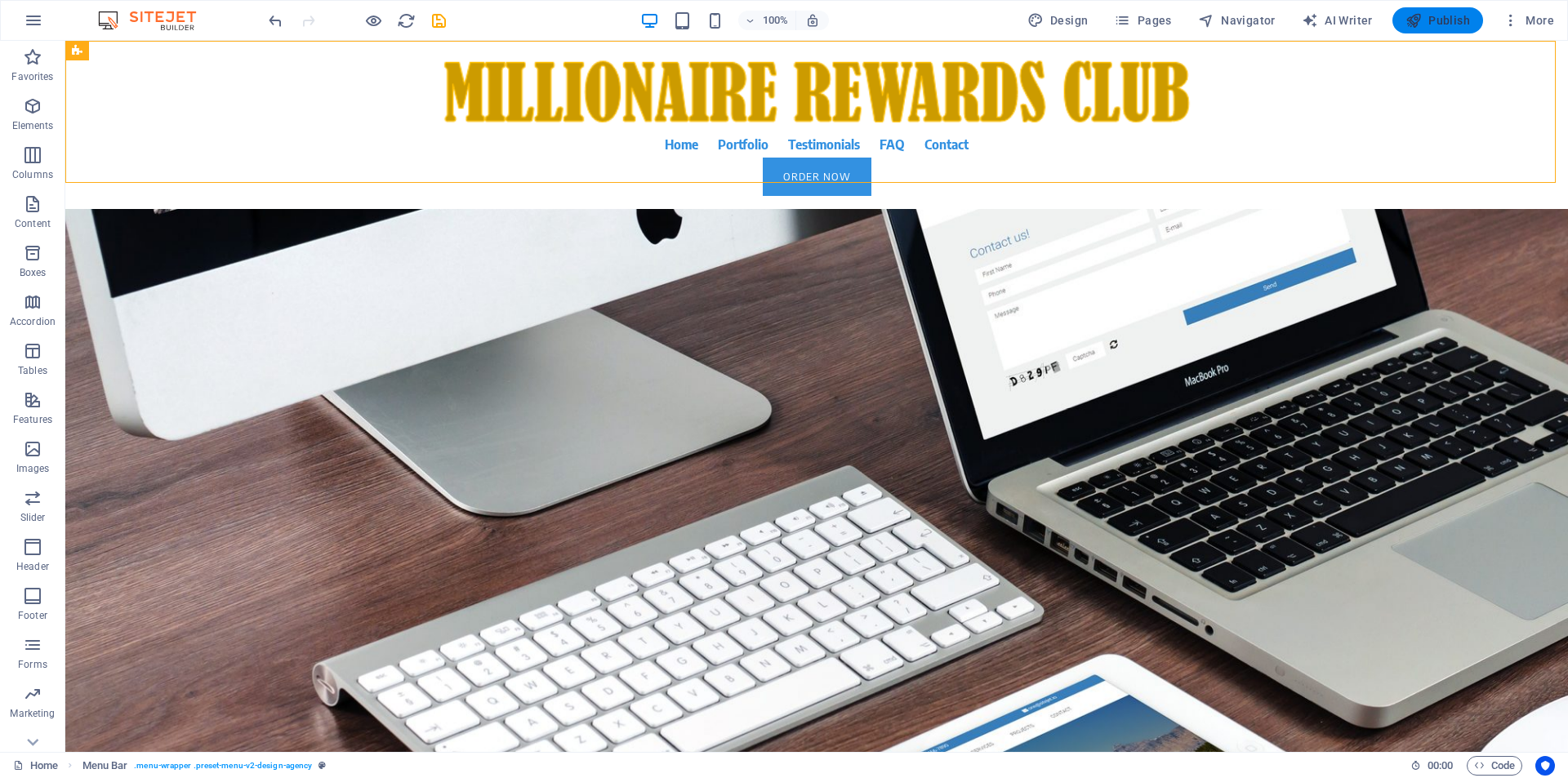
click at [1440, 21] on span "Publish" at bounding box center [1437, 19] width 64 height 16
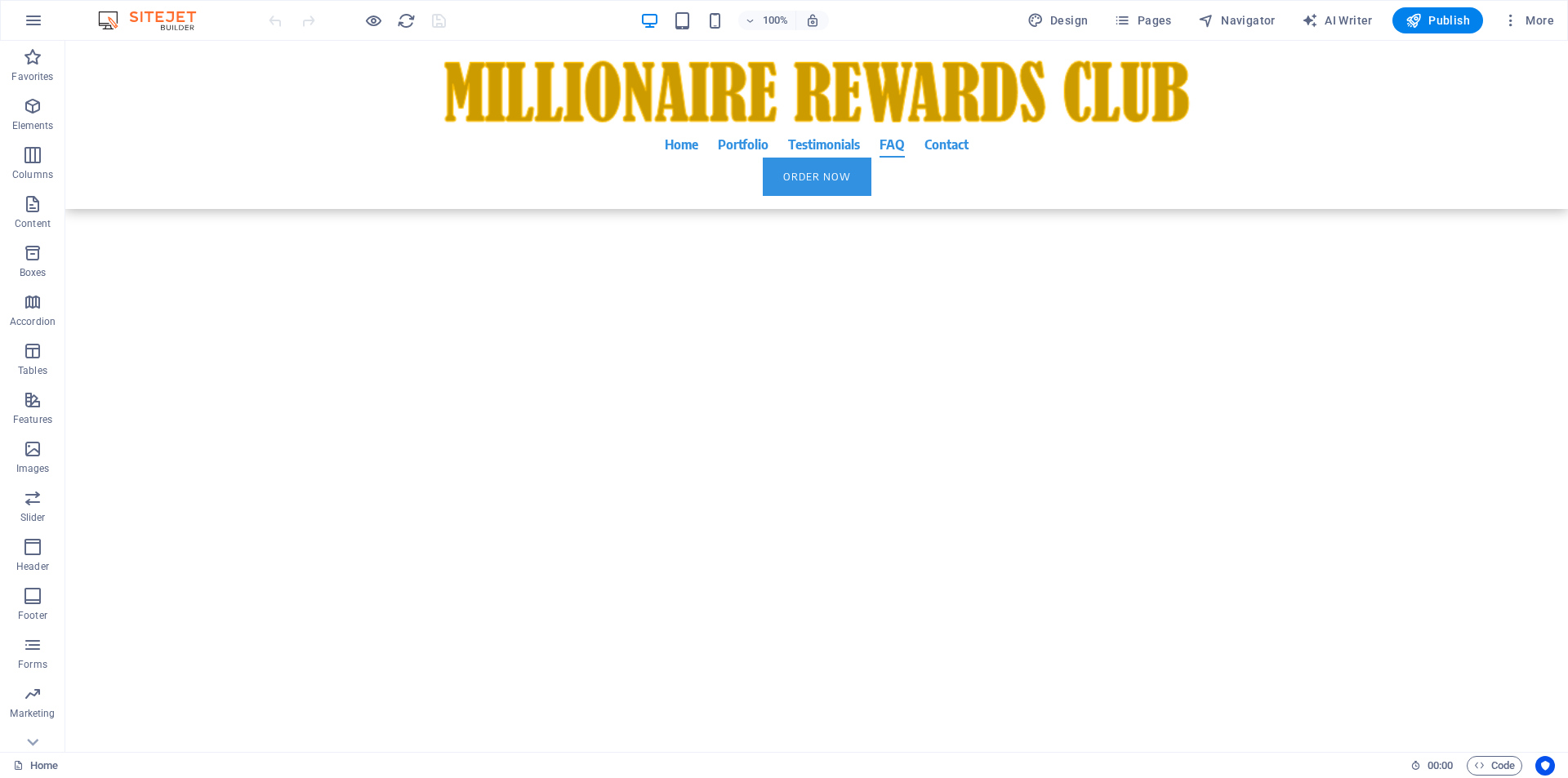
scroll to position [13371, 0]
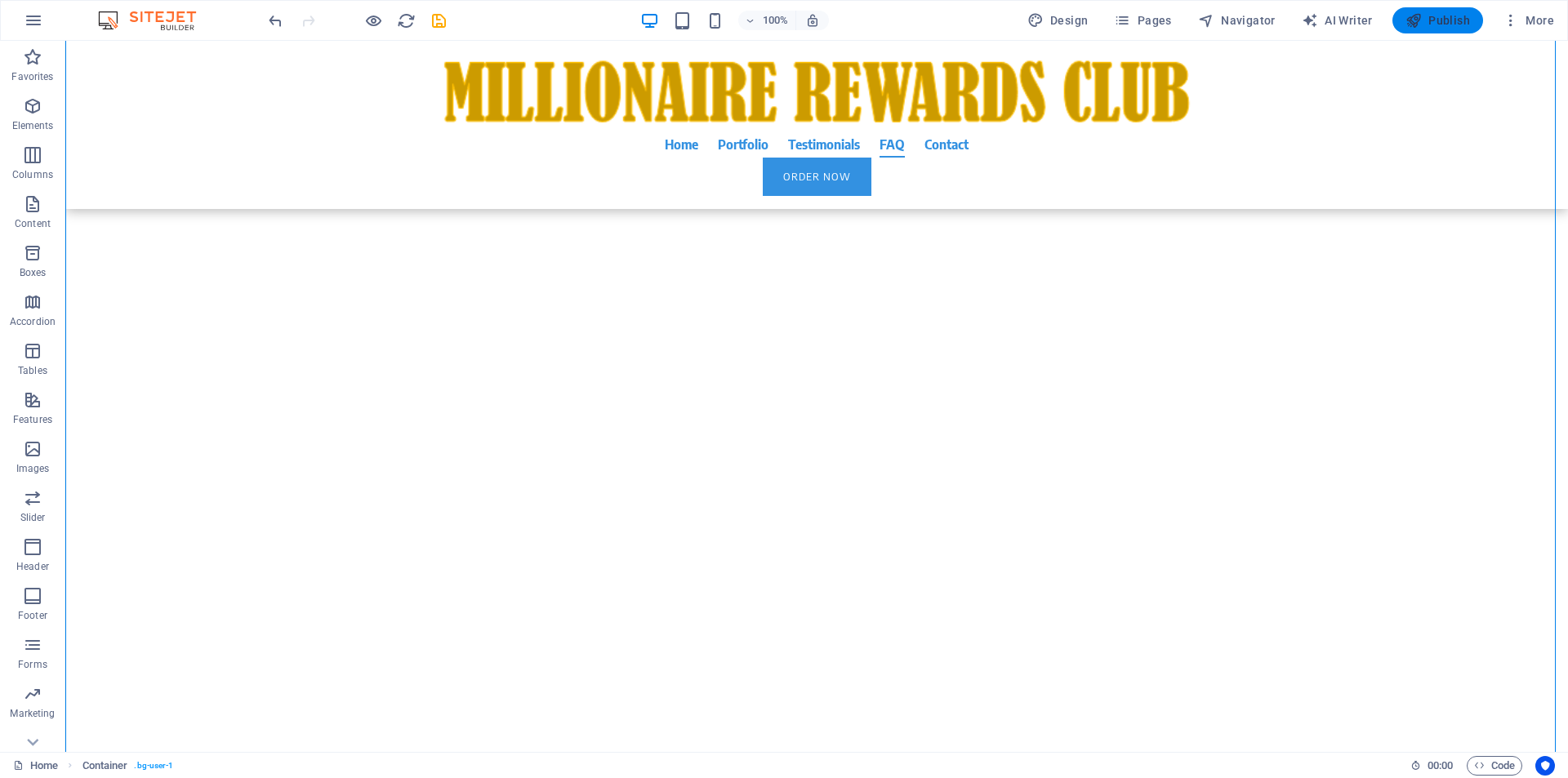
click at [1441, 18] on span "Publish" at bounding box center [1437, 19] width 64 height 16
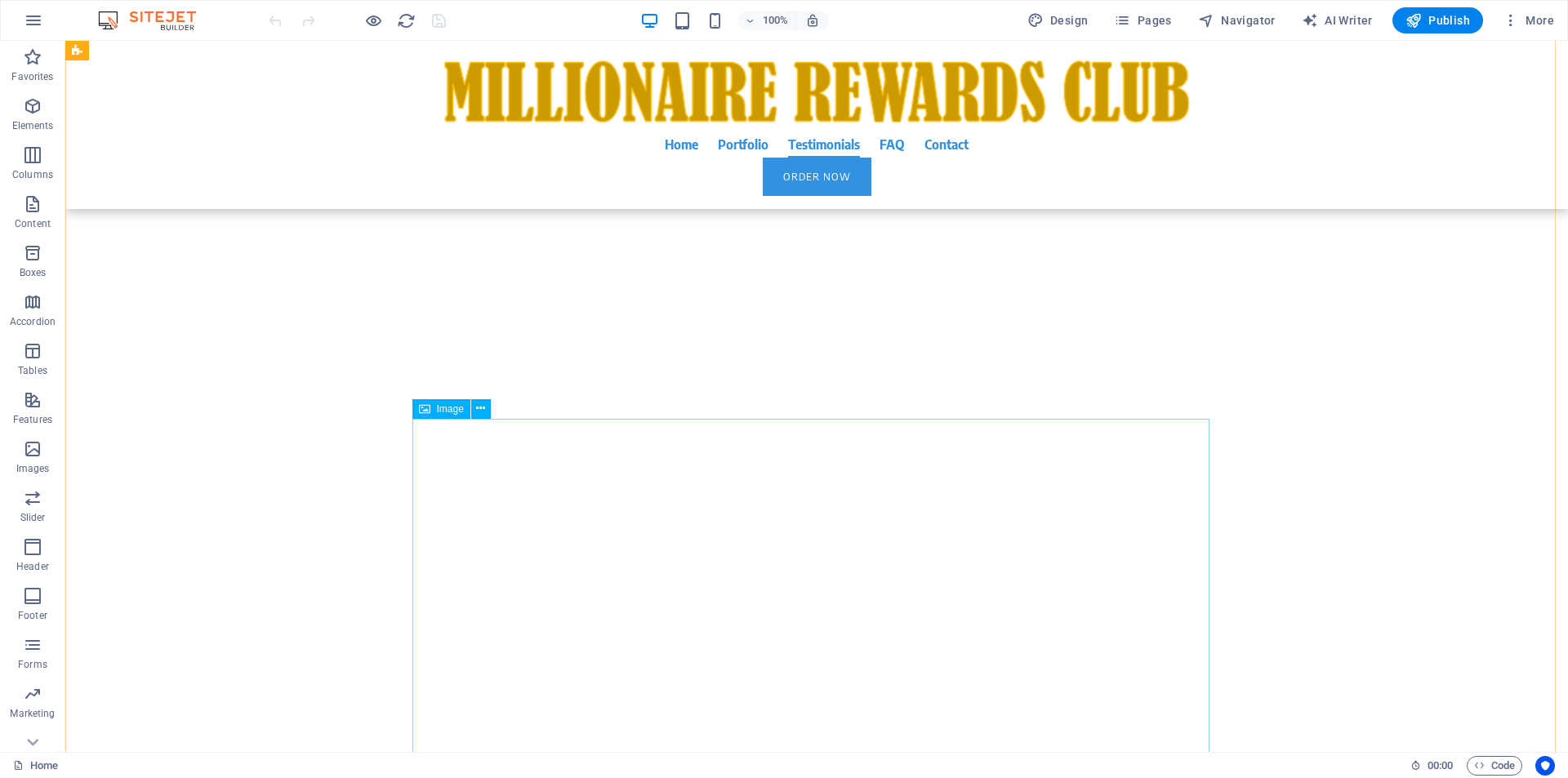
scroll to position [12447, 0]
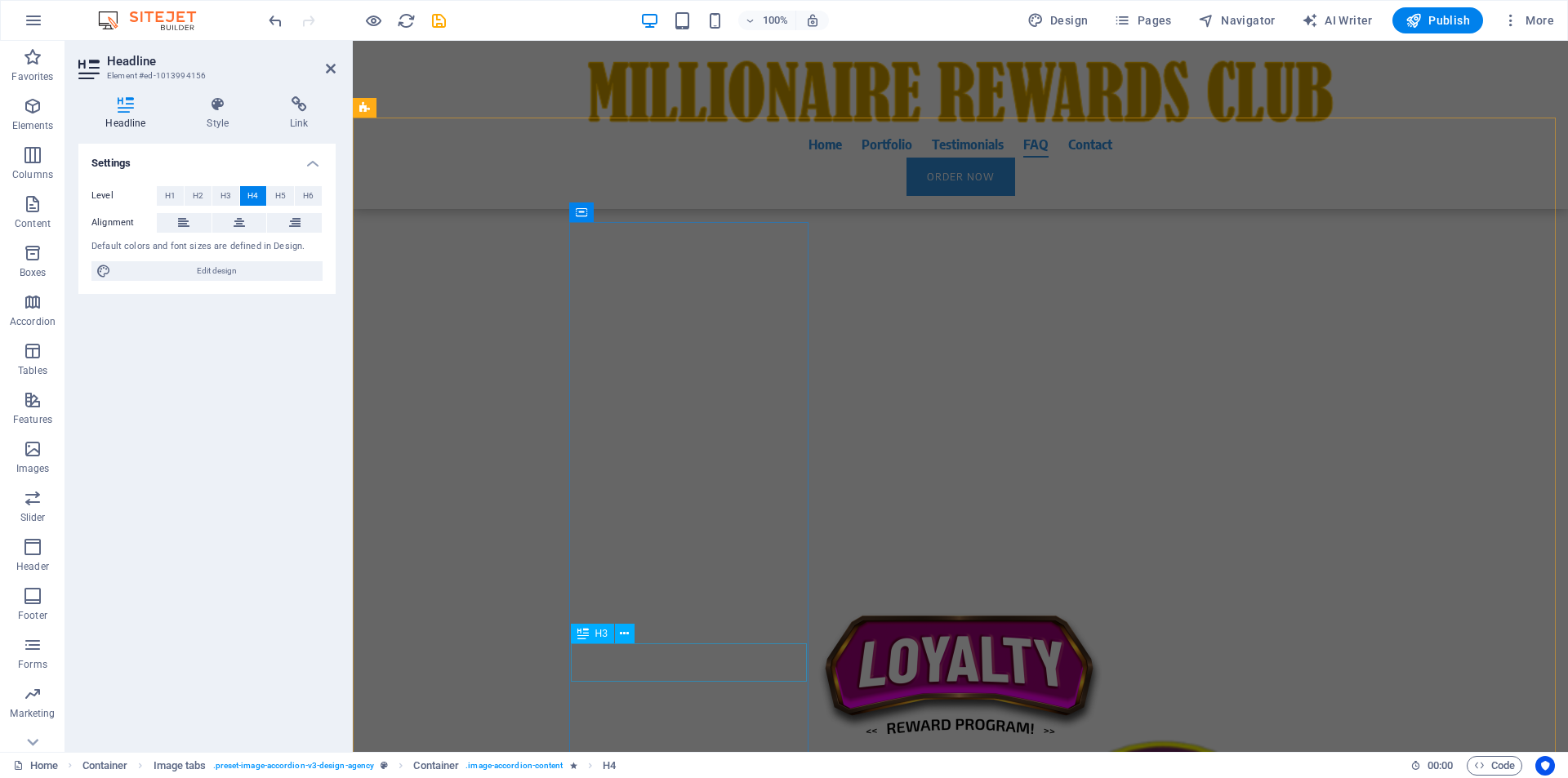
scroll to position [13462, 0]
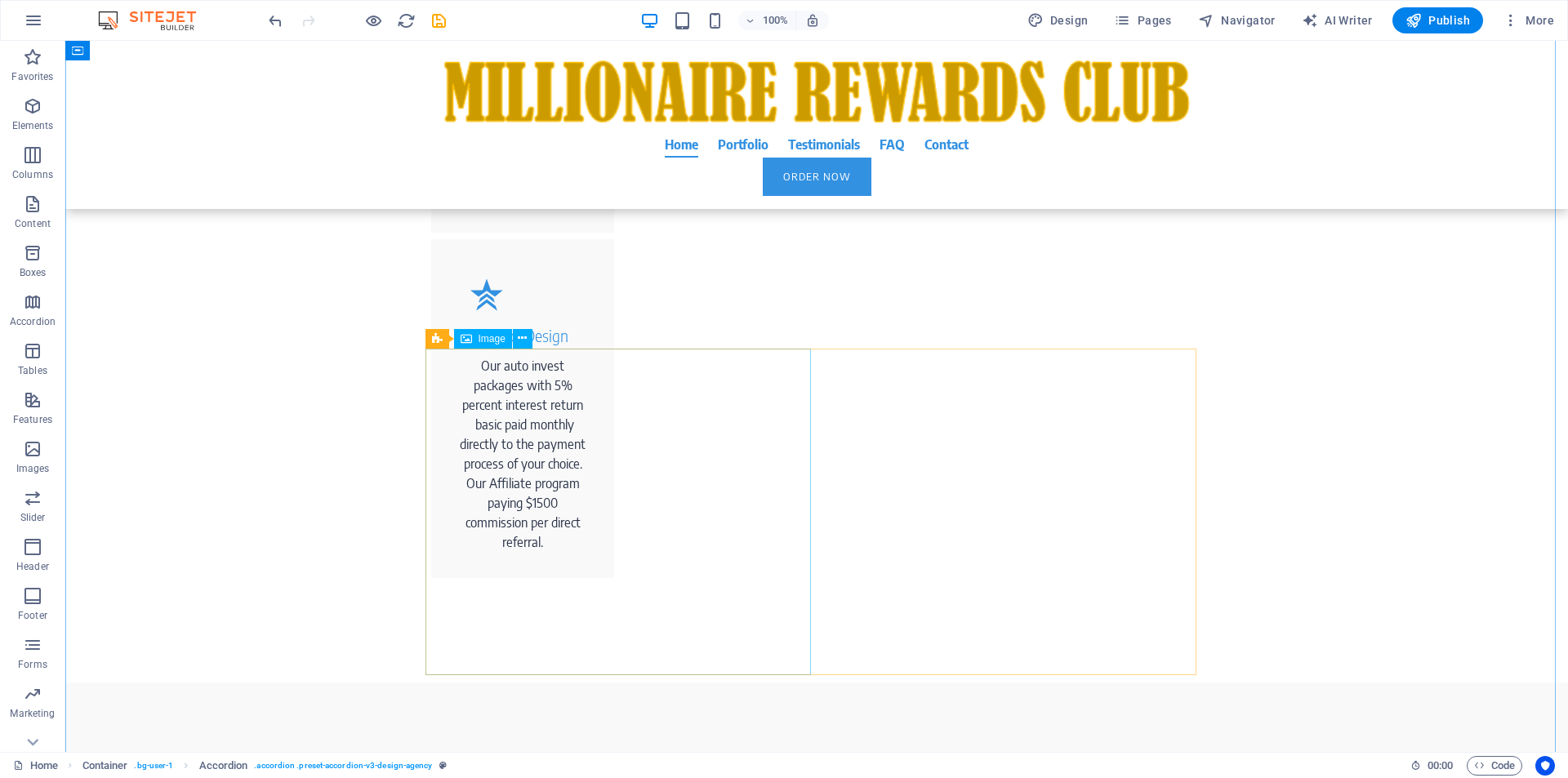
scroll to position [0, 0]
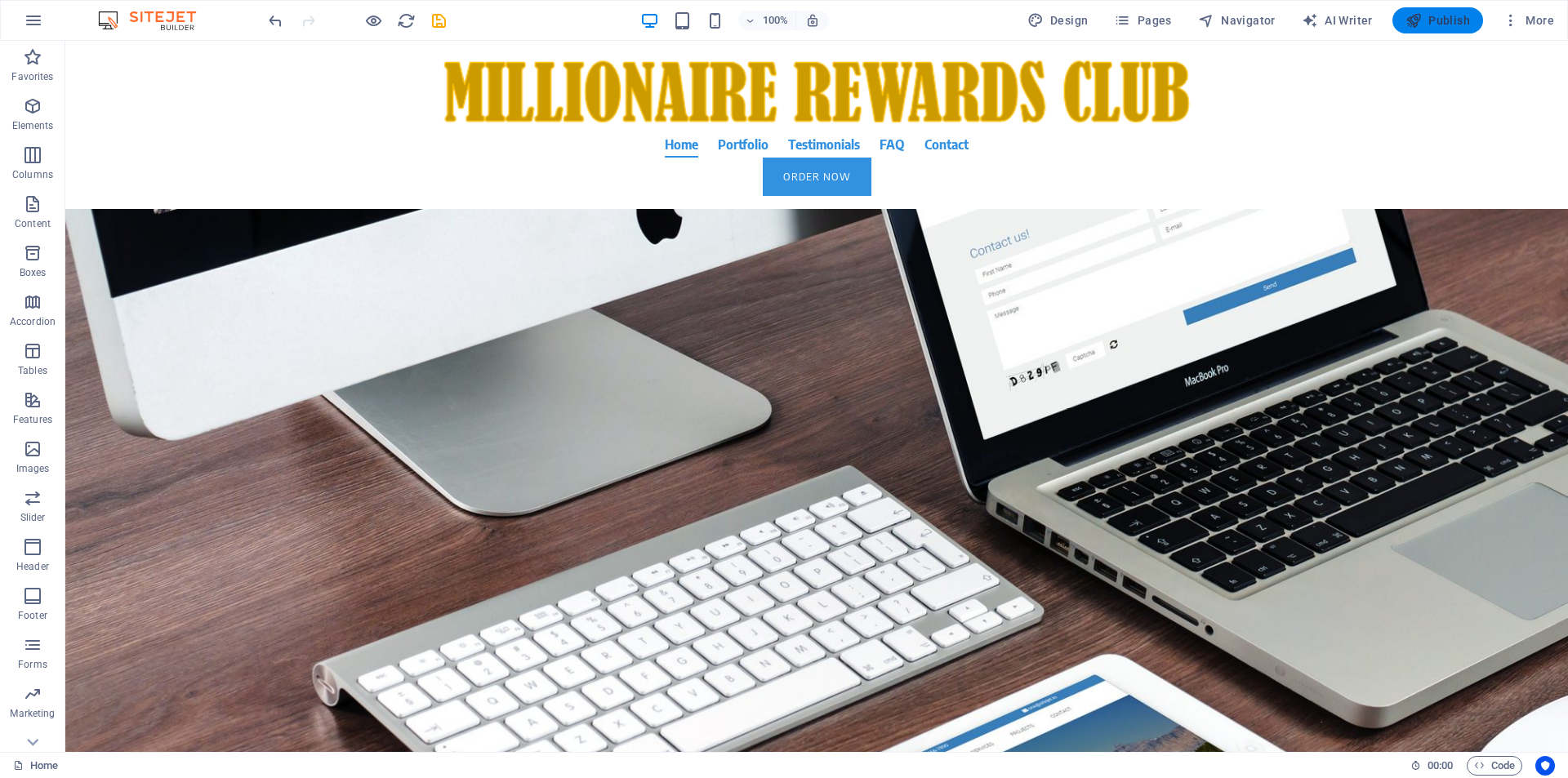
click at [1443, 23] on span "Publish" at bounding box center [1437, 19] width 64 height 16
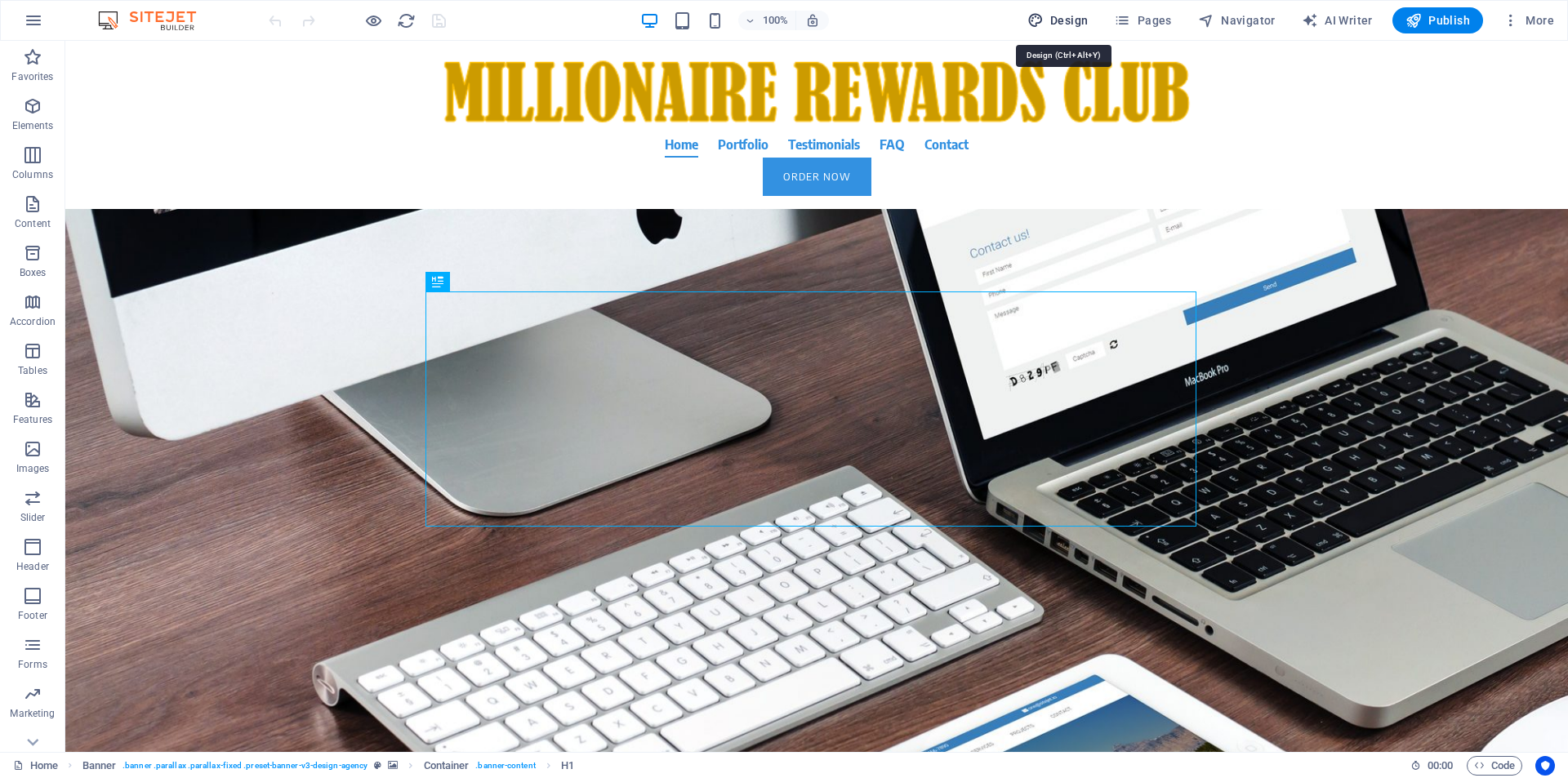
click at [1078, 14] on span "Design" at bounding box center [1058, 19] width 61 height 16
select select "600"
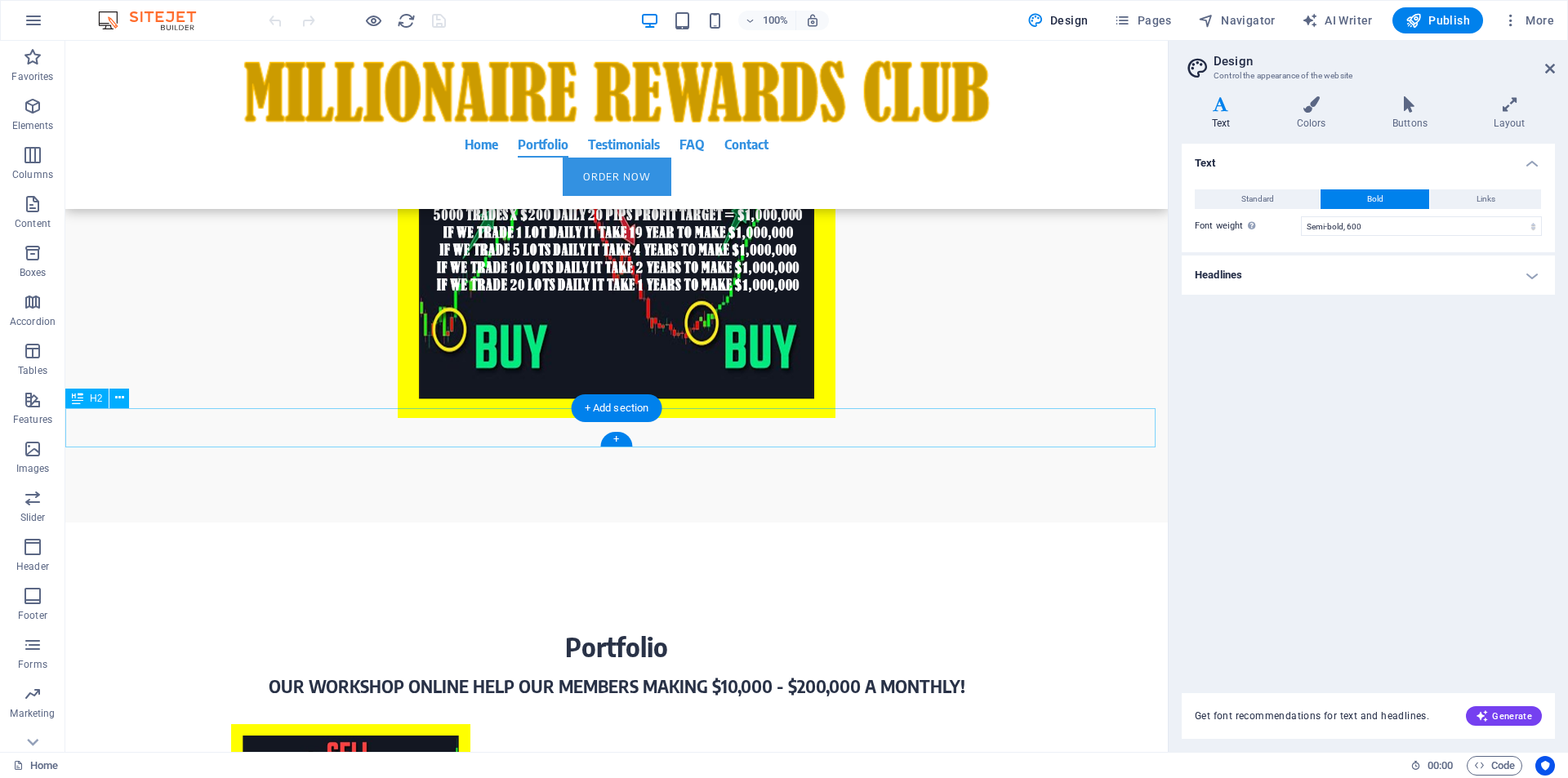
scroll to position [3112, 0]
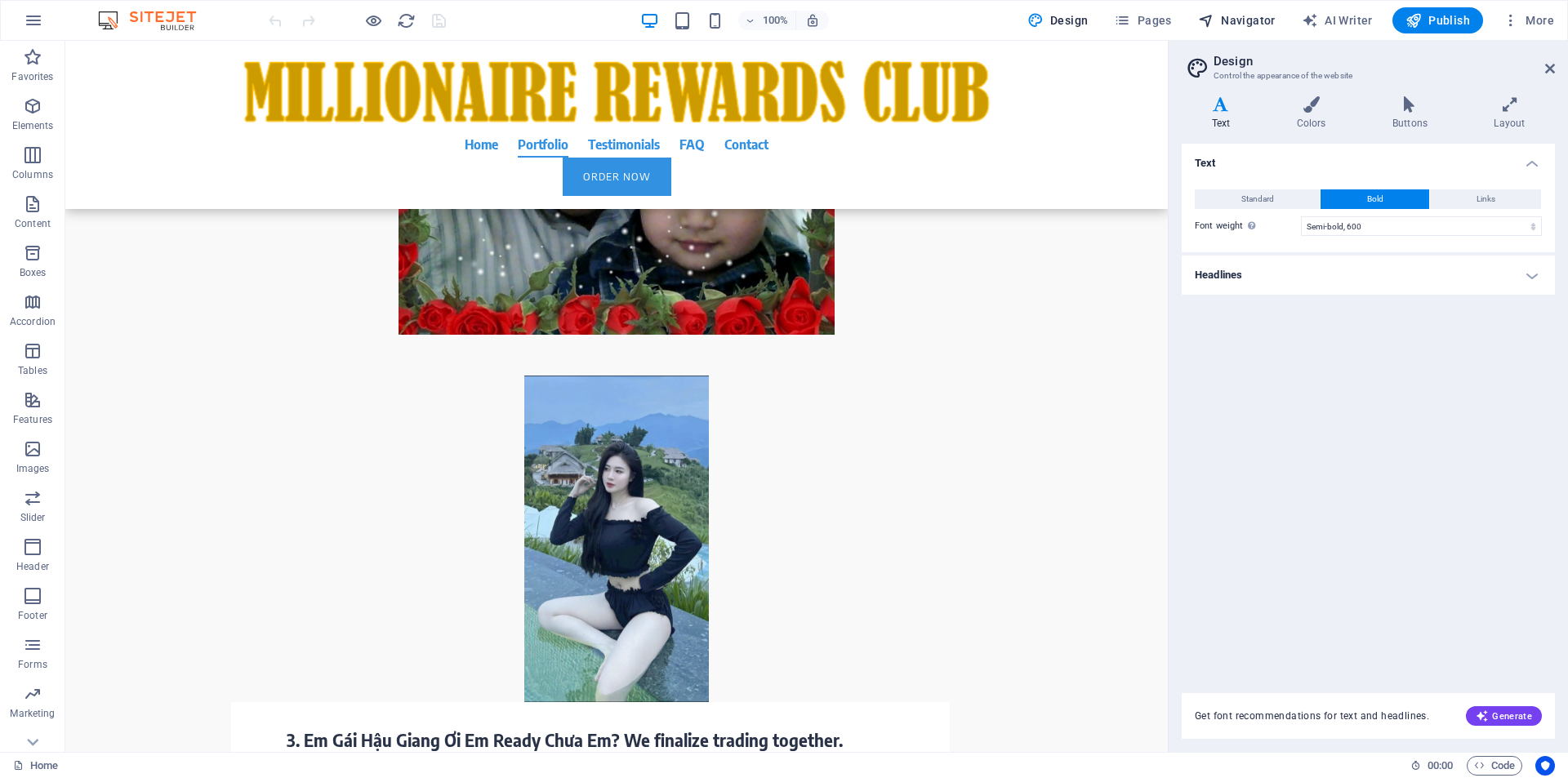
click at [1252, 17] on span "Navigator" at bounding box center [1237, 19] width 78 height 16
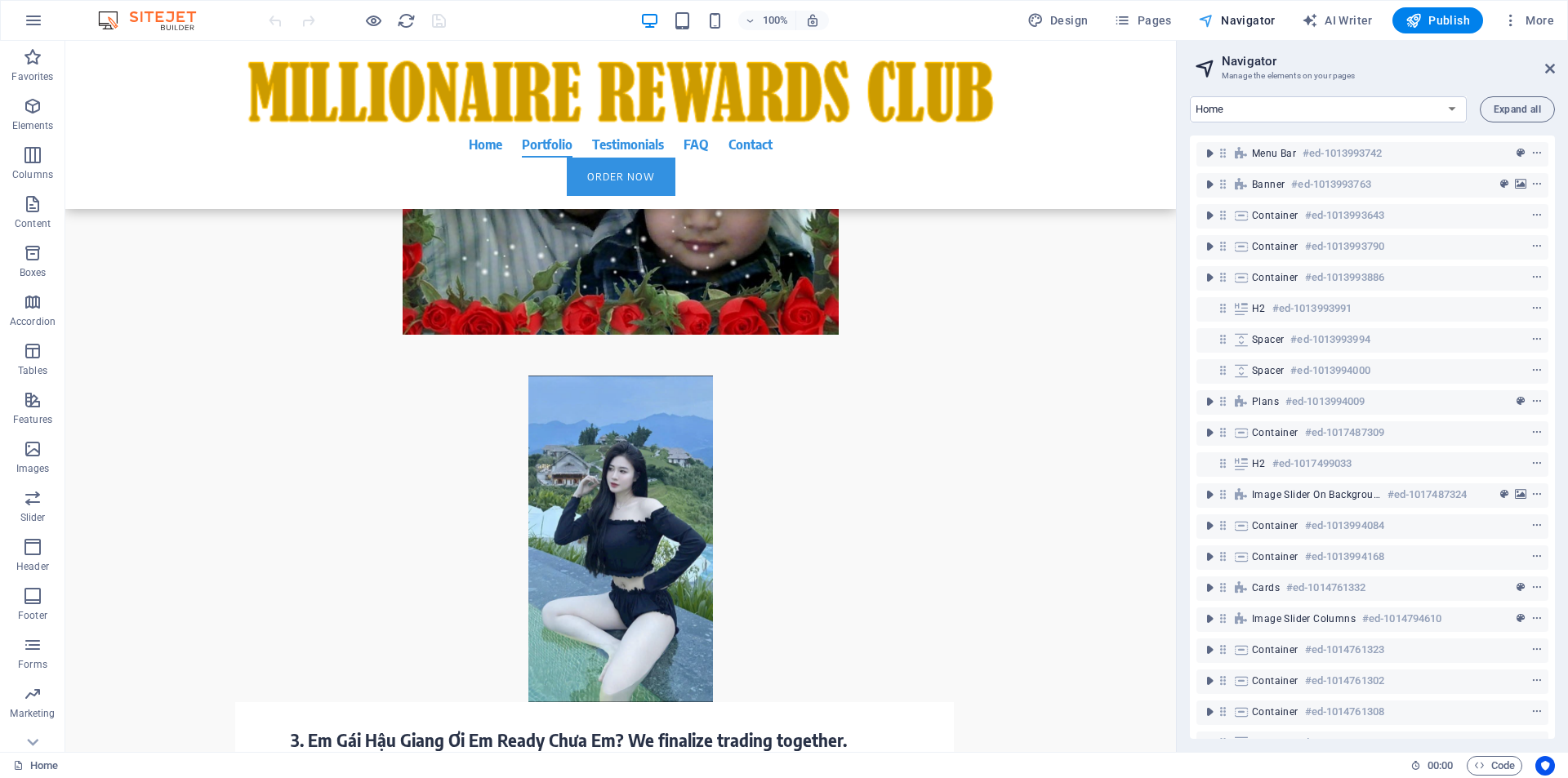
click at [1252, 17] on span "Navigator" at bounding box center [1237, 19] width 78 height 16
click at [1158, 25] on span "Pages" at bounding box center [1142, 19] width 57 height 16
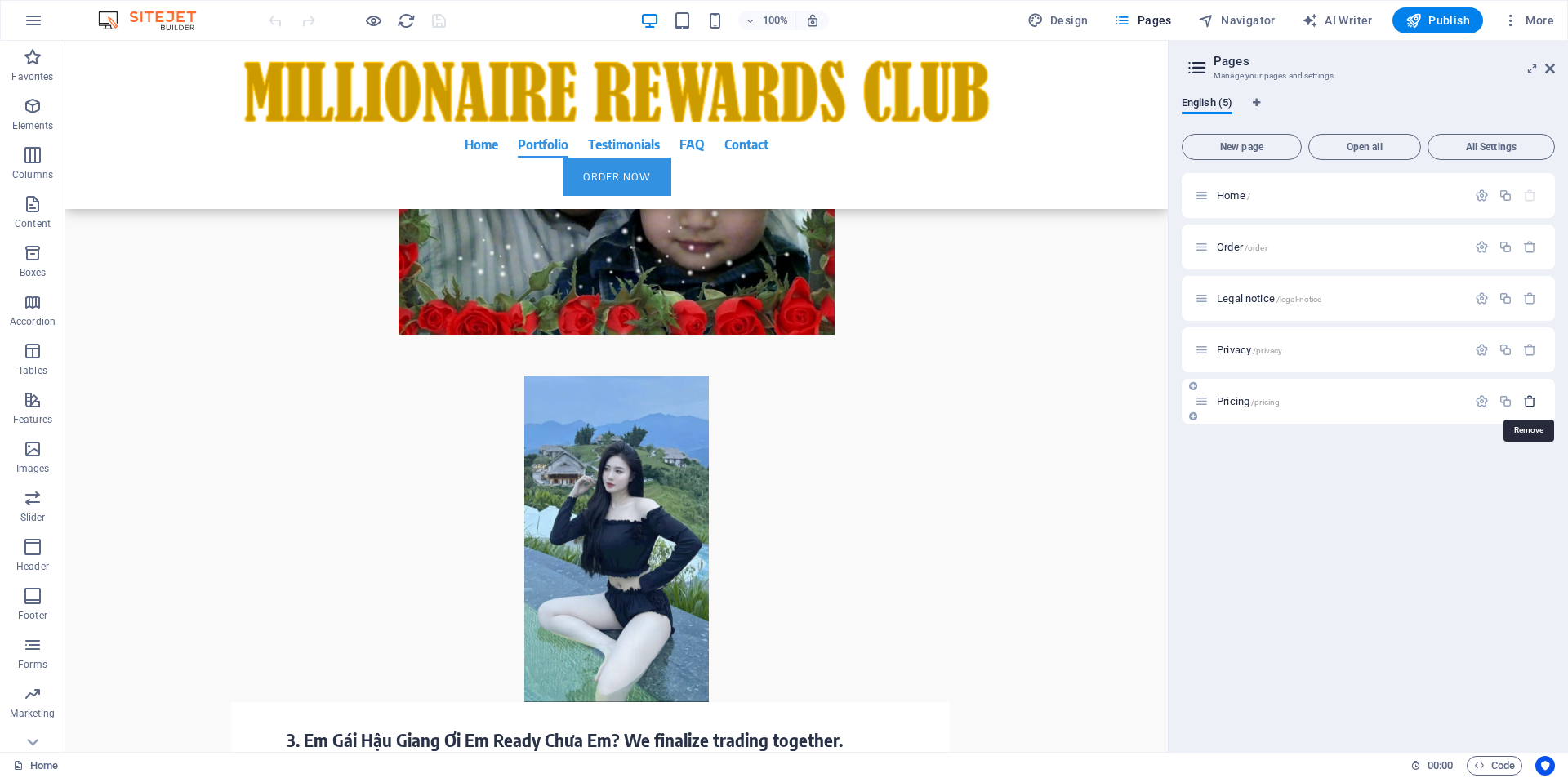
click at [1532, 405] on icon "button" at bounding box center [1530, 401] width 14 height 14
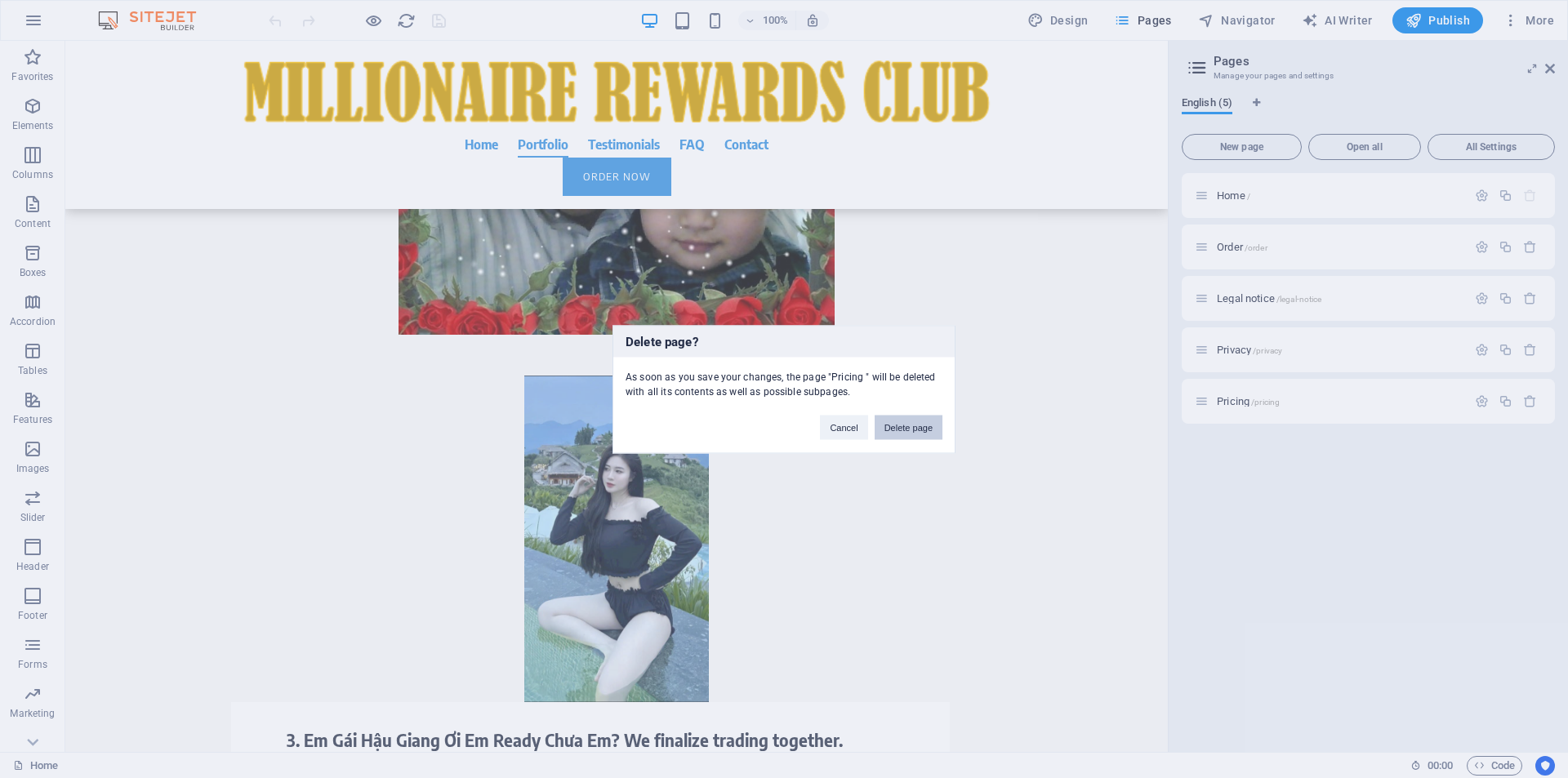
click at [910, 425] on button "Delete page" at bounding box center [909, 426] width 68 height 25
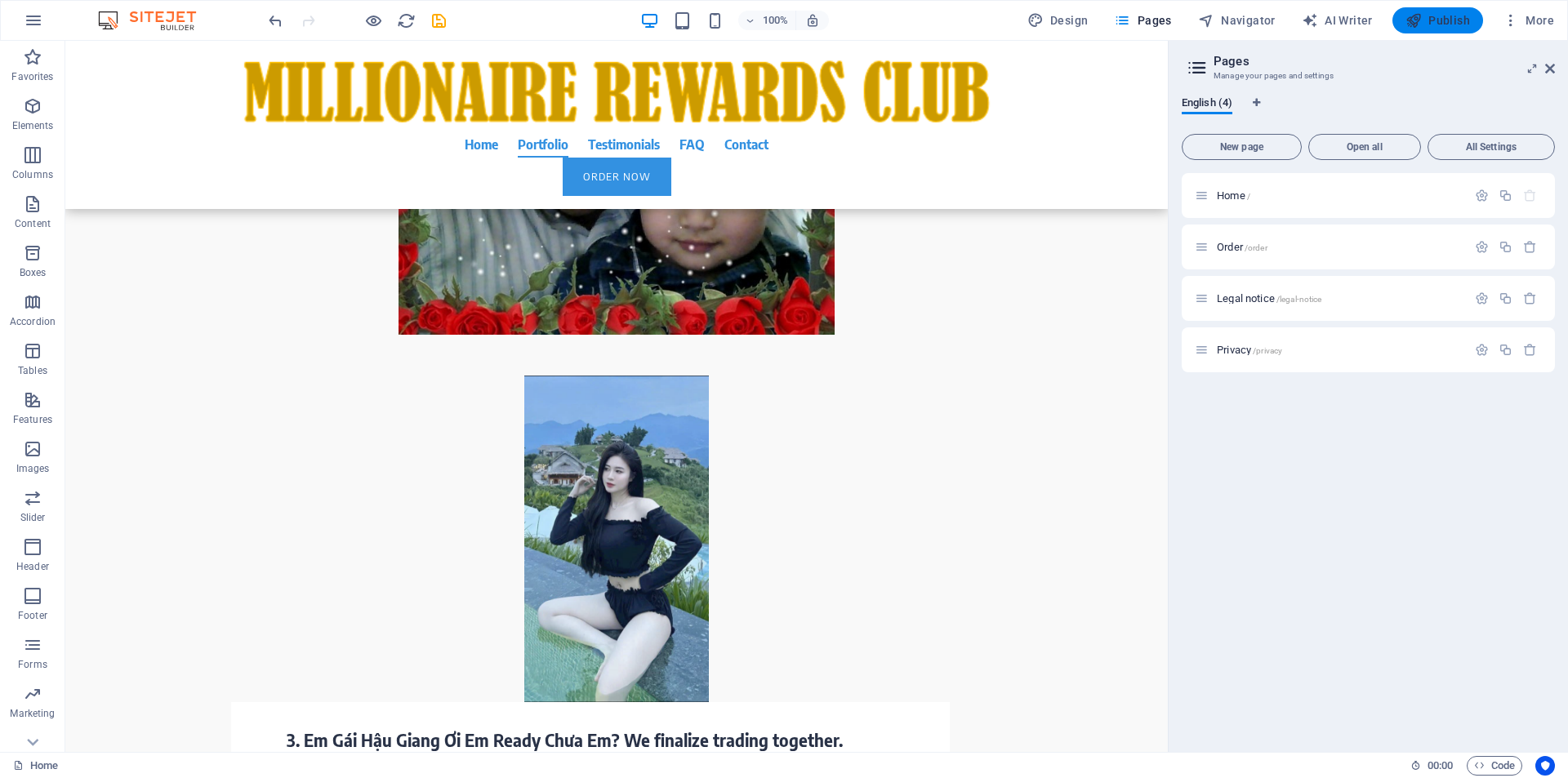
click at [1425, 31] on button "Publish" at bounding box center [1437, 20] width 91 height 26
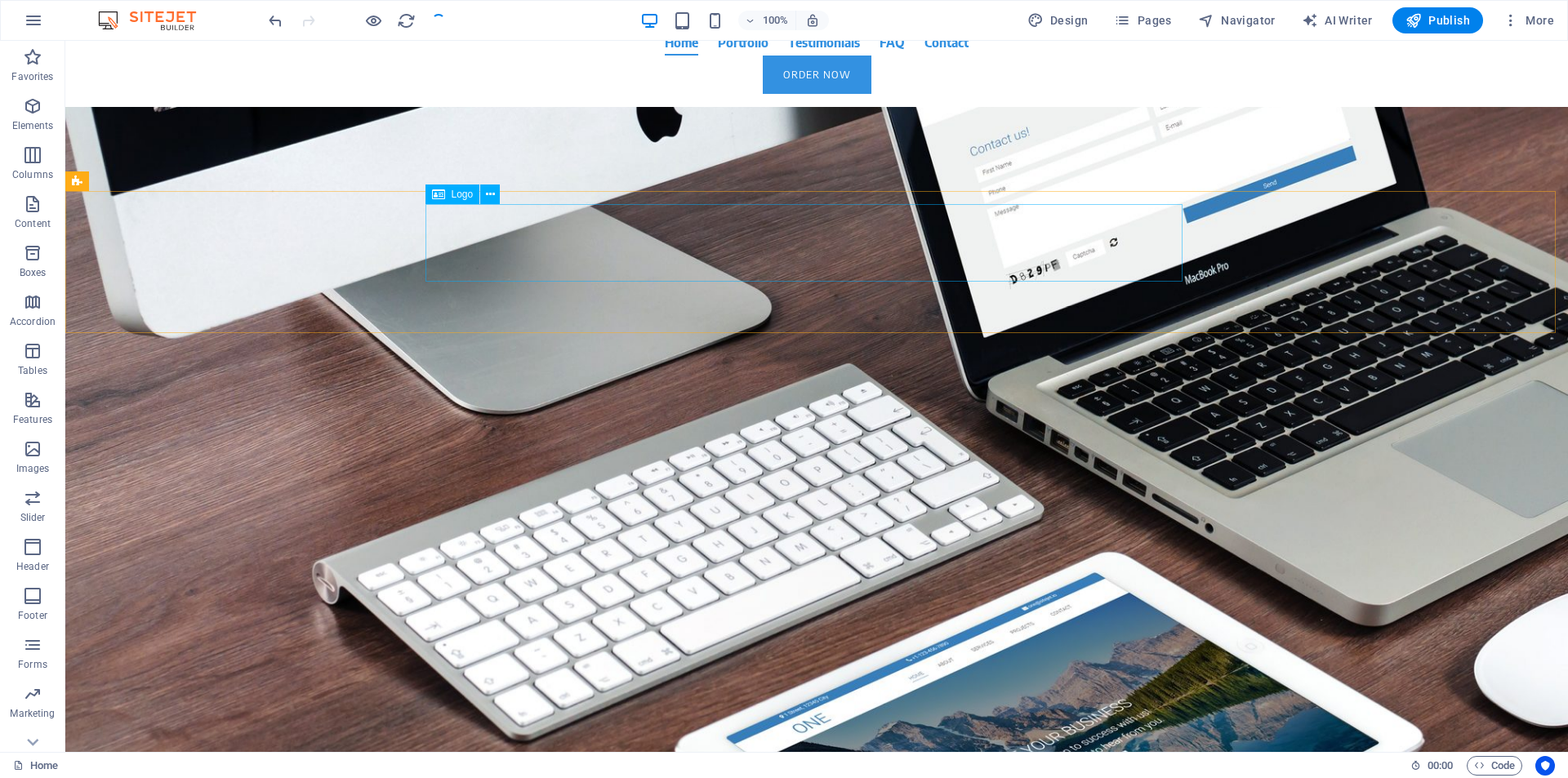
scroll to position [0, 0]
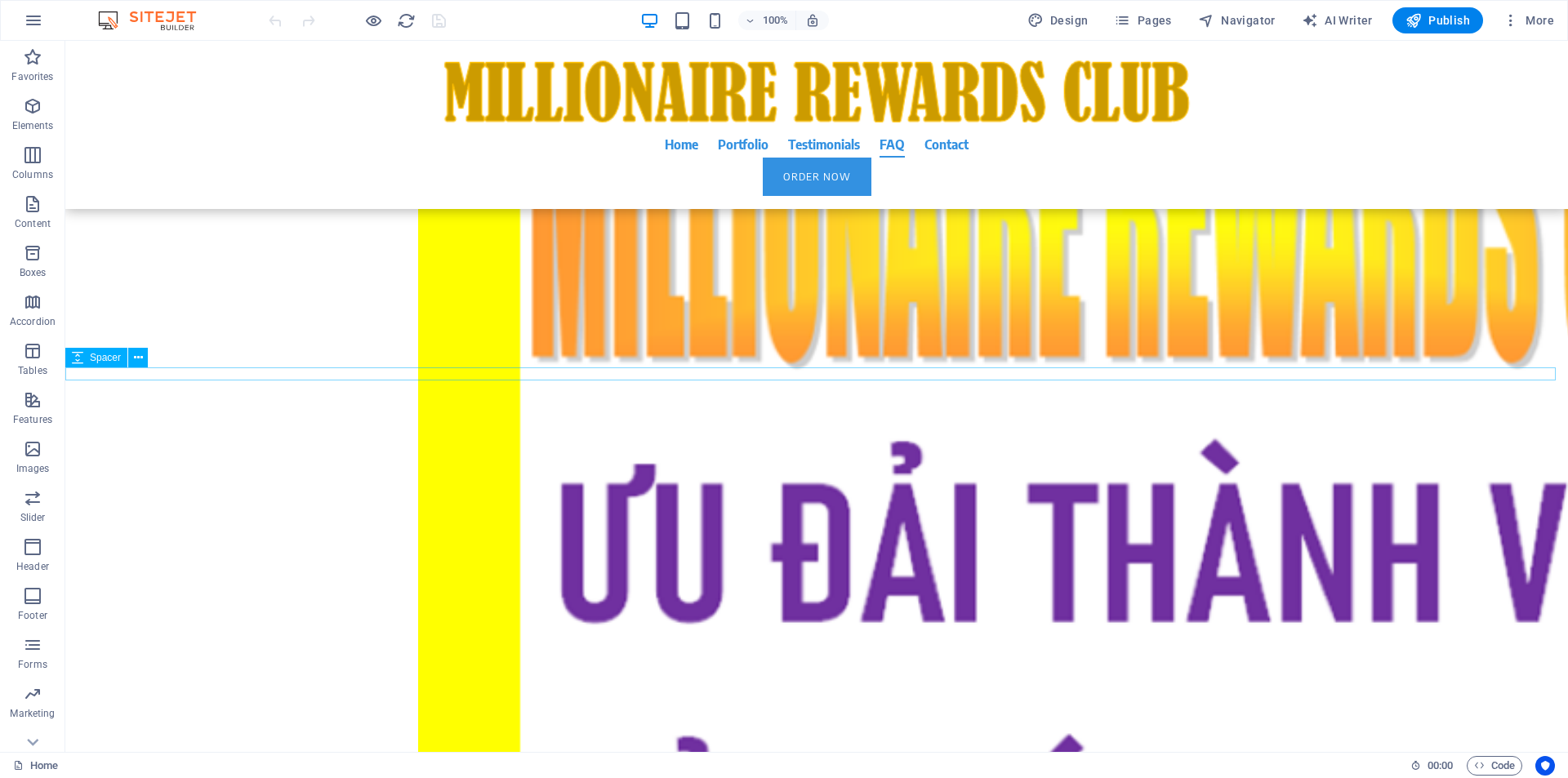
scroll to position [16046, 0]
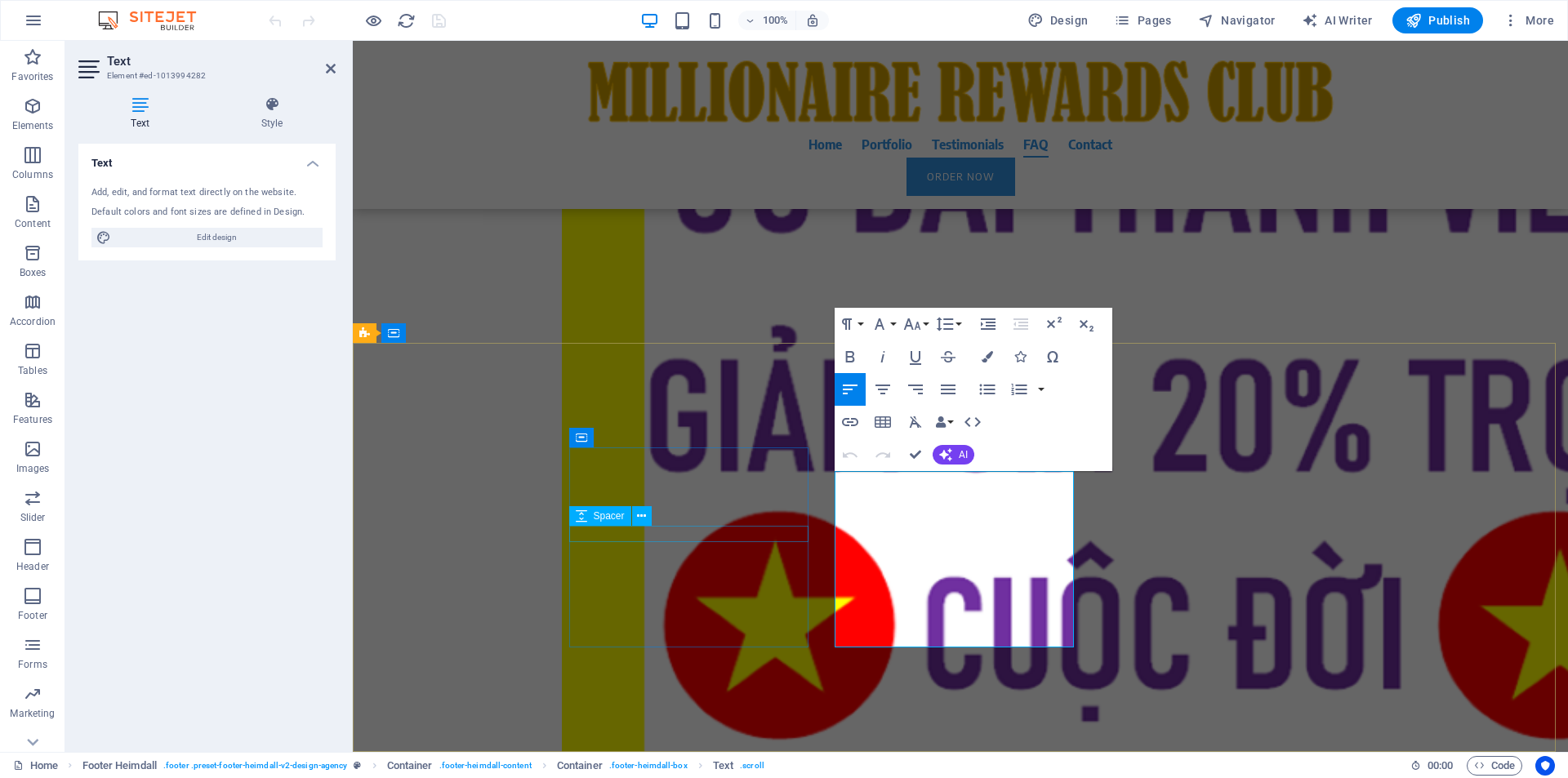
scroll to position [15951, 0]
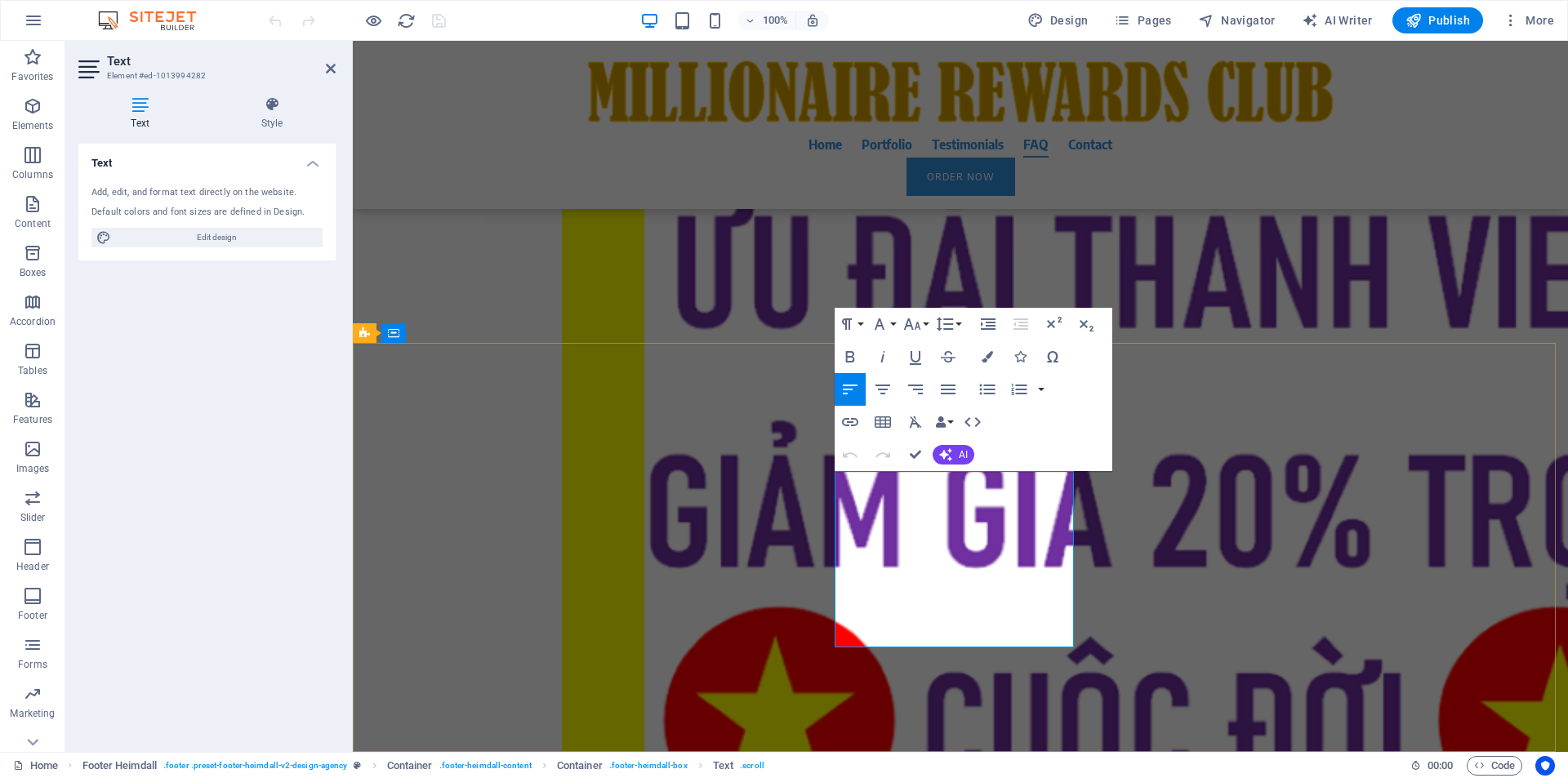
click at [857, 497] on icon "button" at bounding box center [852, 498] width 11 height 11
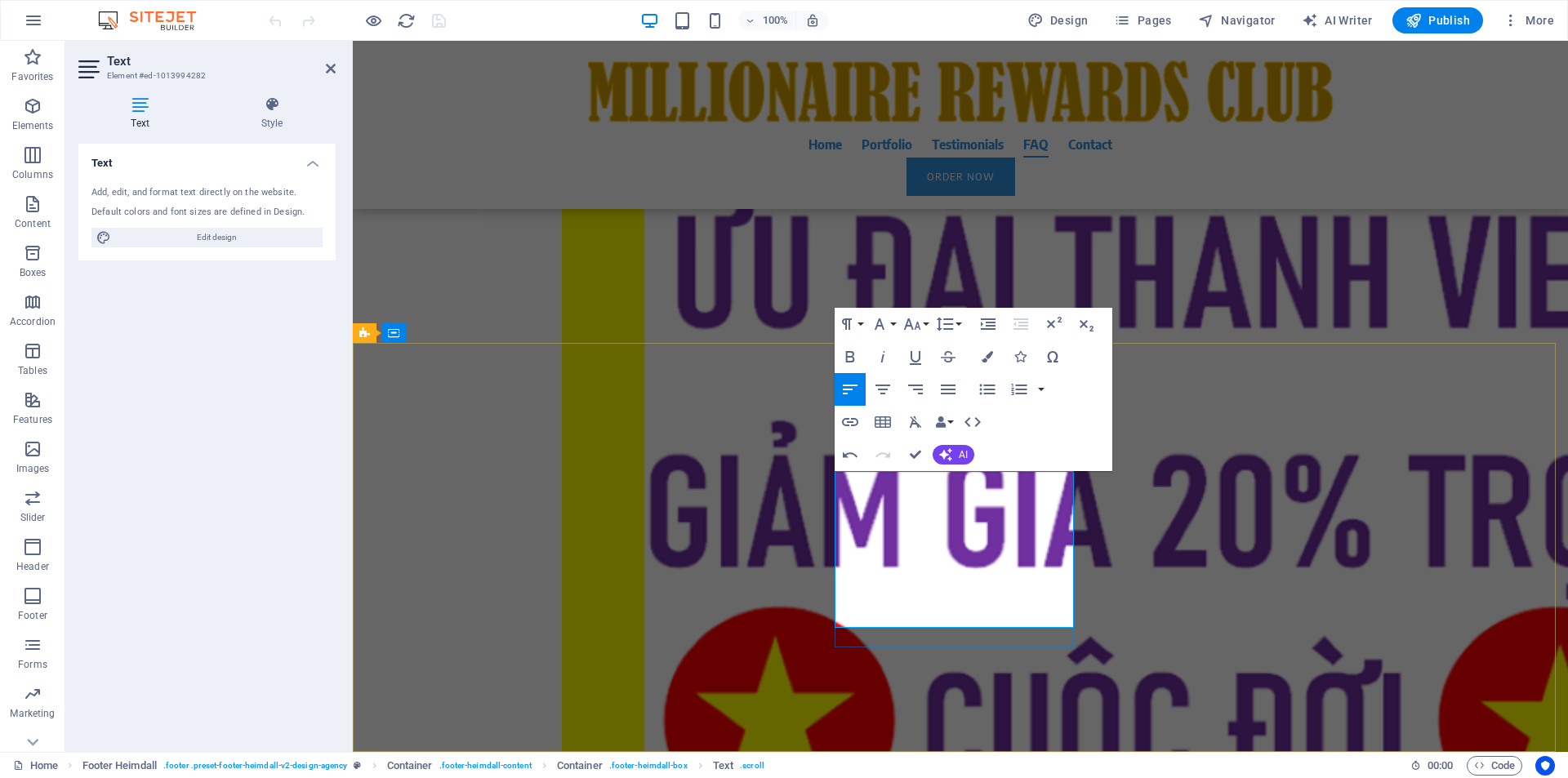
drag, startPoint x: 959, startPoint y: 570, endPoint x: 942, endPoint y: 583, distance: 21.4
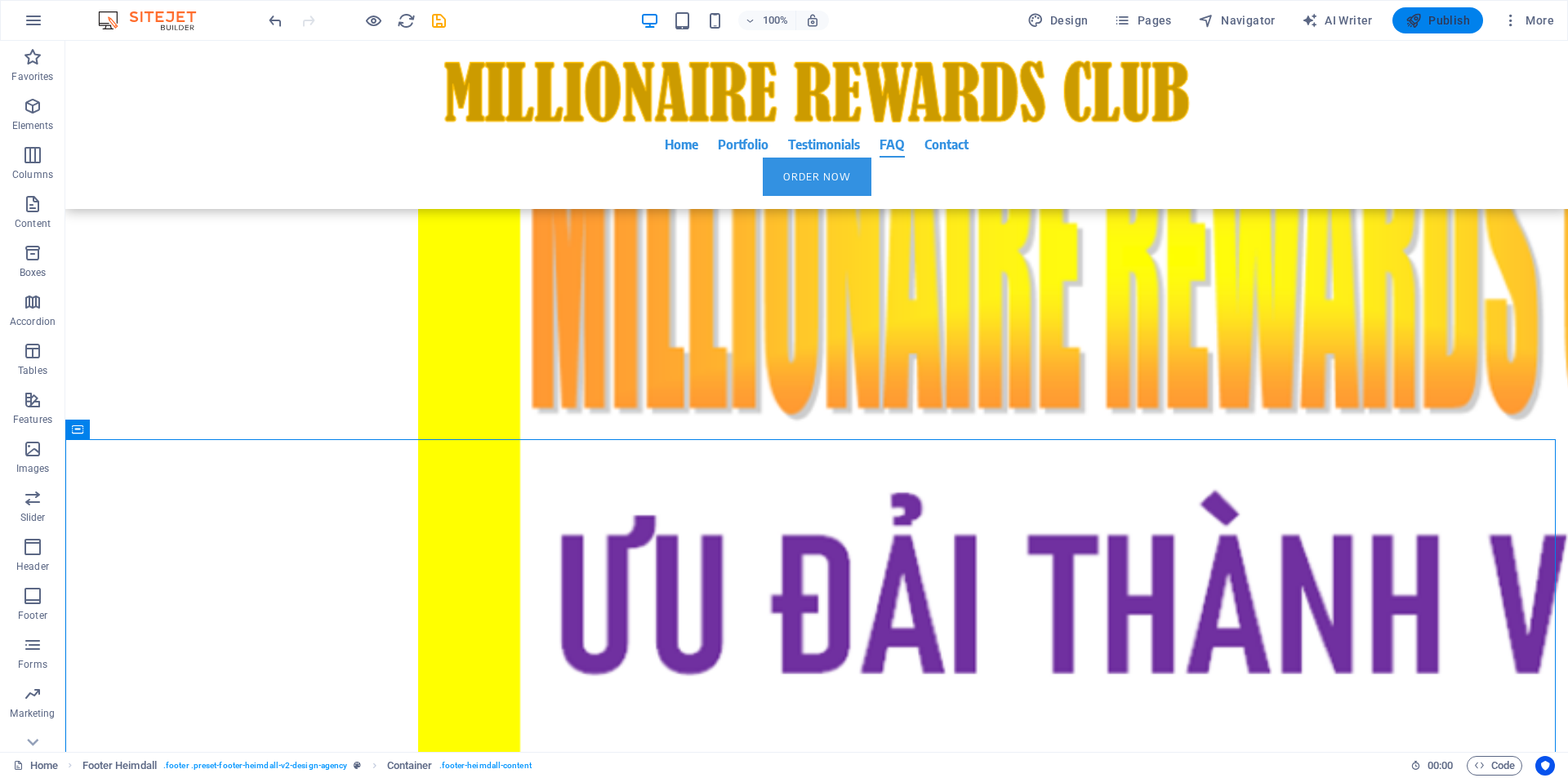
click at [1432, 27] on span "Publish" at bounding box center [1437, 19] width 64 height 16
